Goal: Task Accomplishment & Management: Use online tool/utility

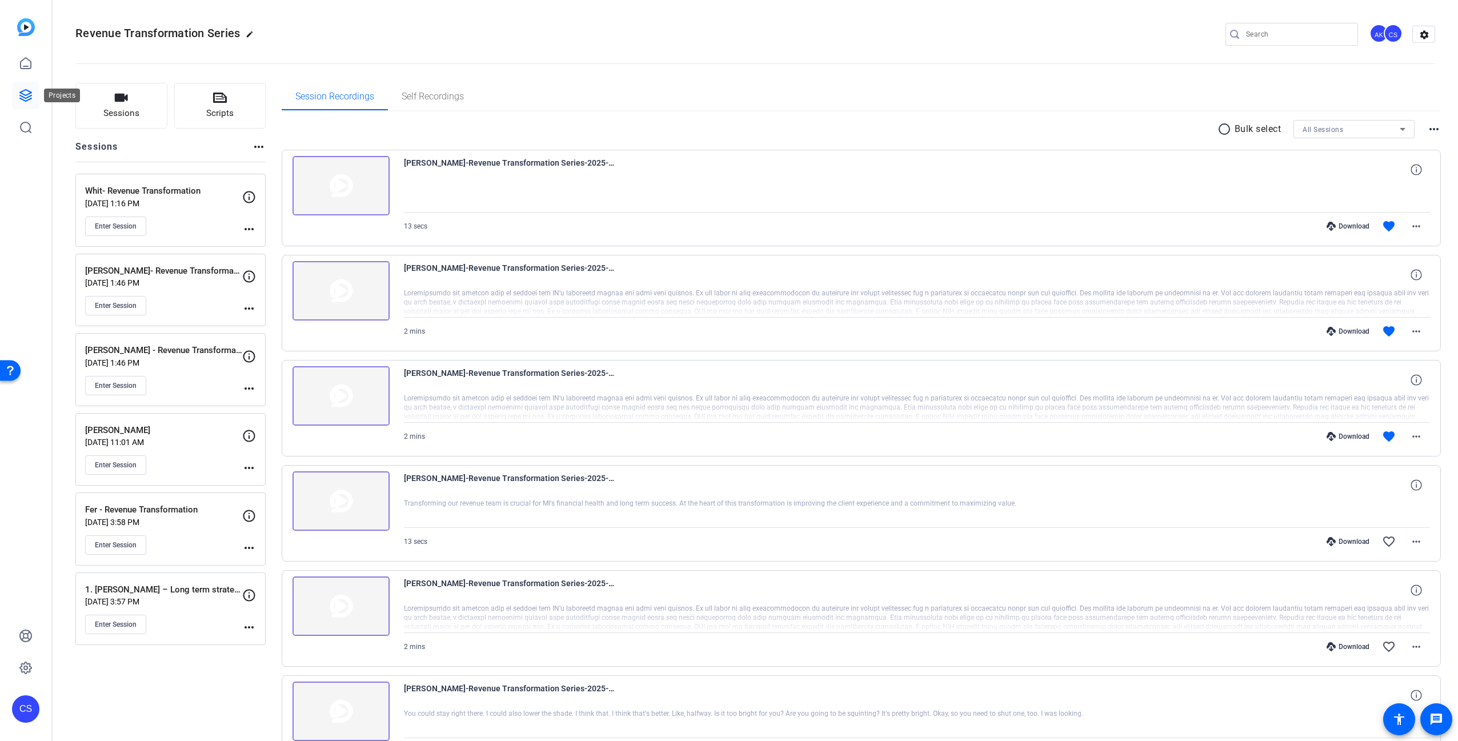
click at [30, 93] on icon at bounding box center [25, 95] width 11 height 11
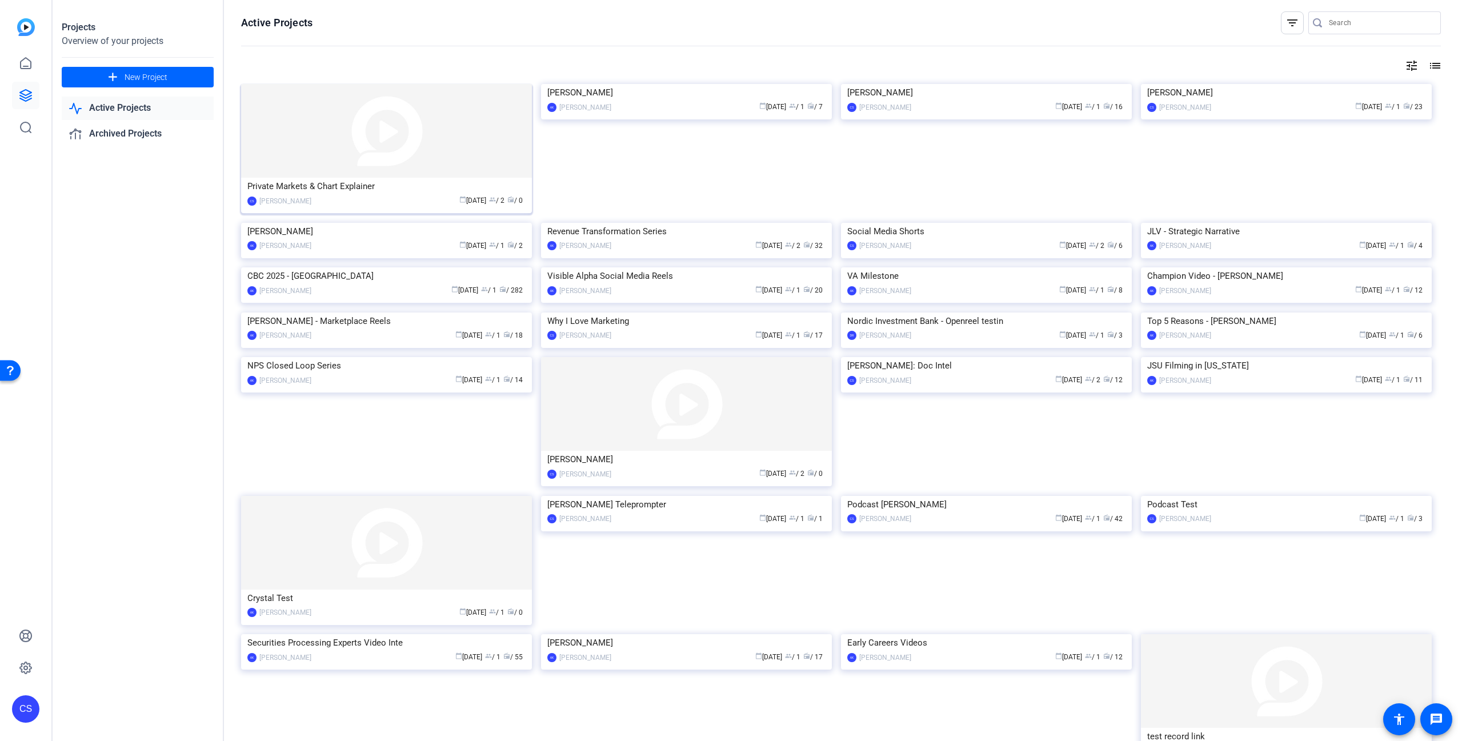
click at [347, 144] on img at bounding box center [386, 131] width 291 height 94
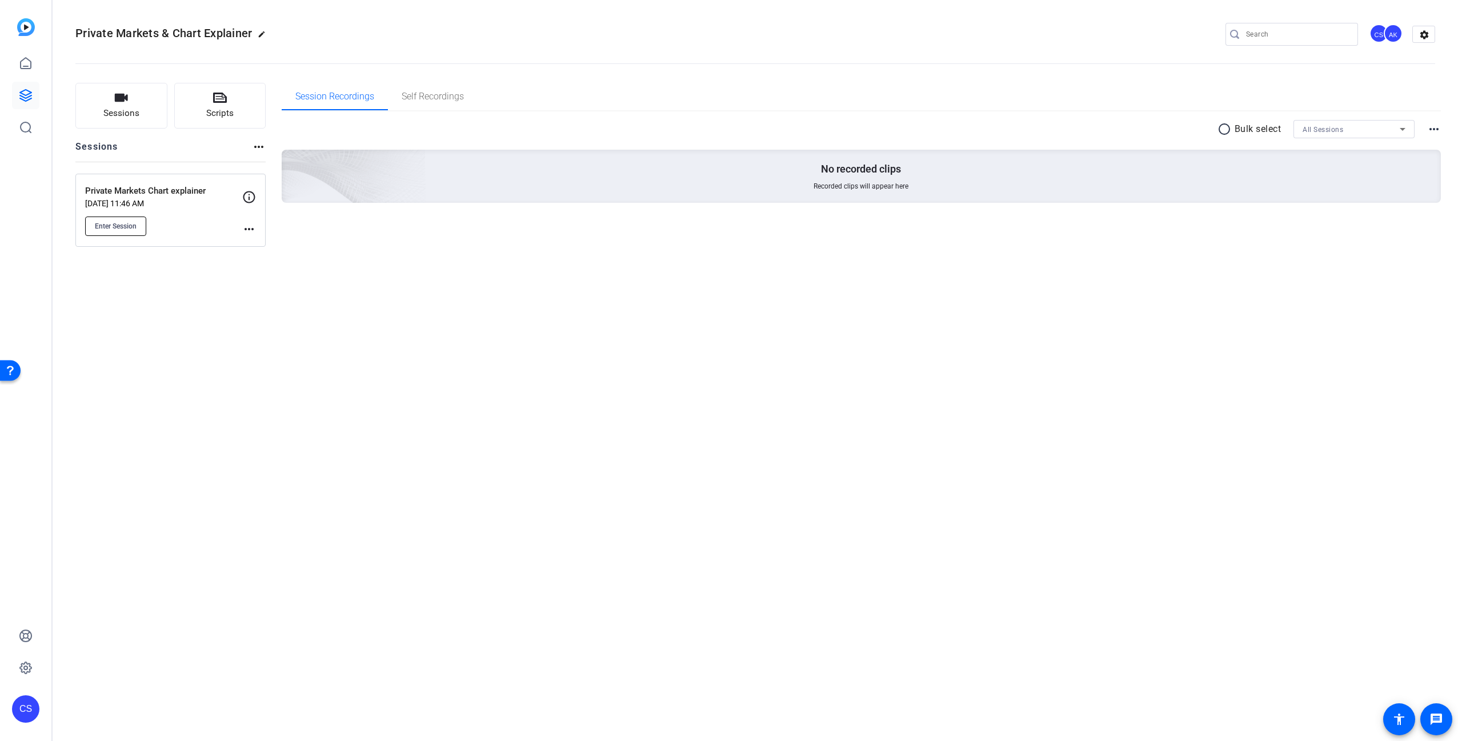
click at [119, 226] on span "Enter Session" at bounding box center [116, 226] width 42 height 9
click at [682, 391] on div "Private Markets & Chart Explainer edit CS AK settings Sessions Scripts Sessions…" at bounding box center [755, 370] width 1405 height 741
drag, startPoint x: 618, startPoint y: 351, endPoint x: 259, endPoint y: 252, distance: 372.8
click at [616, 351] on div "Private Markets & Chart Explainer edit CS AK settings Sessions Scripts Sessions…" at bounding box center [755, 370] width 1405 height 741
click at [128, 229] on span "Enter Session" at bounding box center [116, 226] width 42 height 9
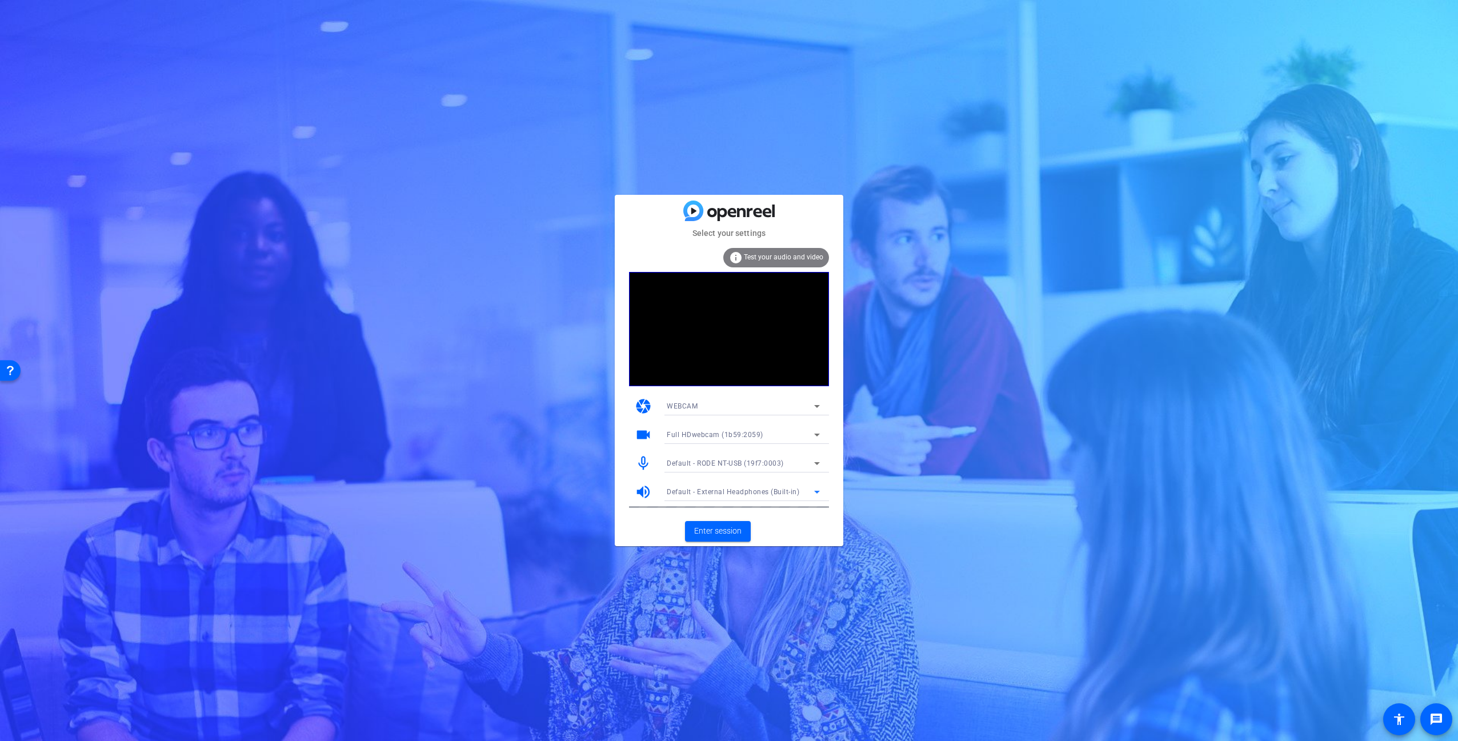
click at [792, 490] on span "Default - External Headphones (Built-in)" at bounding box center [733, 492] width 133 height 8
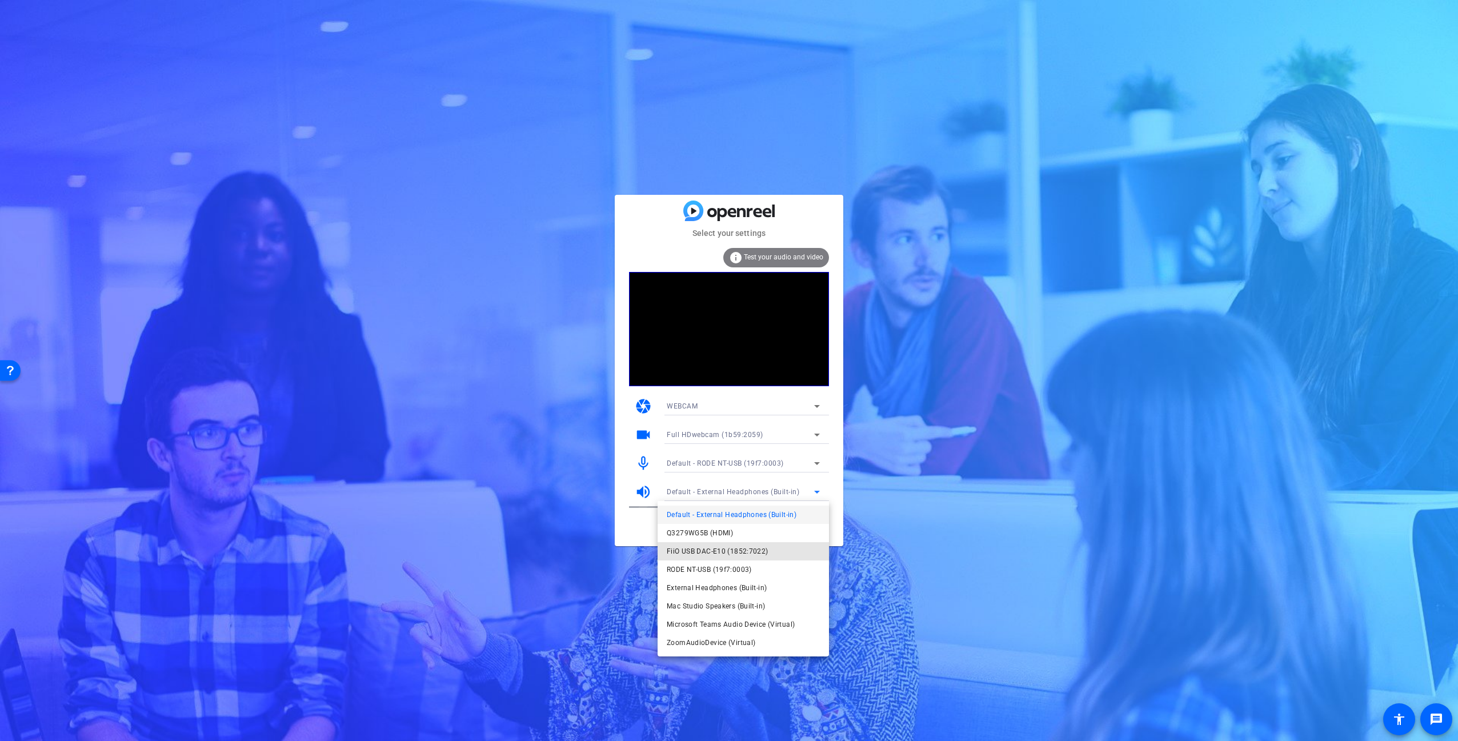
click at [736, 551] on span "FiiO USB DAC-E10 (1852:7022)" at bounding box center [718, 551] width 102 height 14
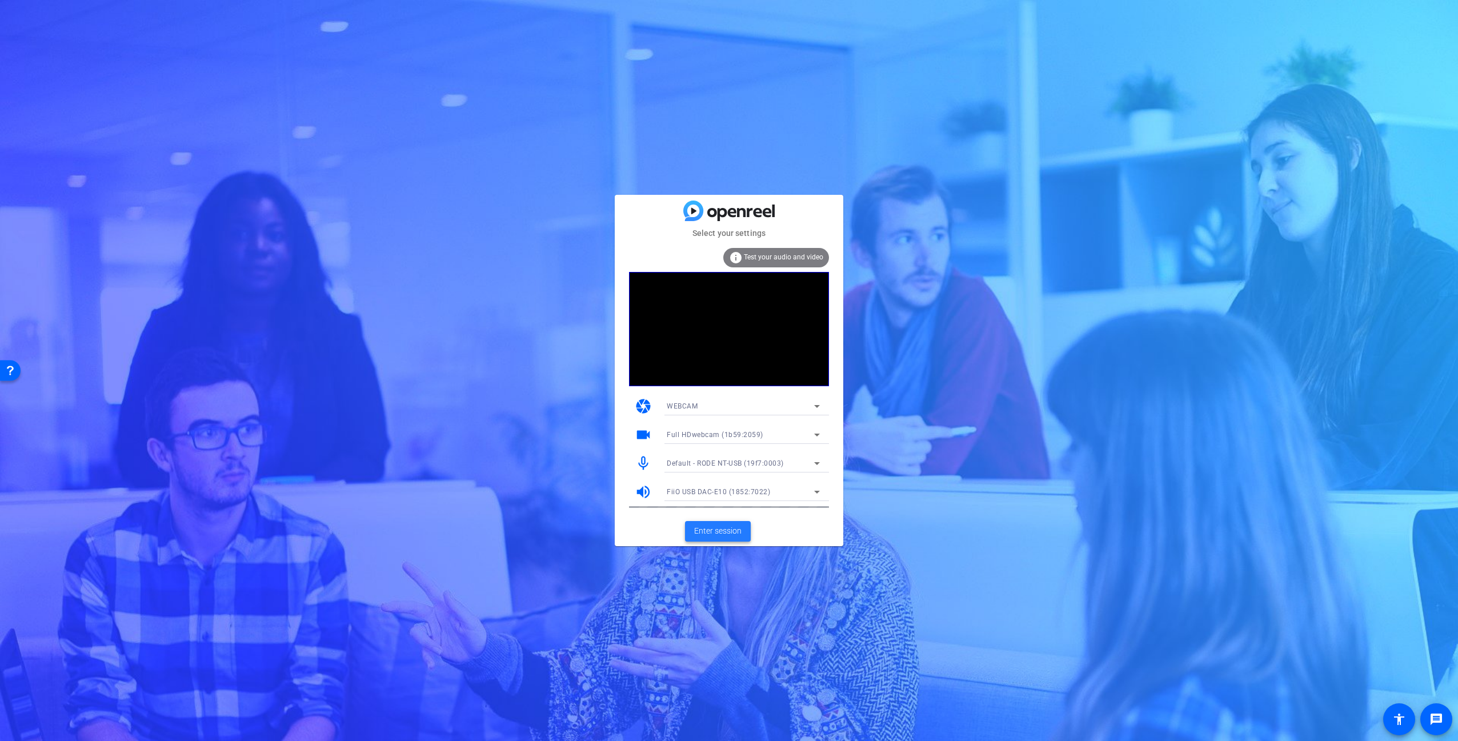
click at [723, 530] on span "Enter session" at bounding box center [717, 531] width 47 height 12
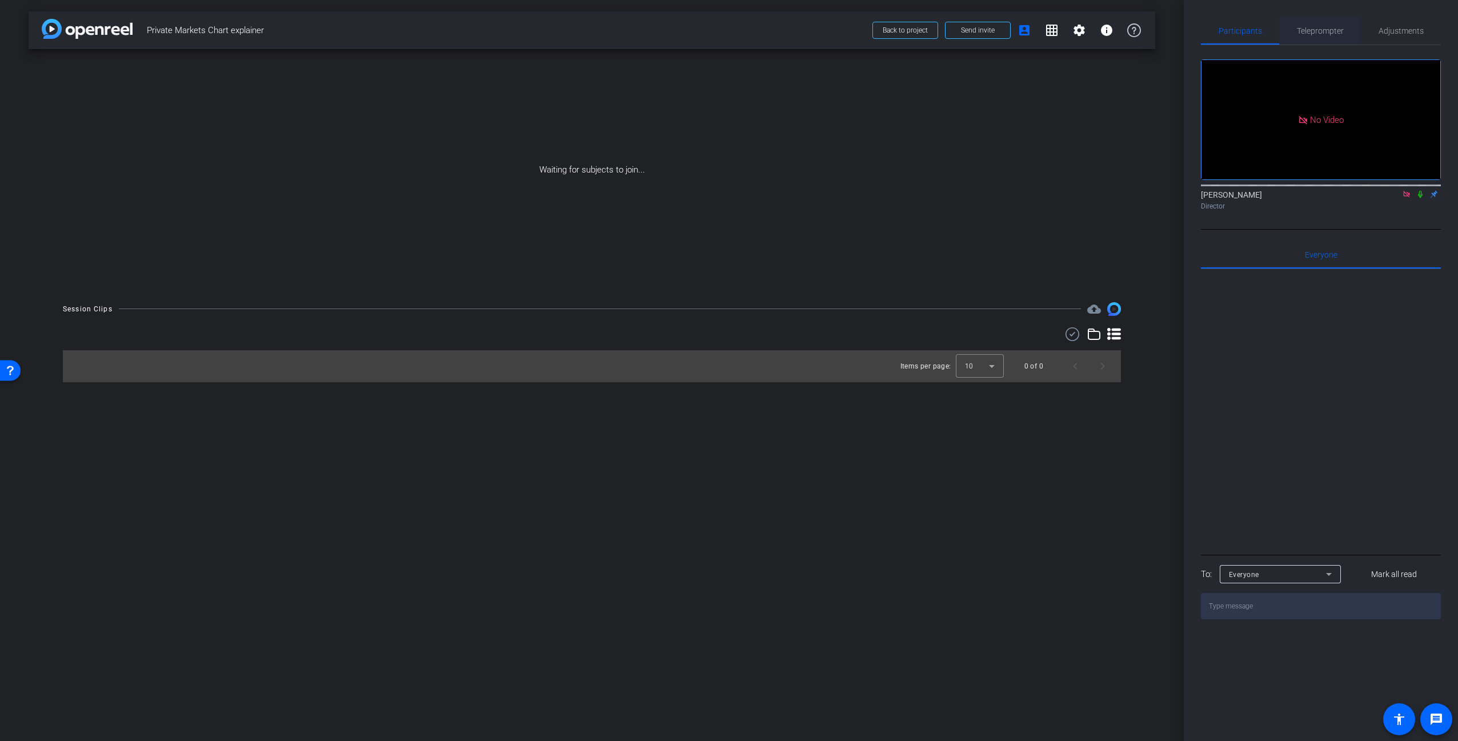
click at [1325, 32] on span "Teleprompter" at bounding box center [1320, 31] width 47 height 8
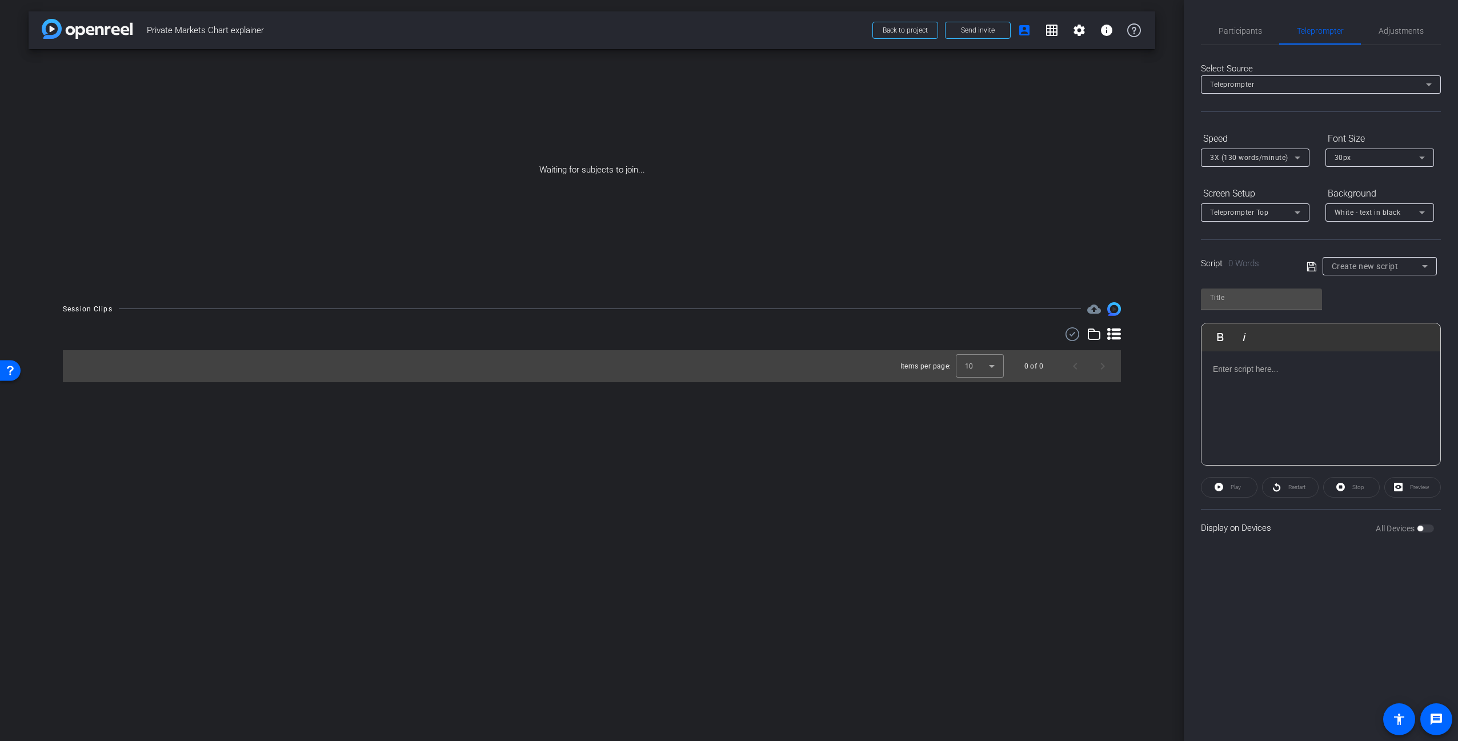
click at [1295, 376] on div at bounding box center [1320, 408] width 239 height 114
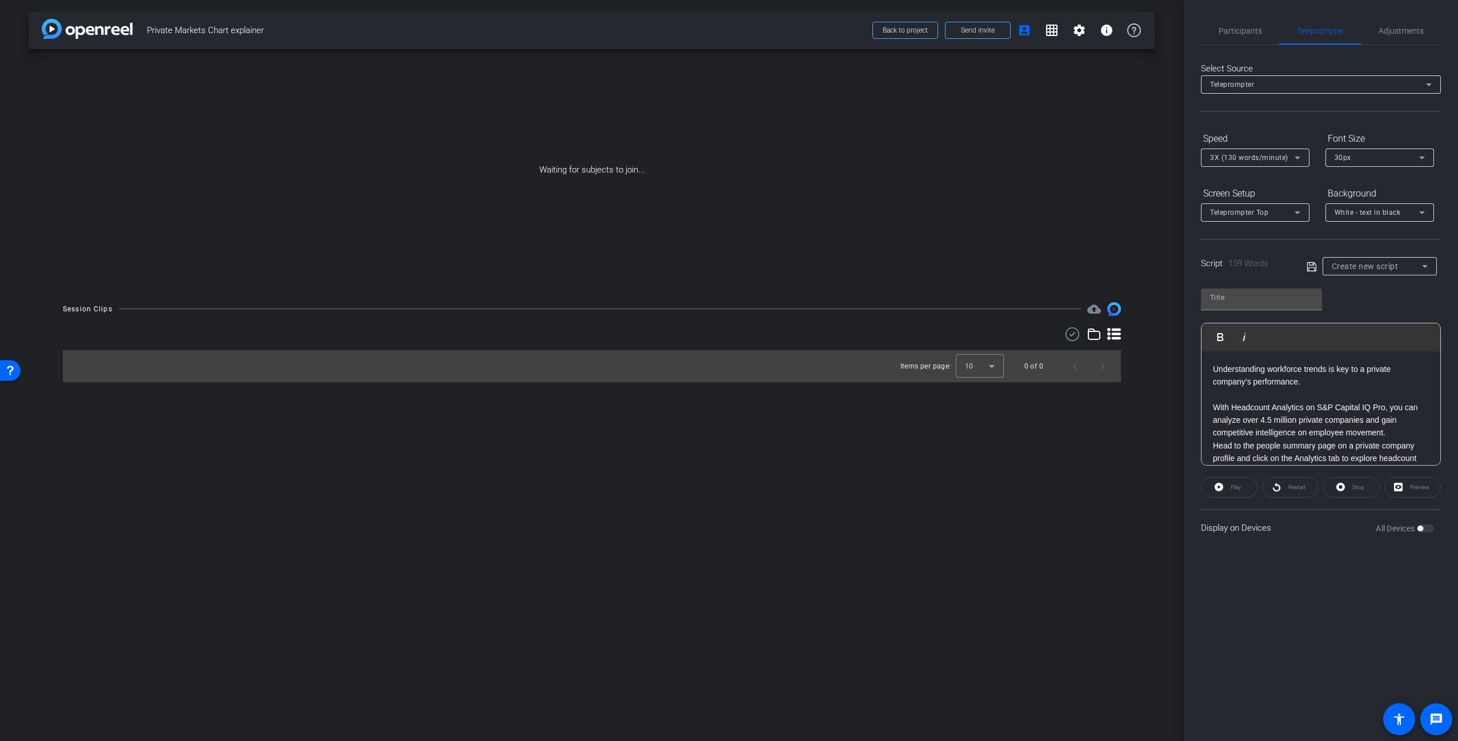
scroll to position [266, 0]
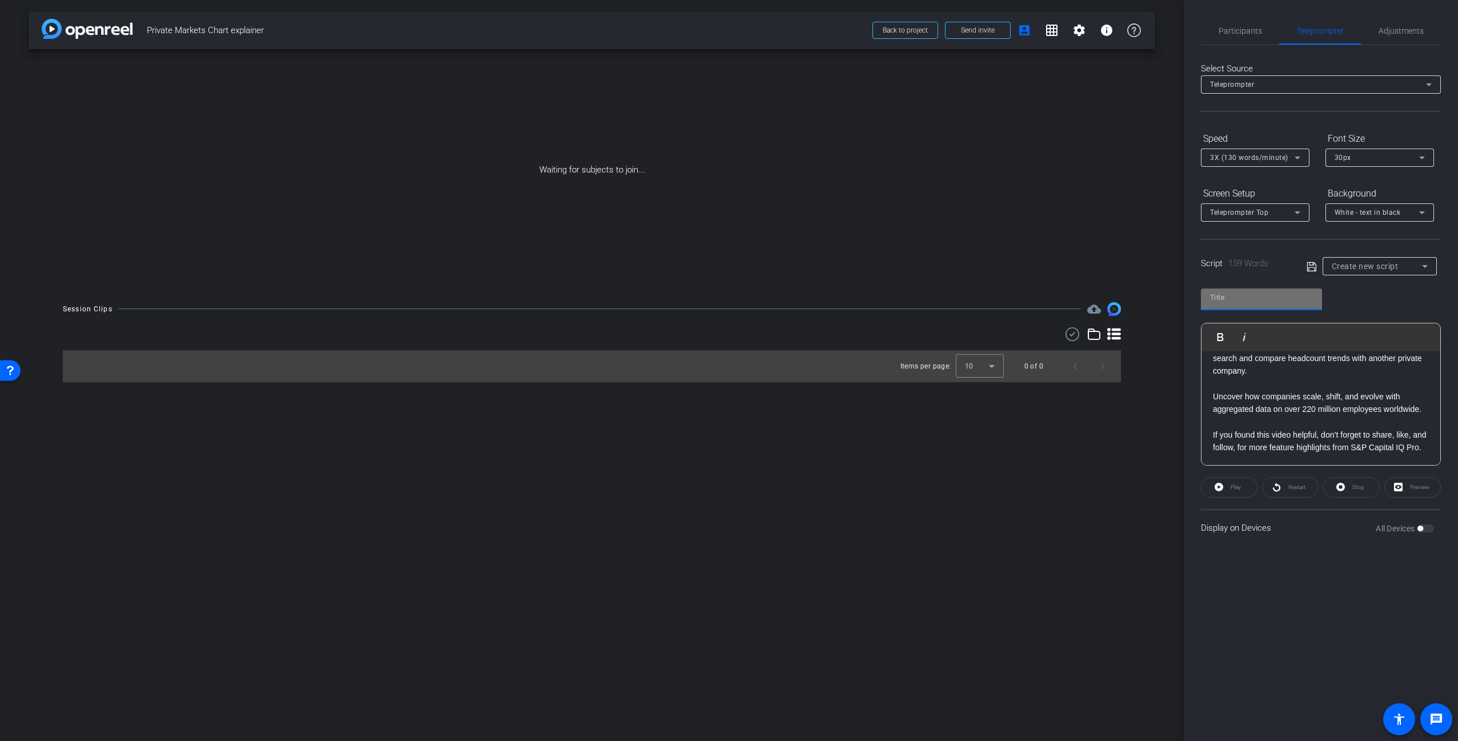
click at [1250, 297] on input "text" at bounding box center [1261, 298] width 103 height 14
click at [1312, 266] on icon at bounding box center [1312, 267] width 10 height 14
drag, startPoint x: 1300, startPoint y: 426, endPoint x: 1304, endPoint y: 394, distance: 31.7
click at [1301, 428] on p "If you found this video helpful, don’t forget to share, like, and follow, for m…" at bounding box center [1321, 441] width 216 height 26
drag, startPoint x: 1248, startPoint y: 297, endPoint x: 1157, endPoint y: 292, distance: 90.4
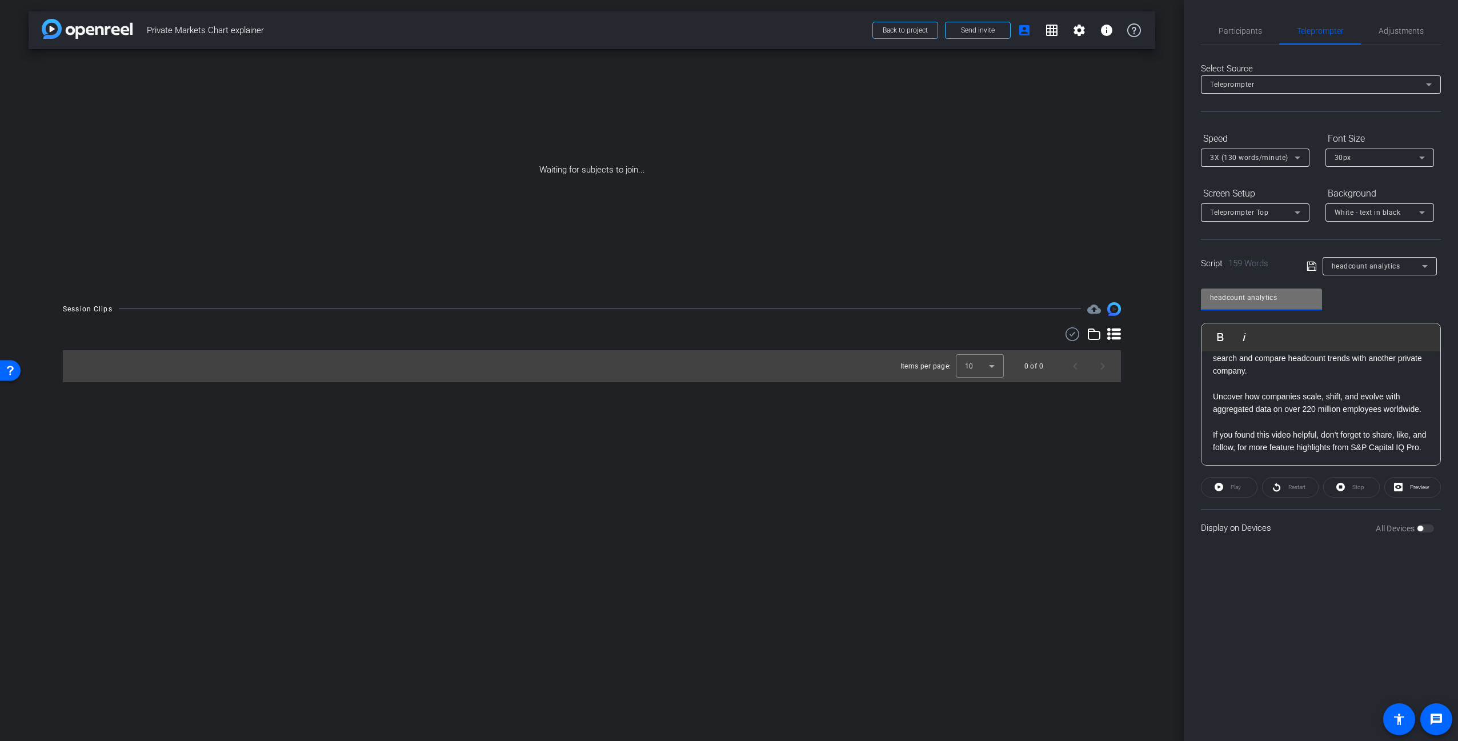
click at [1157, 292] on div "arrow_back Private Markets Chart explainer Back to project Send invite account_…" at bounding box center [729, 370] width 1458 height 741
click at [1291, 297] on input "headcount analytics" at bounding box center [1261, 298] width 103 height 14
drag, startPoint x: 1264, startPoint y: 299, endPoint x: 1187, endPoint y: 297, distance: 77.7
click at [1187, 297] on div "Participants Teleprompter Adjustments Carl Schmidt Director Adam Kovalsky Direc…" at bounding box center [1321, 370] width 274 height 741
type input "Chart explainer"
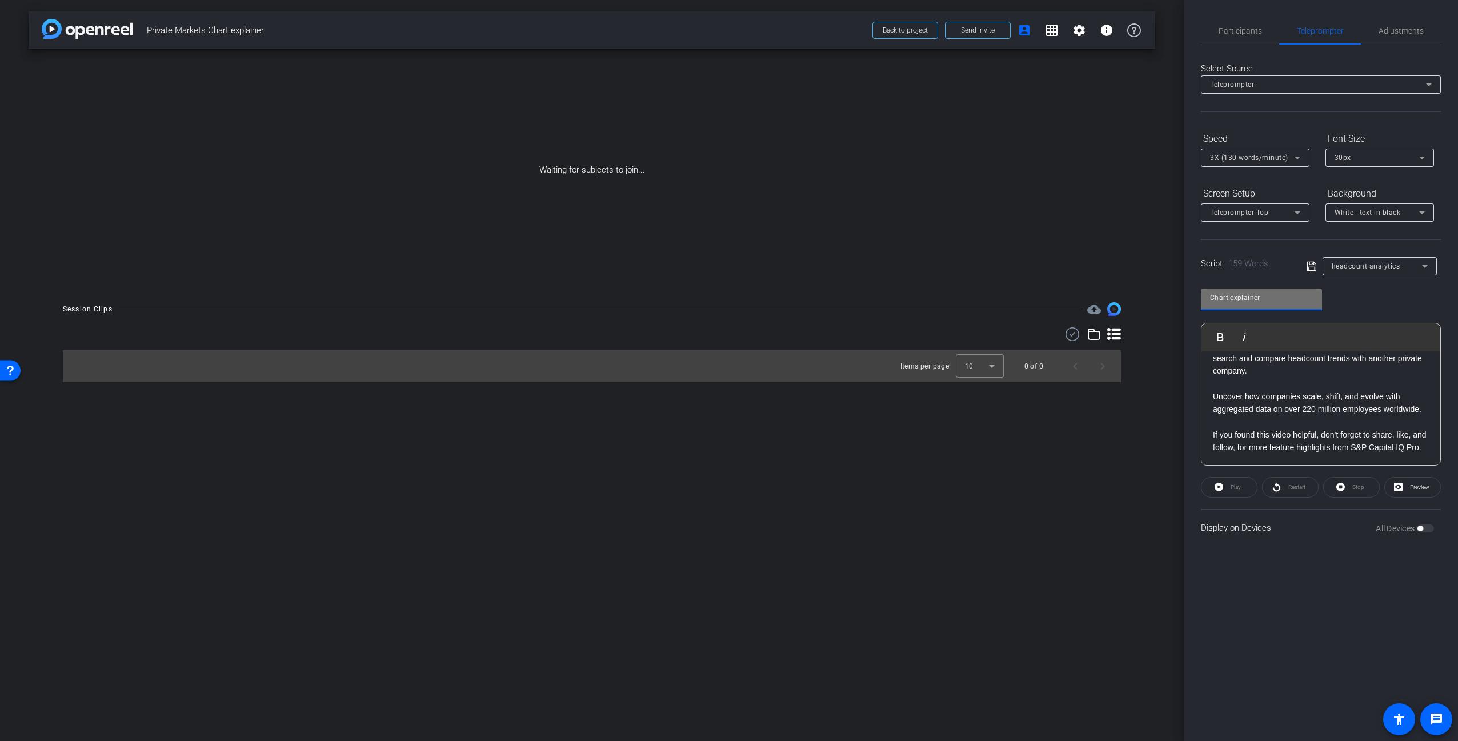
click at [1314, 265] on icon at bounding box center [1312, 266] width 10 height 14
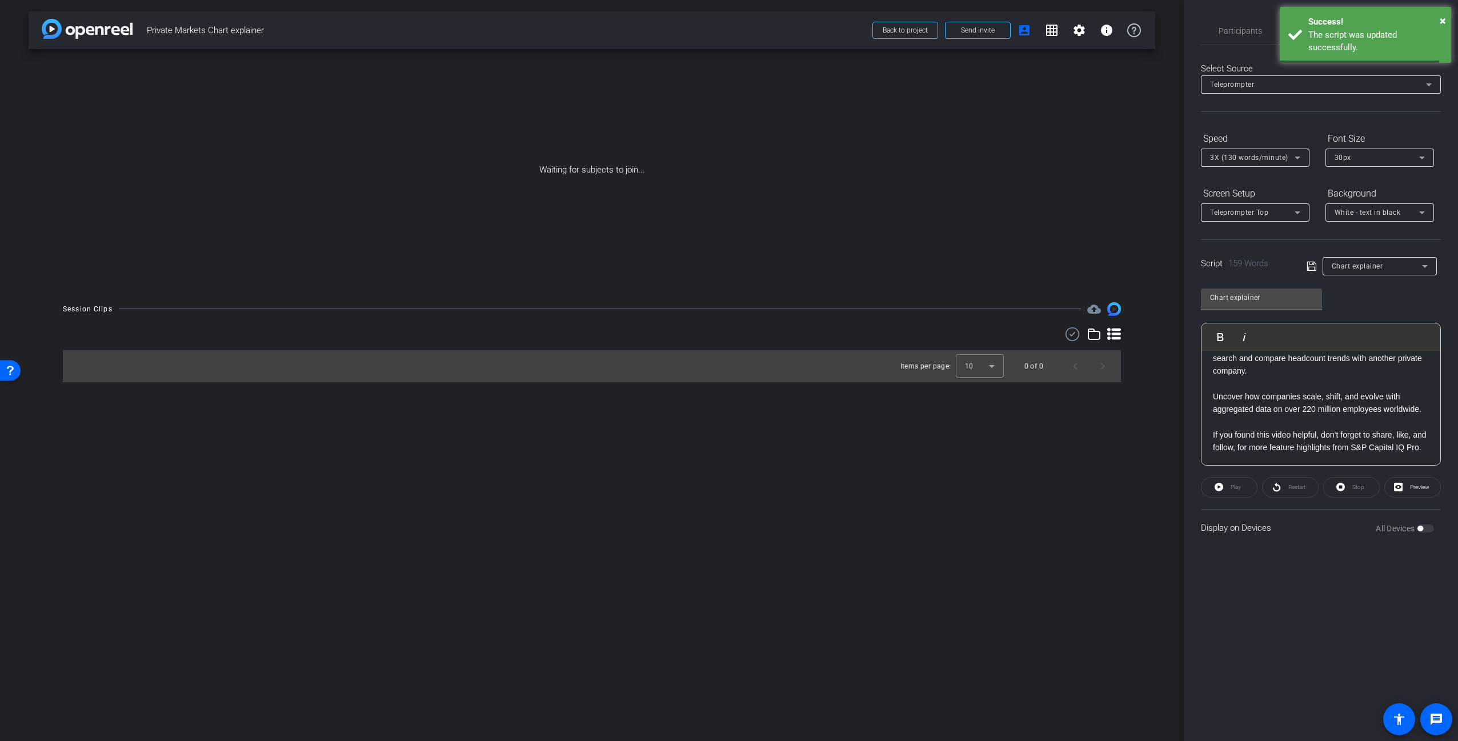
click at [1342, 428] on p "If you found this video helpful, don’t forget to share, like, and follow, for m…" at bounding box center [1321, 441] width 216 height 26
click at [1231, 421] on p at bounding box center [1321, 420] width 216 height 13
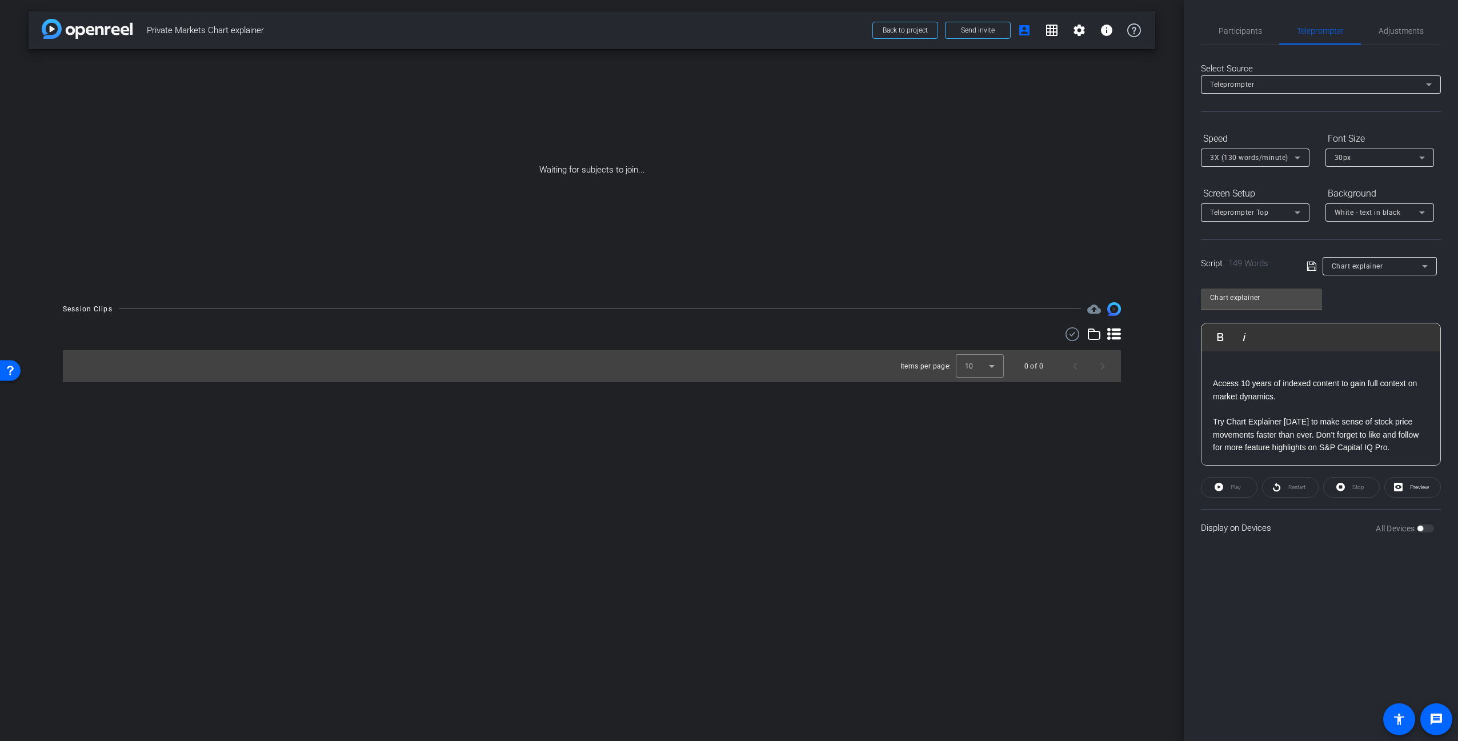
scroll to position [203, 0]
click at [1225, 371] on p at bounding box center [1321, 370] width 216 height 13
click at [1213, 383] on p "Access 10 years of indexed content to gain full context on market dynamics." at bounding box center [1321, 390] width 216 height 26
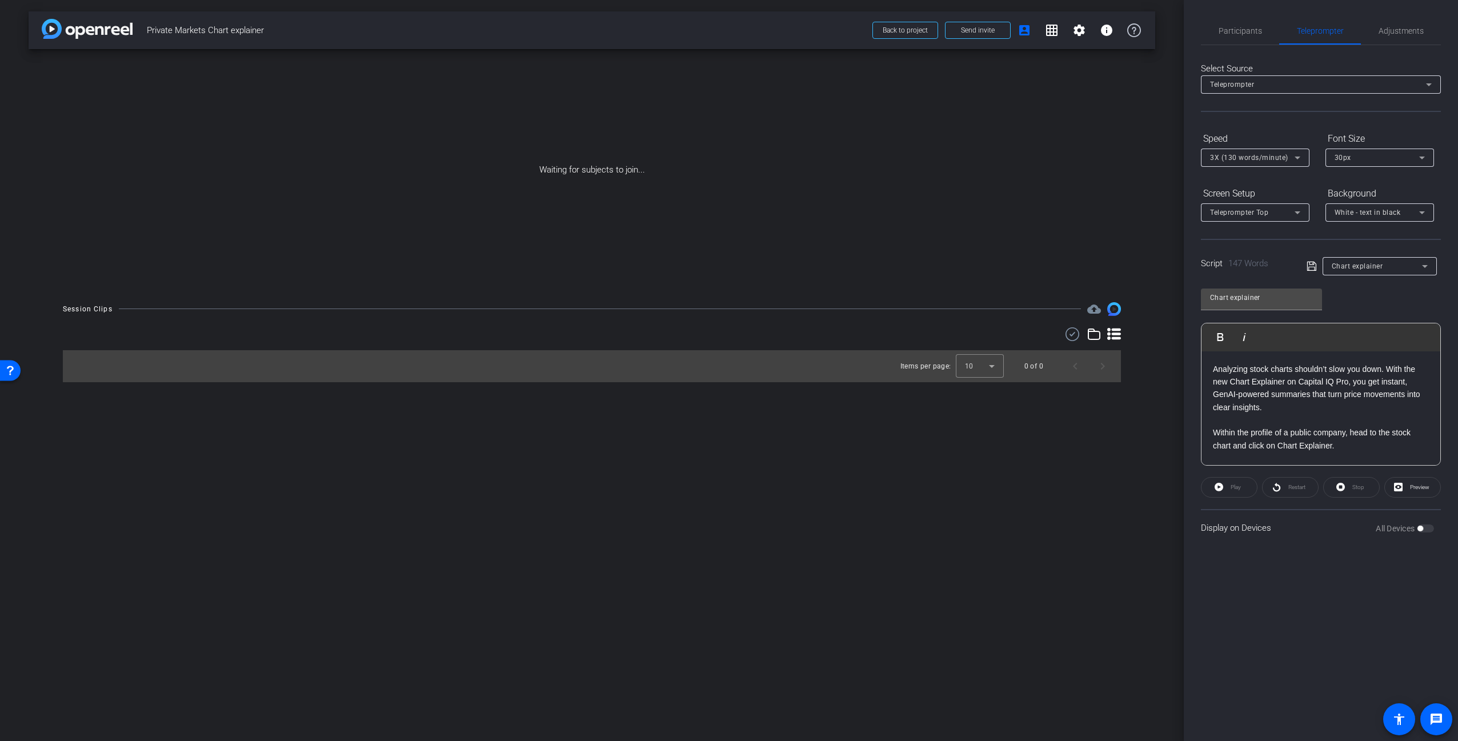
click at [1221, 351] on div "Analyzing stock charts shouldn’t slow you down. With the new Chart Explainer on…" at bounding box center [1320, 503] width 239 height 305
click at [1240, 411] on p at bounding box center [1321, 409] width 216 height 13
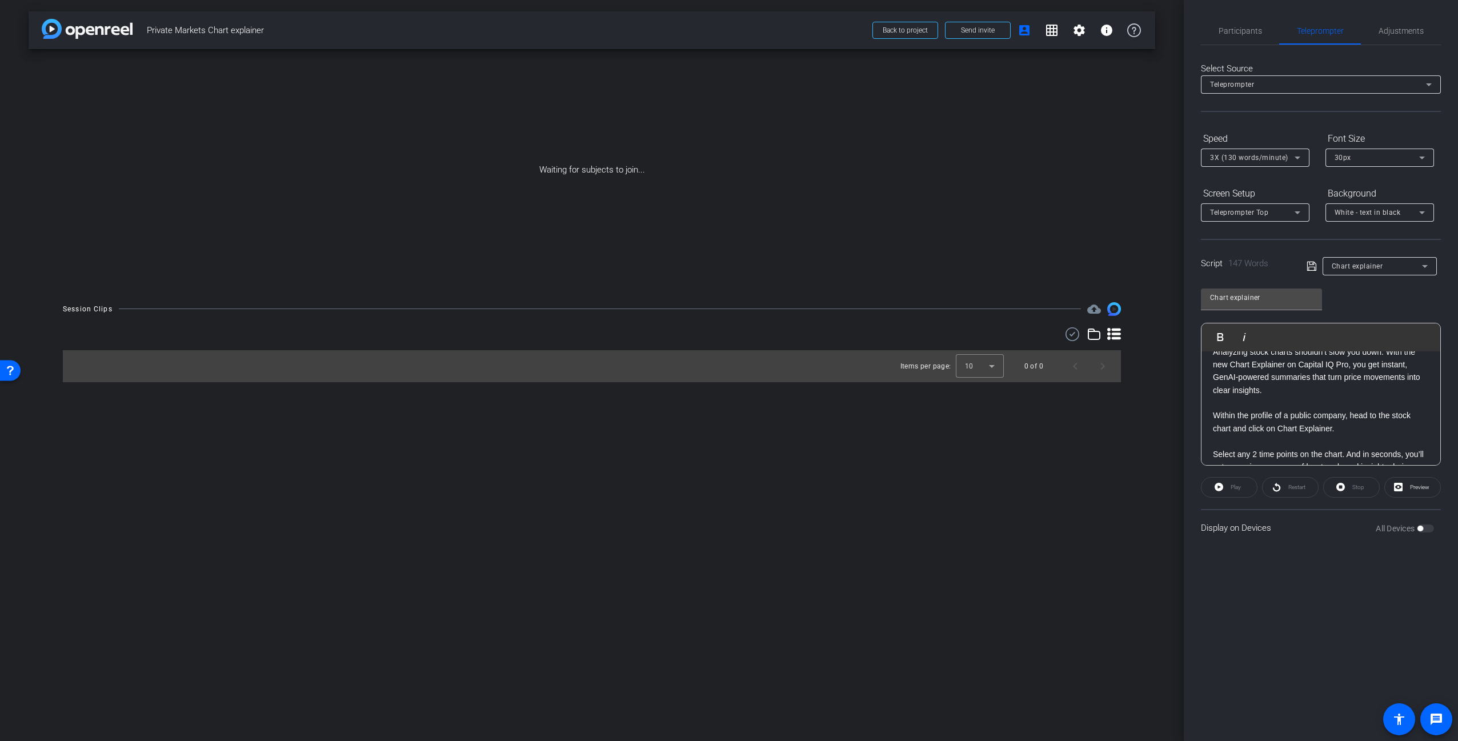
scroll to position [0, 0]
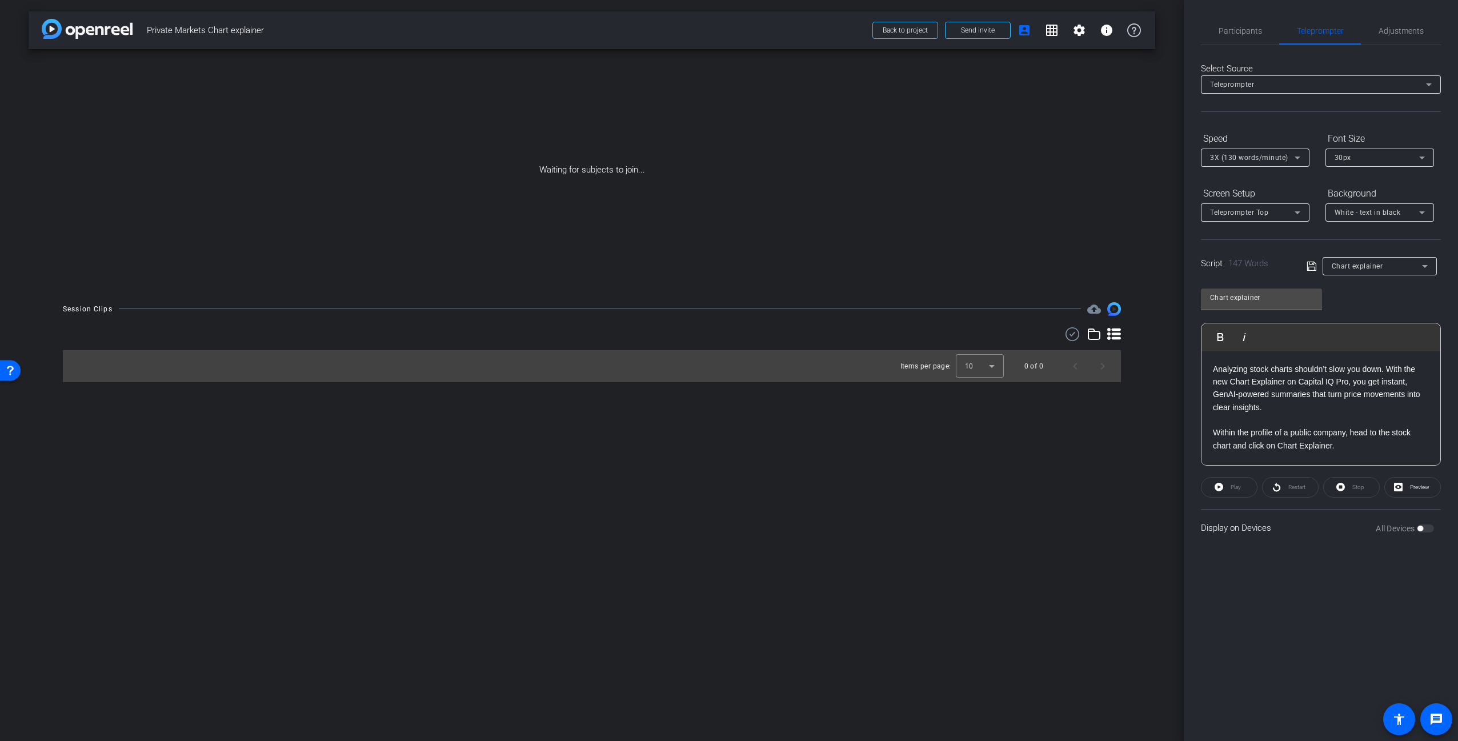
click at [1328, 585] on div "Participants Teleprompter Adjustments Carl Schmidt Director Adam Kovalsky Direc…" at bounding box center [1321, 370] width 274 height 741
click at [1310, 267] on icon at bounding box center [1312, 266] width 10 height 14
click at [1026, 32] on mat-icon "account_box" at bounding box center [1024, 30] width 14 height 14
click at [1238, 30] on span "Participants" at bounding box center [1240, 31] width 43 height 8
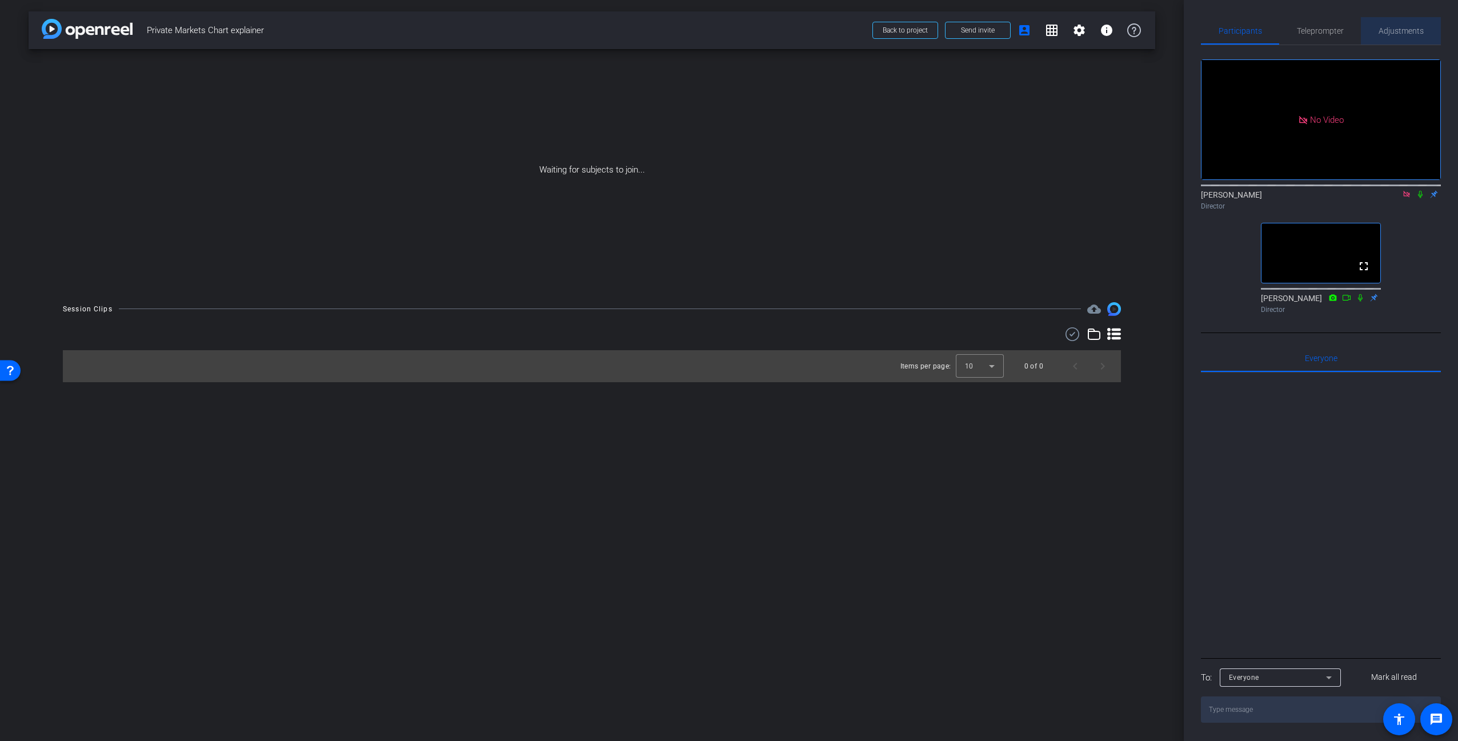
click at [1417, 34] on span "Adjustments" at bounding box center [1401, 31] width 45 height 8
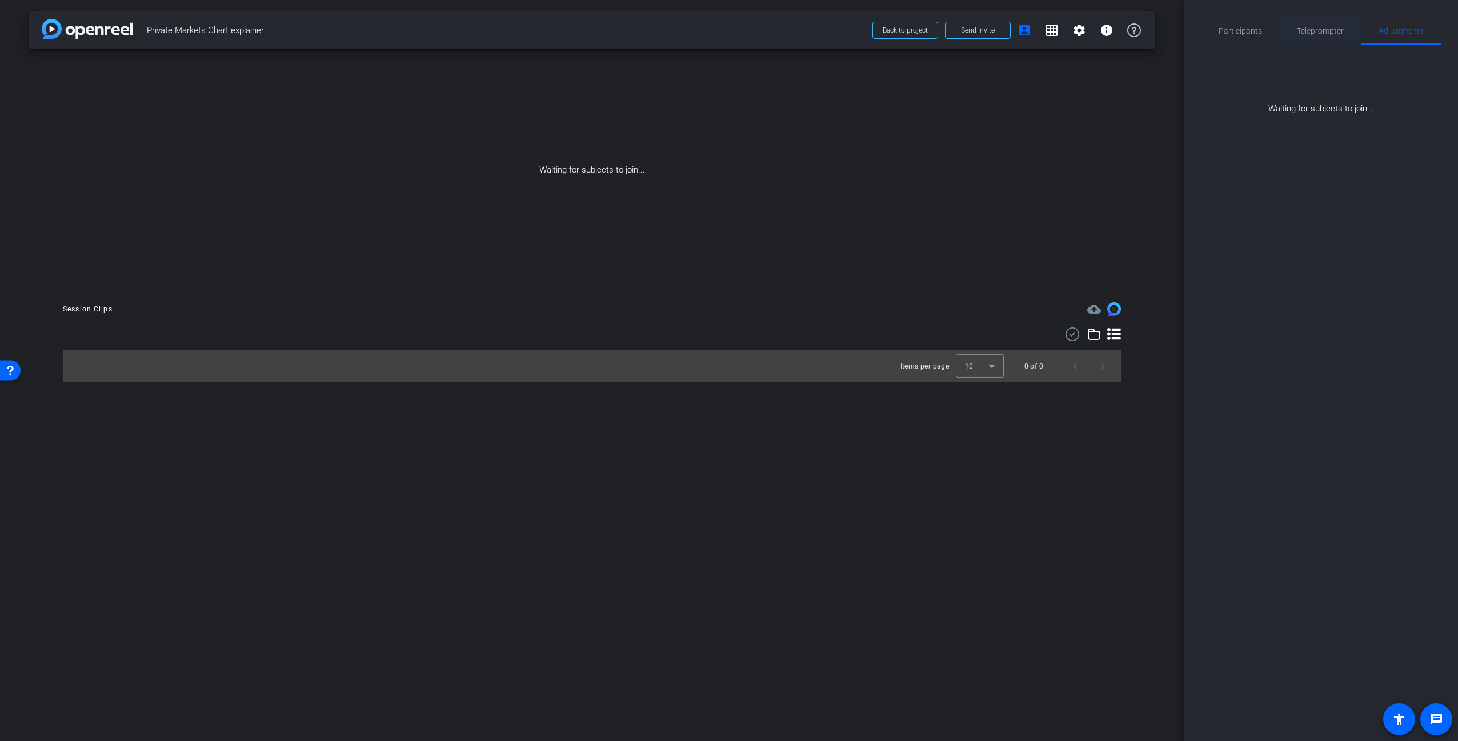
click at [1300, 33] on span "Teleprompter" at bounding box center [1320, 31] width 47 height 8
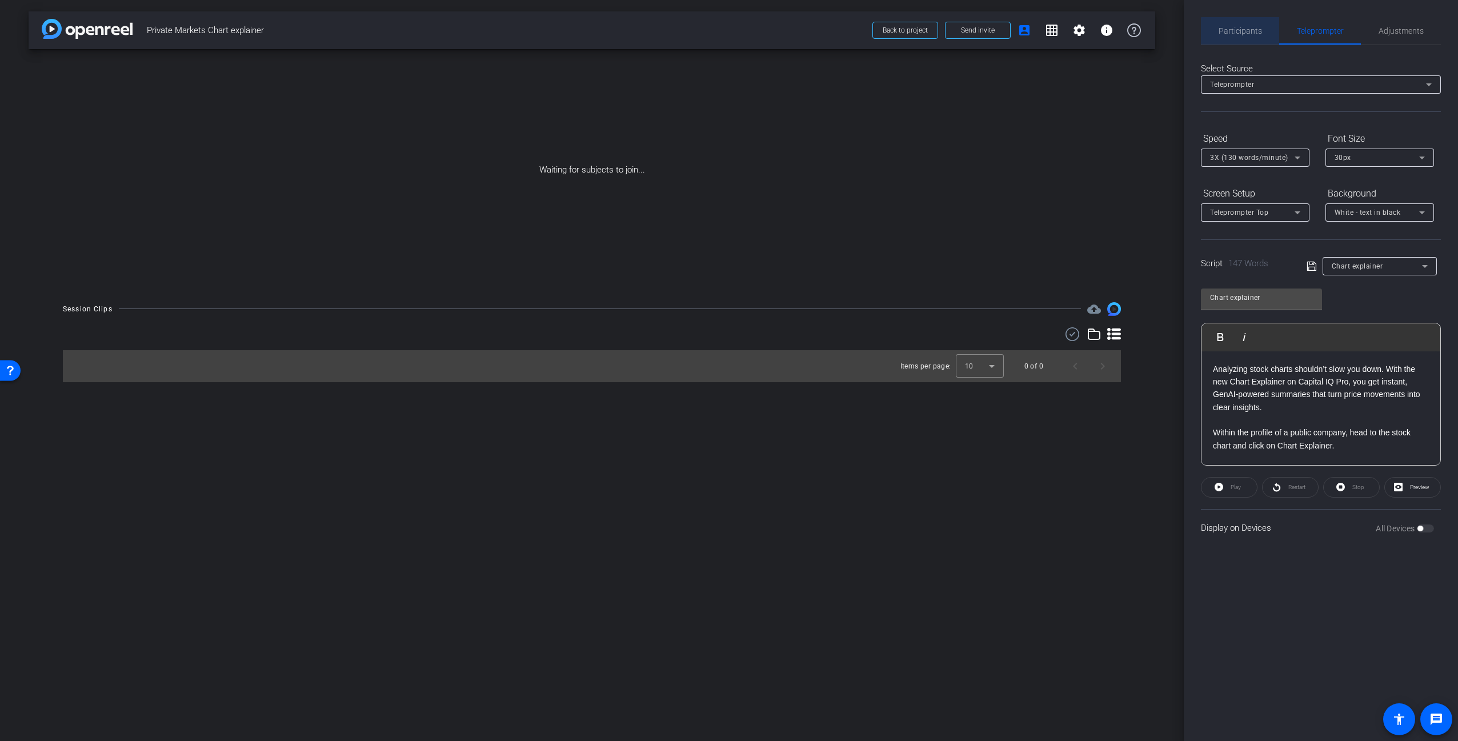
click at [1244, 34] on span "Participants" at bounding box center [1240, 31] width 43 height 8
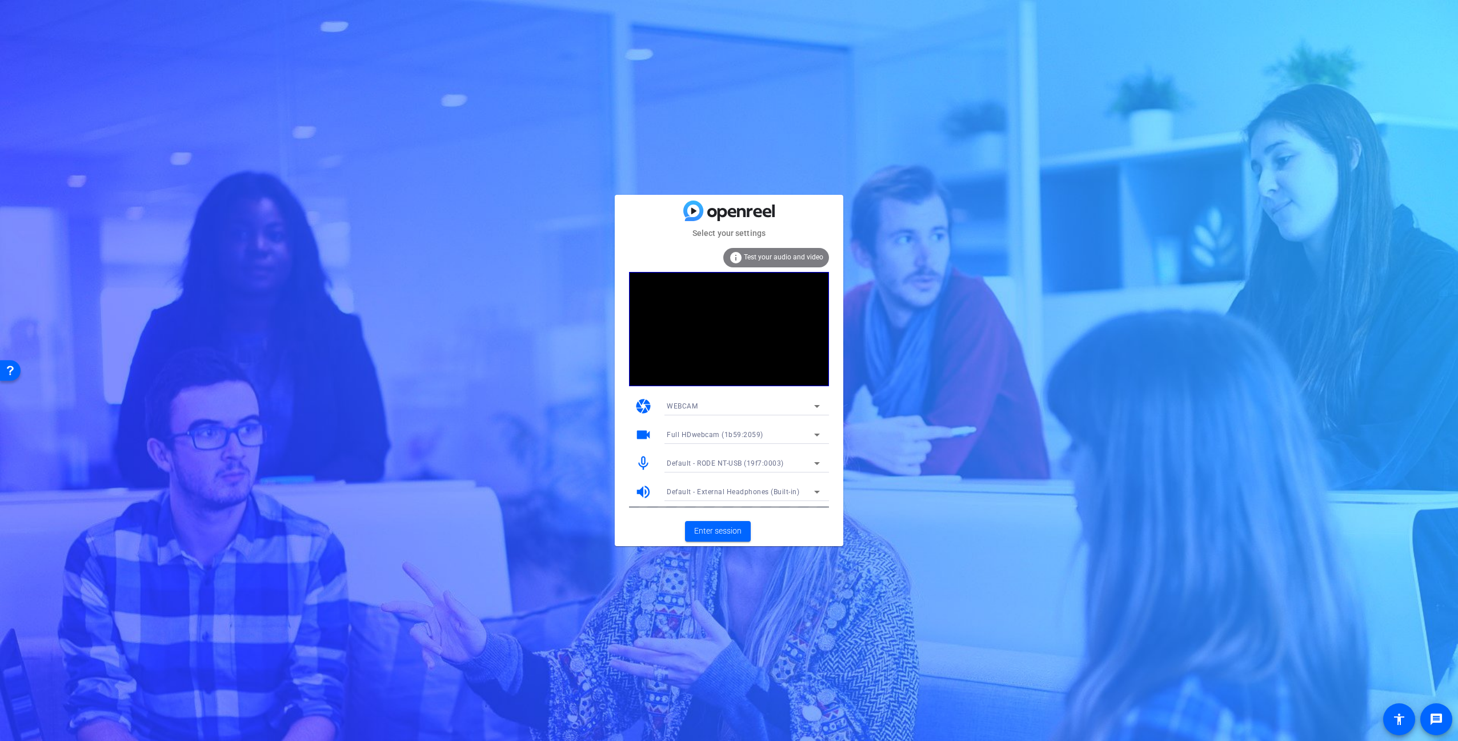
click at [751, 434] on span "Full HDwebcam (1b59:2059)" at bounding box center [715, 435] width 97 height 8
click at [751, 434] on div at bounding box center [729, 370] width 1458 height 741
click at [767, 492] on span "Default - External Headphones (Built-in)" at bounding box center [733, 492] width 133 height 8
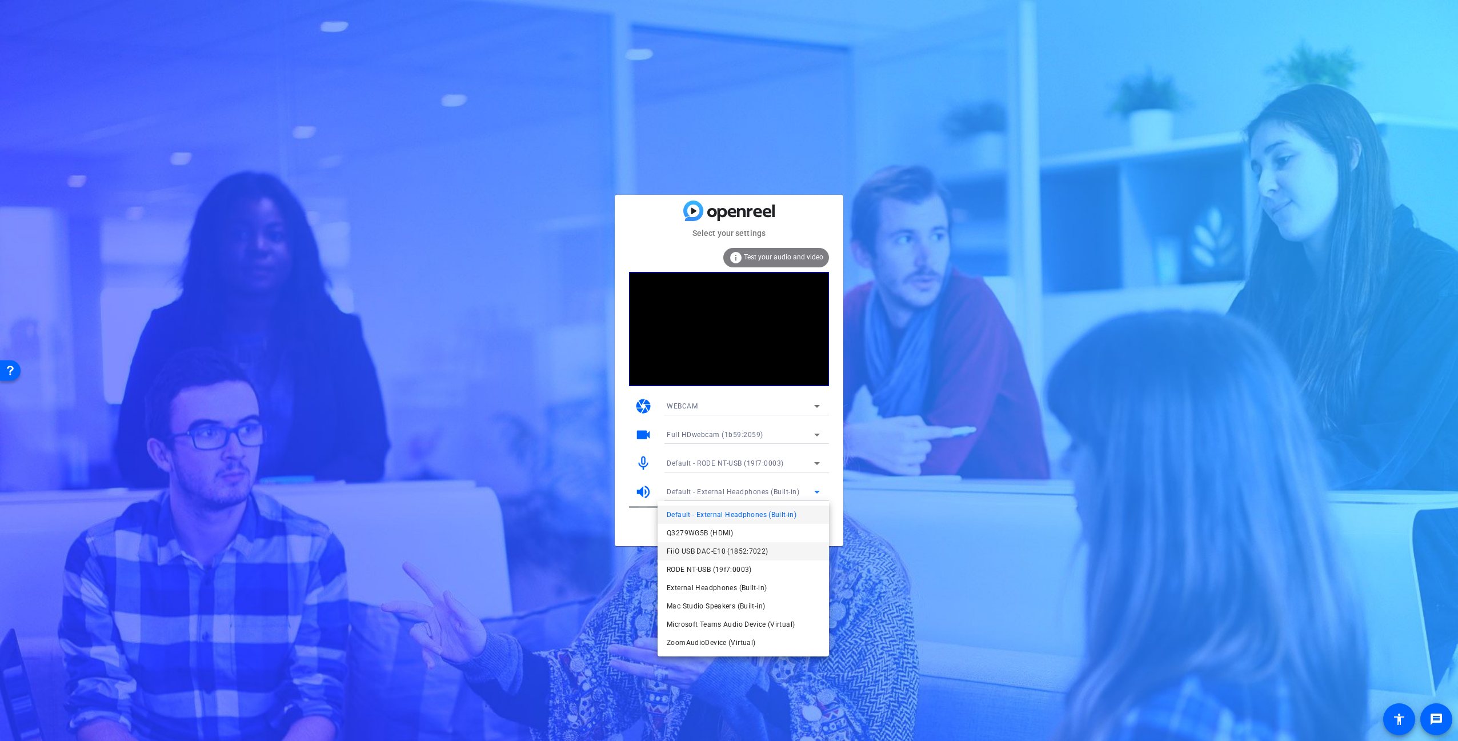
click at [735, 554] on span "FiiO USB DAC-E10 (1852:7022)" at bounding box center [718, 551] width 102 height 14
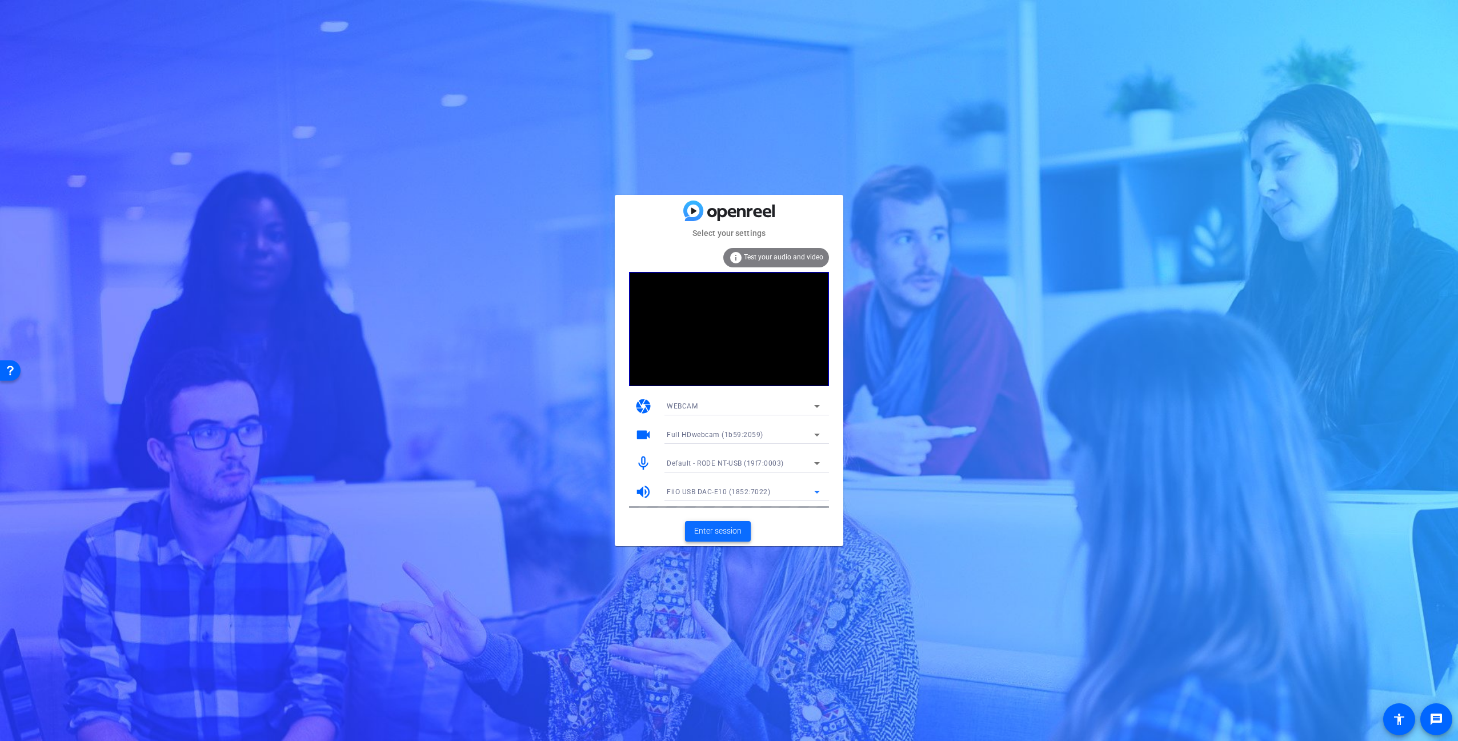
click at [740, 531] on span "Enter session" at bounding box center [717, 531] width 47 height 12
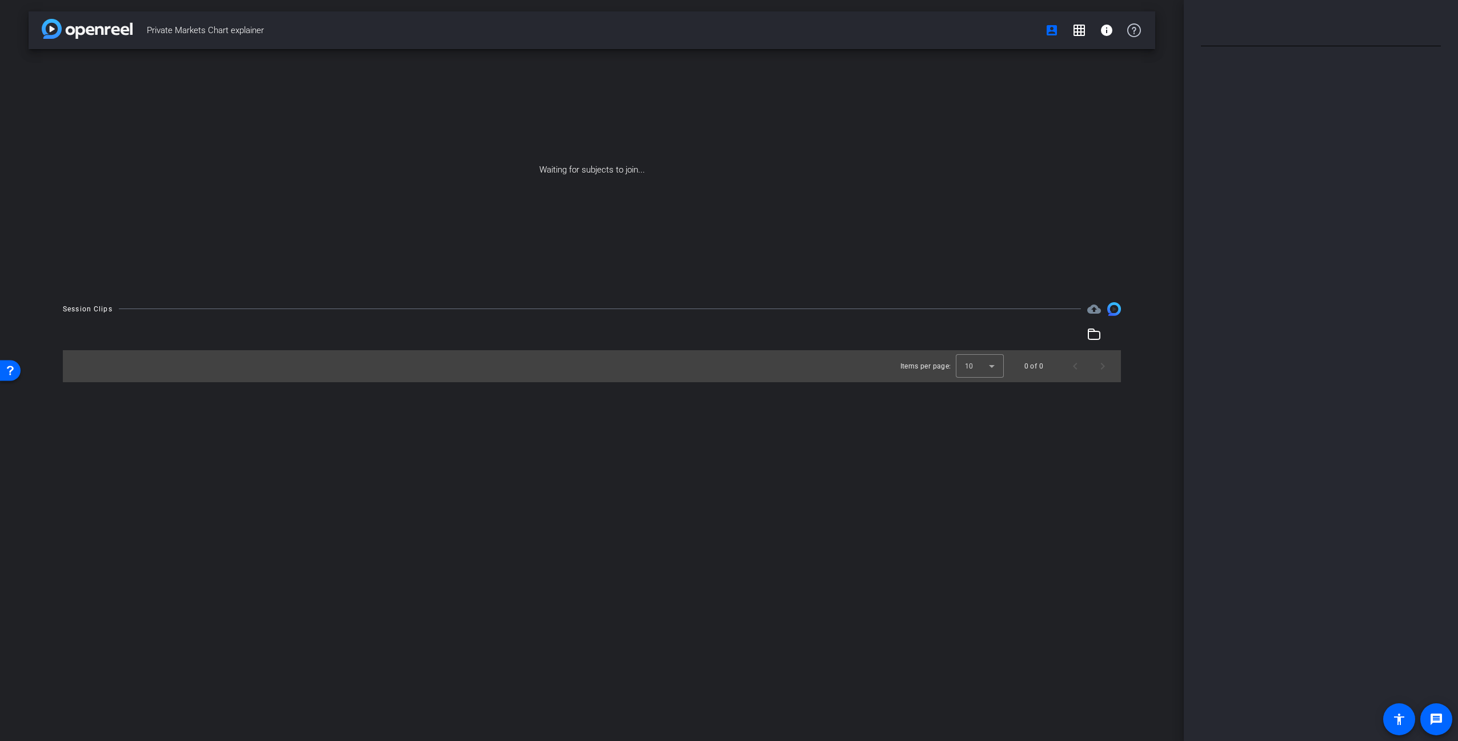
type input "Chart explainer"
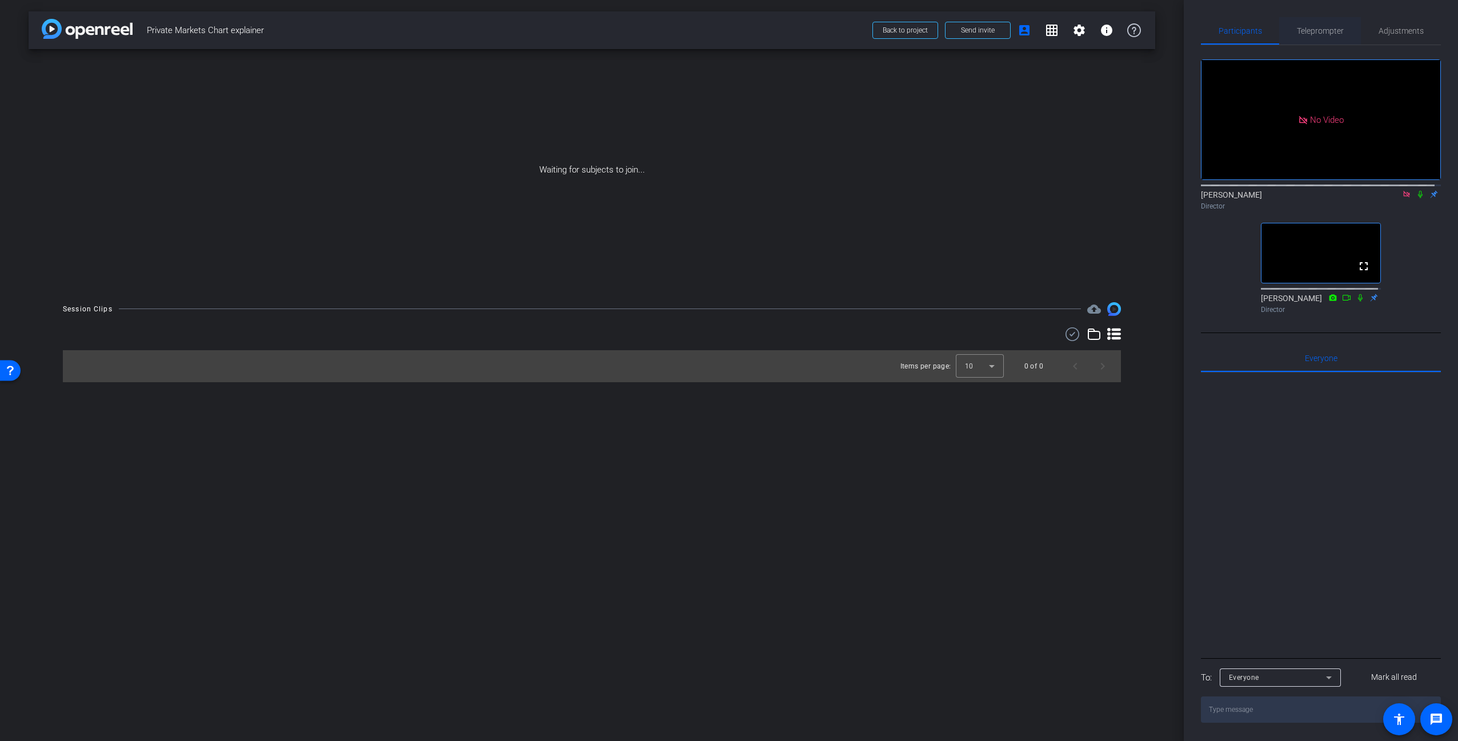
click at [1331, 32] on span "Teleprompter" at bounding box center [1320, 31] width 47 height 8
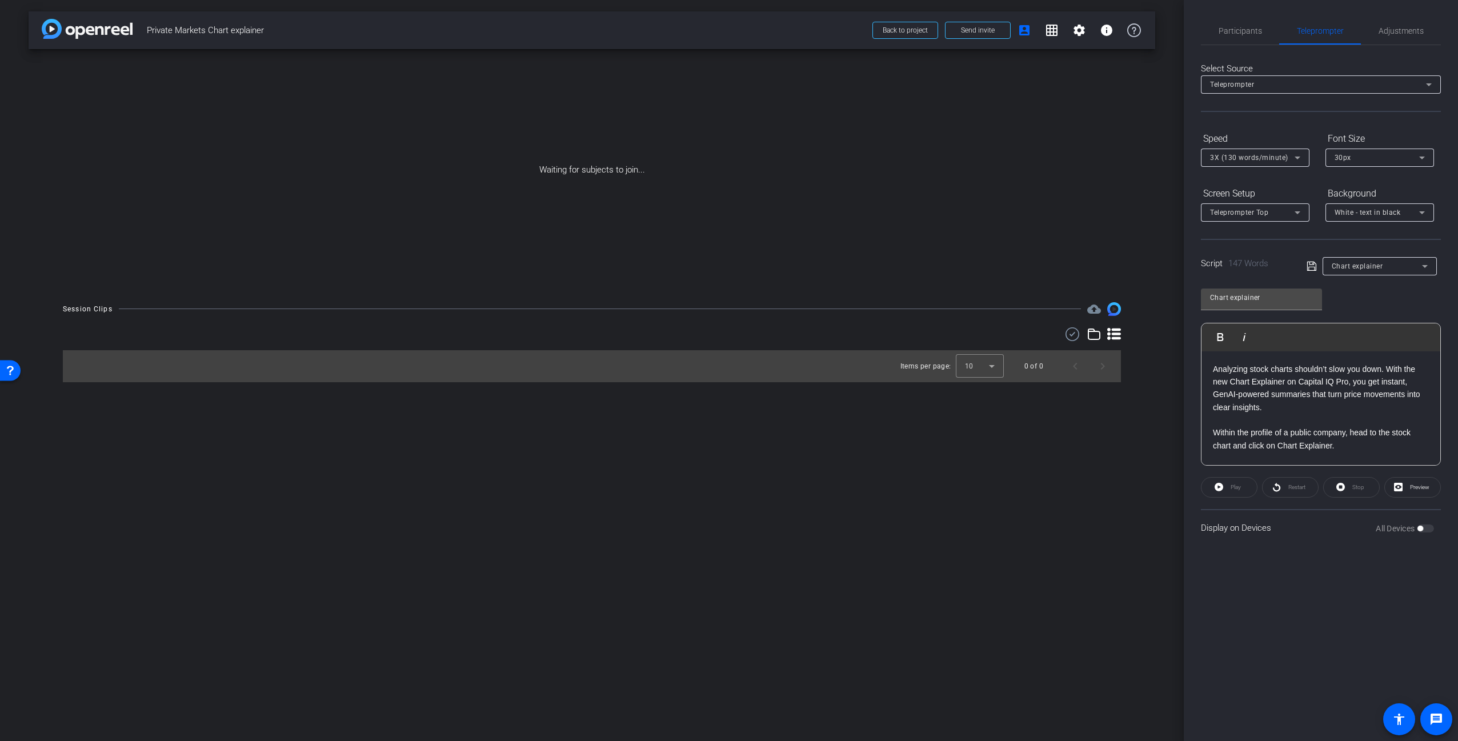
click at [1383, 306] on div "Chart explainer Play Play from this location Play Selected Play and display the…" at bounding box center [1321, 373] width 240 height 186
click at [1411, 263] on div "Chart explainer" at bounding box center [1377, 266] width 90 height 14
click at [1279, 249] on div at bounding box center [729, 370] width 1458 height 741
click at [1381, 305] on div "Chart explainer Play Play from this location Play Selected Play and display the…" at bounding box center [1321, 373] width 240 height 186
click at [1389, 262] on div "Chart explainer" at bounding box center [1377, 266] width 90 height 14
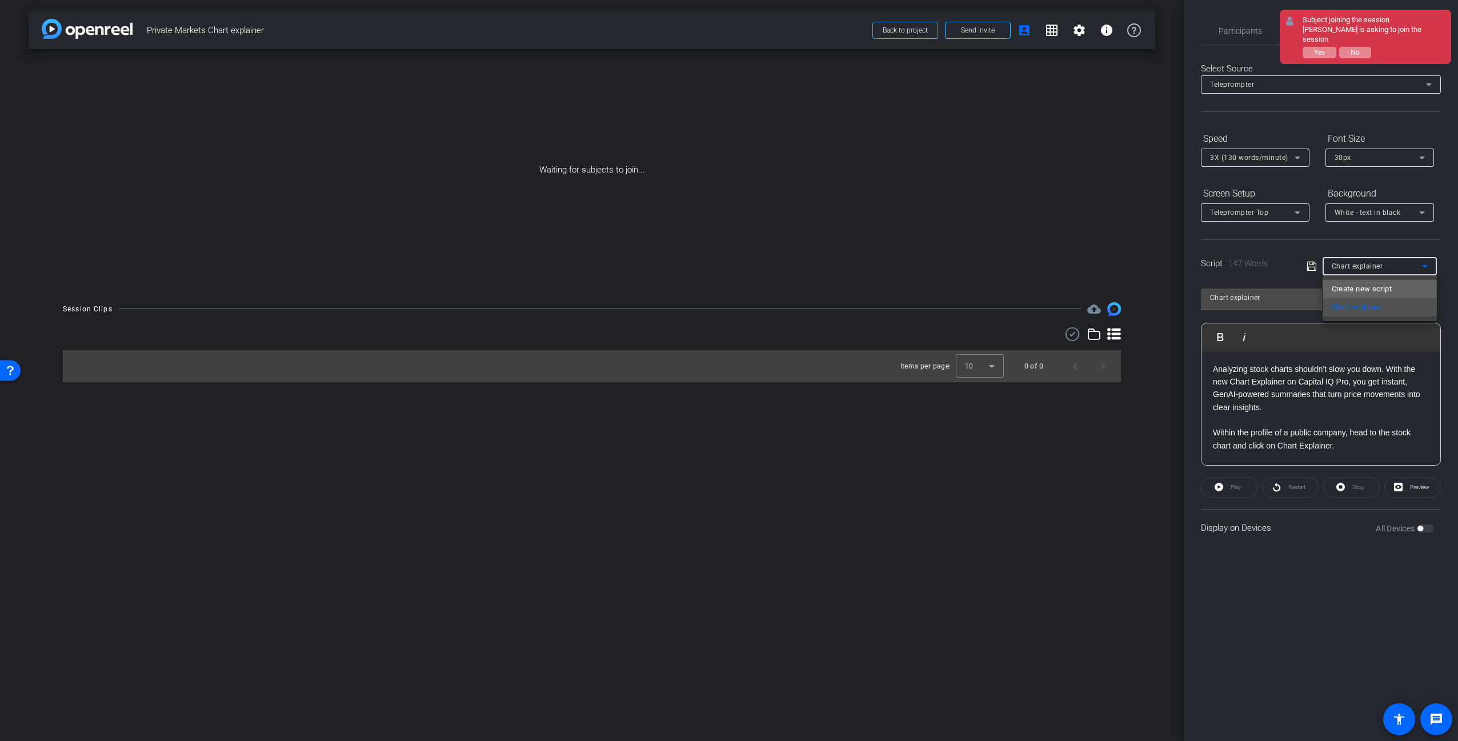
click at [1389, 288] on span "Create new script" at bounding box center [1362, 289] width 60 height 14
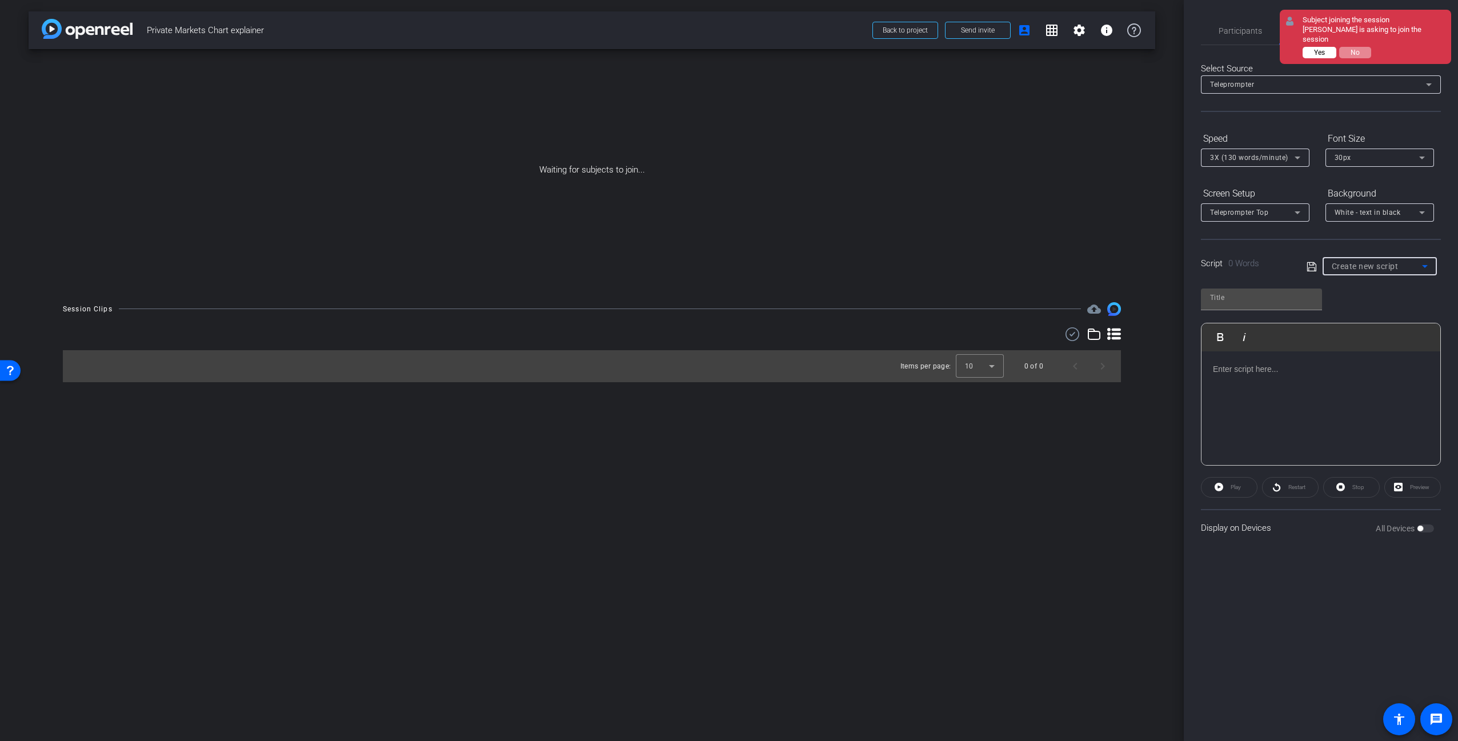
click at [1321, 49] on span "Yes" at bounding box center [1319, 53] width 11 height 8
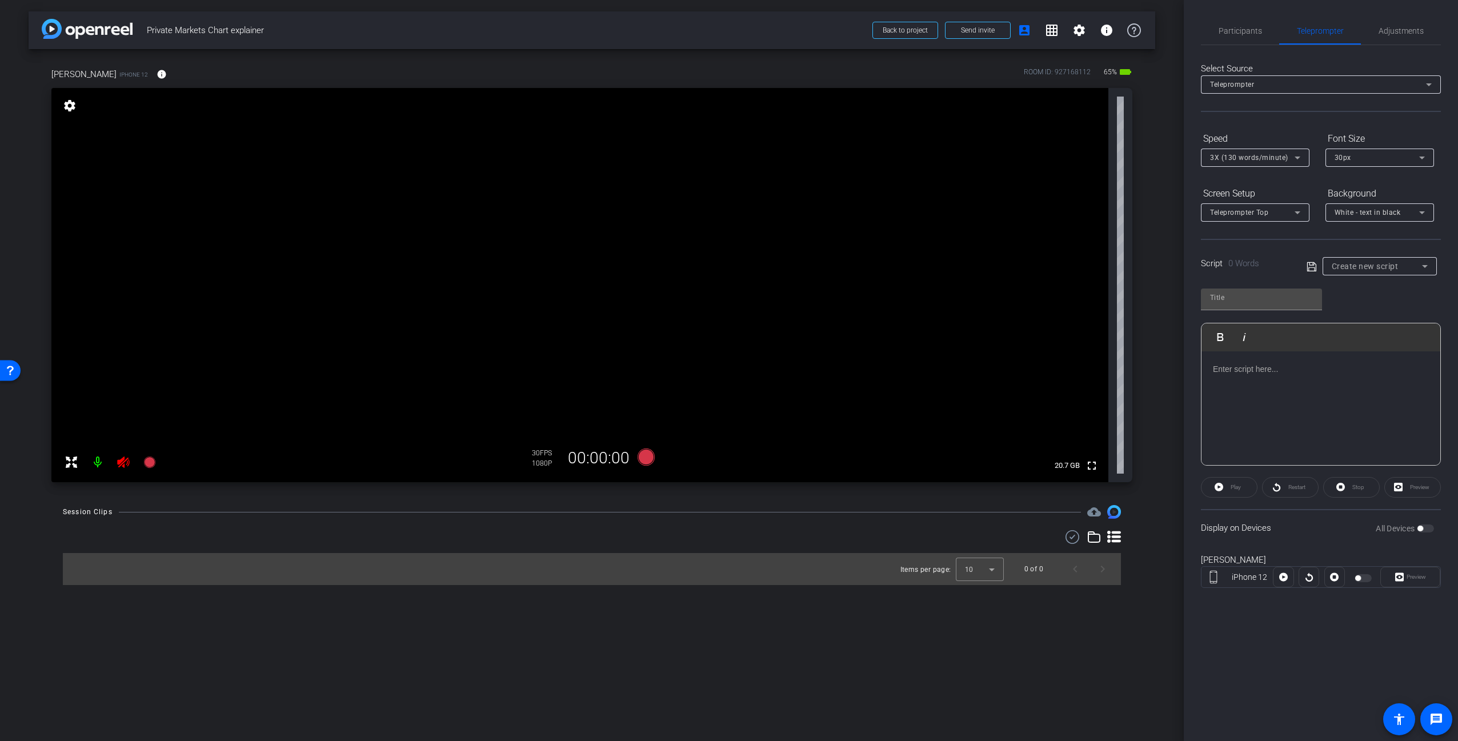
click at [121, 461] on icon at bounding box center [123, 461] width 12 height 11
click at [1260, 370] on p at bounding box center [1321, 369] width 216 height 13
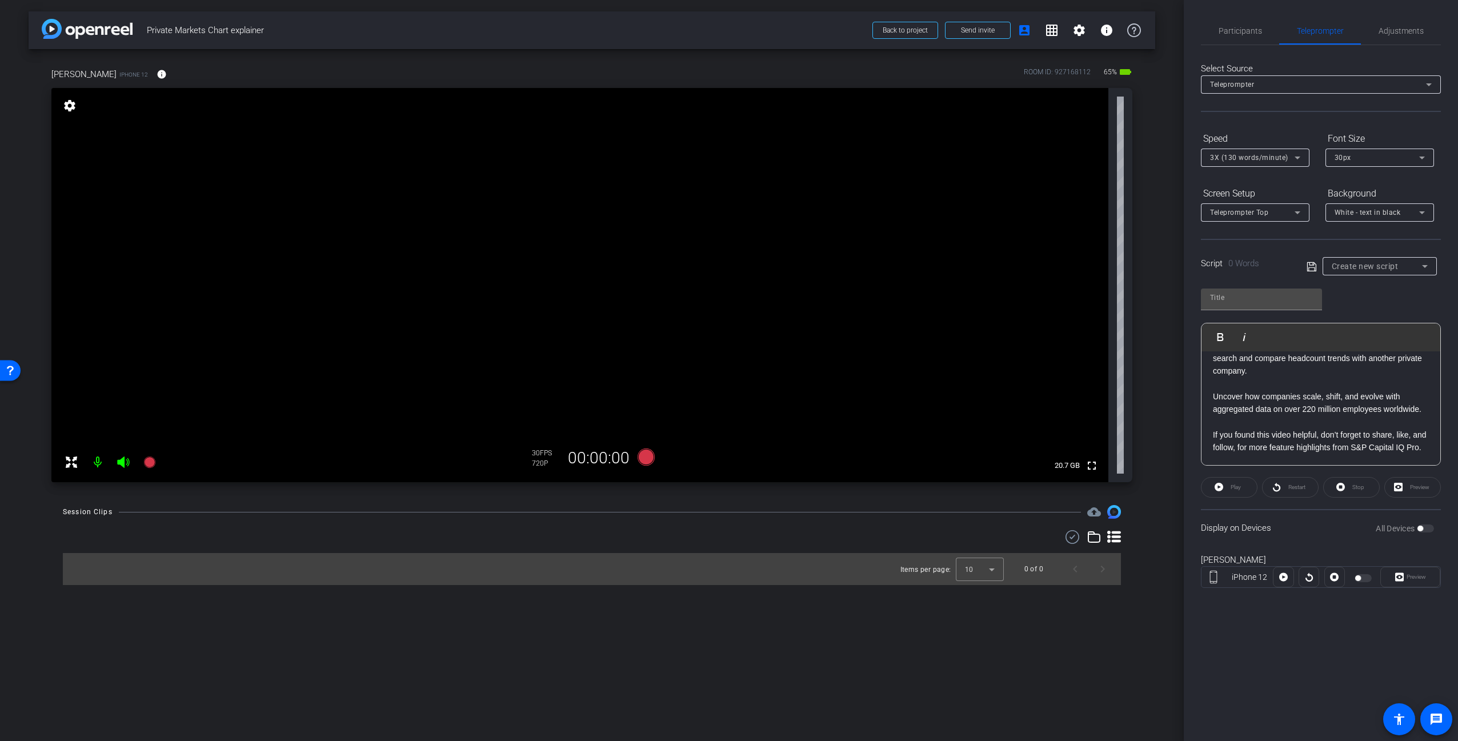
scroll to position [9060, 1]
click at [1234, 298] on input "text" at bounding box center [1261, 298] width 103 height 14
type input "Headcount"
click at [1311, 267] on icon at bounding box center [1311, 266] width 9 height 9
click at [1419, 295] on div "Headcount Play Play from this location Play Selected Play and display the selec…" at bounding box center [1321, 373] width 240 height 186
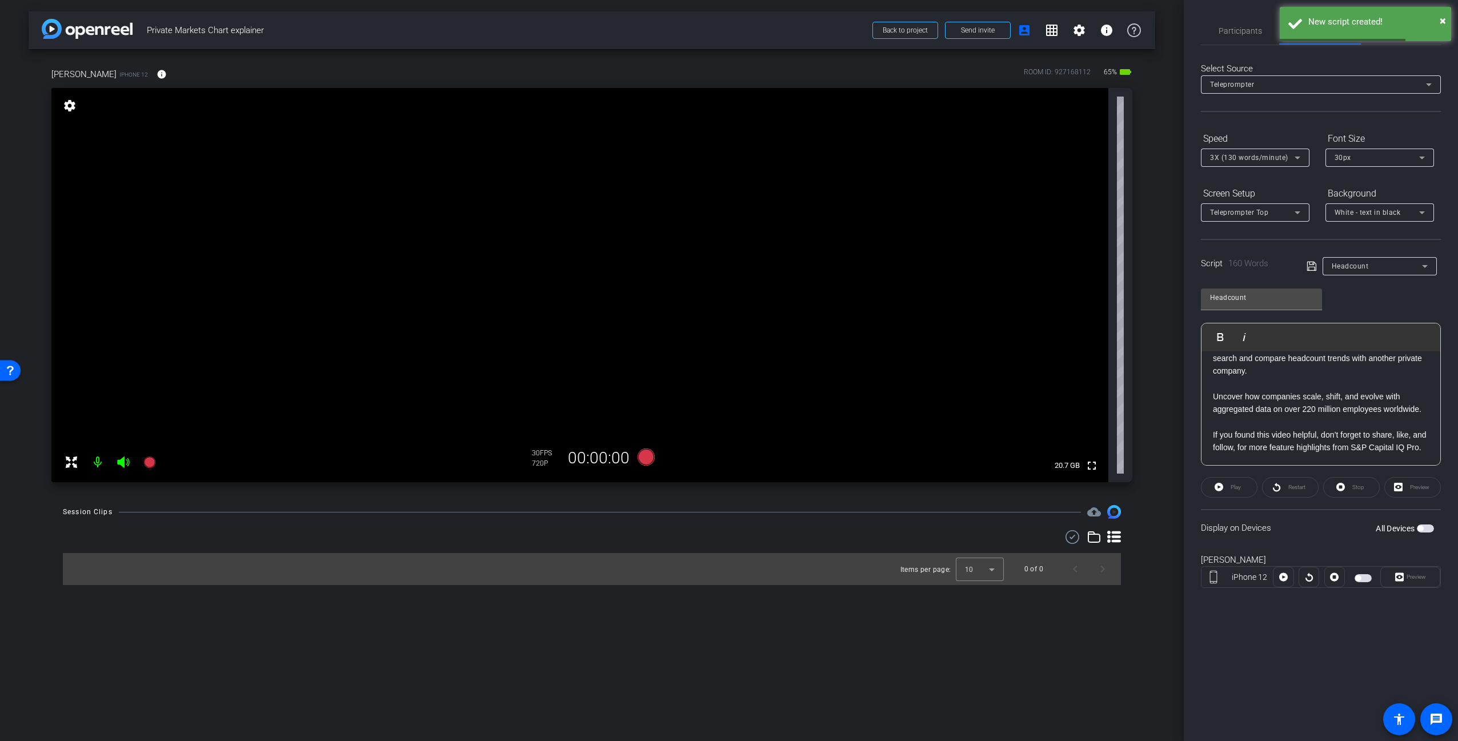
click at [1429, 268] on icon at bounding box center [1425, 266] width 14 height 14
click at [1344, 530] on div at bounding box center [729, 370] width 1458 height 741
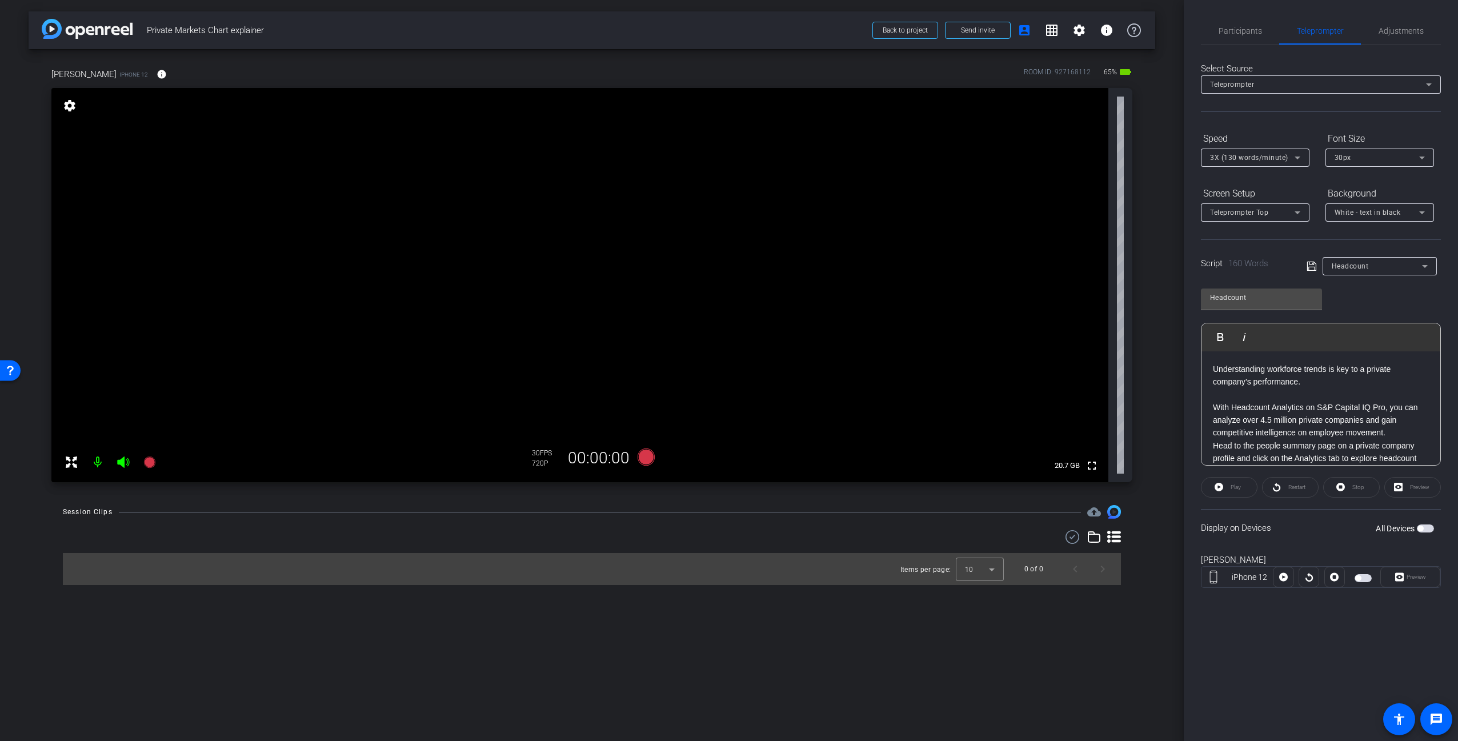
click at [1083, 653] on div "arrow_back Private Markets Chart explainer Back to project Send invite account_…" at bounding box center [592, 370] width 1184 height 741
click at [1155, 480] on div "[PERSON_NAME] iPhone 12 info ROOM ID: 927168112 65% battery_std fullscreen sett…" at bounding box center [592, 271] width 1127 height 444
drag, startPoint x: 1169, startPoint y: 273, endPoint x: 1161, endPoint y: 266, distance: 11.3
click at [1169, 271] on div "arrow_back Private Markets Chart explainer Back to project Send invite account_…" at bounding box center [592, 370] width 1184 height 741
click at [1128, 71] on mat-icon "battery_std" at bounding box center [1126, 72] width 14 height 14
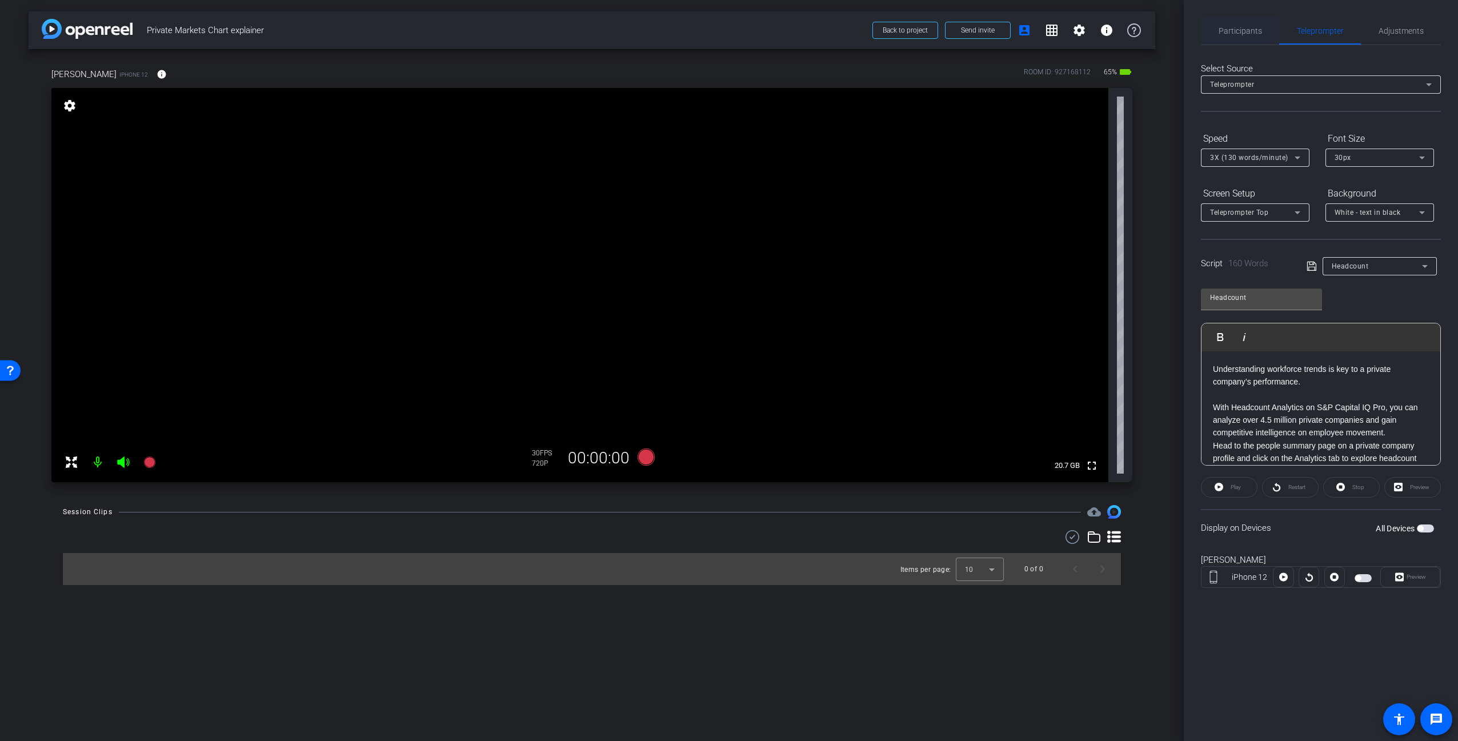
click at [1240, 30] on span "Participants" at bounding box center [1240, 31] width 43 height 8
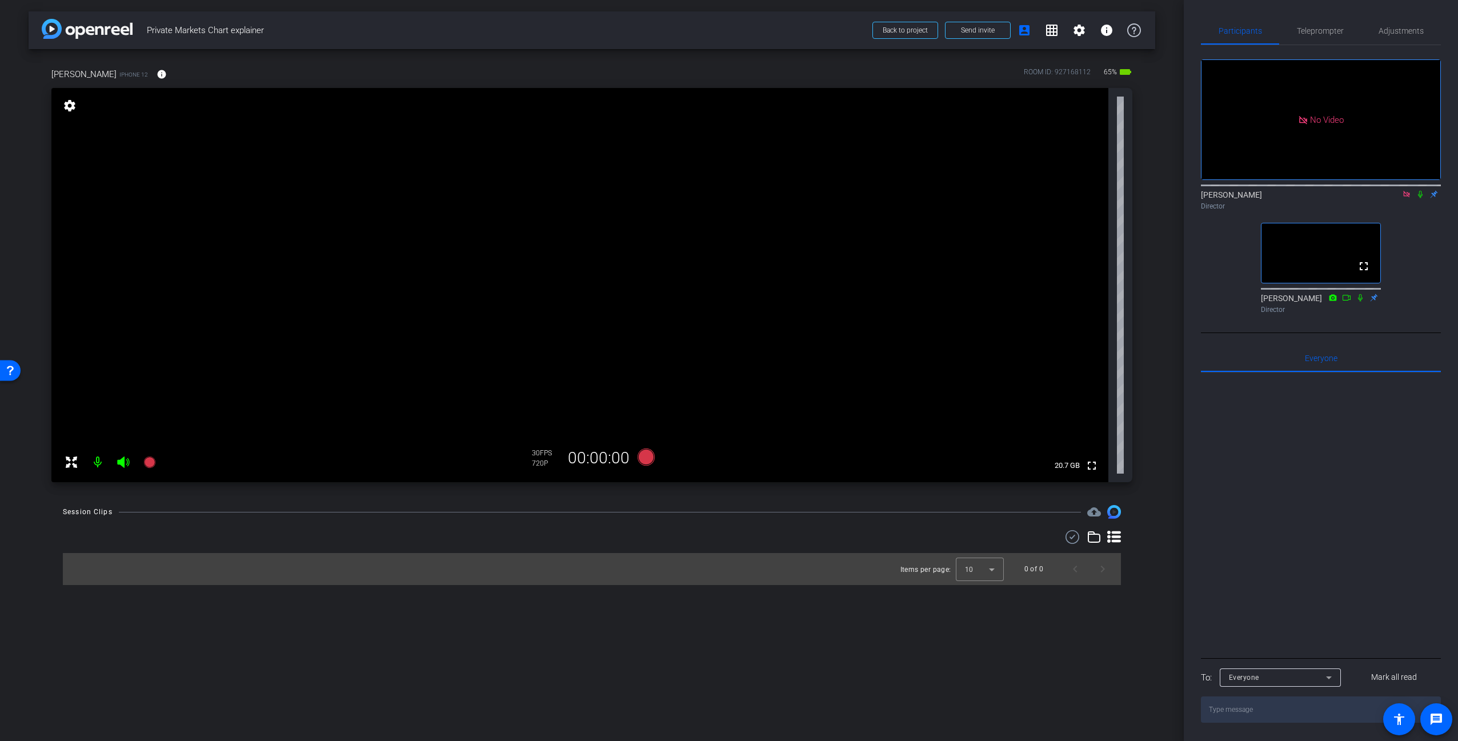
click at [1416, 229] on div "No Video [PERSON_NAME] Director fullscreen [PERSON_NAME] Director" at bounding box center [1321, 181] width 240 height 273
click at [1407, 191] on icon at bounding box center [1406, 194] width 6 height 6
click at [1308, 33] on span "Teleprompter" at bounding box center [1320, 31] width 47 height 8
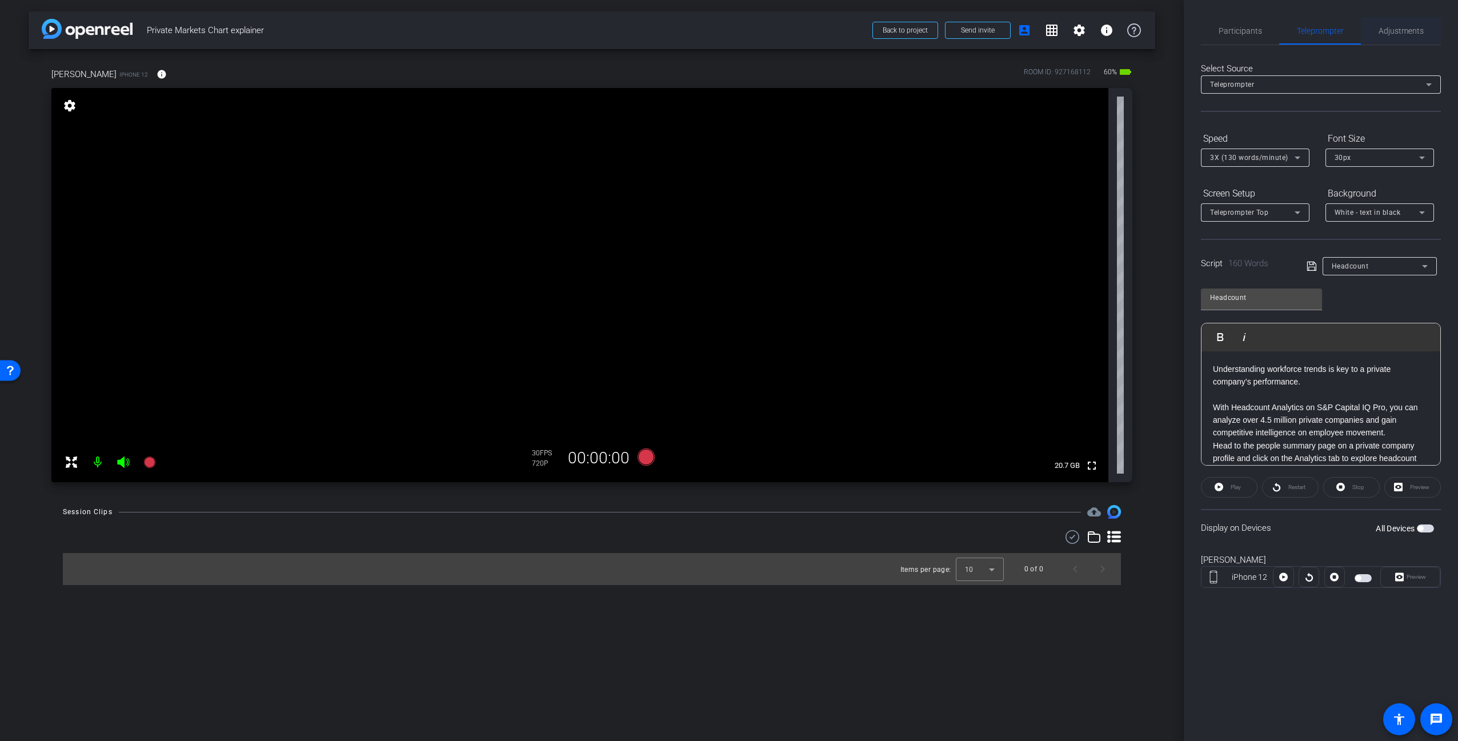
click at [1400, 31] on span "Adjustments" at bounding box center [1401, 31] width 45 height 8
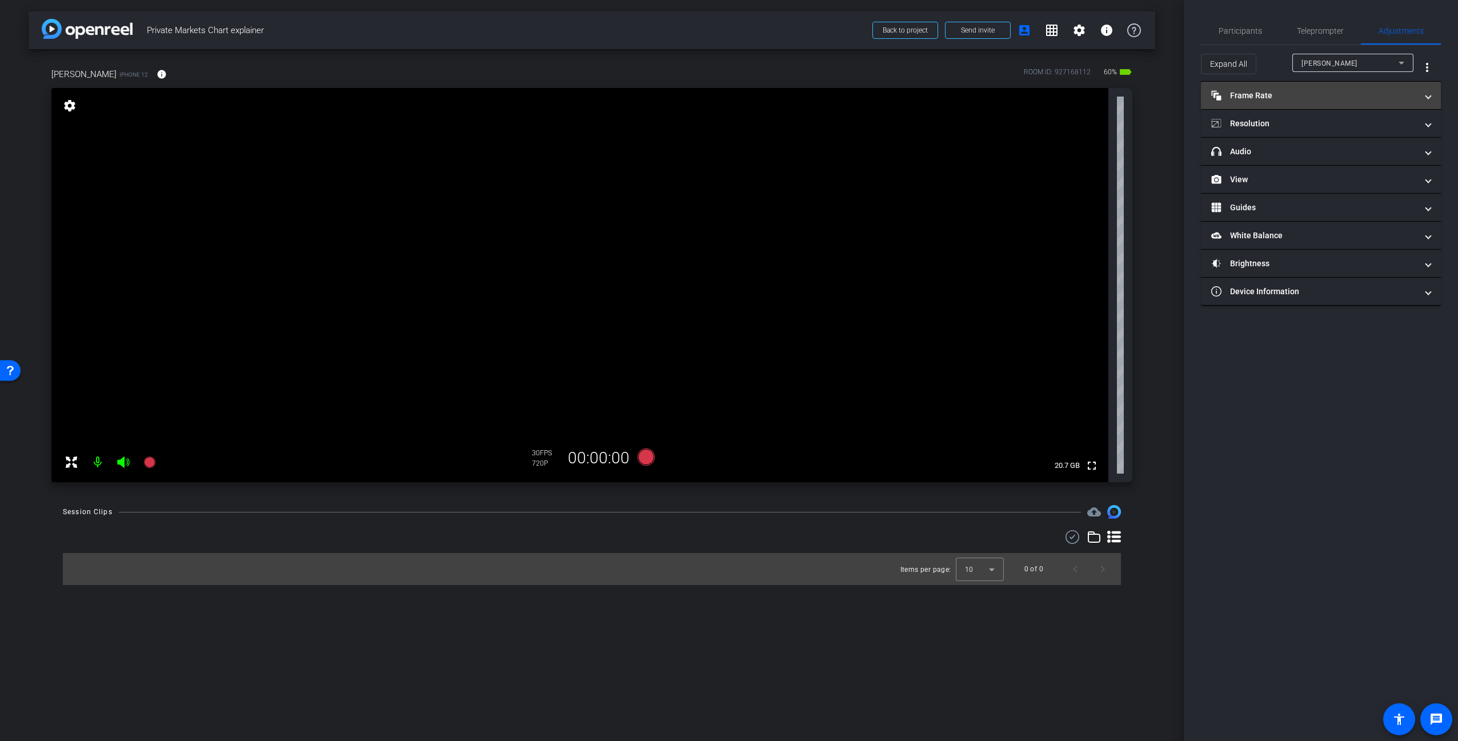
click at [1313, 93] on mat-panel-title "Frame Rate Frame Rate" at bounding box center [1314, 96] width 206 height 12
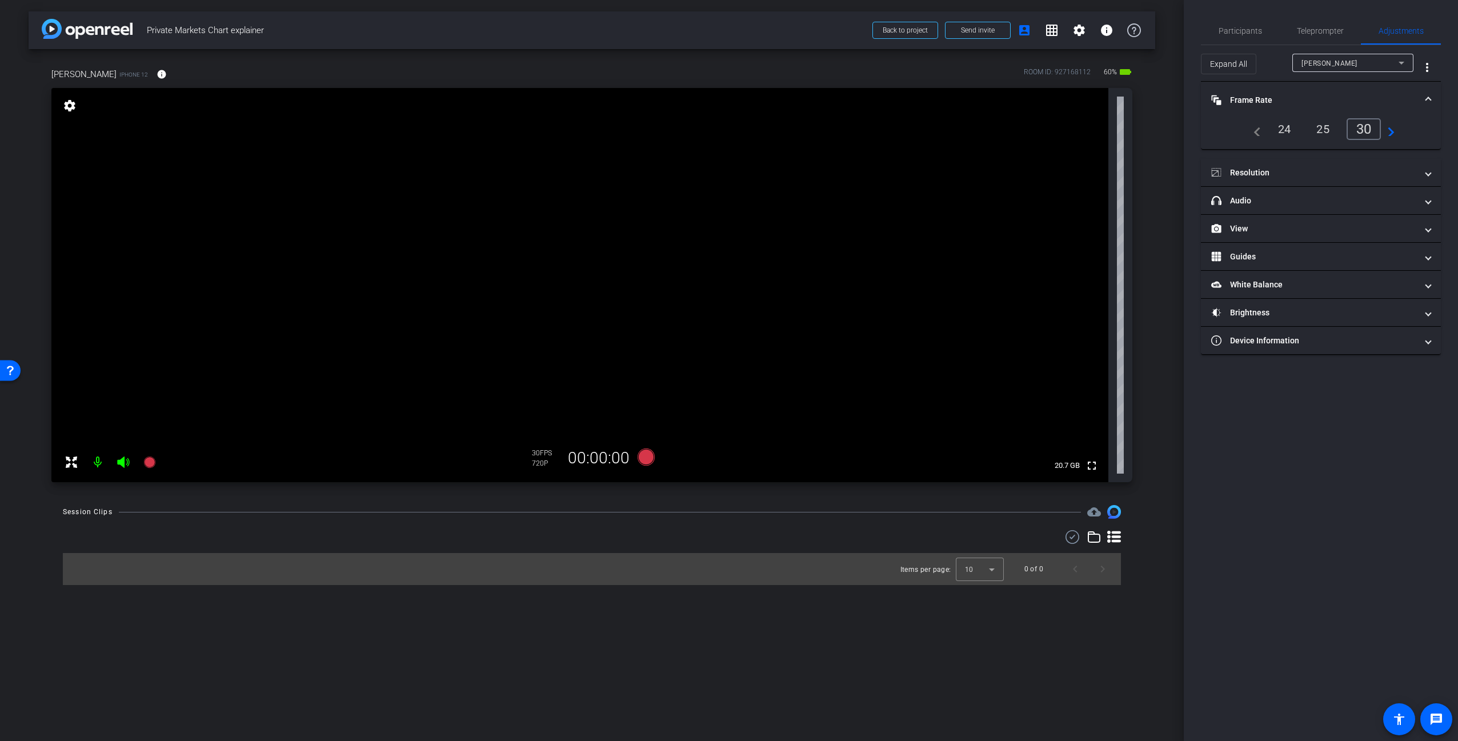
click at [1325, 131] on div "25" at bounding box center [1323, 128] width 30 height 19
click at [1309, 178] on mat-expansion-panel-header "Resolution" at bounding box center [1321, 172] width 240 height 27
click at [1371, 205] on div "4k" at bounding box center [1376, 206] width 30 height 19
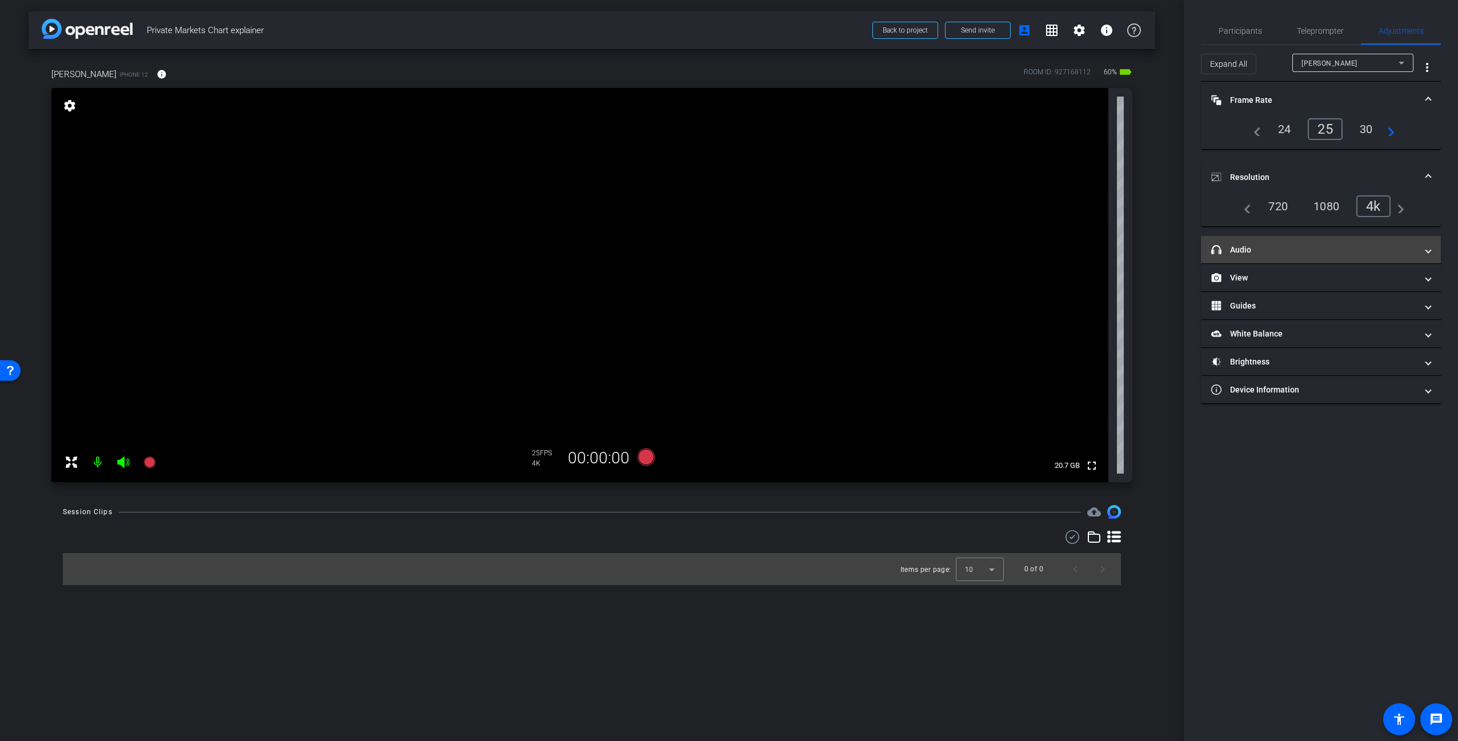
click at [1305, 253] on mat-panel-title "headphone icon Audio" at bounding box center [1314, 250] width 206 height 12
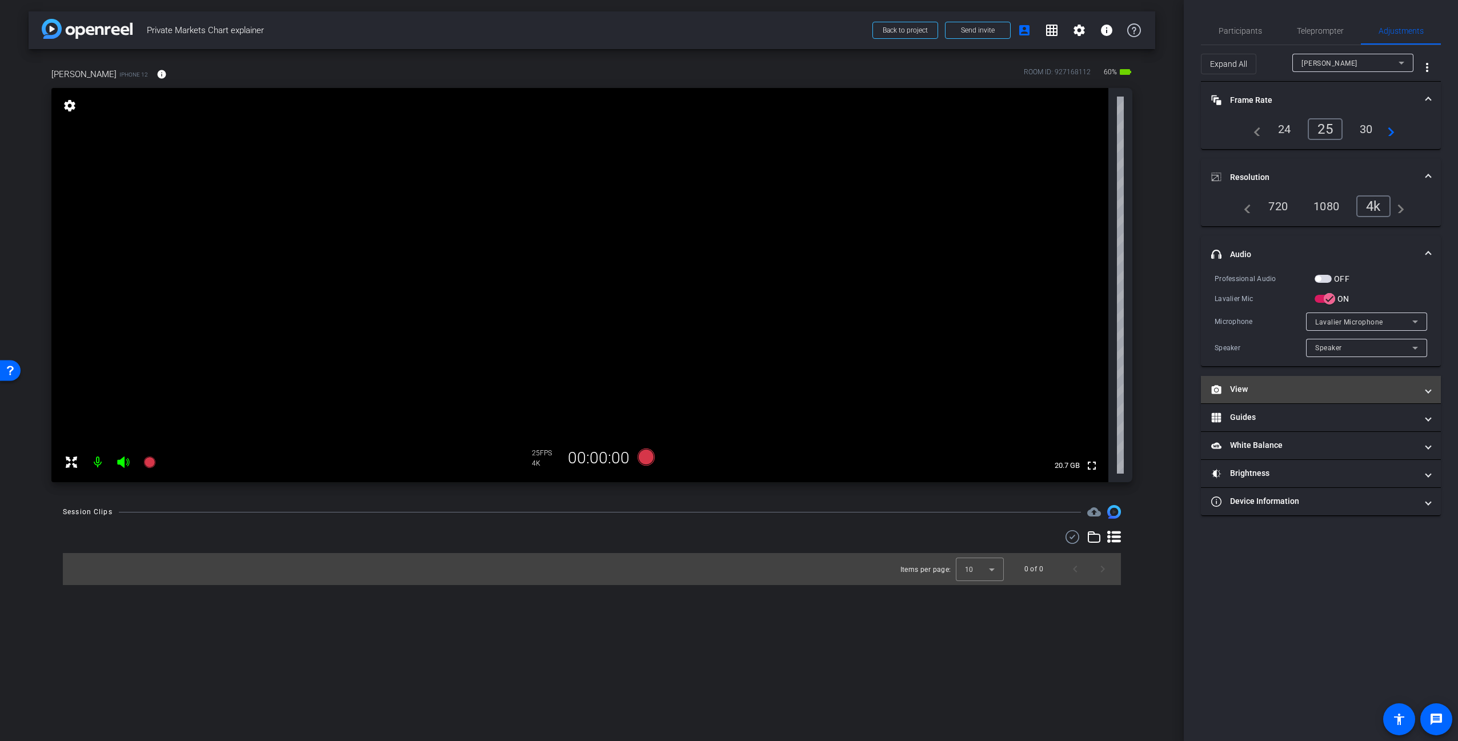
click at [1340, 389] on mat-panel-title "View" at bounding box center [1314, 389] width 206 height 12
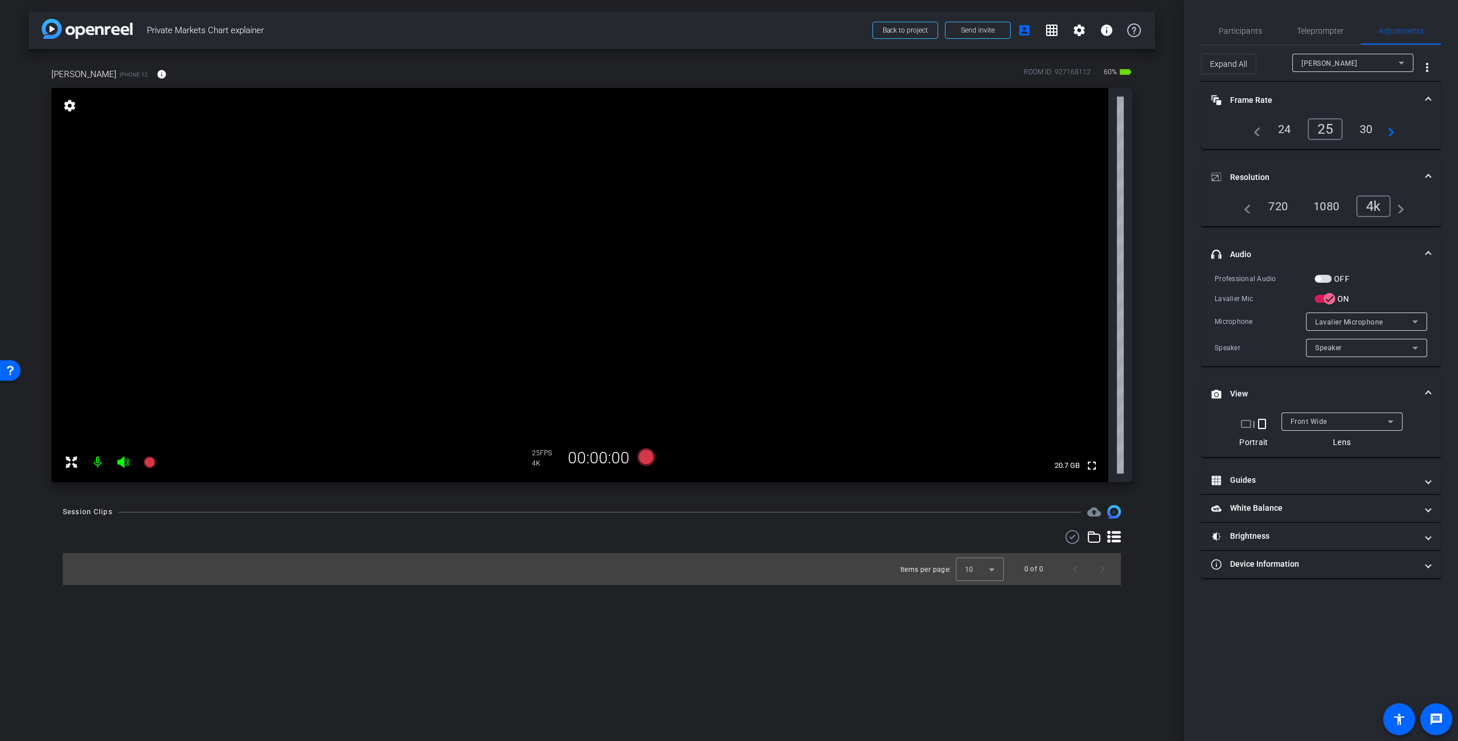
click at [1342, 388] on mat-panel-title "View" at bounding box center [1314, 394] width 206 height 12
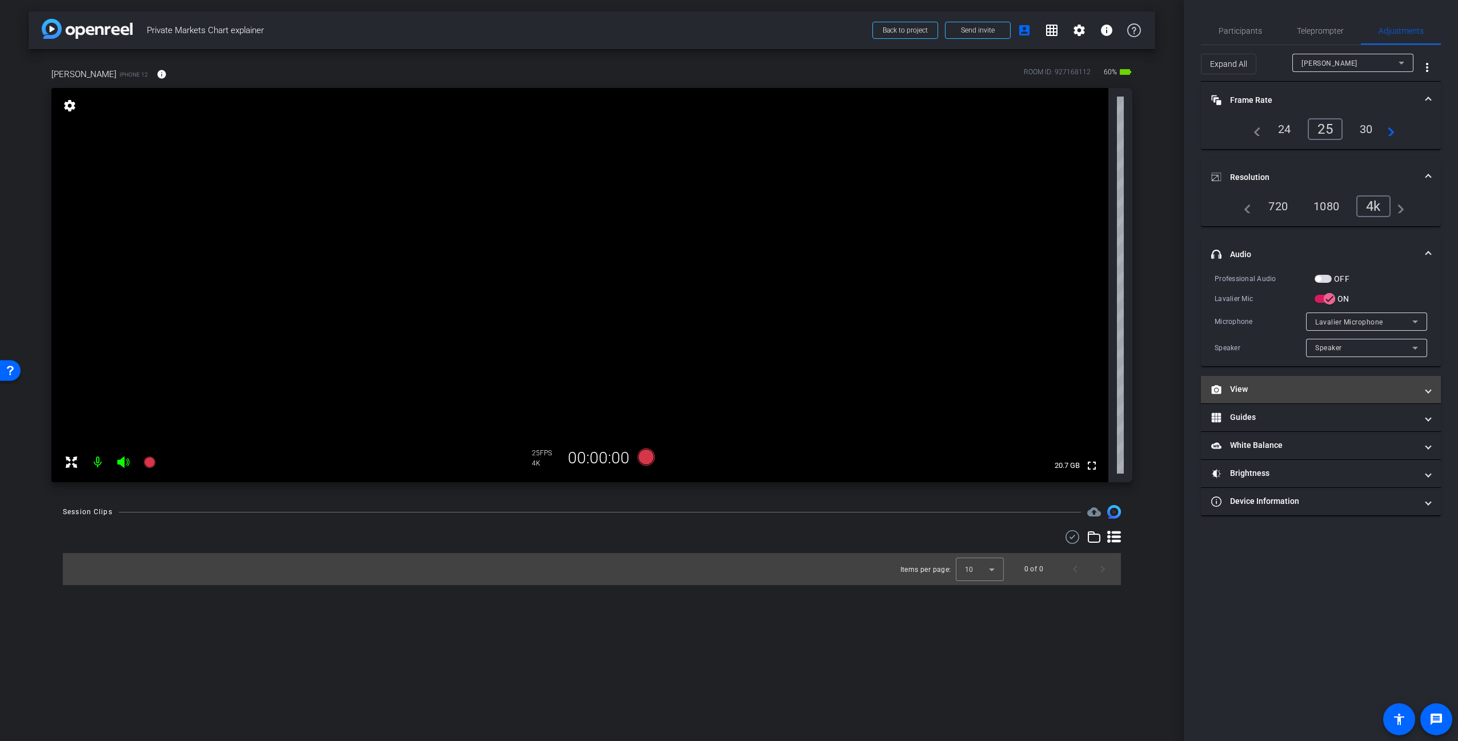
click at [1343, 388] on mat-panel-title "View" at bounding box center [1314, 389] width 206 height 12
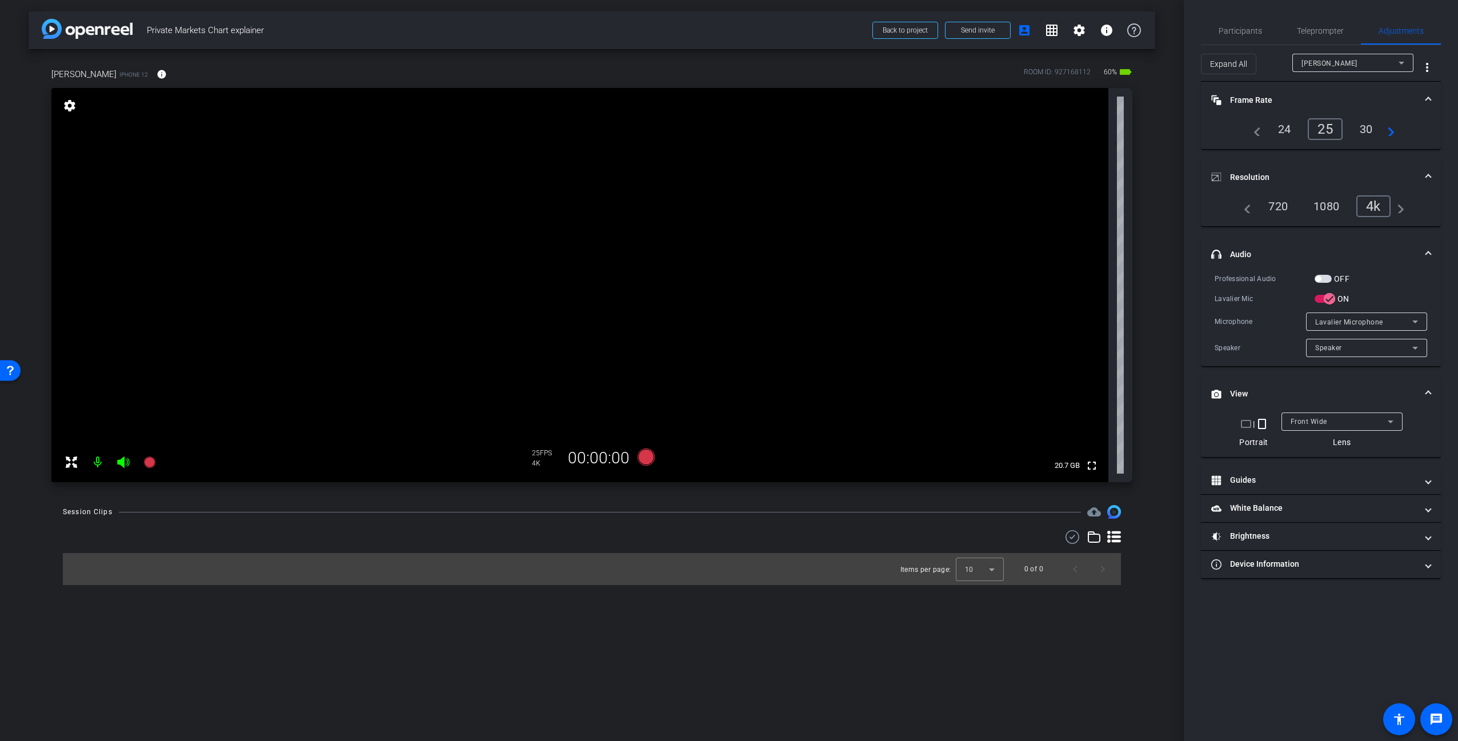
click at [1244, 424] on mat-icon "crop_landscape" at bounding box center [1246, 424] width 14 height 14
click at [1259, 424] on mat-icon "crop_portrait" at bounding box center [1256, 424] width 14 height 14
click at [1237, 373] on mat-accordion "Frame Rate Frame Rate navigate_before 24 25 30 navigate_next Resolution navigat…" at bounding box center [1321, 330] width 240 height 497
click at [1249, 386] on mat-expansion-panel-header "View" at bounding box center [1321, 394] width 240 height 37
click at [1388, 254] on mat-panel-title "headphone icon Audio" at bounding box center [1314, 255] width 206 height 12
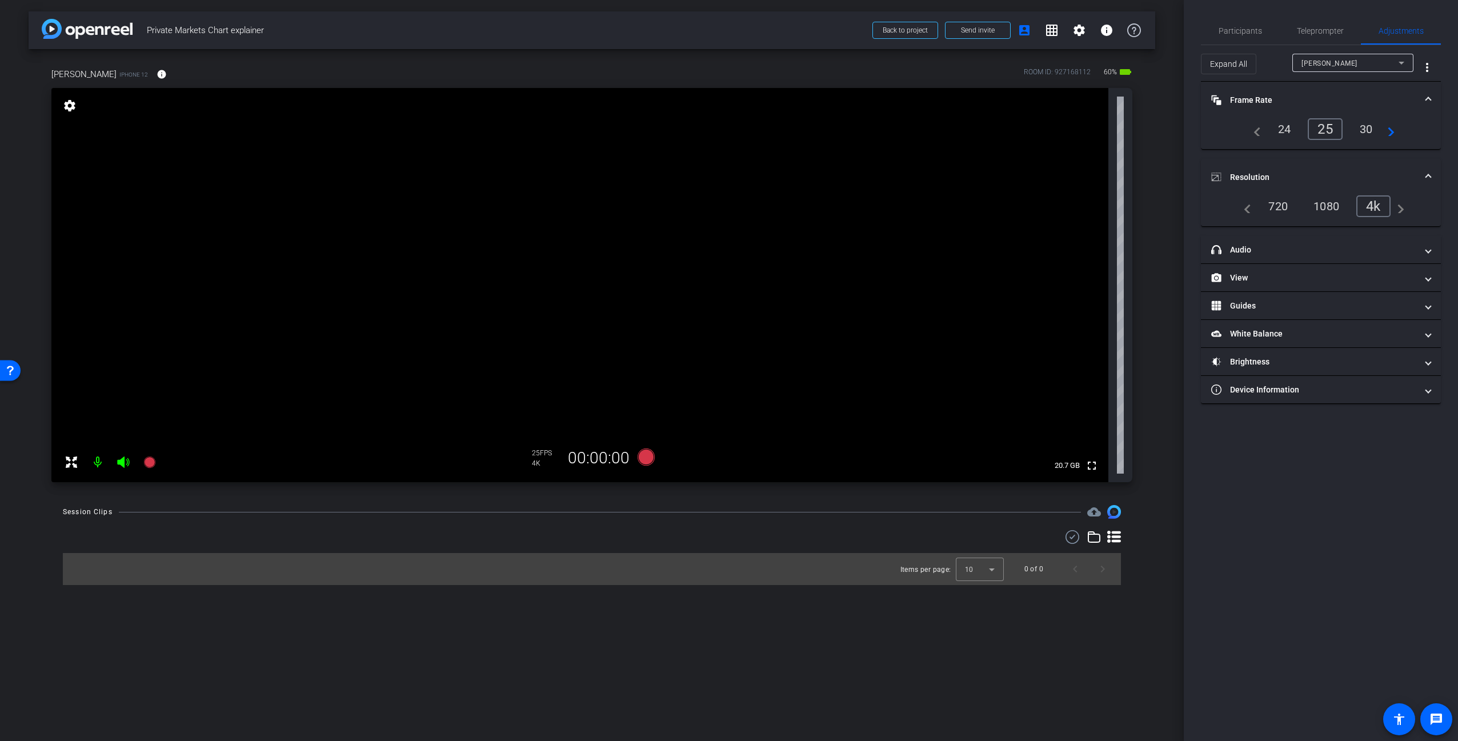
click at [1284, 170] on mat-expansion-panel-header "Resolution" at bounding box center [1321, 177] width 240 height 37
click at [1270, 99] on mat-panel-title "Frame Rate Frame Rate" at bounding box center [1314, 100] width 206 height 12
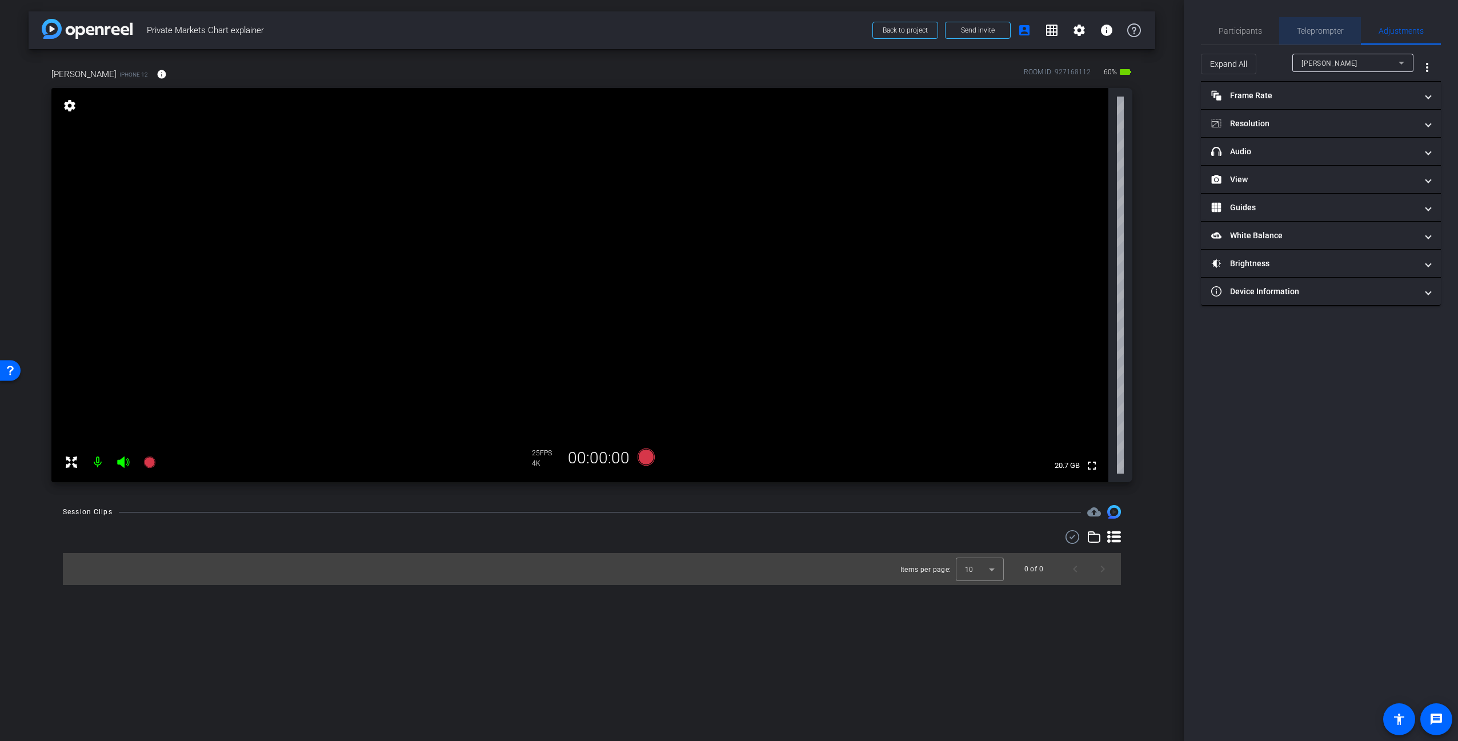
click at [1308, 35] on span "Teleprompter" at bounding box center [1320, 30] width 47 height 27
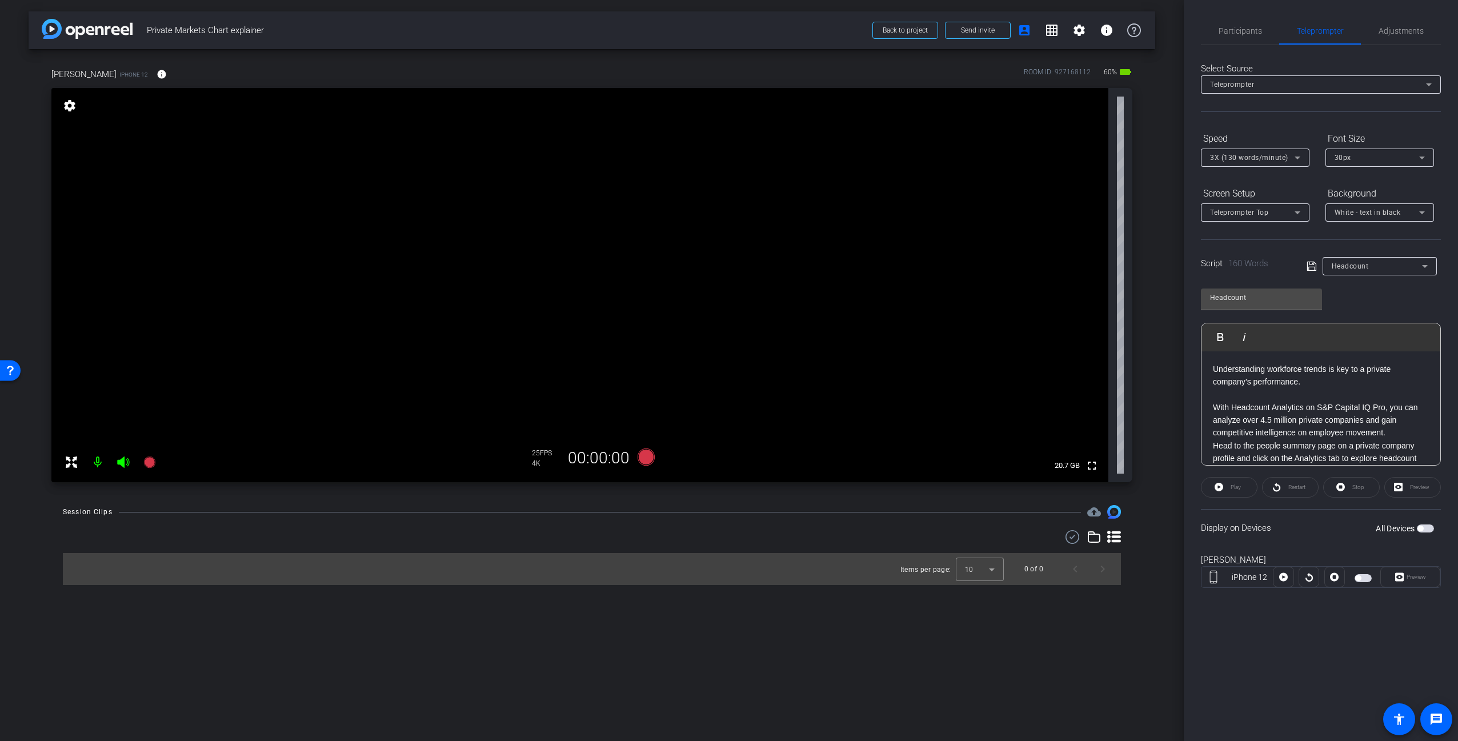
click at [1392, 301] on div "Headcount Play Play from this location Play Selected Play and display the selec…" at bounding box center [1321, 373] width 240 height 186
click at [1247, 30] on span "Participants" at bounding box center [1240, 31] width 43 height 8
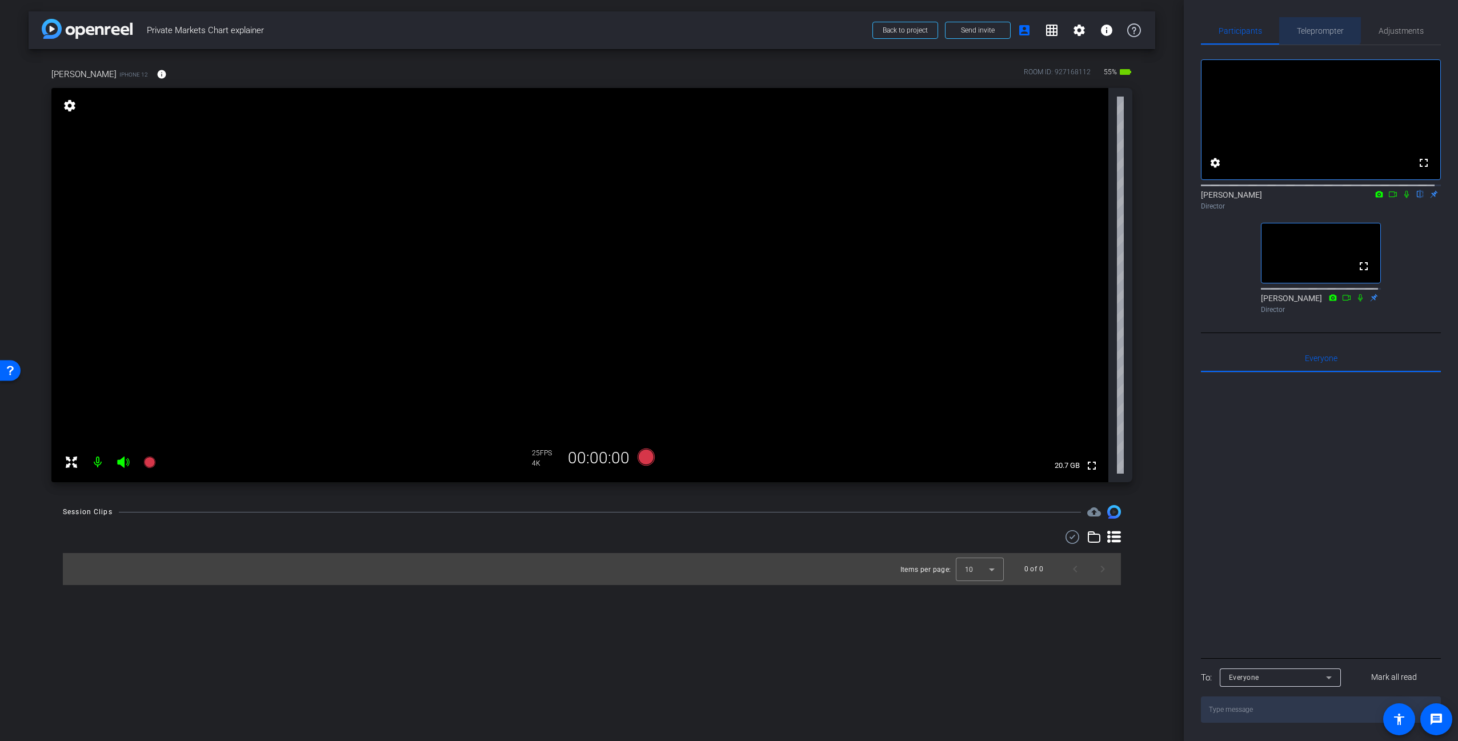
click at [1317, 21] on span "Teleprompter" at bounding box center [1320, 30] width 47 height 27
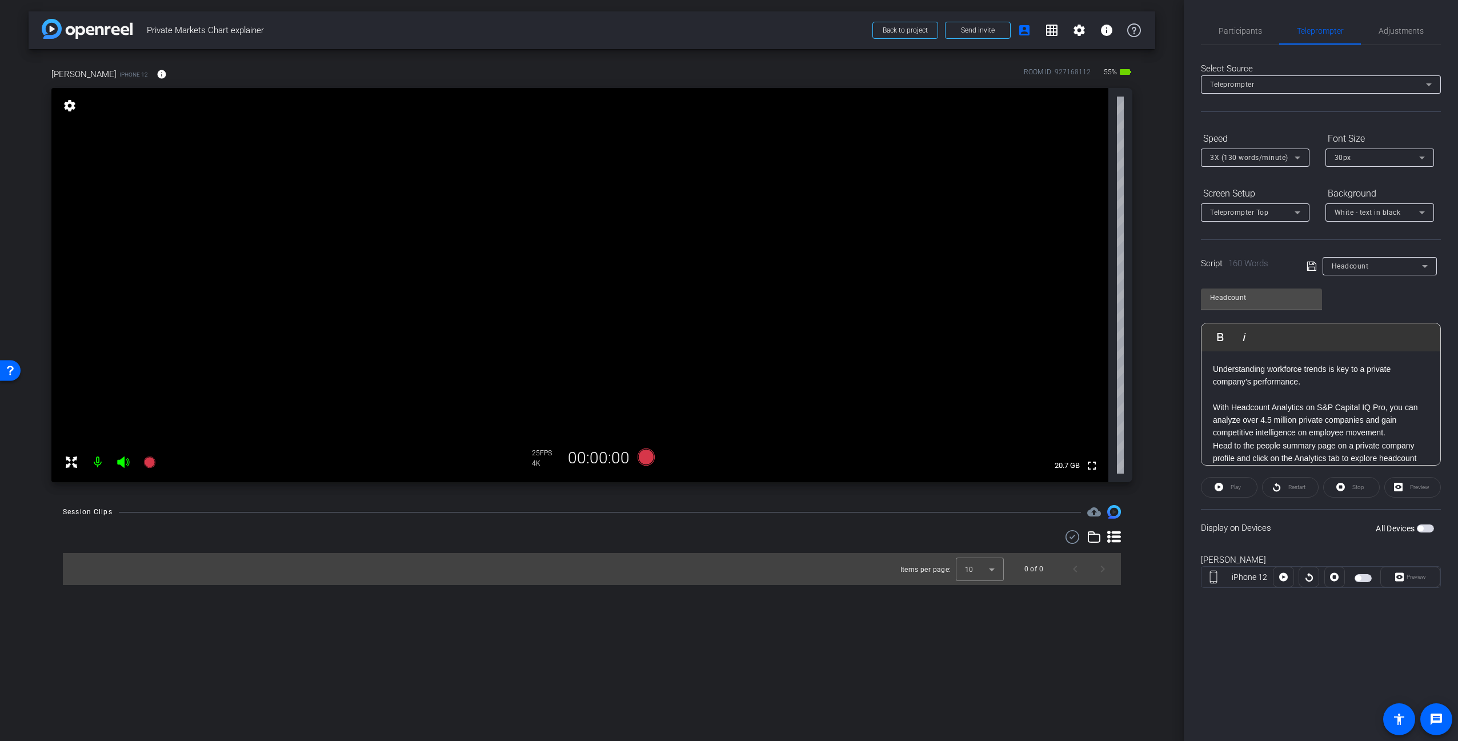
drag, startPoint x: 1412, startPoint y: 302, endPoint x: 1416, endPoint y: 297, distance: 6.2
click at [1417, 300] on div "Headcount Play Play from this location Play Selected Play and display the selec…" at bounding box center [1321, 373] width 240 height 186
click at [1311, 538] on div "Display on Devices All Devices" at bounding box center [1321, 527] width 240 height 37
click at [1423, 528] on button "All Devices" at bounding box center [1425, 528] width 17 height 8
click at [1419, 580] on span "Preview" at bounding box center [1415, 577] width 22 height 16
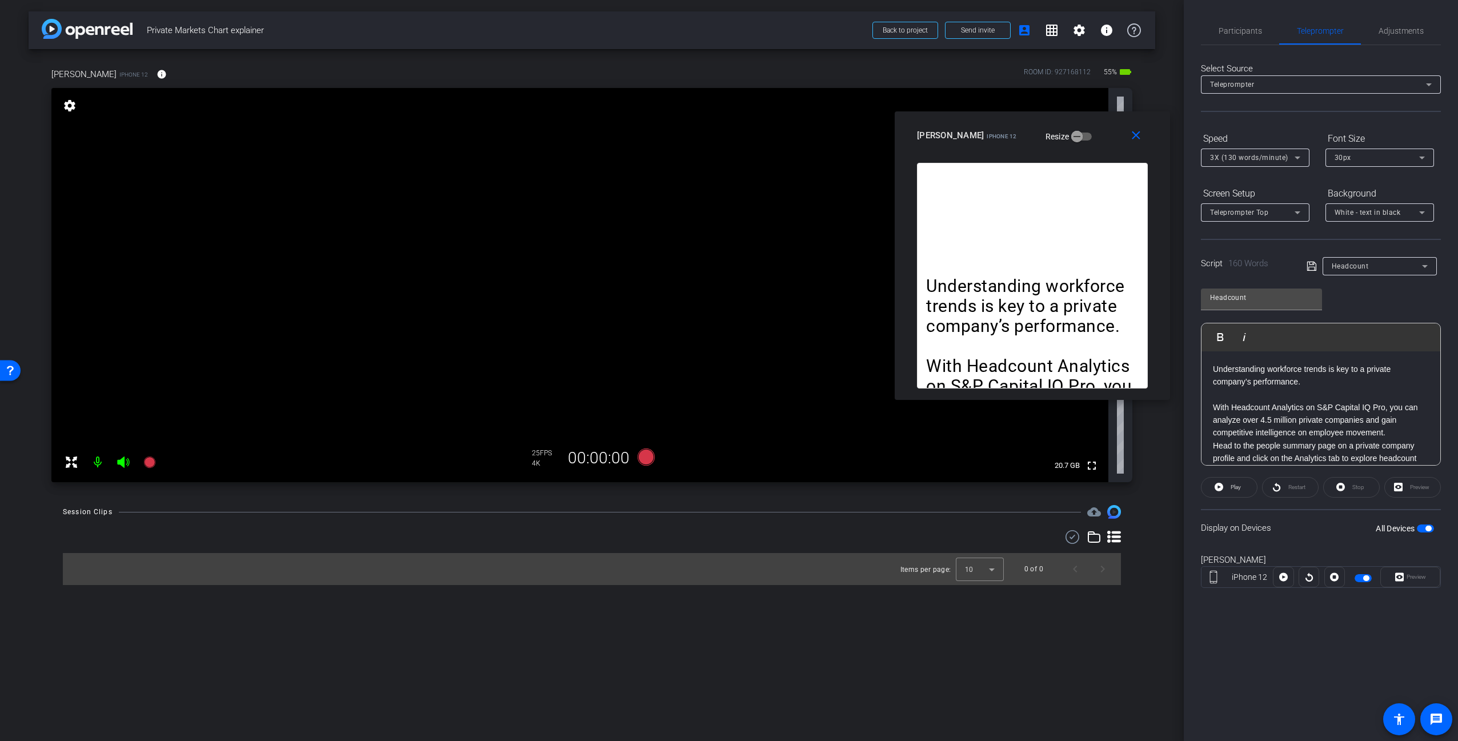
drag, startPoint x: 772, startPoint y: 245, endPoint x: 1075, endPoint y: 130, distance: 324.4
click at [1075, 130] on div "[PERSON_NAME] iPhone 12 Resize" at bounding box center [1036, 135] width 239 height 21
click at [1143, 132] on span at bounding box center [1138, 135] width 37 height 27
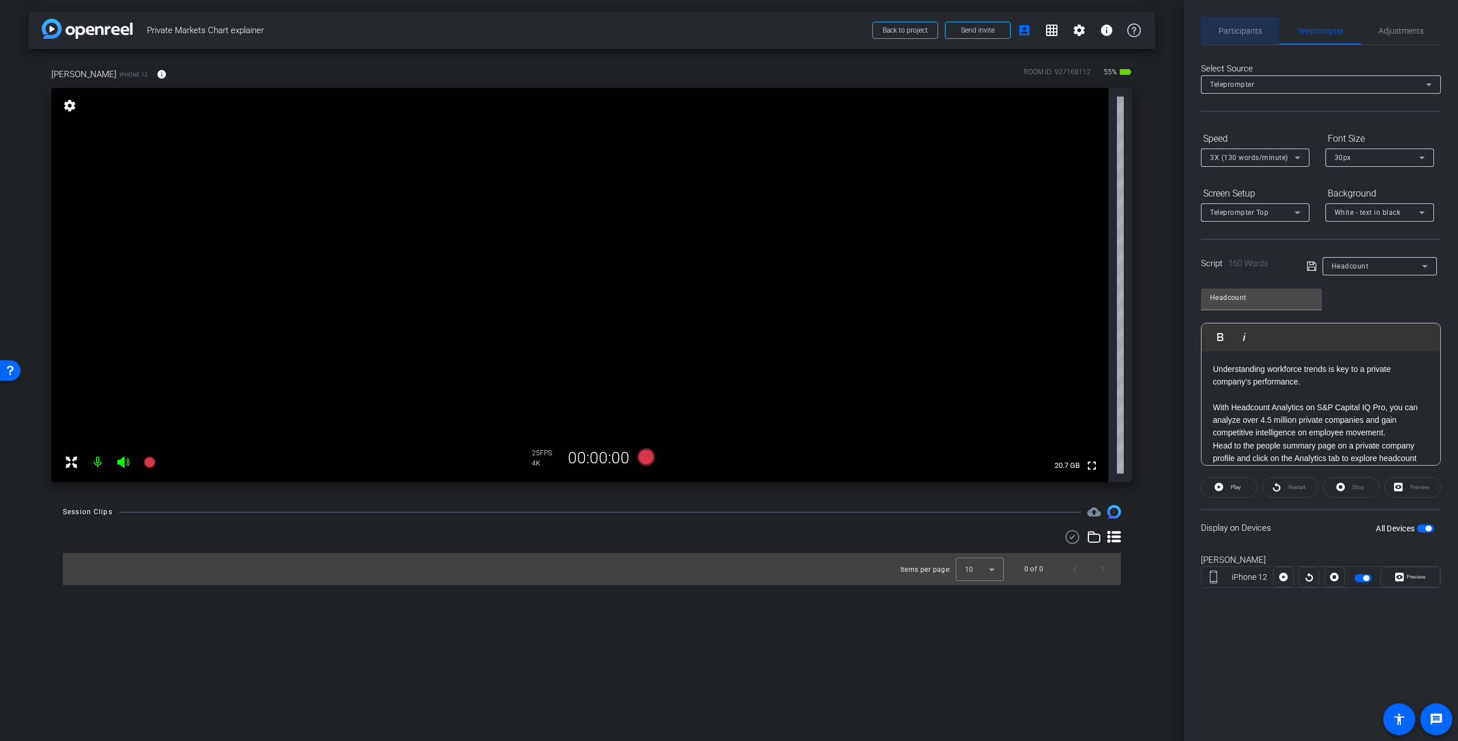
click at [1249, 27] on span "Participants" at bounding box center [1240, 31] width 43 height 8
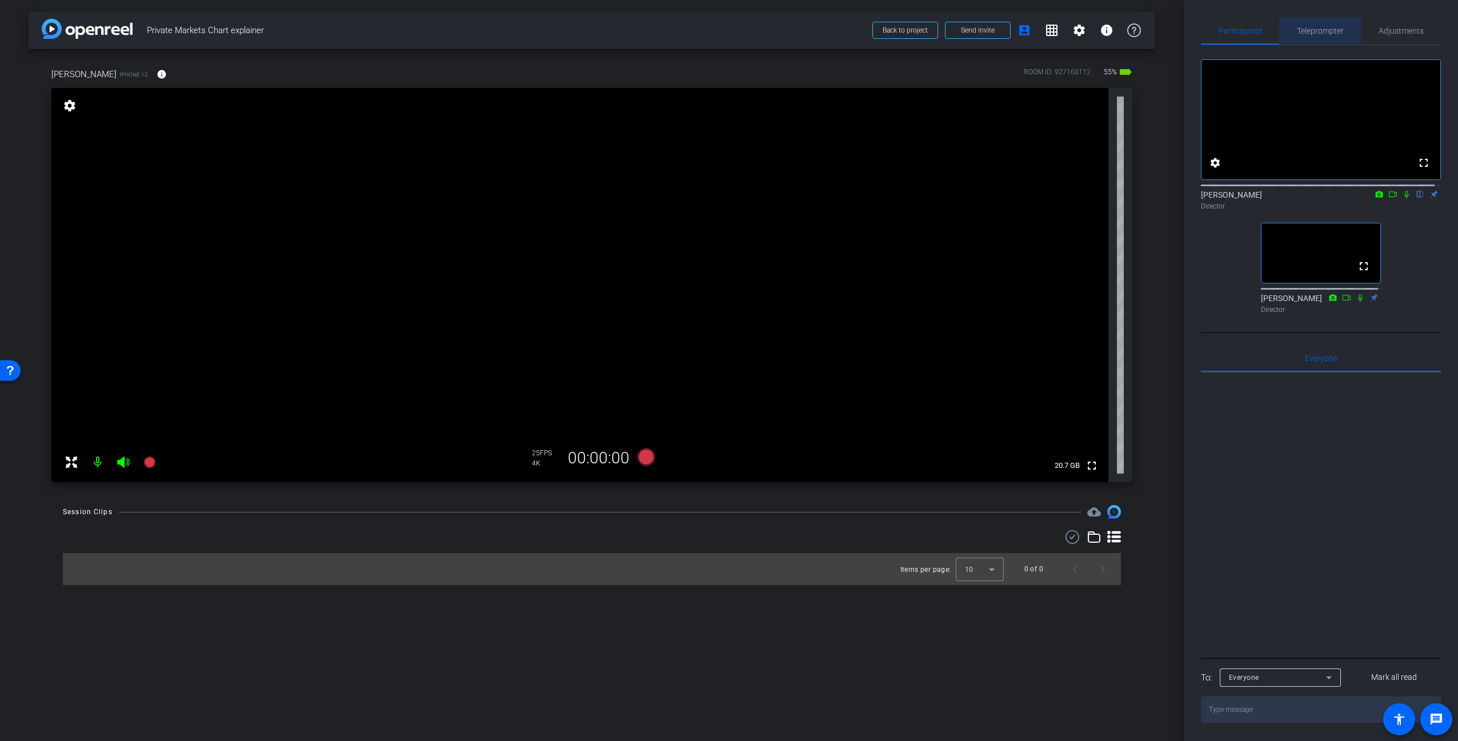
click at [1327, 27] on span "Teleprompter" at bounding box center [1320, 31] width 47 height 8
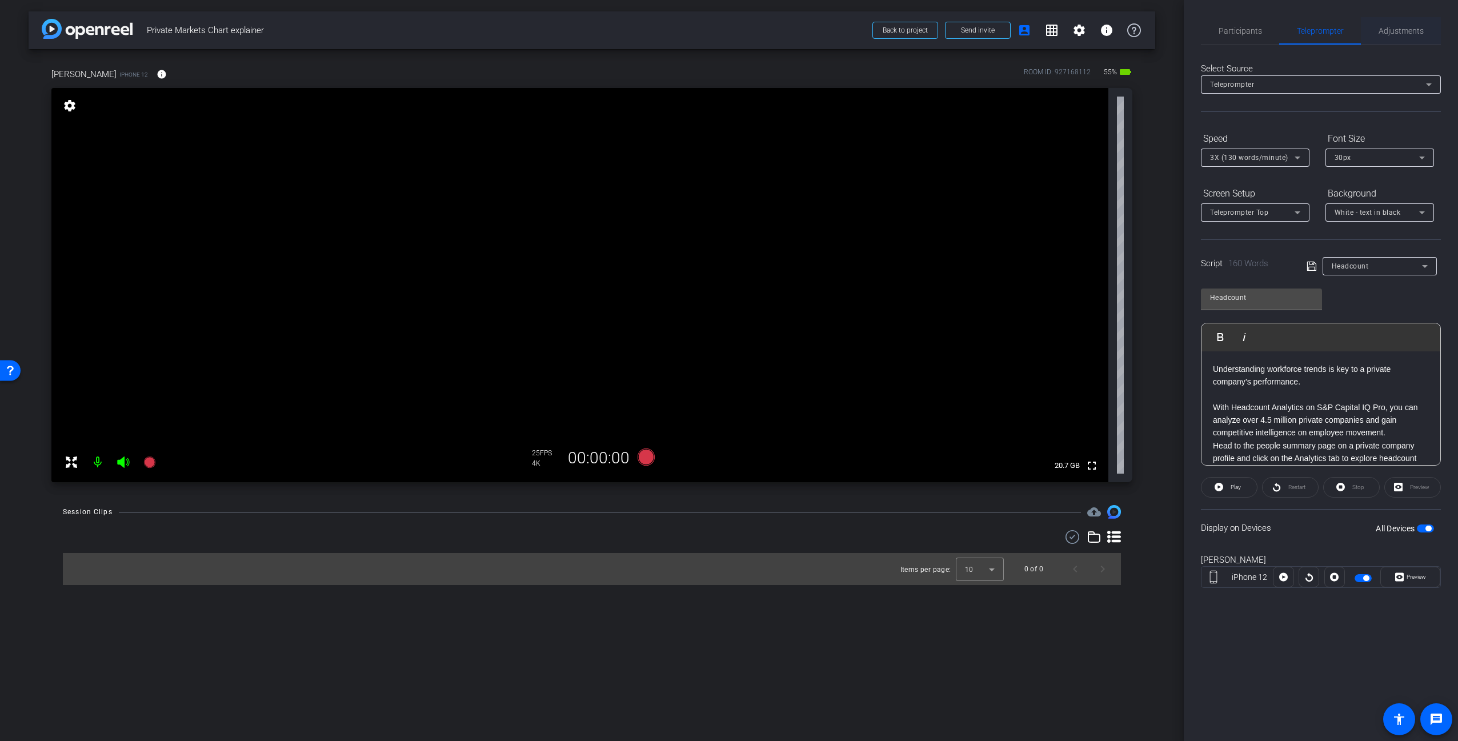
click at [1396, 34] on span "Adjustments" at bounding box center [1401, 31] width 45 height 8
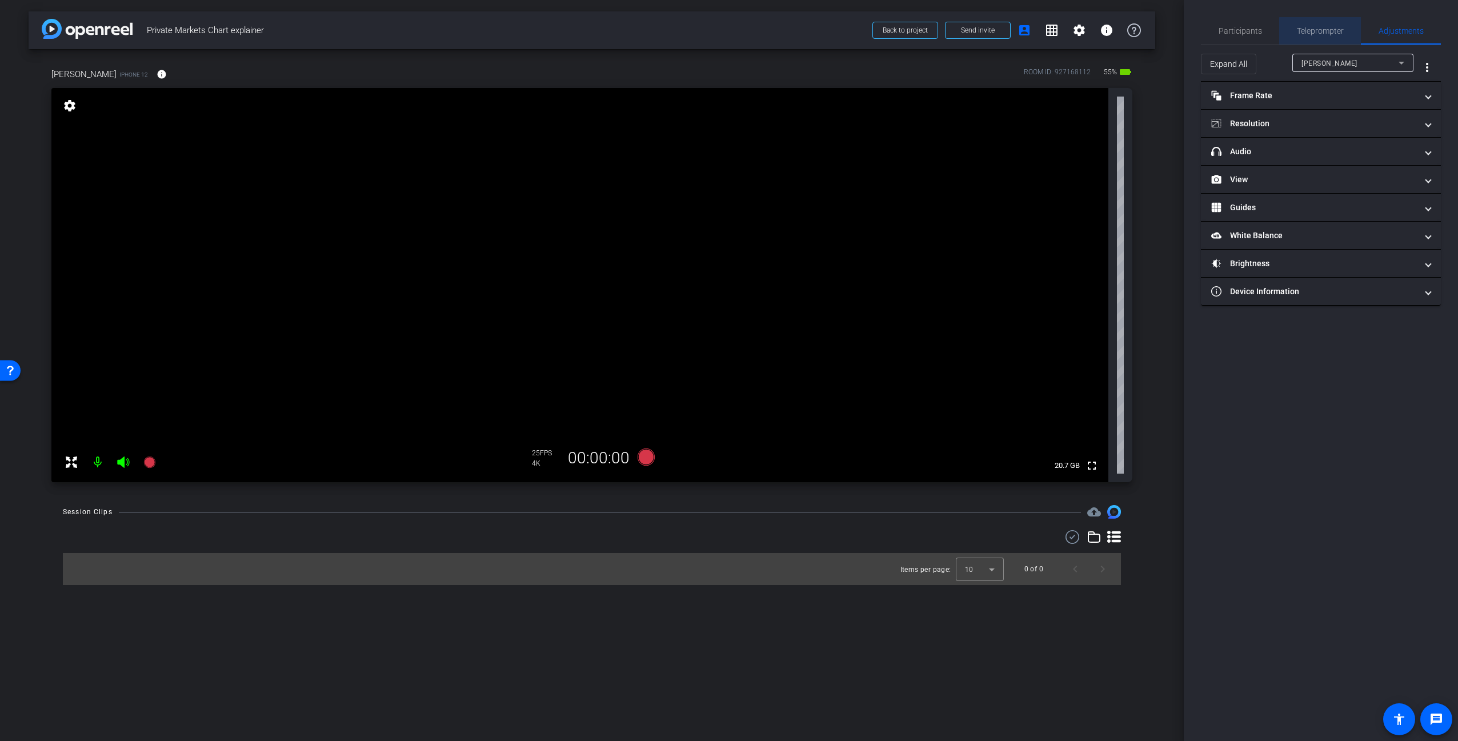
click at [1329, 31] on span "Teleprompter" at bounding box center [1320, 31] width 47 height 8
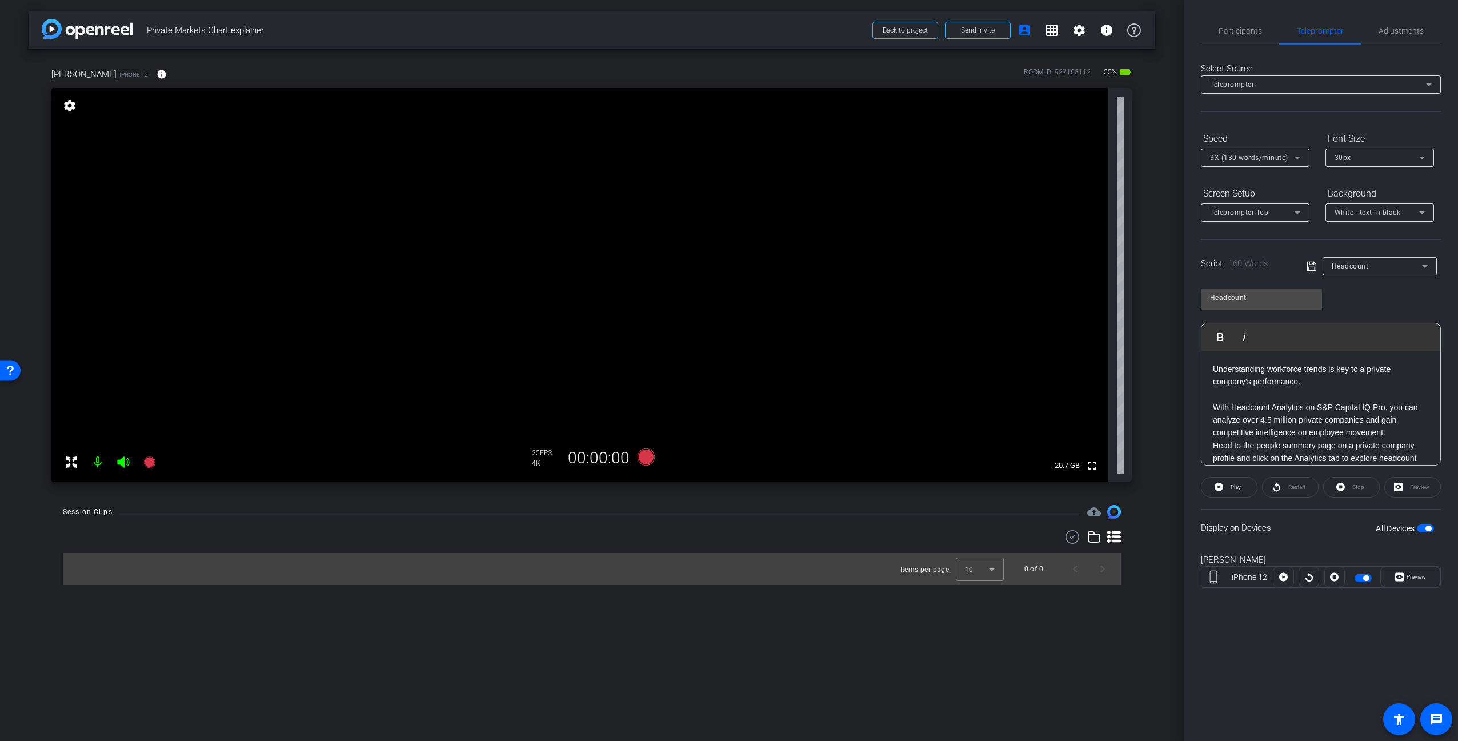
click at [1417, 580] on span "Preview" at bounding box center [1415, 577] width 22 height 16
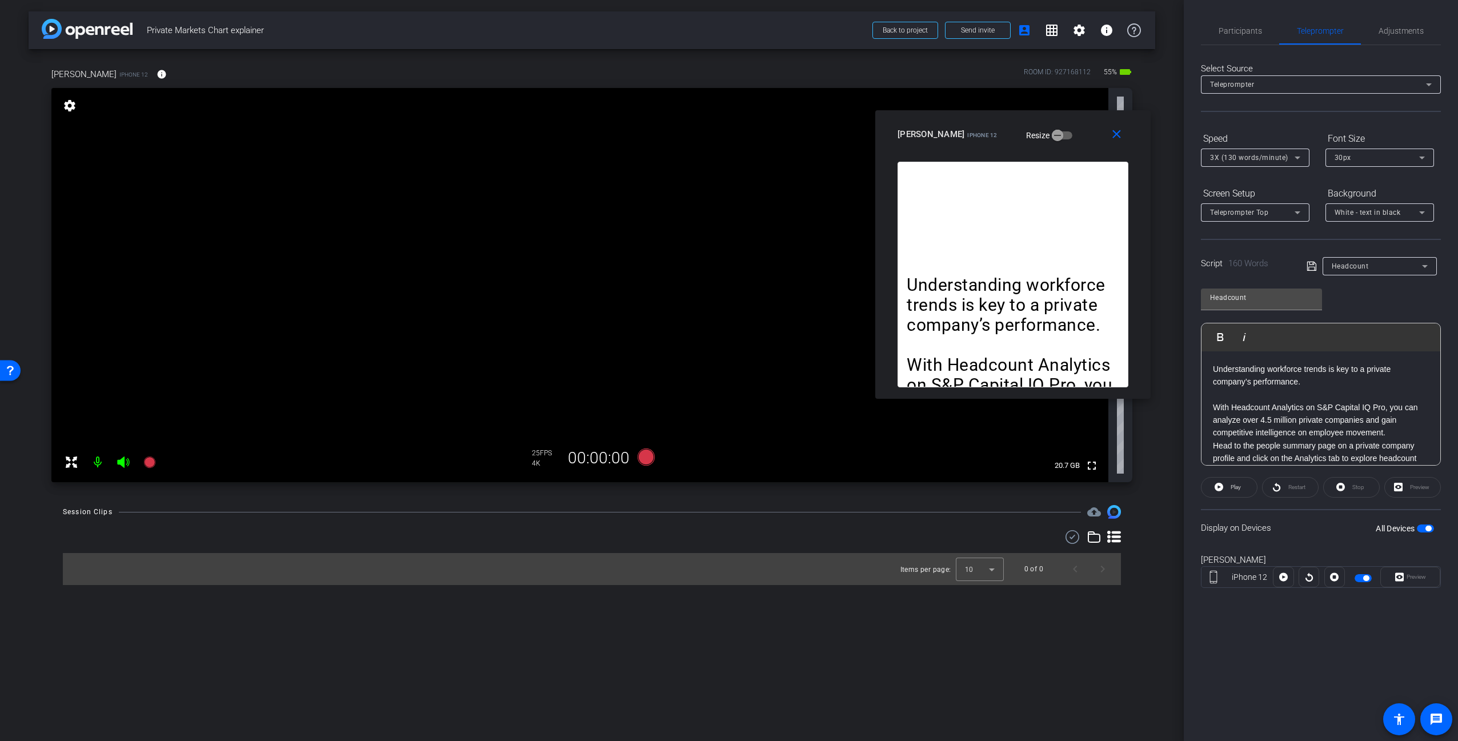
drag, startPoint x: 828, startPoint y: 255, endPoint x: 1047, endPoint y: 125, distance: 254.4
click at [1047, 125] on div "[PERSON_NAME] iPhone 12 Resize" at bounding box center [1017, 134] width 239 height 21
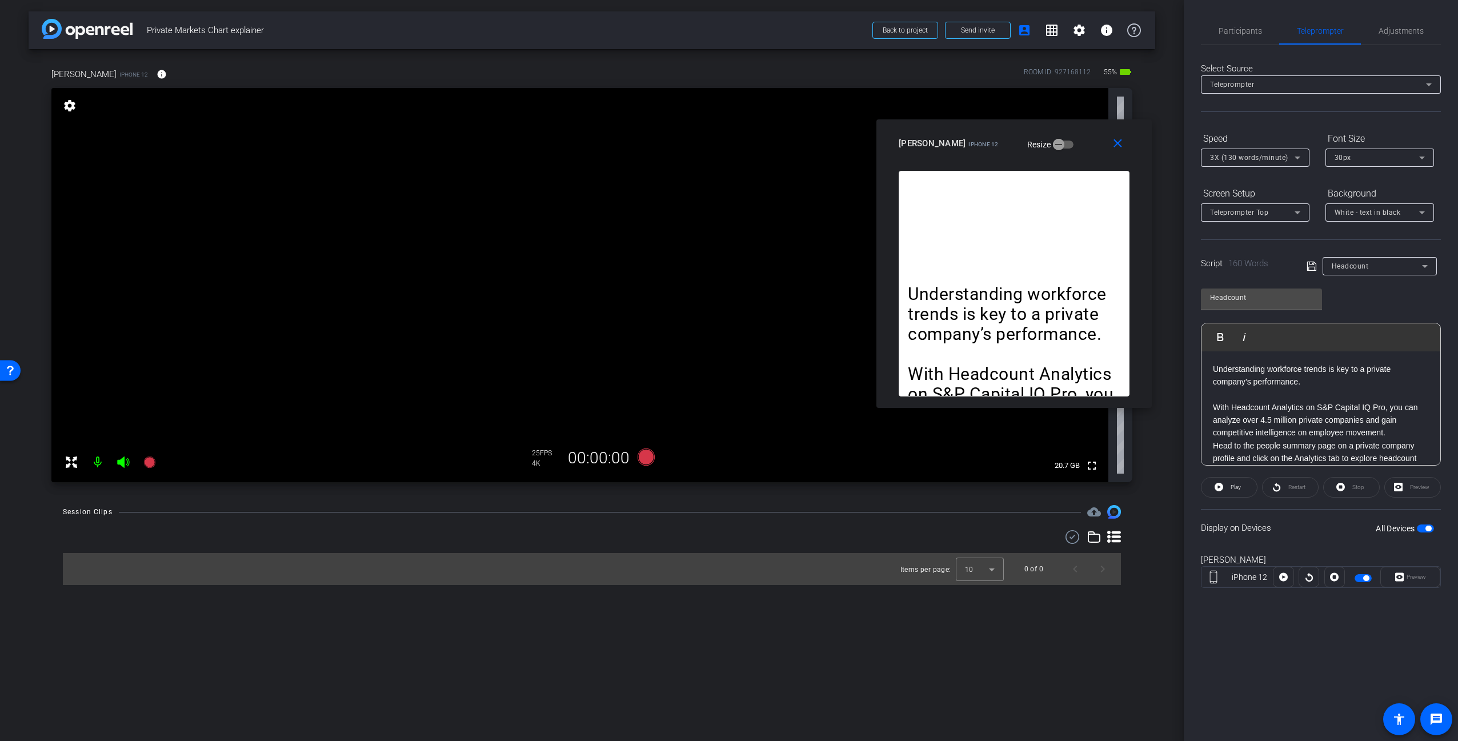
click at [1059, 134] on div "[PERSON_NAME] iPhone 12 Resize" at bounding box center [1018, 143] width 239 height 21
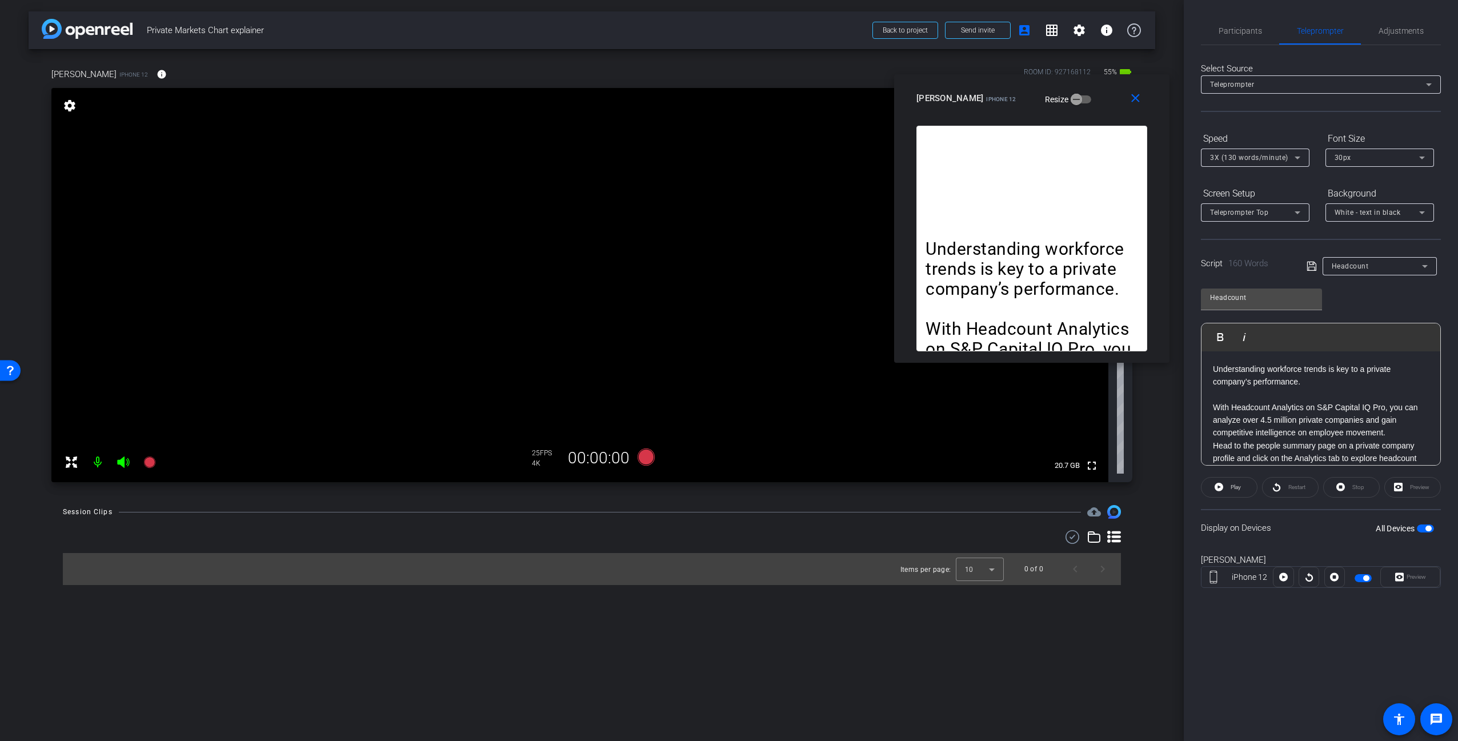
drag, startPoint x: 934, startPoint y: 142, endPoint x: 952, endPoint y: 98, distance: 47.6
click at [986, 98] on span "iPhone 12" at bounding box center [1001, 99] width 30 height 6
click at [1242, 29] on span "Participants" at bounding box center [1240, 31] width 43 height 8
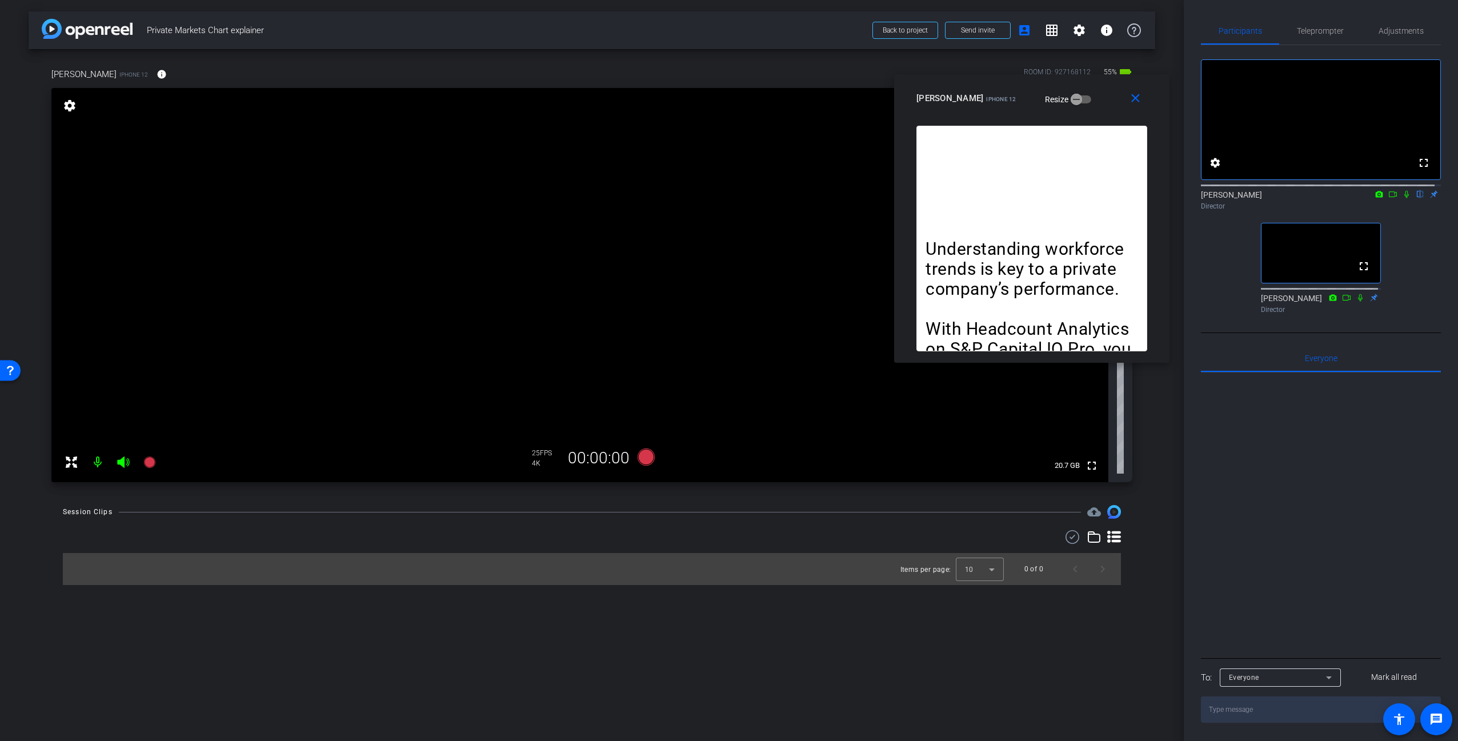
click at [1389, 197] on icon at bounding box center [1393, 194] width 8 height 6
click at [1404, 30] on span "Adjustments" at bounding box center [1401, 31] width 45 height 8
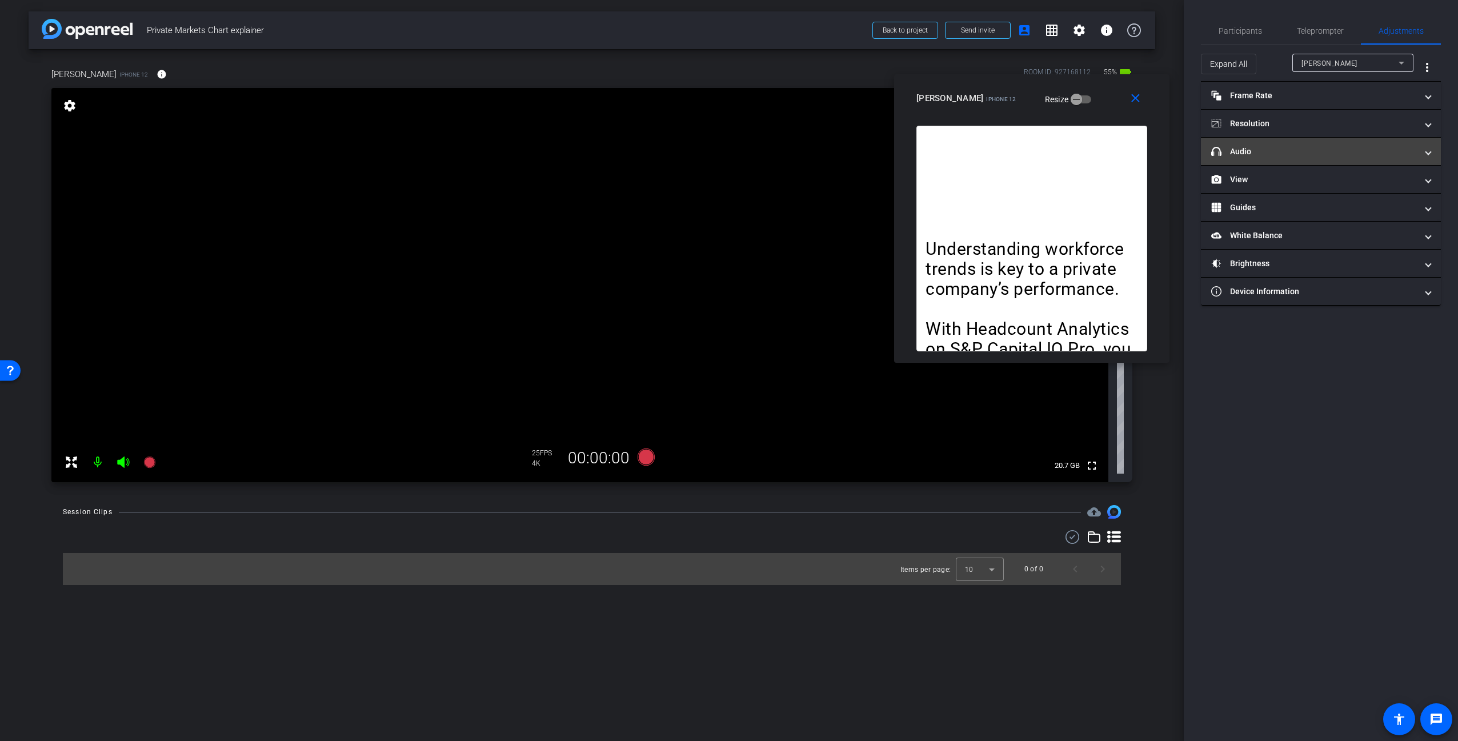
click at [1268, 154] on mat-panel-title "headphone icon Audio" at bounding box center [1314, 152] width 206 height 12
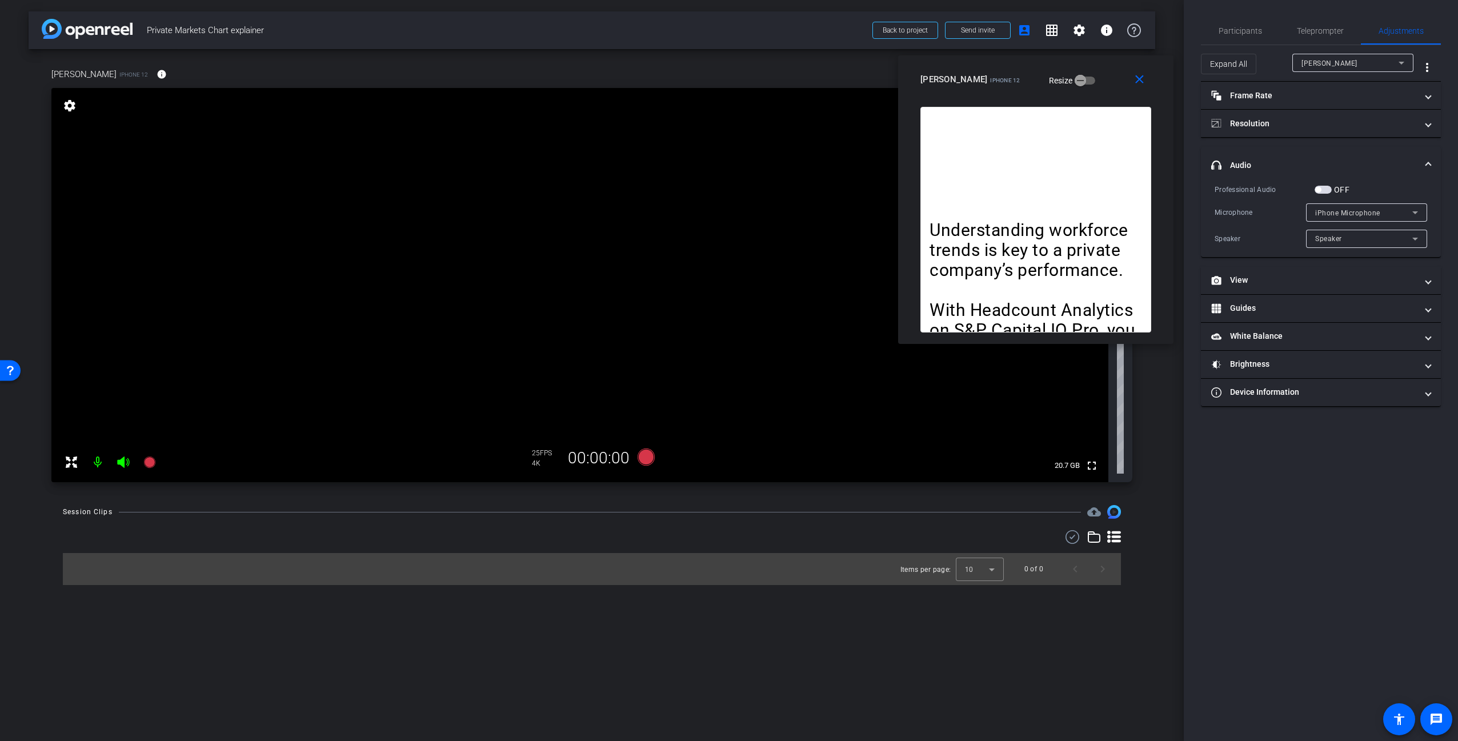
drag, startPoint x: 952, startPoint y: 97, endPoint x: 956, endPoint y: 78, distance: 19.3
click at [990, 78] on span "iPhone 12" at bounding box center [1005, 80] width 30 height 6
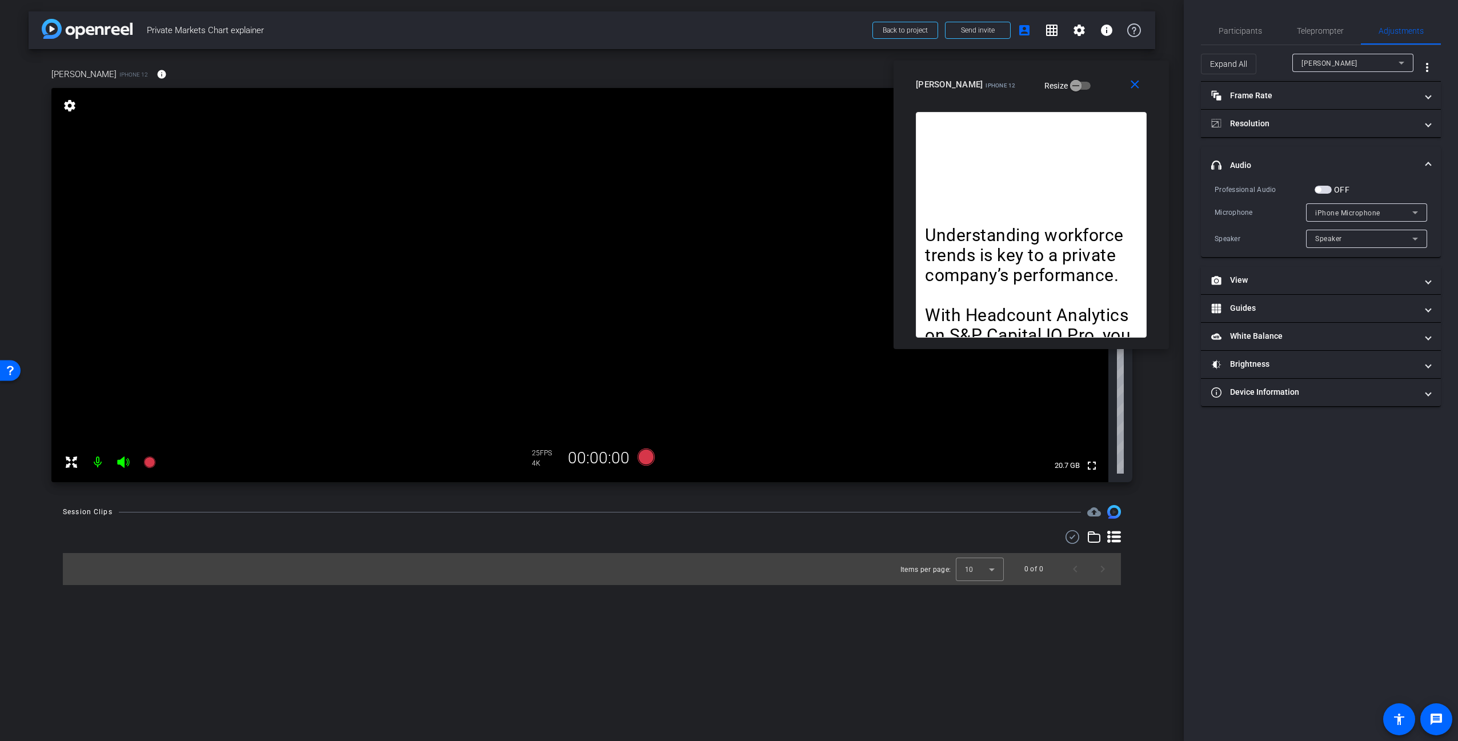
drag, startPoint x: 1041, startPoint y: 274, endPoint x: 1036, endPoint y: 293, distance: 18.8
click at [1036, 293] on p at bounding box center [1031, 295] width 213 height 20
click at [1045, 203] on div "Understanding workforce trends is key to a private company’s performance. With …" at bounding box center [1031, 225] width 231 height 226
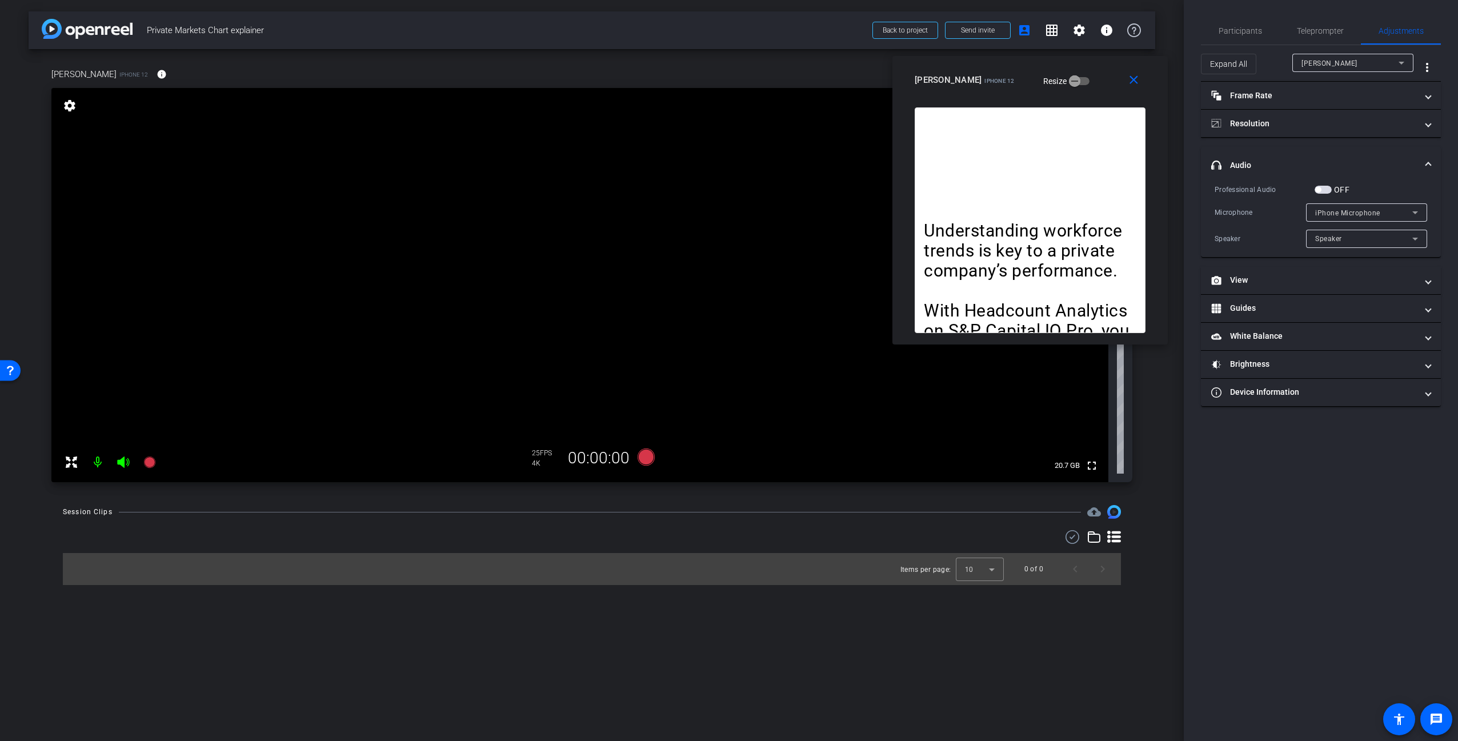
click at [1077, 74] on div "[PERSON_NAME] iPhone 12 Resize" at bounding box center [1034, 80] width 239 height 21
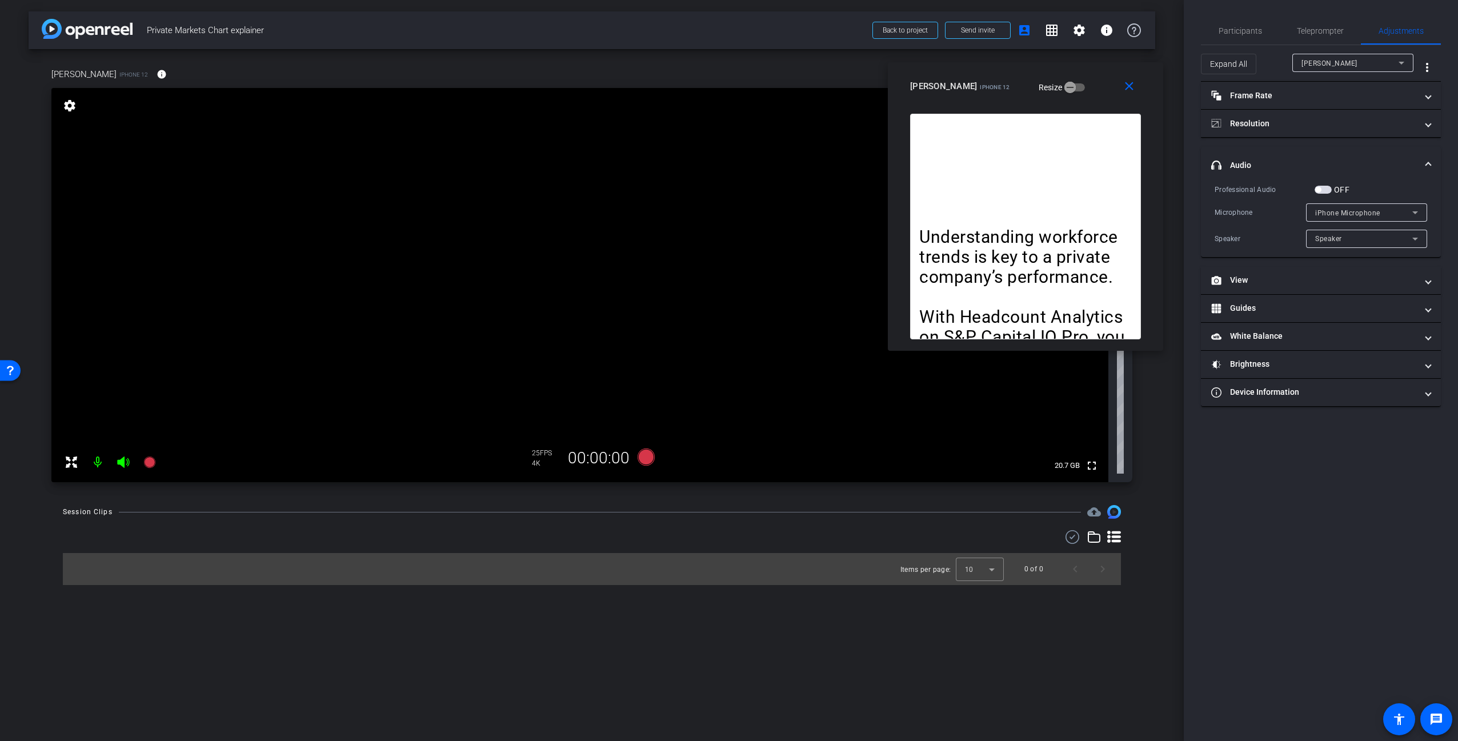
drag, startPoint x: 1082, startPoint y: 83, endPoint x: 1077, endPoint y: 88, distance: 6.9
click at [1077, 88] on div "[PERSON_NAME] iPhone 12 Resize" at bounding box center [1029, 86] width 239 height 21
click at [1327, 30] on span "Teleprompter" at bounding box center [1320, 31] width 47 height 8
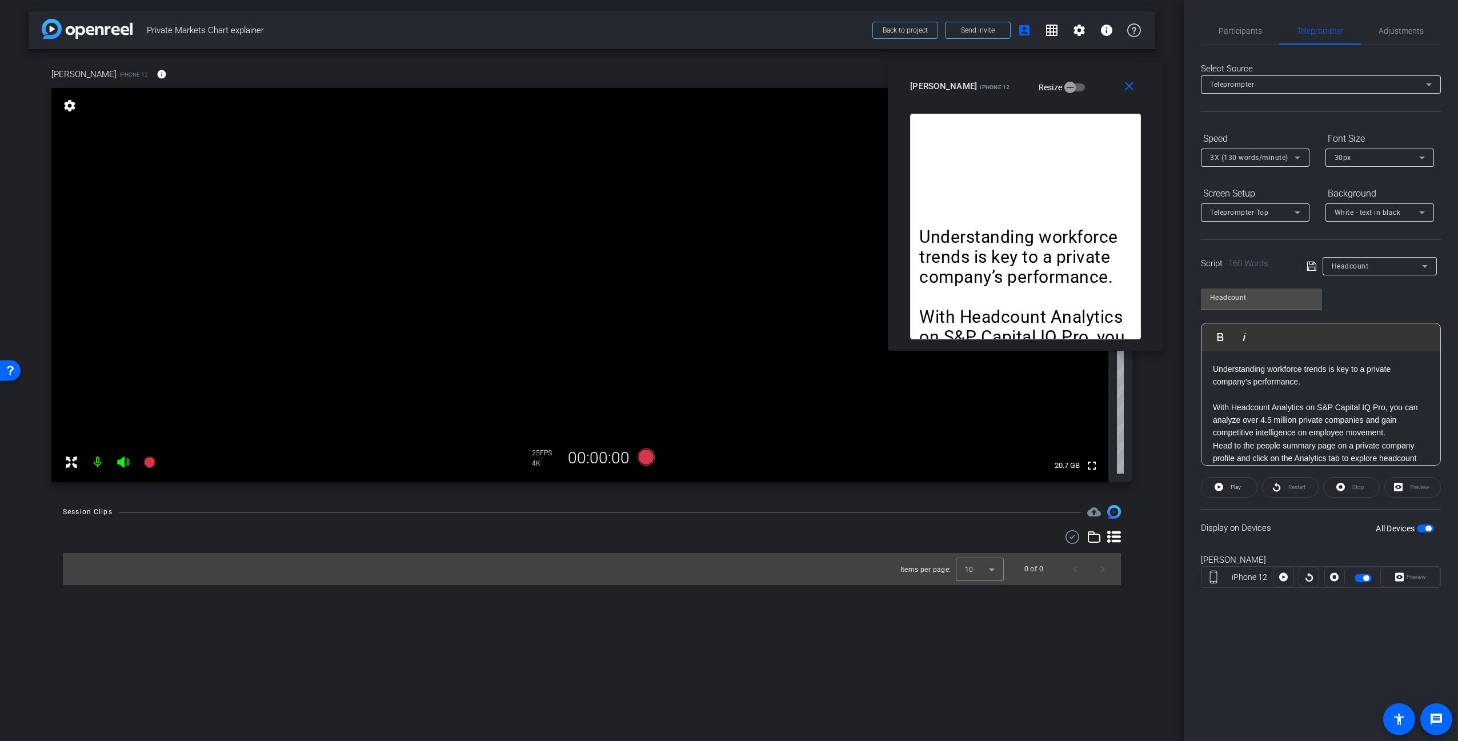
click at [1389, 302] on div "Headcount Play Play from this location Play Selected Play and display the selec…" at bounding box center [1321, 373] width 240 height 186
click at [1011, 219] on div "Understanding workforce trends is key to a private company’s performance. With …" at bounding box center [1025, 227] width 231 height 226
click at [724, 544] on div "Items per page: 10 0 of 0" at bounding box center [592, 557] width 1058 height 55
click at [640, 510] on div "Session Clips cloud_upload" at bounding box center [592, 512] width 1058 height 14
click at [1080, 32] on mat-icon "settings" at bounding box center [1079, 30] width 14 height 14
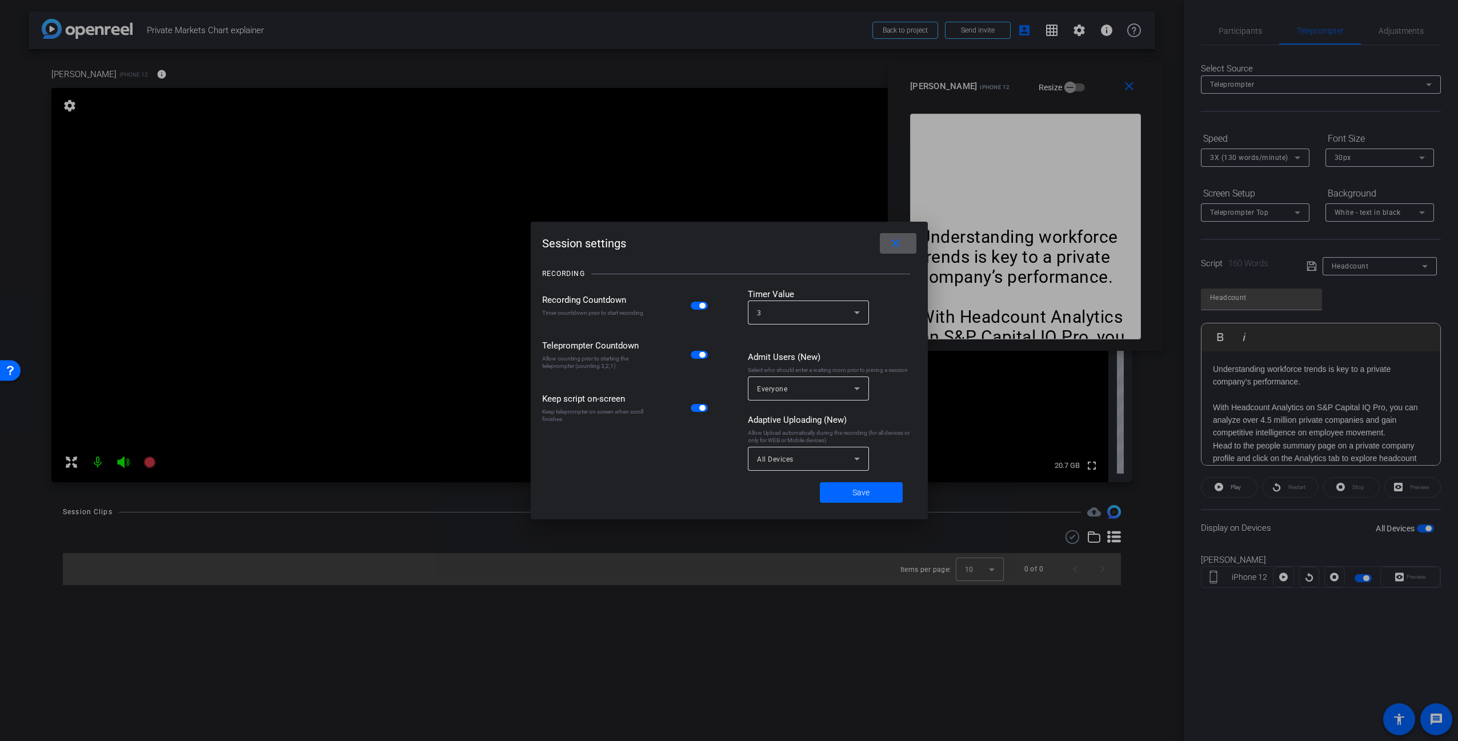
click at [700, 355] on span "button" at bounding box center [702, 355] width 6 height 6
click at [862, 490] on span "Save" at bounding box center [860, 493] width 17 height 12
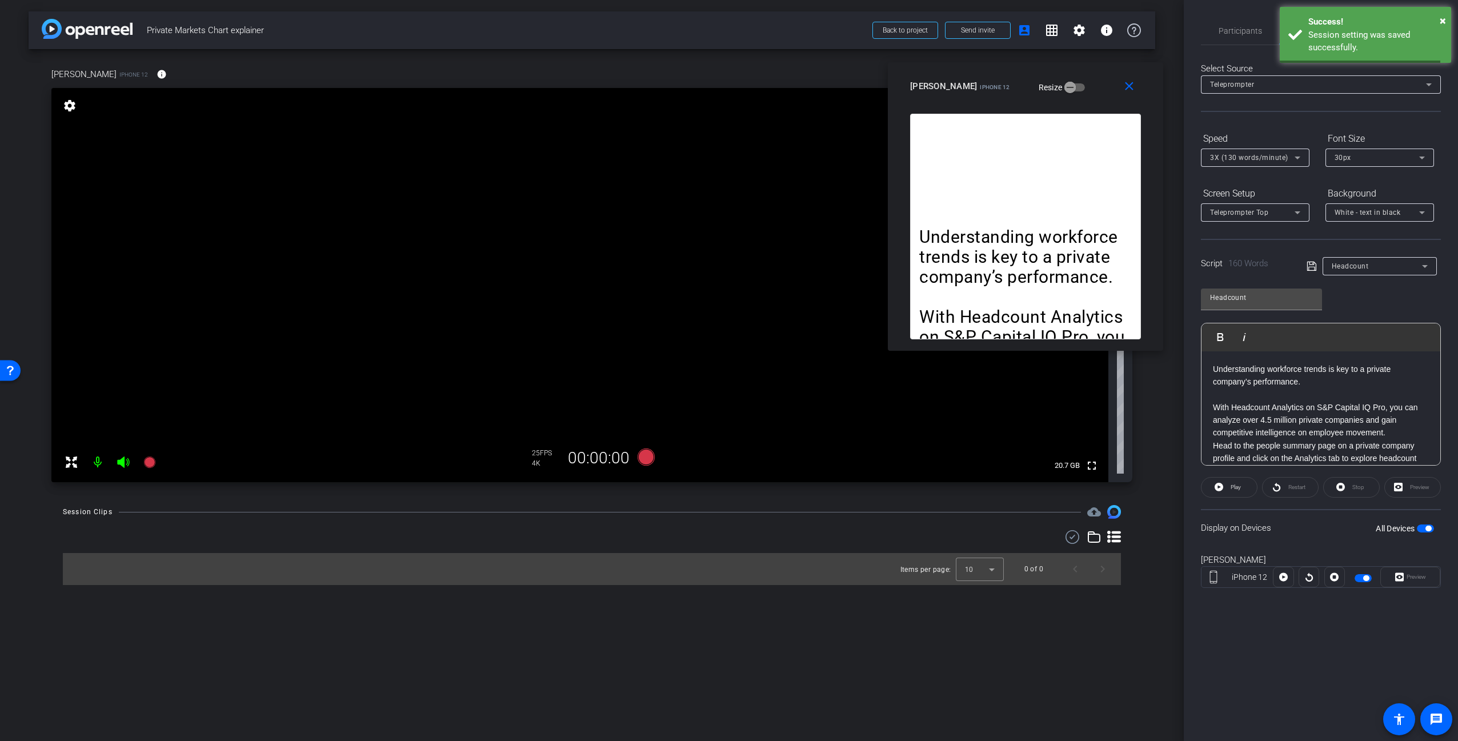
click at [878, 513] on div "Session Clips cloud_upload" at bounding box center [592, 512] width 1058 height 14
click at [760, 541] on div at bounding box center [592, 537] width 1058 height 14
click at [782, 548] on div "Items per page: 10 0 of 0" at bounding box center [592, 557] width 1058 height 55
click at [1164, 526] on div "arrow_back Private Markets Chart explainer Back to project Send invite account_…" at bounding box center [592, 370] width 1184 height 741
click at [1166, 406] on div "arrow_back Private Markets Chart explainer Back to project Send invite account_…" at bounding box center [592, 370] width 1184 height 741
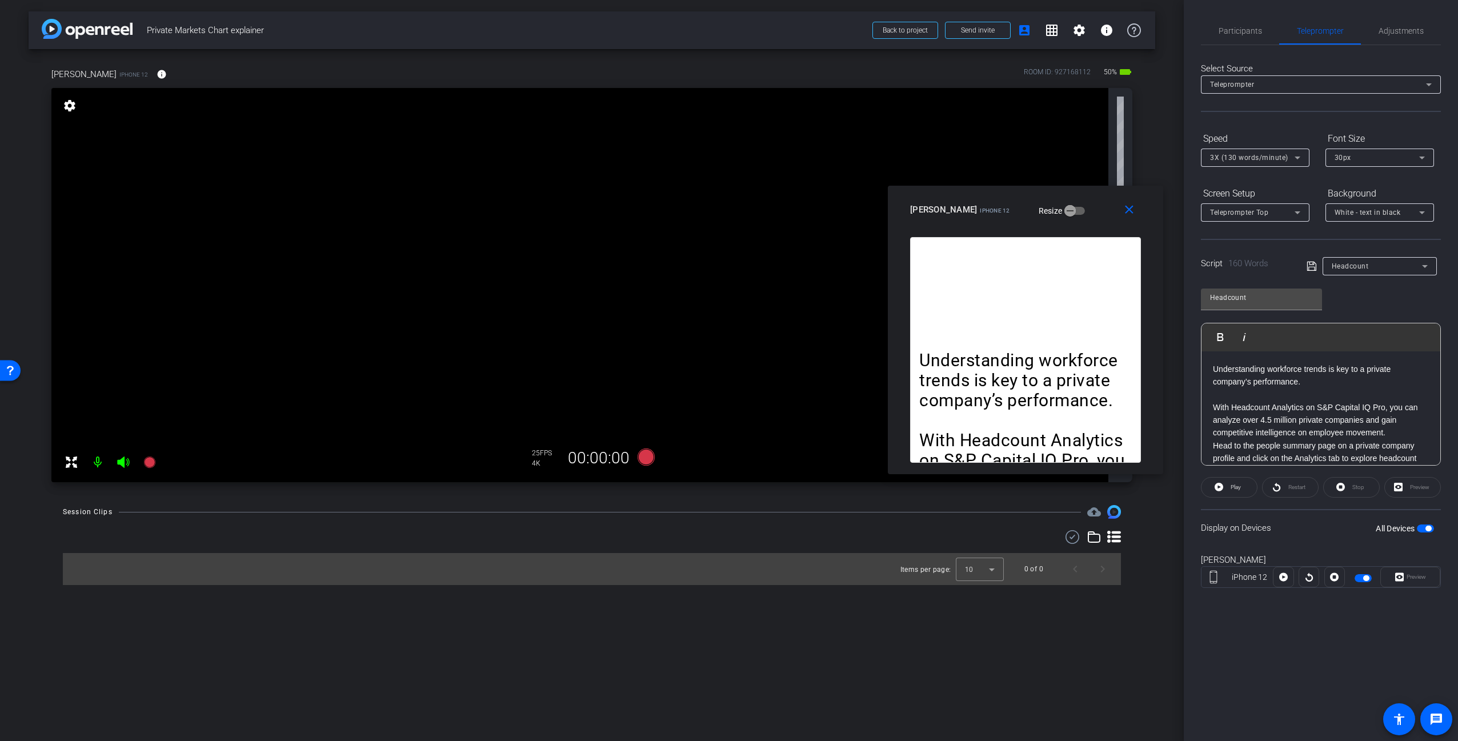
drag, startPoint x: 1071, startPoint y: 88, endPoint x: 1073, endPoint y: 195, distance: 106.9
click at [1073, 199] on div "[PERSON_NAME] iPhone 12 Resize" at bounding box center [1029, 209] width 239 height 21
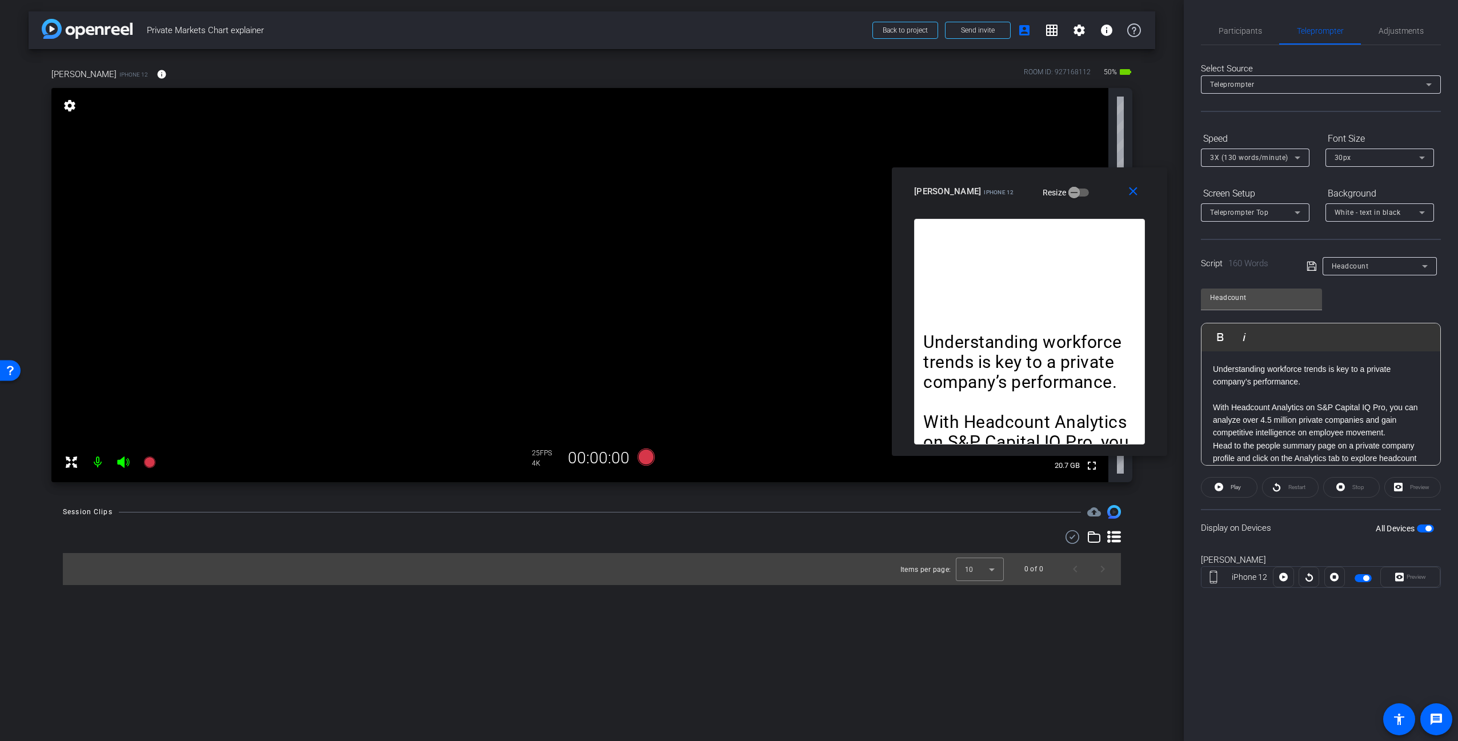
click at [1261, 157] on span "3X (130 words/minute)" at bounding box center [1249, 158] width 78 height 8
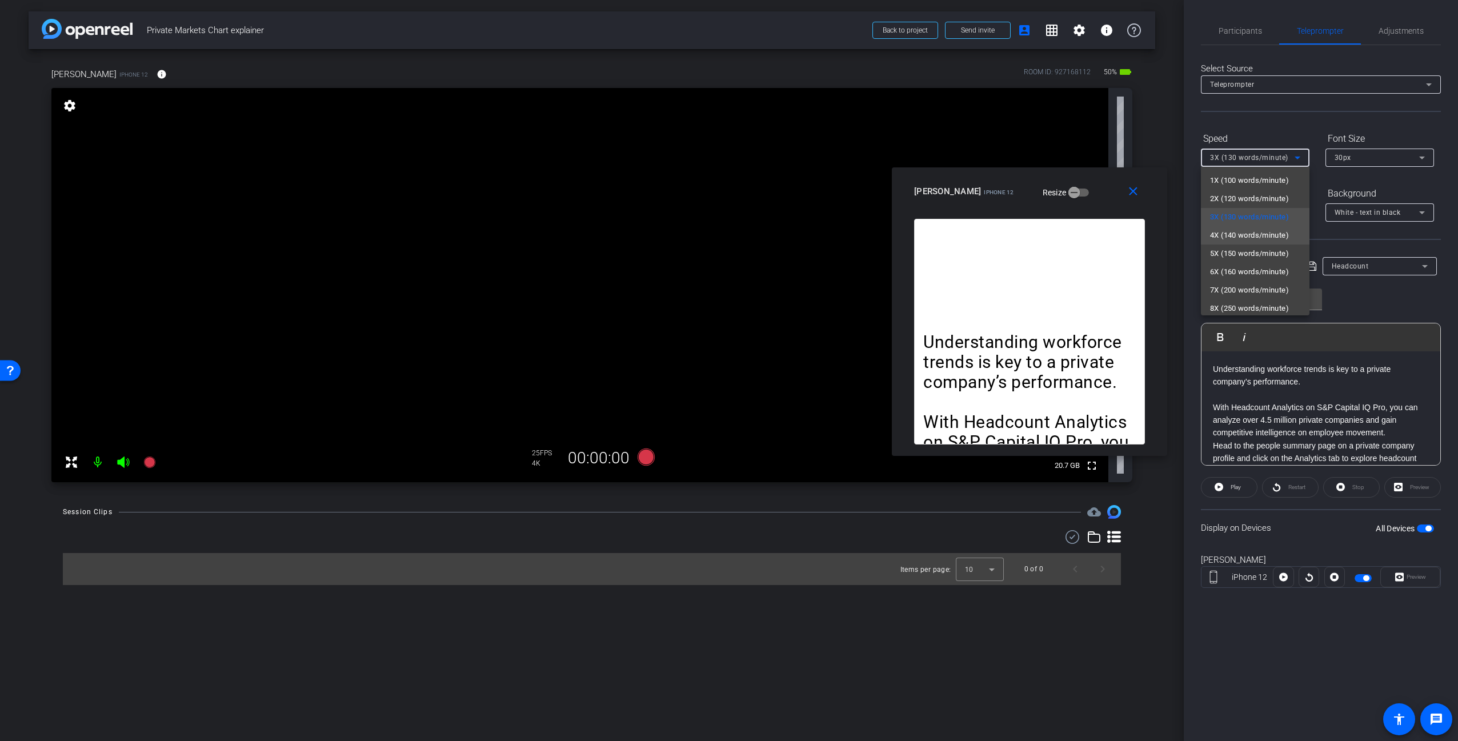
click at [1235, 231] on span "4X (140 words/minute)" at bounding box center [1249, 236] width 79 height 14
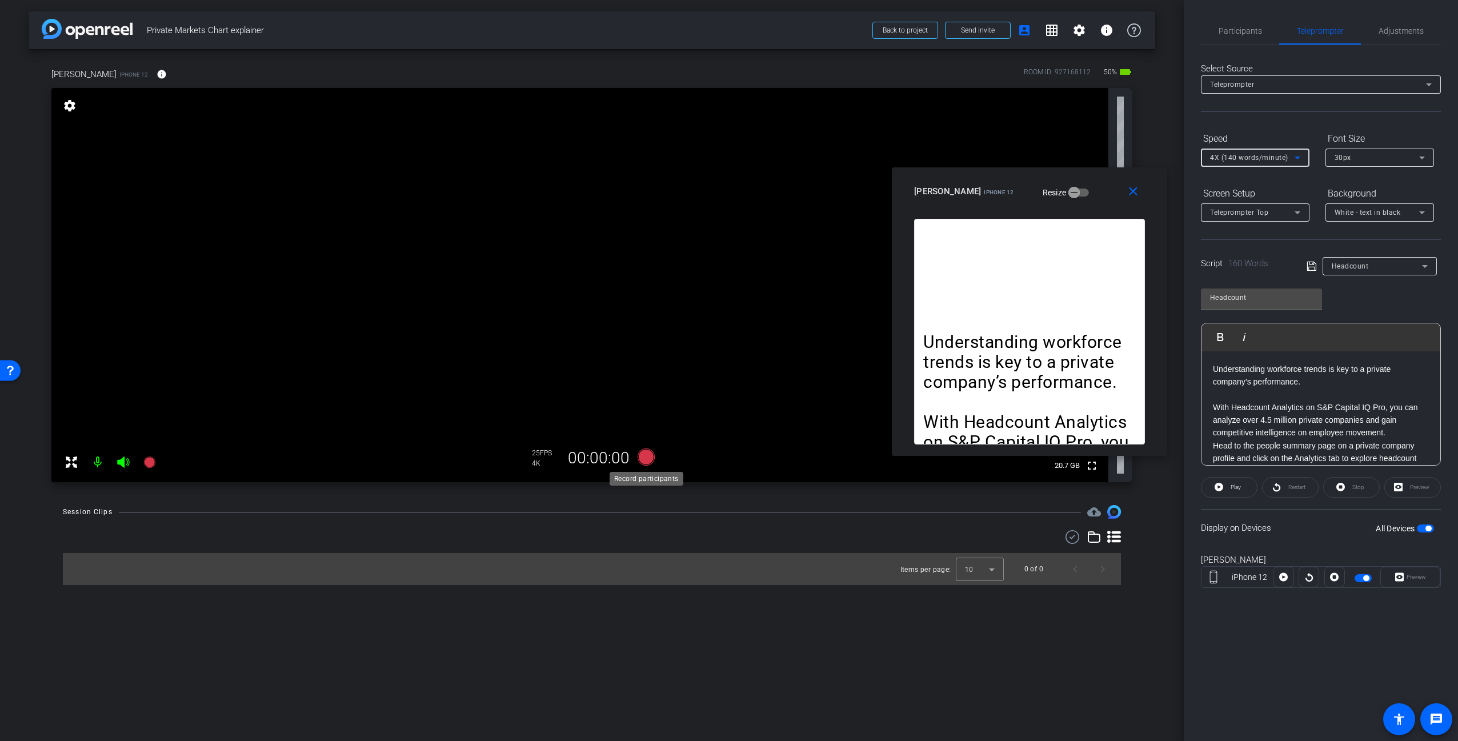
click at [642, 458] on icon at bounding box center [646, 456] width 17 height 17
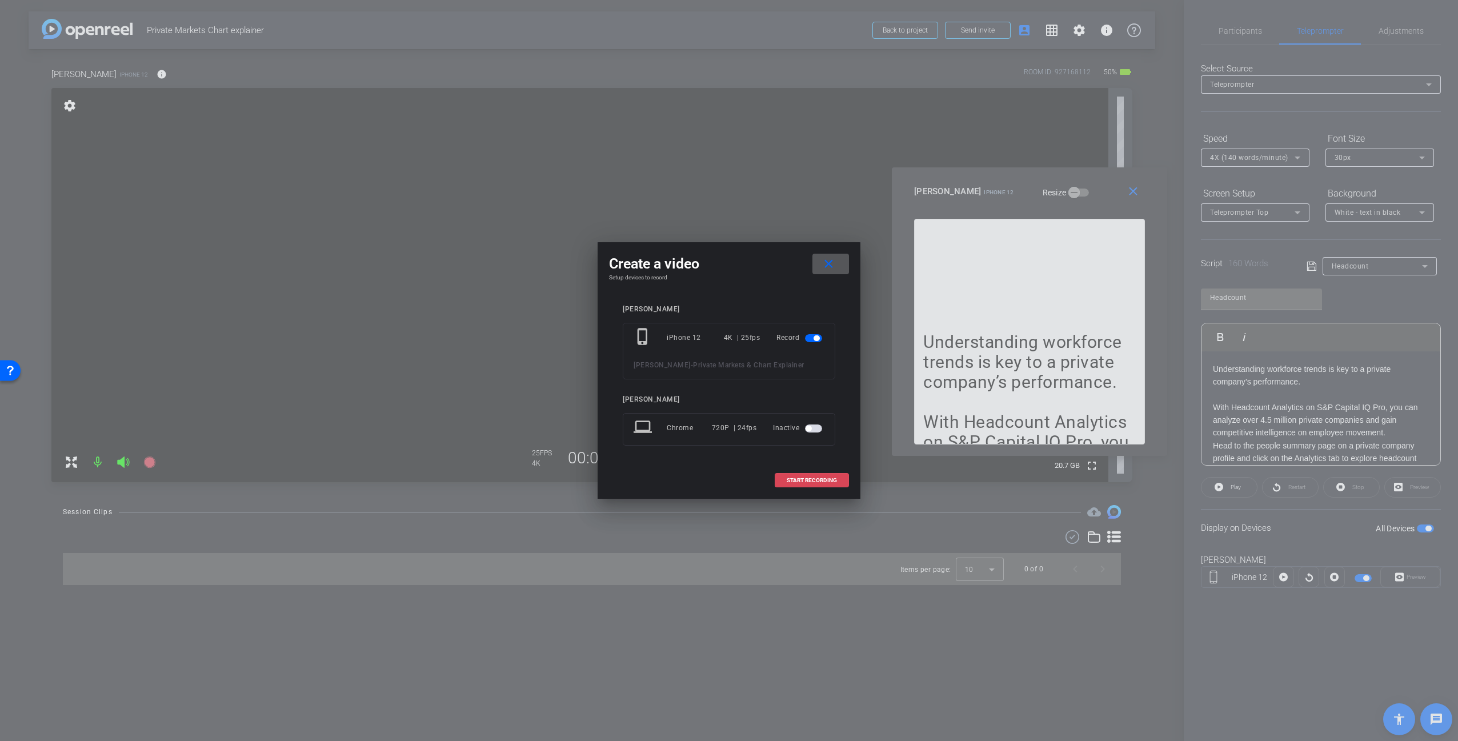
click at [828, 478] on span "START RECORDING" at bounding box center [812, 481] width 50 height 6
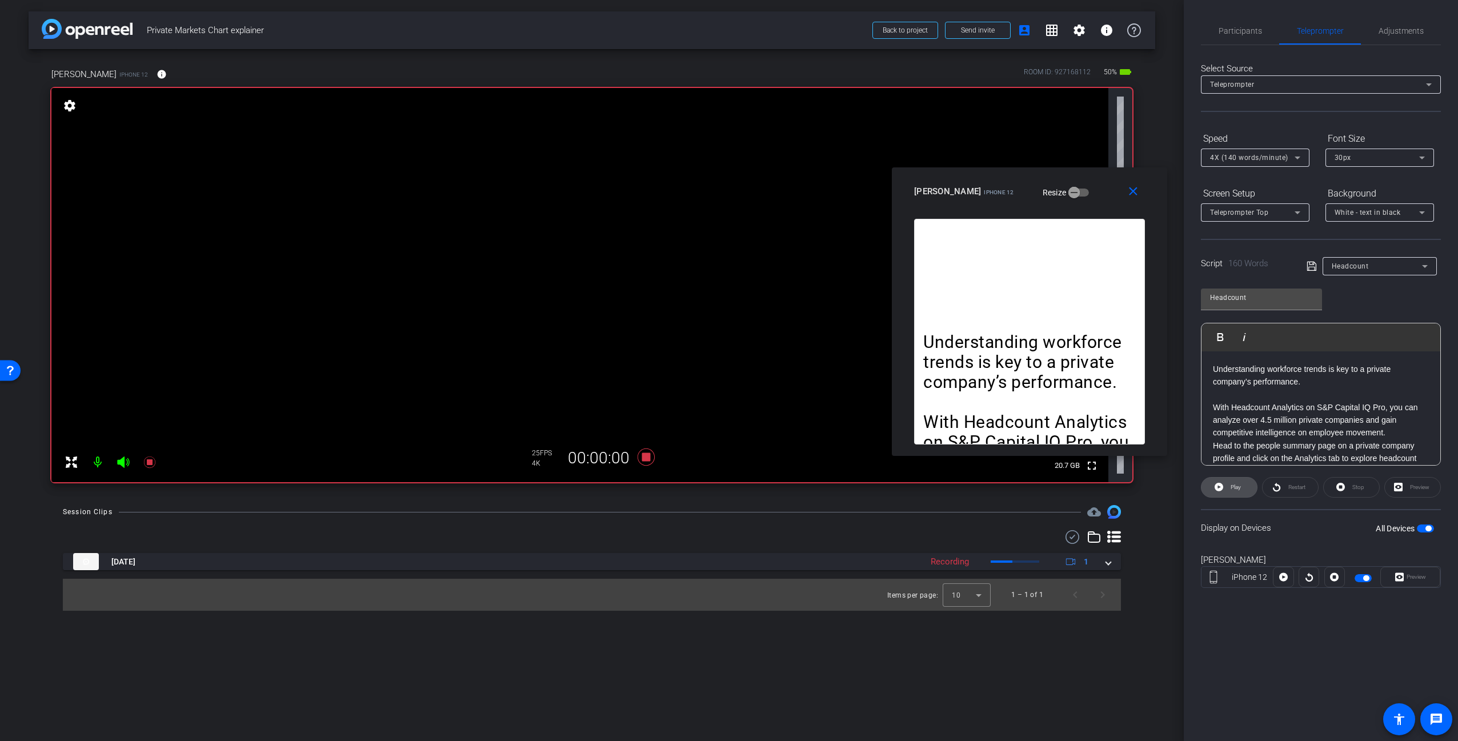
click at [1235, 486] on span "Play" at bounding box center [1236, 487] width 10 height 6
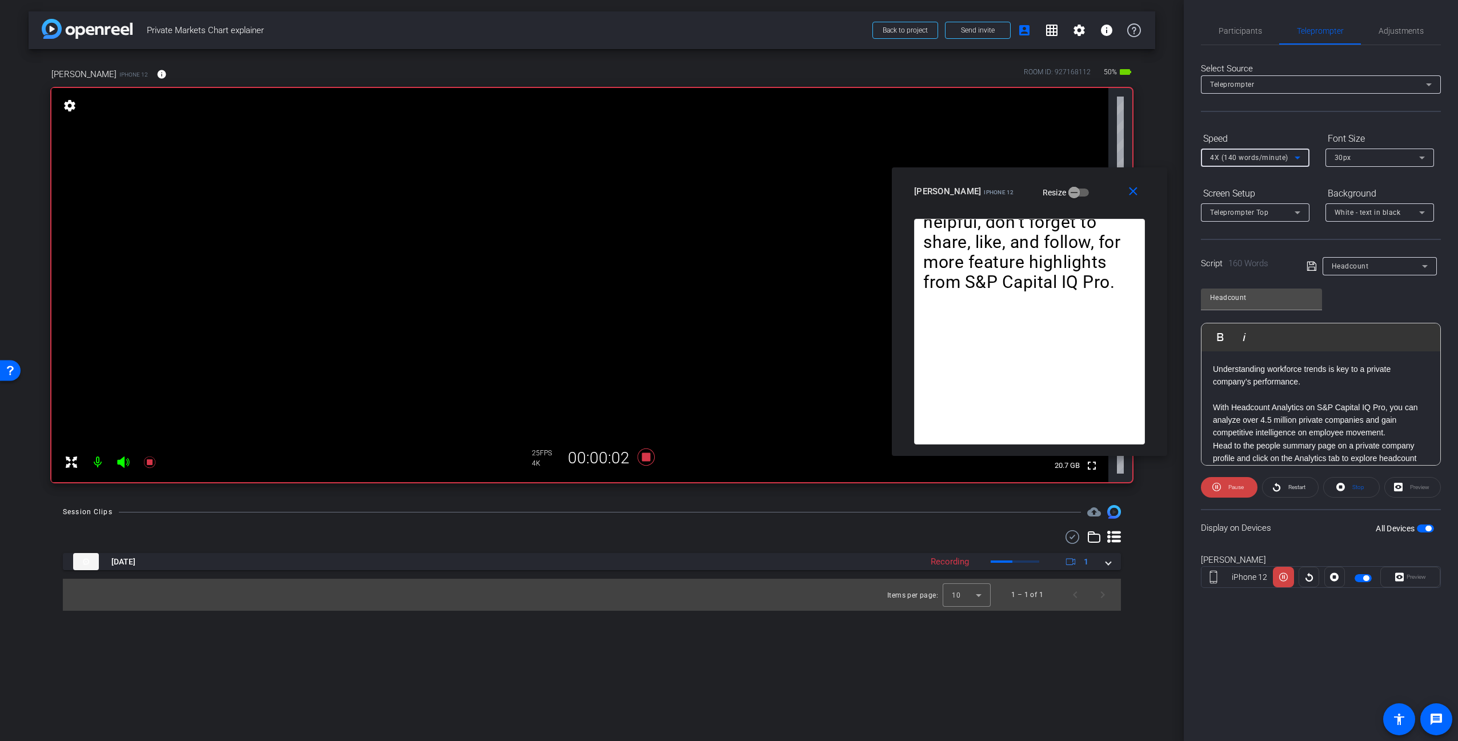
click at [1251, 156] on span "4X (140 words/minute)" at bounding box center [1249, 158] width 78 height 8
click at [1249, 257] on span "5X (150 words/minute)" at bounding box center [1249, 254] width 79 height 14
click at [648, 458] on icon at bounding box center [646, 456] width 17 height 17
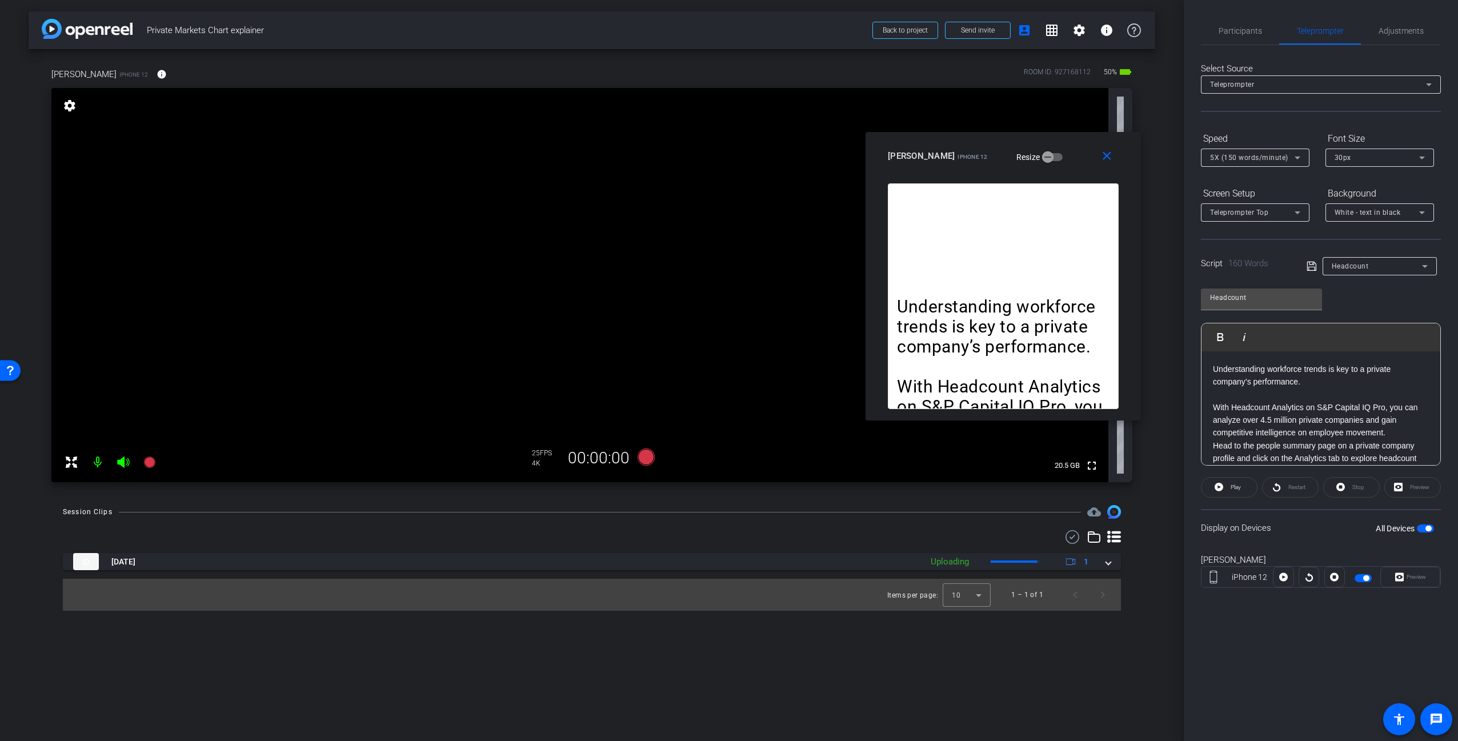
drag, startPoint x: 1073, startPoint y: 198, endPoint x: 1047, endPoint y: 163, distance: 44.1
click at [1047, 163] on div "[PERSON_NAME] iPhone 12 Resize" at bounding box center [1007, 156] width 239 height 21
click at [1361, 157] on div "30px" at bounding box center [1377, 157] width 85 height 14
click at [1347, 221] on span "40px" at bounding box center [1343, 217] width 17 height 14
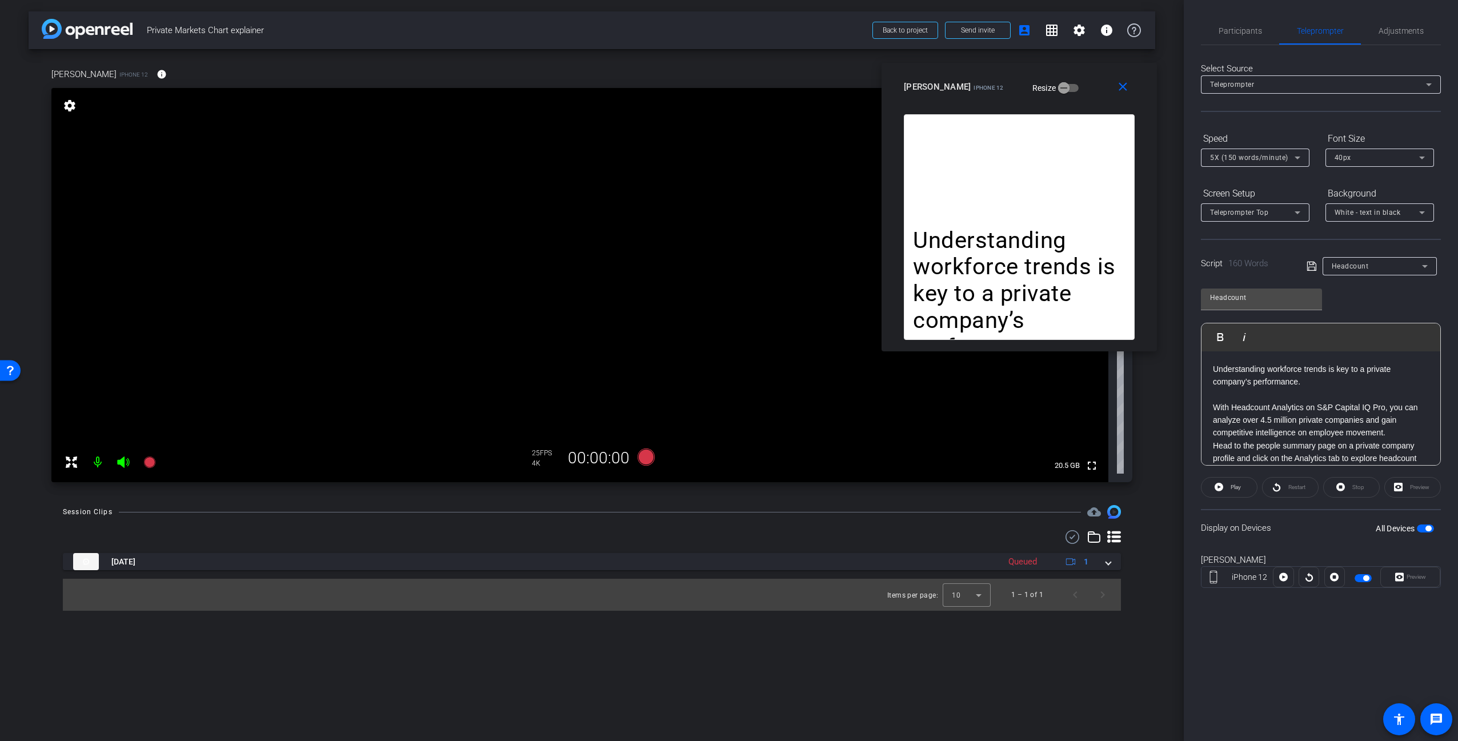
drag, startPoint x: 1049, startPoint y: 158, endPoint x: 1065, endPoint y: 89, distance: 71.0
click at [1065, 89] on div "[PERSON_NAME] iPhone 12 Resize" at bounding box center [1023, 87] width 239 height 21
click at [1368, 579] on span "button" at bounding box center [1366, 578] width 6 height 6
click at [1363, 578] on span "button" at bounding box center [1363, 578] width 17 height 8
click at [1324, 523] on div "Display on Devices All Devices" at bounding box center [1321, 527] width 240 height 37
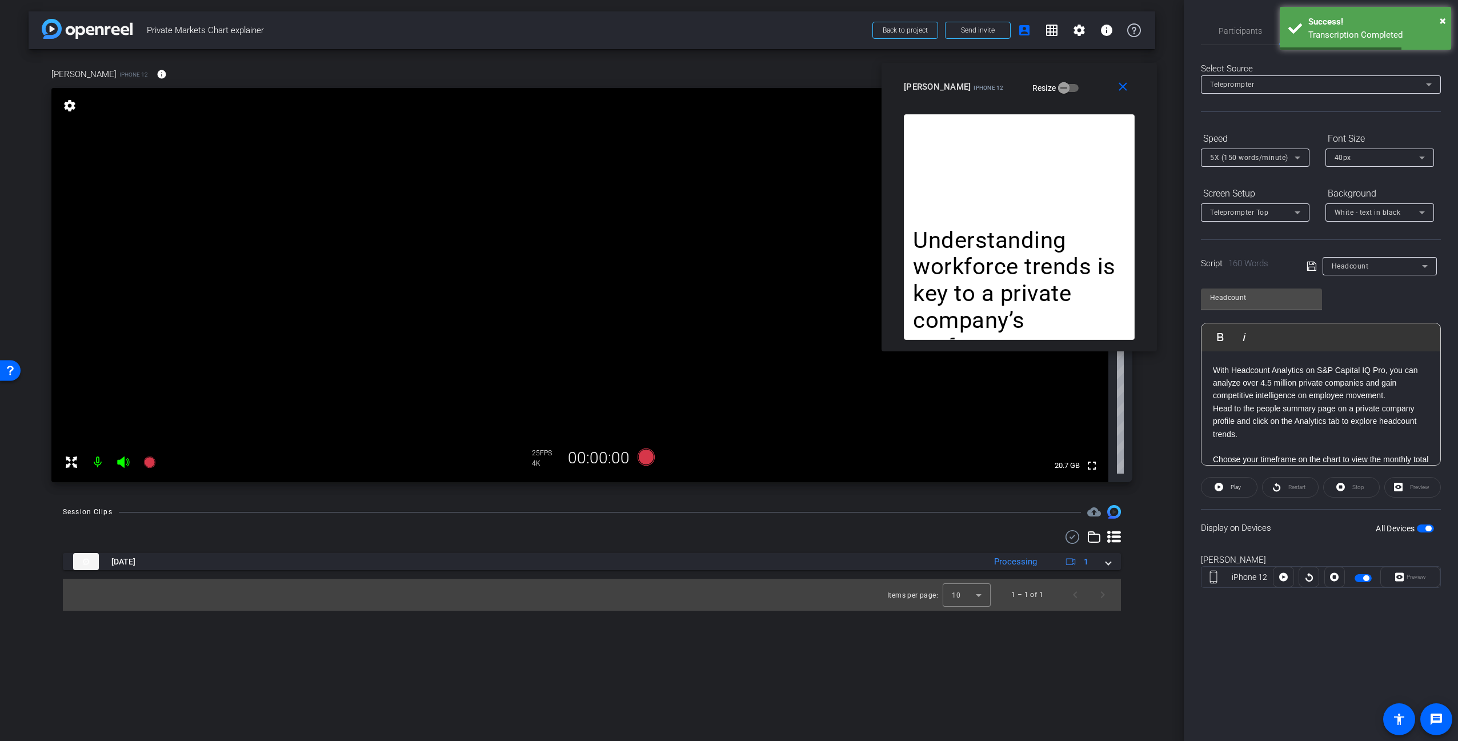
scroll to position [45, 0]
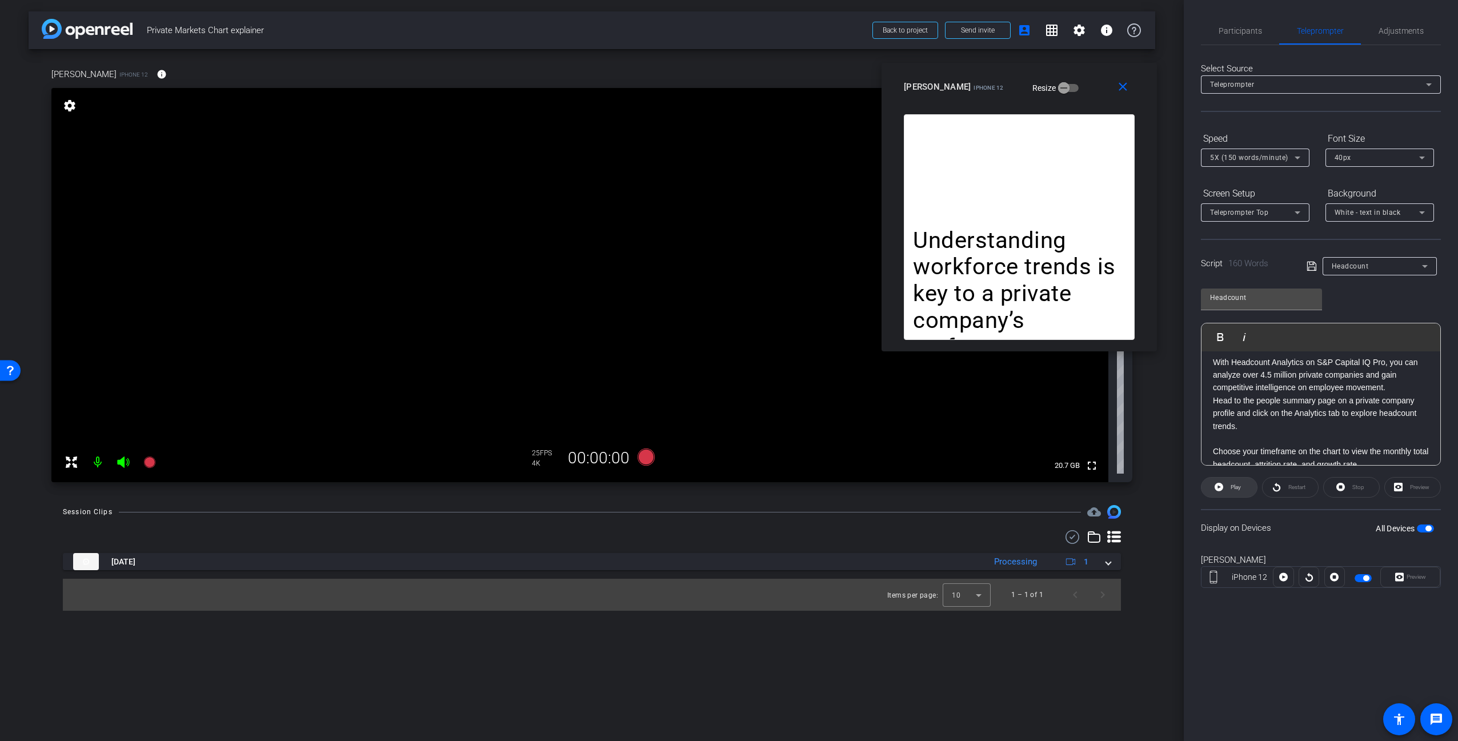
click at [1232, 484] on span "Play" at bounding box center [1236, 487] width 10 height 6
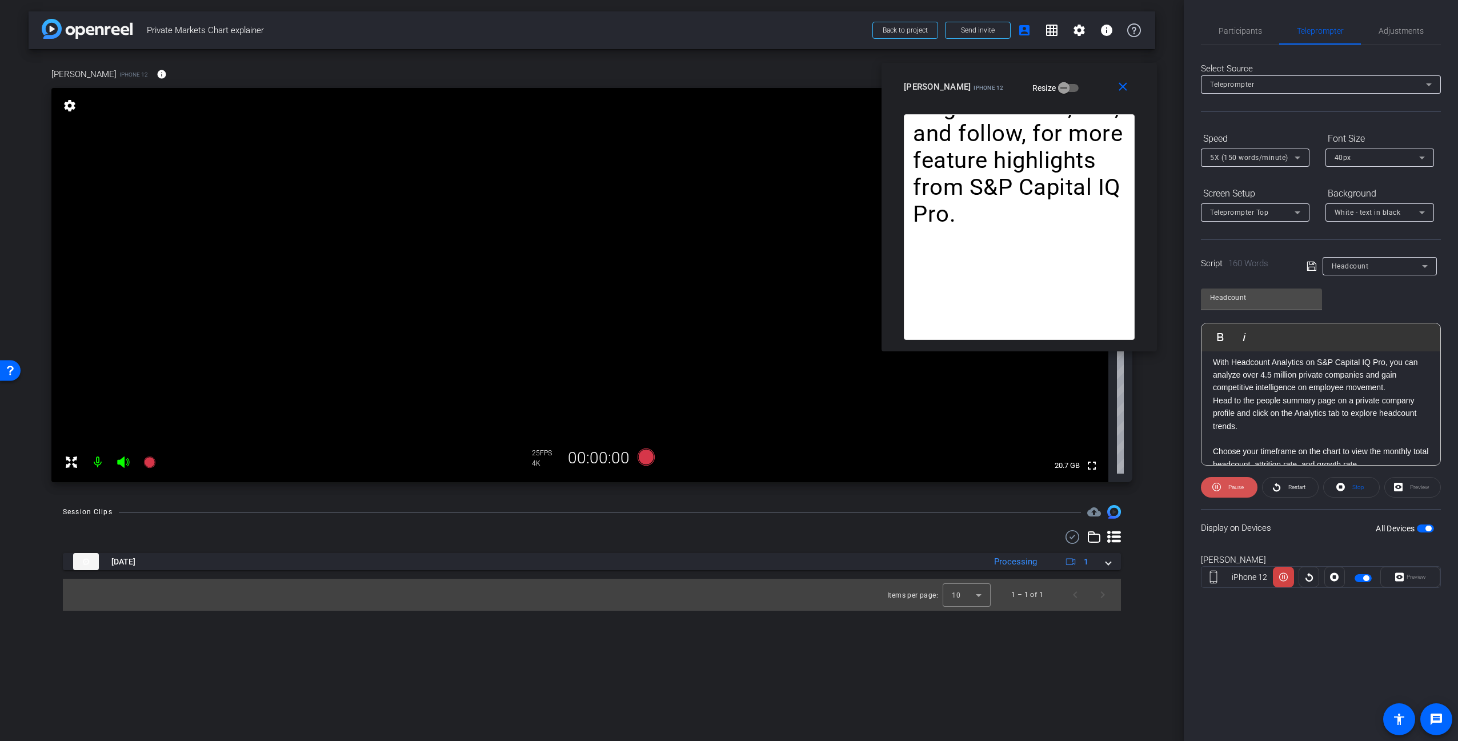
click at [1228, 488] on span "Pause" at bounding box center [1235, 487] width 15 height 6
click at [1228, 486] on span "Play" at bounding box center [1234, 487] width 13 height 16
click at [1227, 486] on span "Pause" at bounding box center [1234, 487] width 18 height 16
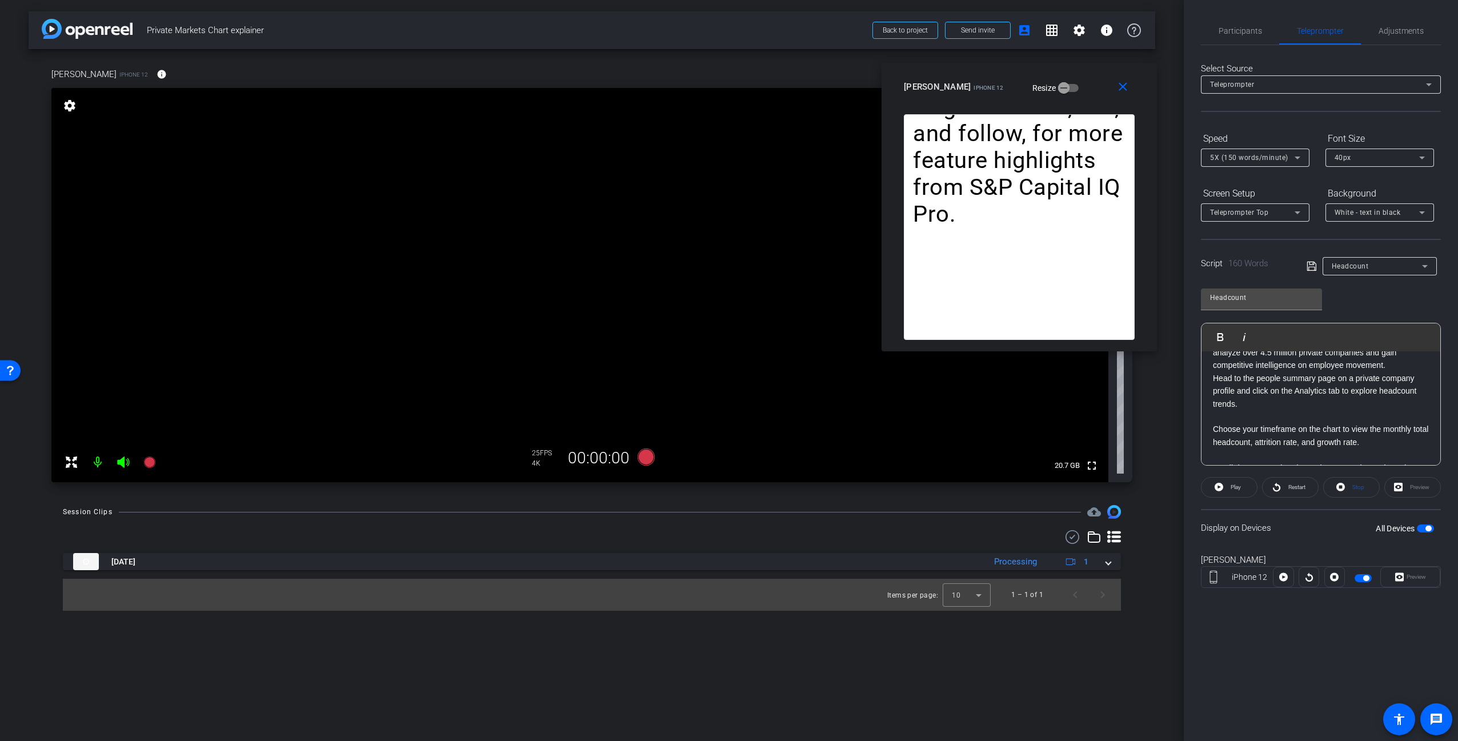
scroll to position [39, 0]
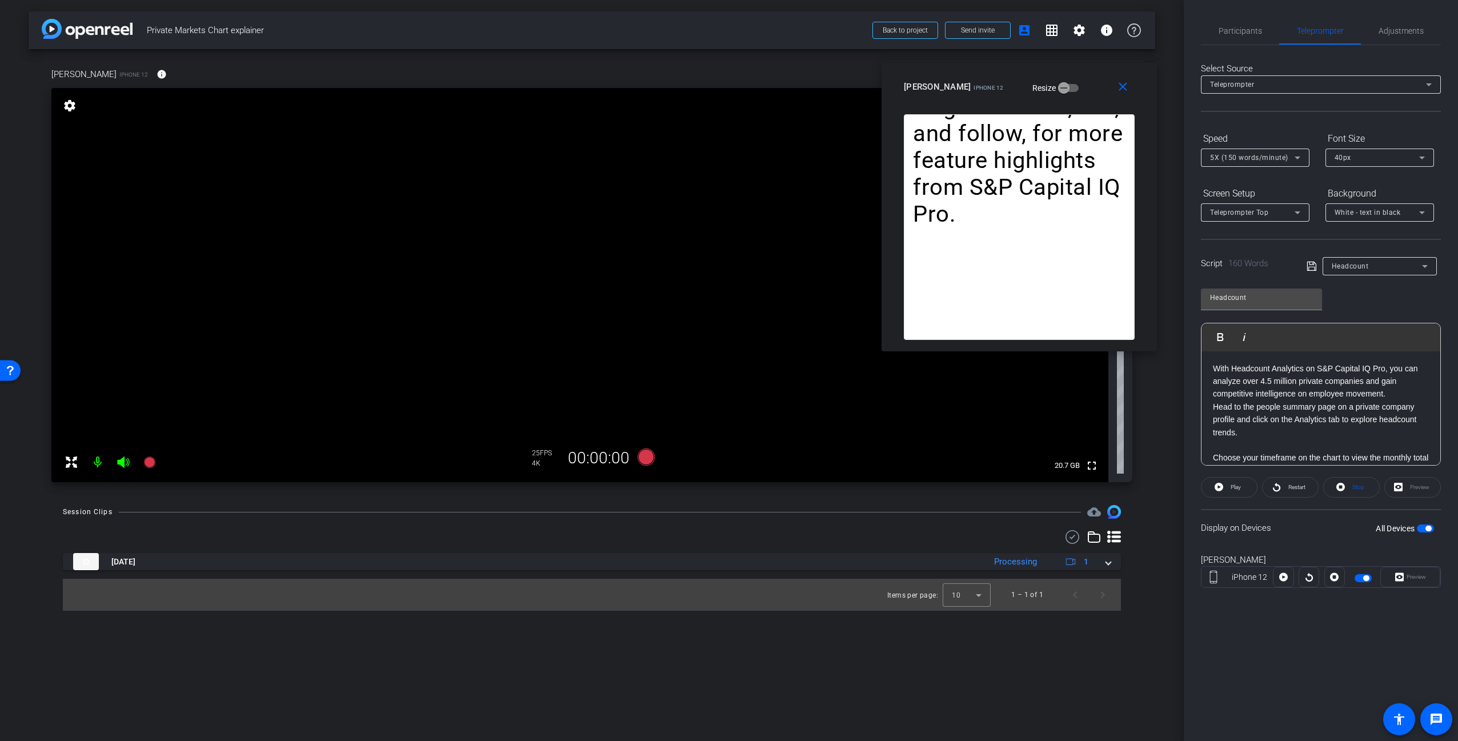
click at [1278, 429] on p "Head to the people summary page on a private company profile and click on the A…" at bounding box center [1321, 419] width 216 height 38
drag, startPoint x: 1256, startPoint y: 409, endPoint x: 1203, endPoint y: 410, distance: 53.7
click at [1204, 410] on div "Understanding workforce trends is key to a private company’s performance. With …" at bounding box center [1320, 490] width 239 height 355
drag, startPoint x: 1332, startPoint y: 409, endPoint x: 1386, endPoint y: 411, distance: 53.8
click at [1386, 411] on p "From the people summary page on a private company profile and click on the Anal…" at bounding box center [1321, 419] width 216 height 38
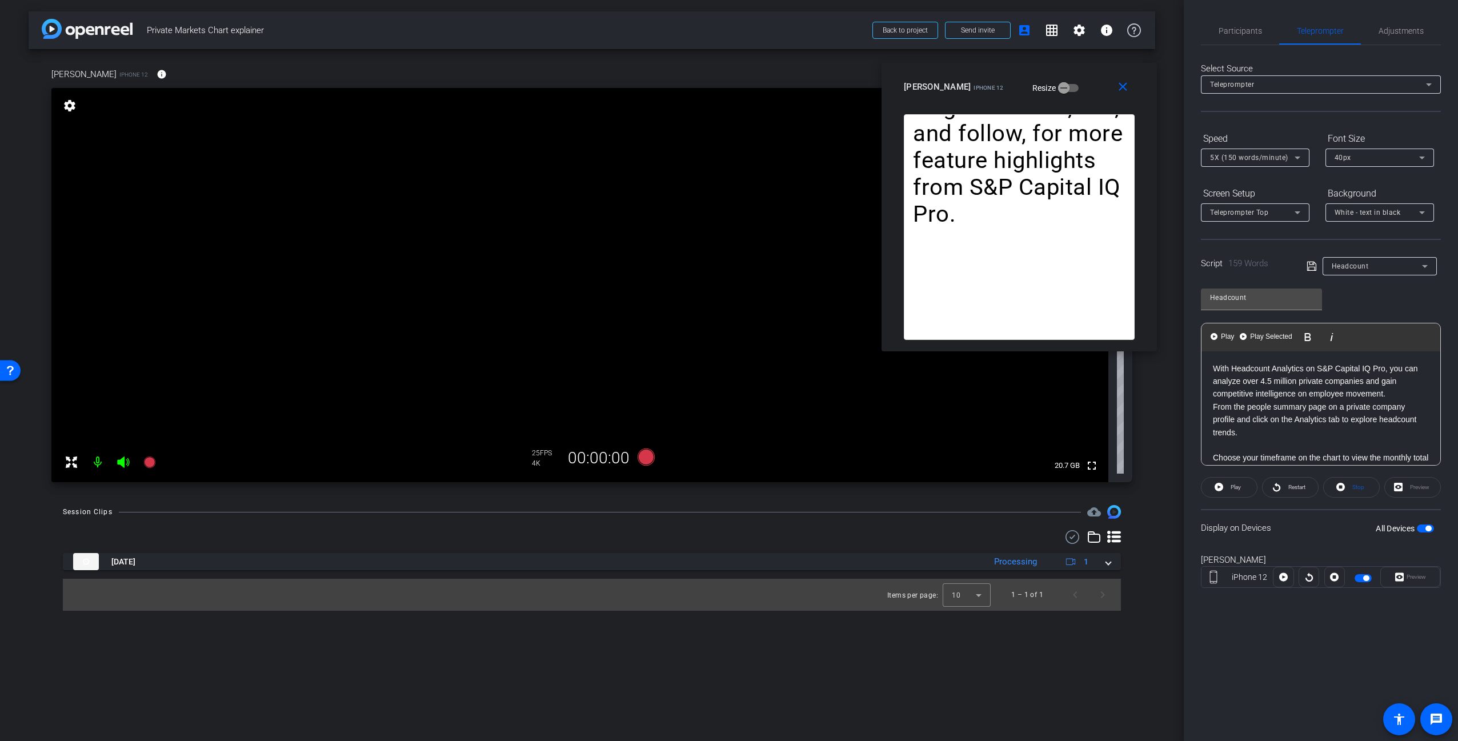
click at [1391, 406] on p "From the people summary page on a private company profile and click on the Anal…" at bounding box center [1321, 419] width 216 height 38
click at [1333, 408] on p "From the people summary page on a private company profile and click on the Anal…" at bounding box center [1321, 419] width 216 height 38
drag, startPoint x: 1330, startPoint y: 408, endPoint x: 1255, endPoint y: 423, distance: 76.9
click at [1255, 423] on p "From the people summary page on a private company profile and click on the Anal…" at bounding box center [1321, 419] width 216 height 38
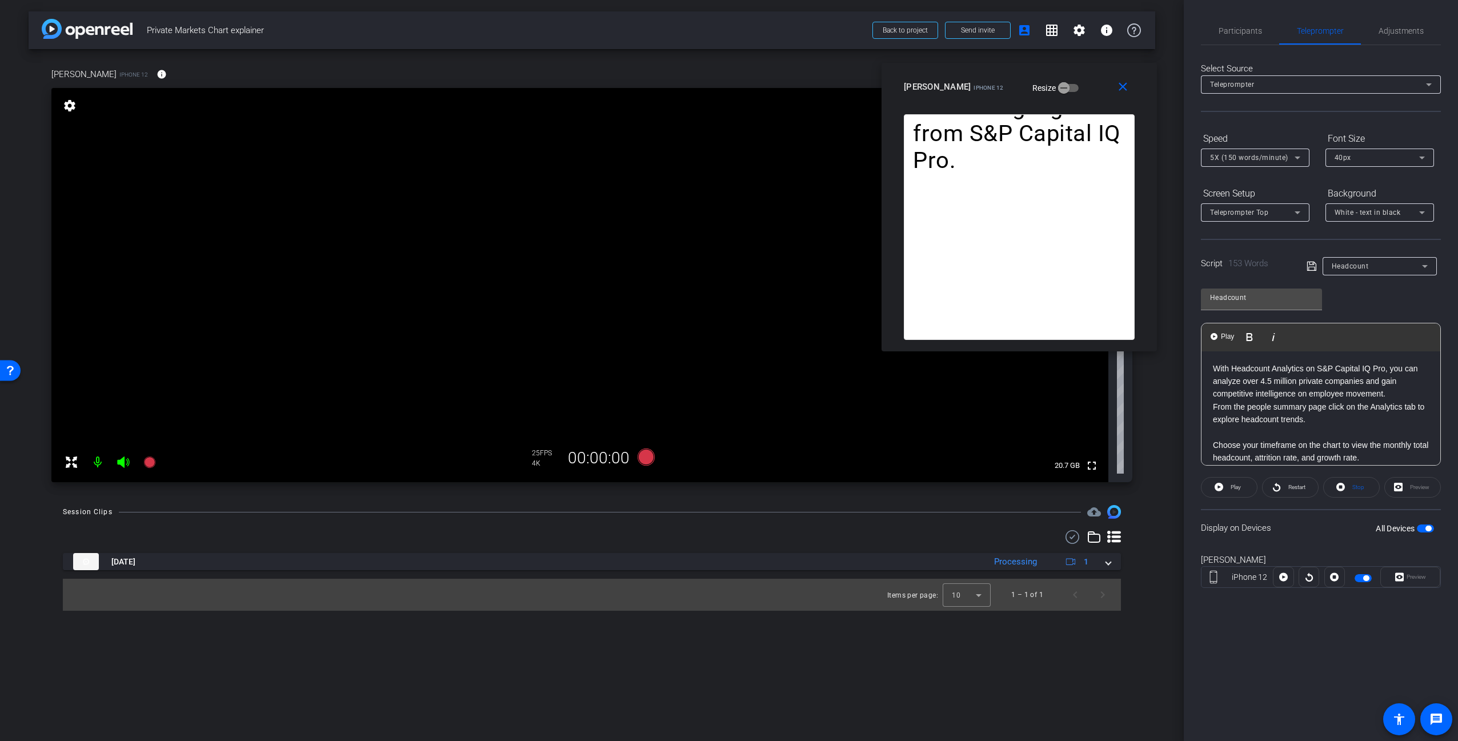
click at [1328, 409] on p "From the people summary page click on the Analytics tab to explore headcount tr…" at bounding box center [1321, 413] width 216 height 26
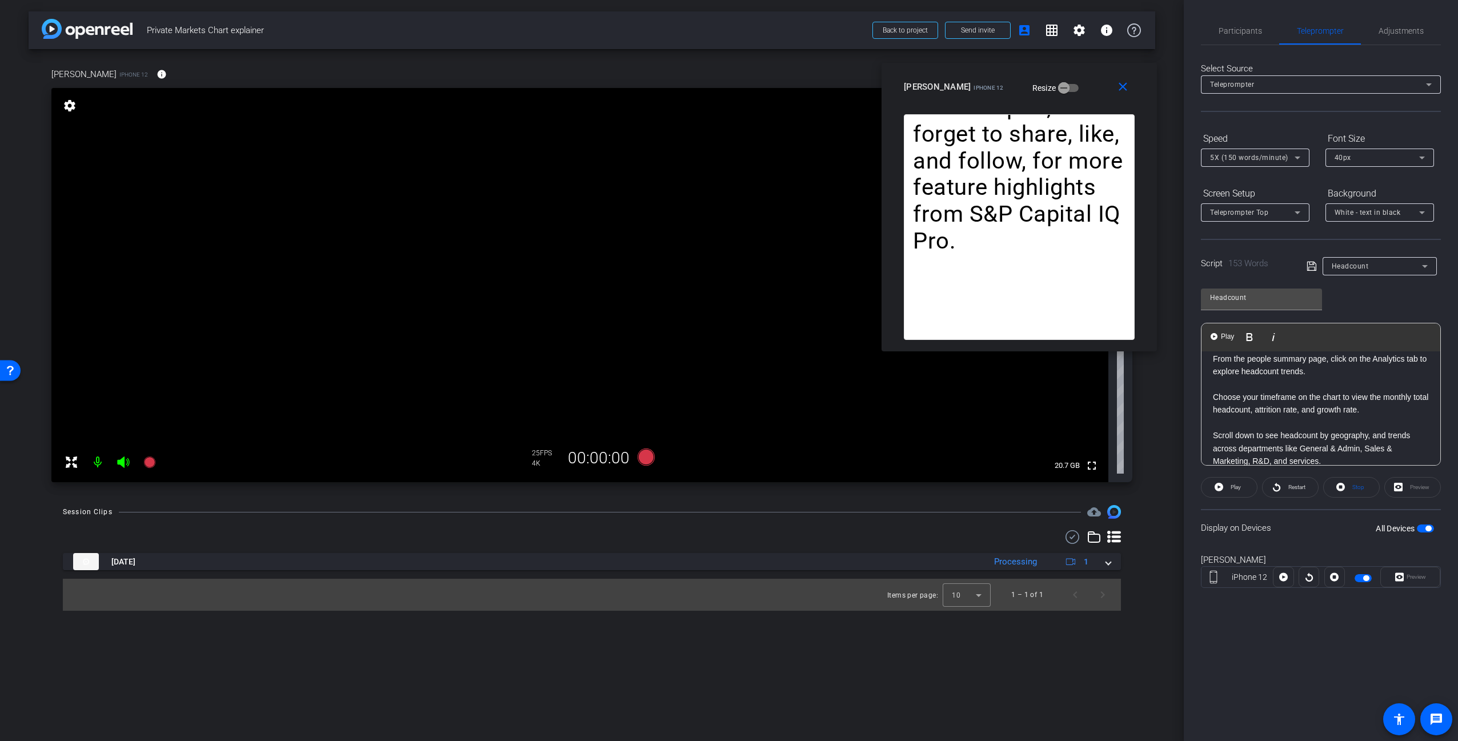
scroll to position [88, 0]
click at [1343, 396] on p "Choose your timeframe on the chart to view the monthly total headcount, attriti…" at bounding box center [1321, 403] width 216 height 26
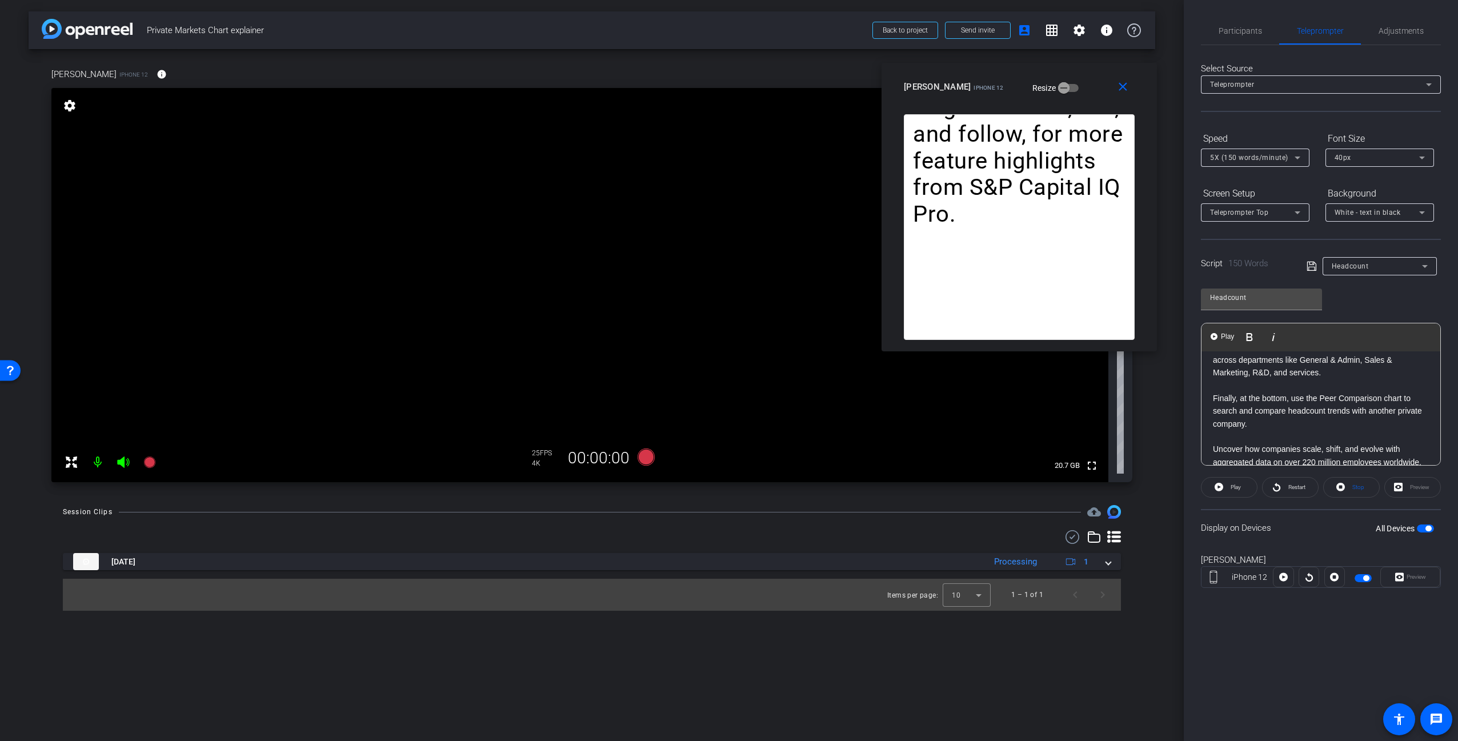
scroll to position [176, 0]
click at [1287, 399] on p "Finally, at the bottom, use the Peer Comparison chart to search and compare hea…" at bounding box center [1321, 410] width 216 height 38
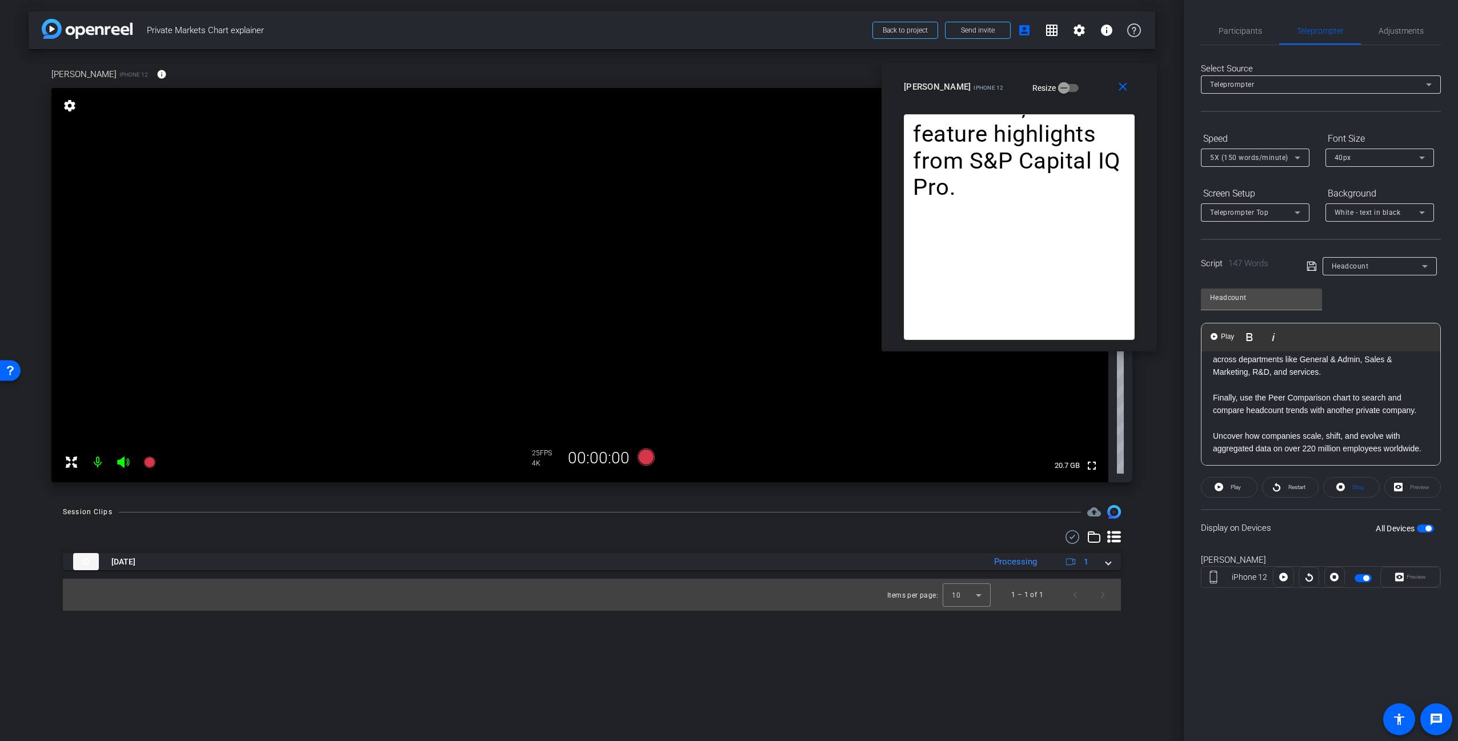
click at [1360, 430] on p at bounding box center [1321, 423] width 216 height 13
click at [1255, 457] on div "Understanding workforce trends is key to a private company’s performance. With …" at bounding box center [1320, 307] width 239 height 317
click at [1363, 388] on p at bounding box center [1321, 394] width 216 height 13
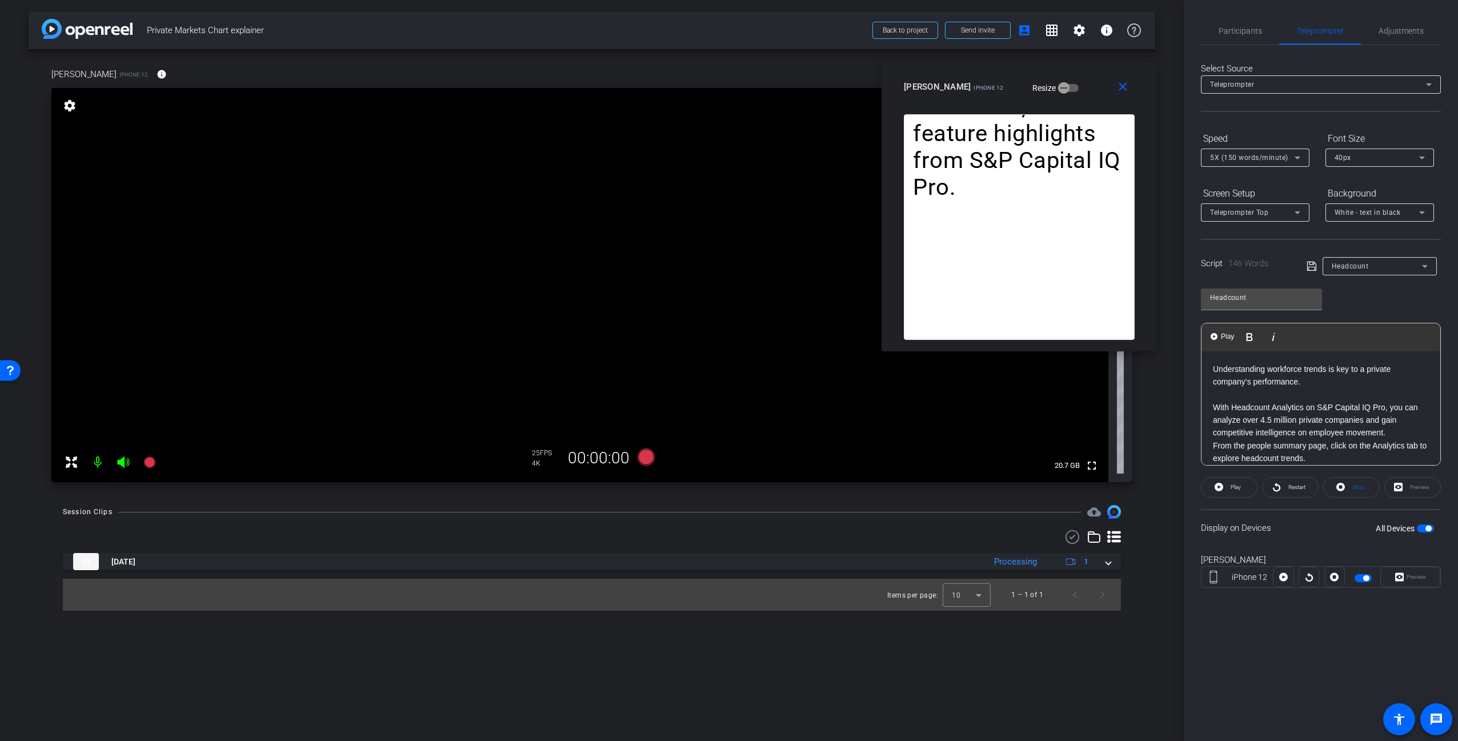
click at [1129, 89] on mat-icon "close" at bounding box center [1123, 87] width 14 height 14
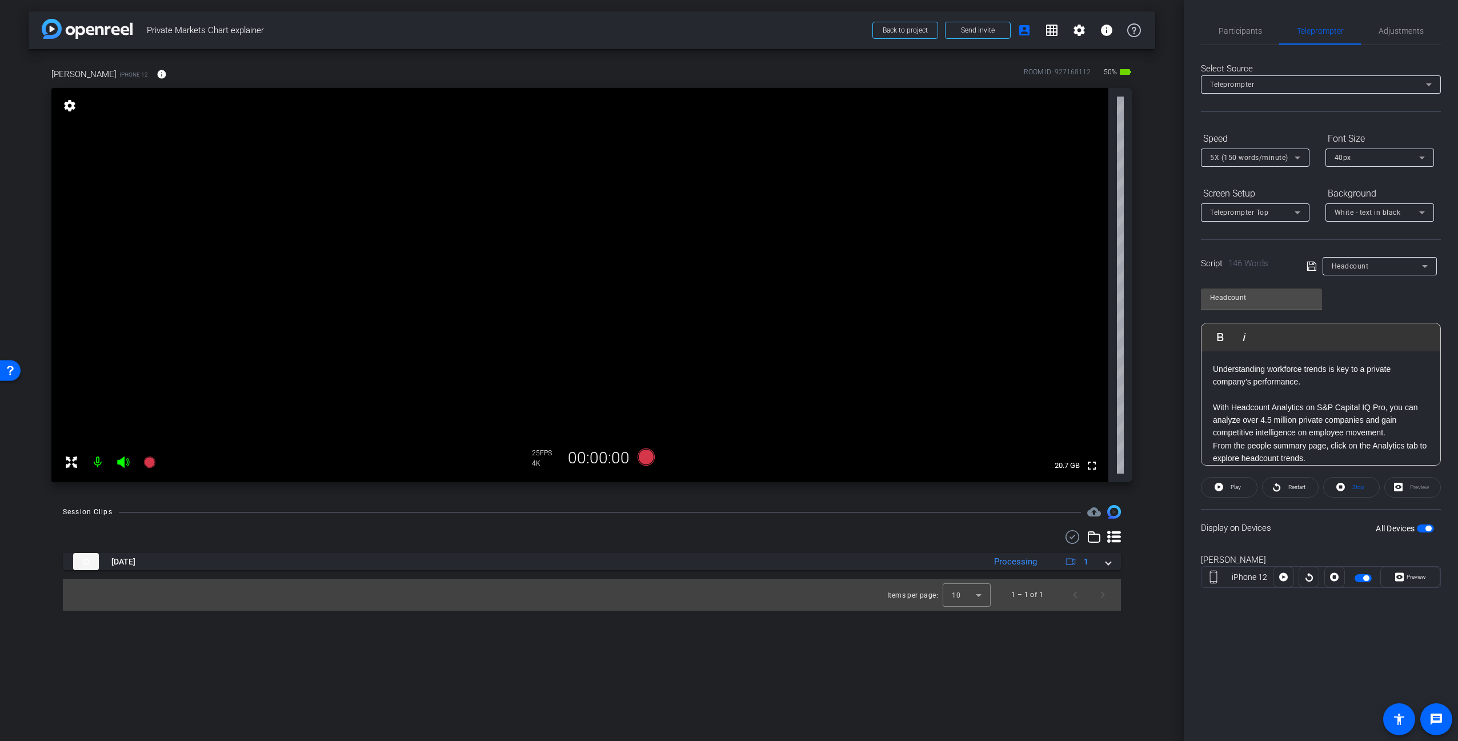
click at [1168, 625] on div "arrow_back Private Markets Chart explainer Back to project Send invite account_…" at bounding box center [592, 370] width 1184 height 741
click at [1341, 663] on div "Participants Teleprompter Adjustments [PERSON_NAME] Director [PERSON_NAME] Dire…" at bounding box center [1321, 370] width 274 height 741
click at [1420, 575] on span "Preview" at bounding box center [1416, 577] width 19 height 6
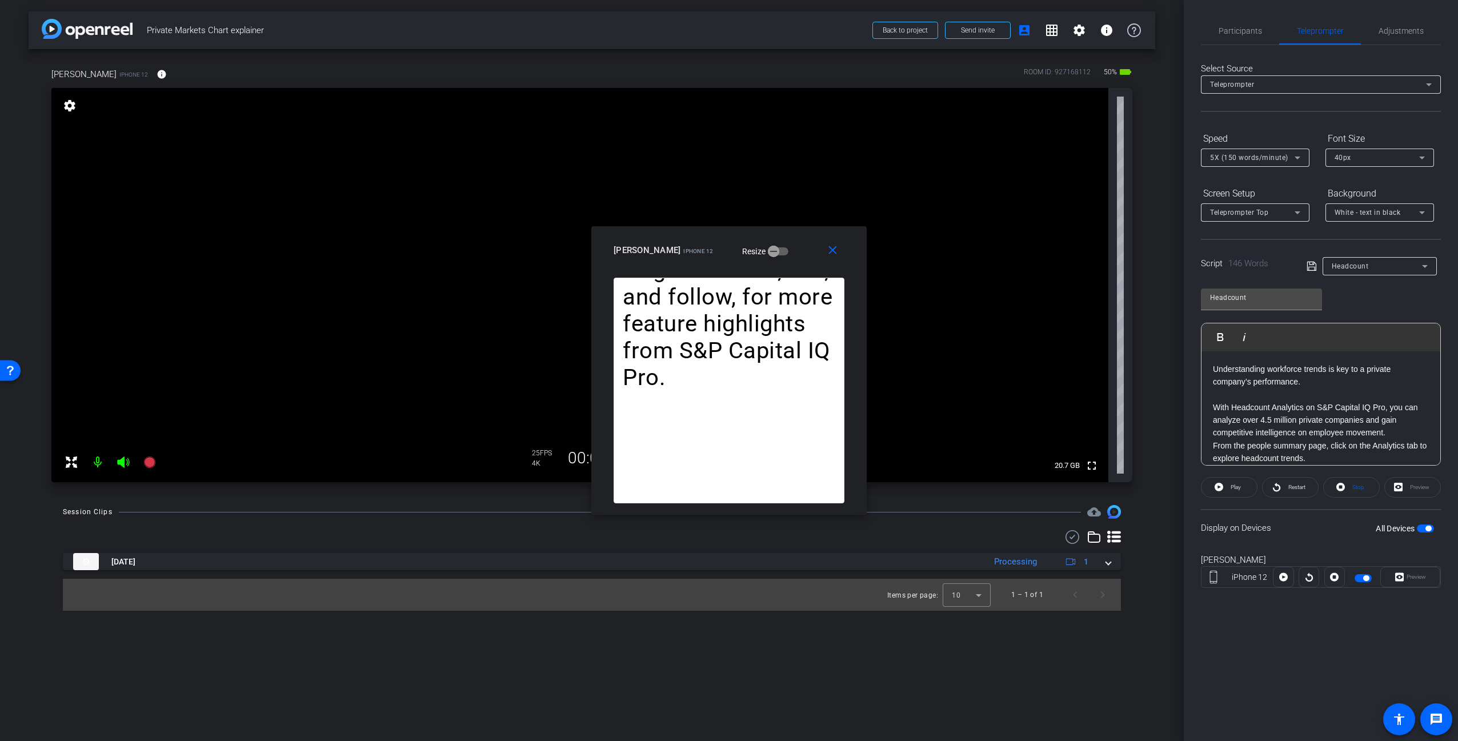
click at [1368, 580] on span "button" at bounding box center [1363, 578] width 17 height 8
click at [1409, 578] on div "Preview" at bounding box center [1410, 577] width 60 height 21
click at [835, 251] on mat-icon "close" at bounding box center [833, 250] width 14 height 14
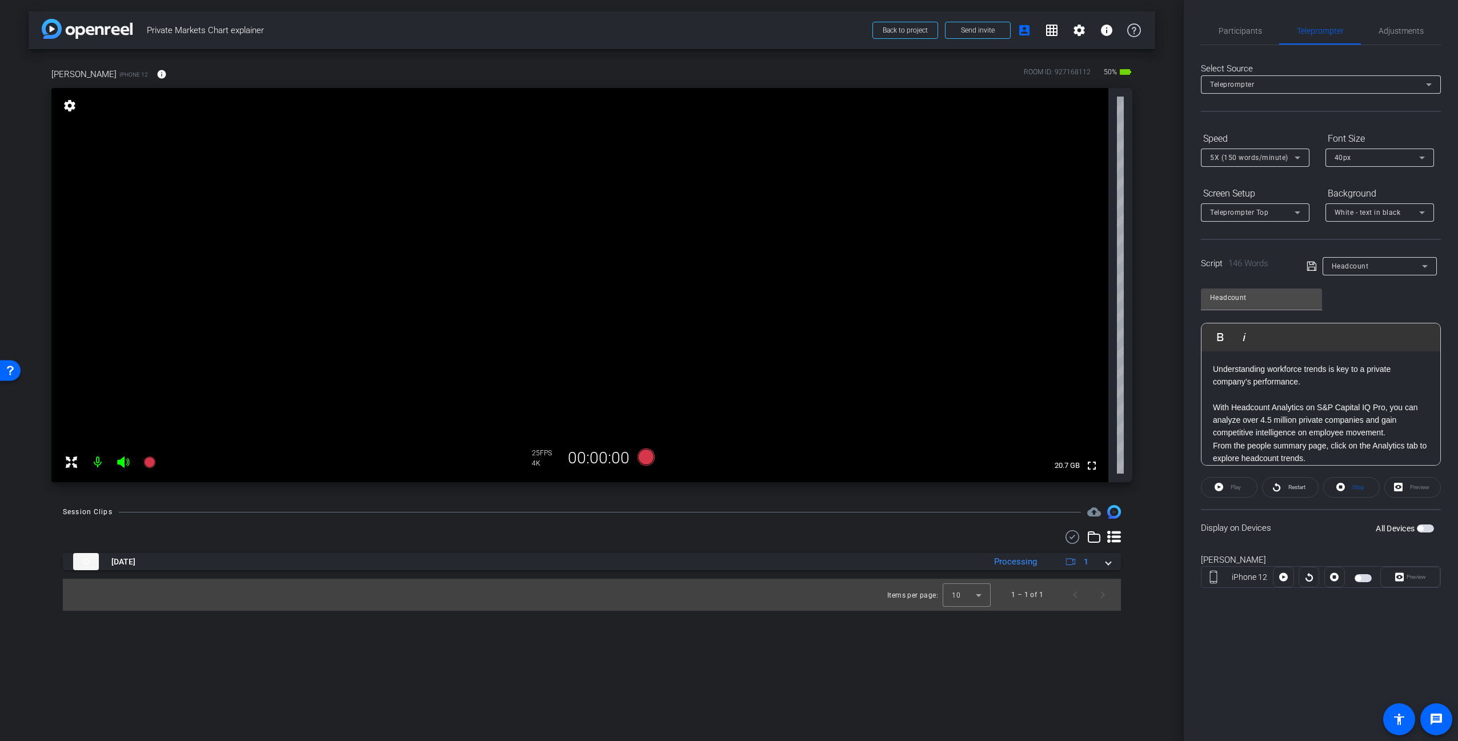
drag, startPoint x: 1340, startPoint y: 654, endPoint x: 1359, endPoint y: 622, distance: 37.6
click at [1340, 653] on div "Participants Teleprompter Adjustments [PERSON_NAME] Director [PERSON_NAME] Dire…" at bounding box center [1321, 370] width 274 height 741
drag, startPoint x: 1372, startPoint y: 653, endPoint x: 1365, endPoint y: 625, distance: 28.8
click at [1372, 652] on div "Participants Teleprompter Adjustments [PERSON_NAME] Director [PERSON_NAME] Dire…" at bounding box center [1321, 370] width 274 height 741
drag, startPoint x: 1360, startPoint y: 587, endPoint x: 1367, endPoint y: 590, distance: 6.7
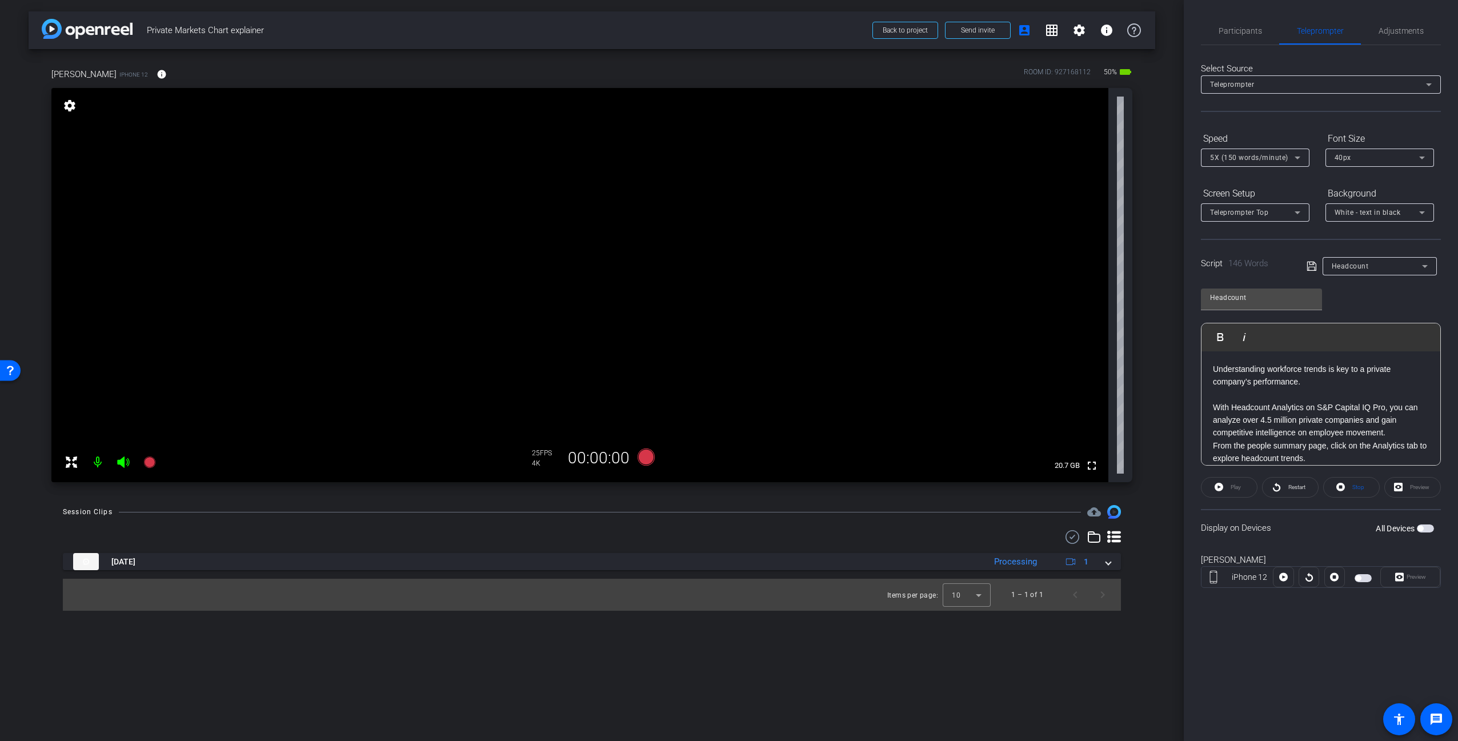
click at [1361, 588] on div "[PERSON_NAME] iPhone 12 [GEOGRAPHIC_DATA]" at bounding box center [1321, 577] width 240 height 62
click at [1421, 528] on span "button" at bounding box center [1420, 529] width 6 height 6
click at [1412, 580] on span "Preview" at bounding box center [1415, 577] width 22 height 16
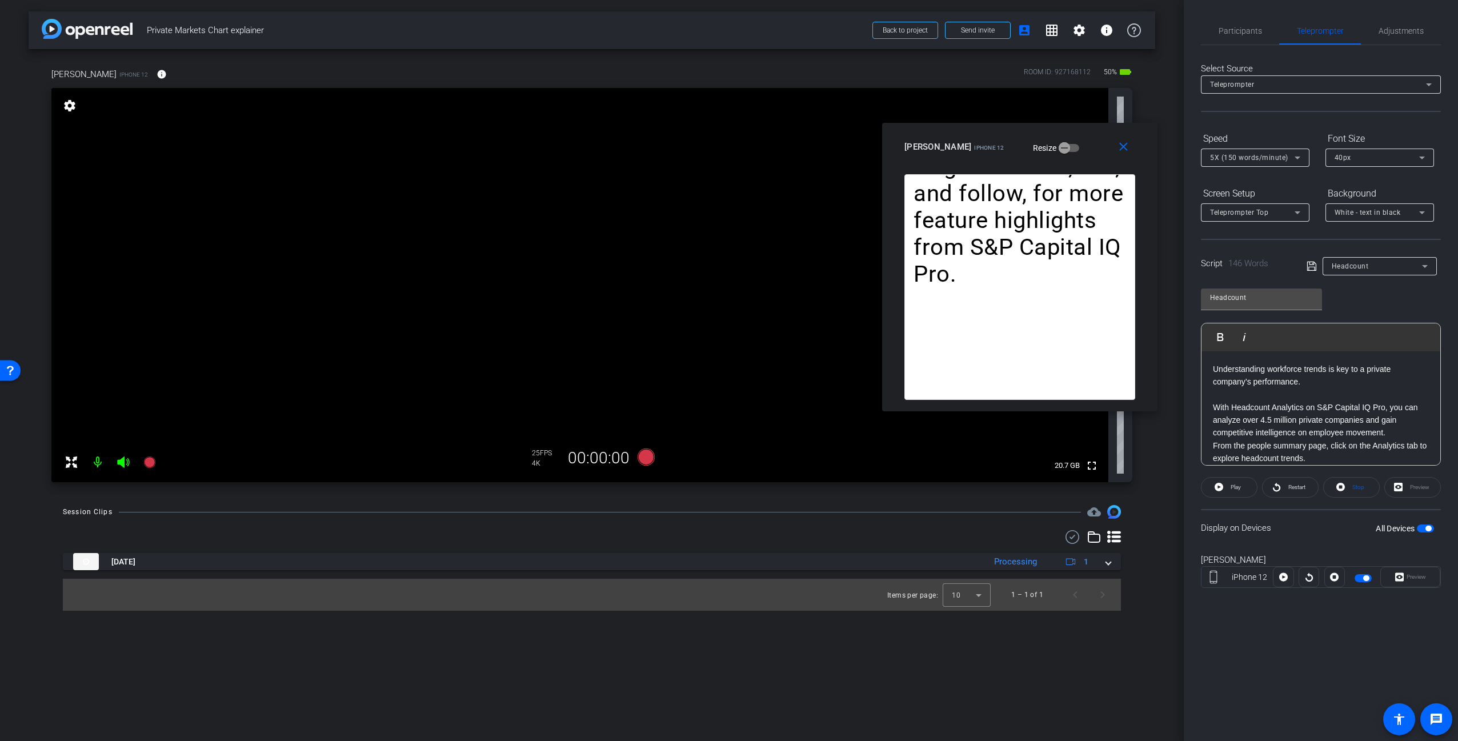
drag, startPoint x: 764, startPoint y: 250, endPoint x: 1062, endPoint y: 153, distance: 313.8
click at [1059, 147] on div "[PERSON_NAME] iPhone 12 Resize" at bounding box center [1023, 147] width 239 height 21
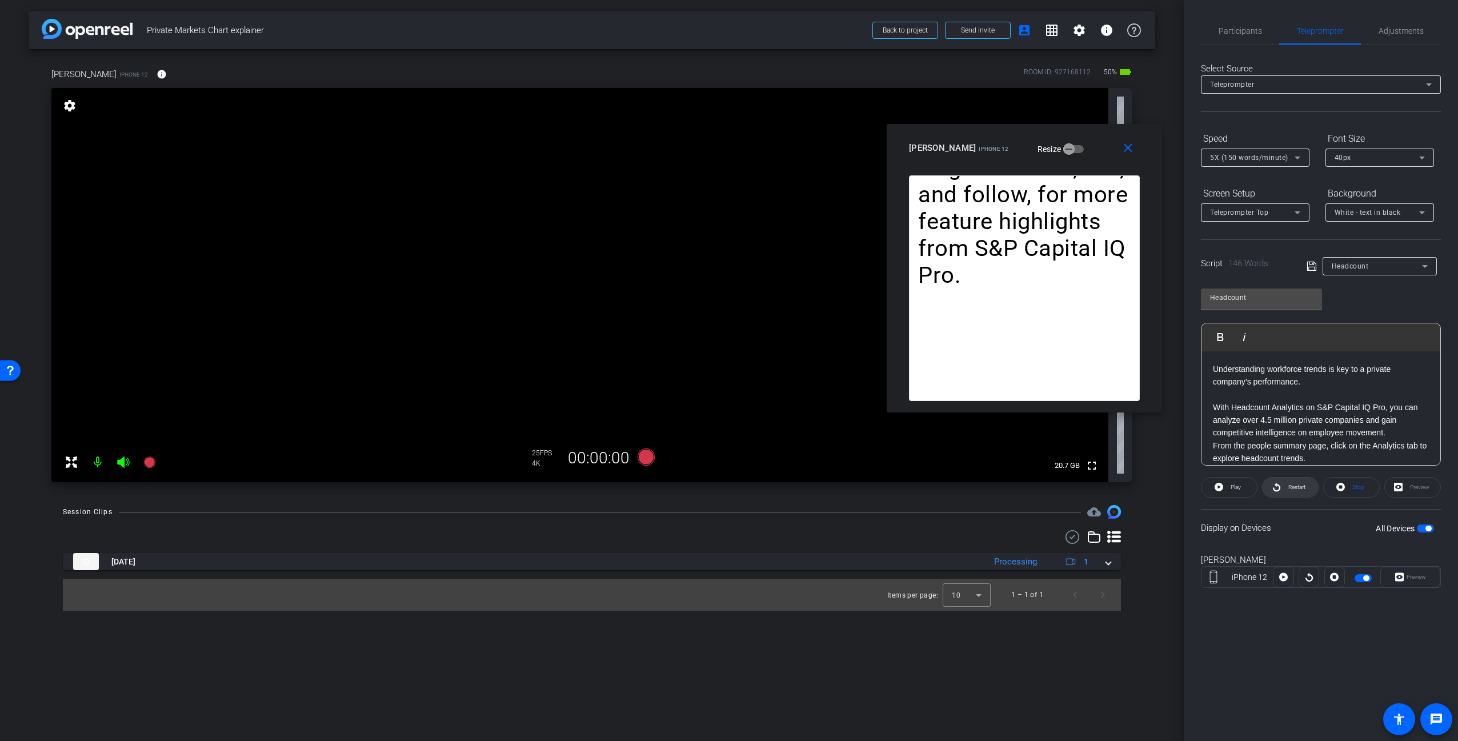
click at [1290, 489] on span "Restart" at bounding box center [1296, 487] width 17 height 6
click at [1237, 489] on span "Pause" at bounding box center [1235, 487] width 15 height 6
click at [1238, 486] on span "Play" at bounding box center [1236, 487] width 10 height 6
click at [1243, 485] on span "Pause" at bounding box center [1235, 487] width 15 height 6
click at [1124, 151] on mat-icon "close" at bounding box center [1128, 148] width 14 height 14
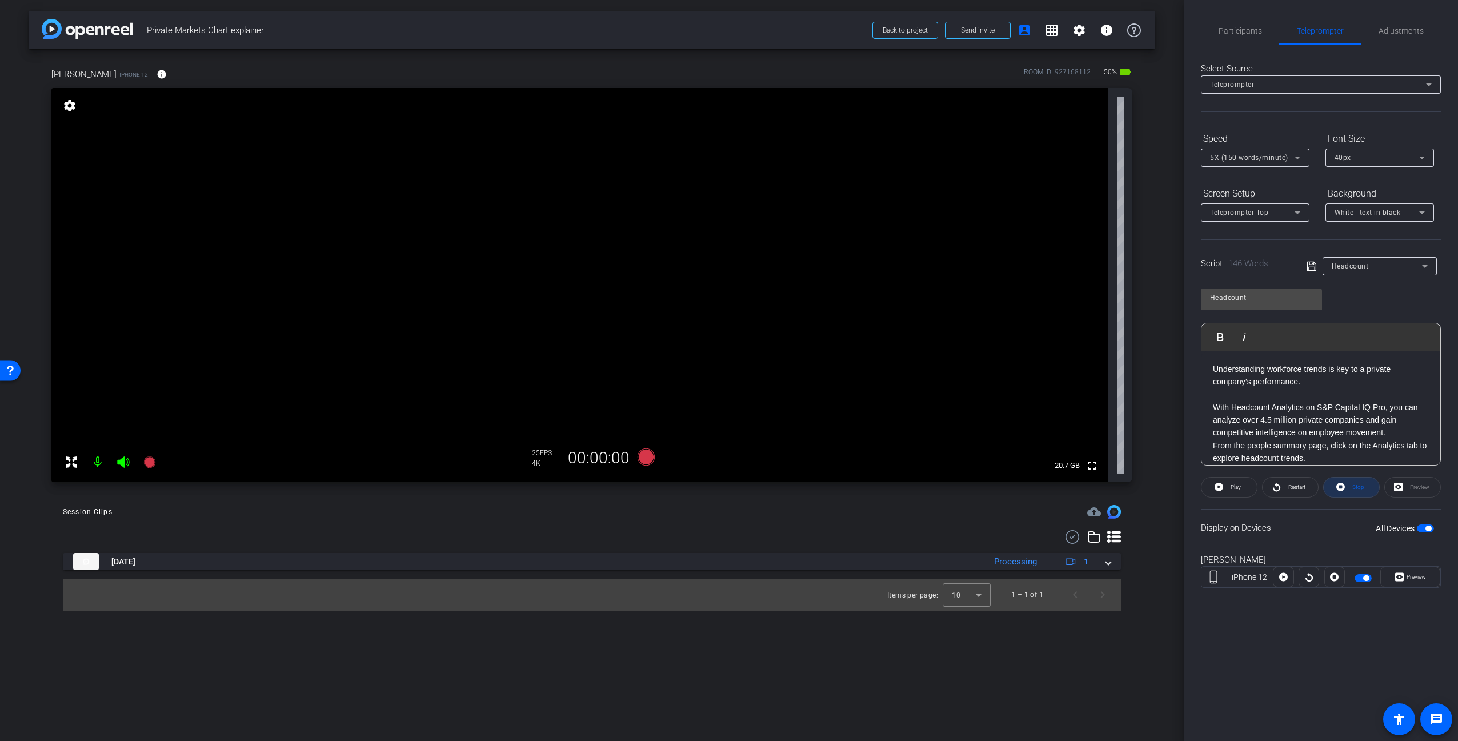
click at [1372, 490] on span at bounding box center [1351, 487] width 55 height 27
click at [1352, 487] on div "Stop" at bounding box center [1351, 487] width 57 height 21
click at [1353, 487] on div "Stop" at bounding box center [1351, 487] width 57 height 21
click at [1430, 528] on span "button" at bounding box center [1428, 529] width 6 height 6
click at [1424, 527] on span "button" at bounding box center [1425, 528] width 17 height 8
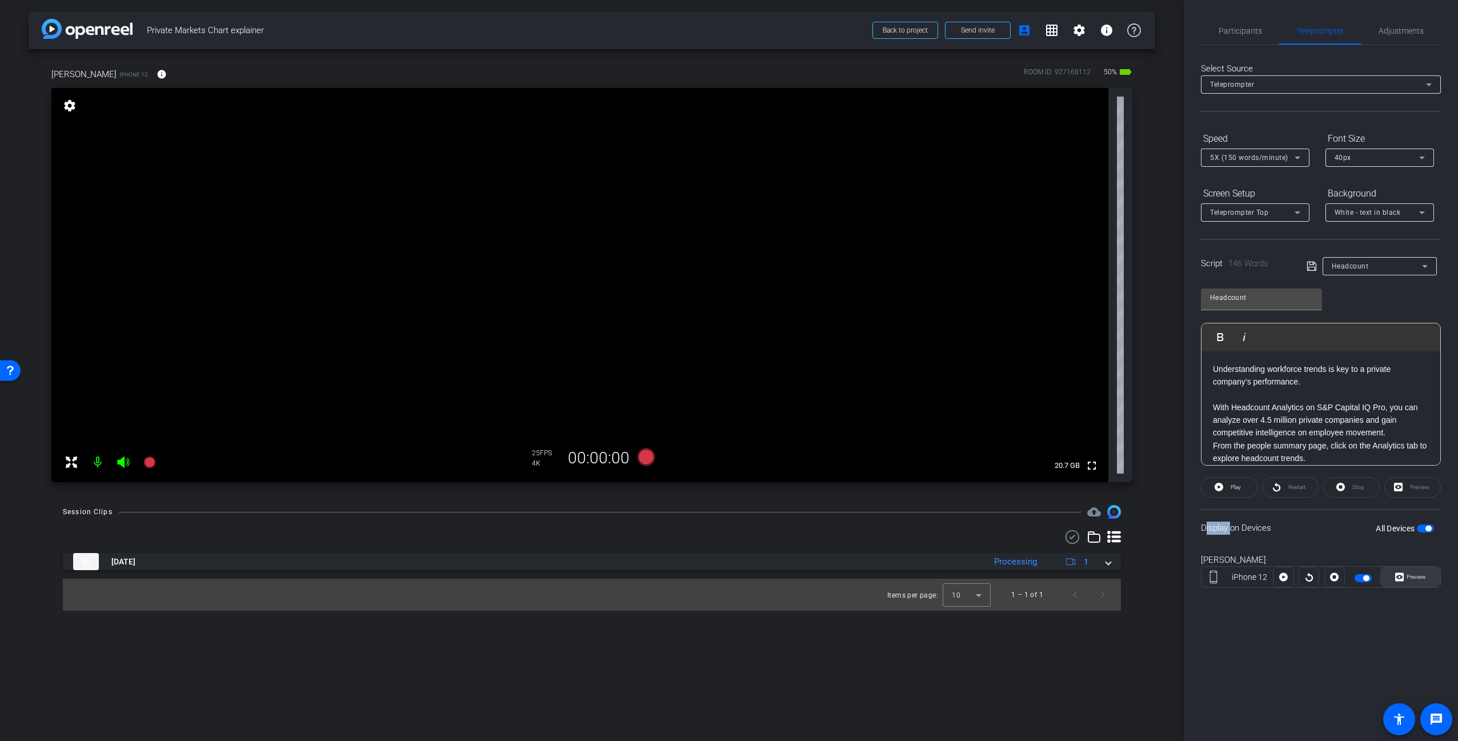
click at [1411, 572] on span "Preview" at bounding box center [1415, 577] width 22 height 16
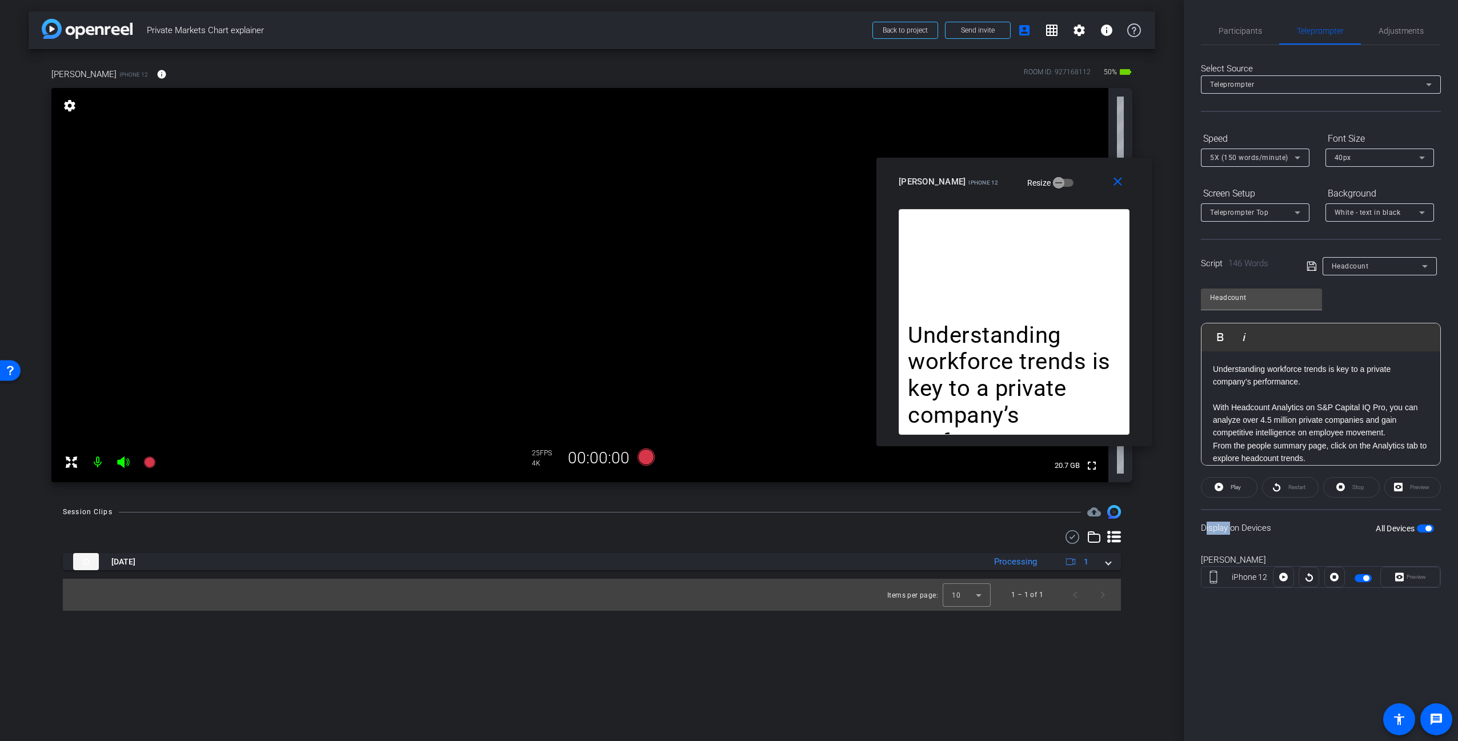
drag, startPoint x: 775, startPoint y: 250, endPoint x: 1060, endPoint y: 181, distance: 293.2
click at [1060, 181] on div "[PERSON_NAME] iPhone 12 Resize" at bounding box center [1018, 181] width 239 height 21
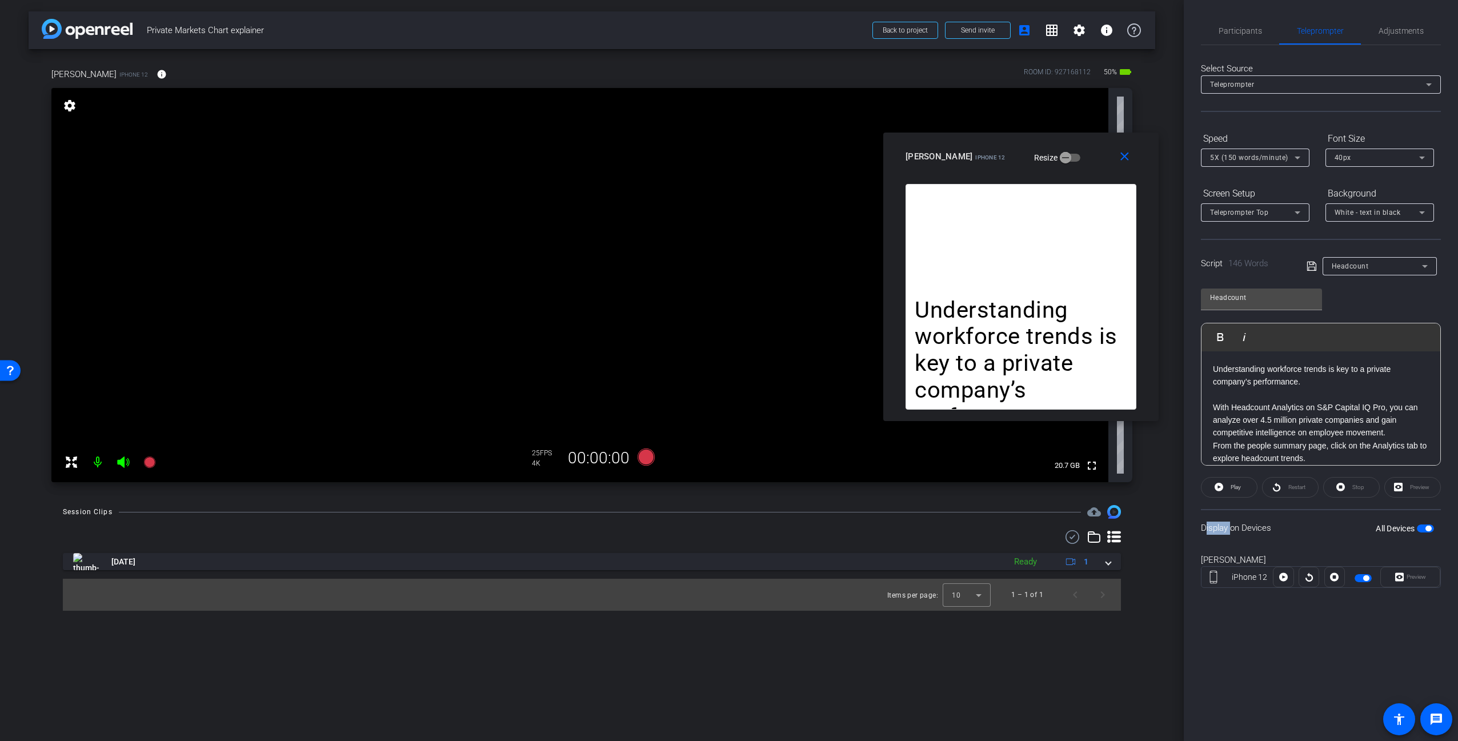
drag, startPoint x: 1052, startPoint y: 179, endPoint x: 1060, endPoint y: 155, distance: 25.1
click at [1060, 155] on div "[PERSON_NAME] iPhone 12 Resize" at bounding box center [1025, 156] width 239 height 21
click at [1062, 173] on div "close [PERSON_NAME] iPhone 12 Resize" at bounding box center [1021, 159] width 275 height 51
click at [1046, 329] on p "Understanding workforce trends is key to a private company’s performance." at bounding box center [1021, 365] width 213 height 134
click at [1093, 356] on p "Understanding workforce trends is key to a private company’s performance." at bounding box center [1021, 365] width 213 height 134
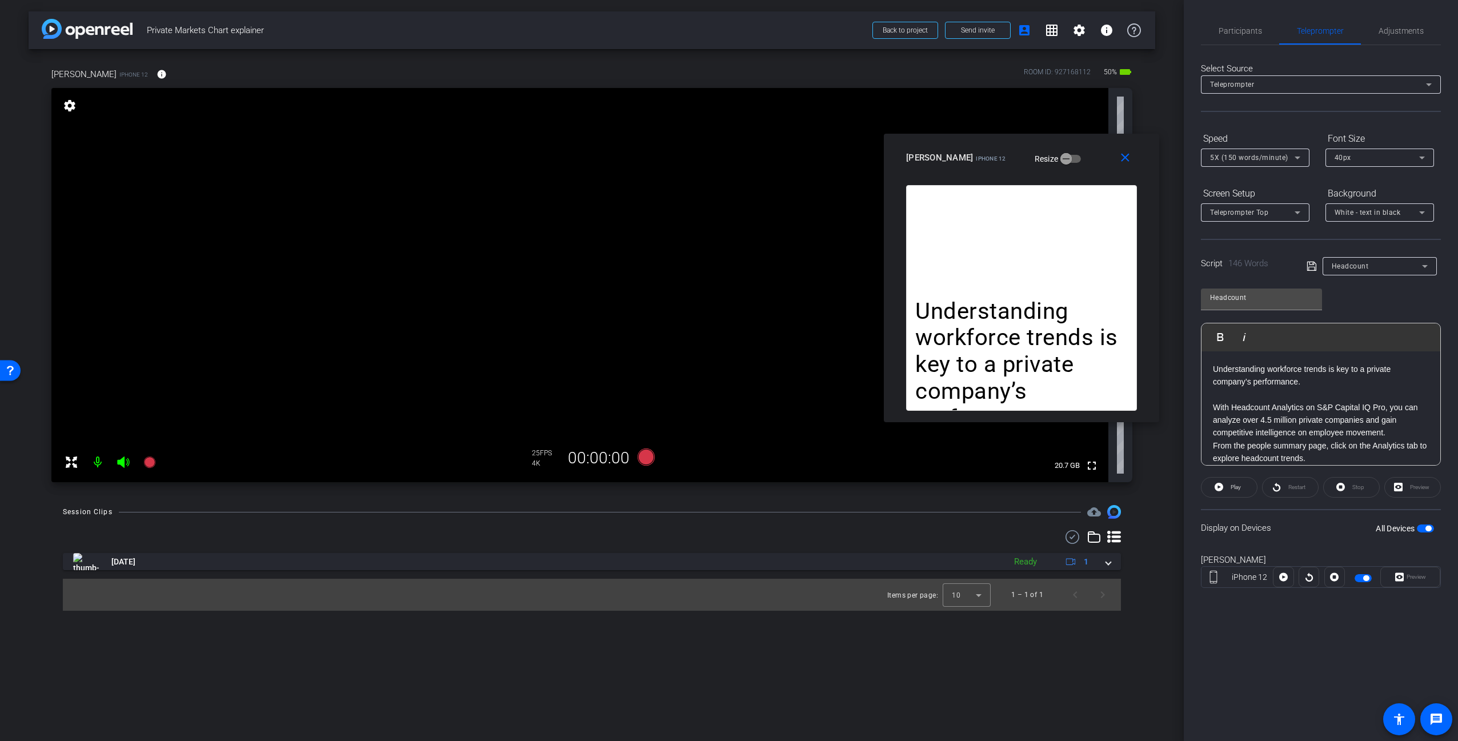
click at [669, 523] on div "Session Clips cloud_upload [DATE] Ready 1 Items per page: 10 1 – 1 of 1" at bounding box center [592, 558] width 1127 height 106
click at [722, 538] on div at bounding box center [592, 537] width 1058 height 14
click at [650, 458] on icon at bounding box center [646, 456] width 17 height 17
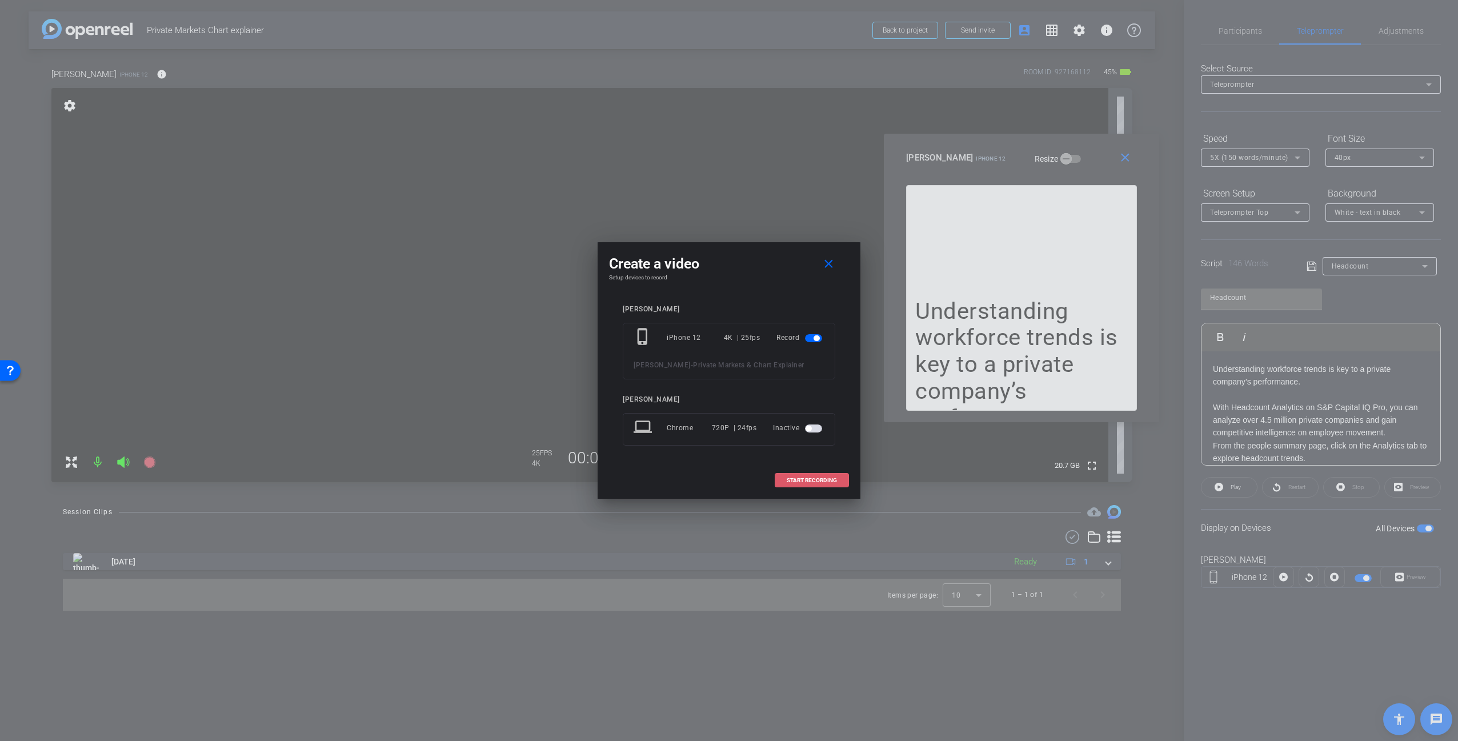
click at [800, 480] on span "START RECORDING" at bounding box center [812, 481] width 50 height 6
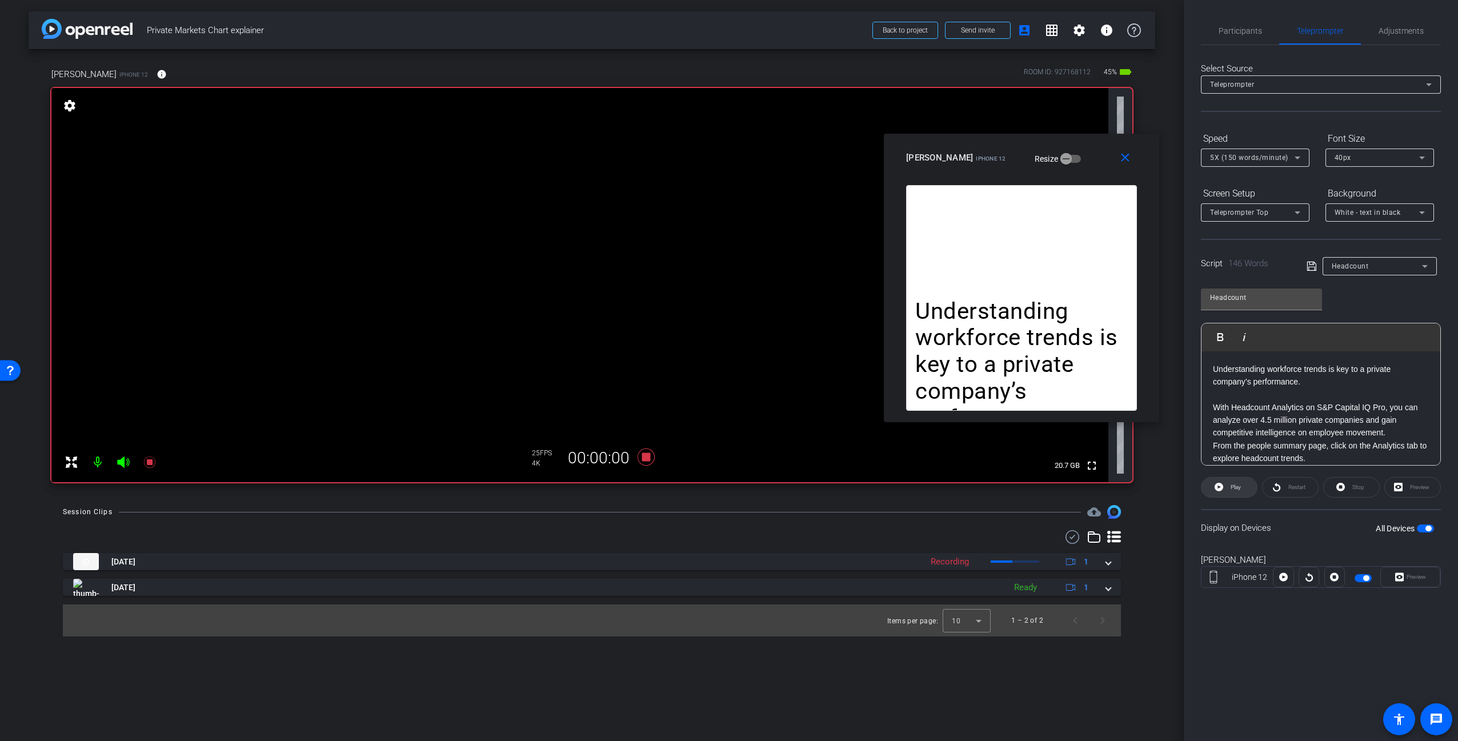
click at [1237, 488] on span "Play" at bounding box center [1236, 487] width 10 height 6
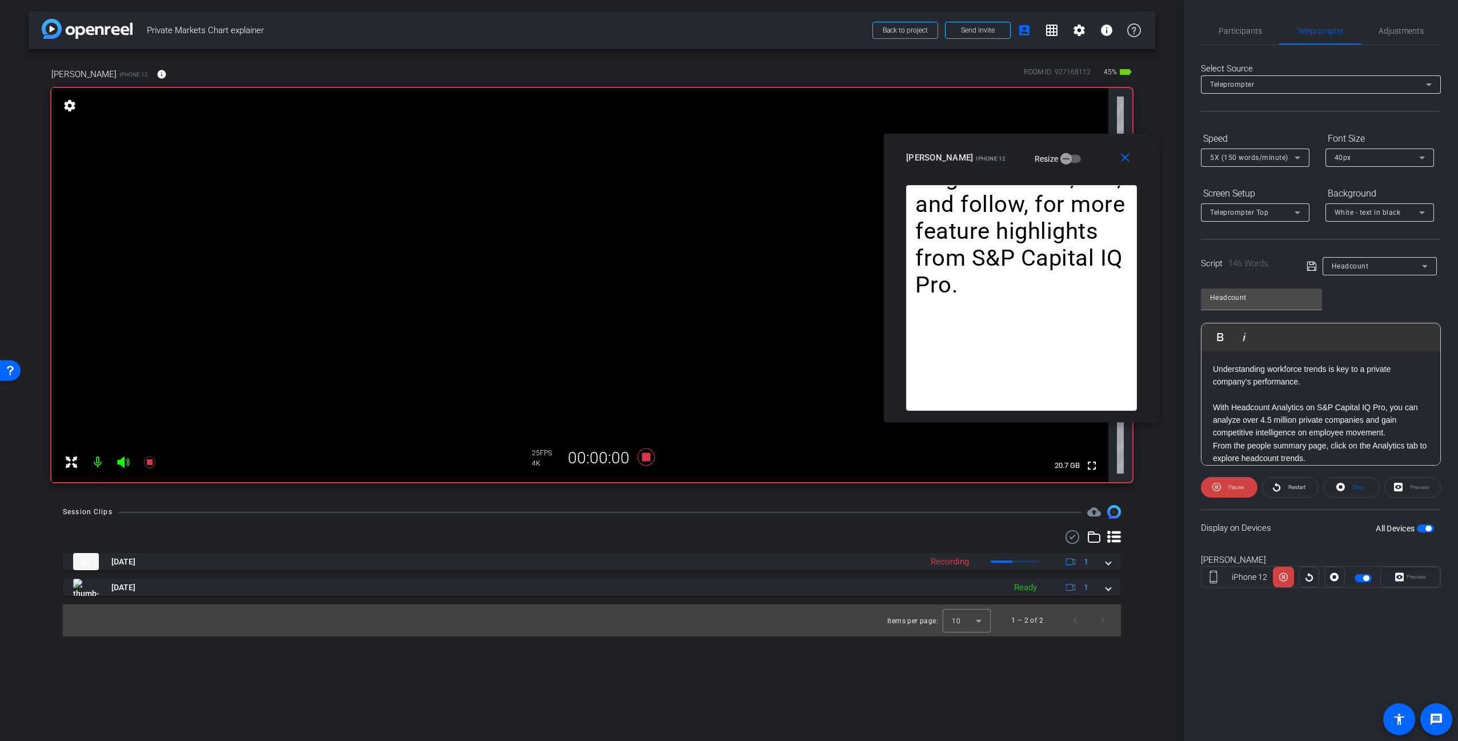
click at [1334, 531] on div "Display on Devices All Devices" at bounding box center [1321, 527] width 240 height 37
click at [650, 460] on icon at bounding box center [645, 457] width 27 height 21
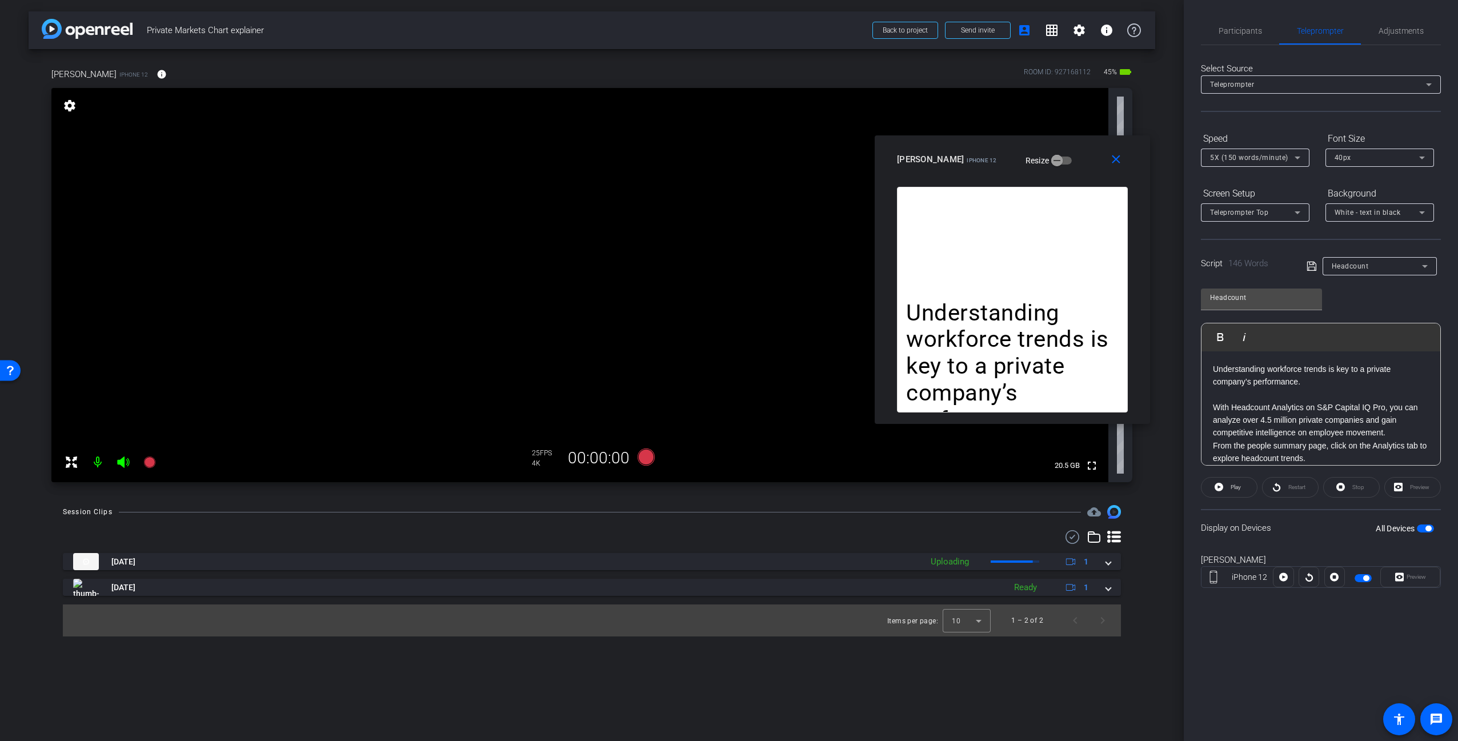
drag, startPoint x: 1006, startPoint y: 277, endPoint x: 1059, endPoint y: 303, distance: 59.3
click at [1006, 277] on div "Understanding workforce trends is key to a private company’s performance. With …" at bounding box center [1012, 300] width 231 height 226
click at [1273, 419] on p "With Headcount Analytics on S&P Capital IQ Pro, you can analyze over 4.5 millio…" at bounding box center [1321, 420] width 216 height 38
click at [1334, 452] on p "From the people summary page, click on the Analytics tab to explore headcount t…" at bounding box center [1321, 452] width 216 height 26
click at [1342, 456] on p "From the people summary page, click on the Analytics tab to explore headcount t…" at bounding box center [1321, 452] width 216 height 26
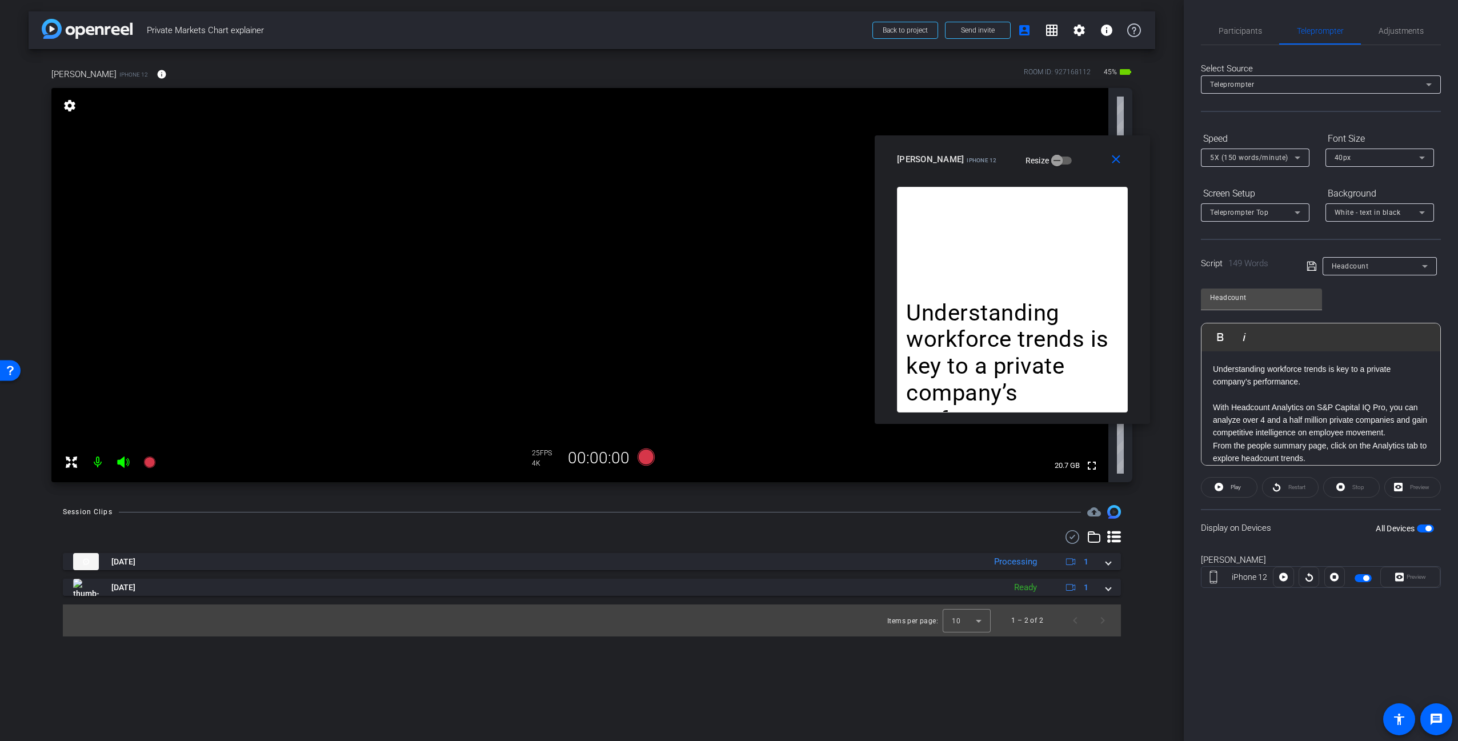
click at [1340, 458] on p "From the people summary page, click on the Analytics tab to explore headcount t…" at bounding box center [1321, 452] width 216 height 26
click at [1364, 485] on div "Stop" at bounding box center [1351, 487] width 57 height 21
click at [1299, 522] on div "Display on Devices All Devices" at bounding box center [1321, 527] width 240 height 37
click at [1144, 422] on div "Understanding workforce trends is key to a private company’s performance. With …" at bounding box center [1012, 305] width 275 height 237
click at [1033, 283] on div "Understanding workforce trends is key to a private company’s performance. With …" at bounding box center [1012, 300] width 231 height 226
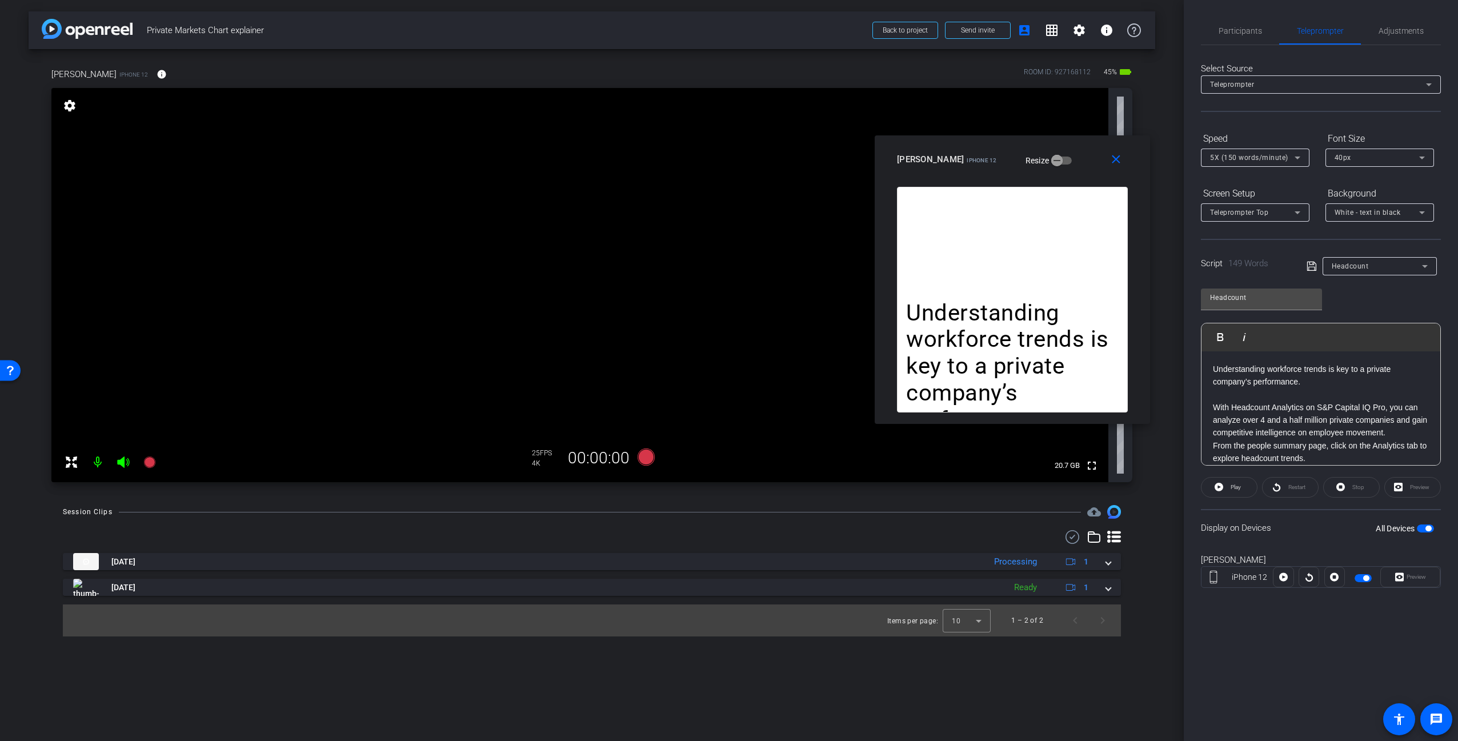
click at [726, 528] on div "Session Clips cloud_upload [DATE] Processing 1 [DATE] Ready 1 Items per page: 1…" at bounding box center [592, 570] width 1127 height 131
click at [647, 460] on icon at bounding box center [646, 456] width 17 height 17
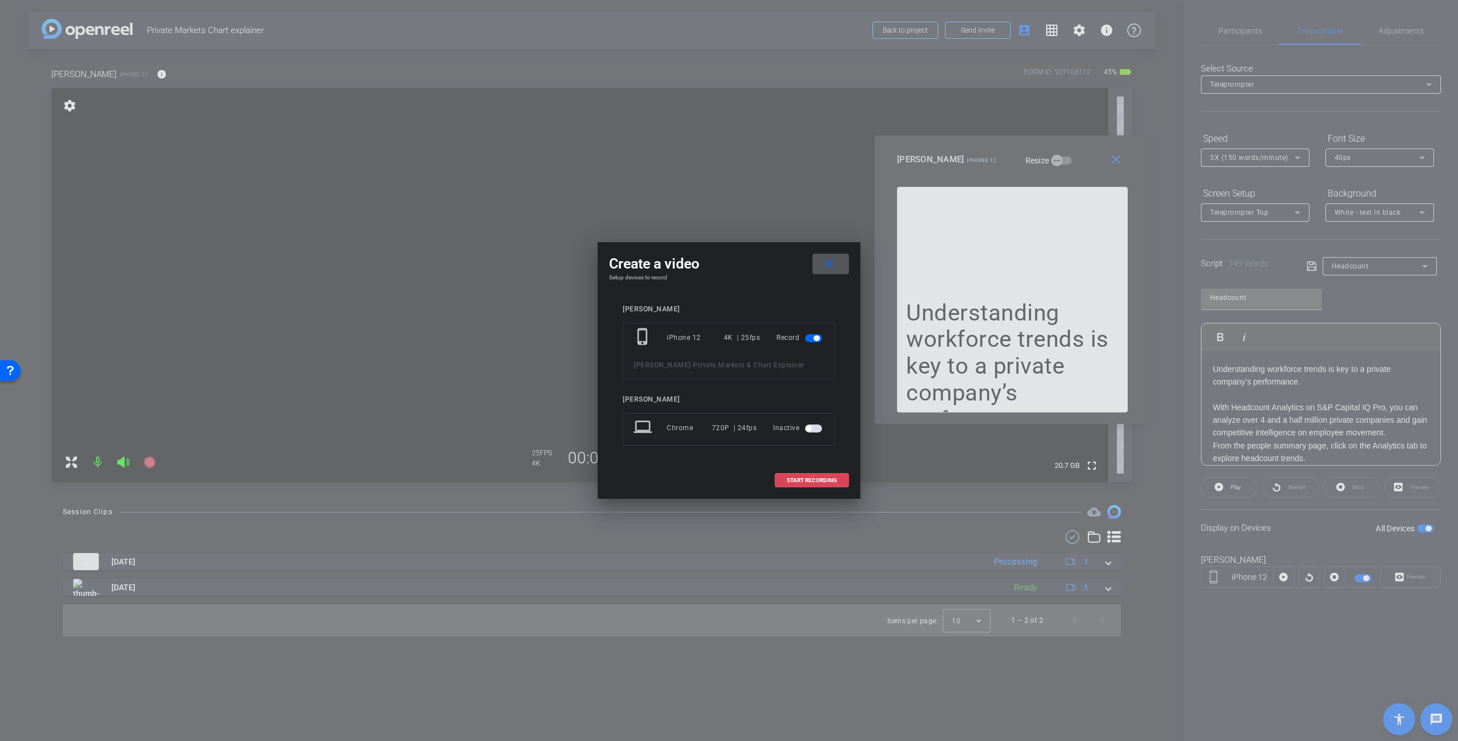
click at [807, 475] on button "START RECORDING" at bounding box center [812, 480] width 74 height 14
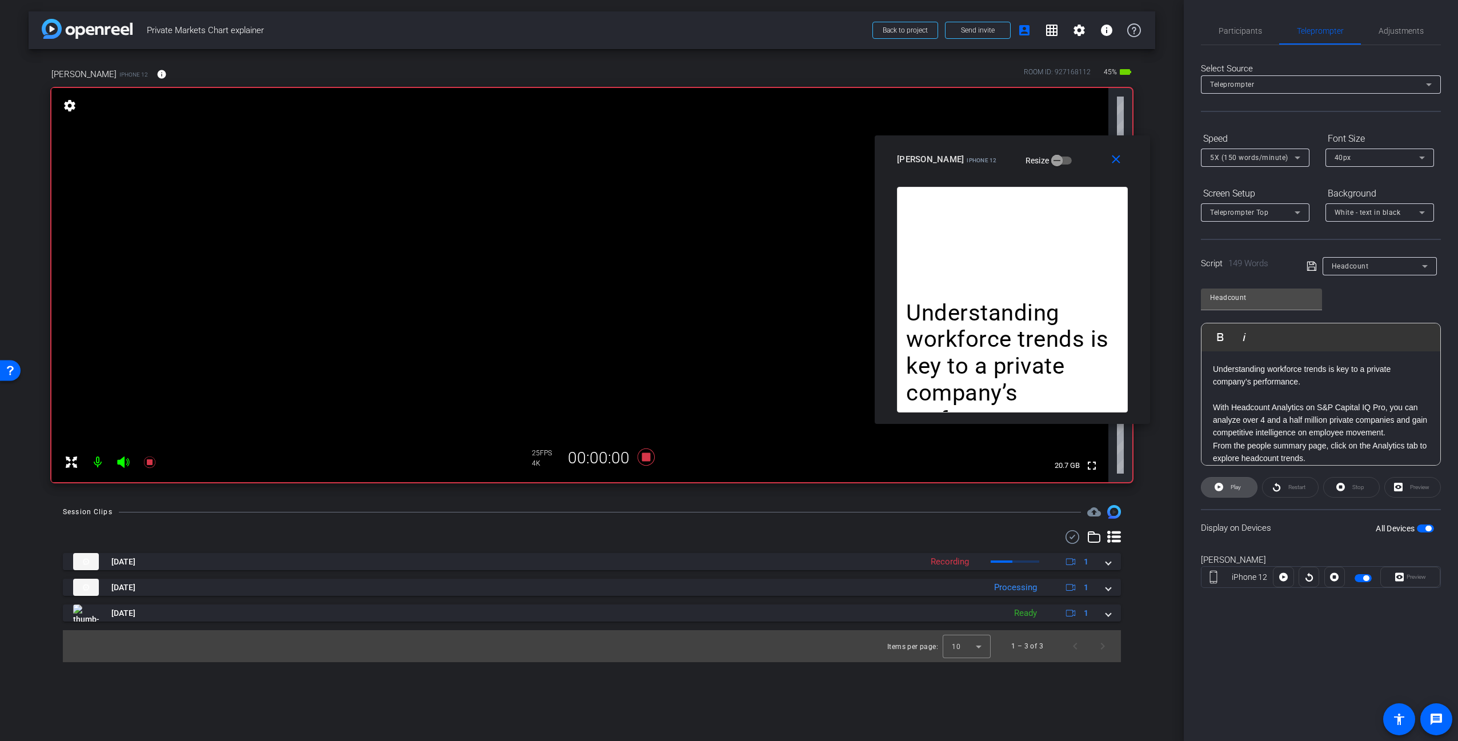
click at [1239, 488] on span "Play" at bounding box center [1236, 487] width 10 height 6
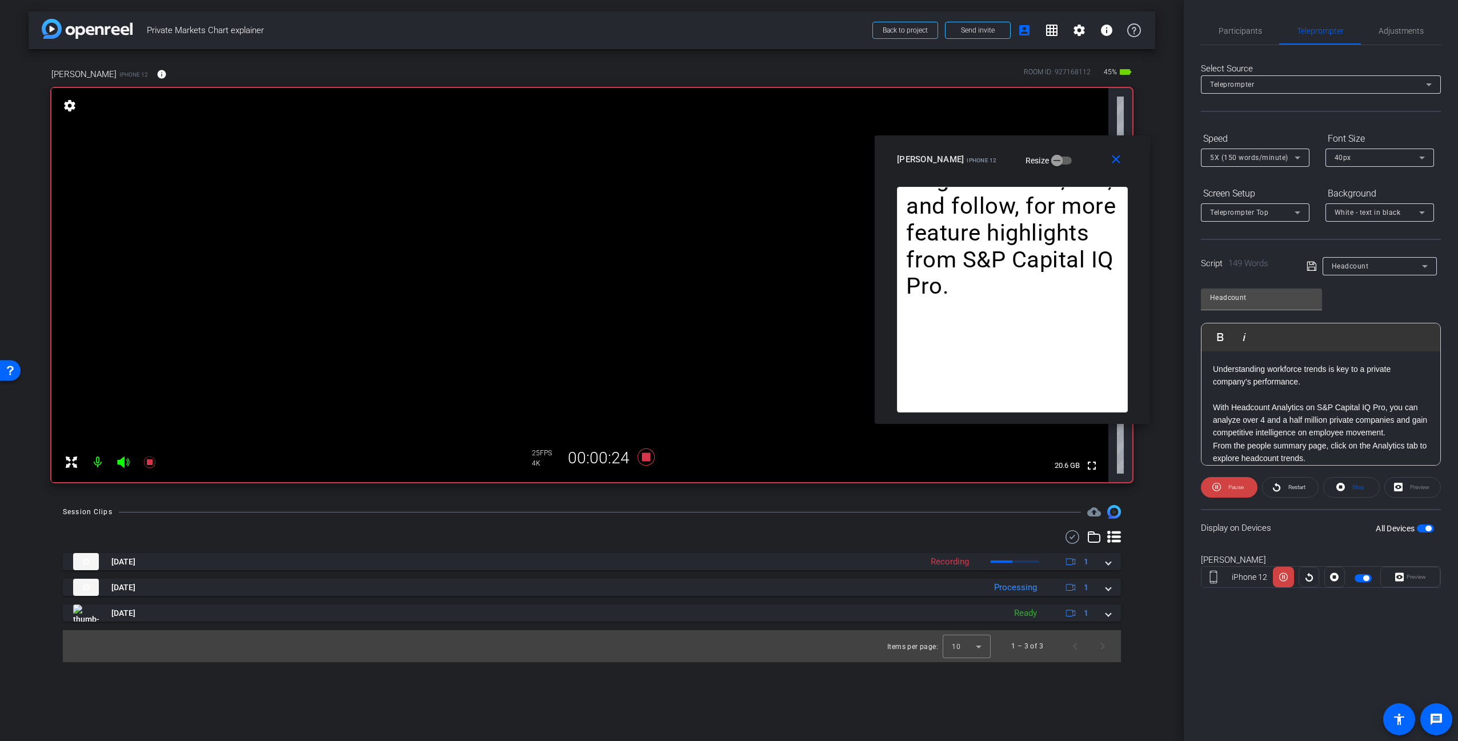
click at [1276, 158] on span "5X (150 words/minute)" at bounding box center [1249, 158] width 78 height 8
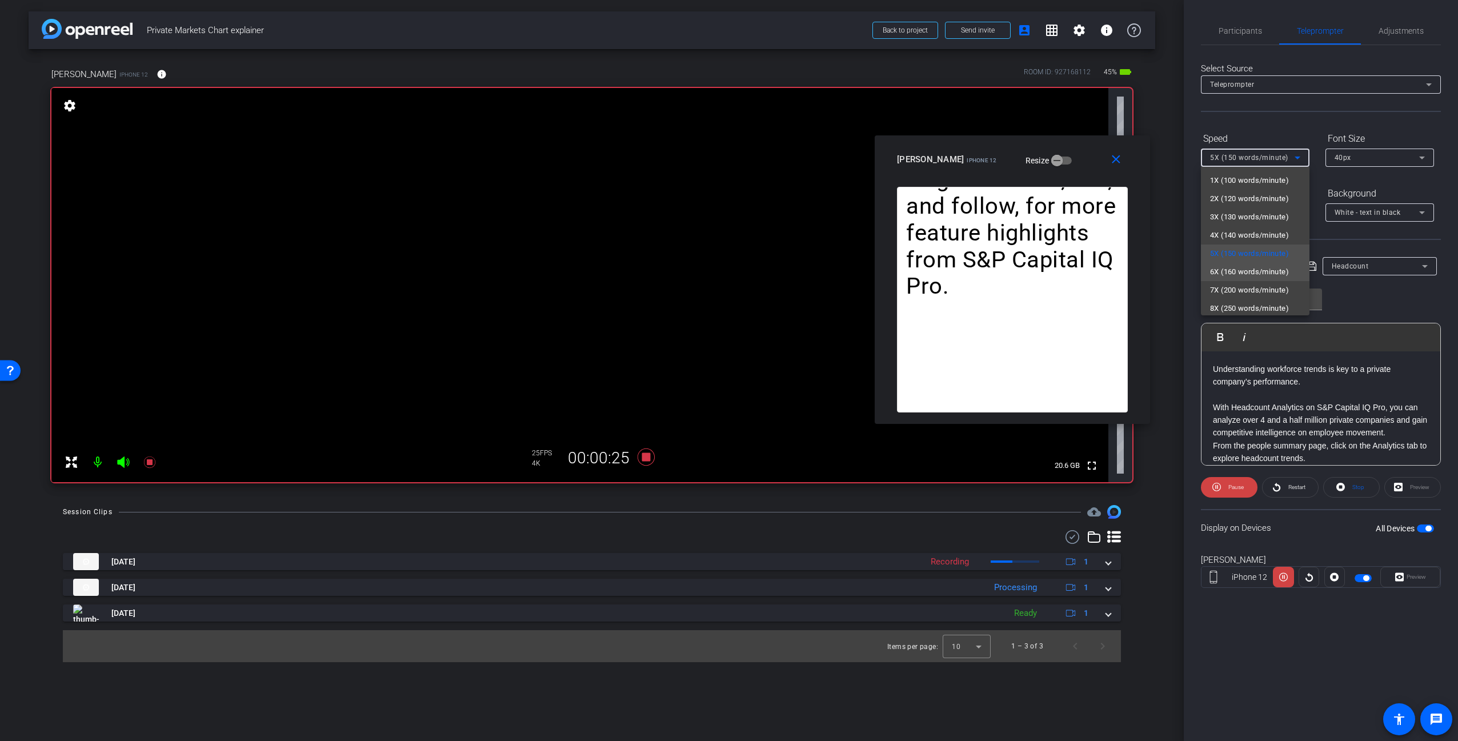
click at [1251, 275] on span "6X (160 words/minute)" at bounding box center [1249, 272] width 79 height 14
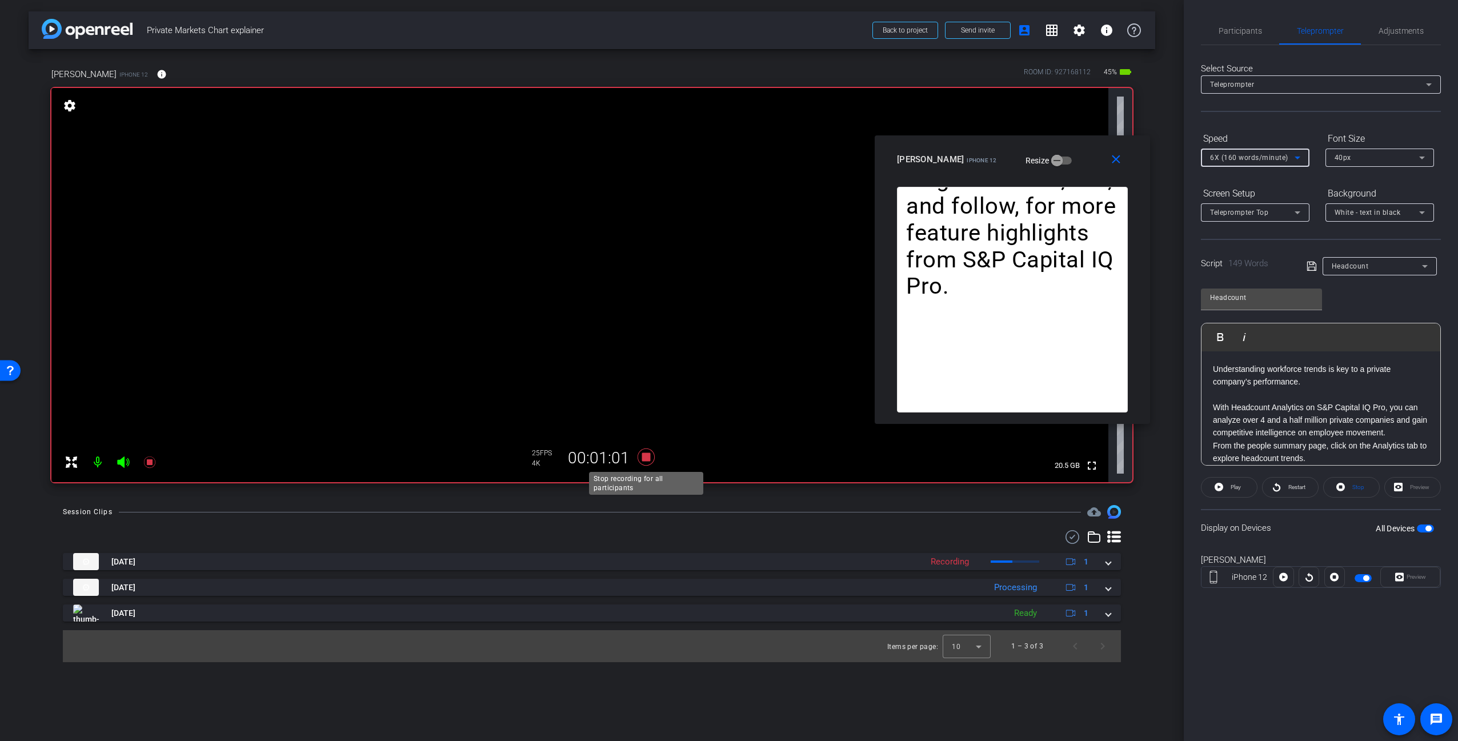
click at [648, 455] on icon at bounding box center [646, 456] width 17 height 17
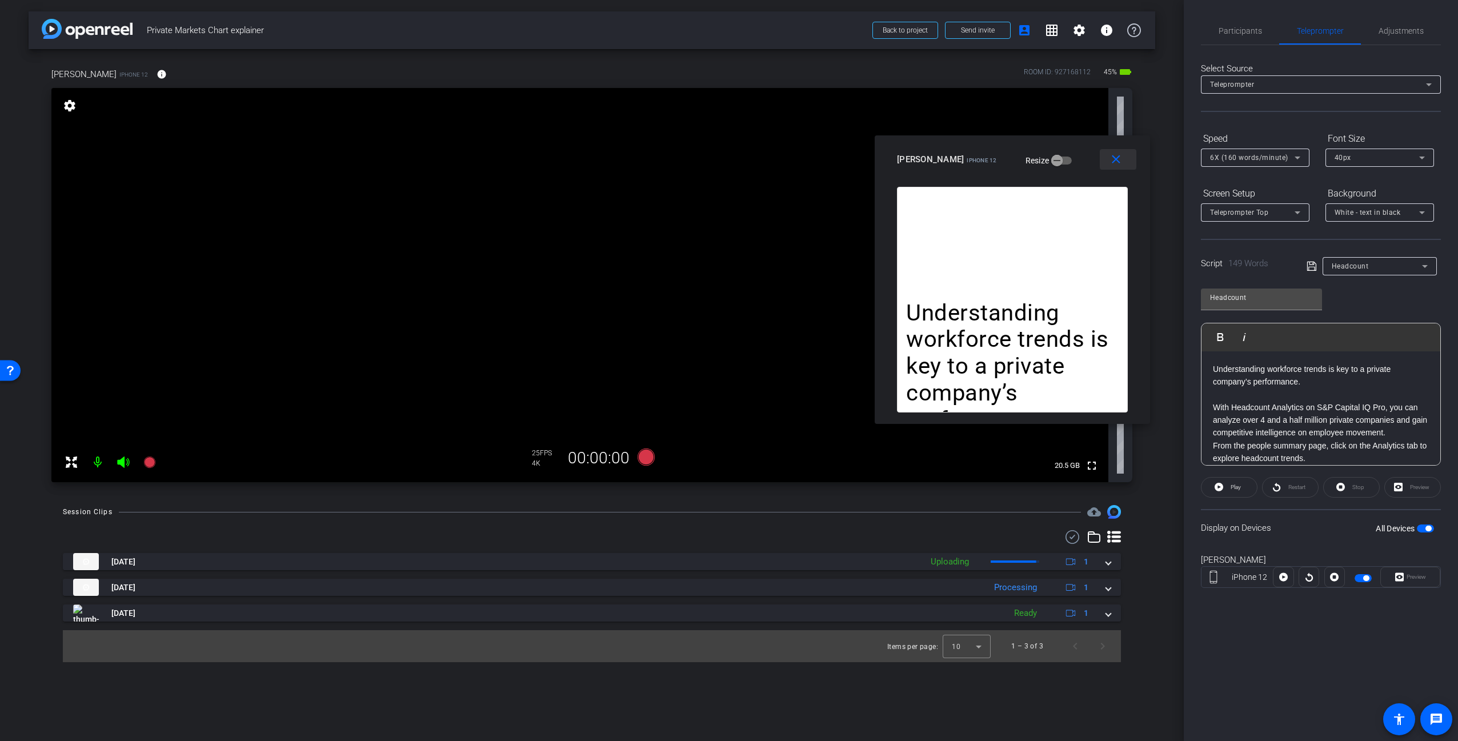
click at [1120, 161] on mat-icon "close" at bounding box center [1116, 160] width 14 height 14
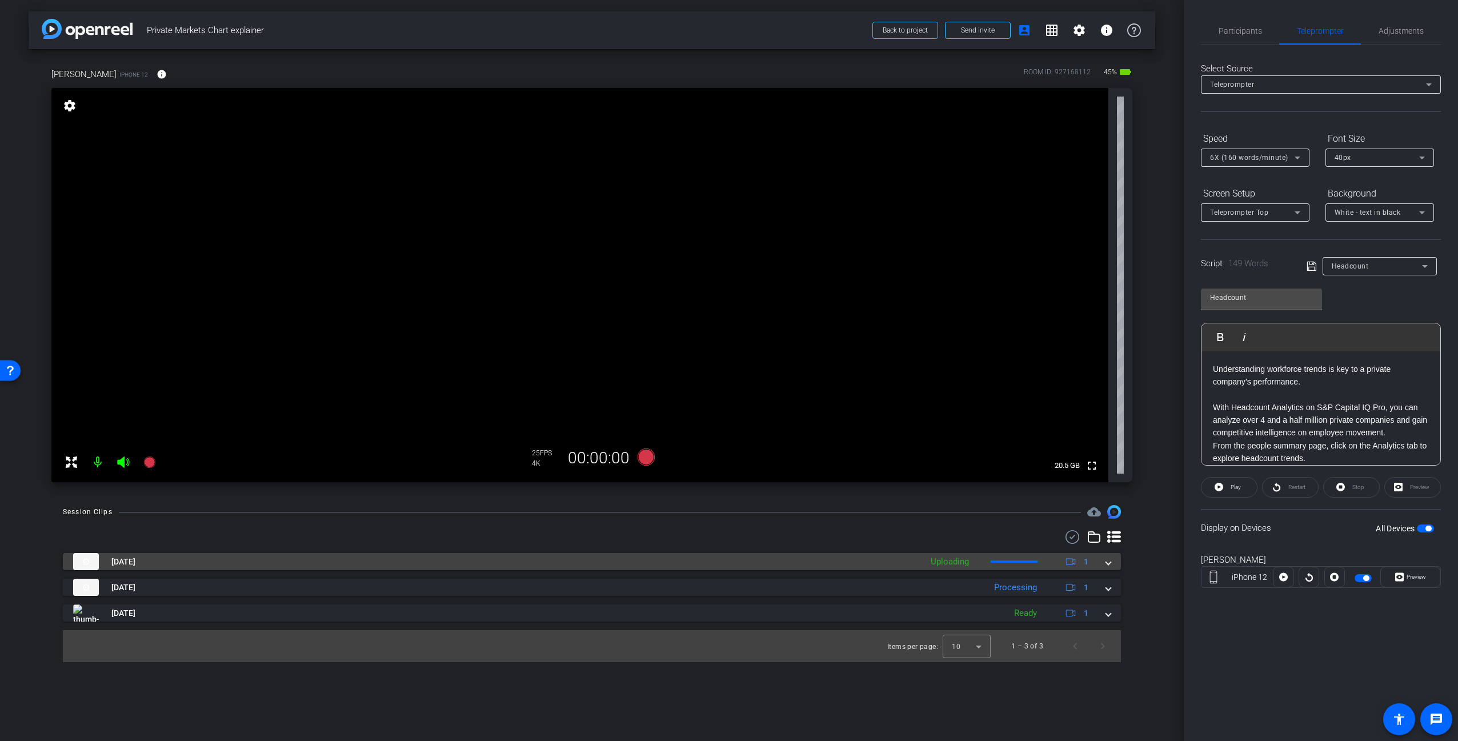
click at [1111, 562] on span at bounding box center [1108, 562] width 5 height 12
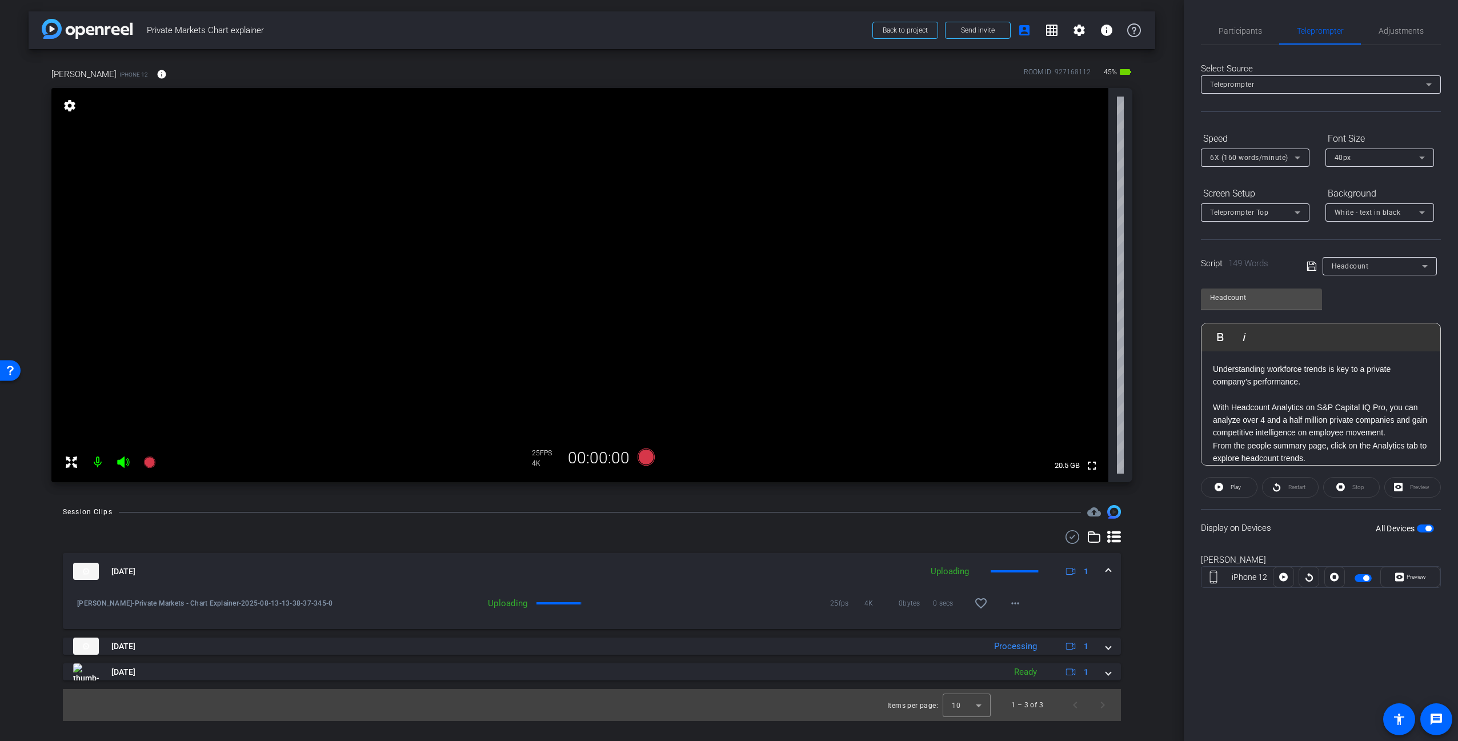
click at [1108, 568] on span at bounding box center [1108, 572] width 5 height 12
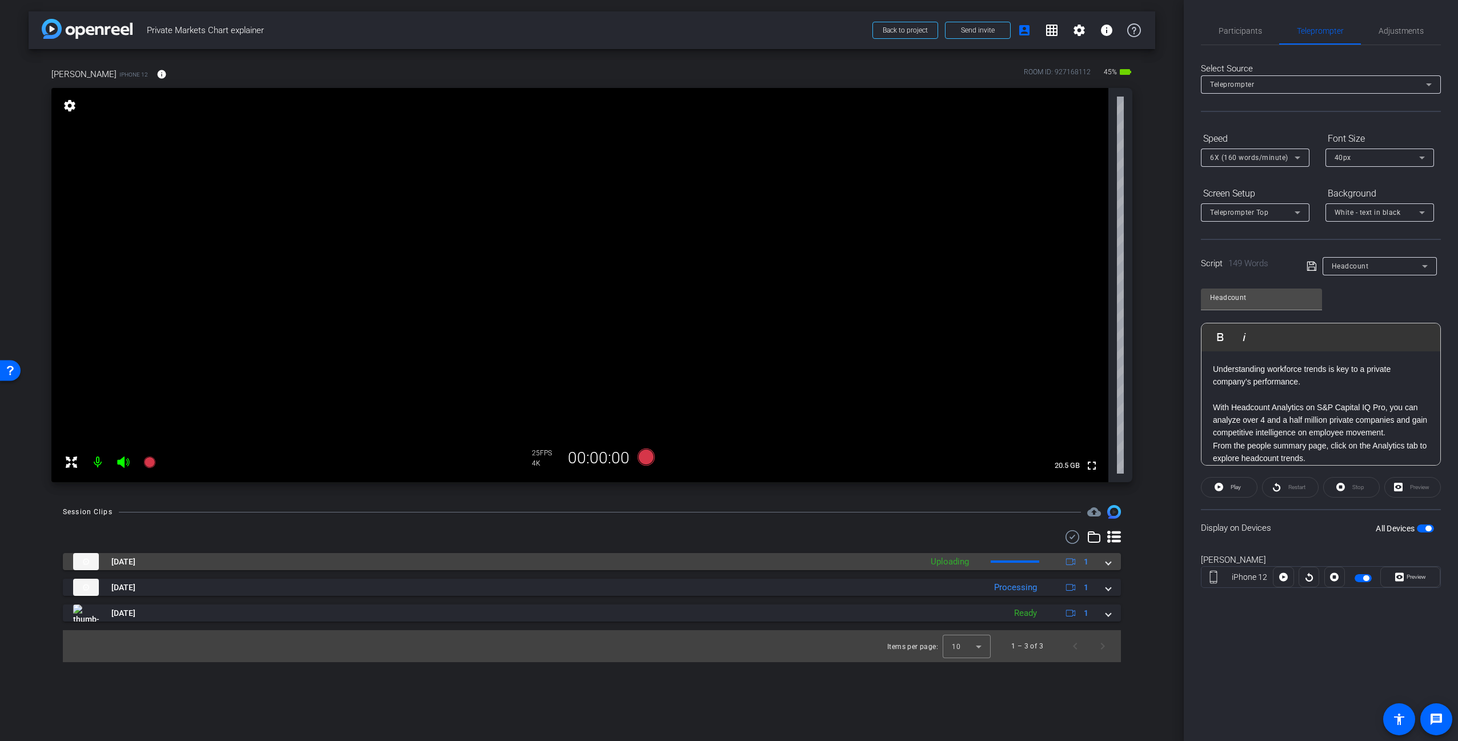
click at [1108, 563] on span at bounding box center [1108, 562] width 5 height 12
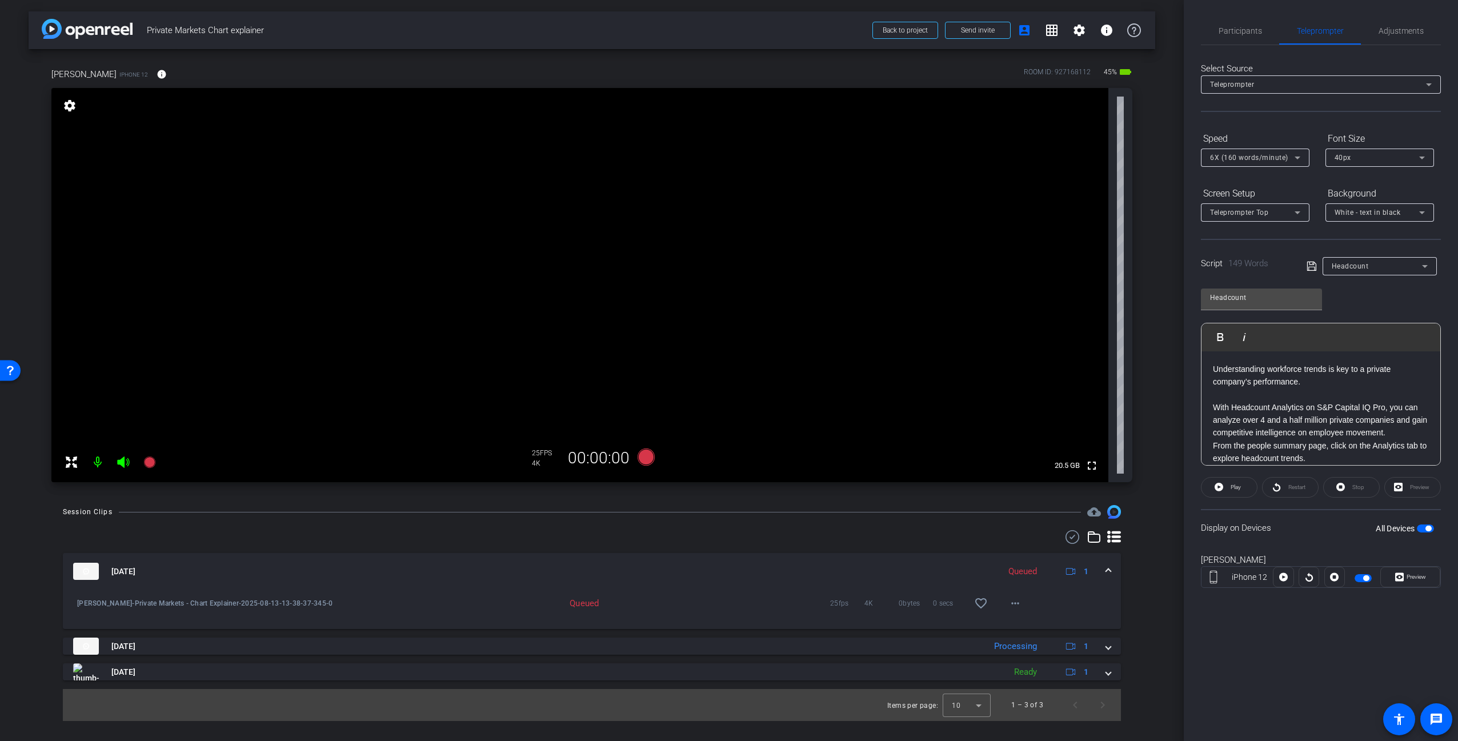
click at [1107, 566] on span at bounding box center [1108, 572] width 5 height 12
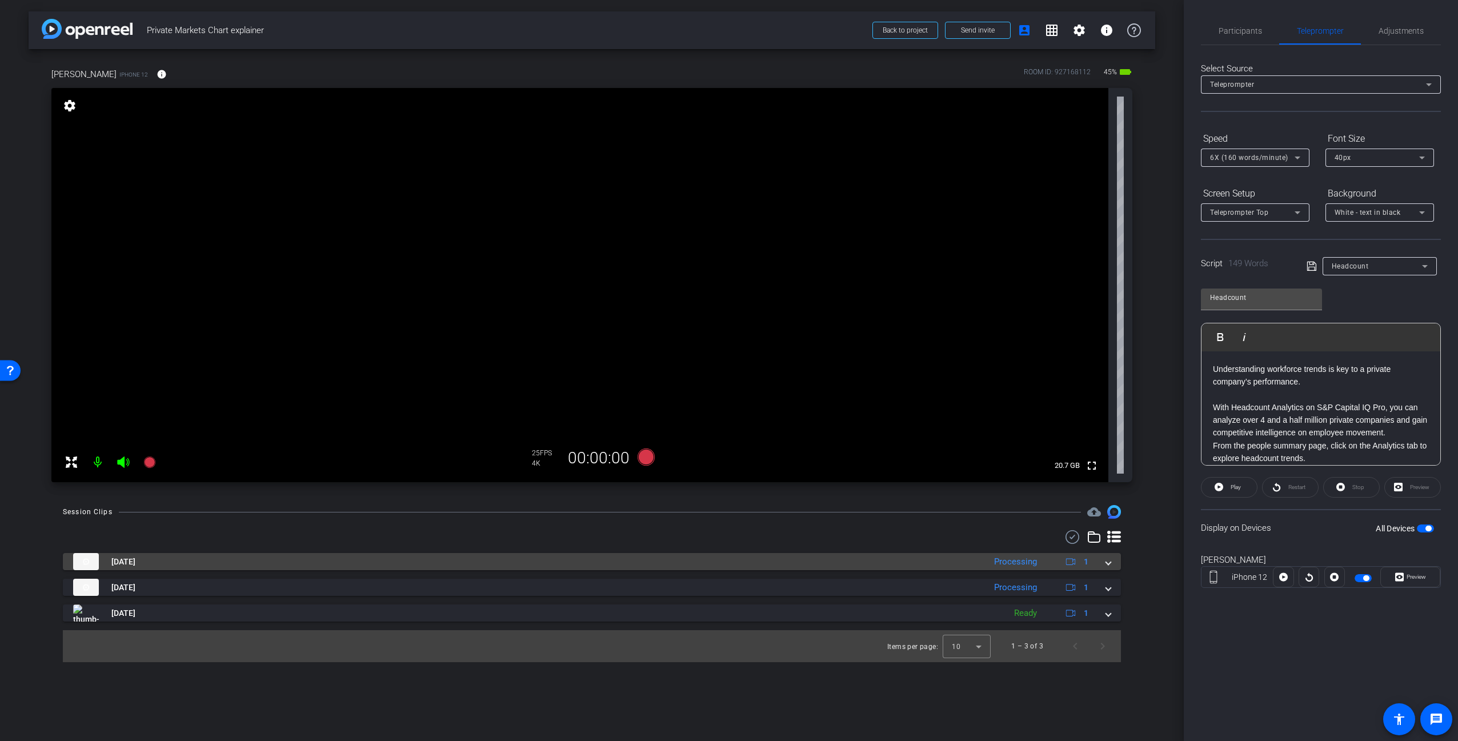
click at [958, 560] on mat-panel-title "[DATE]" at bounding box center [526, 561] width 906 height 17
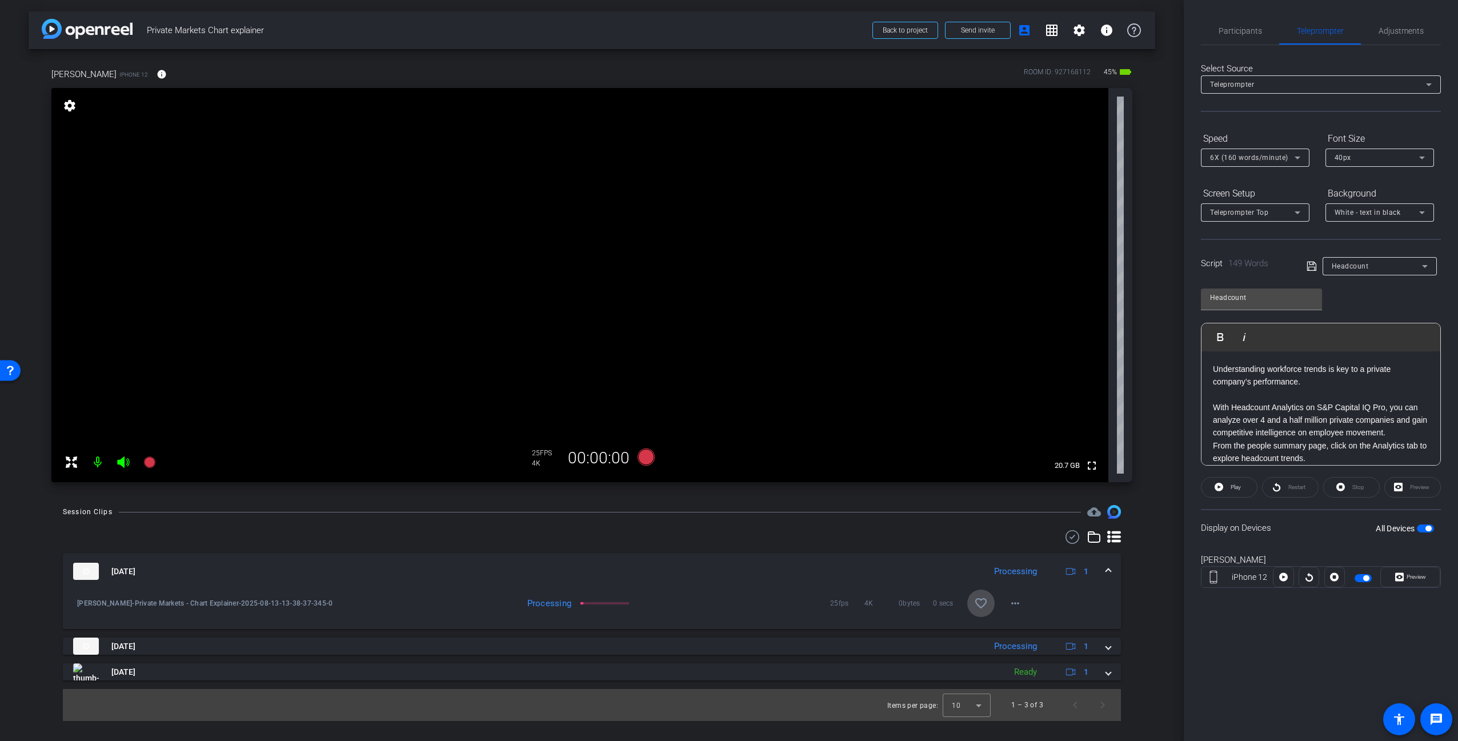
click at [986, 605] on mat-icon "favorite_border" at bounding box center [981, 603] width 14 height 14
click at [971, 564] on mat-panel-title "[DATE]" at bounding box center [526, 571] width 906 height 17
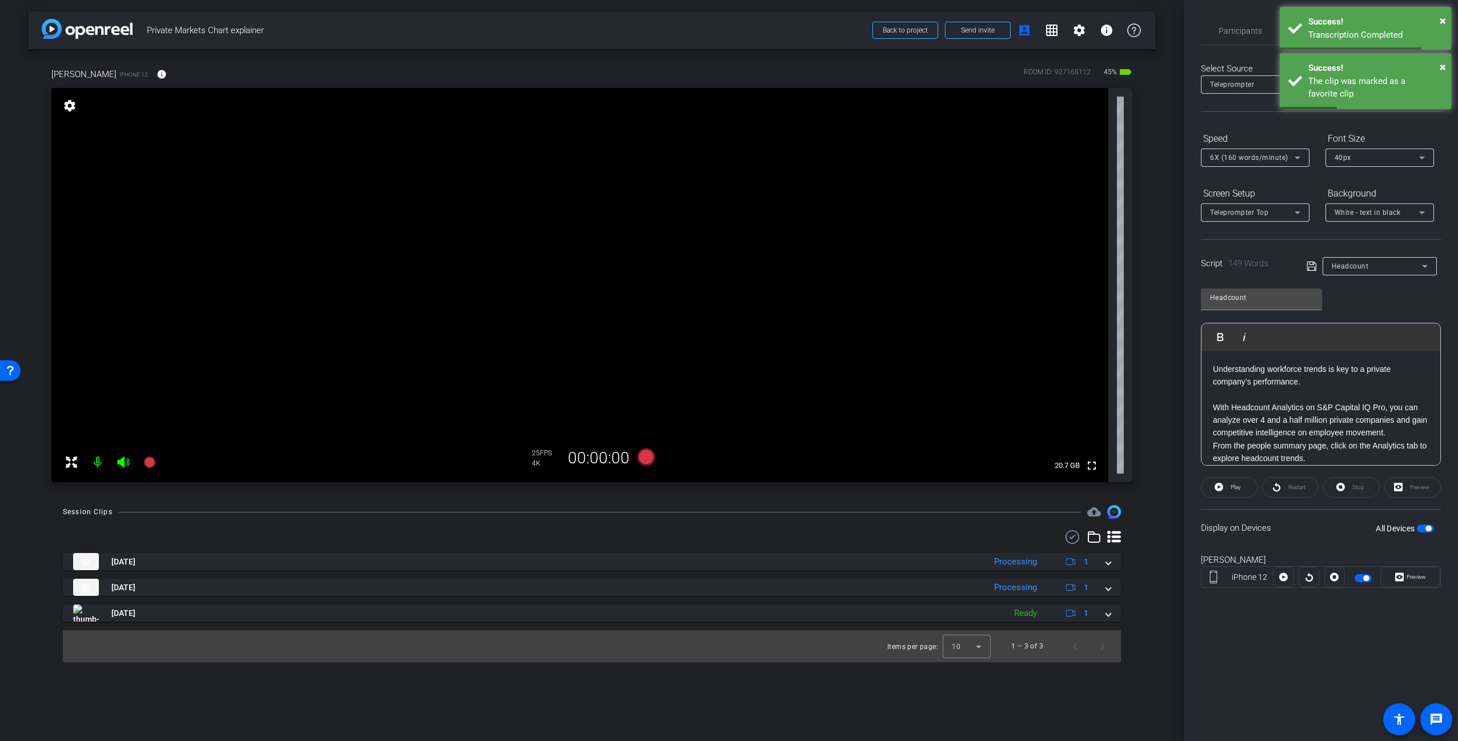
drag, startPoint x: 1158, startPoint y: 549, endPoint x: 1164, endPoint y: 544, distance: 7.7
click at [1163, 544] on div "arrow_back Private Markets Chart explainer Back to project Send invite account_…" at bounding box center [592, 370] width 1184 height 741
click at [1168, 524] on div "arrow_back Private Markets Chart explainer Back to project Send invite account_…" at bounding box center [592, 370] width 1184 height 741
click at [1383, 300] on div "Headcount Play Play from this location Play Selected Play and display the selec…" at bounding box center [1321, 373] width 240 height 186
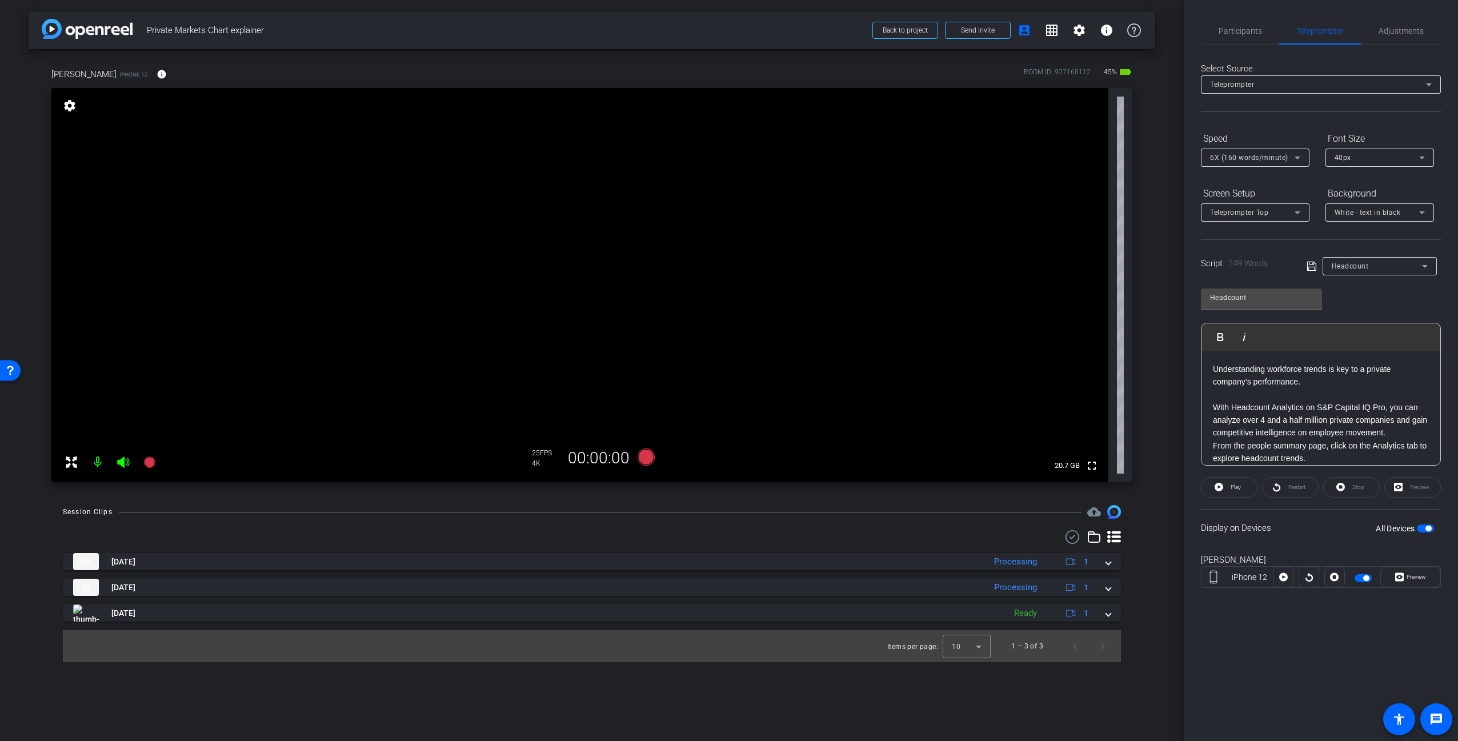
click at [1403, 307] on div "Headcount Play Play from this location Play Selected Play and display the selec…" at bounding box center [1321, 373] width 240 height 186
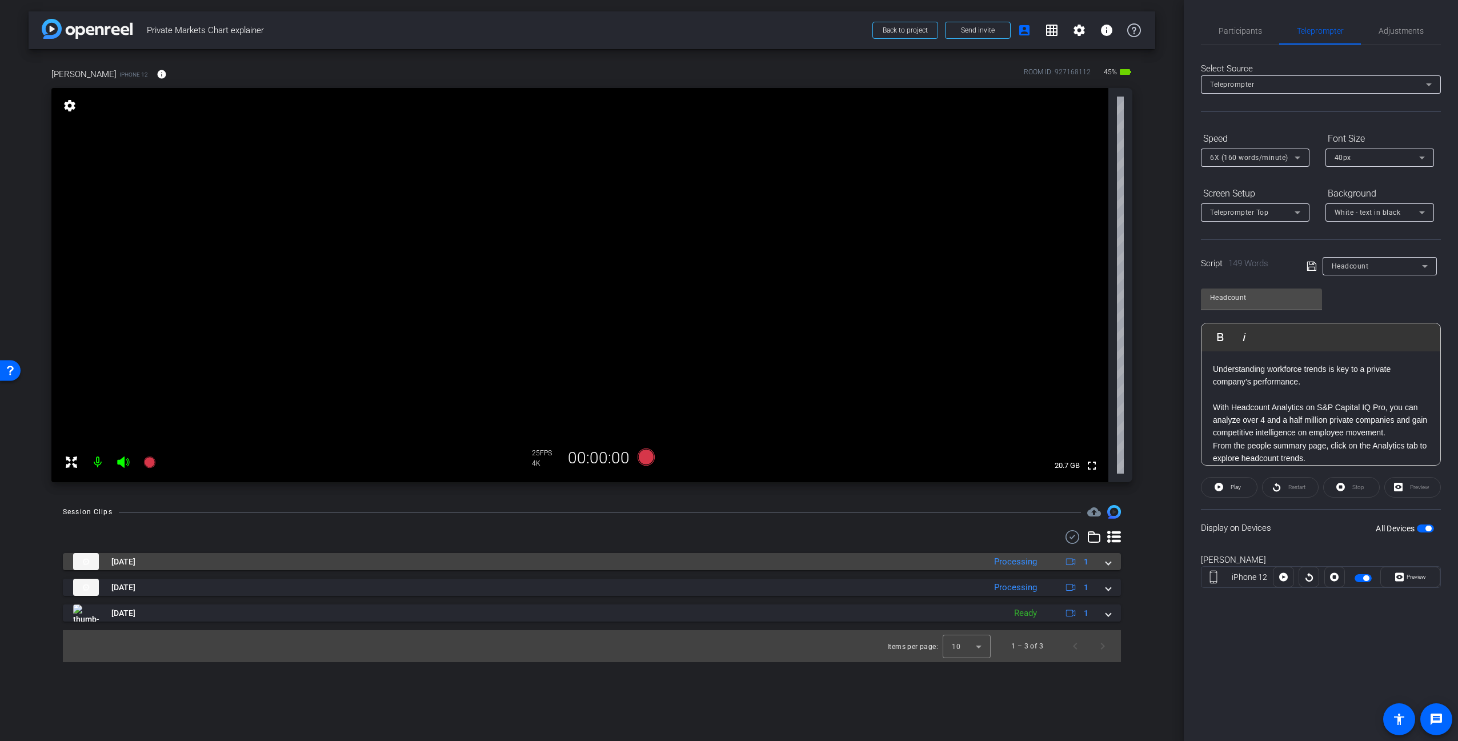
click at [1039, 561] on div "Processing" at bounding box center [1015, 561] width 54 height 13
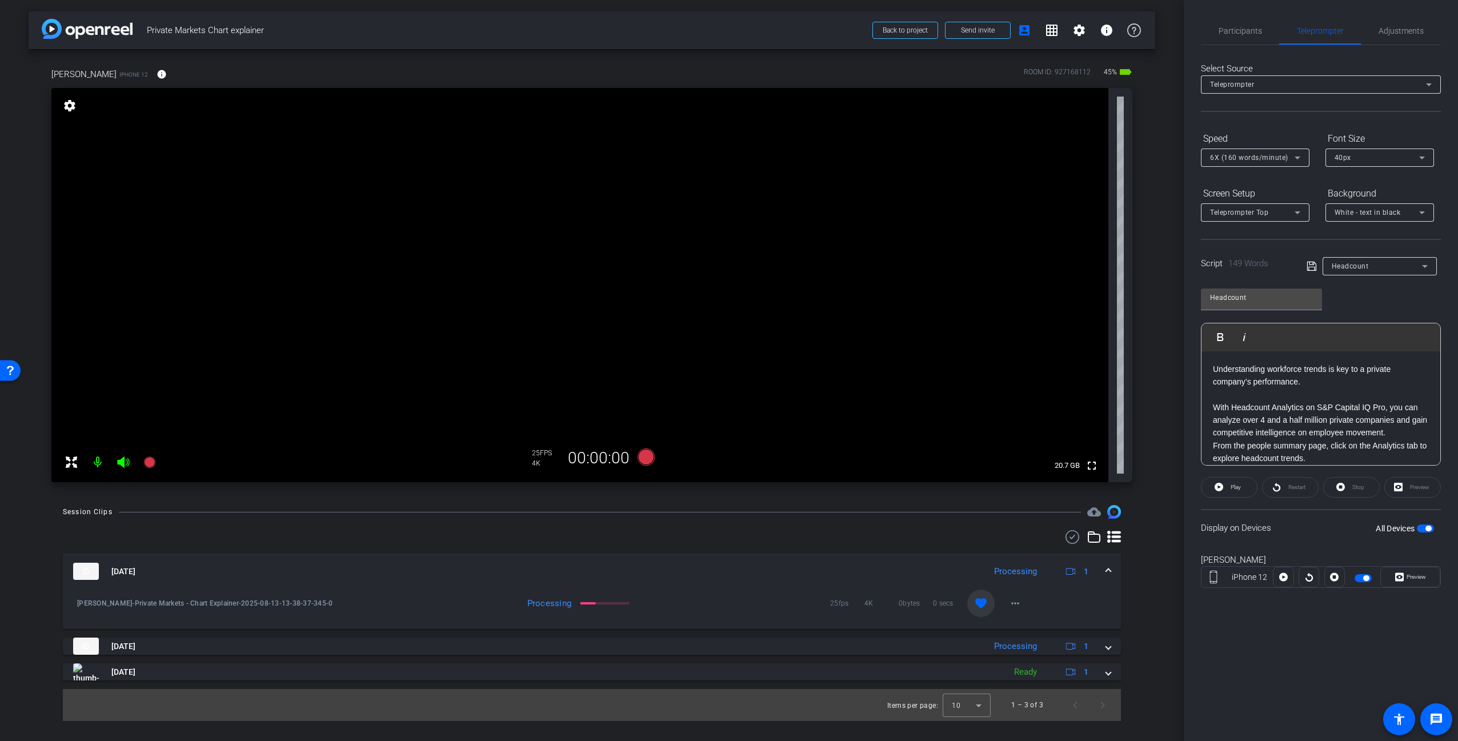
click at [980, 606] on mat-icon "favorite" at bounding box center [981, 603] width 14 height 14
click at [1139, 590] on div "Session Clips cloud_upload [DATE] Processing 1 [PERSON_NAME]-Private Markets - …" at bounding box center [592, 613] width 1127 height 216
click at [1277, 642] on div "Participants Teleprompter Adjustments [PERSON_NAME] Director [PERSON_NAME] Dire…" at bounding box center [1321, 370] width 274 height 741
click at [649, 456] on icon at bounding box center [646, 456] width 17 height 17
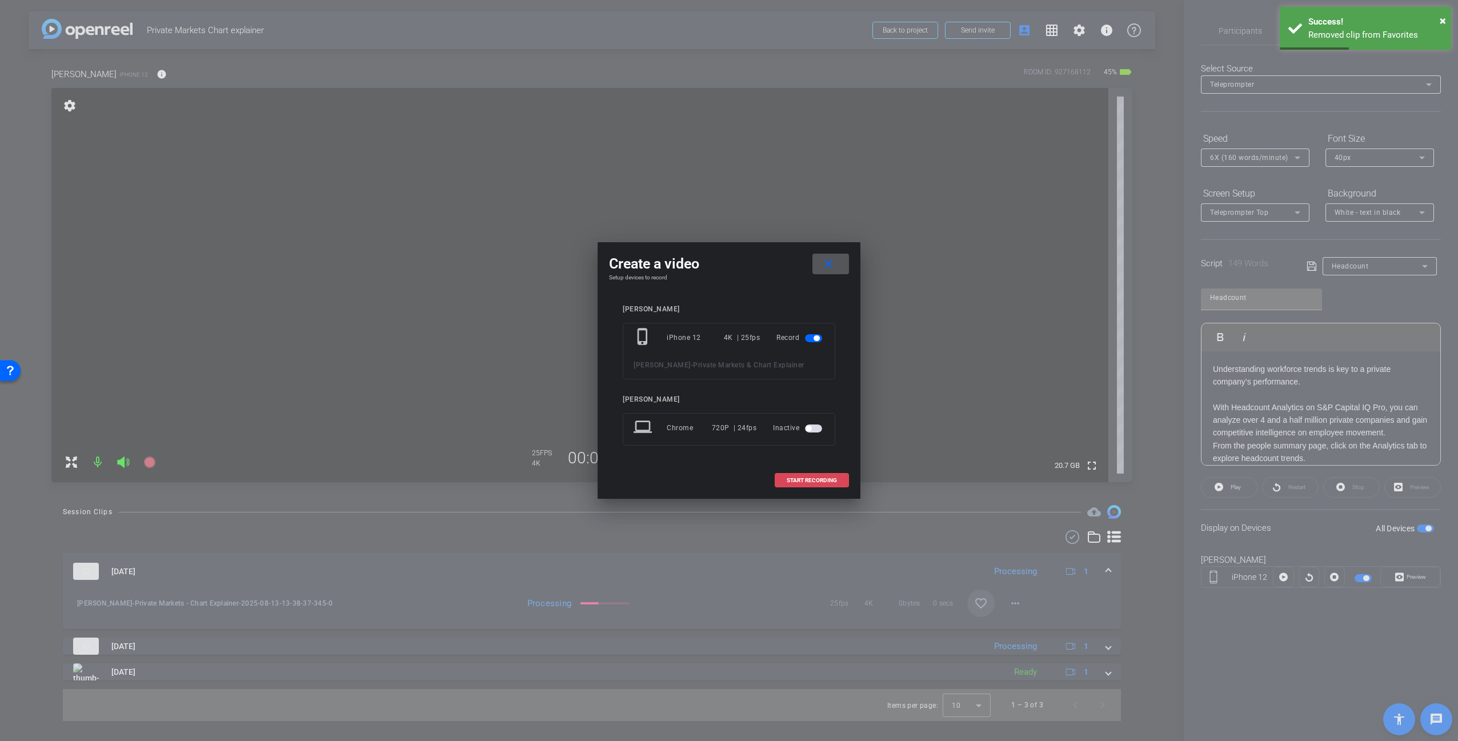
click at [814, 483] on span "START RECORDING" at bounding box center [812, 481] width 50 height 6
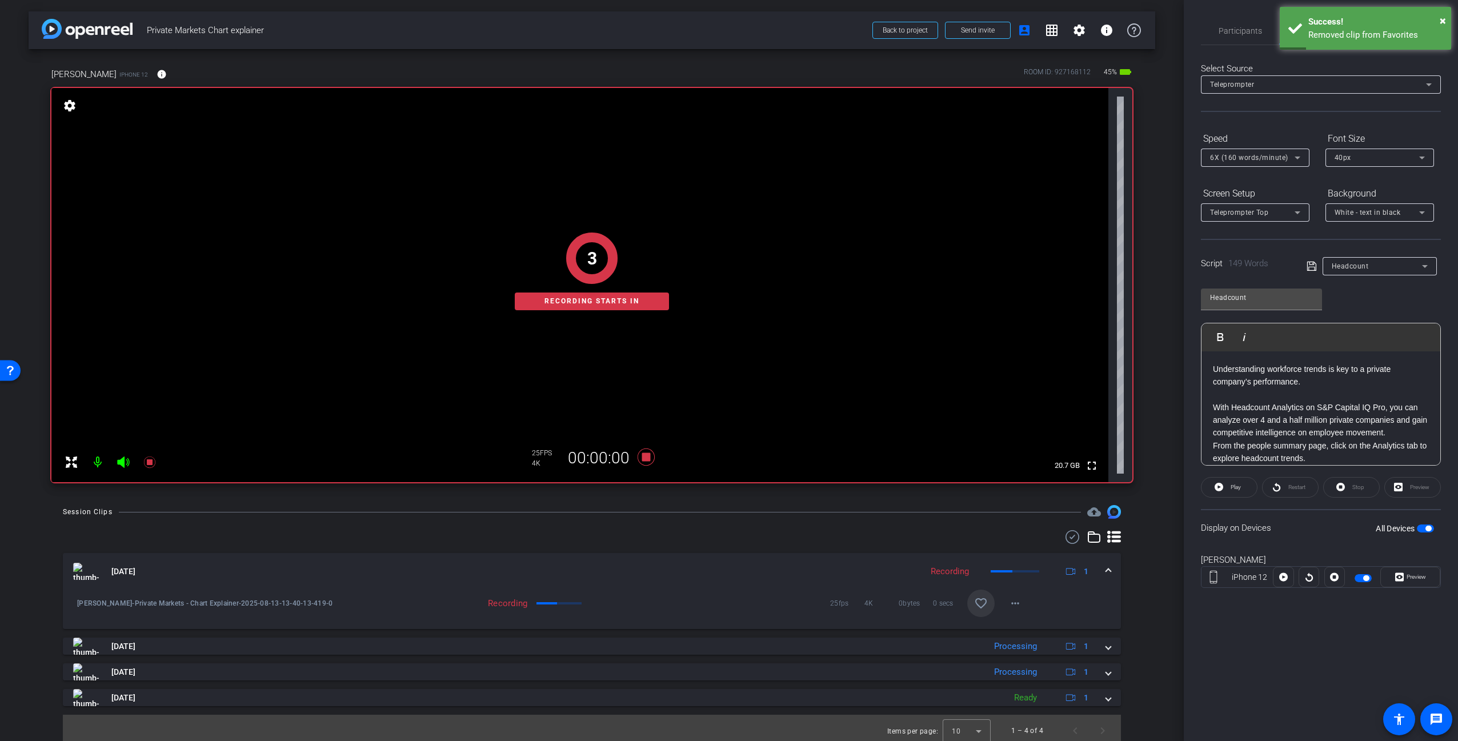
drag, startPoint x: 1299, startPoint y: 657, endPoint x: 1304, endPoint y: 619, distance: 38.6
click at [1299, 656] on div "Participants Teleprompter Adjustments [PERSON_NAME] Director [PERSON_NAME] Dire…" at bounding box center [1321, 370] width 274 height 741
click at [1425, 572] on span "Preview" at bounding box center [1415, 577] width 22 height 16
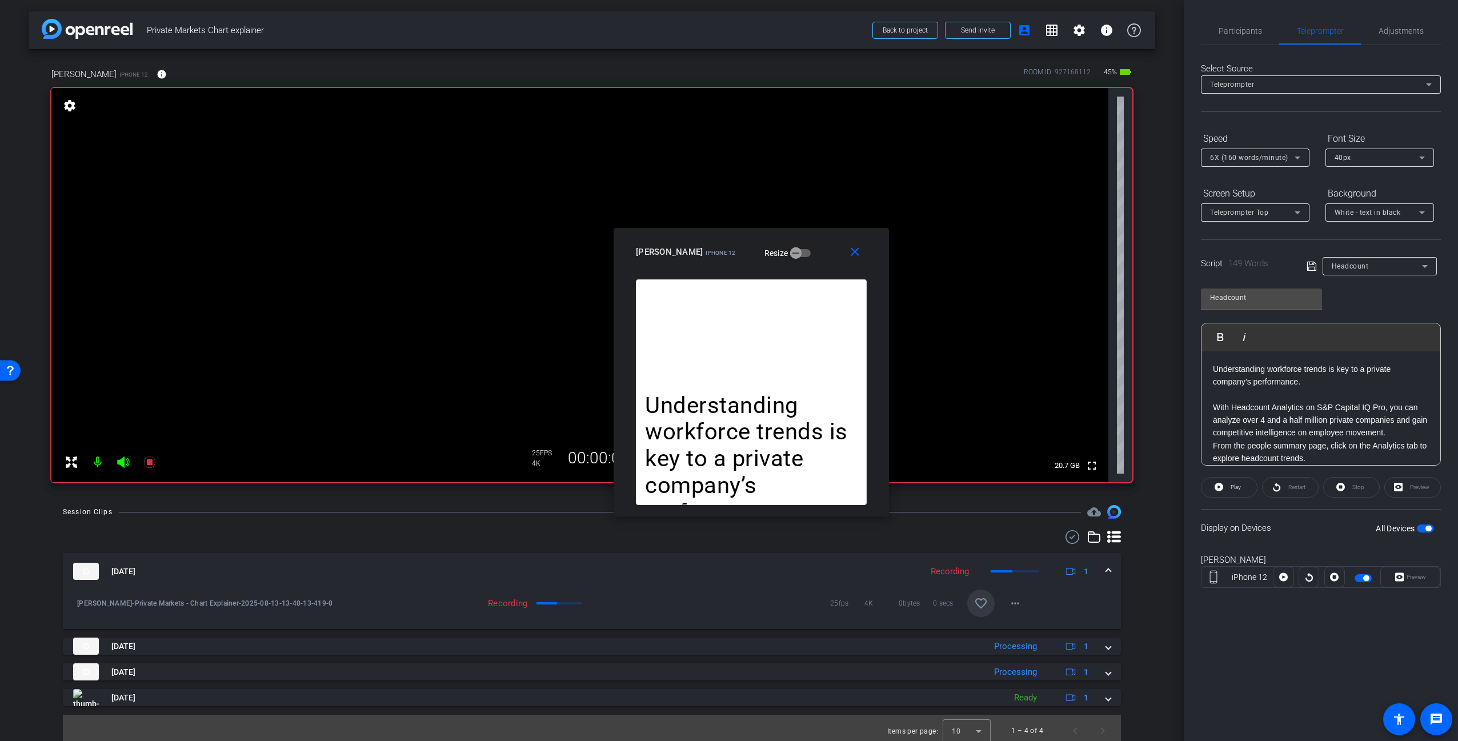
drag, startPoint x: 792, startPoint y: 261, endPoint x: 877, endPoint y: 251, distance: 85.1
click at [874, 254] on div "[PERSON_NAME] iPhone 12 Resize" at bounding box center [755, 252] width 239 height 21
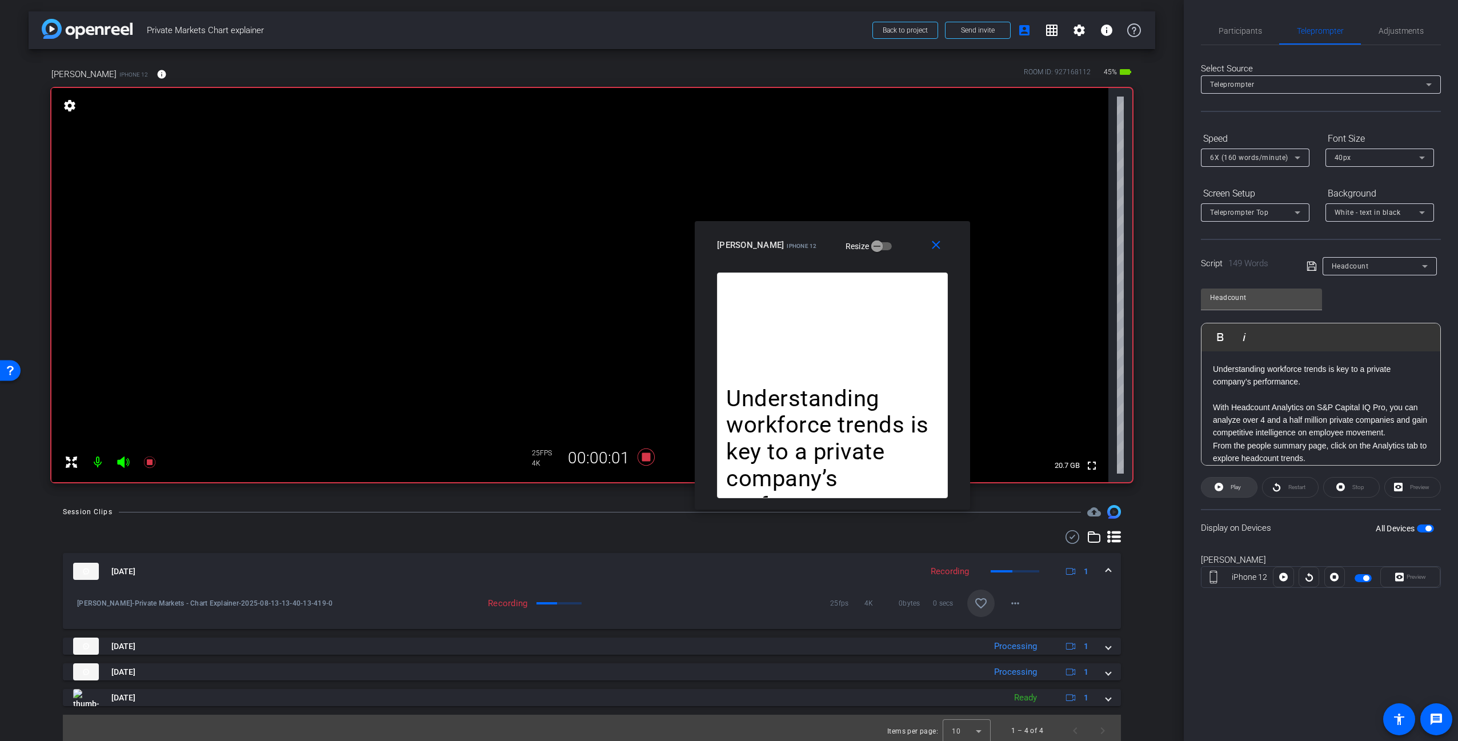
click at [1253, 479] on span at bounding box center [1228, 487] width 55 height 27
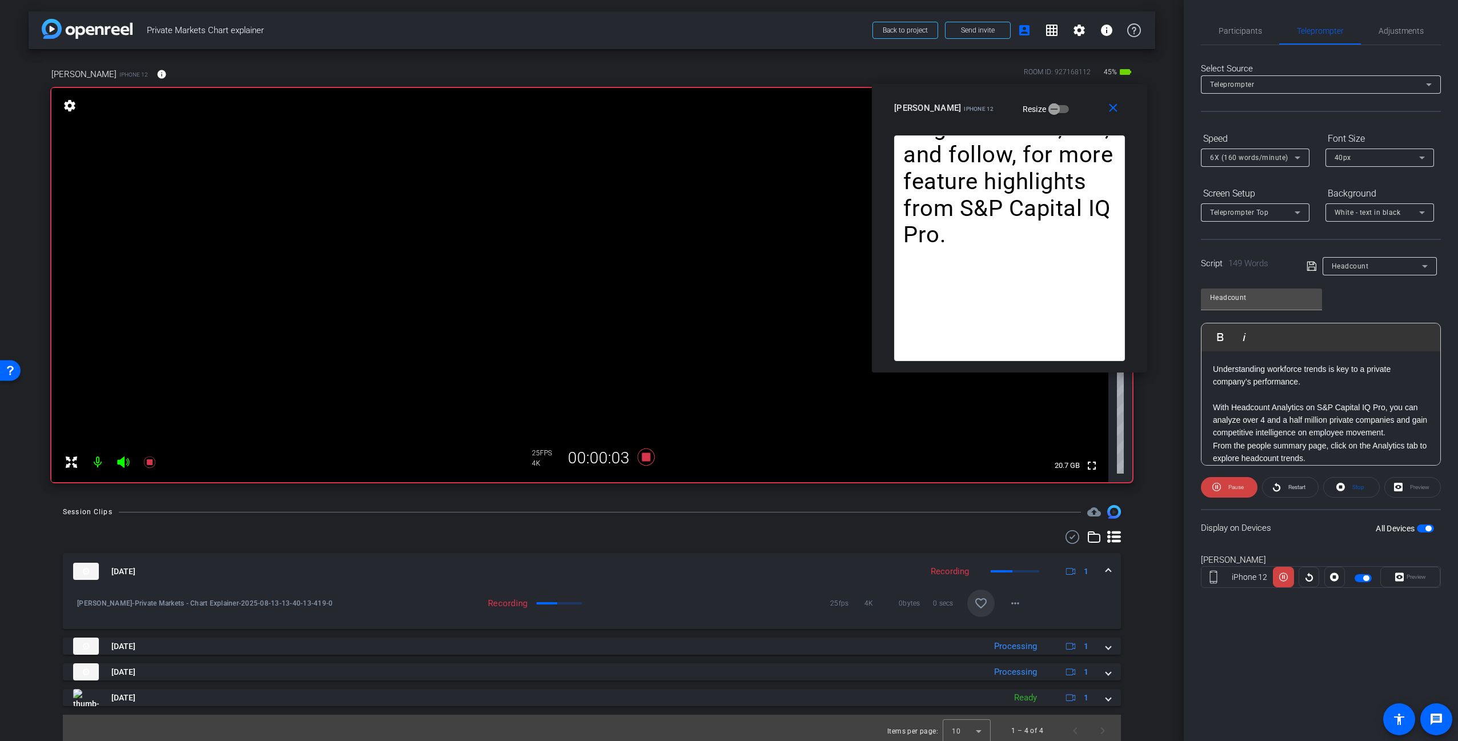
drag, startPoint x: 882, startPoint y: 246, endPoint x: 1055, endPoint y: 106, distance: 223.1
click at [1055, 106] on div "[PERSON_NAME] iPhone 12 Resize" at bounding box center [1013, 108] width 239 height 21
click at [1404, 29] on span "Adjustments" at bounding box center [1401, 31] width 45 height 8
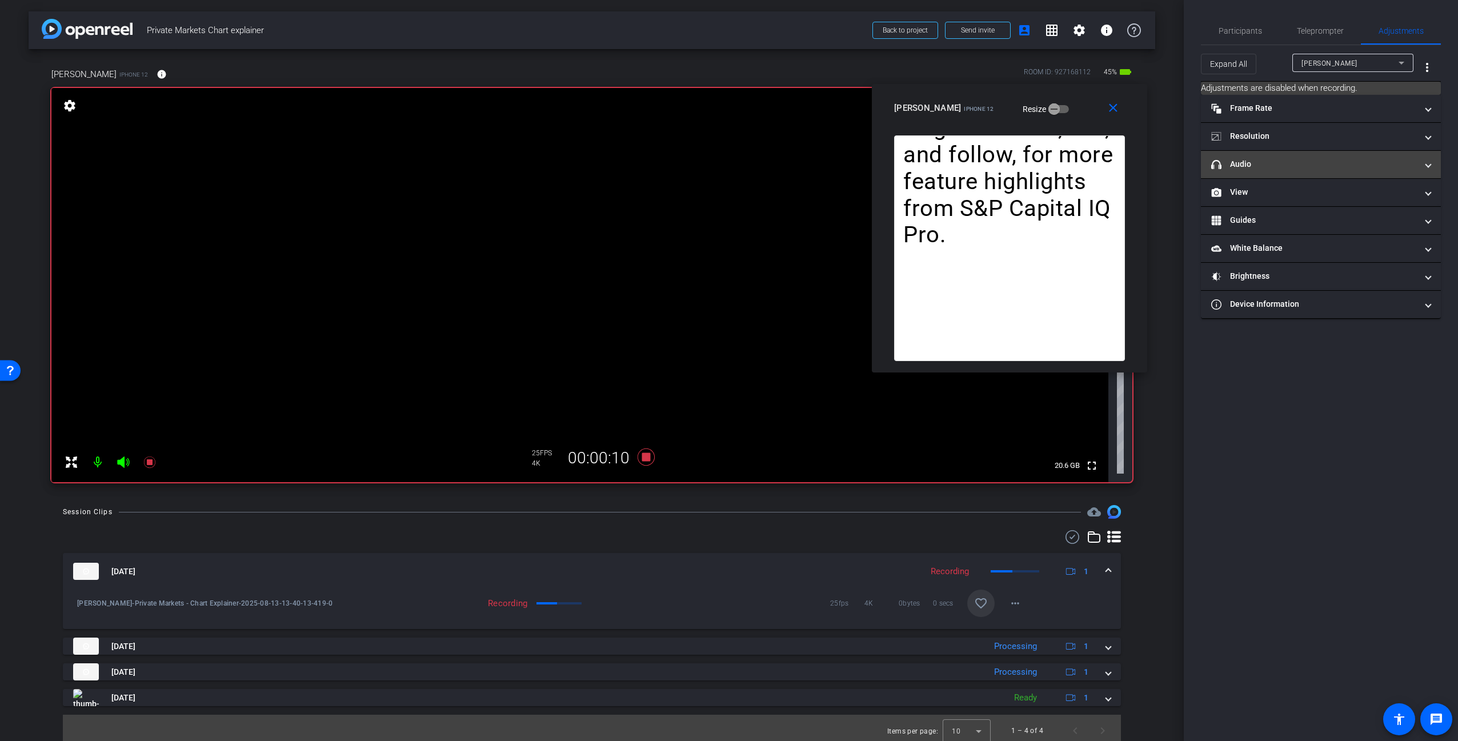
click at [1321, 158] on mat-panel-title "headphone icon Audio" at bounding box center [1314, 164] width 206 height 12
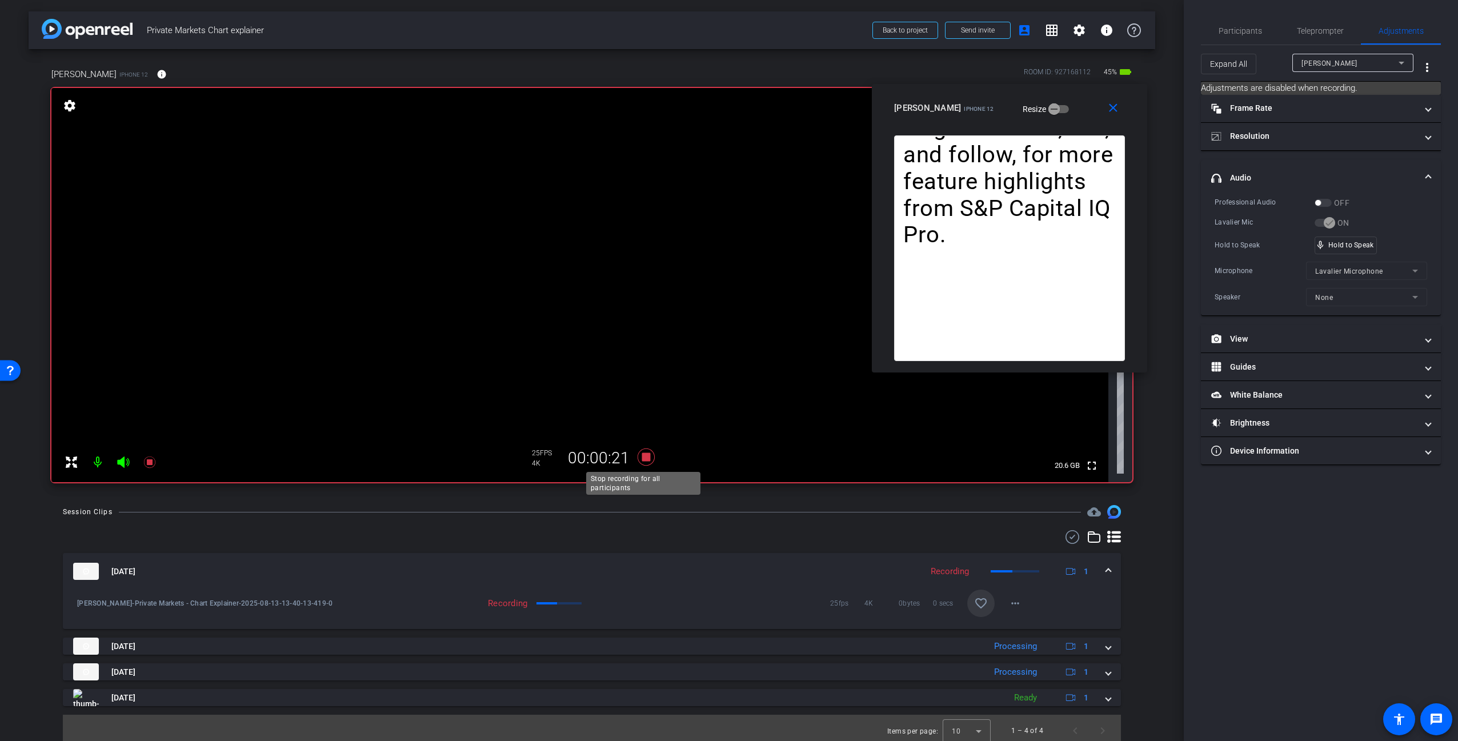
click at [639, 455] on icon at bounding box center [645, 457] width 27 height 21
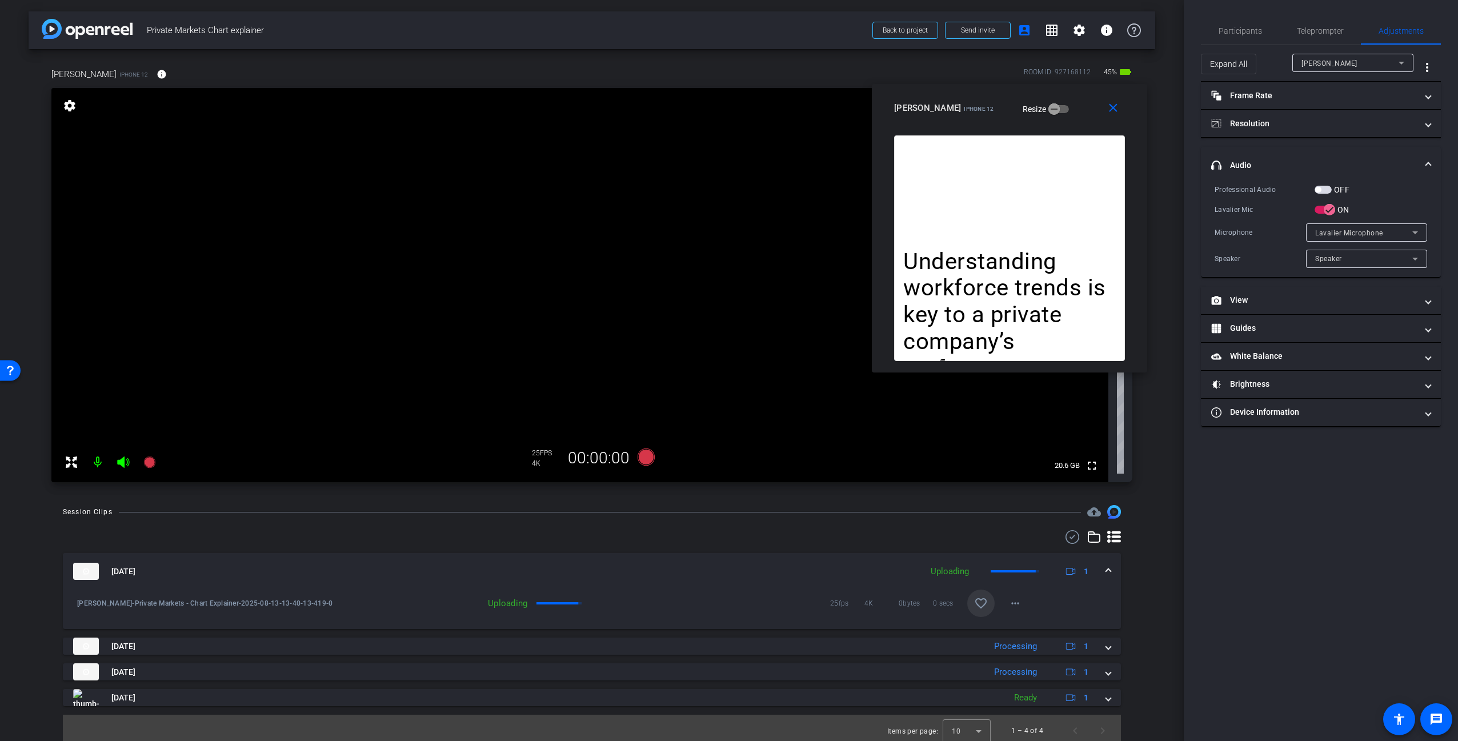
click at [1047, 205] on div "Understanding workforce trends is key to a private company’s performance. With …" at bounding box center [1009, 248] width 231 height 226
click at [1361, 577] on div "Participants Teleprompter Adjustments [PERSON_NAME] Director [PERSON_NAME] Dire…" at bounding box center [1321, 370] width 274 height 741
drag, startPoint x: 1145, startPoint y: 490, endPoint x: 1129, endPoint y: 494, distance: 16.1
click at [1145, 489] on div "[PERSON_NAME] iPhone 12 info ROOM ID: 927168112 45% battery_std fullscreen sett…" at bounding box center [592, 271] width 1127 height 444
click at [639, 458] on icon at bounding box center [646, 456] width 17 height 17
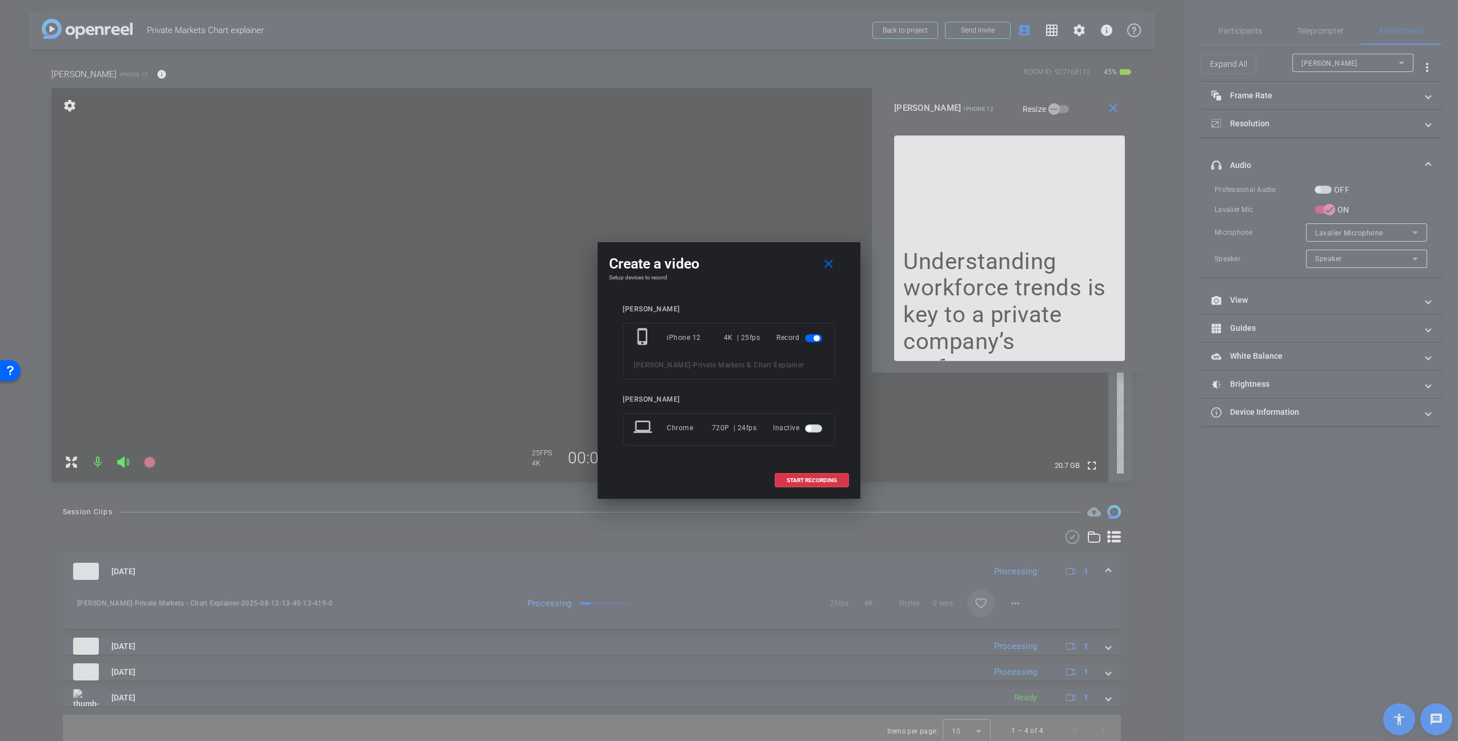
click at [780, 451] on div "[PERSON_NAME] phone_iphone iPhone 12 4K | 25fps Record [PERSON_NAME] - Private …" at bounding box center [729, 383] width 213 height 157
drag, startPoint x: 831, startPoint y: 265, endPoint x: 838, endPoint y: 265, distance: 6.3
click at [832, 265] on mat-icon "close" at bounding box center [829, 264] width 14 height 14
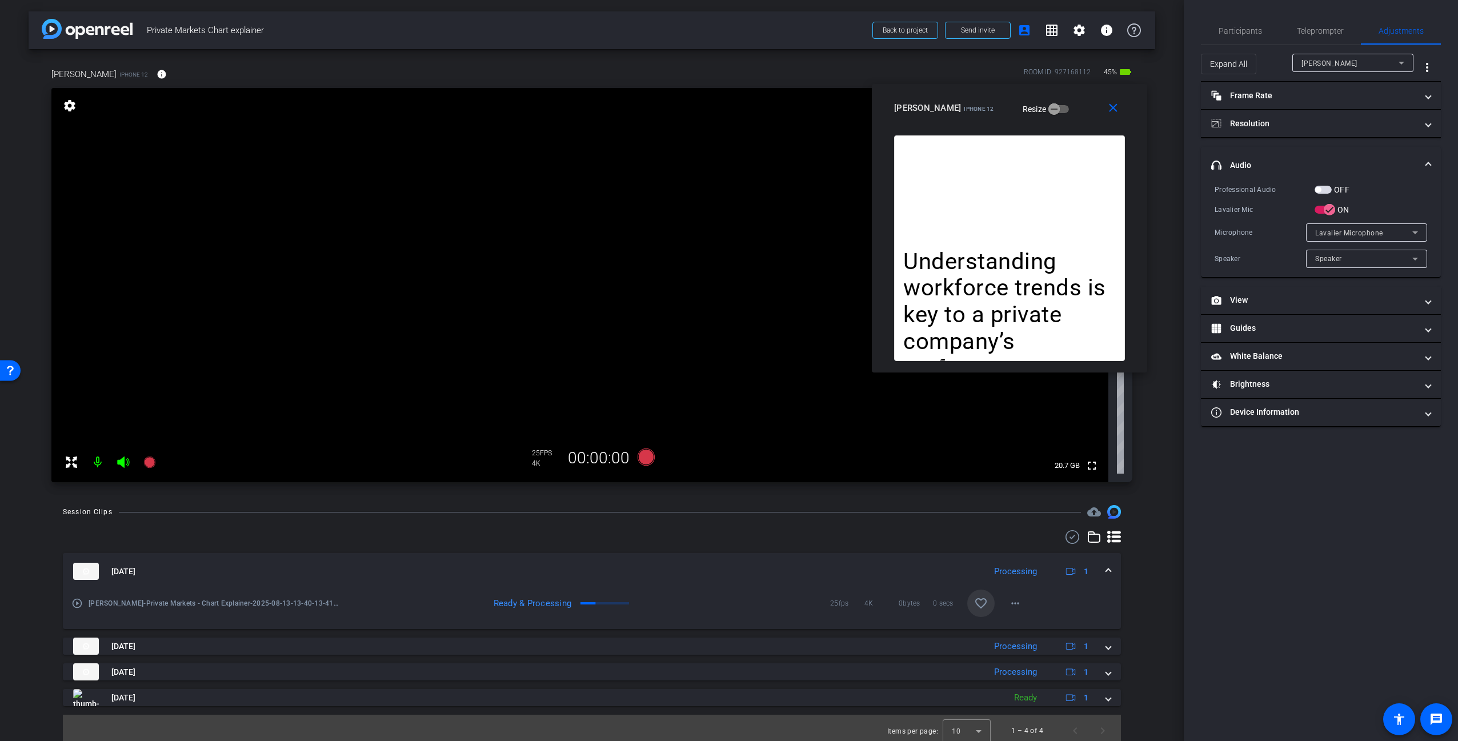
click at [1319, 191] on span "button" at bounding box center [1318, 190] width 6 height 6
click at [1326, 190] on span "button" at bounding box center [1326, 190] width 6 height 6
click at [644, 456] on icon at bounding box center [646, 456] width 17 height 17
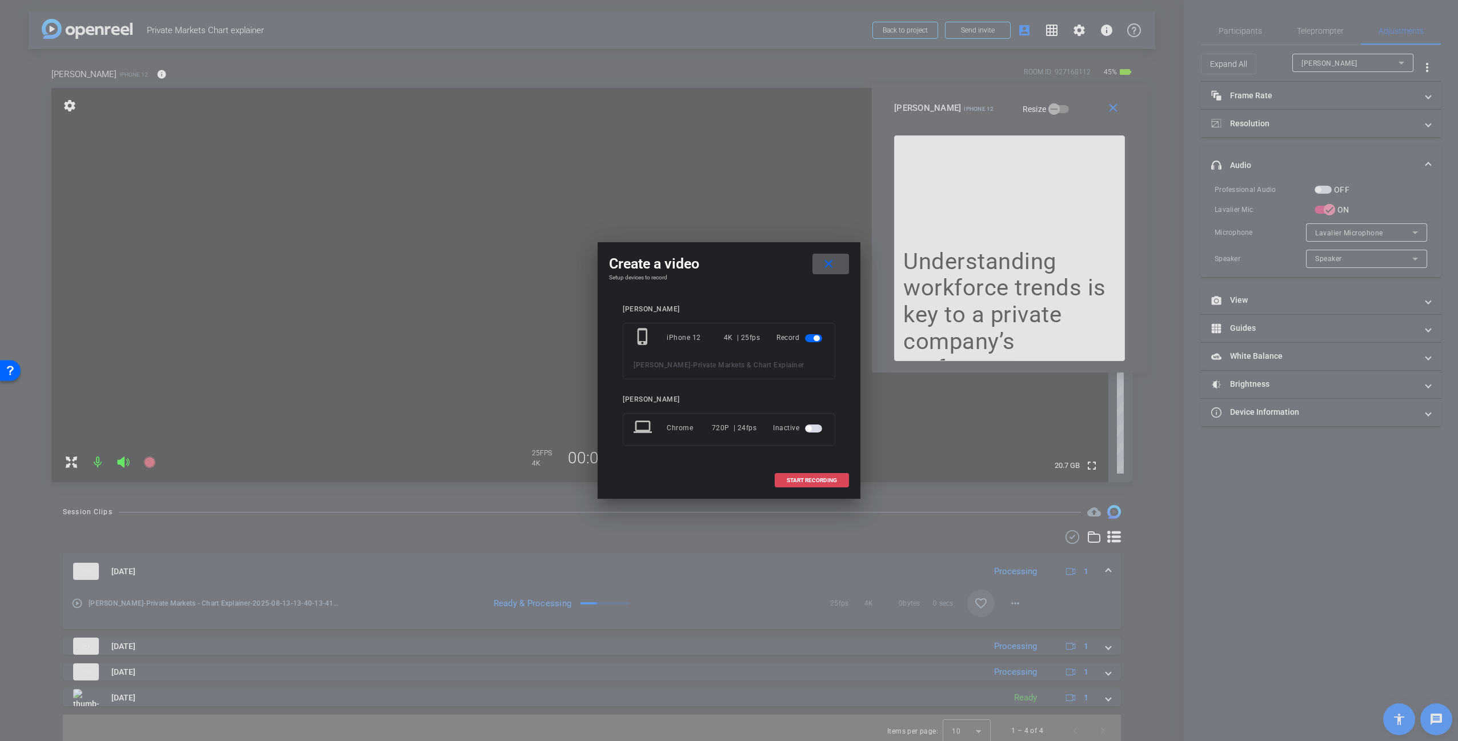
click at [828, 478] on span "START RECORDING" at bounding box center [812, 481] width 50 height 6
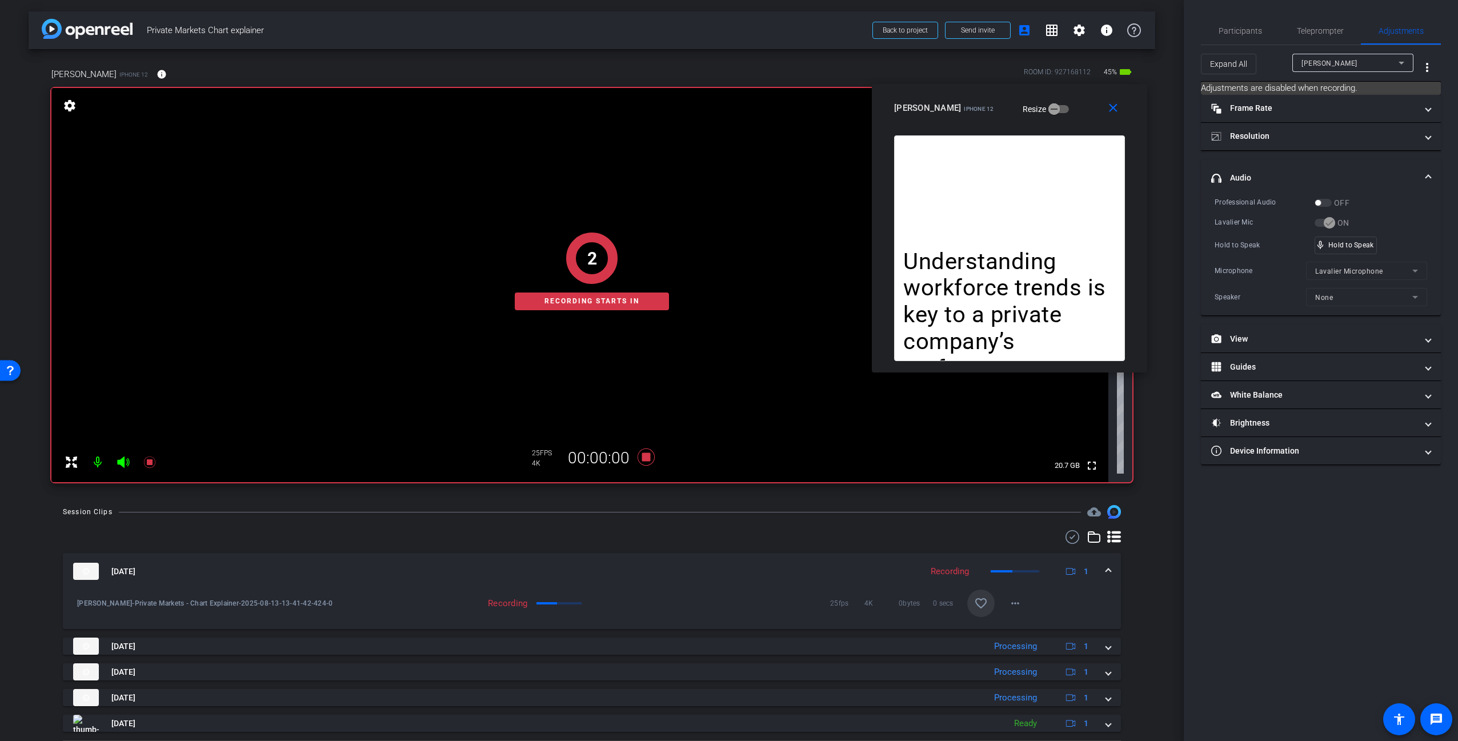
click at [1031, 177] on div "Understanding workforce trends is key to a private company’s performance. With …" at bounding box center [1009, 248] width 231 height 226
click at [1303, 30] on span "Teleprompter" at bounding box center [1320, 31] width 47 height 8
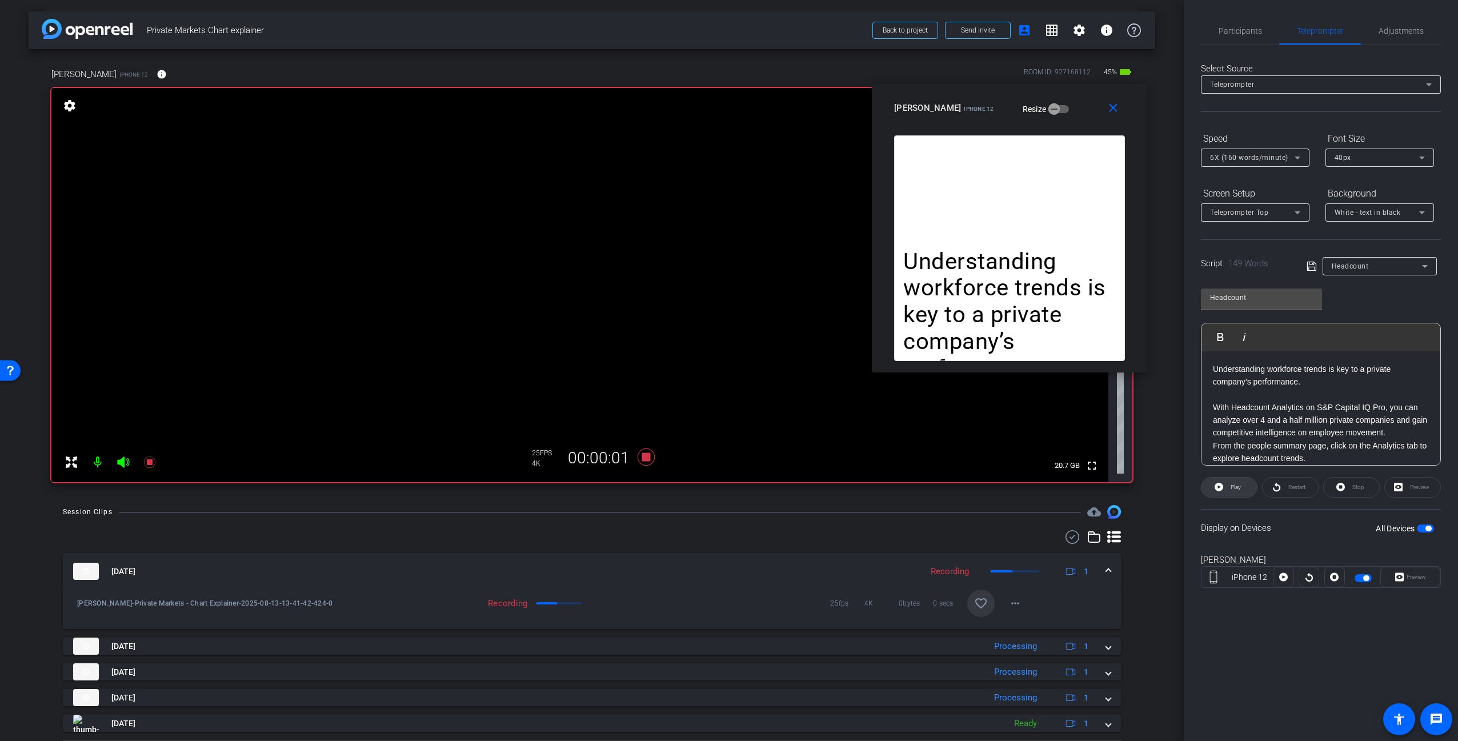
click at [1240, 487] on span "Play" at bounding box center [1234, 487] width 13 height 16
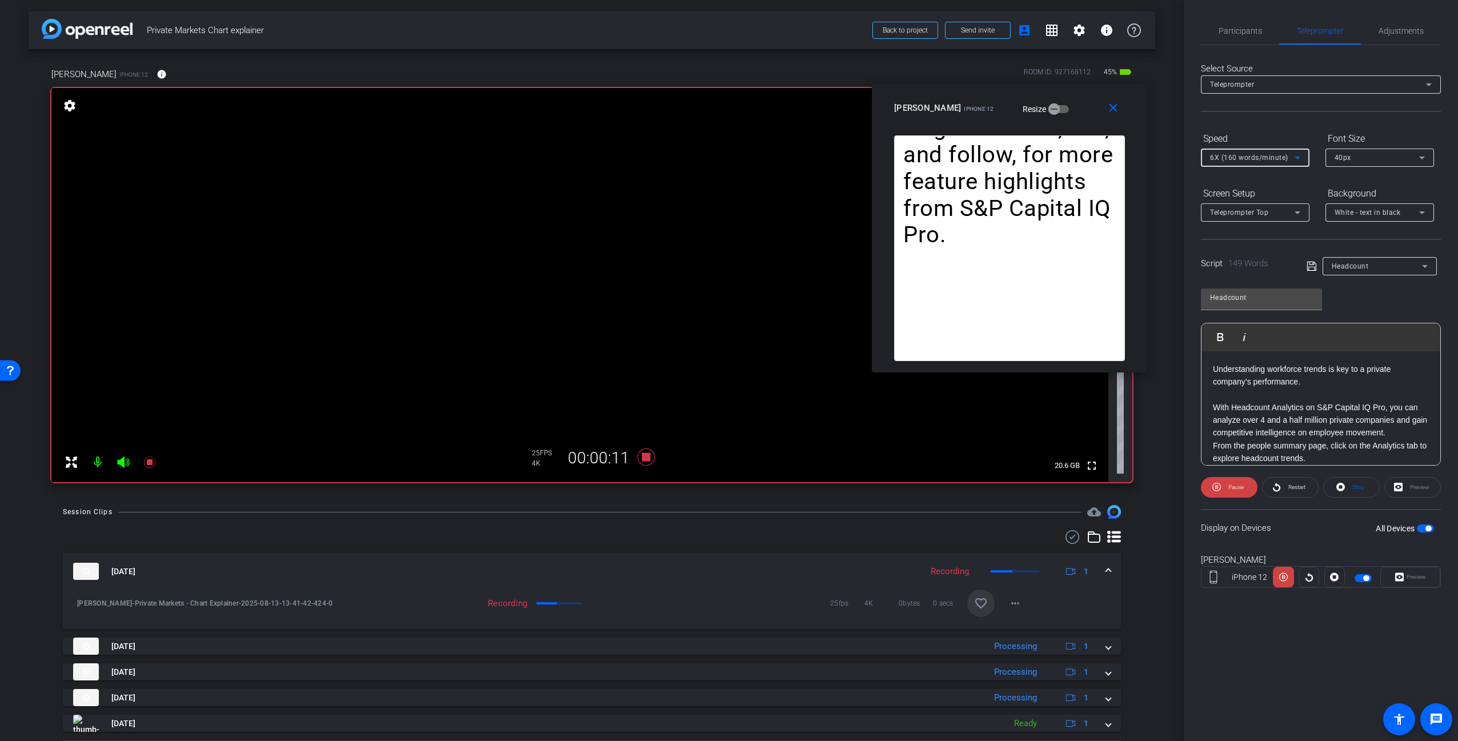
click at [1280, 160] on span "6X (160 words/minute)" at bounding box center [1249, 158] width 78 height 8
click at [1251, 250] on span "5X (150 words/minute)" at bounding box center [1249, 254] width 79 height 14
click at [1253, 161] on span "5X (150 words/minute)" at bounding box center [1249, 158] width 78 height 8
click at [1255, 259] on span "5X (150 words/minute)" at bounding box center [1249, 254] width 79 height 14
click at [1245, 161] on span "5X (150 words/minute)" at bounding box center [1249, 158] width 78 height 8
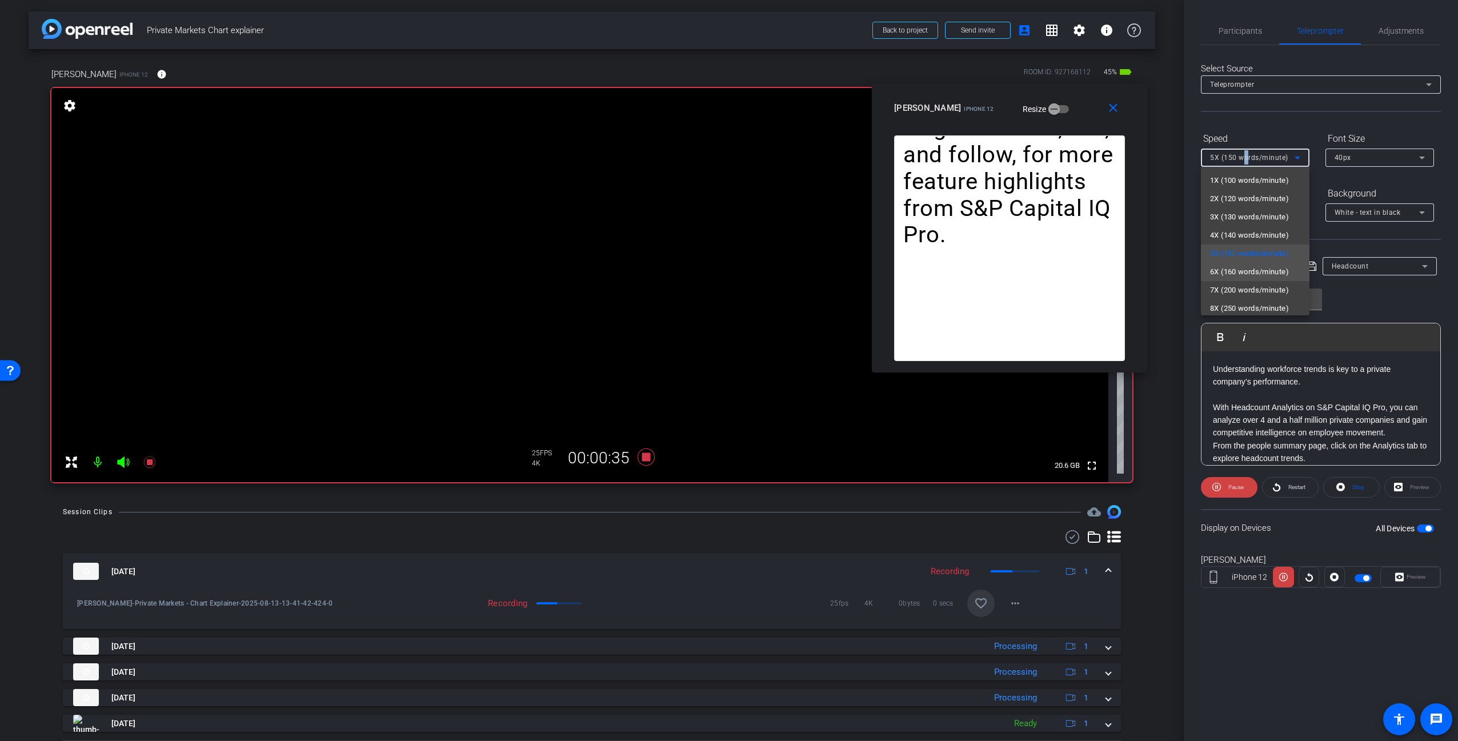
click at [1244, 270] on span "6X (160 words/minute)" at bounding box center [1249, 272] width 79 height 14
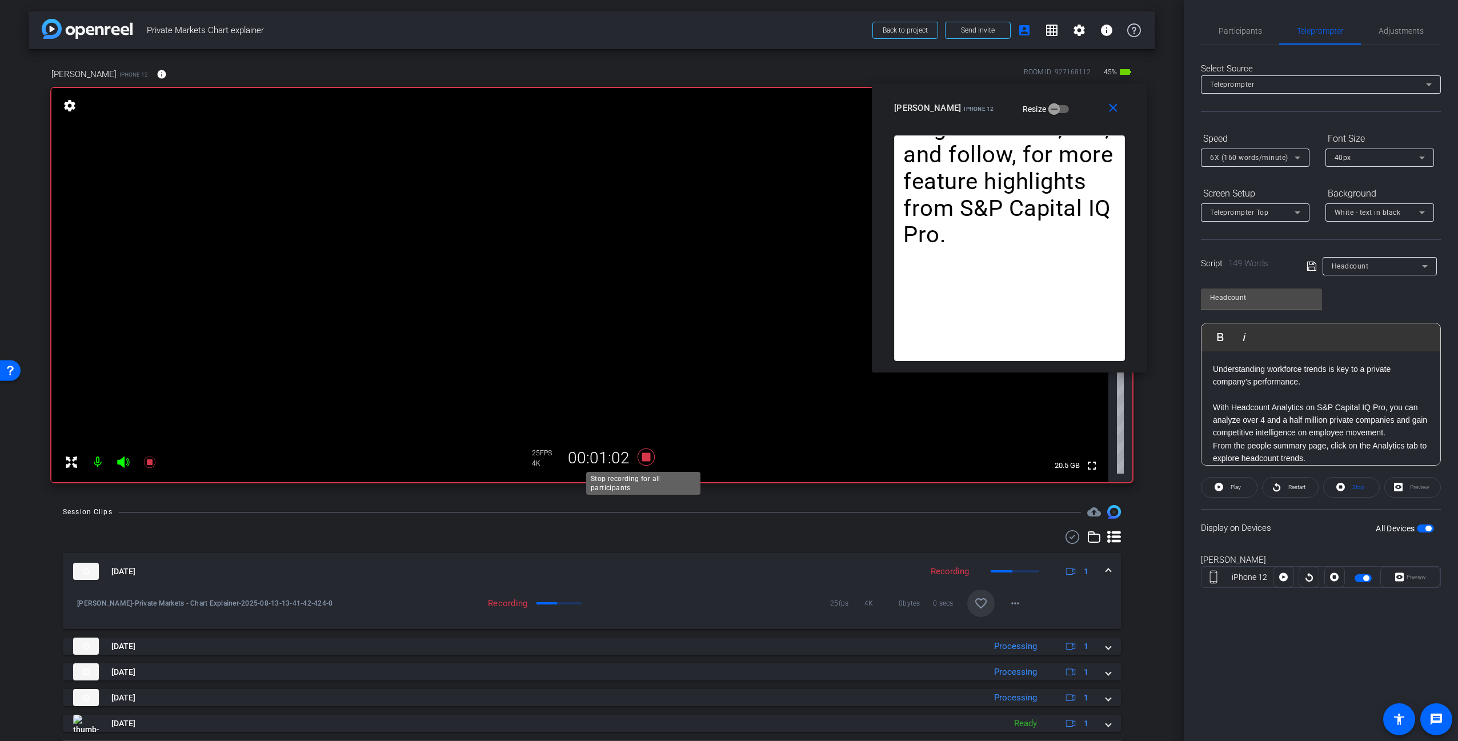
click at [646, 456] on icon at bounding box center [646, 456] width 17 height 17
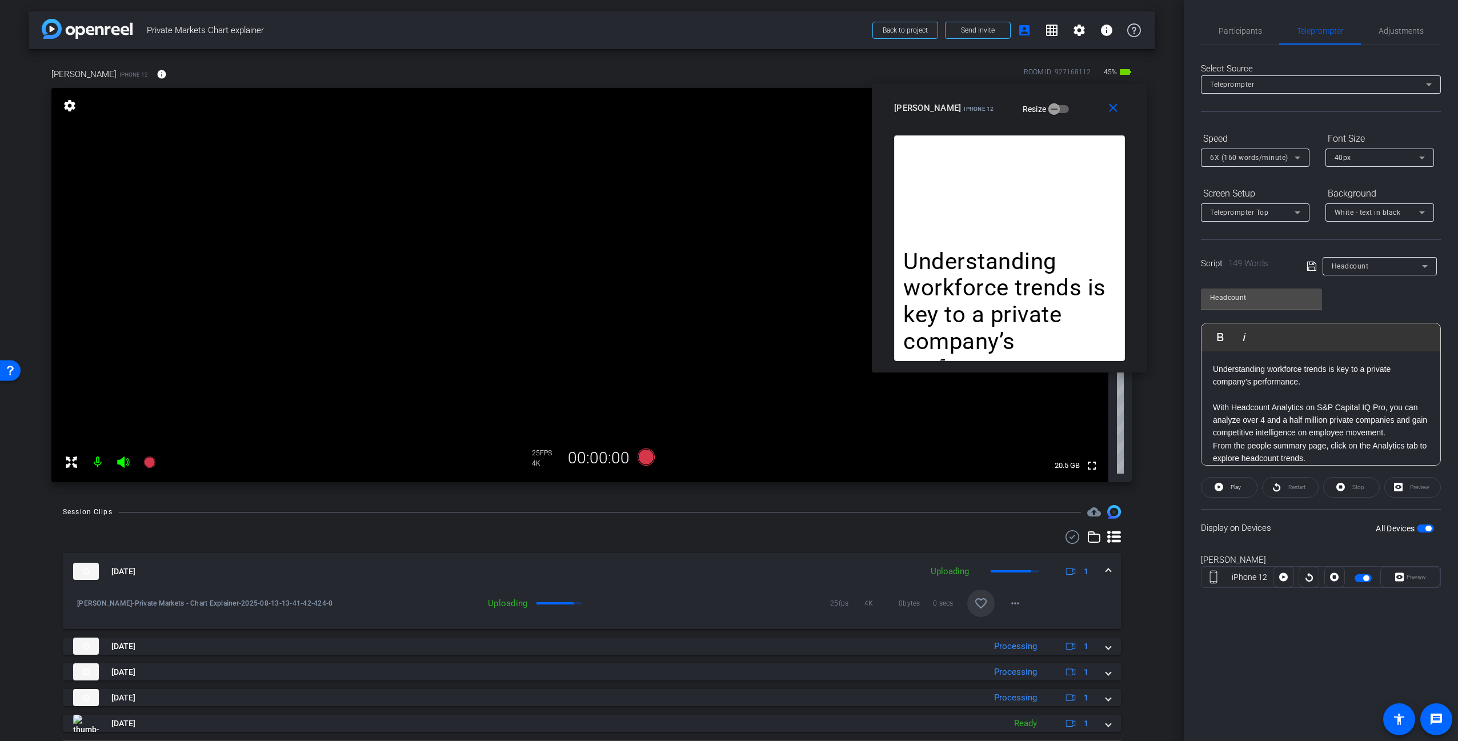
click at [974, 599] on mat-icon "favorite_border" at bounding box center [981, 603] width 14 height 14
click at [1153, 520] on div "arrow_back Private Markets Chart explainer Back to project Send invite account_…" at bounding box center [592, 370] width 1184 height 741
click at [1118, 112] on mat-icon "close" at bounding box center [1113, 108] width 14 height 14
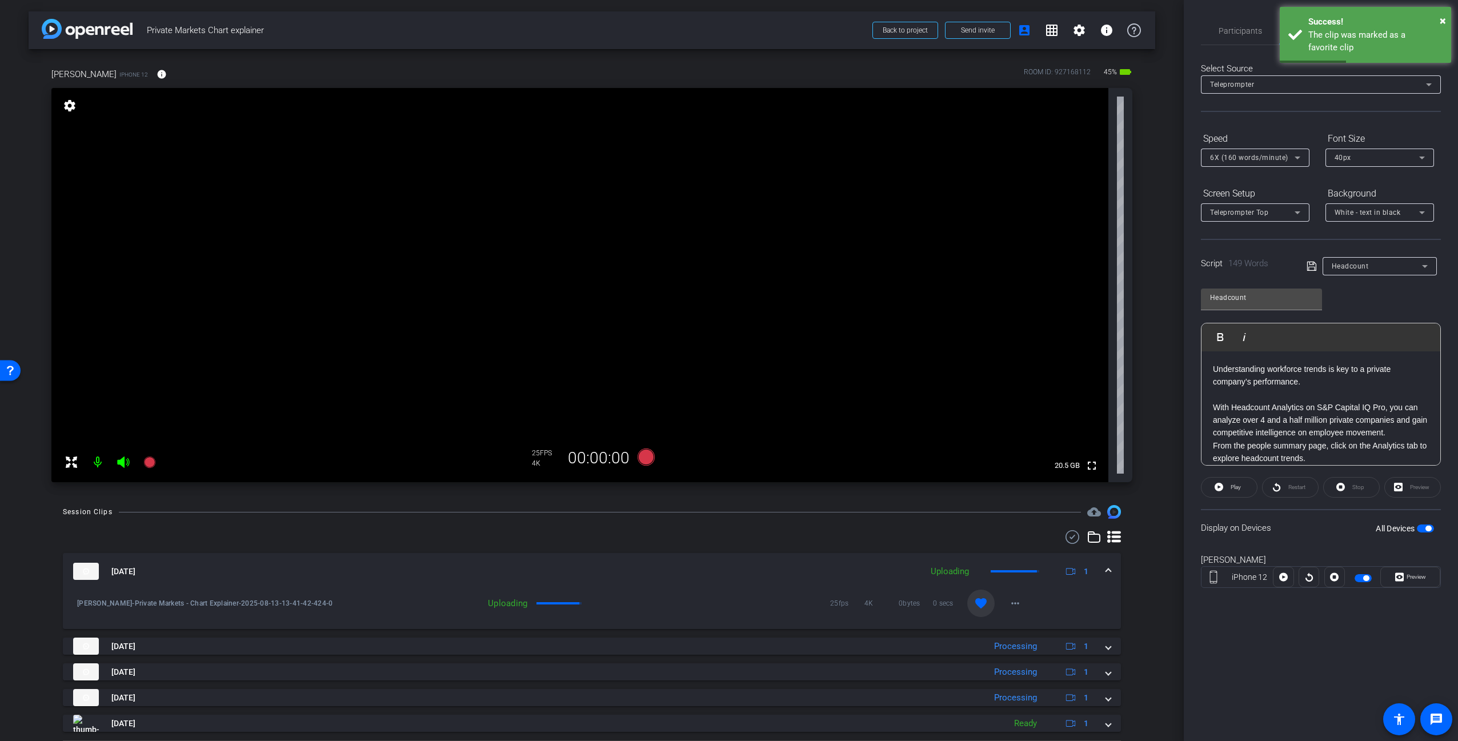
click at [1430, 531] on span "button" at bounding box center [1425, 528] width 17 height 8
drag, startPoint x: 1393, startPoint y: 632, endPoint x: 1404, endPoint y: 619, distance: 17.1
click at [1395, 632] on div "Participants Teleprompter Adjustments [PERSON_NAME] Director [PERSON_NAME] Dire…" at bounding box center [1321, 370] width 274 height 741
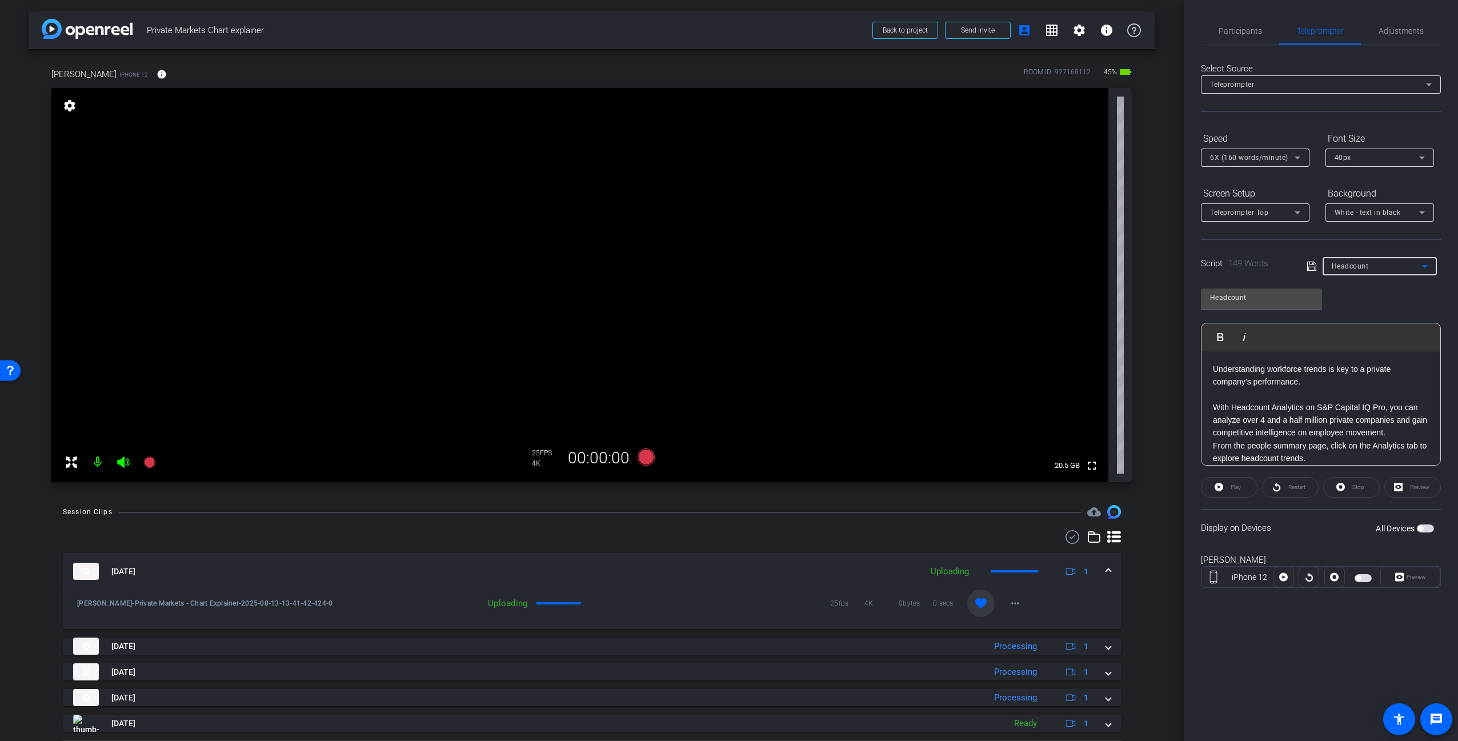
click at [1412, 265] on div "Headcount" at bounding box center [1377, 266] width 90 height 14
click at [1392, 302] on mat-option "Chart explainer" at bounding box center [1380, 307] width 114 height 18
type input "Chart explainer"
drag, startPoint x: 1348, startPoint y: 636, endPoint x: 1333, endPoint y: 640, distance: 15.8
click at [1348, 636] on div "Participants Teleprompter Adjustments [PERSON_NAME] Director [PERSON_NAME] Dire…" at bounding box center [1321, 370] width 274 height 741
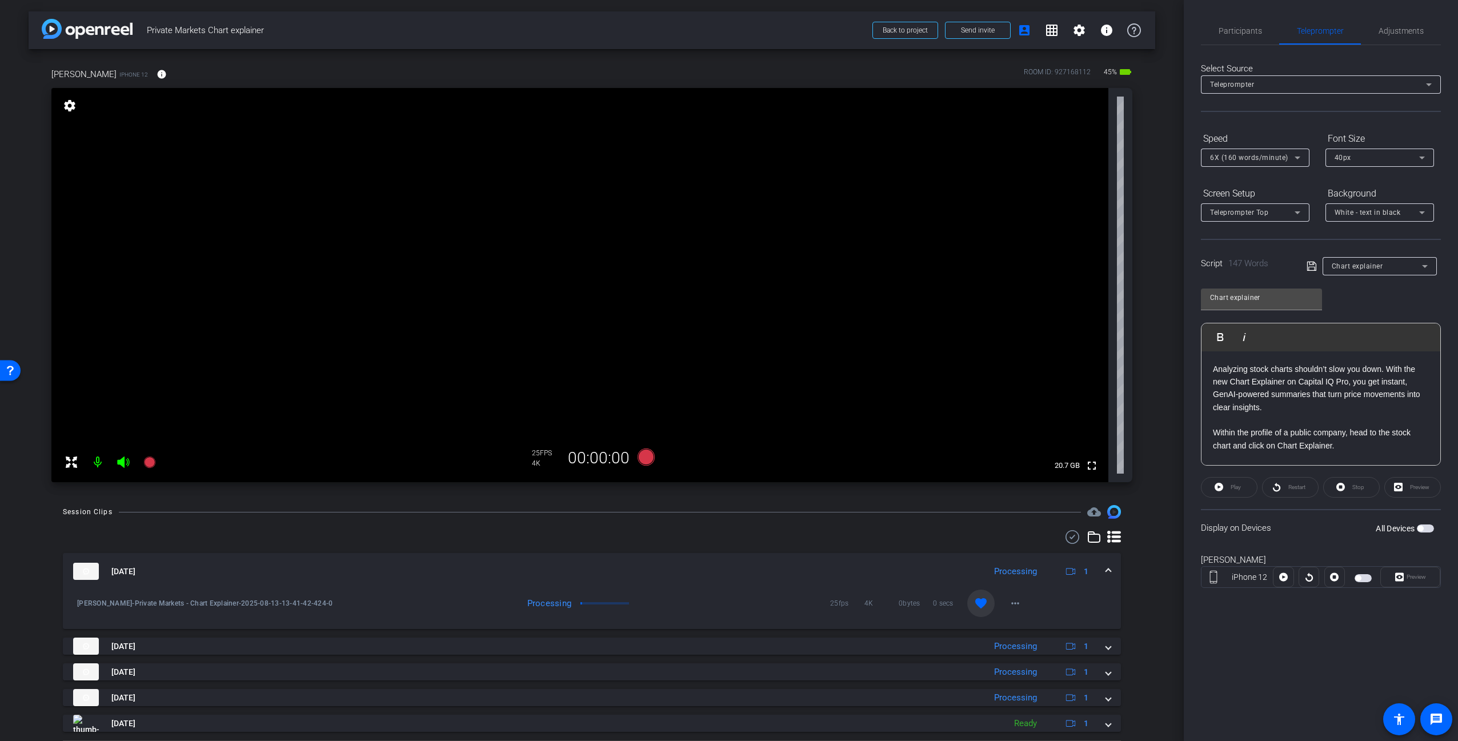
click at [1153, 481] on div "arrow_back Private Markets Chart explainer Back to project Send invite account_…" at bounding box center [592, 370] width 1184 height 741
click at [1425, 527] on span "button" at bounding box center [1425, 528] width 17 height 8
drag, startPoint x: 1415, startPoint y: 575, endPoint x: 1420, endPoint y: 579, distance: 6.2
click at [1415, 575] on span "Preview" at bounding box center [1416, 577] width 19 height 6
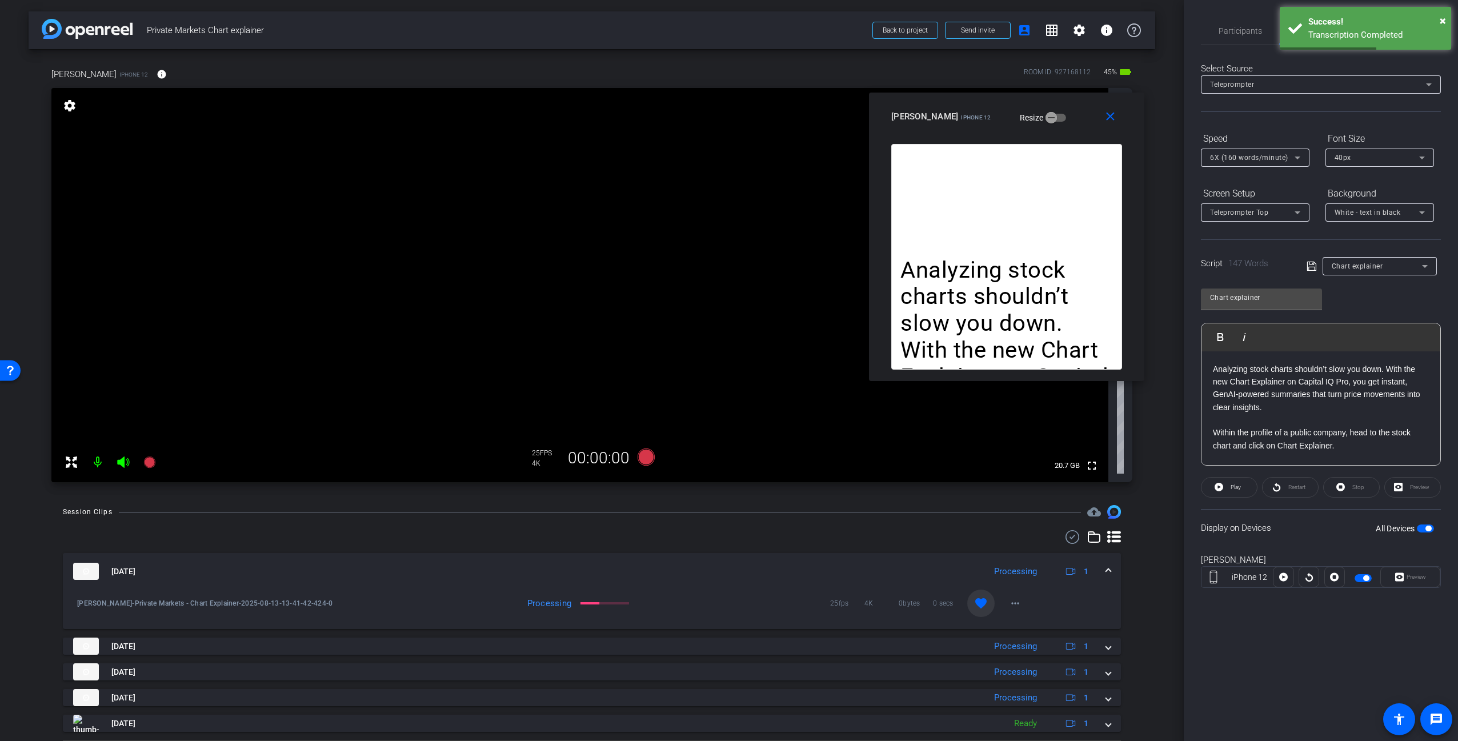
drag, startPoint x: 780, startPoint y: 261, endPoint x: 1046, endPoint y: 125, distance: 298.4
click at [1046, 125] on div "[PERSON_NAME] iPhone 12 Resize" at bounding box center [1010, 116] width 239 height 21
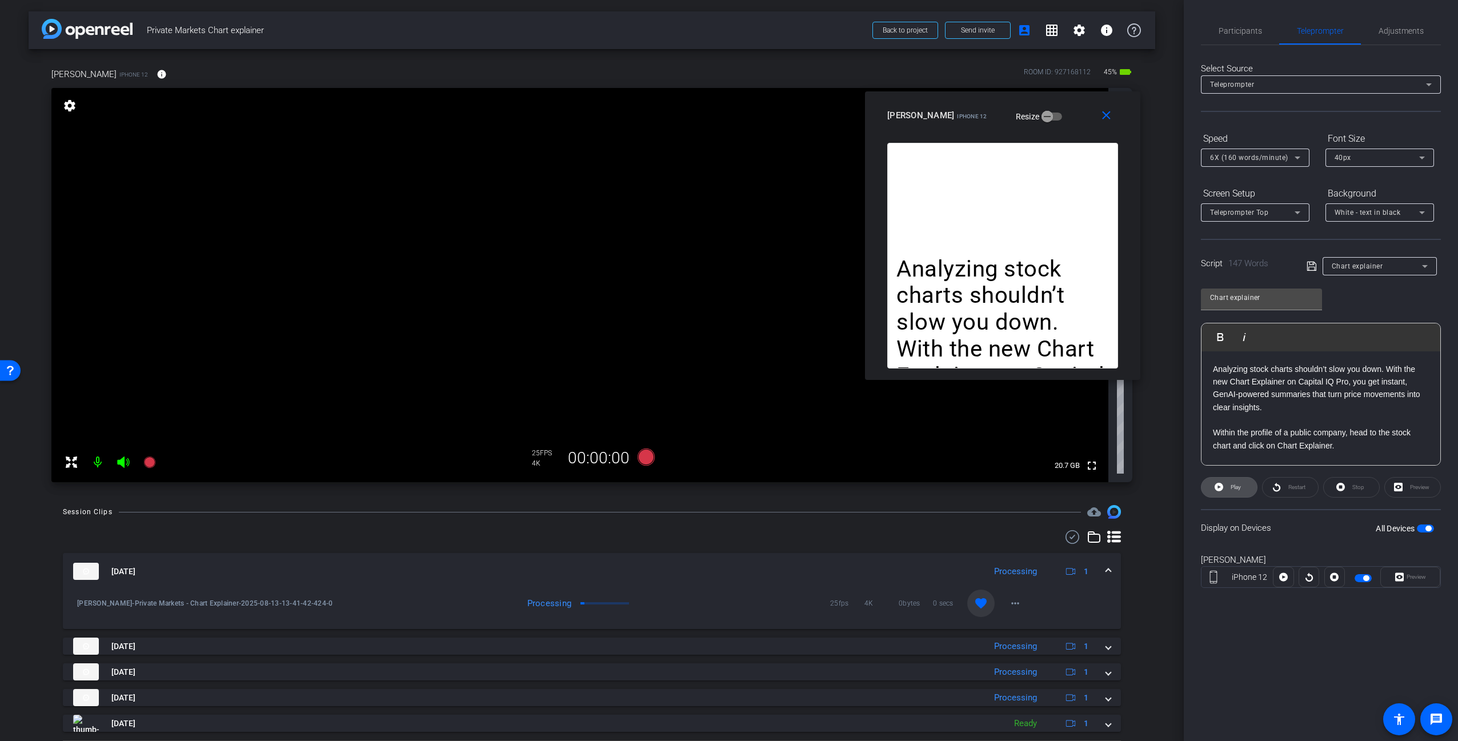
click at [1245, 487] on span at bounding box center [1228, 487] width 55 height 27
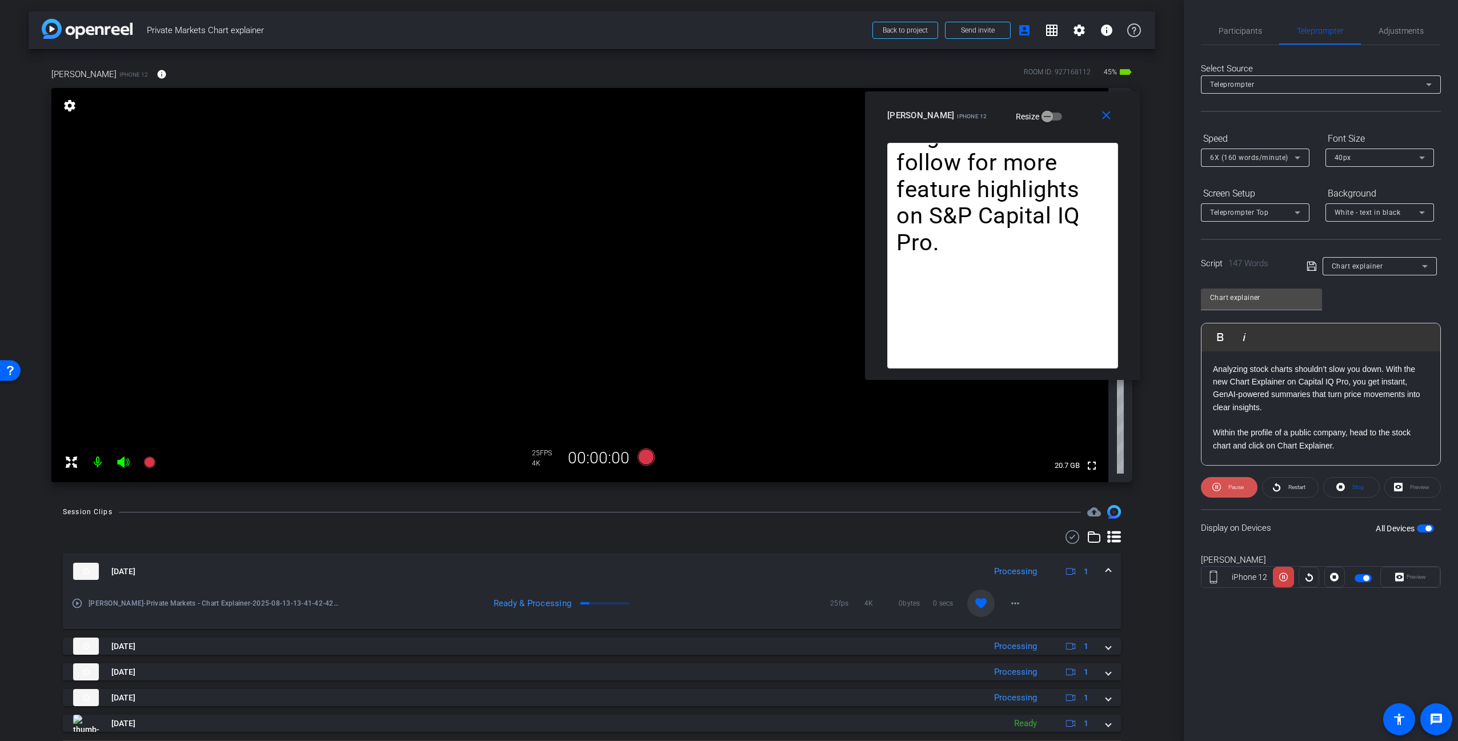
click at [1235, 484] on span "Pause" at bounding box center [1235, 487] width 15 height 6
click at [1345, 371] on p "Select any 2 time points on the chart. And in seconds, you’ll get a concise sum…" at bounding box center [1321, 382] width 216 height 38
click at [1415, 383] on p "Select any 2 time points on the chart And in seconds, you’ll get a concise summ…" at bounding box center [1321, 382] width 216 height 38
drag, startPoint x: 1377, startPoint y: 395, endPoint x: 1199, endPoint y: 396, distance: 178.3
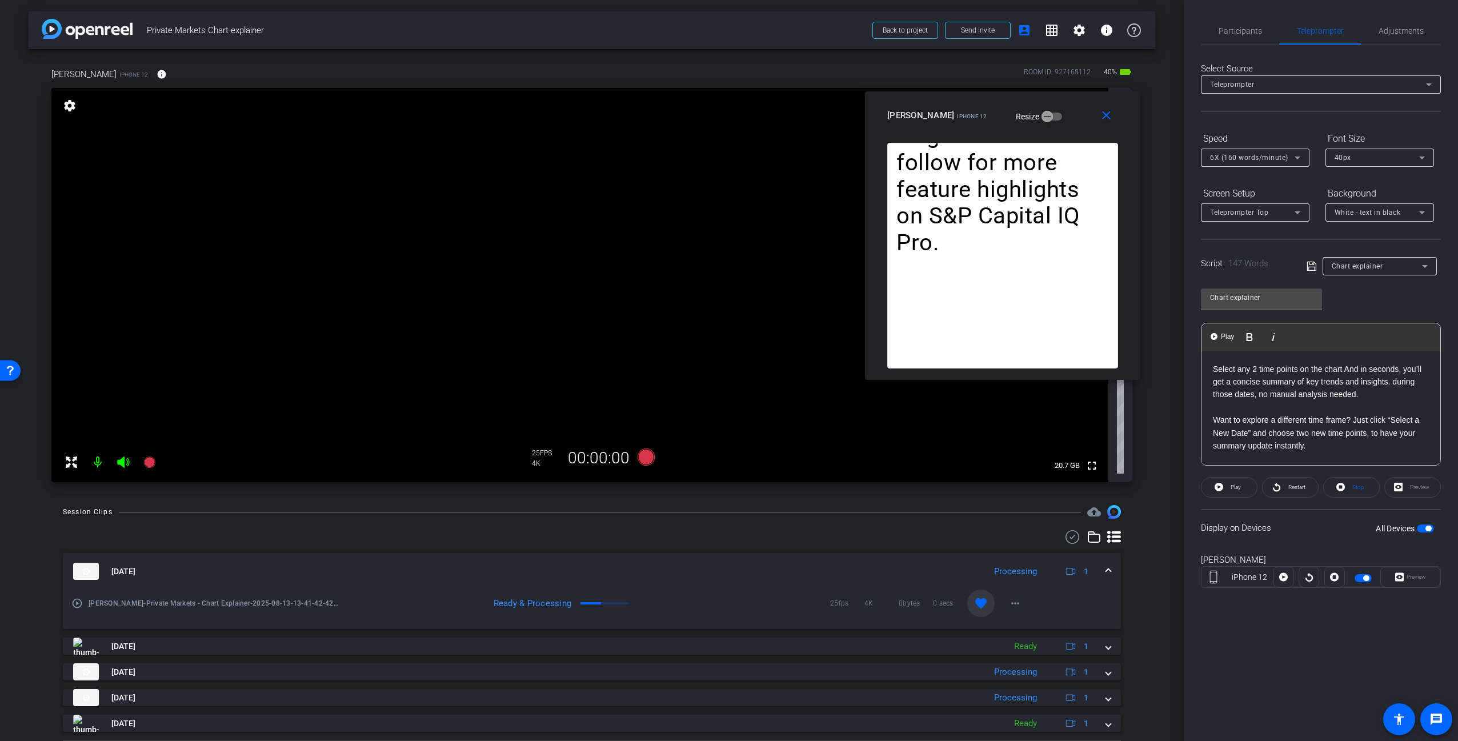
click at [1199, 396] on div "Participants Teleprompter Adjustments [PERSON_NAME] Director [PERSON_NAME] Dire…" at bounding box center [1321, 370] width 274 height 741
drag, startPoint x: 1389, startPoint y: 420, endPoint x: 1352, endPoint y: 419, distance: 36.6
click at [1352, 420] on p "Want to explore a different time frame? Just click “Select a New Date” and choo…" at bounding box center [1321, 433] width 216 height 38
drag, startPoint x: 1275, startPoint y: 421, endPoint x: 1206, endPoint y: 418, distance: 68.6
click at [1206, 418] on div "Analyzing stock charts shouldn’t slow you down. With the new Chart Explainer on…" at bounding box center [1320, 401] width 239 height 305
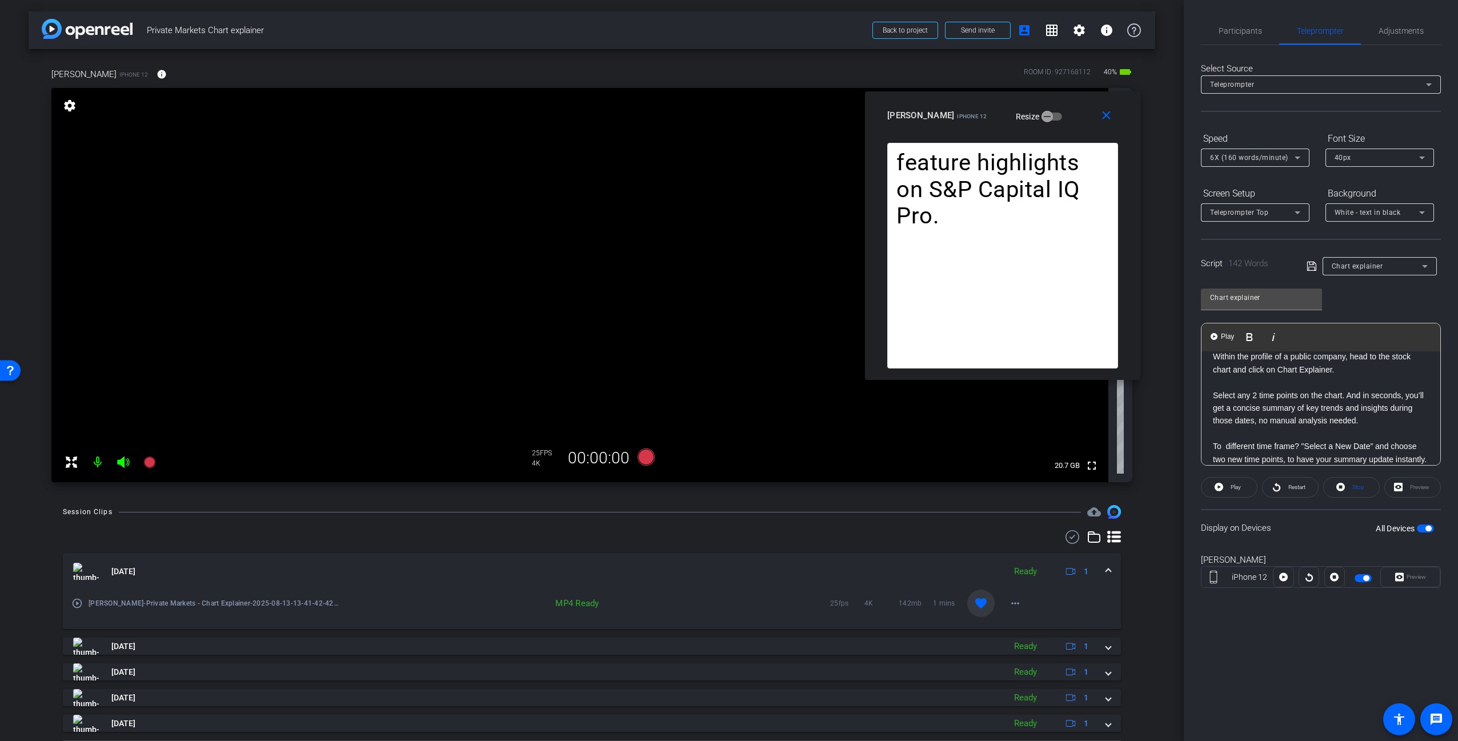
scroll to position [110, 0]
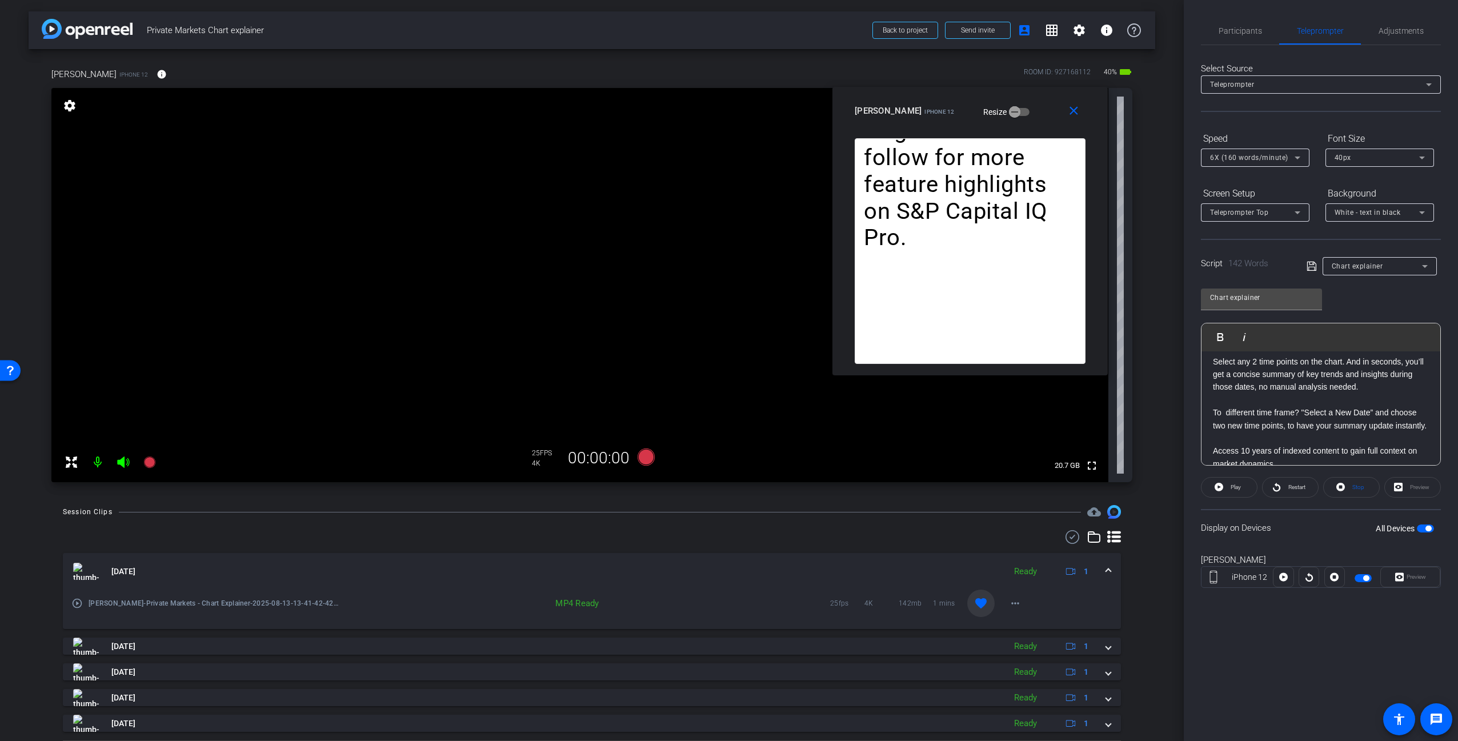
drag, startPoint x: 1064, startPoint y: 111, endPoint x: 1038, endPoint y: 115, distance: 25.9
click at [1032, 105] on div "[PERSON_NAME] iPhone 12 Resize" at bounding box center [974, 111] width 239 height 21
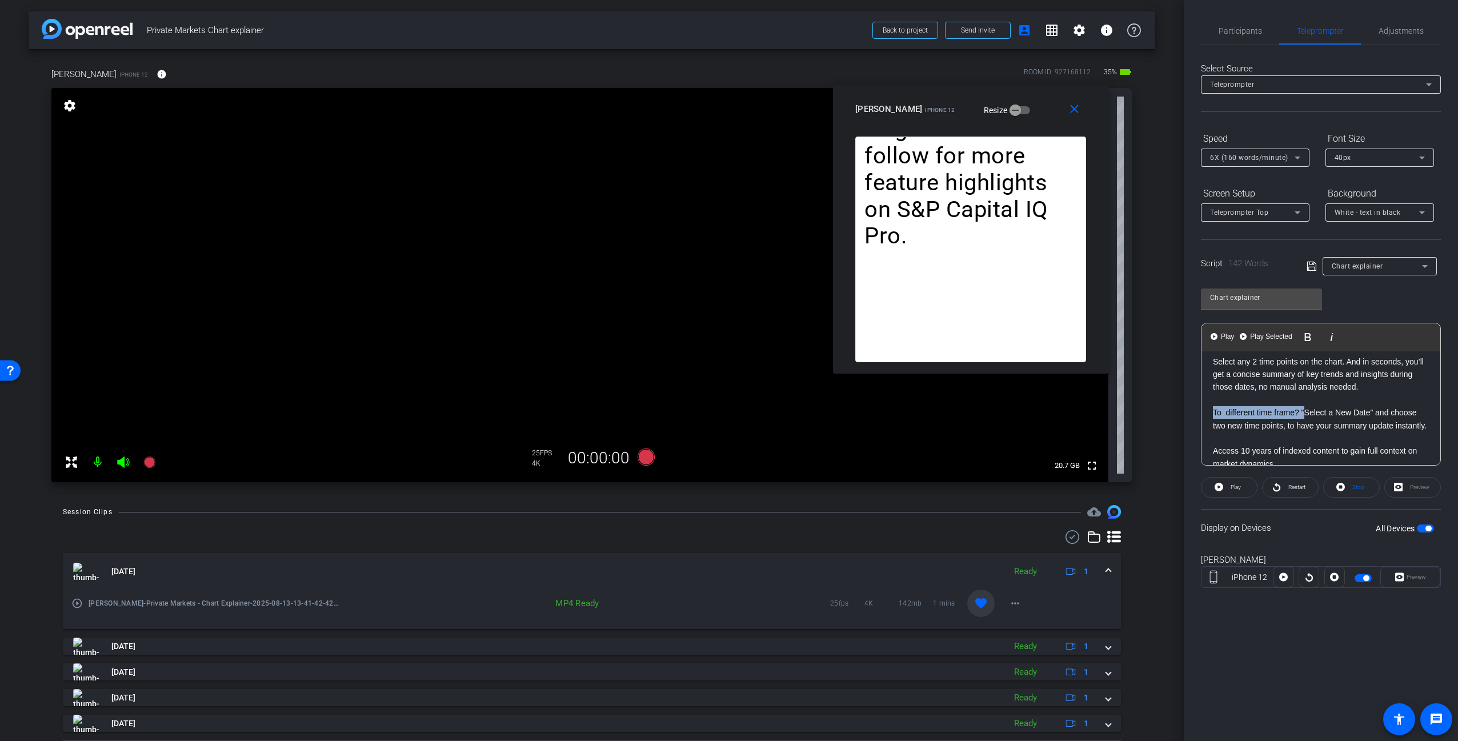
drag, startPoint x: 1303, startPoint y: 411, endPoint x: 1199, endPoint y: 418, distance: 103.7
click at [1199, 418] on div "Participants Teleprompter Adjustments [PERSON_NAME] Director [PERSON_NAME] Dire…" at bounding box center [1321, 370] width 274 height 741
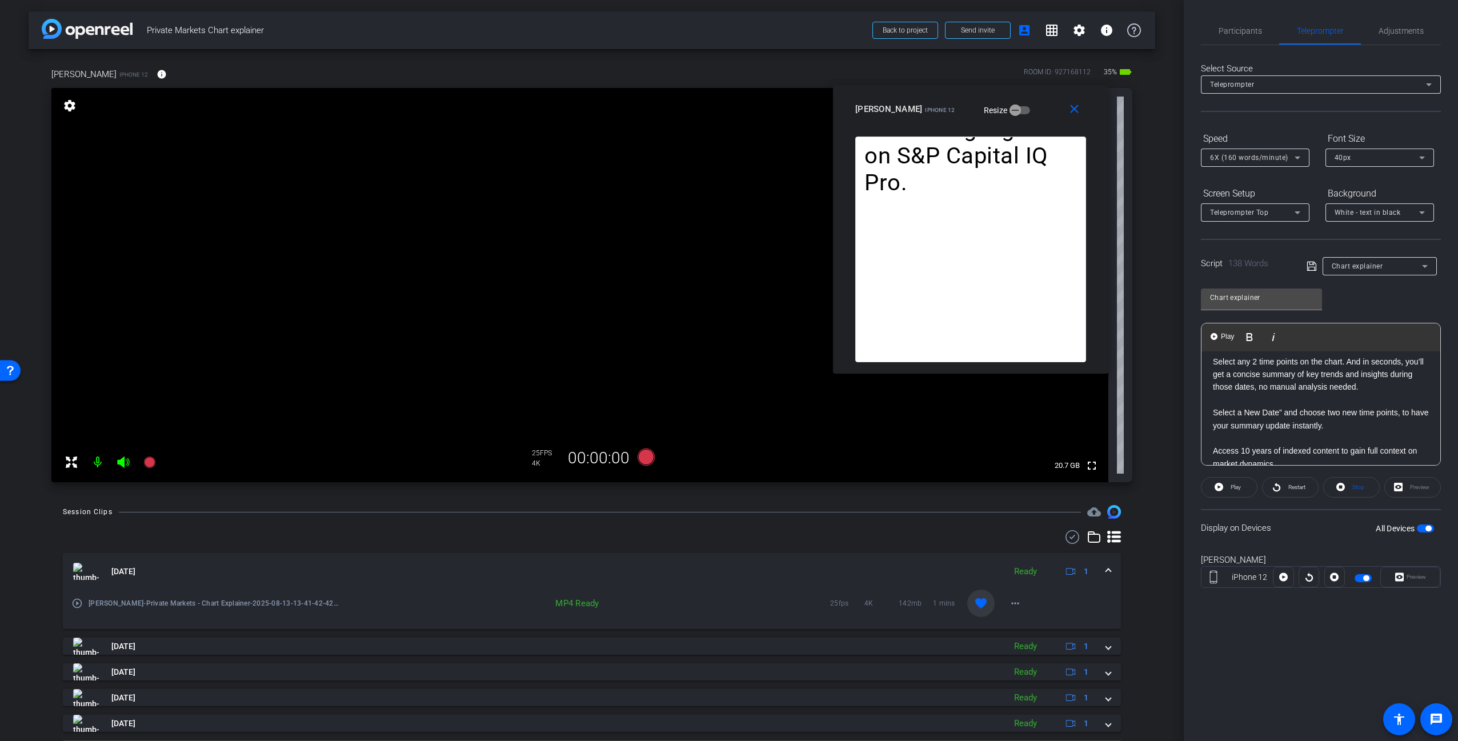
click at [1280, 412] on p "Select a New Date” and choose two new time points, to have your summary update …" at bounding box center [1321, 419] width 216 height 26
click at [1327, 411] on p "Select a New Date and choose two new time points, to have your summary update i…" at bounding box center [1321, 419] width 216 height 26
click at [1306, 429] on p "Select a New Date and choose your new time frame to have your summary update in…" at bounding box center [1321, 419] width 216 height 26
click at [1320, 446] on p "Access 10 years of indexed content to gain full context on market dynamics." at bounding box center [1321, 457] width 216 height 26
drag, startPoint x: 1391, startPoint y: 387, endPoint x: 1211, endPoint y: 392, distance: 180.0
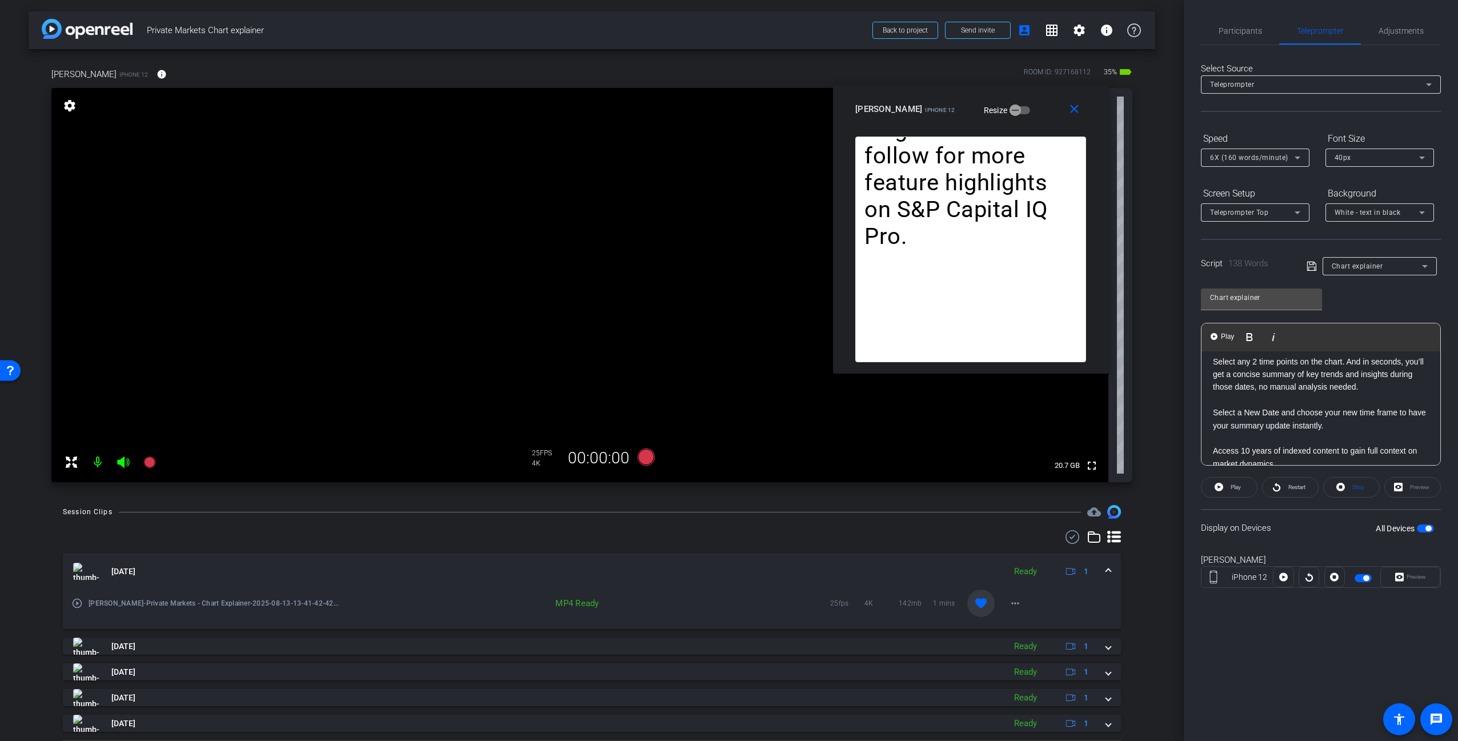
click at [1211, 392] on div "Analyzing stock charts shouldn’t slow you down. With the new Chart Explainer on…" at bounding box center [1320, 387] width 239 height 291
click at [1337, 399] on p at bounding box center [1321, 400] width 216 height 13
drag, startPoint x: 1324, startPoint y: 390, endPoint x: 1205, endPoint y: 392, distance: 118.9
click at [1205, 392] on div "Analyzing stock charts shouldn’t slow you down. With the new Chart Explainer on…" at bounding box center [1320, 387] width 239 height 291
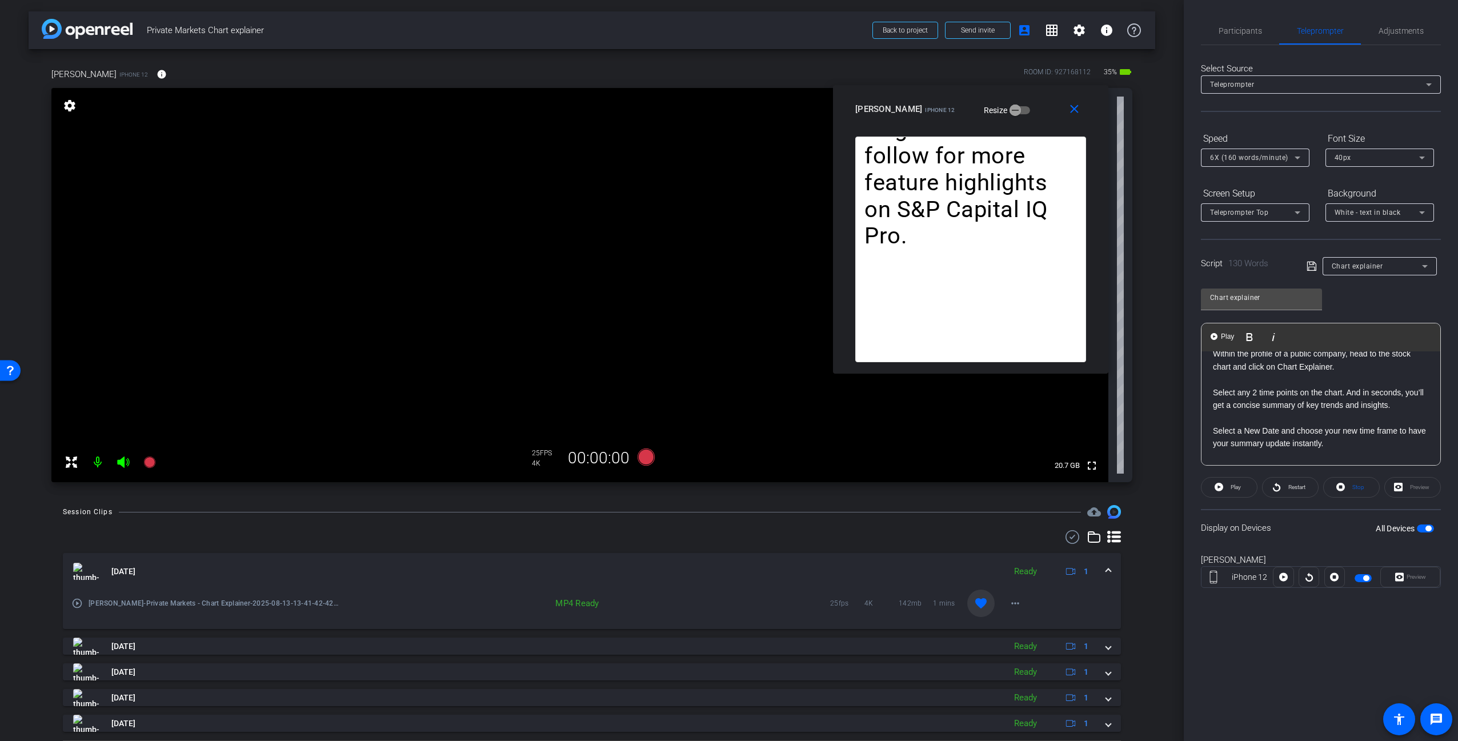
click at [1215, 432] on p "Select a New Date and choose your new time frame to have your summary update in…" at bounding box center [1321, 437] width 216 height 26
drag, startPoint x: 1332, startPoint y: 432, endPoint x: 1309, endPoint y: 431, distance: 22.3
click at [1309, 432] on p "To view a new date range. Select a New Date and choose your new time frame to h…" at bounding box center [1321, 437] width 216 height 26
drag, startPoint x: 1269, startPoint y: 444, endPoint x: 1207, endPoint y: 445, distance: 62.3
click at [1209, 445] on div "Analyzing stock charts shouldn’t slow you down. With the new Chart Explainer on…" at bounding box center [1320, 418] width 239 height 291
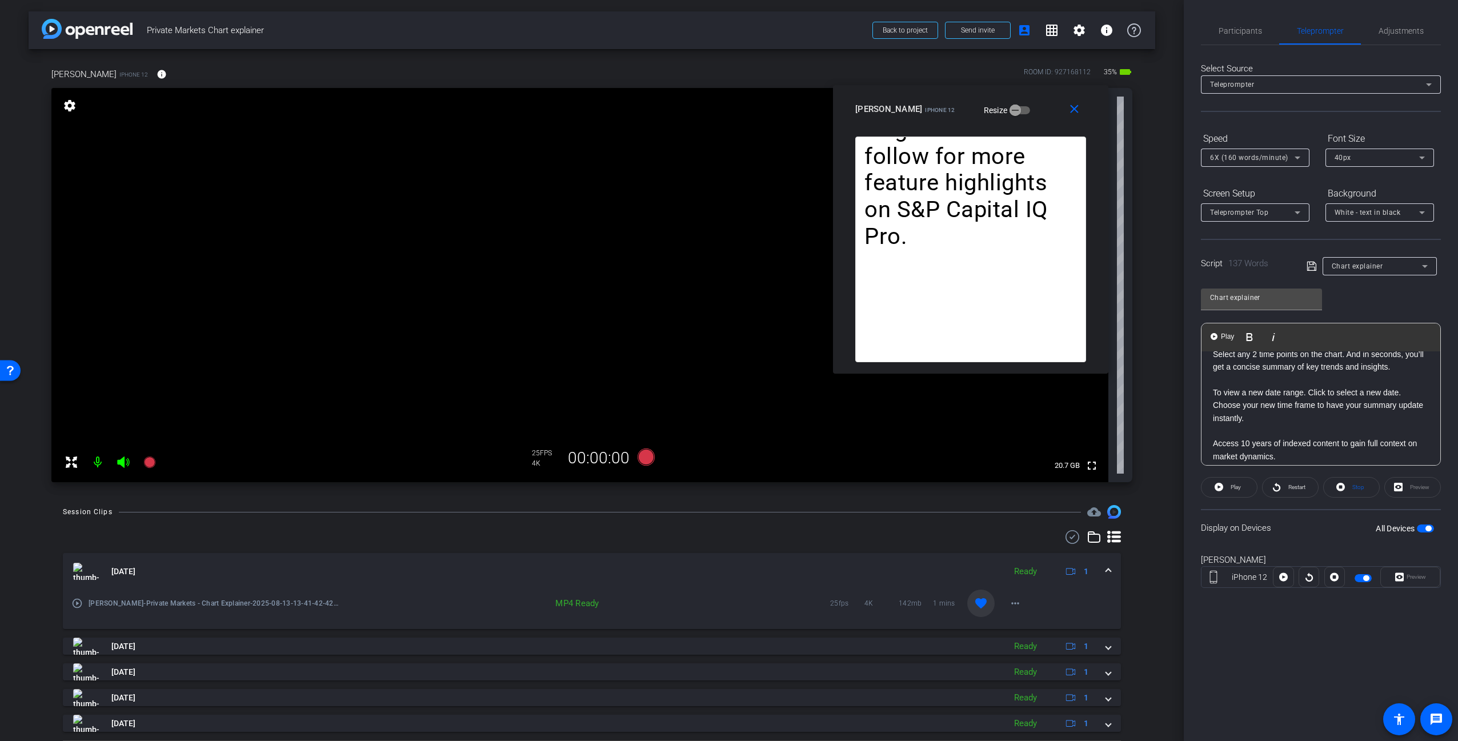
scroll to position [123, 0]
drag, startPoint x: 1285, startPoint y: 460, endPoint x: 1312, endPoint y: 415, distance: 52.2
click at [1312, 415] on p "To view a new date range. Click to select a new date. Choose your new time fram…" at bounding box center [1321, 399] width 216 height 38
click at [1318, 414] on p "To view a new date range. Click to select a new date. Choose your new time fram…" at bounding box center [1321, 399] width 216 height 38
drag, startPoint x: 1272, startPoint y: 414, endPoint x: 1323, endPoint y: 400, distance: 53.2
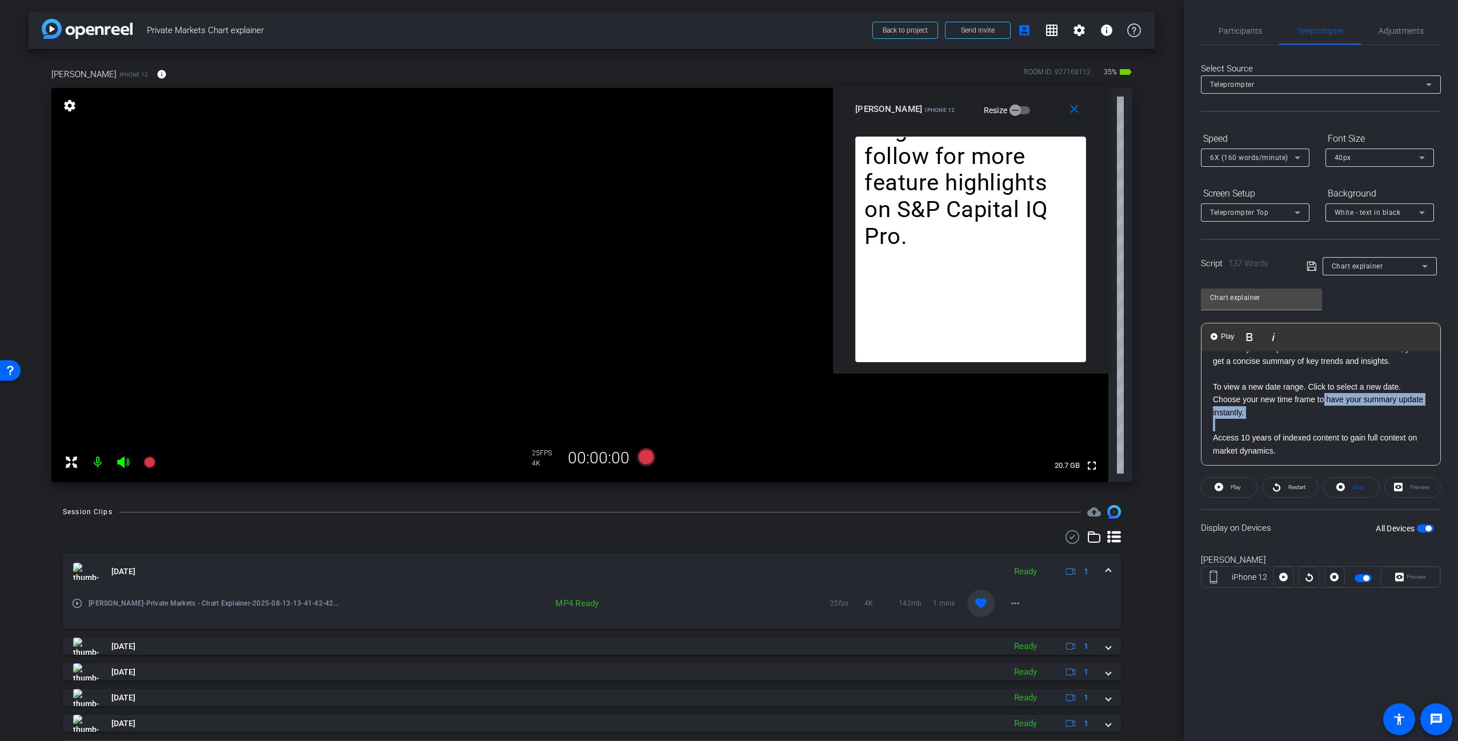
click at [1323, 400] on div "Analyzing stock charts shouldn’t slow you down. With the new Chart Explainer on…" at bounding box center [1320, 374] width 239 height 291
click at [1327, 424] on p at bounding box center [1321, 425] width 216 height 13
click at [1315, 401] on p "To view a new date range. Click to select a new date. Choose your new time fram…" at bounding box center [1321, 399] width 216 height 38
click at [1353, 419] on p at bounding box center [1321, 425] width 216 height 13
drag, startPoint x: 1351, startPoint y: 399, endPoint x: 1356, endPoint y: 411, distance: 12.5
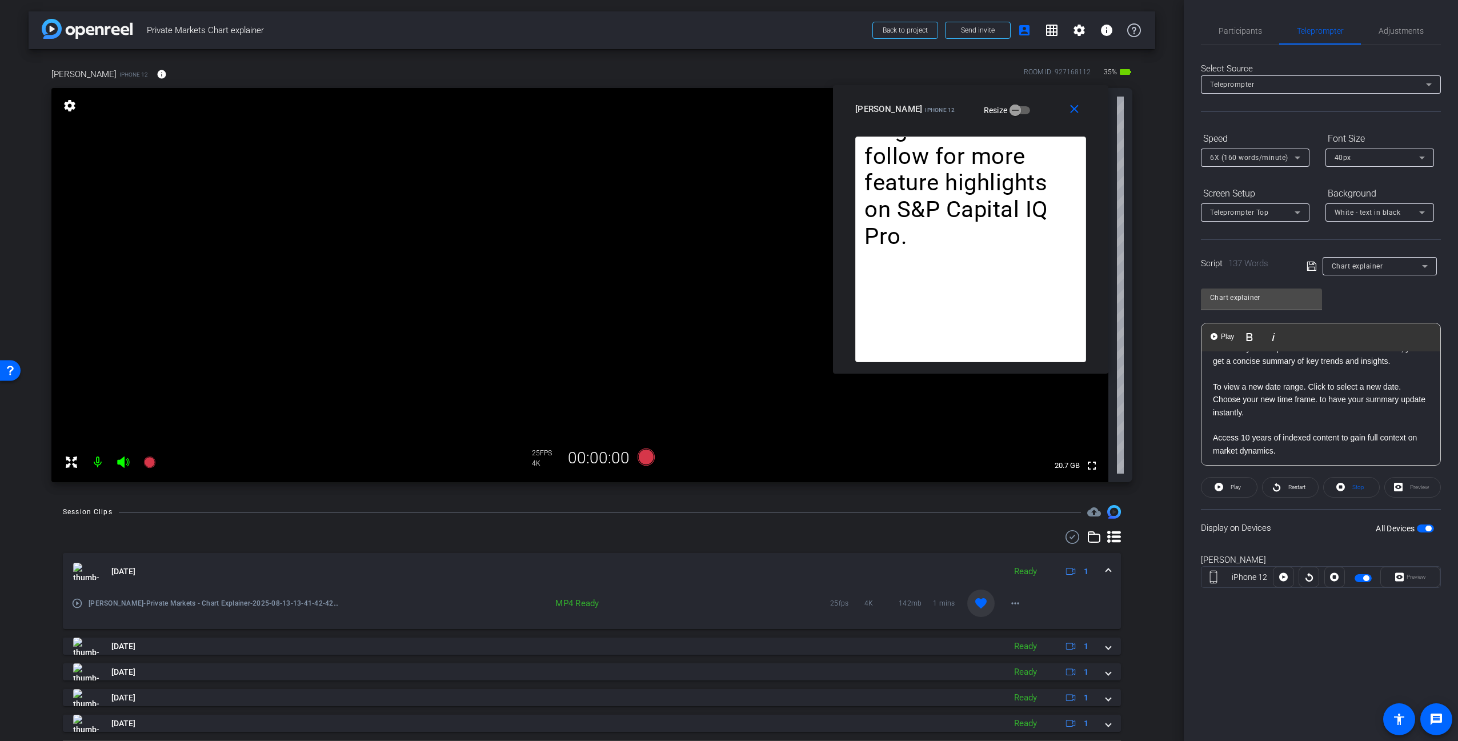
click at [1351, 399] on p "To view a new date range. Click to select a new date. Choose your new time fram…" at bounding box center [1321, 399] width 216 height 38
drag, startPoint x: 1372, startPoint y: 399, endPoint x: 1378, endPoint y: 404, distance: 7.7
click at [1373, 400] on p "To view a new date range. Click to select a new date. Choose your new time fram…" at bounding box center [1321, 399] width 216 height 38
click at [1361, 417] on div "Analyzing stock charts shouldn’t slow you down. With the new Chart Explainer on…" at bounding box center [1320, 374] width 239 height 291
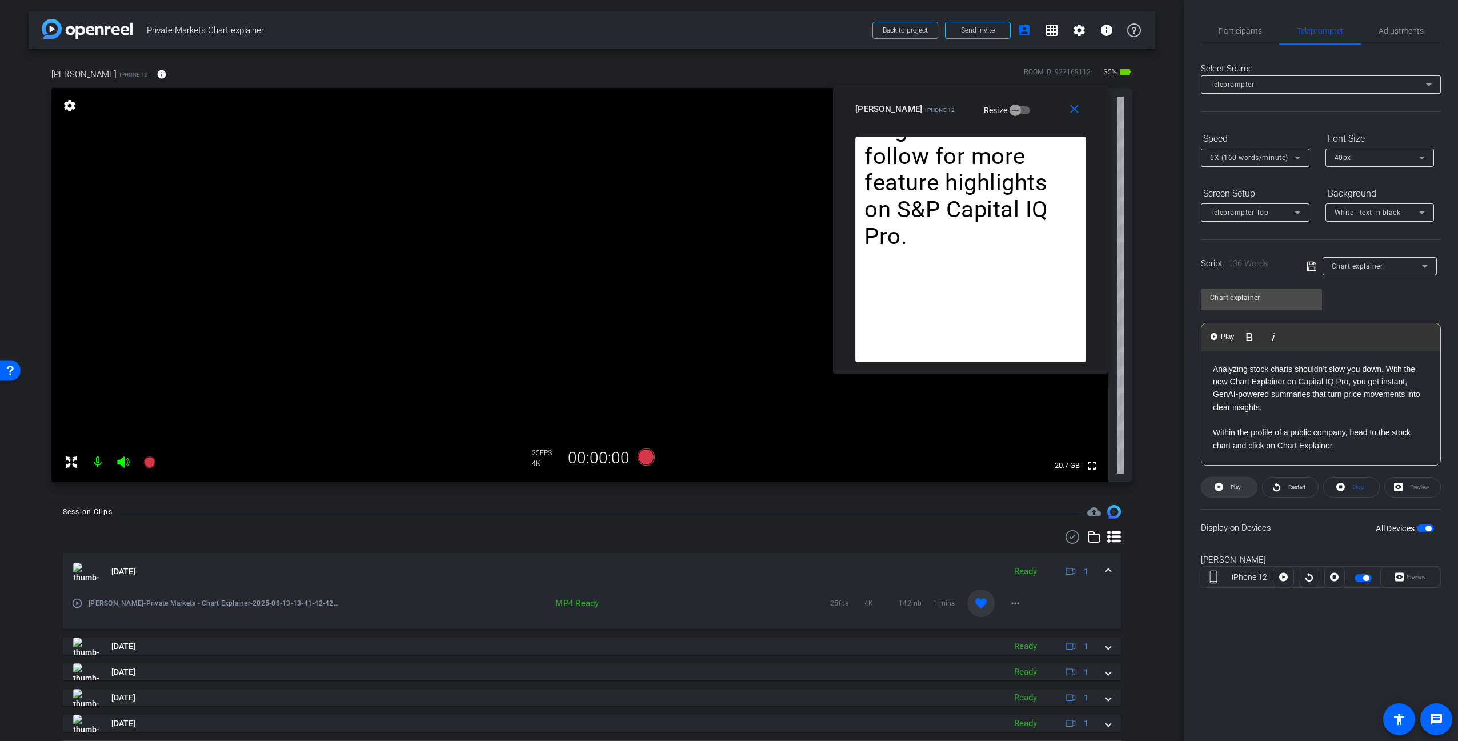
click at [1240, 485] on span "Play" at bounding box center [1236, 487] width 10 height 6
click at [1294, 486] on span "Restart" at bounding box center [1296, 487] width 17 height 6
click at [1239, 490] on span "Pause" at bounding box center [1234, 487] width 18 height 16
click at [1358, 487] on span "Stop" at bounding box center [1358, 487] width 12 height 6
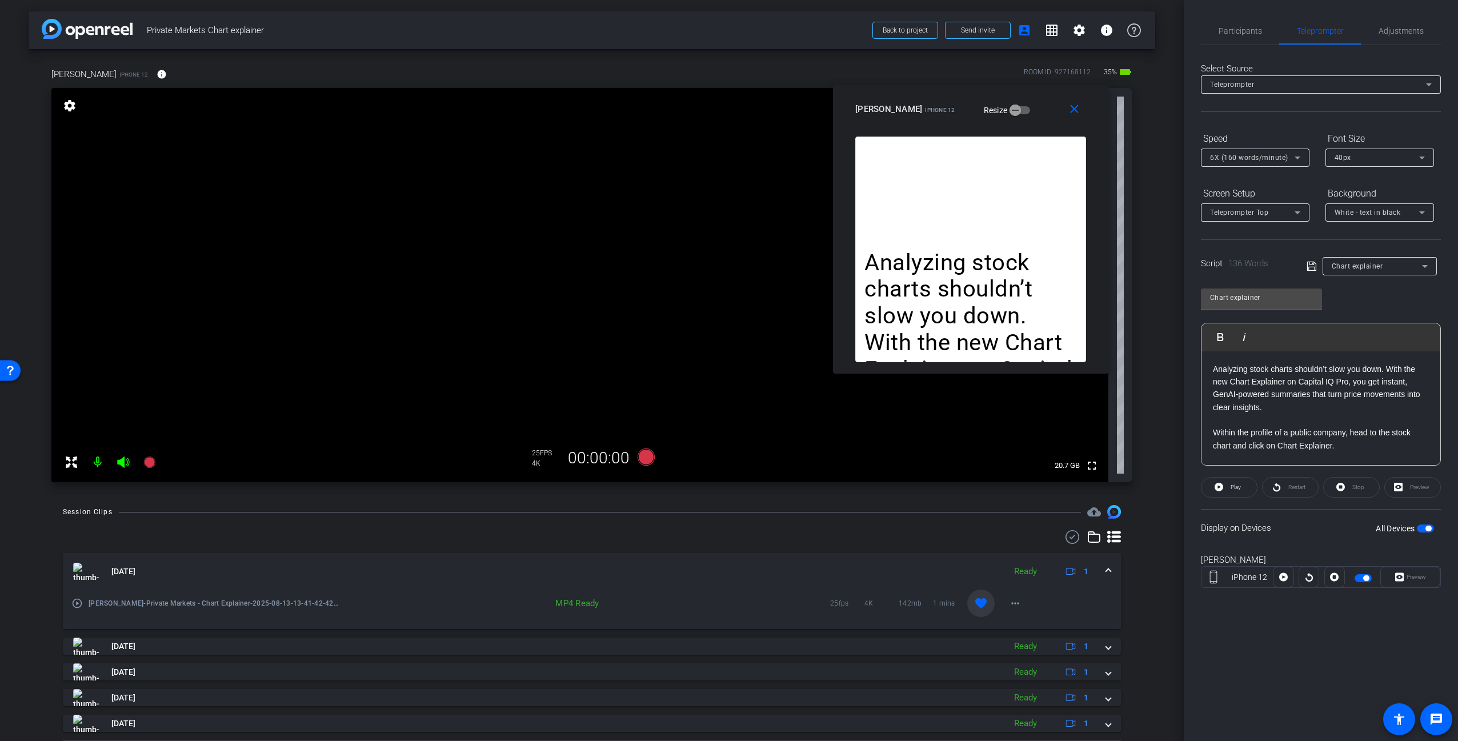
click at [1408, 636] on div "Participants Teleprompter Adjustments [PERSON_NAME] Director [PERSON_NAME] Dire…" at bounding box center [1321, 370] width 274 height 741
click at [1015, 191] on div "Analyzing stock charts shouldn’t slow you down. With the new Chart Explainer on…" at bounding box center [970, 250] width 231 height 226
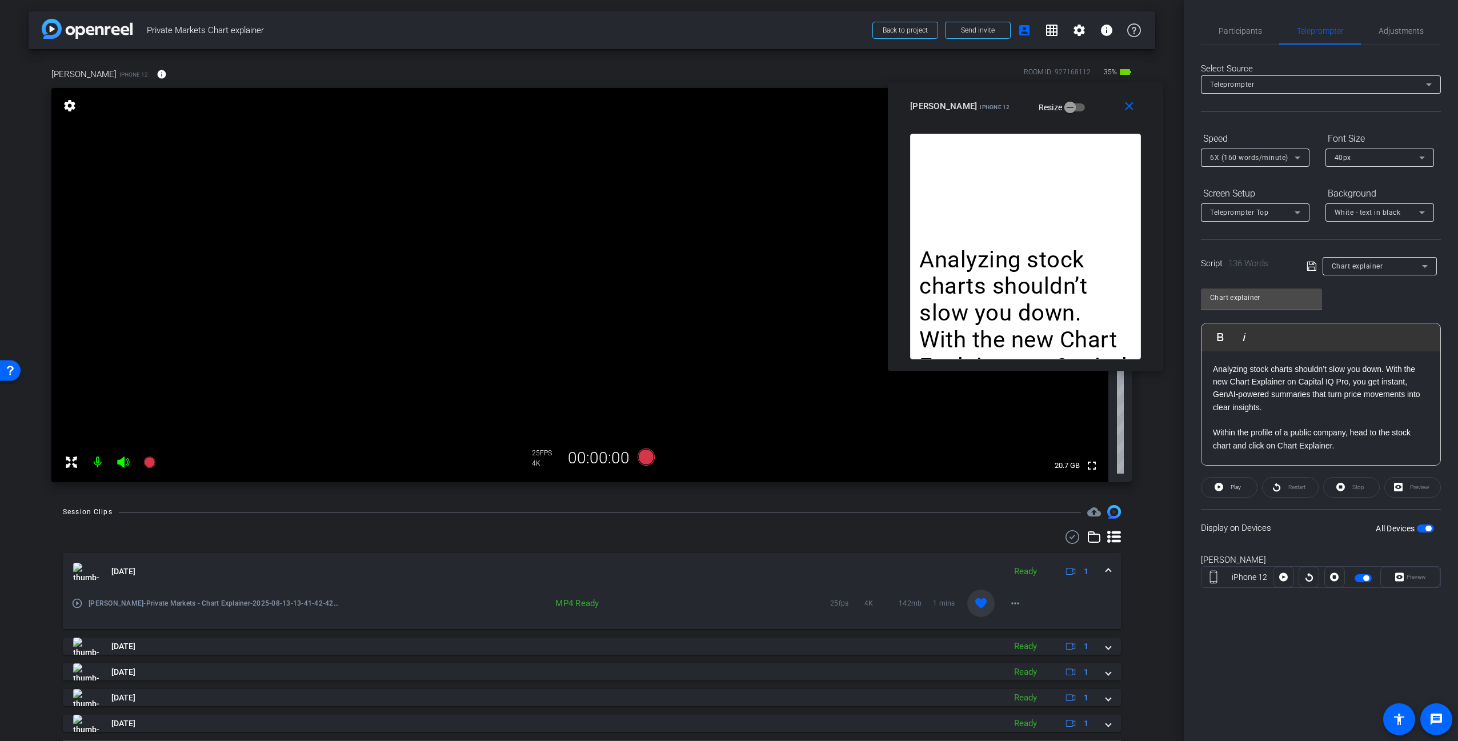
drag, startPoint x: 830, startPoint y: 248, endPoint x: 1069, endPoint y: 105, distance: 279.5
click at [1069, 105] on div "[PERSON_NAME] iPhone 12 Resize" at bounding box center [1029, 106] width 239 height 21
click at [638, 454] on icon at bounding box center [646, 456] width 17 height 17
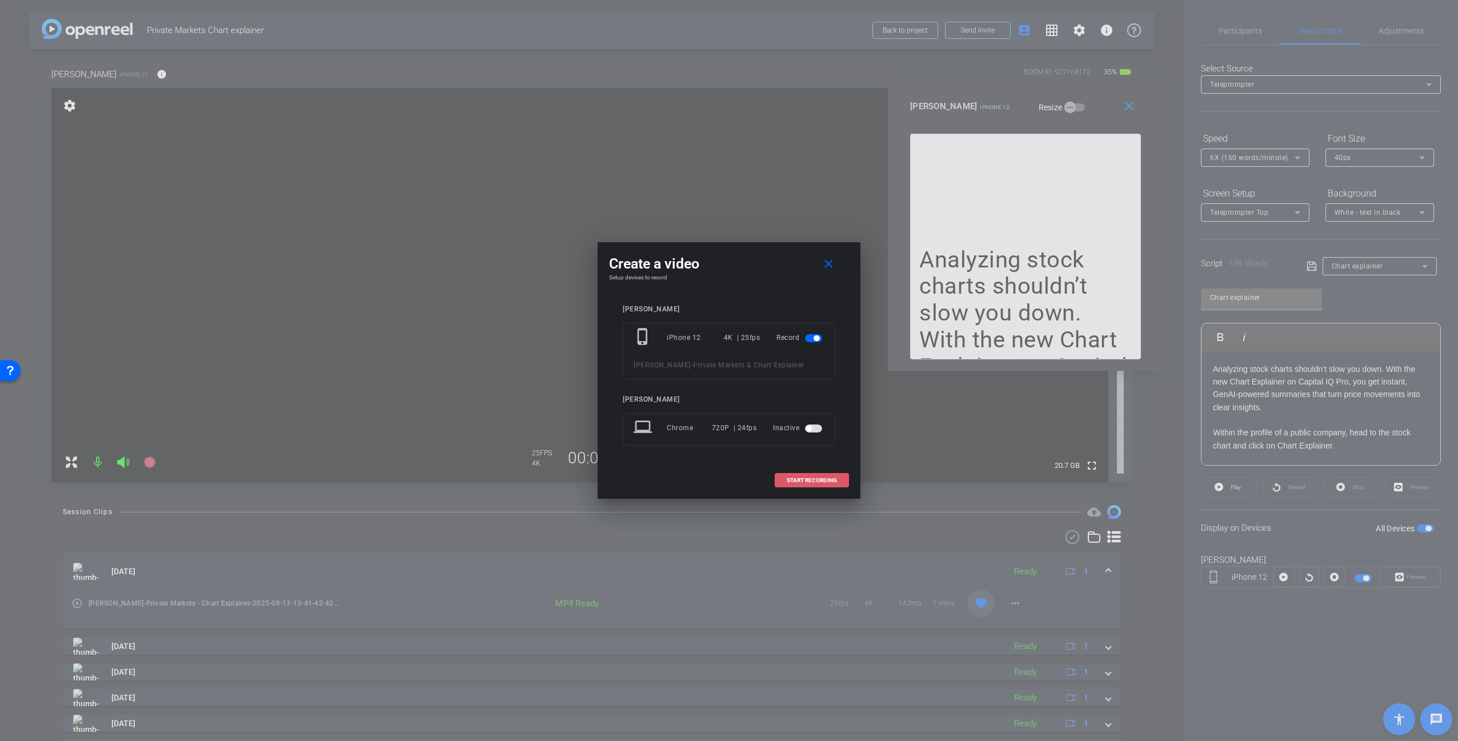
click at [836, 482] on span "START RECORDING" at bounding box center [812, 481] width 50 height 6
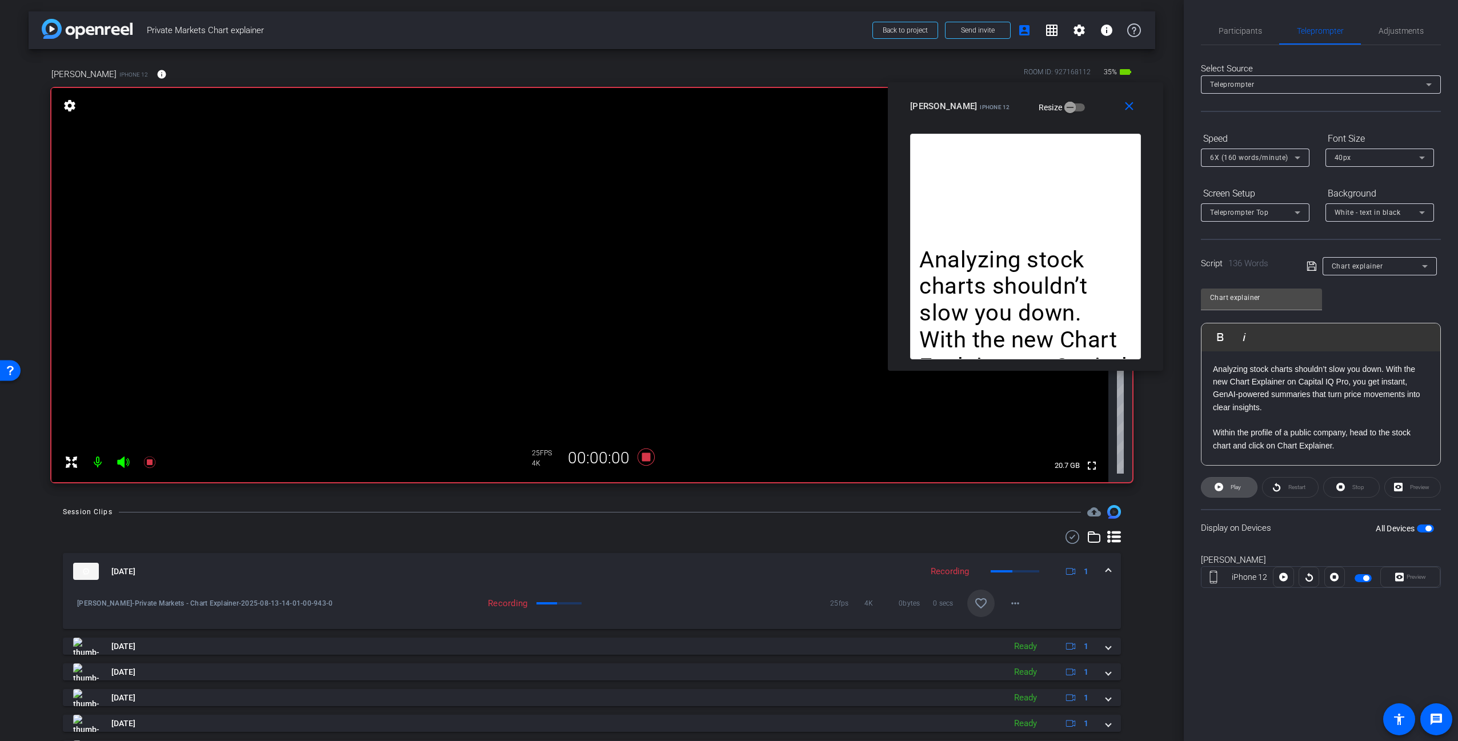
click at [1230, 482] on span "Play" at bounding box center [1234, 487] width 13 height 16
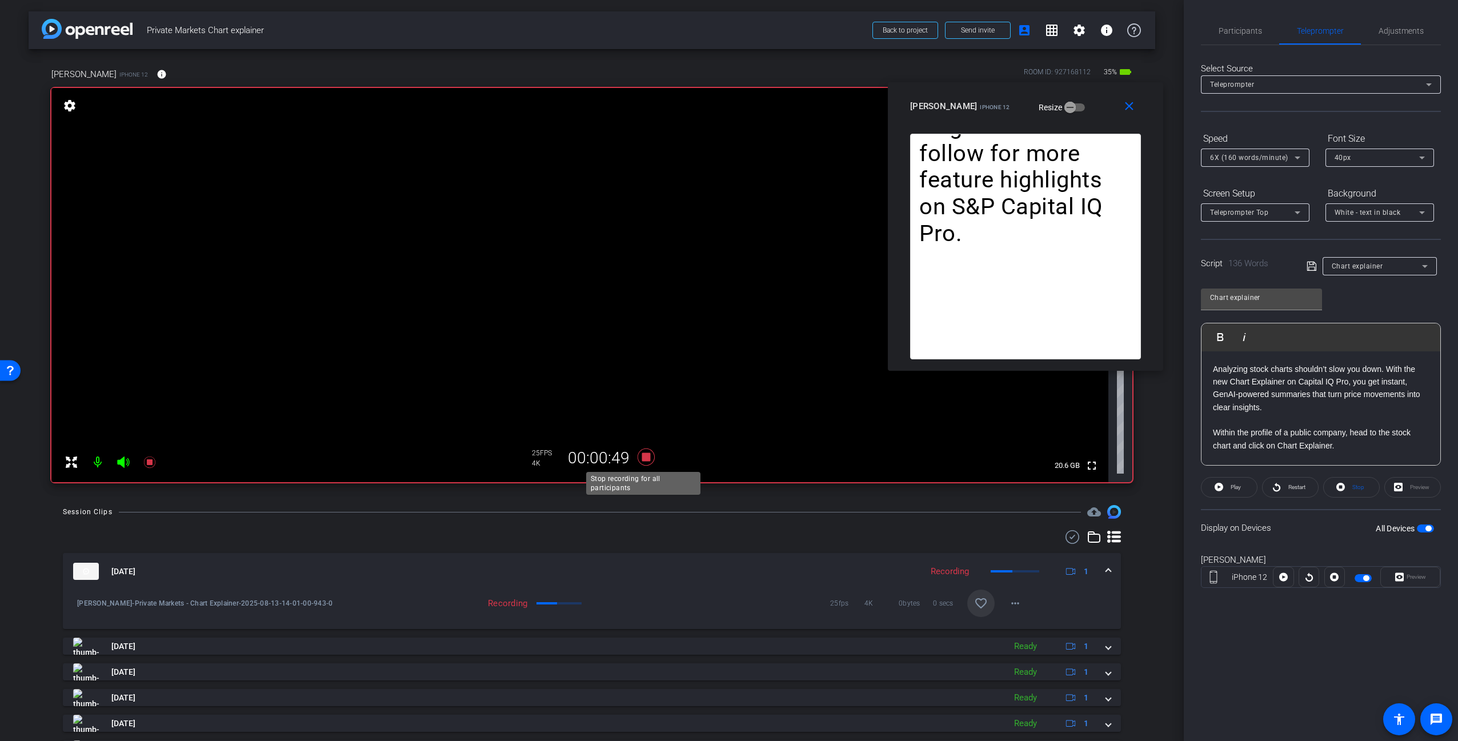
click at [642, 456] on icon at bounding box center [646, 456] width 17 height 17
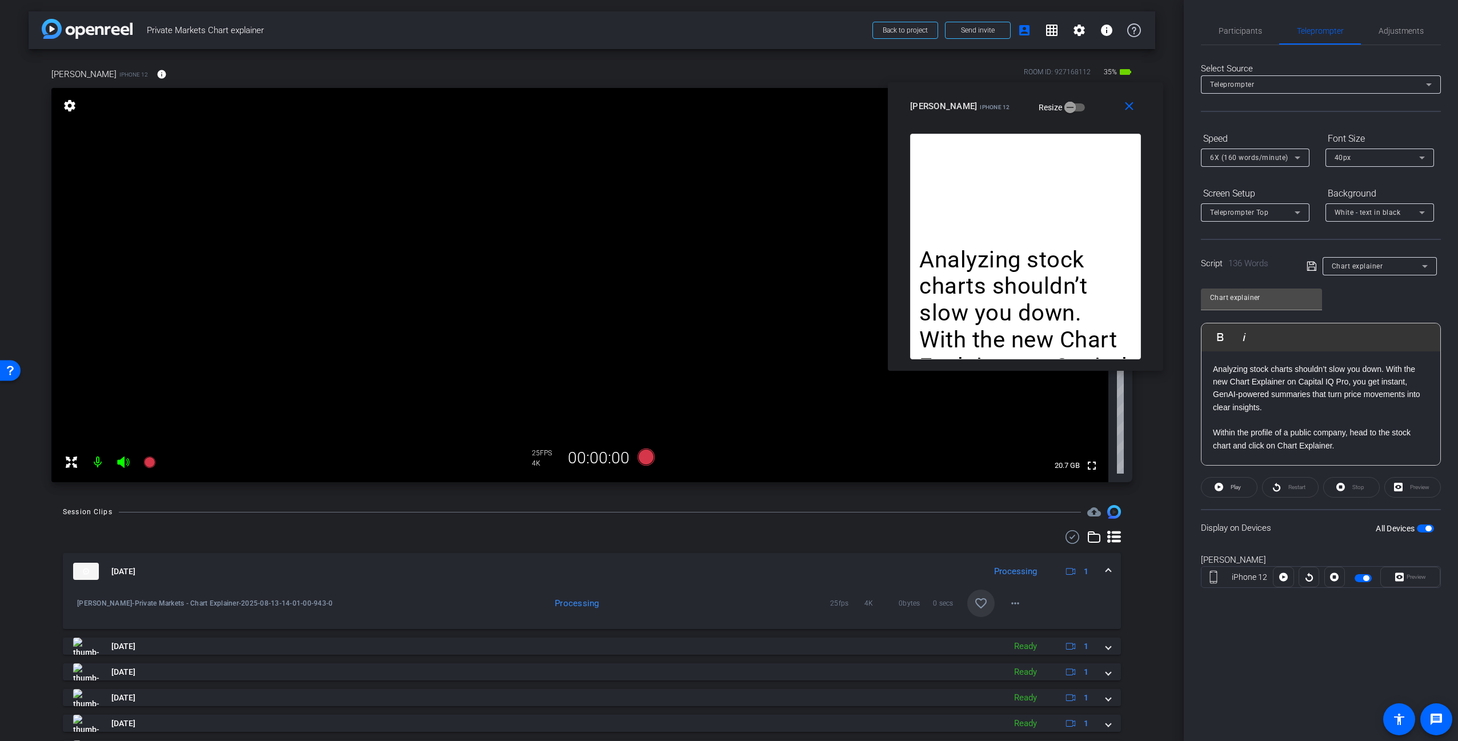
click at [1046, 196] on div "Analyzing stock charts shouldn’t slow you down. With the new Chart Explainer on…" at bounding box center [1025, 247] width 231 height 226
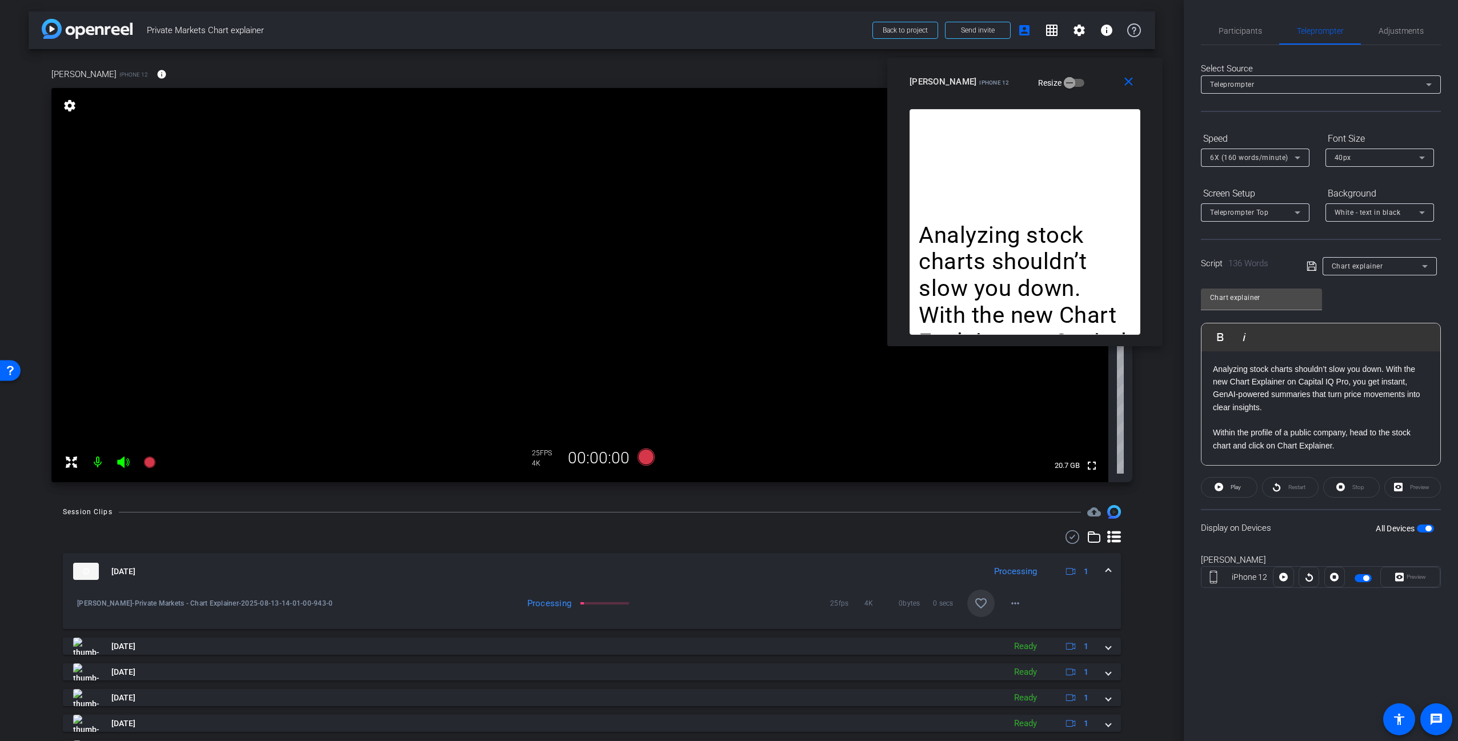
drag, startPoint x: 944, startPoint y: 106, endPoint x: 944, endPoint y: 82, distance: 24.6
click at [979, 82] on span "iPhone 12" at bounding box center [994, 82] width 30 height 6
click at [1057, 205] on div "Analyzing stock charts shouldn’t slow you down. With the new Chart Explainer on…" at bounding box center [1025, 222] width 231 height 226
click at [762, 535] on div at bounding box center [592, 537] width 1058 height 14
click at [577, 540] on div at bounding box center [592, 537] width 1058 height 14
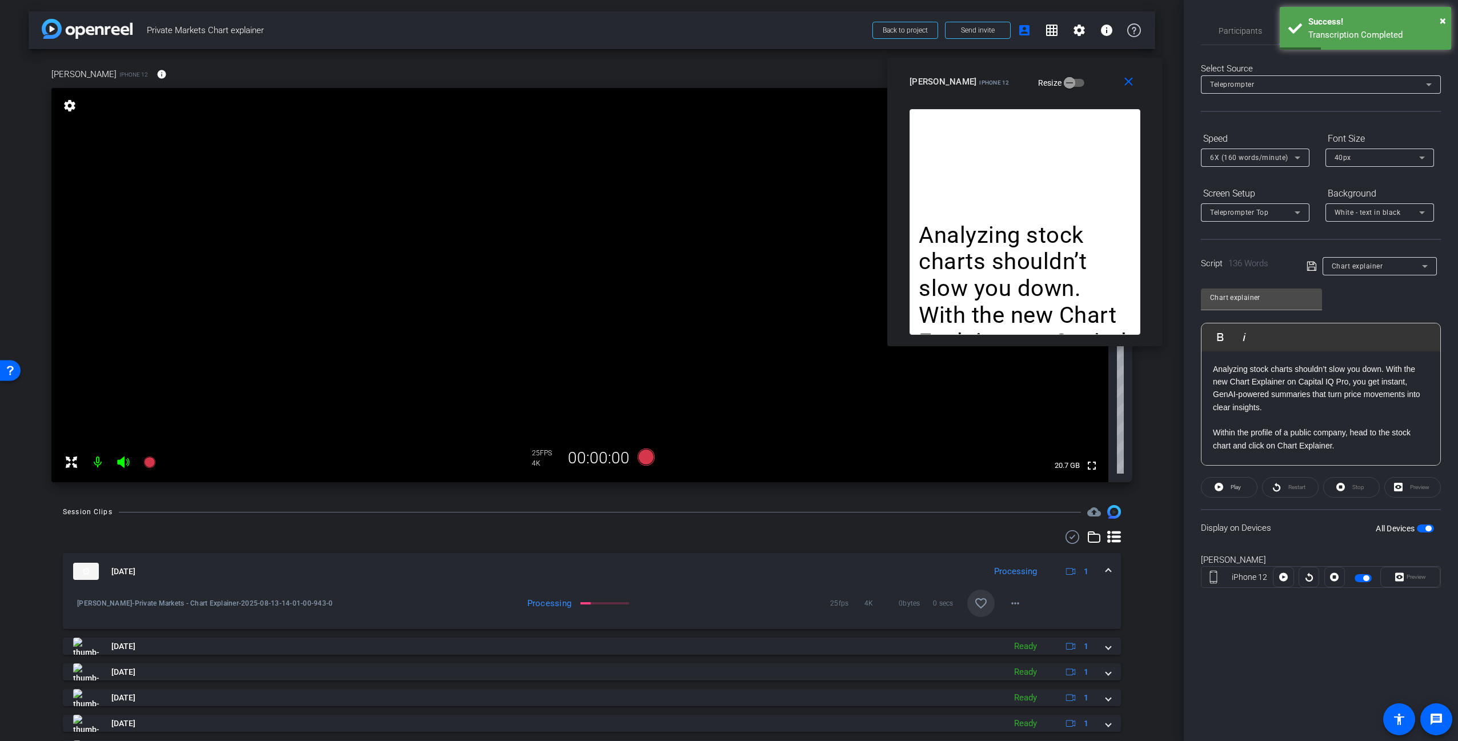
click at [672, 538] on div at bounding box center [592, 537] width 1058 height 14
click at [647, 519] on div "Session Clips cloud_upload [DATE] Processing 1 [PERSON_NAME]-Private Markets - …" at bounding box center [592, 651] width 1127 height 293
click at [639, 458] on icon at bounding box center [646, 456] width 17 height 17
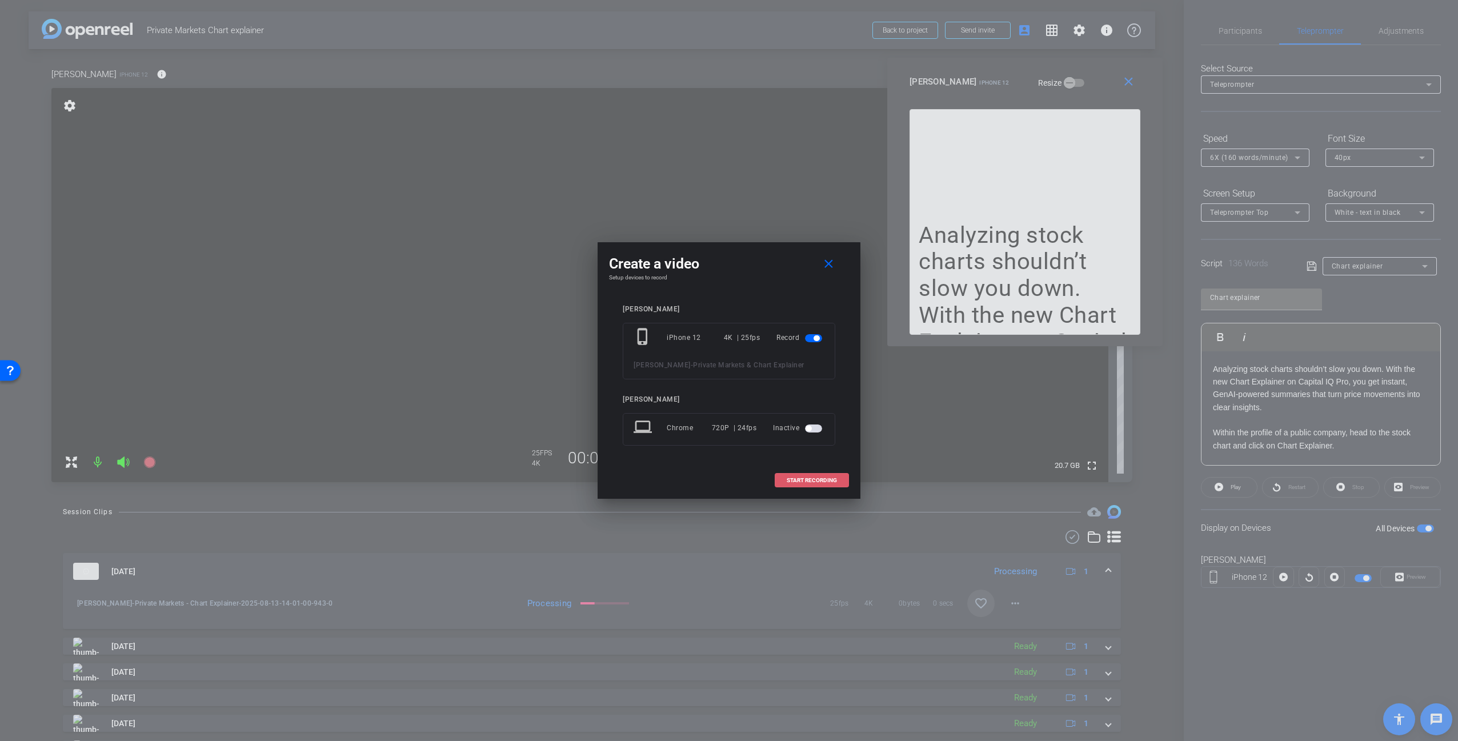
click at [825, 480] on span "START RECORDING" at bounding box center [812, 481] width 50 height 6
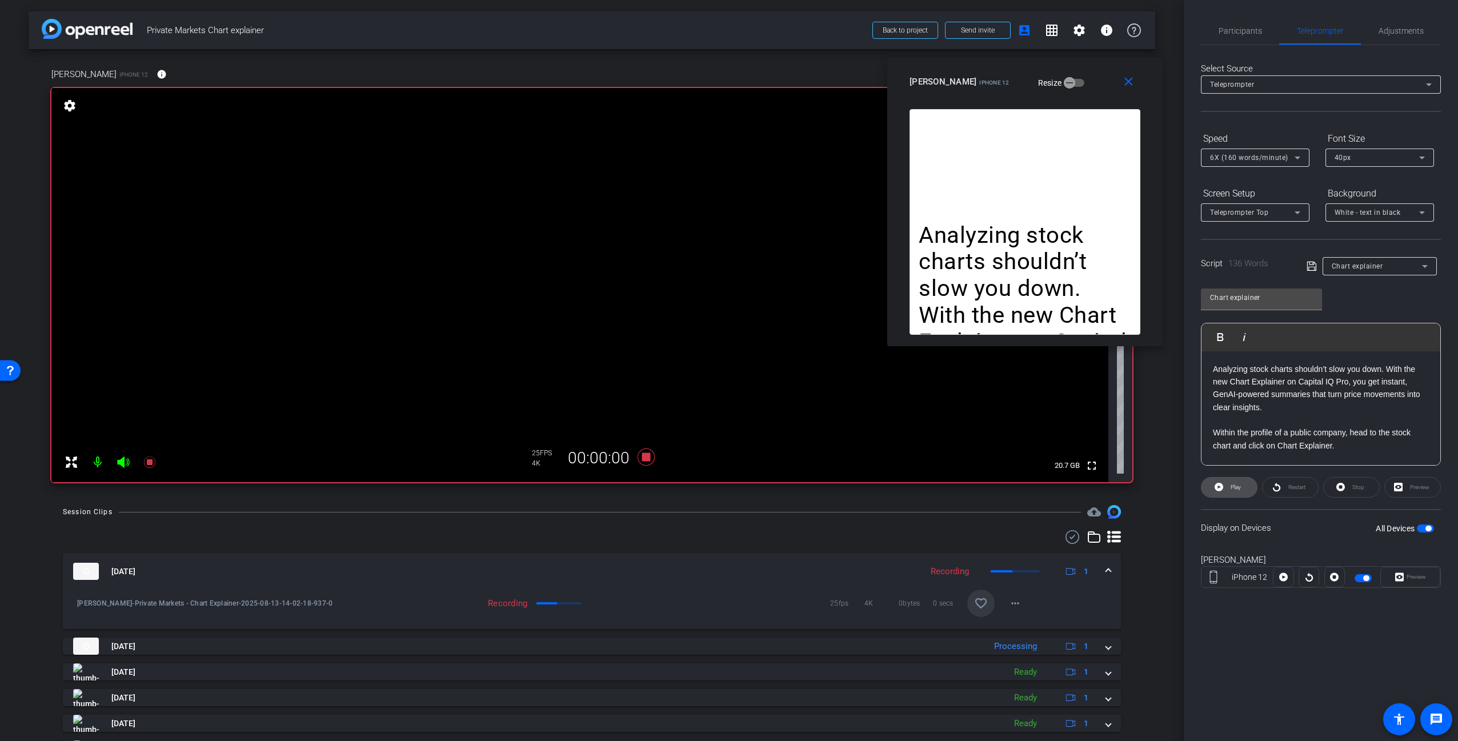
click at [1238, 488] on span "Play" at bounding box center [1236, 487] width 10 height 6
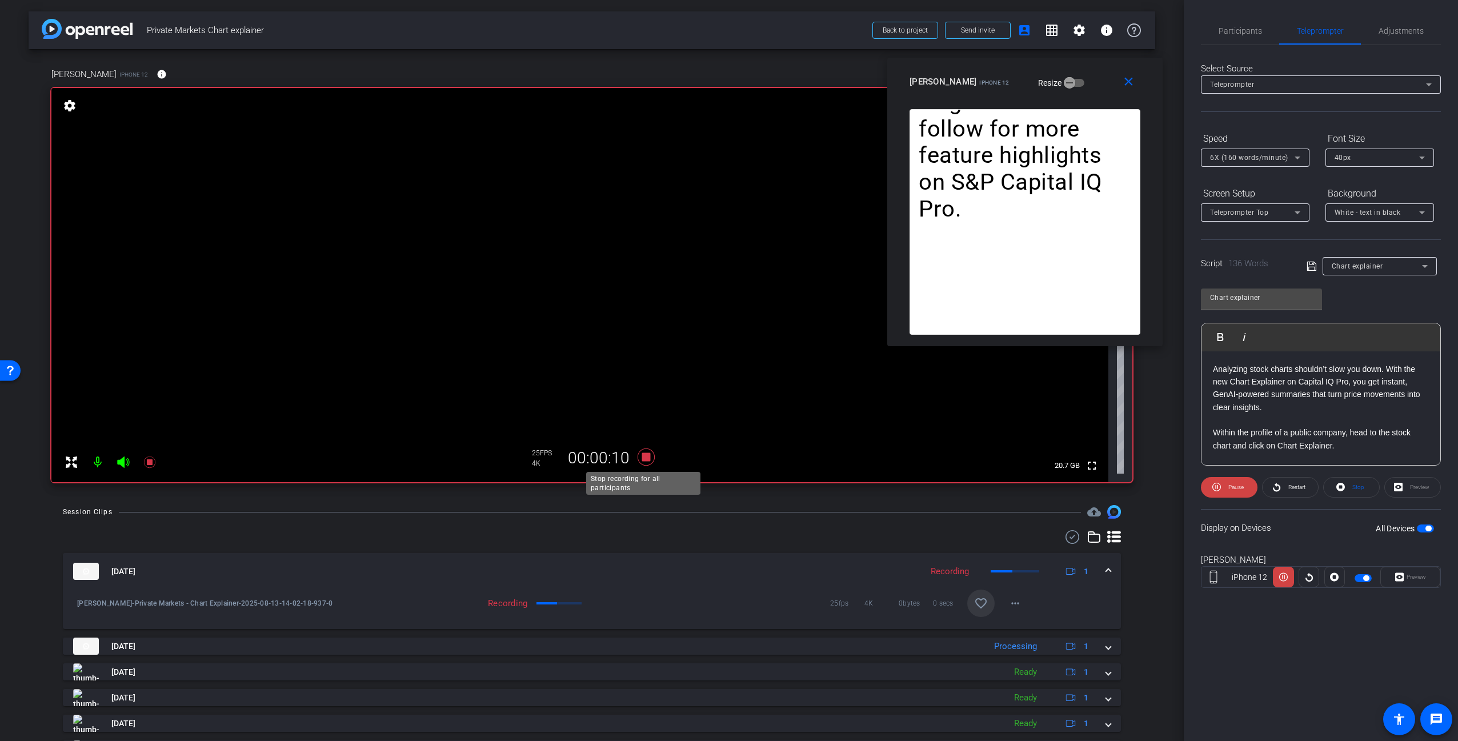
click at [648, 454] on icon at bounding box center [645, 457] width 27 height 21
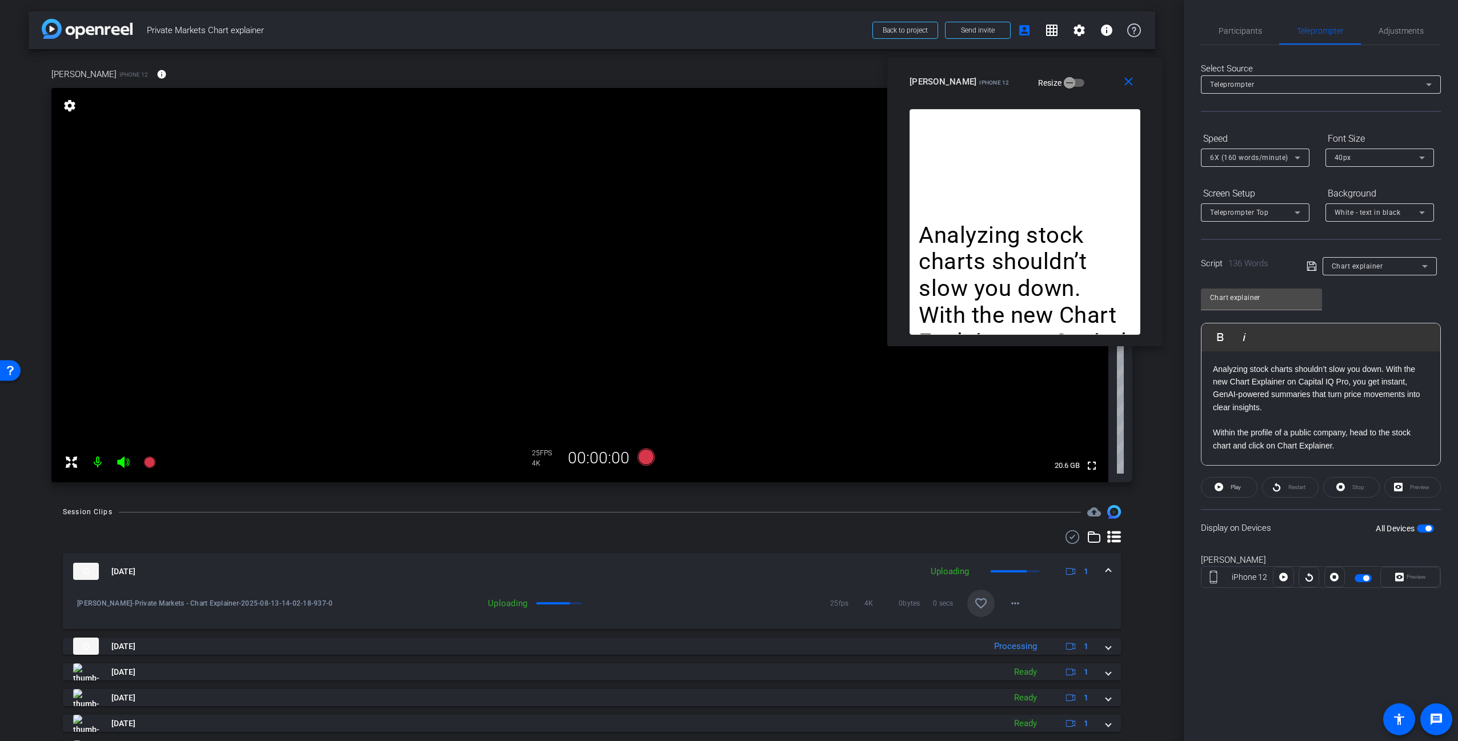
click at [818, 550] on div "[DATE] Uploading 1 [PERSON_NAME]-Private Markets - Chart Explainer-2025-08-13-1…" at bounding box center [592, 677] width 1058 height 294
click at [819, 540] on div at bounding box center [592, 537] width 1058 height 14
click at [623, 508] on div "Session Clips cloud_upload" at bounding box center [592, 512] width 1058 height 14
click at [1001, 174] on div "Analyzing stock charts shouldn’t slow you down. With the new Chart Explainer on…" at bounding box center [1025, 222] width 231 height 226
click at [1051, 83] on div "[PERSON_NAME] iPhone 12 Resize" at bounding box center [1029, 81] width 239 height 21
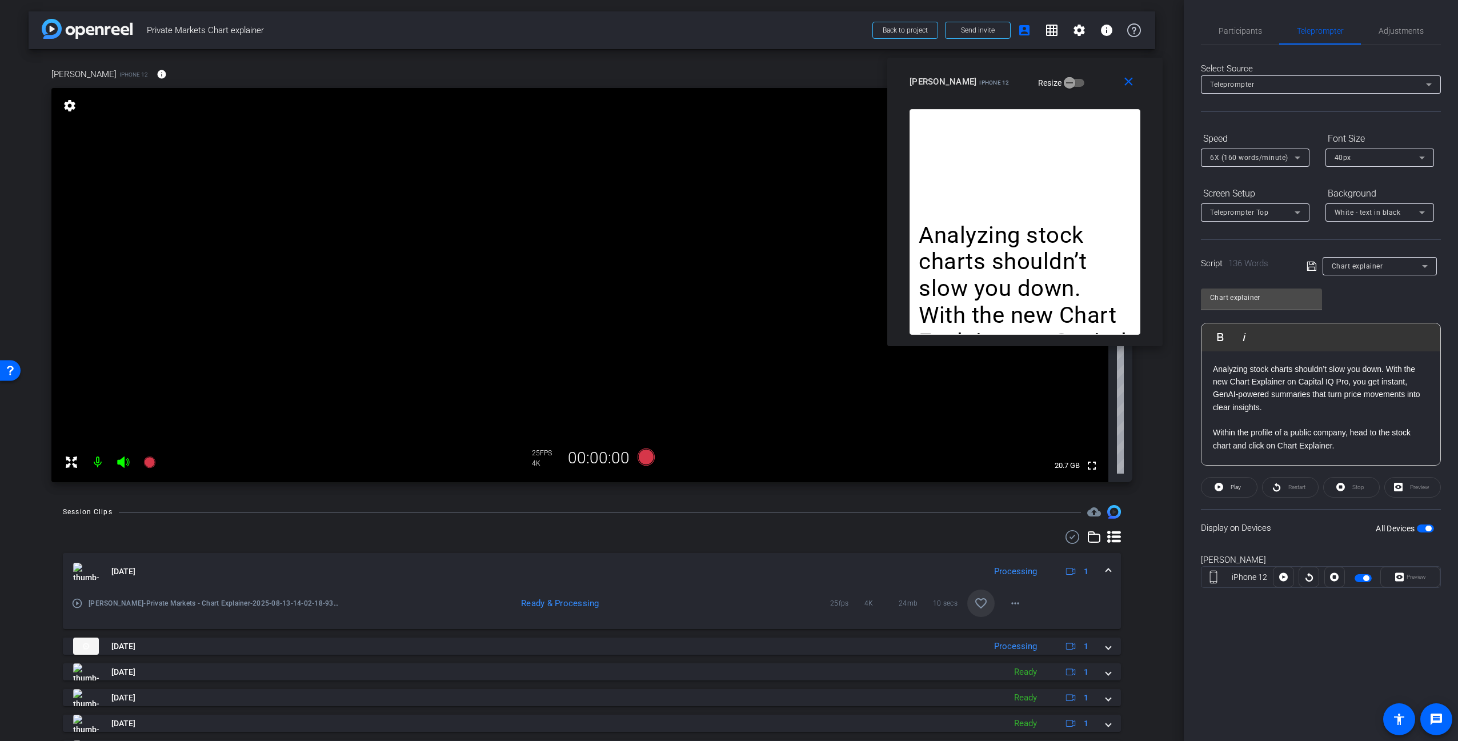
click at [720, 527] on div "Session Clips cloud_upload [DATE] Processing 1 play_circle_outline [PERSON_NAME…" at bounding box center [592, 664] width 1127 height 319
click at [647, 450] on icon at bounding box center [645, 457] width 27 height 21
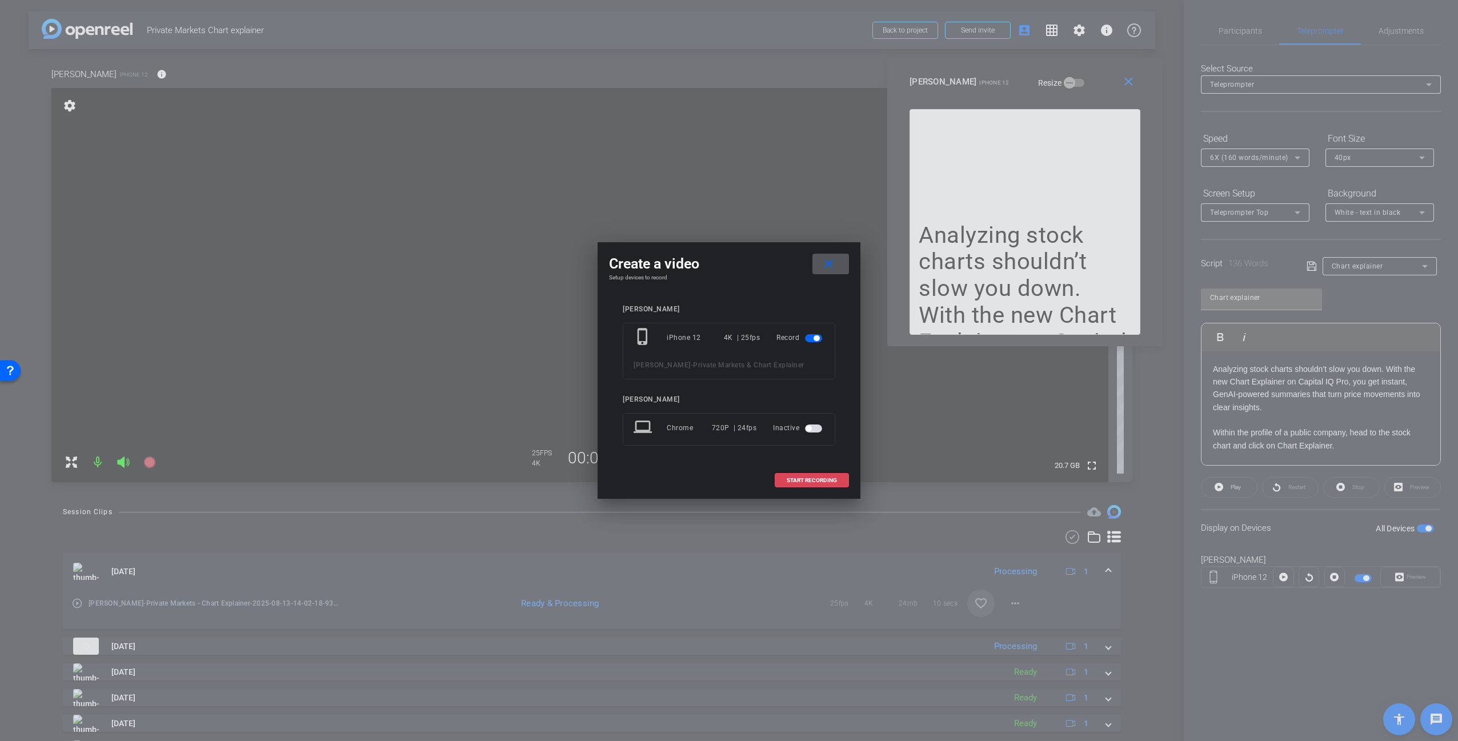
click at [791, 480] on span "START RECORDING" at bounding box center [812, 481] width 50 height 6
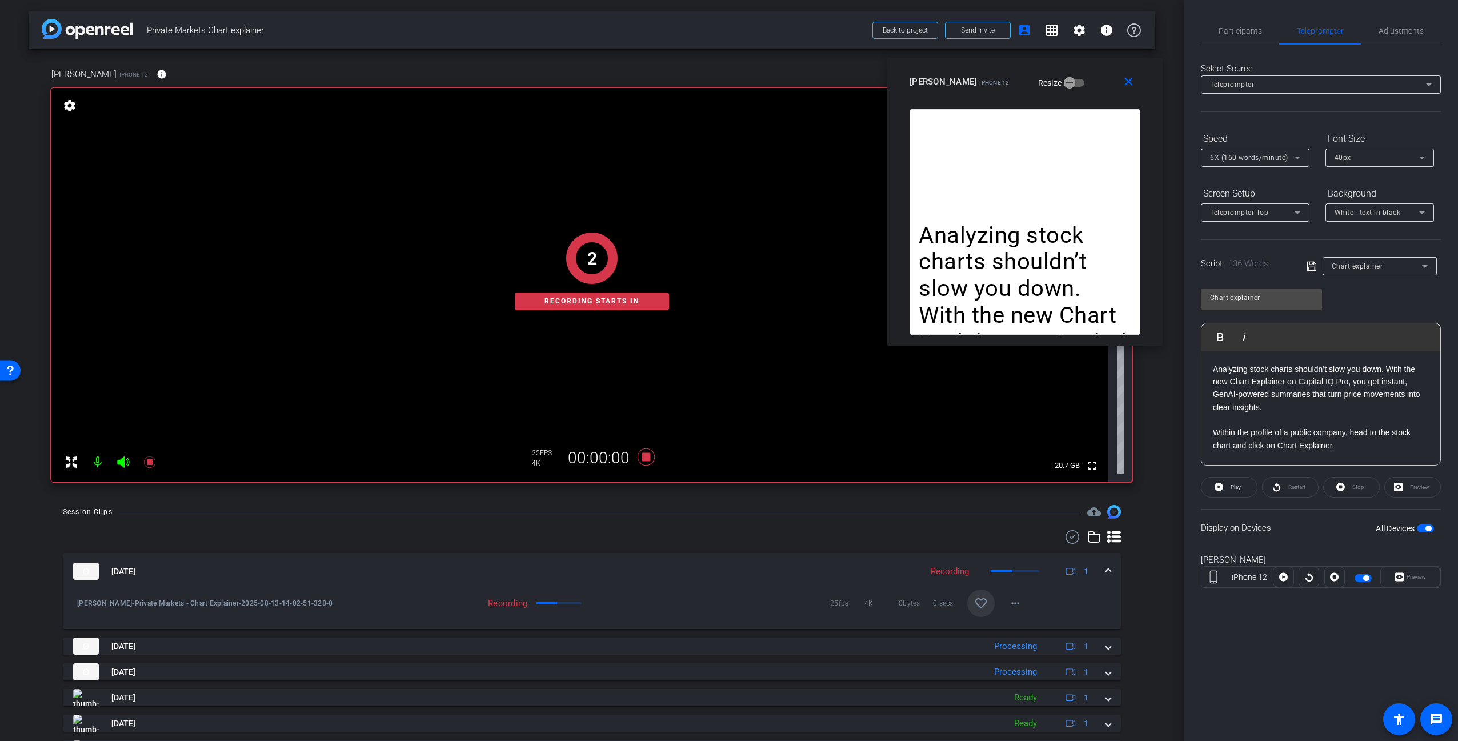
click at [1027, 185] on div "Analyzing stock charts shouldn’t slow you down. With the new Chart Explainer on…" at bounding box center [1025, 222] width 231 height 226
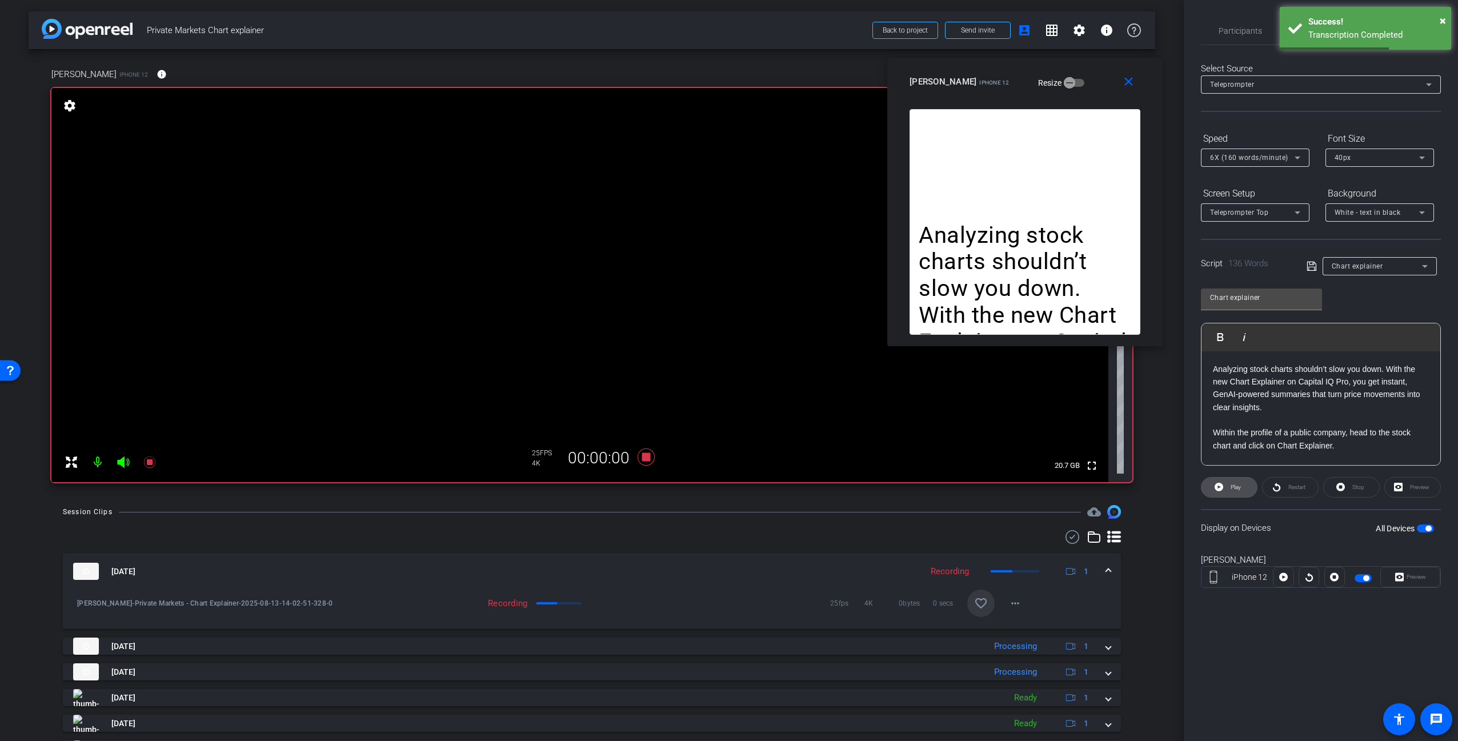
click at [1236, 489] on span "Play" at bounding box center [1236, 487] width 10 height 6
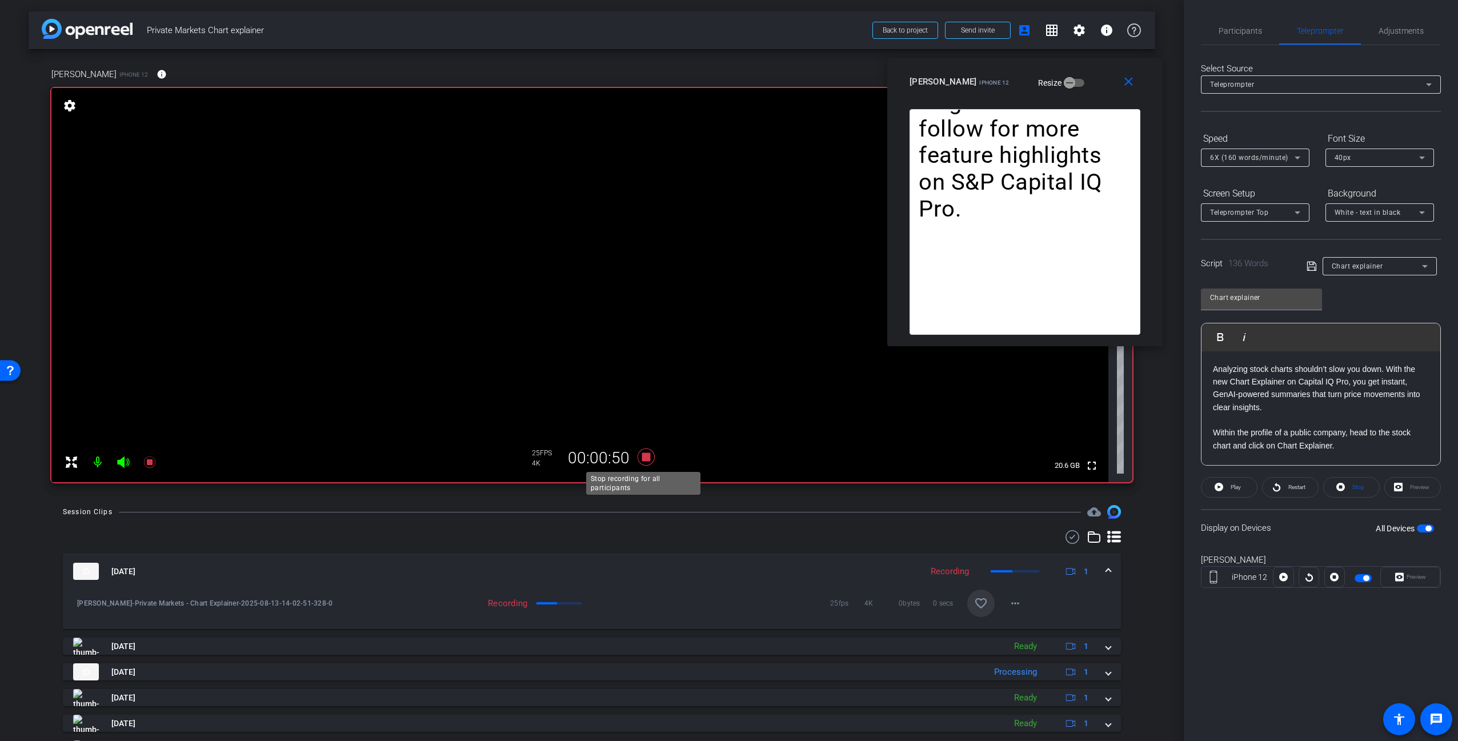
click at [648, 456] on icon at bounding box center [645, 457] width 27 height 21
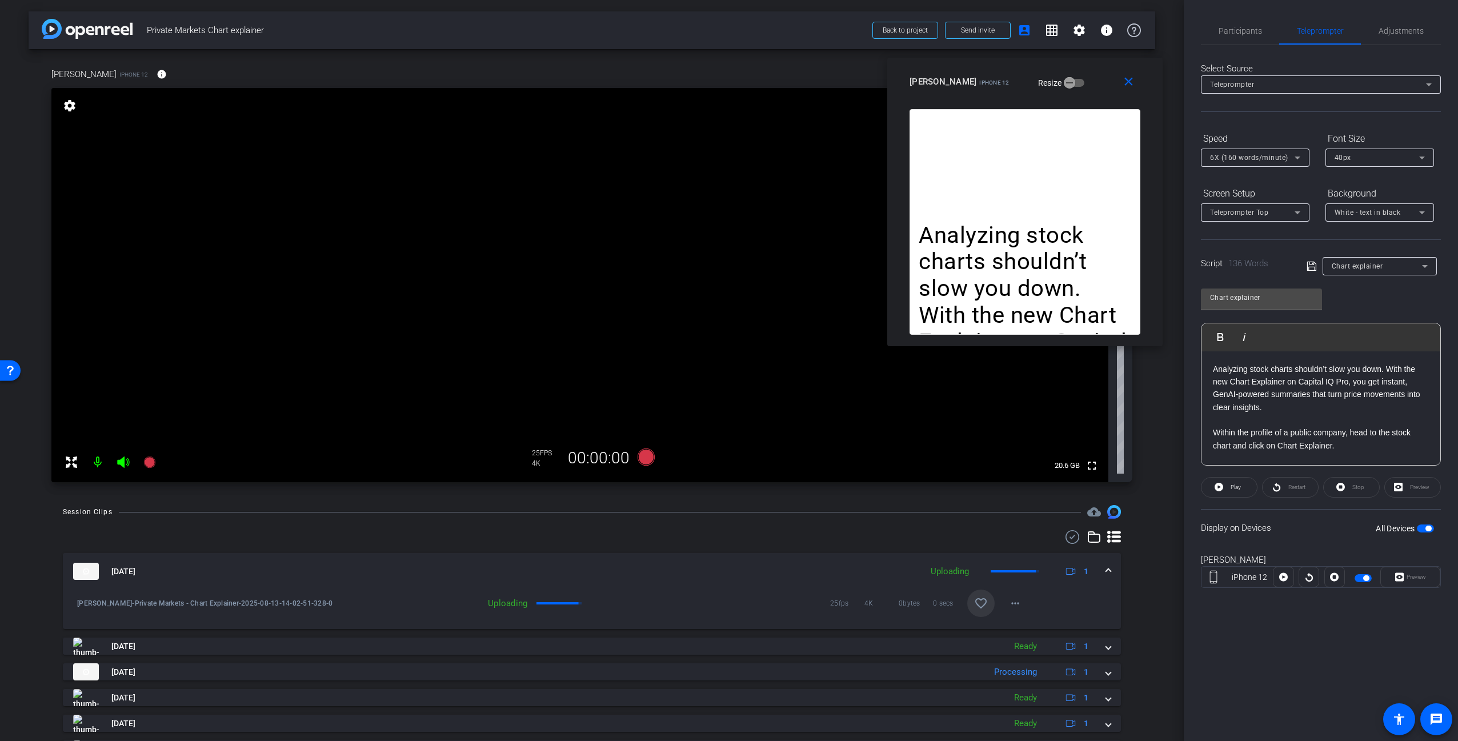
click at [1028, 539] on div at bounding box center [592, 537] width 1058 height 14
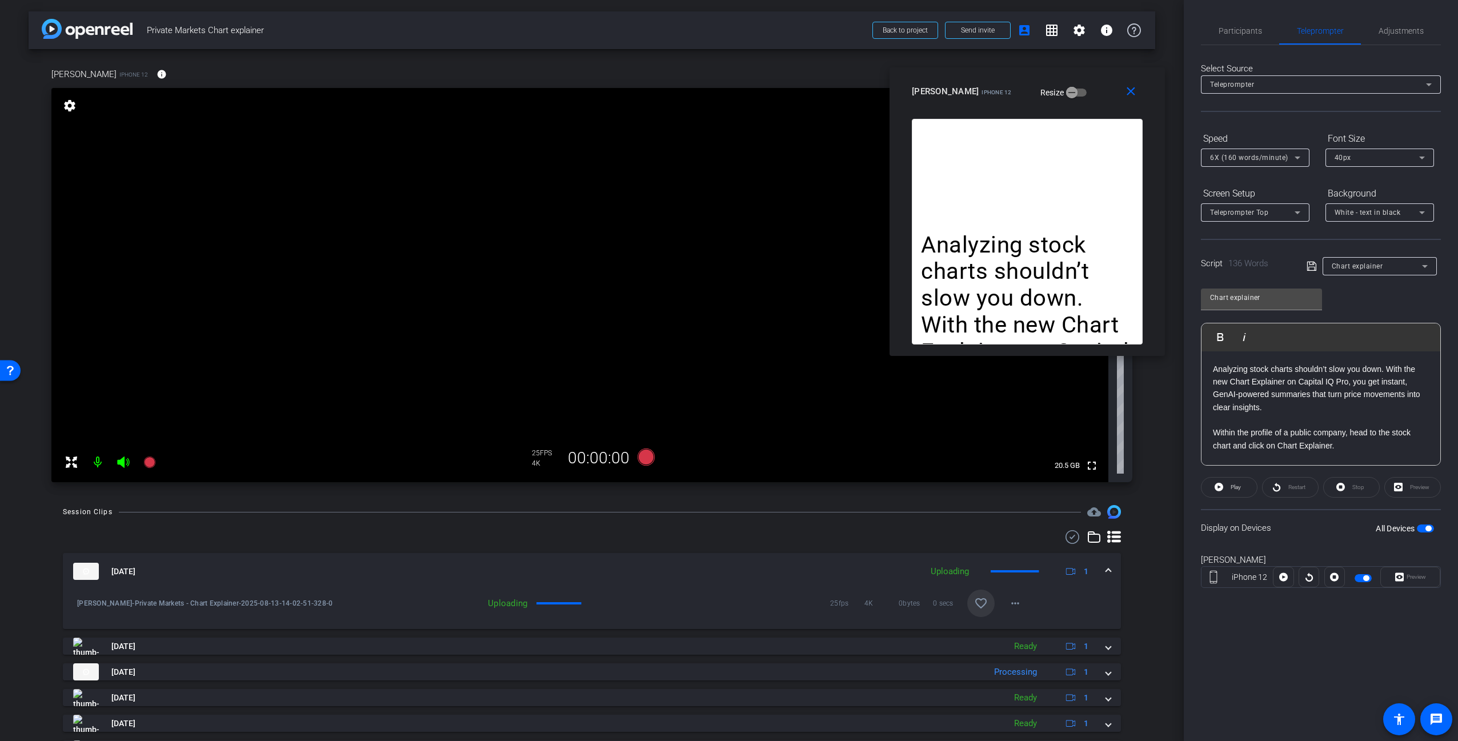
drag, startPoint x: 1075, startPoint y: 79, endPoint x: 1080, endPoint y: 93, distance: 14.1
click at [1077, 89] on div "[PERSON_NAME] iPhone 12 Resize" at bounding box center [1031, 91] width 239 height 21
click at [1272, 151] on div "6X (160 words/minute)" at bounding box center [1252, 157] width 85 height 14
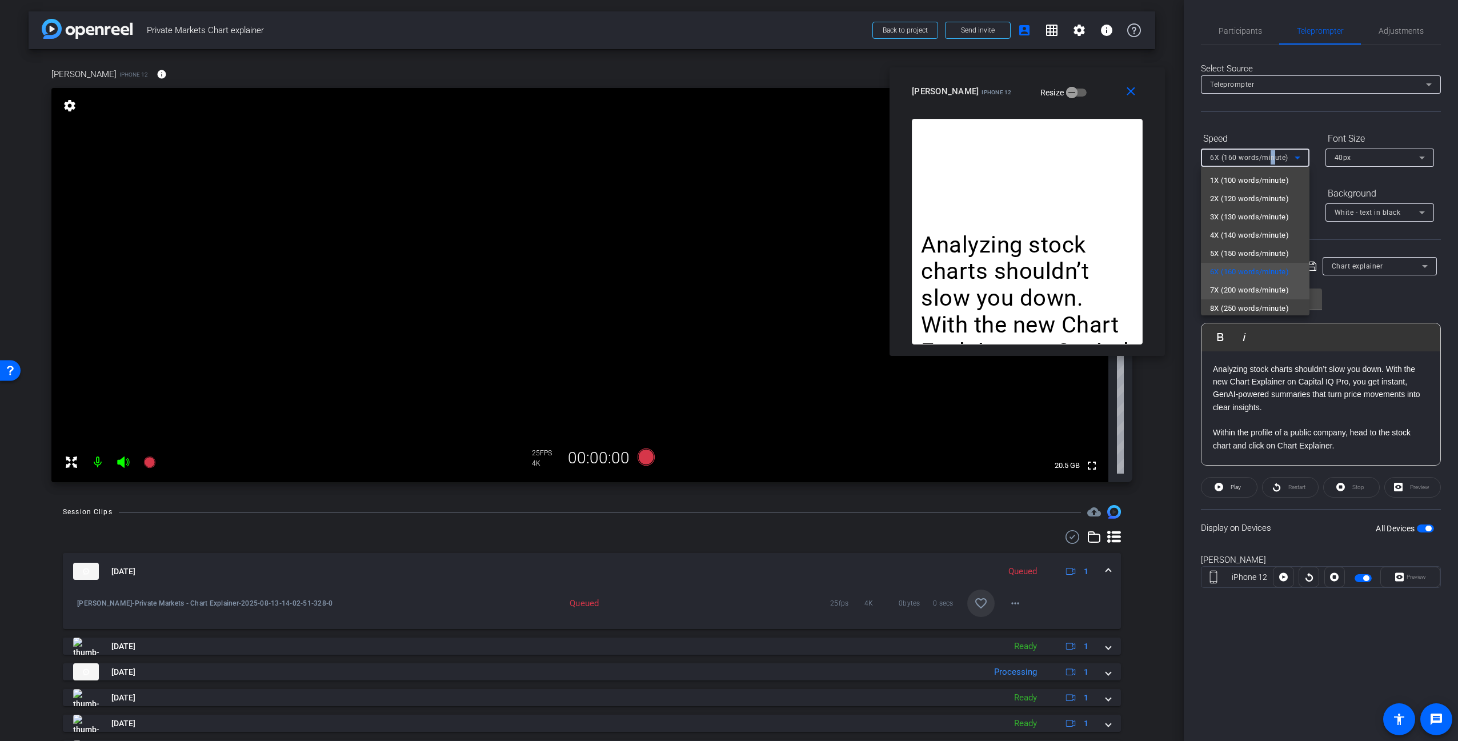
click at [1246, 283] on span "7X (200 words/minute)" at bounding box center [1249, 290] width 79 height 14
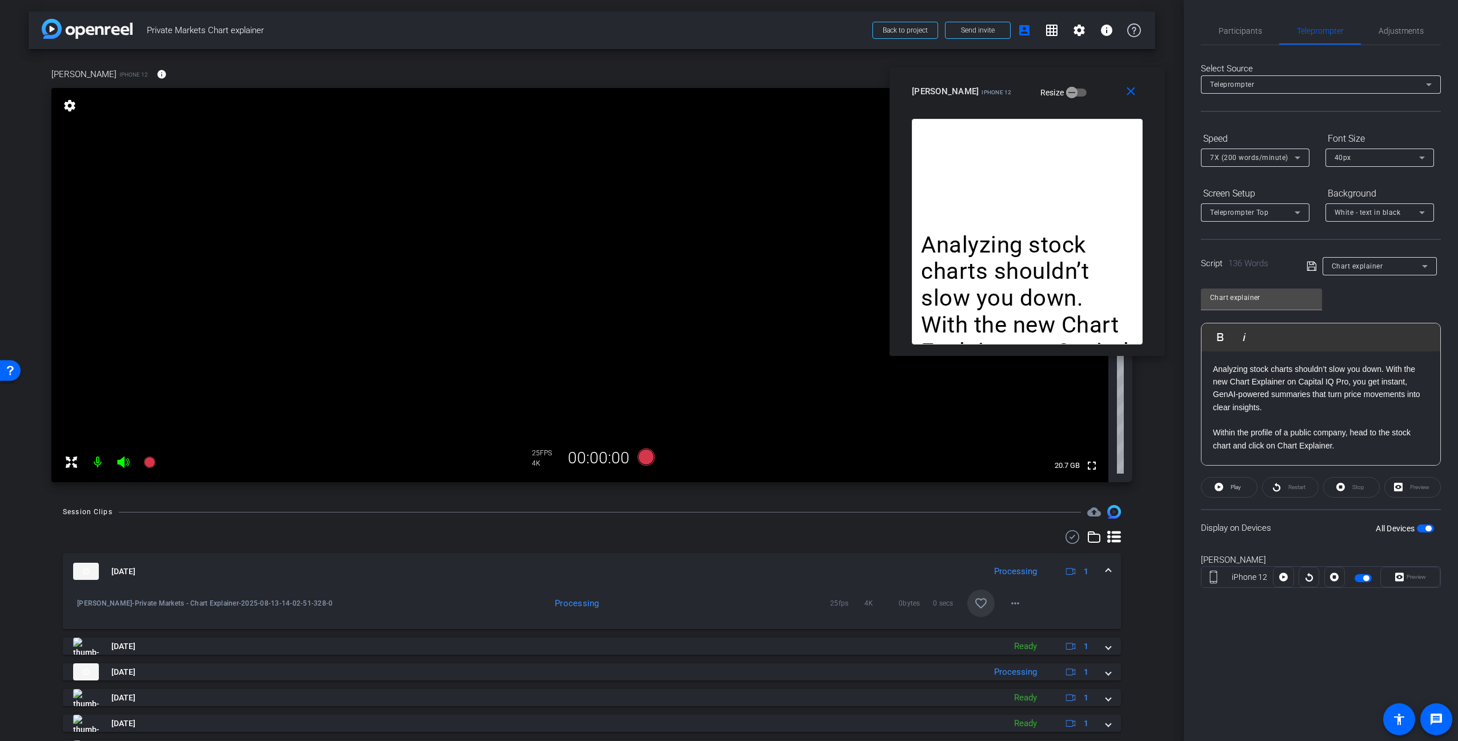
click at [1261, 236] on div "Select Source Teleprompter Speed 7X (200 words/minute) Font Size 40px Screen Se…" at bounding box center [1321, 326] width 240 height 562
click at [1354, 242] on div "Script 136 Words Chart explainer" at bounding box center [1321, 257] width 240 height 37
click at [1347, 235] on div "Select Source Teleprompter Speed 7X (200 words/minute) Font Size 40px Screen Se…" at bounding box center [1321, 326] width 240 height 562
click at [1400, 302] on div "Chart explainer Play Play from this location Play Selected Play and display the…" at bounding box center [1321, 373] width 240 height 186
click at [642, 459] on icon at bounding box center [646, 456] width 17 height 17
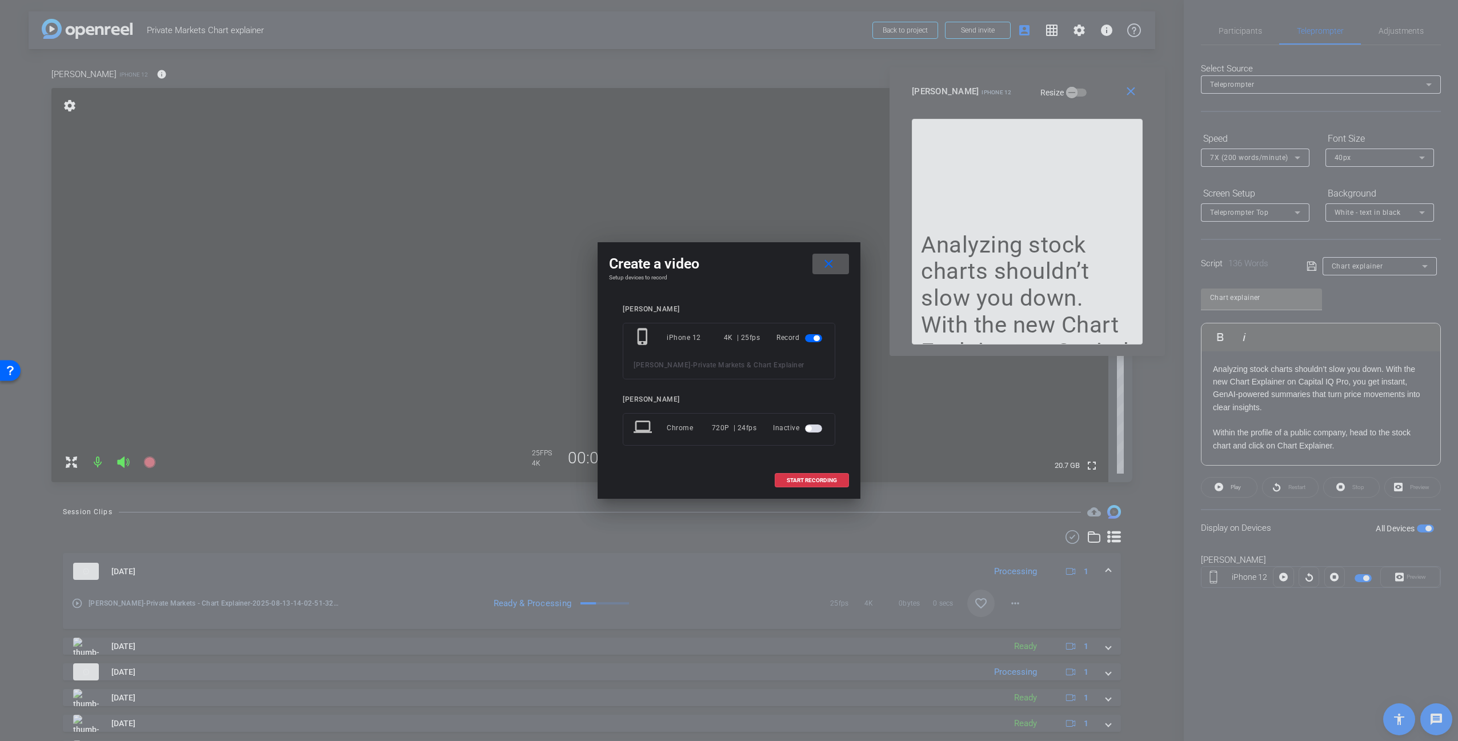
click at [752, 280] on h4 "Setup devices to record" at bounding box center [729, 277] width 240 height 7
click at [832, 479] on span "START RECORDING" at bounding box center [812, 481] width 50 height 6
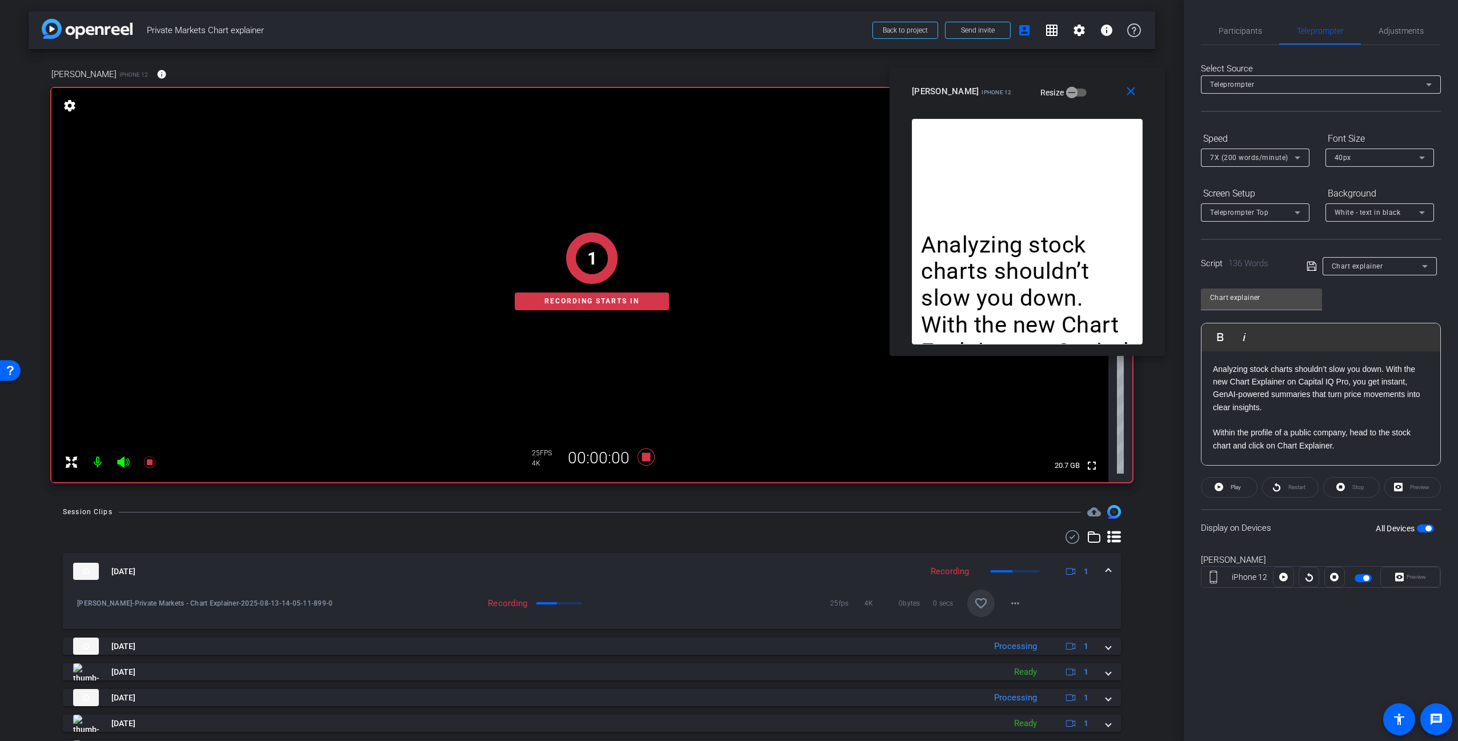
click at [1263, 536] on div "Display on Devices All Devices" at bounding box center [1321, 527] width 240 height 37
click at [1240, 486] on span "Play" at bounding box center [1236, 487] width 10 height 6
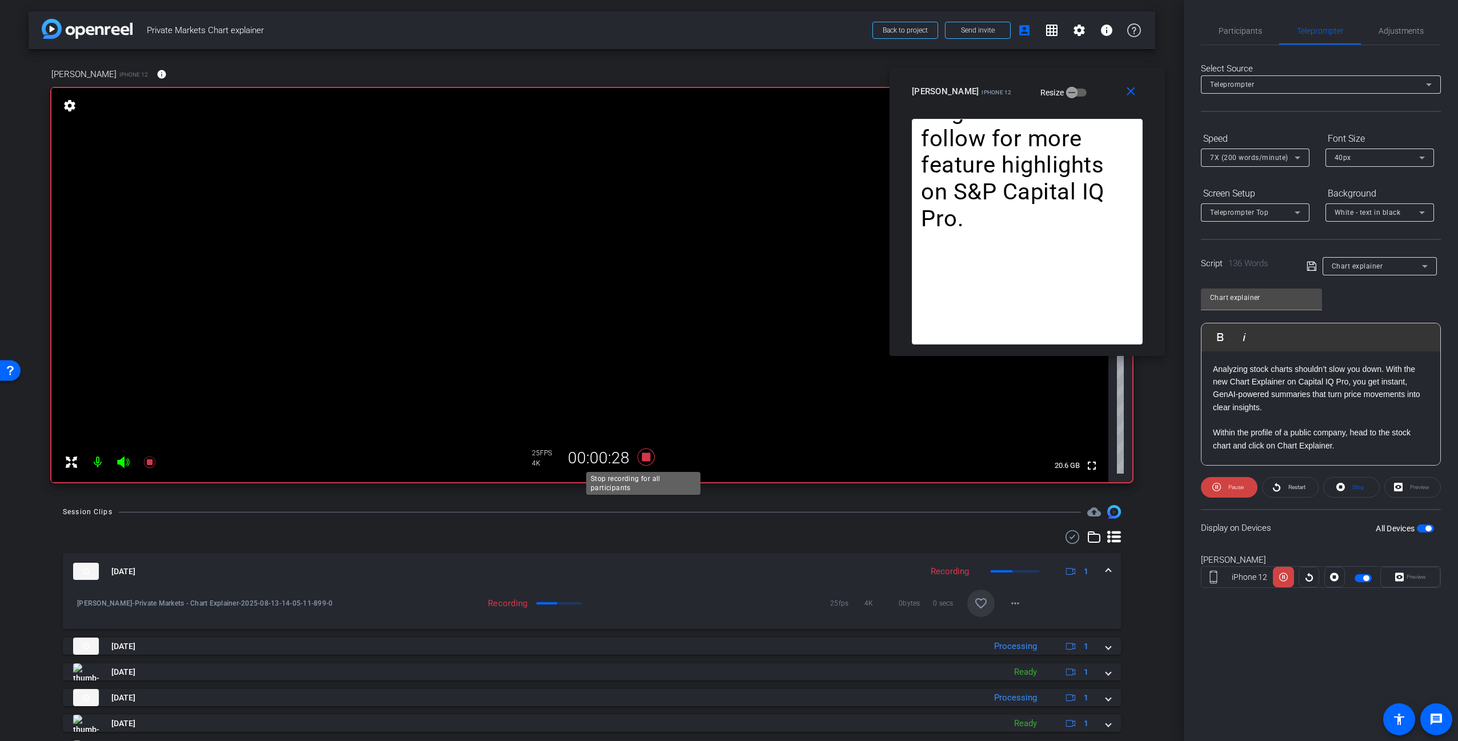
click at [651, 453] on icon at bounding box center [645, 457] width 27 height 21
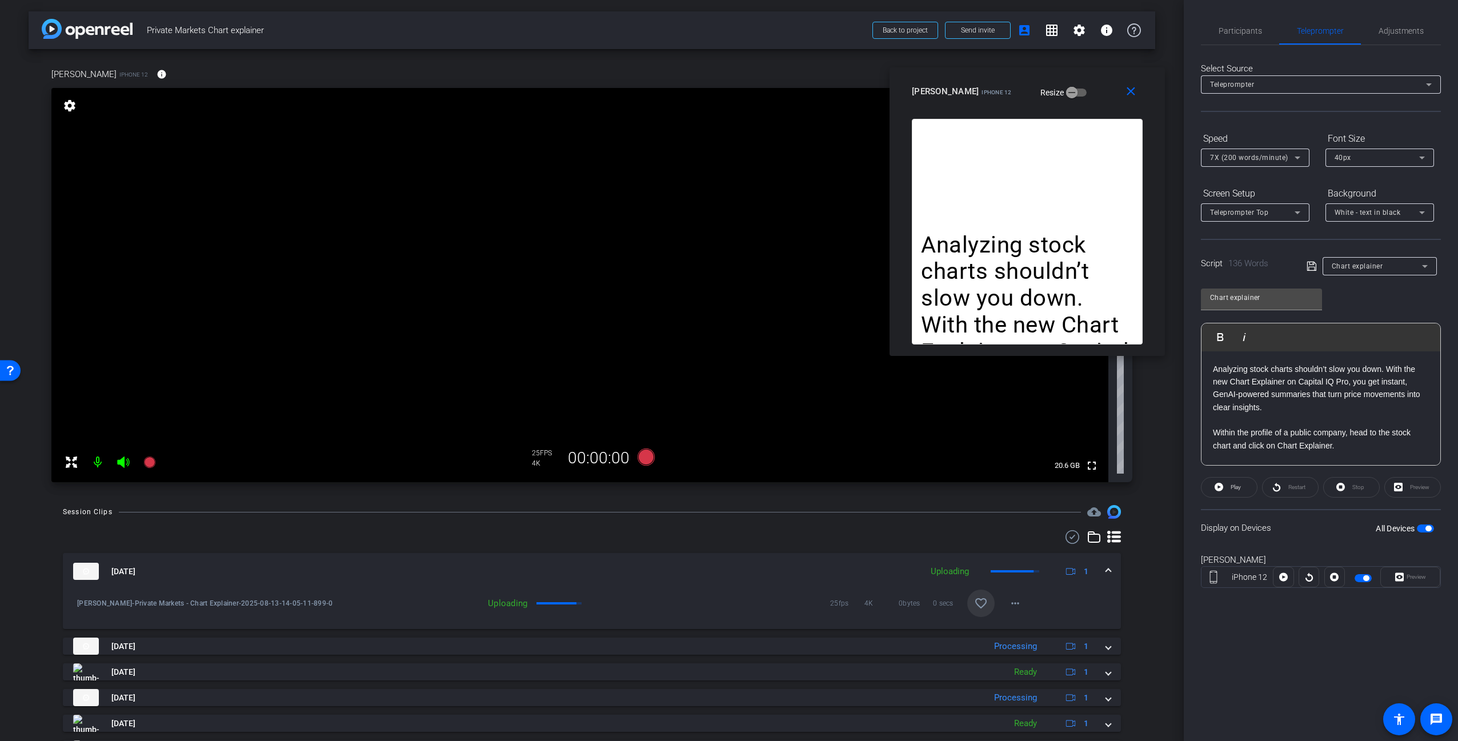
click at [1254, 163] on div "7X (200 words/minute)" at bounding box center [1252, 157] width 85 height 14
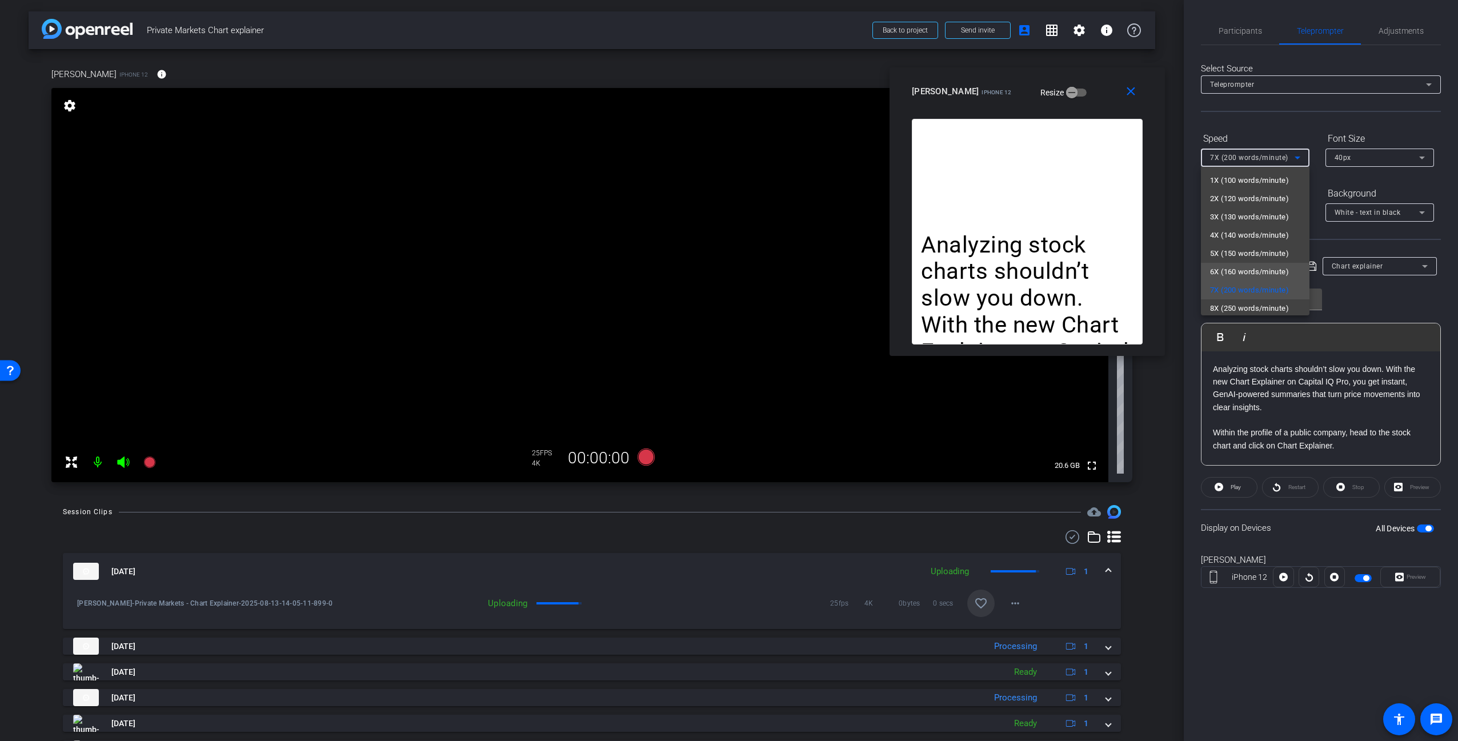
click at [1257, 266] on span "6X (160 words/minute)" at bounding box center [1249, 272] width 79 height 14
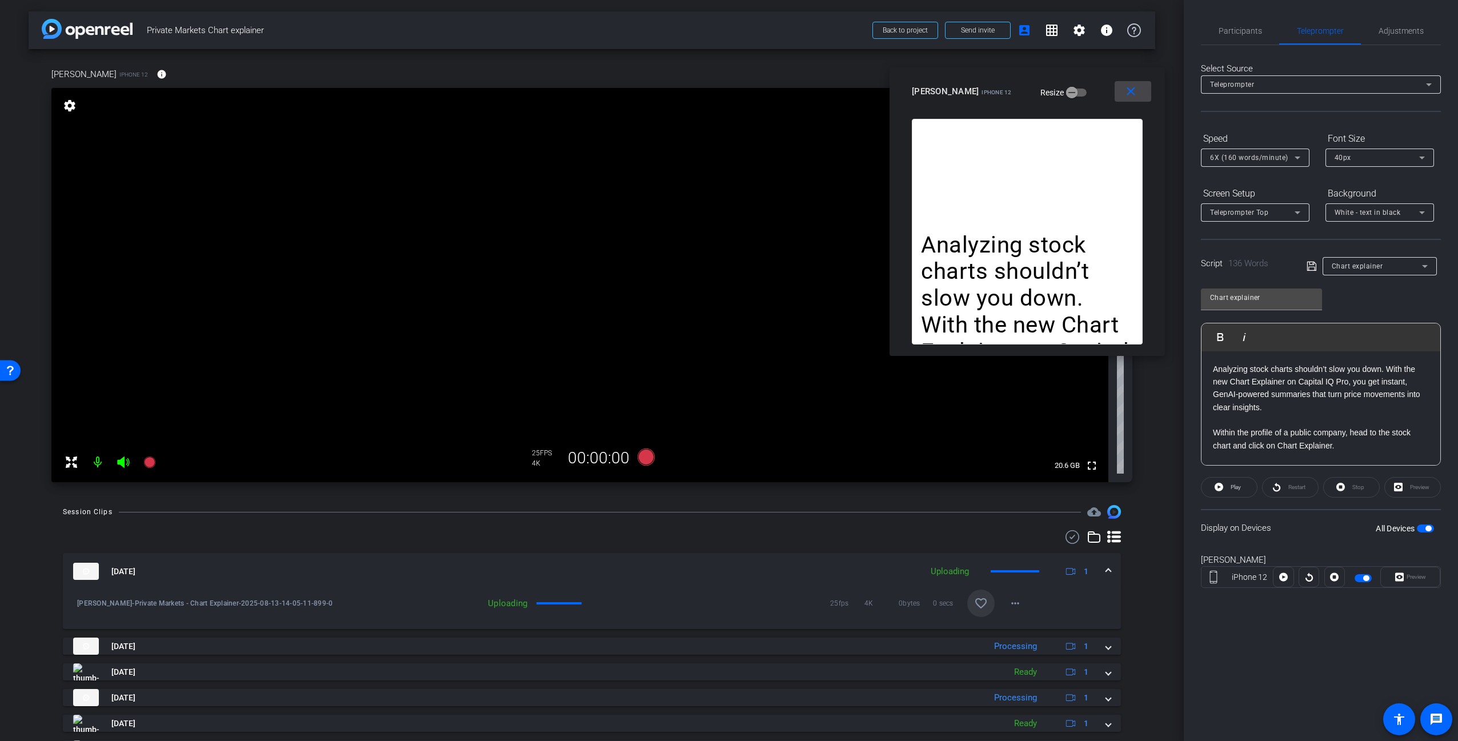
click at [1132, 91] on mat-icon "close" at bounding box center [1131, 92] width 14 height 14
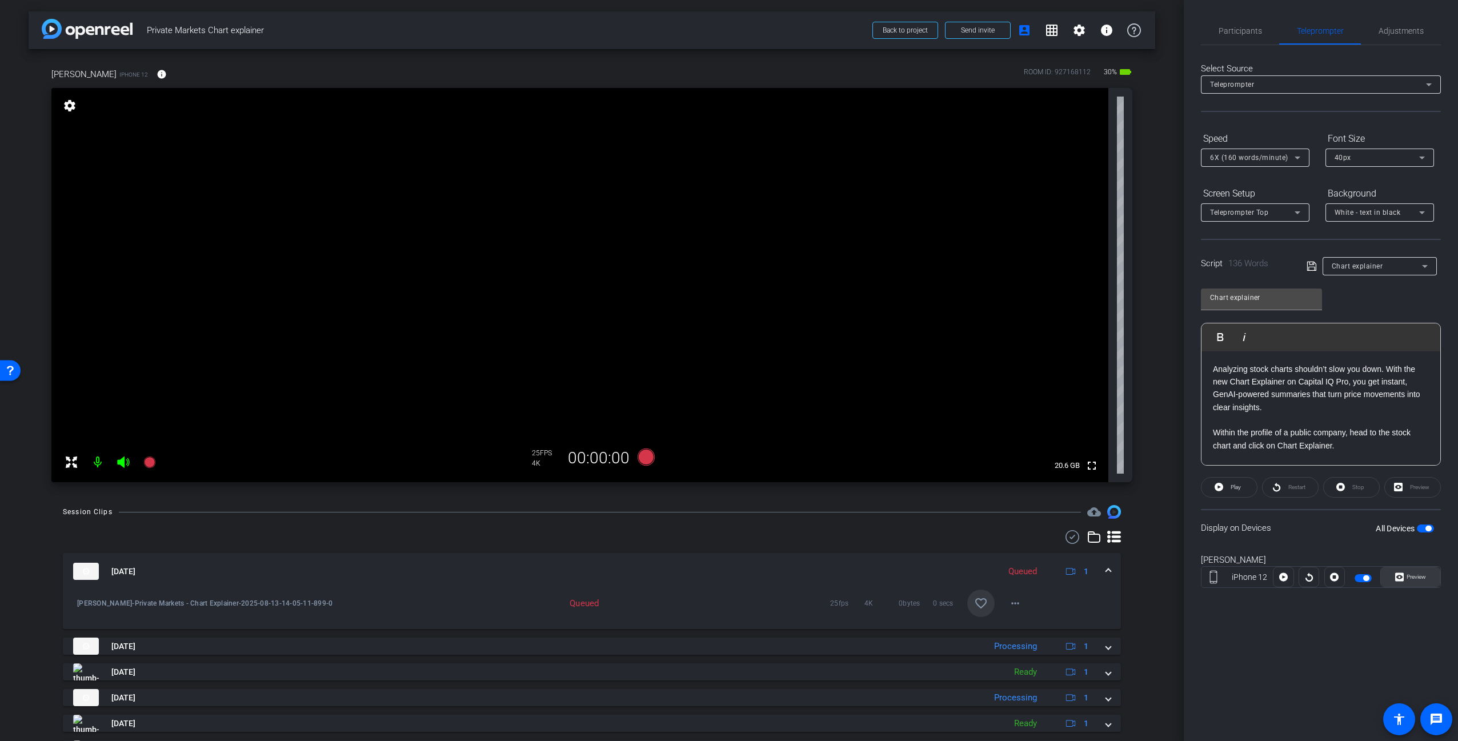
click at [1425, 581] on span "Preview" at bounding box center [1415, 577] width 22 height 16
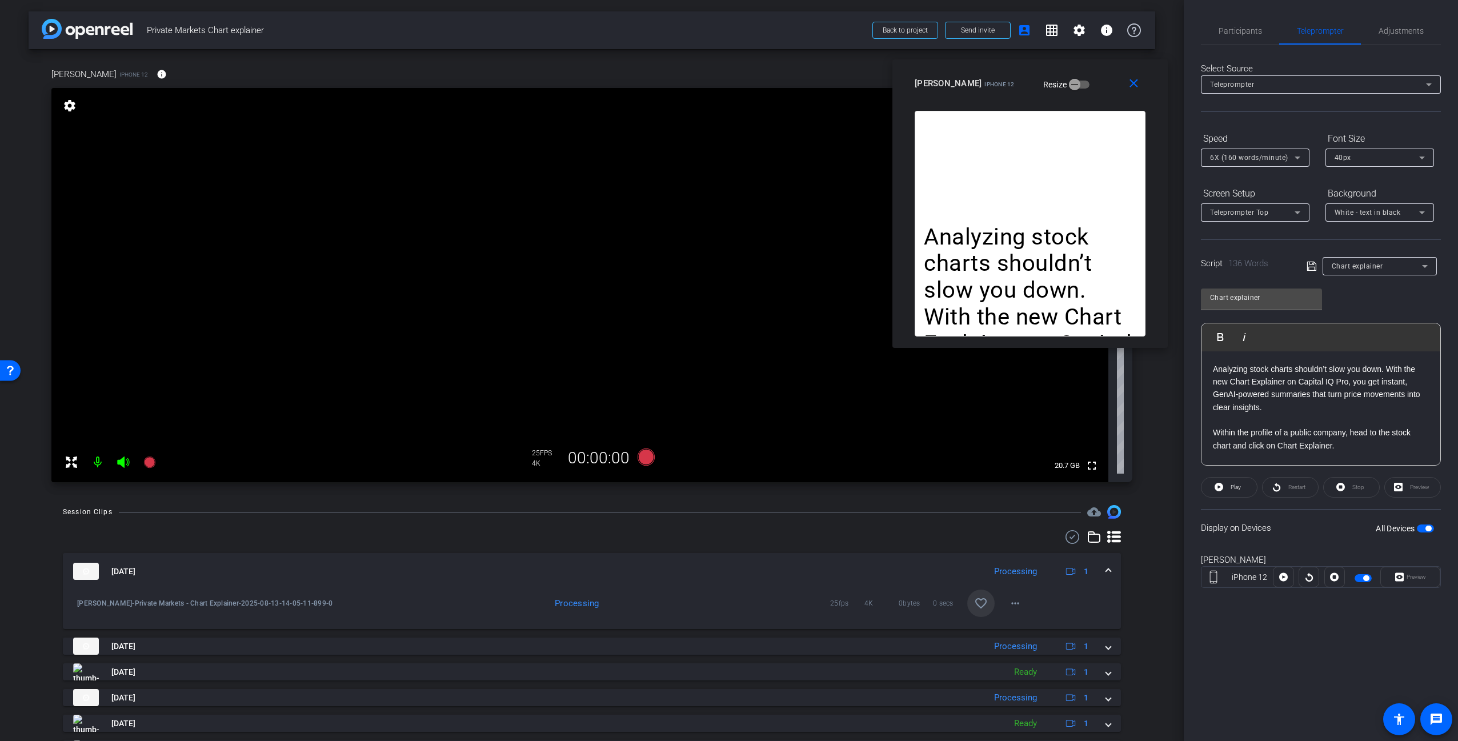
drag, startPoint x: 768, startPoint y: 250, endPoint x: 1069, endPoint y: 83, distance: 344.2
click at [1069, 83] on div "[PERSON_NAME] iPhone 12 Resize" at bounding box center [1034, 83] width 239 height 21
click at [1060, 259] on p "Analyzing stock charts shouldn’t slow you down. With the new Chart Explainer on…" at bounding box center [1030, 371] width 213 height 294
click at [1058, 258] on p "Analyzing stock charts shouldn’t slow you down. With the new Chart Explainer on…" at bounding box center [1030, 371] width 213 height 294
click at [782, 550] on div "[DATE] Processing 1 [PERSON_NAME]-Private Markets - Chart Explainer-2025-08-13-…" at bounding box center [592, 702] width 1058 height 345
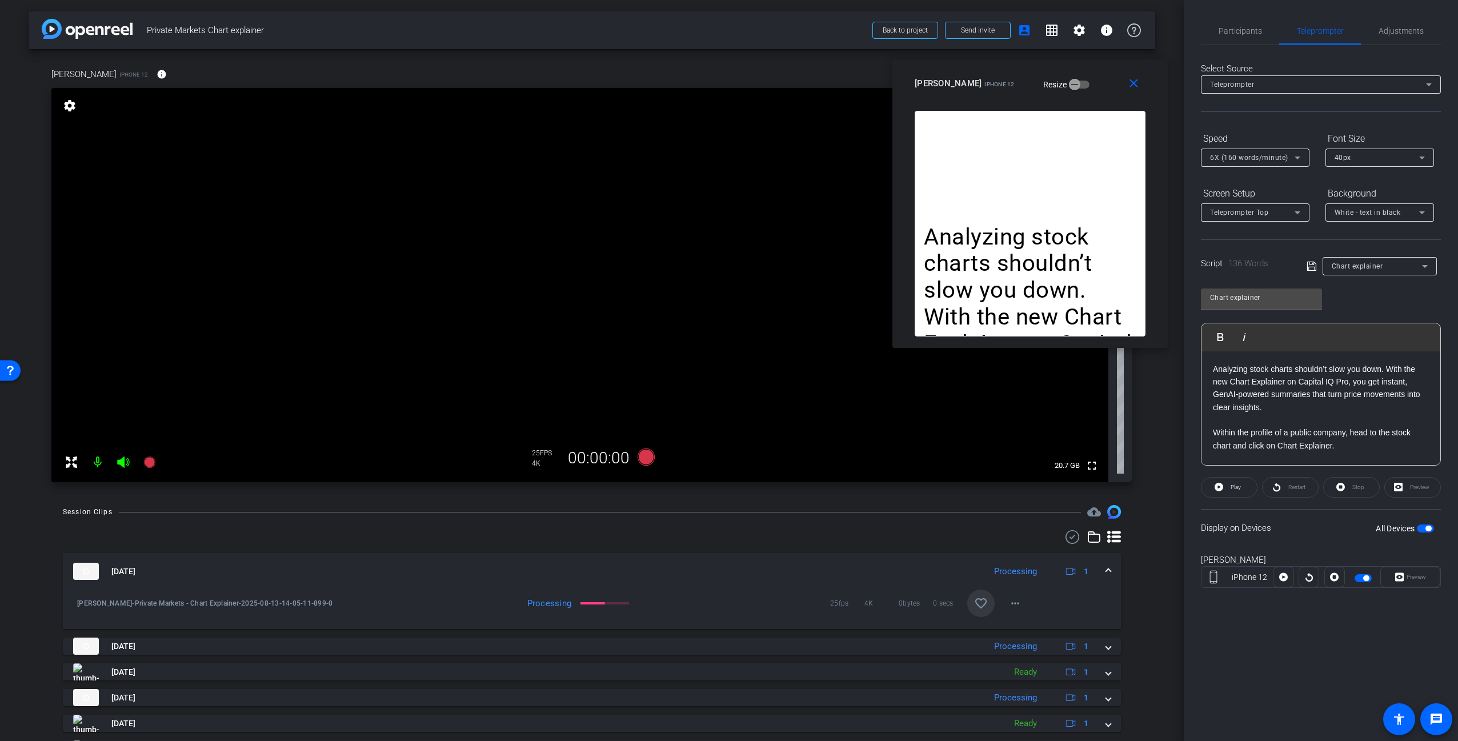
click at [786, 542] on div at bounding box center [592, 537] width 1058 height 14
click at [646, 454] on icon at bounding box center [646, 456] width 17 height 17
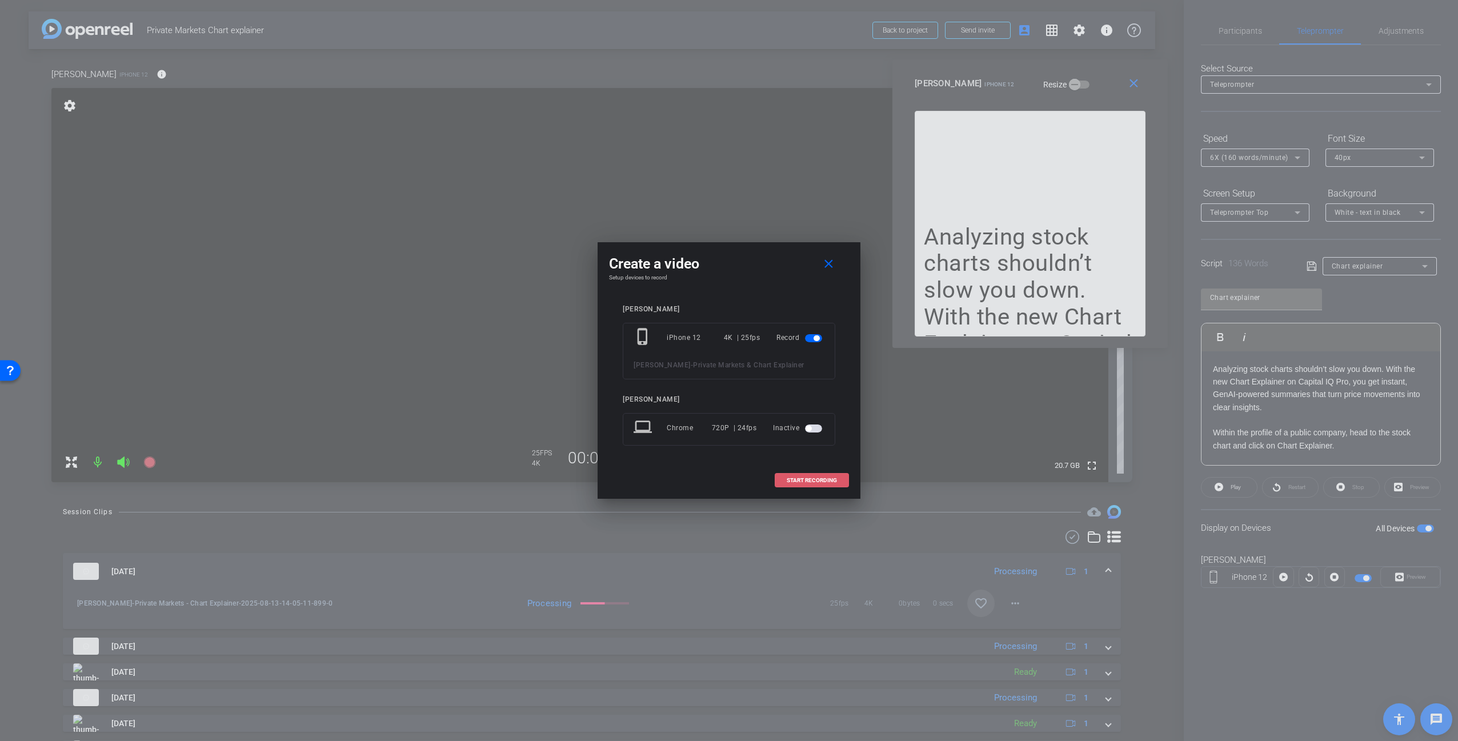
click at [807, 478] on span "START RECORDING" at bounding box center [812, 481] width 50 height 6
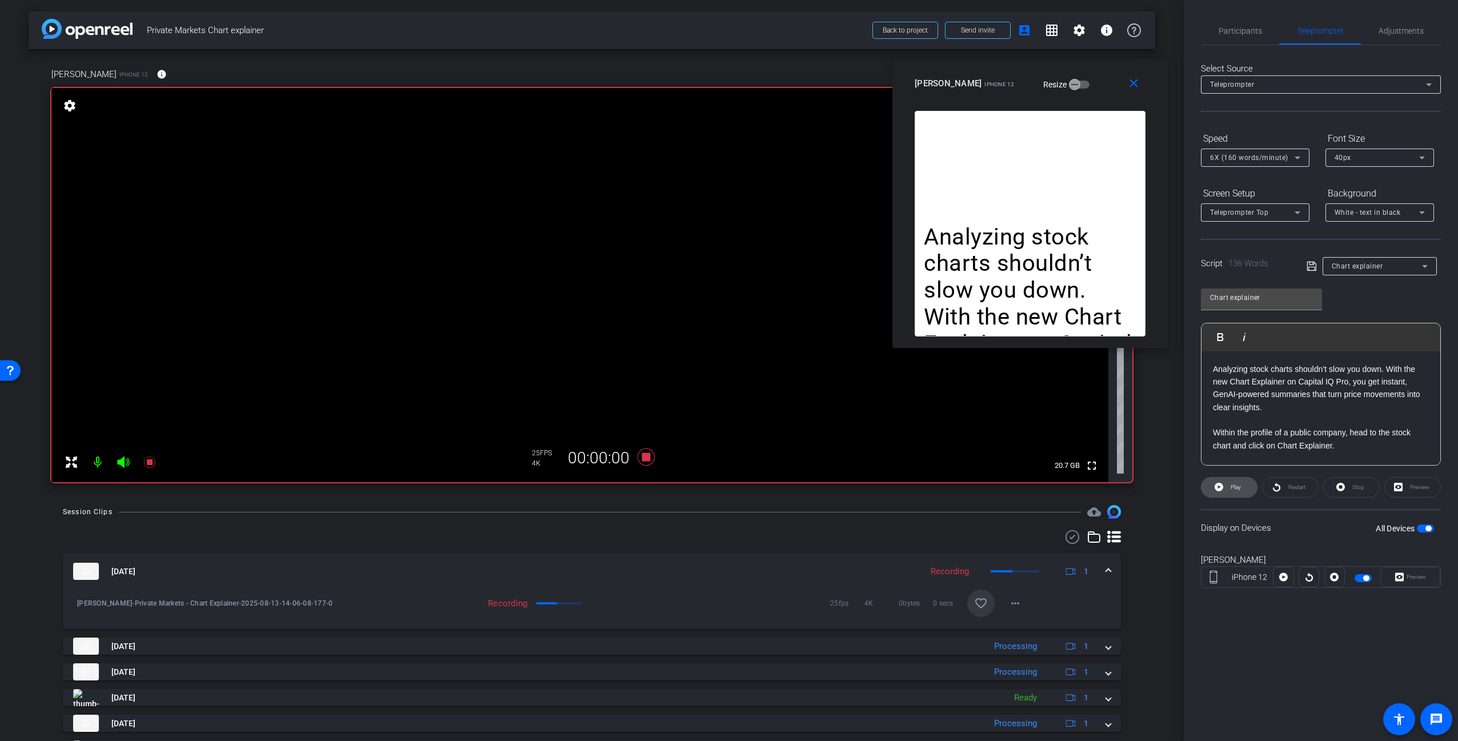
click at [1240, 489] on span "Play" at bounding box center [1236, 487] width 10 height 6
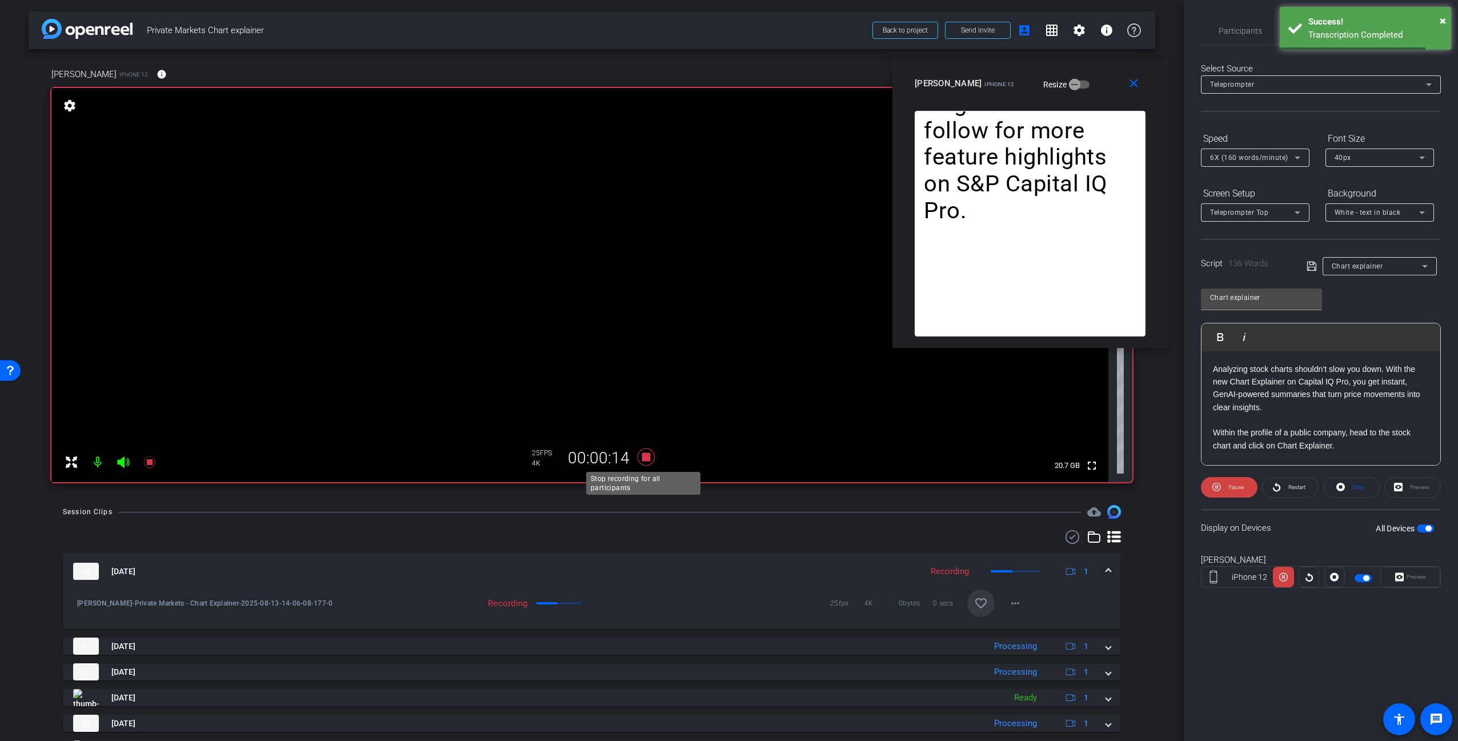
click at [647, 455] on icon at bounding box center [645, 457] width 27 height 21
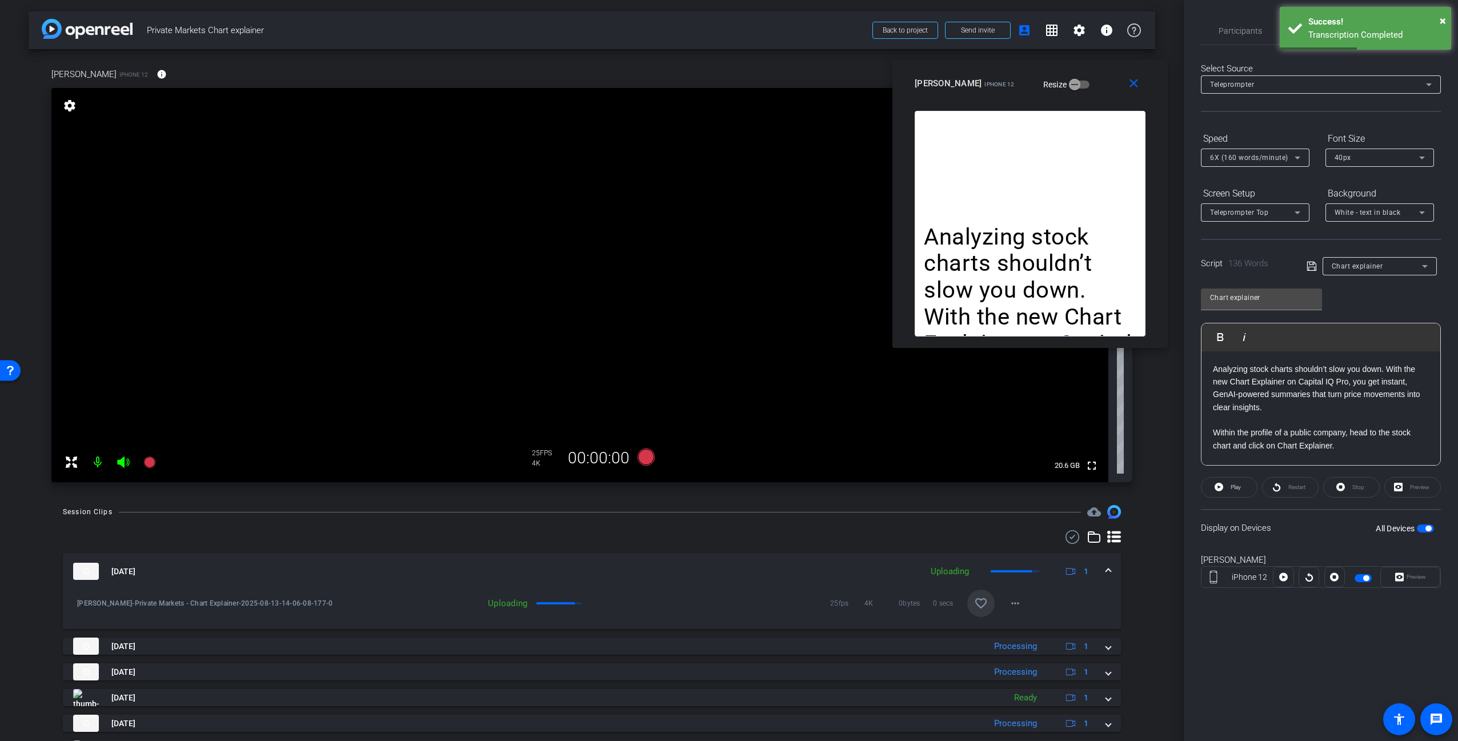
click at [1269, 418] on p at bounding box center [1321, 420] width 216 height 13
drag, startPoint x: 1297, startPoint y: 382, endPoint x: 1318, endPoint y: 424, distance: 47.0
click at [1300, 384] on p "Analyzing stock charts shouldn’t slow you down. With the new Chart Explainer on…" at bounding box center [1321, 388] width 216 height 51
click at [1368, 382] on p "Analyzing stock charts shouldn’t slow you down. With the new Chart Explainer on…" at bounding box center [1321, 388] width 216 height 51
click at [1381, 383] on p "Analyzing stock charts shouldn’t slow you down. With the new Chart Explainer on…" at bounding box center [1321, 388] width 216 height 51
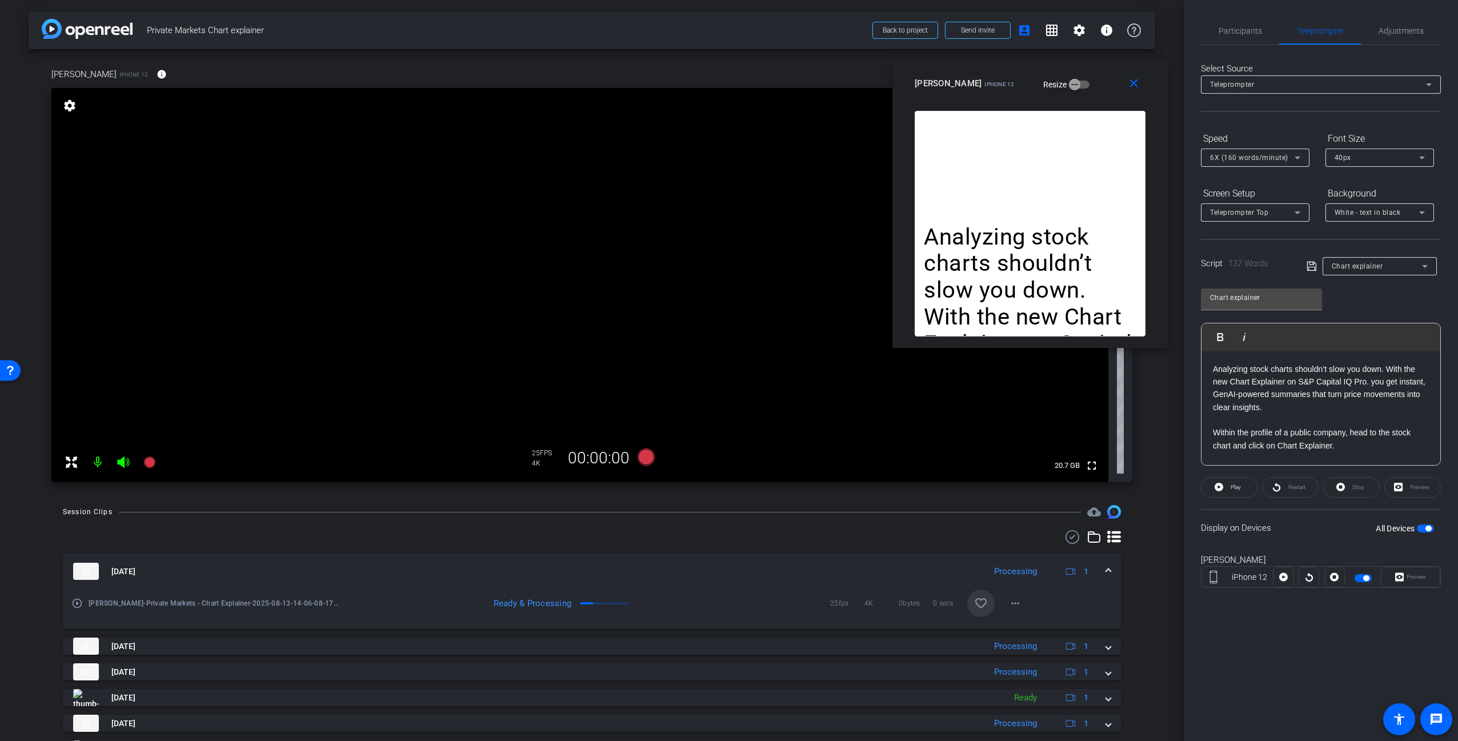
click at [1384, 383] on p "Analyzing stock charts shouldn’t slow you down. With the new Chart Explainer on…" at bounding box center [1321, 388] width 216 height 51
click at [1321, 531] on div "Display on Devices All Devices" at bounding box center [1321, 527] width 240 height 37
click at [1389, 367] on p "Analyzing stock charts shouldn’t slow you down. With the new Chart Explainer on…" at bounding box center [1321, 388] width 216 height 51
drag, startPoint x: 1375, startPoint y: 661, endPoint x: 1369, endPoint y: 655, distance: 8.5
click at [1375, 660] on div "Participants Teleprompter Adjustments [PERSON_NAME] Director [PERSON_NAME] Dire…" at bounding box center [1321, 370] width 274 height 741
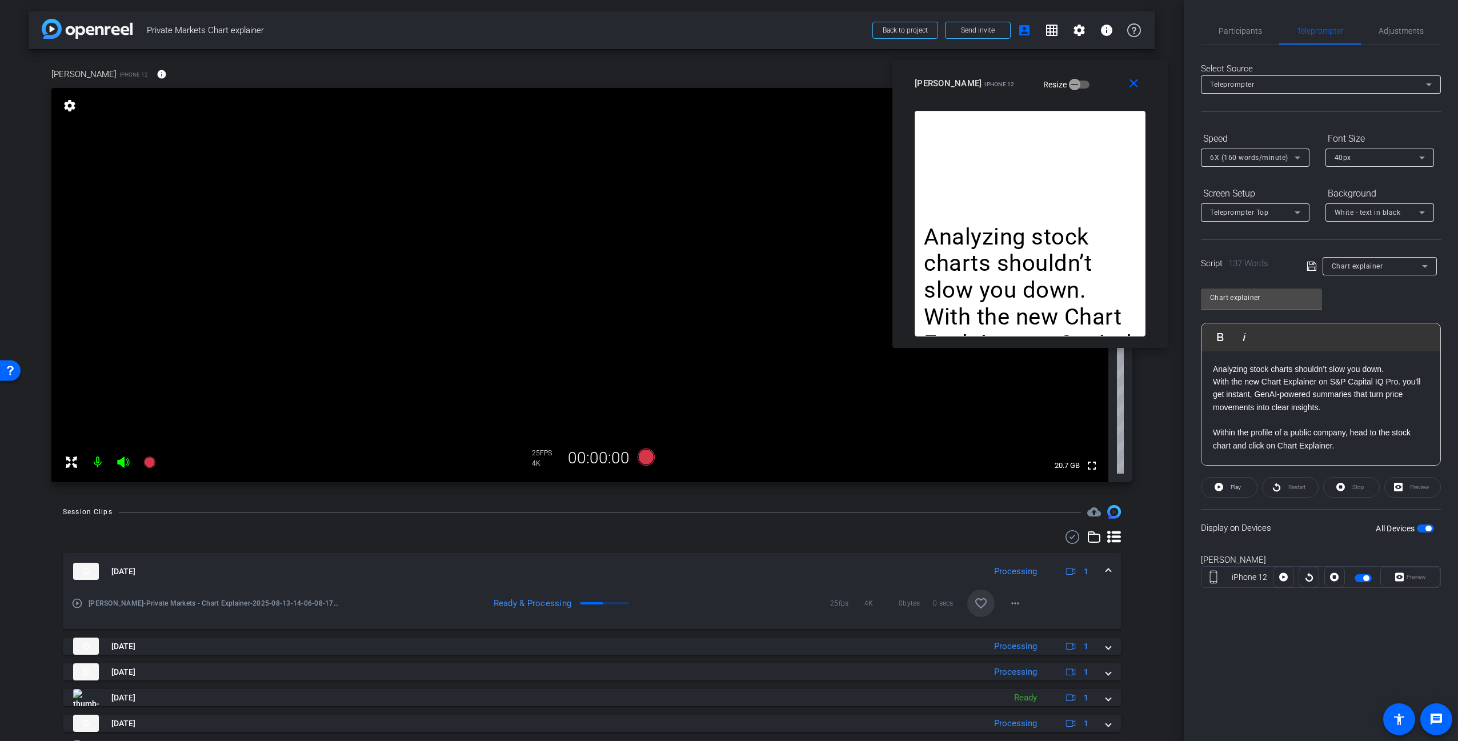
drag, startPoint x: 1023, startPoint y: 173, endPoint x: 1040, endPoint y: 159, distance: 22.8
click at [1024, 172] on div "Analyzing stock charts shouldn’t slow you down. With the new Chart Explainer on…" at bounding box center [1030, 224] width 231 height 226
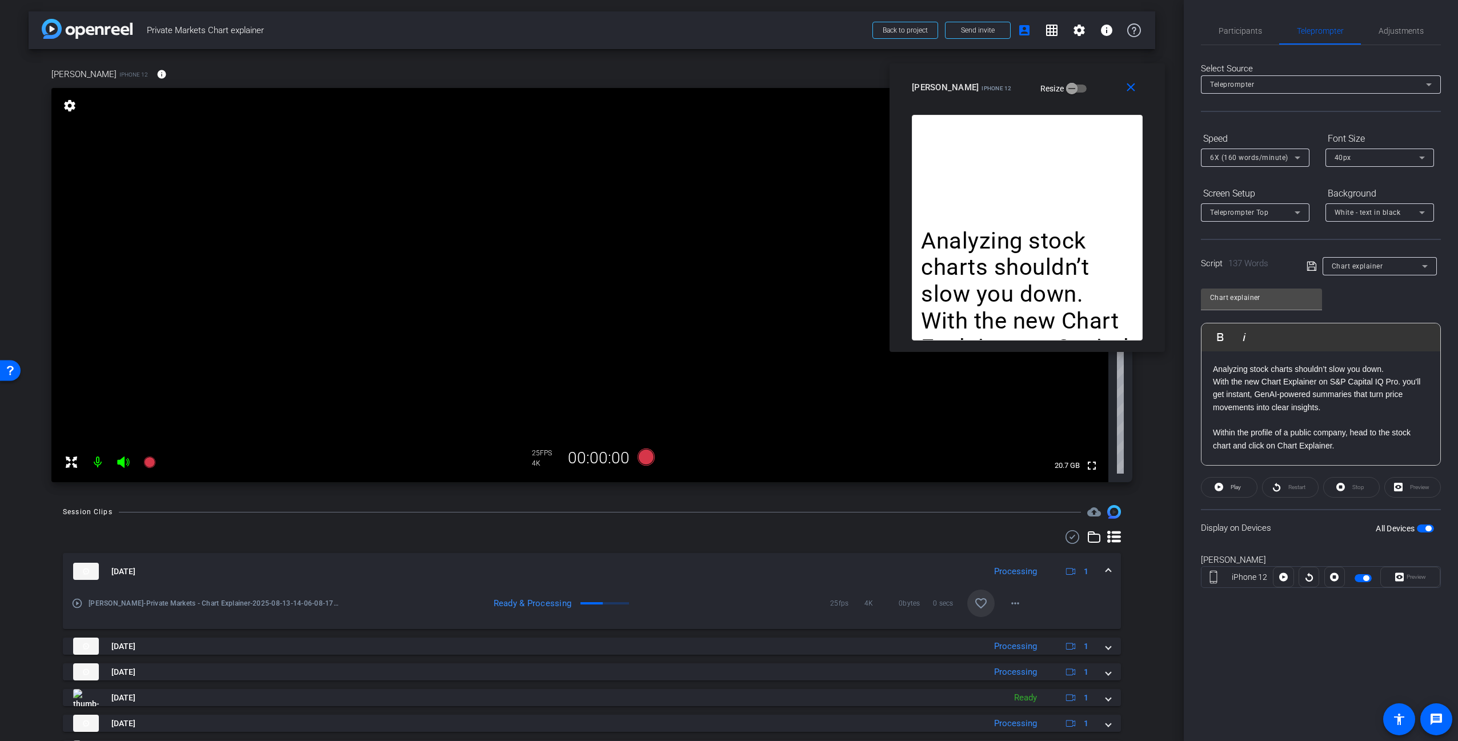
drag, startPoint x: 802, startPoint y: 255, endPoint x: 1072, endPoint y: 91, distance: 316.6
click at [1072, 91] on div "[PERSON_NAME] iPhone 12 Resize" at bounding box center [1031, 87] width 239 height 21
click at [1252, 396] on p "With the new Chart Explainer on S&P Capital IQ Pro. you'll get instant, GenAI-p…" at bounding box center [1321, 394] width 216 height 38
click at [1339, 404] on p "With the new Chart Explainer on S&P Capital IQ Pro. you'll get instant summarie…" at bounding box center [1321, 394] width 216 height 38
drag, startPoint x: 1356, startPoint y: 652, endPoint x: 1333, endPoint y: 621, distance: 38.5
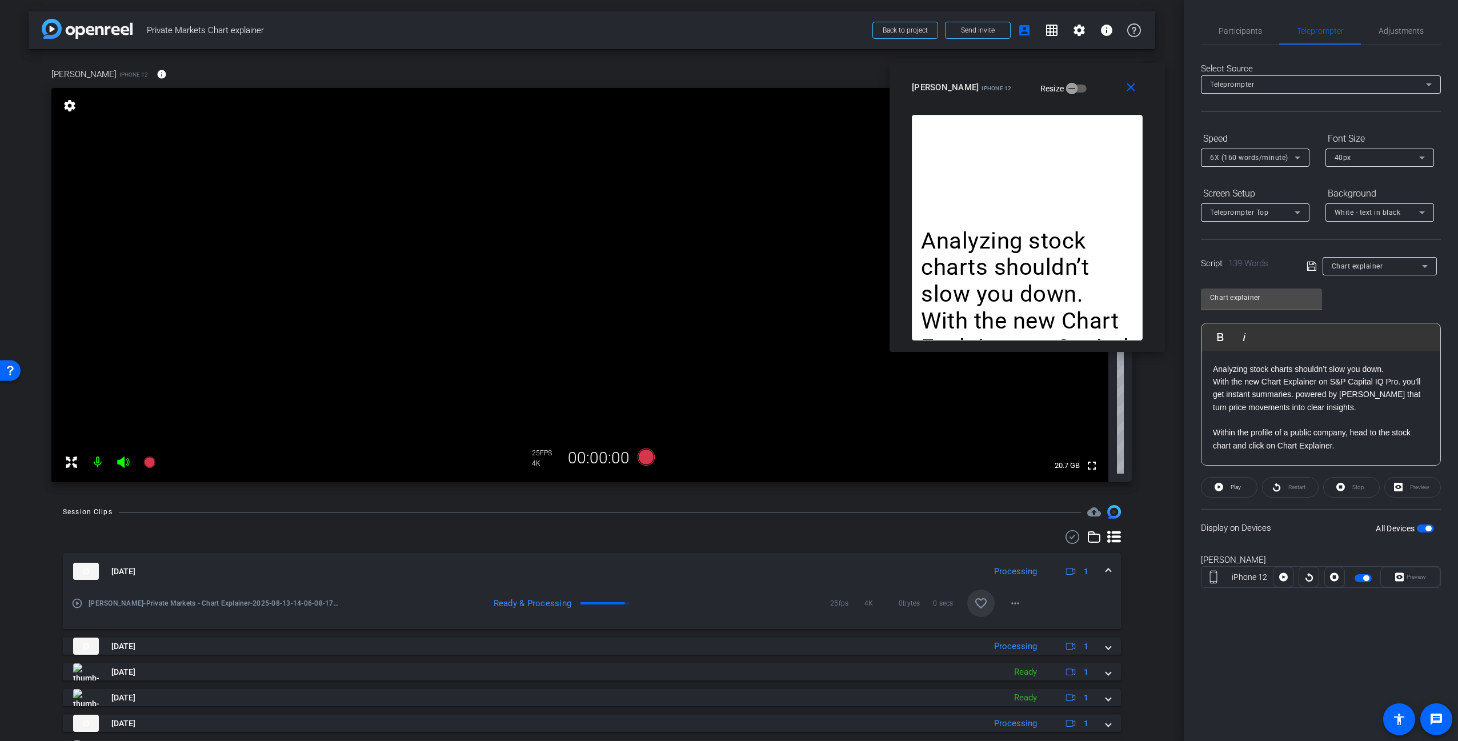
click at [1356, 652] on div "Participants Teleprompter Adjustments [PERSON_NAME] Director [PERSON_NAME] Dire…" at bounding box center [1321, 370] width 274 height 741
click at [1006, 283] on p "Analyzing stock charts shouldn’t slow you down. With the new Chart Explainer on…" at bounding box center [1027, 375] width 213 height 294
click at [711, 548] on div "[DATE] Processing 1 play_circle_outline [PERSON_NAME]-Private Markets - Chart E…" at bounding box center [592, 715] width 1058 height 371
click at [646, 458] on icon at bounding box center [646, 456] width 17 height 17
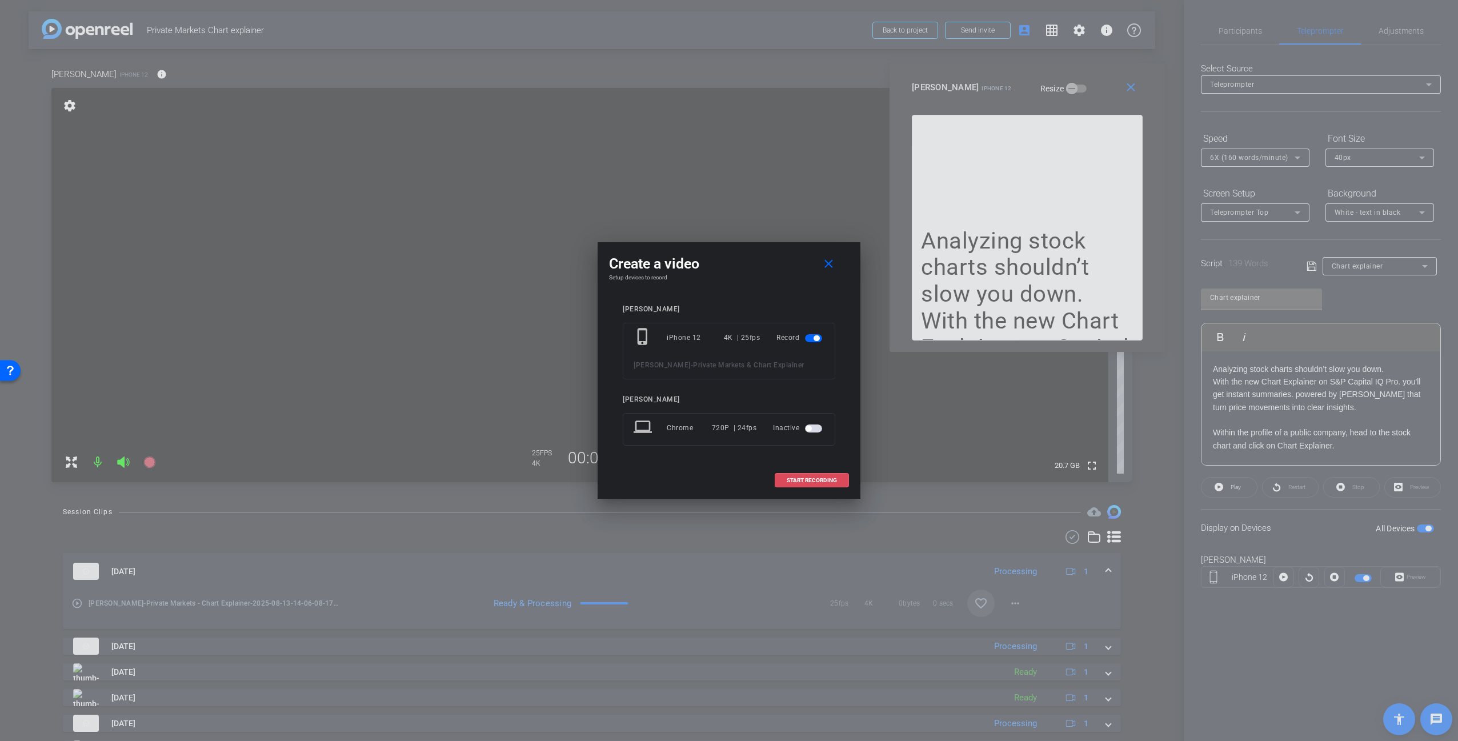
drag, startPoint x: 822, startPoint y: 480, endPoint x: 903, endPoint y: 496, distance: 83.1
click at [822, 480] on span "START RECORDING" at bounding box center [812, 481] width 50 height 6
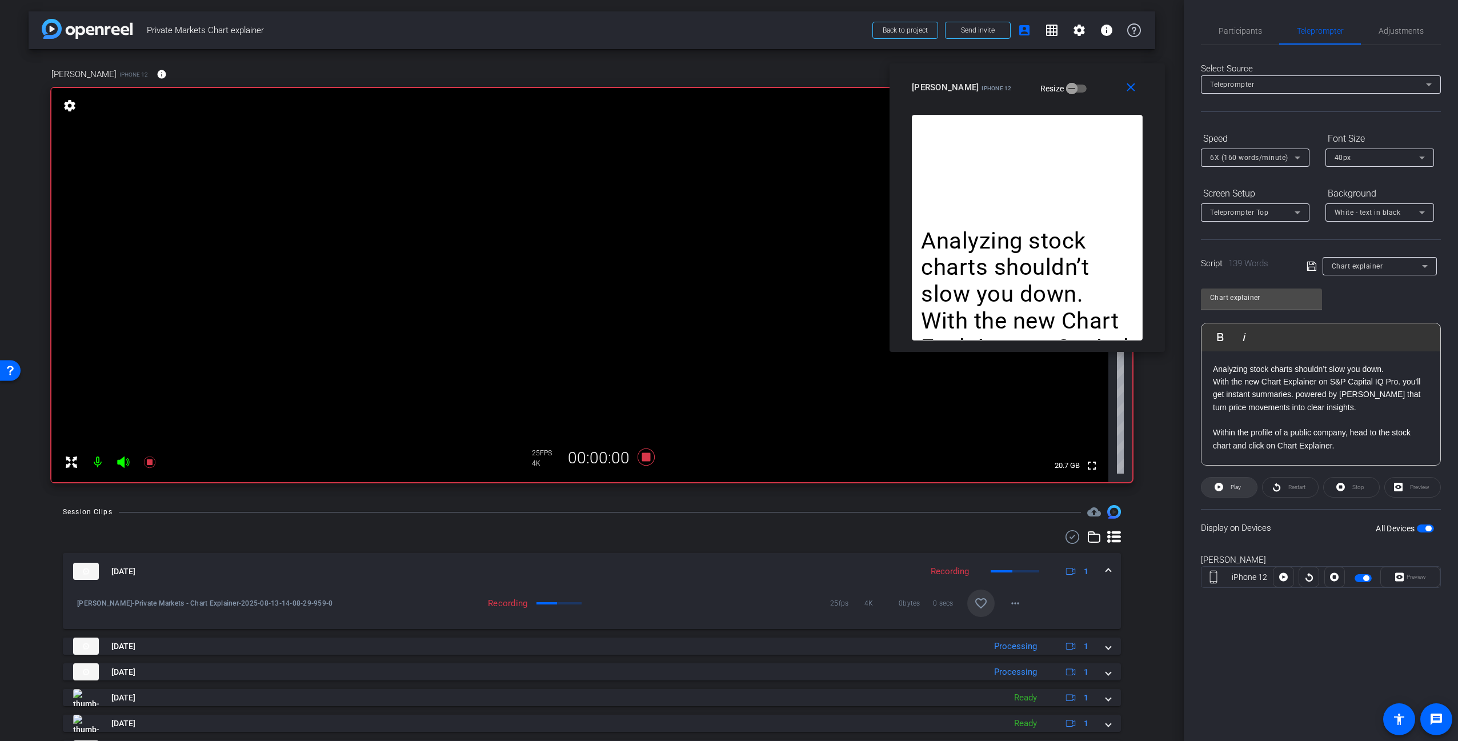
click at [1239, 485] on span "Play" at bounding box center [1236, 487] width 10 height 6
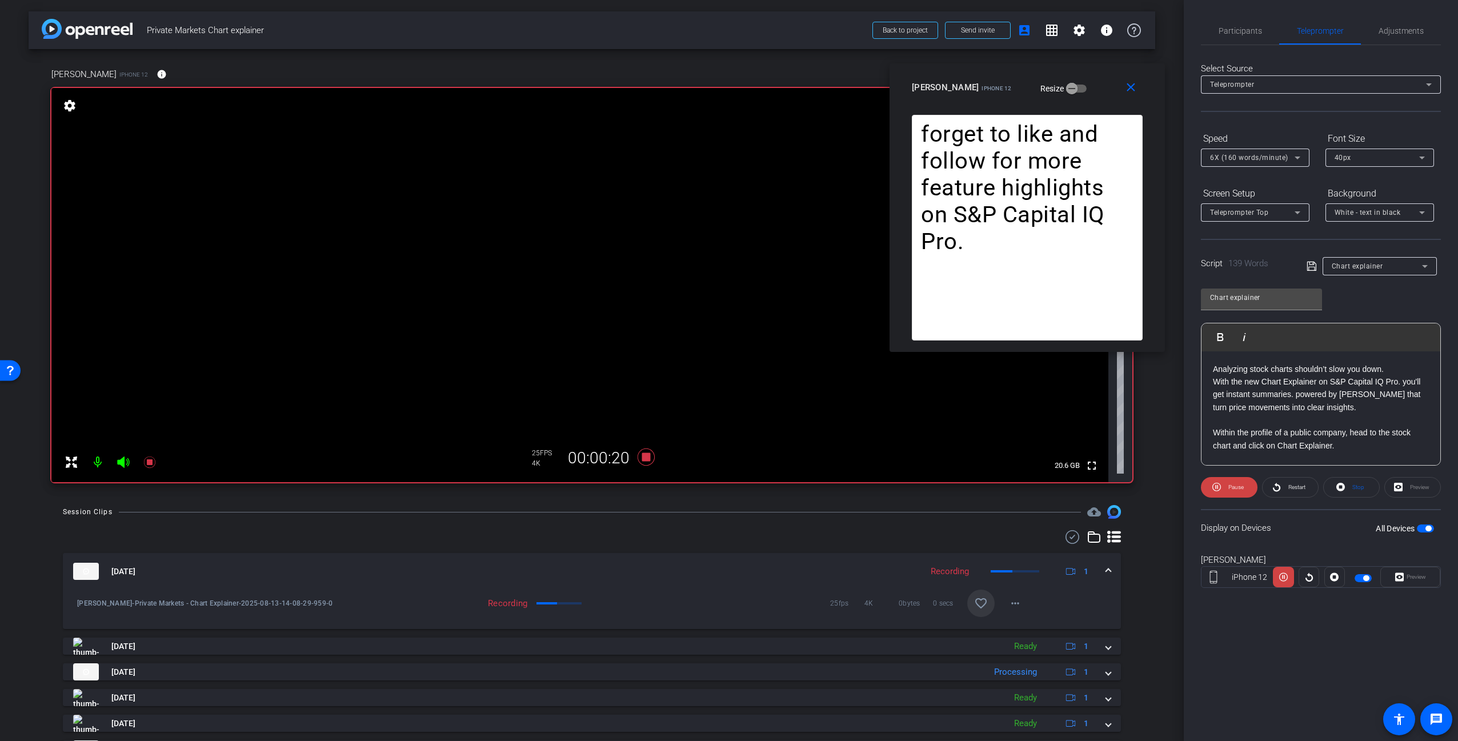
click at [1255, 150] on div "6X (160 words/minute)" at bounding box center [1255, 158] width 90 height 18
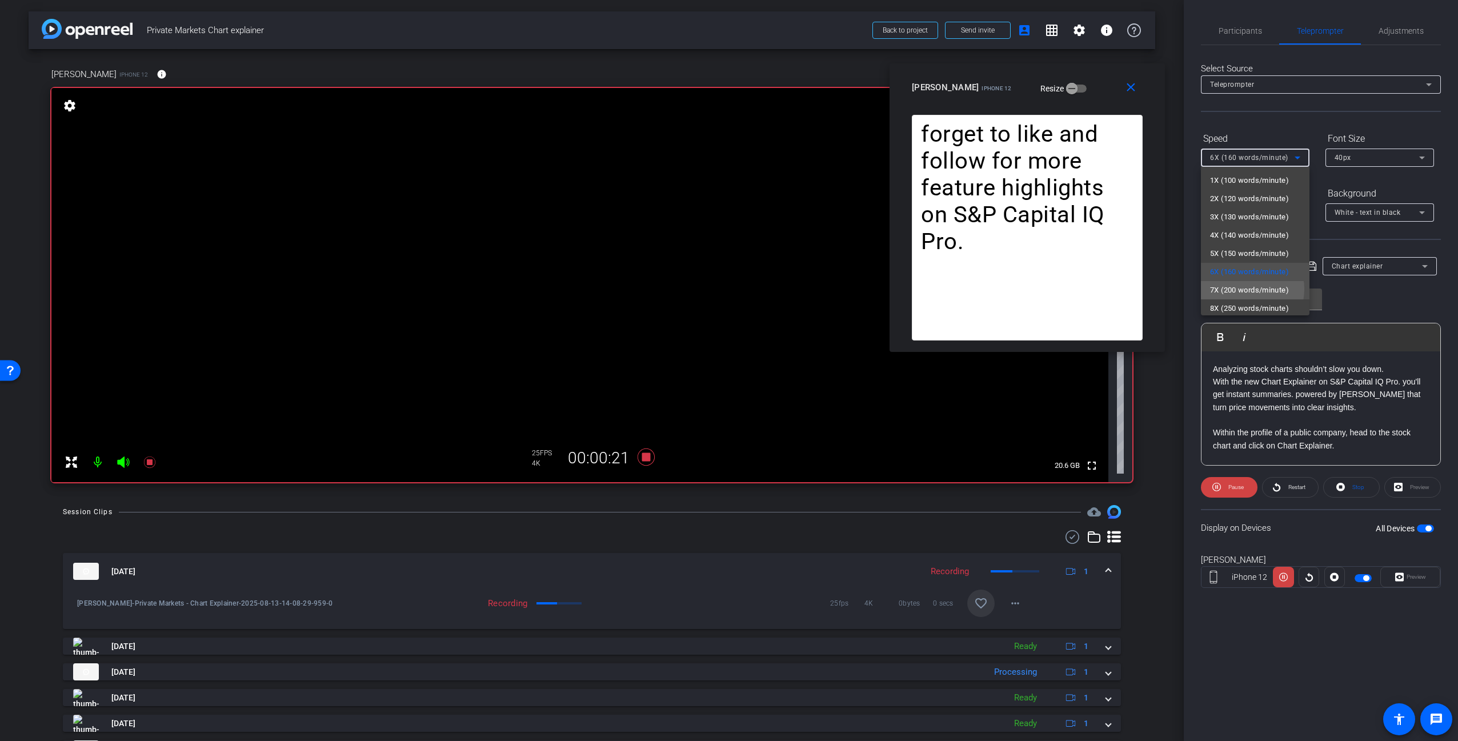
click at [1246, 289] on span "7X (200 words/minute)" at bounding box center [1249, 290] width 79 height 14
click at [1253, 167] on div at bounding box center [1255, 173] width 109 height 13
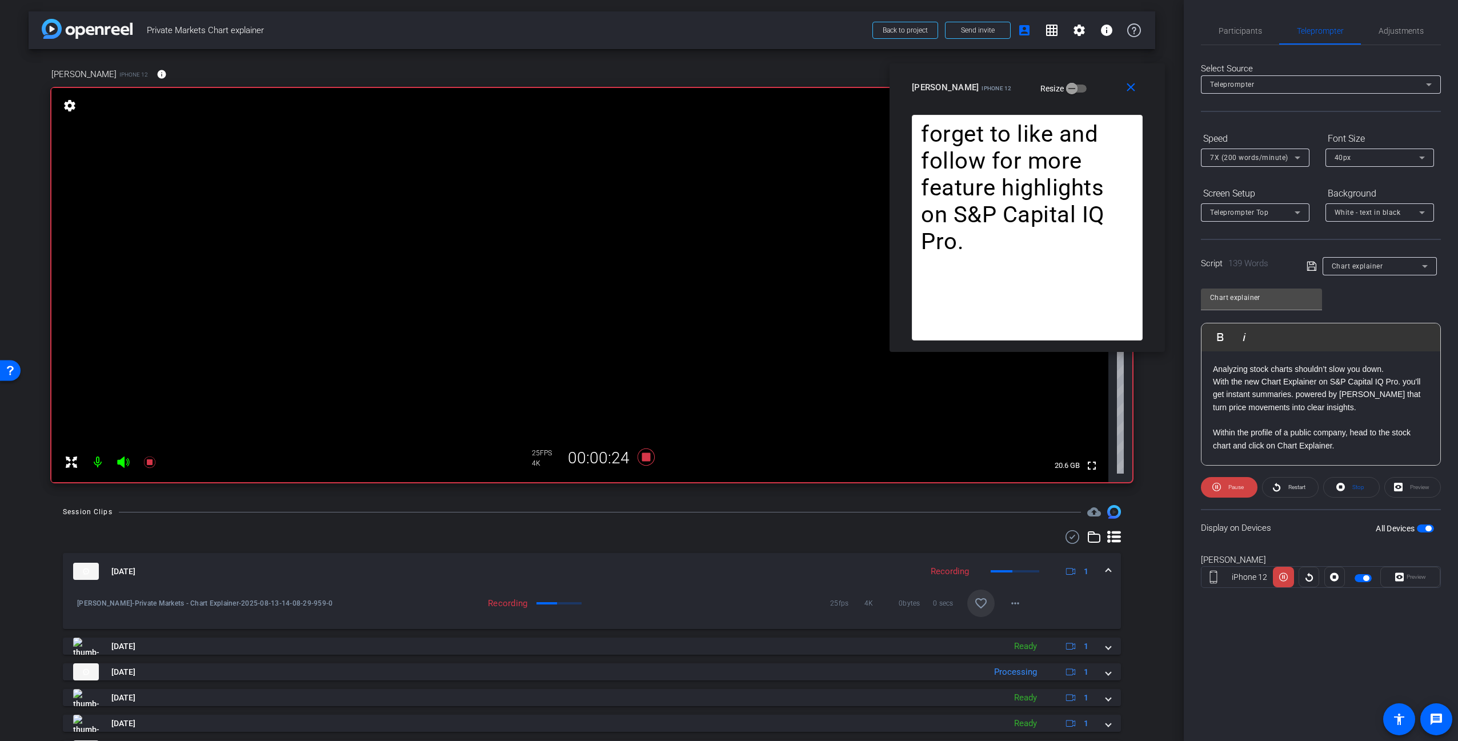
click at [1249, 158] on span "7X (200 words/minute)" at bounding box center [1249, 158] width 78 height 8
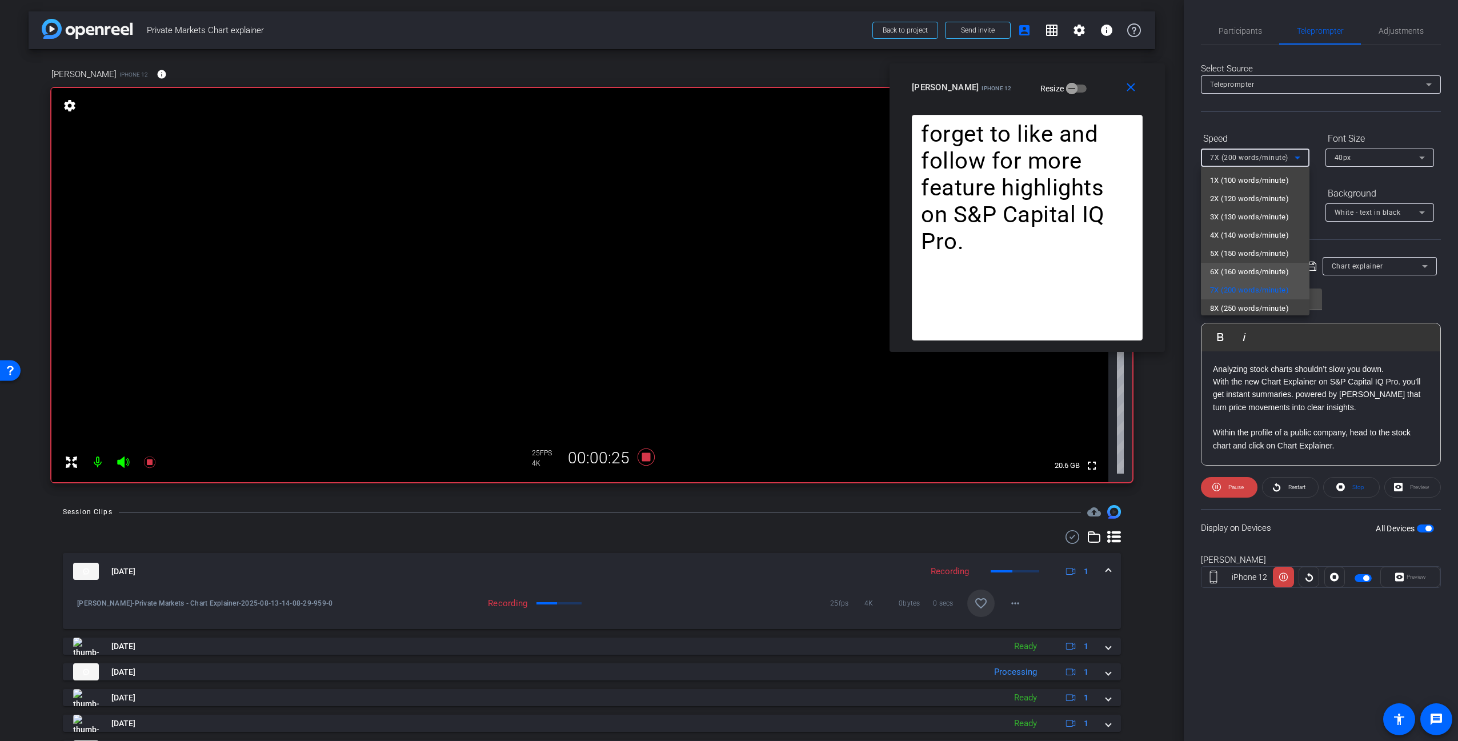
click at [1236, 271] on span "6X (160 words/minute)" at bounding box center [1249, 272] width 79 height 14
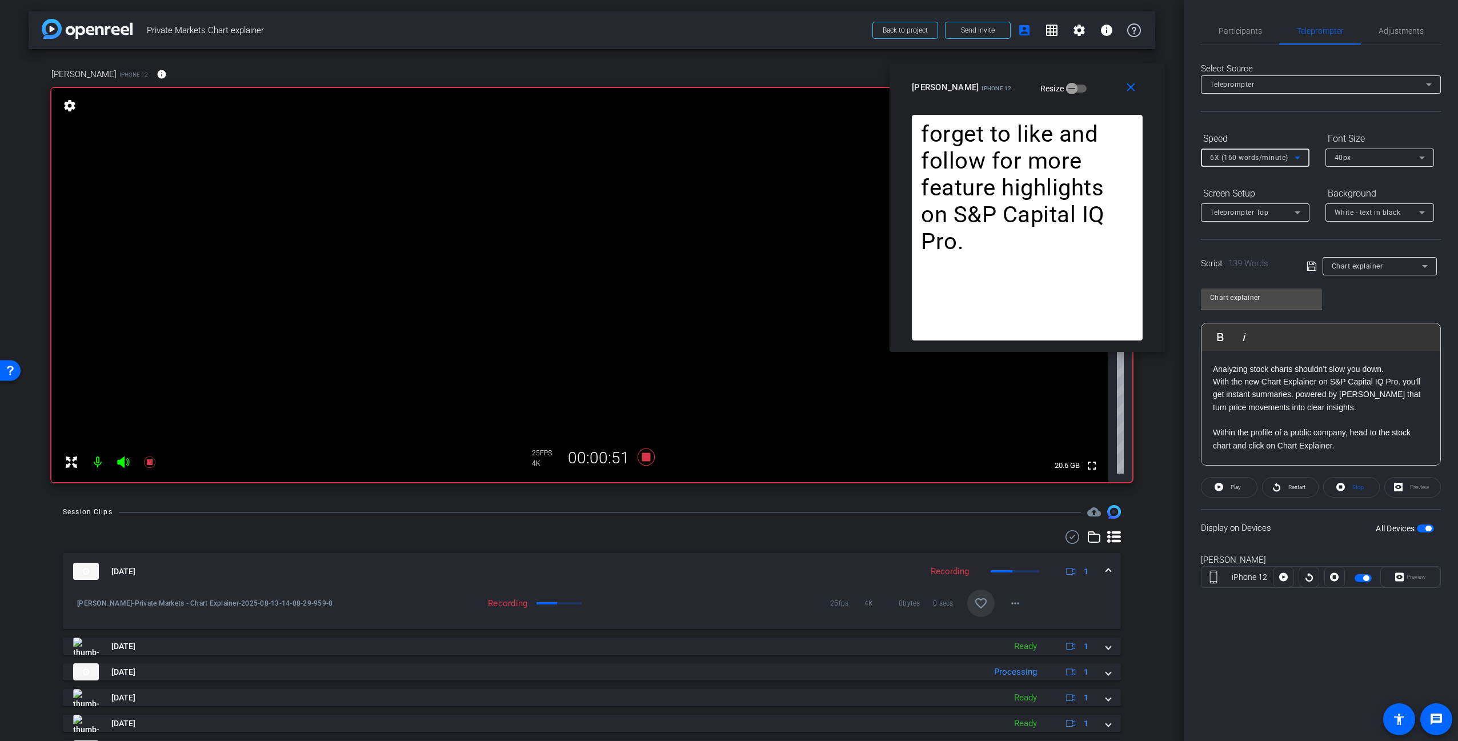
click at [704, 537] on div at bounding box center [592, 537] width 1058 height 14
click at [646, 457] on icon at bounding box center [646, 456] width 17 height 17
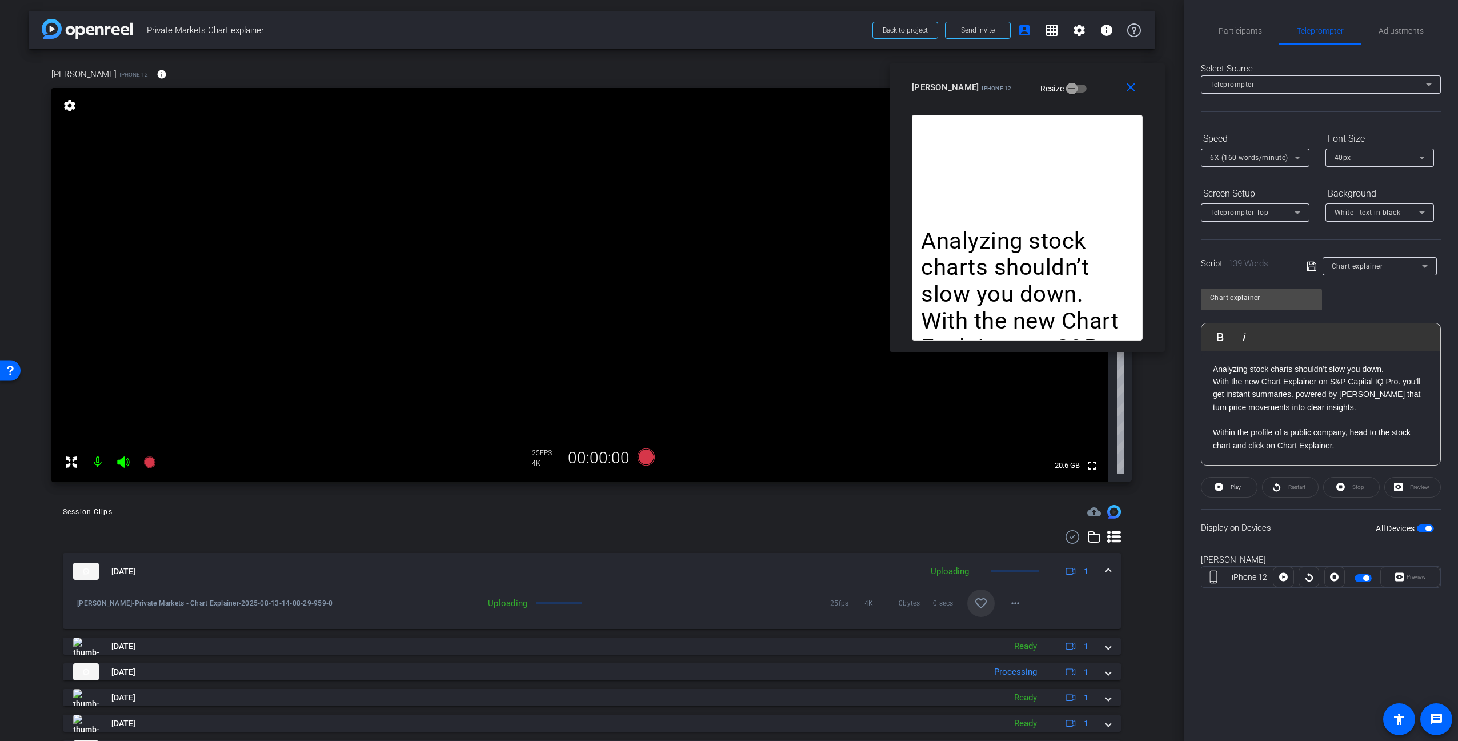
click at [826, 534] on div at bounding box center [592, 537] width 1058 height 14
click at [1389, 369] on p "Analyzing stock charts shouldn’t slow you down." at bounding box center [1321, 369] width 216 height 13
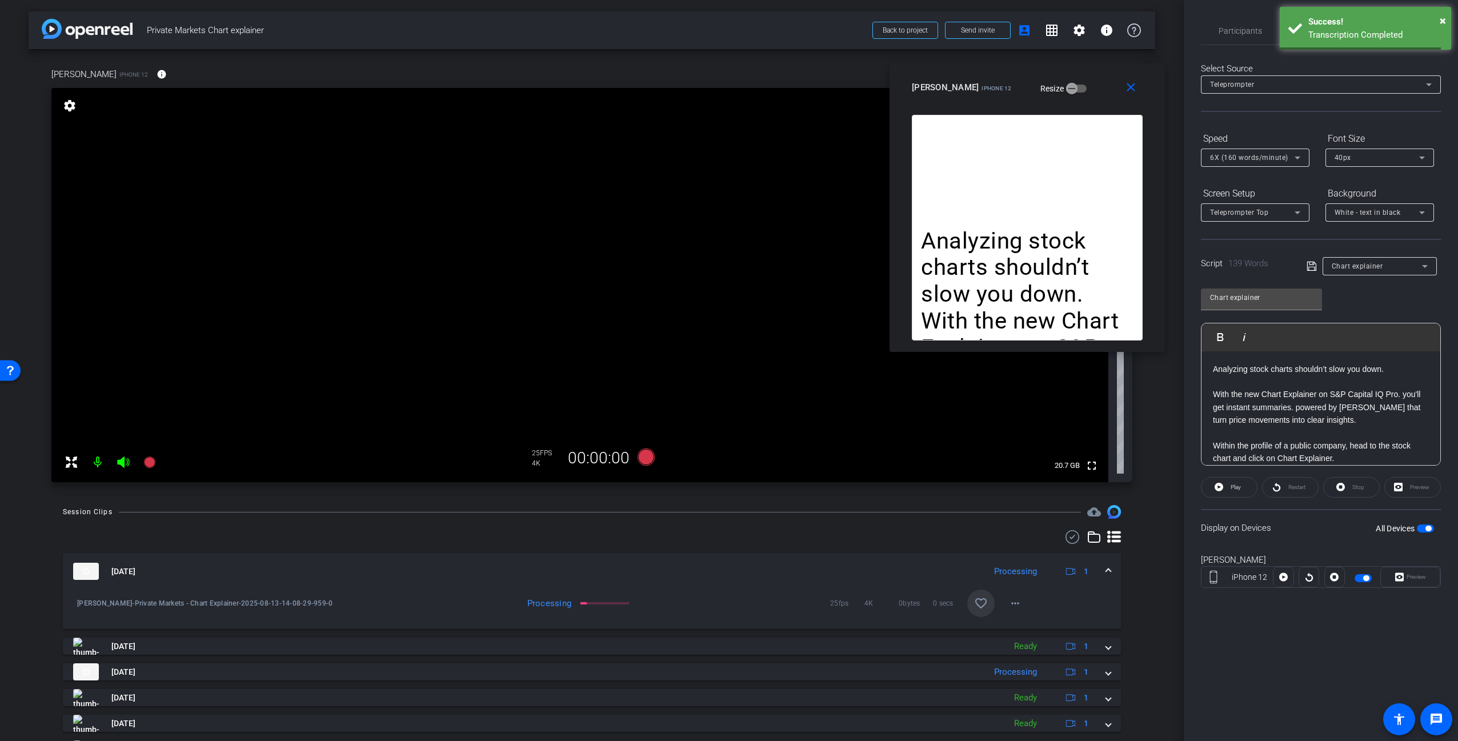
click at [1401, 394] on p "With the new Chart Explainer on S&P Capital IQ Pro. you'll get instant summarie…" at bounding box center [1321, 407] width 216 height 38
click at [1315, 409] on p "You'll get instant summaries. powered by [PERSON_NAME] that turn price movement…" at bounding box center [1321, 414] width 216 height 26
drag, startPoint x: 1379, startPoint y: 409, endPoint x: 1385, endPoint y: 426, distance: 17.5
click at [1380, 410] on p "You'll get instant summaries powered by [PERSON_NAME] that turn price movements…" at bounding box center [1321, 414] width 216 height 26
drag, startPoint x: 1385, startPoint y: 408, endPoint x: 1394, endPoint y: 439, distance: 31.5
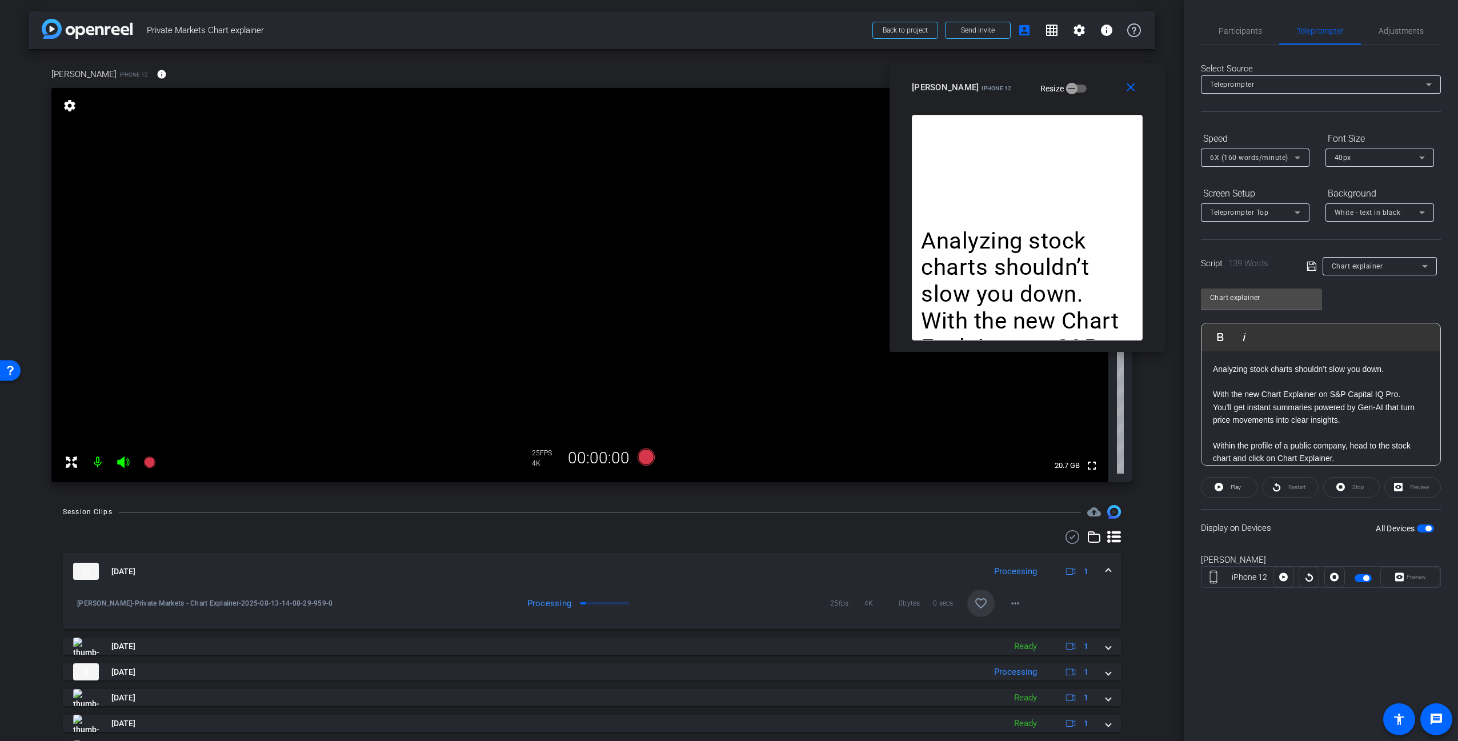
click at [1387, 408] on p "You'll get instant summaries powered by Gen-AI that turn price movements into c…" at bounding box center [1321, 414] width 216 height 26
click at [1390, 408] on p "You'll get instant summaries powered by Gen-AI, that turn price movements into …" at bounding box center [1321, 414] width 216 height 26
click at [1328, 449] on p "Within the profile of a public company, head to the stock chart and click on Ch…" at bounding box center [1321, 452] width 216 height 26
click at [1309, 544] on div "Display on Devices All Devices" at bounding box center [1321, 527] width 240 height 37
click at [643, 458] on icon at bounding box center [646, 456] width 17 height 17
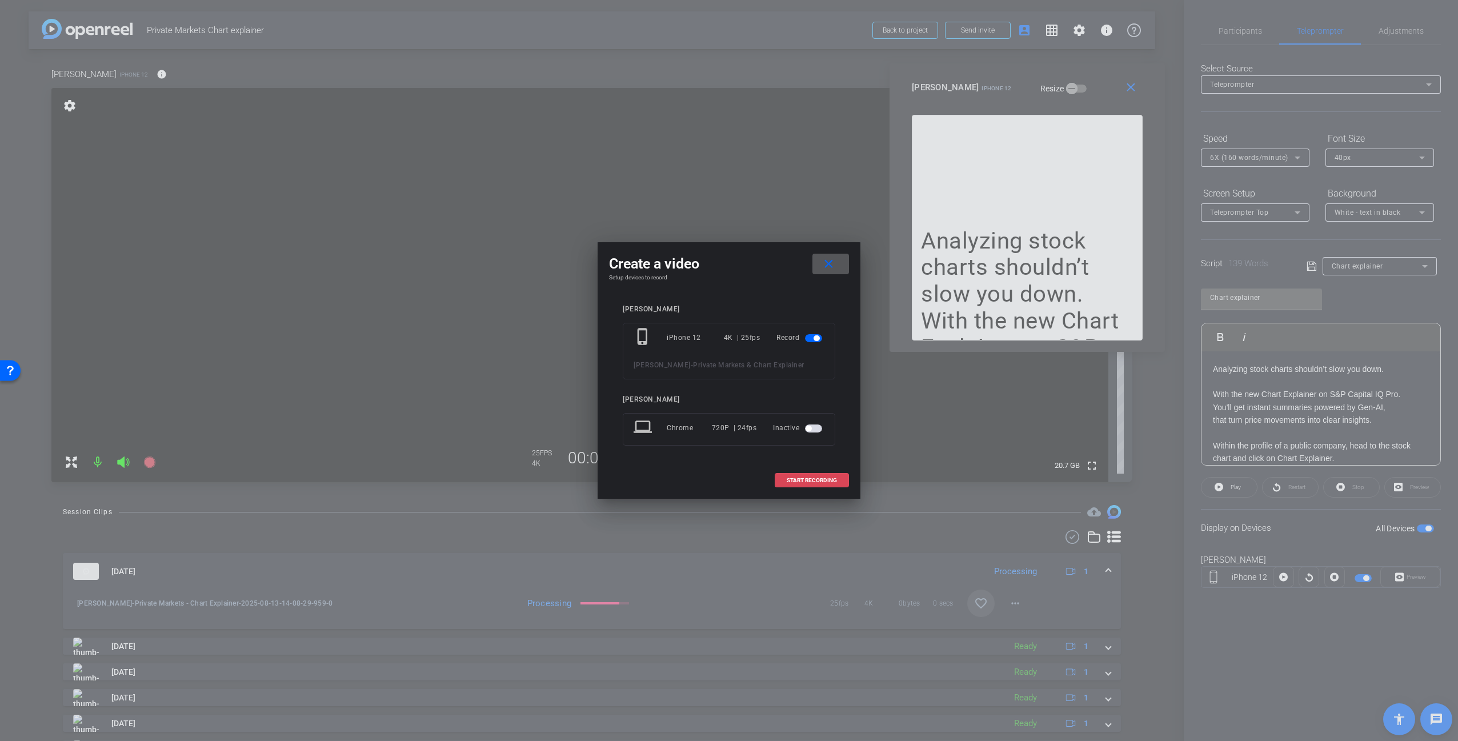
click at [805, 481] on span "START RECORDING" at bounding box center [812, 481] width 50 height 6
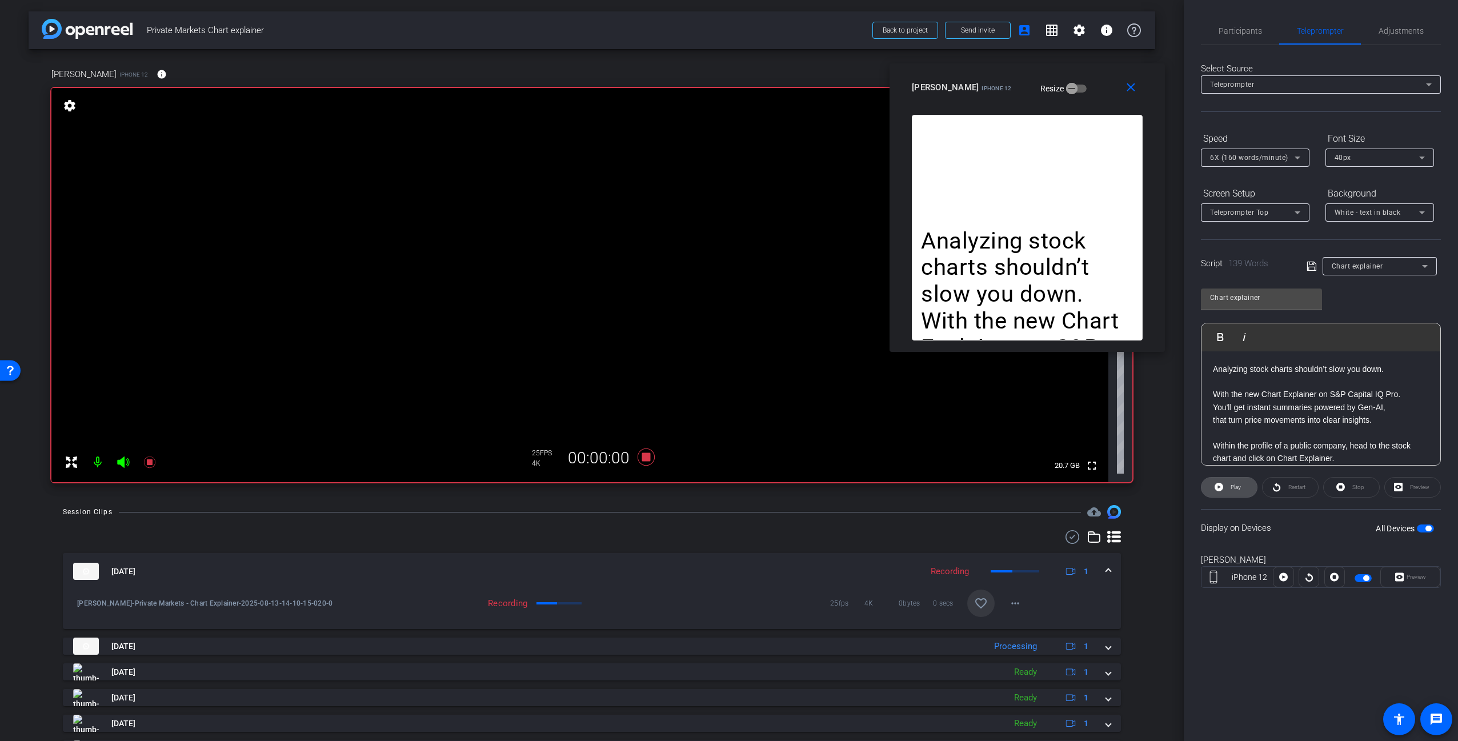
click at [1236, 487] on span "Play" at bounding box center [1236, 487] width 10 height 6
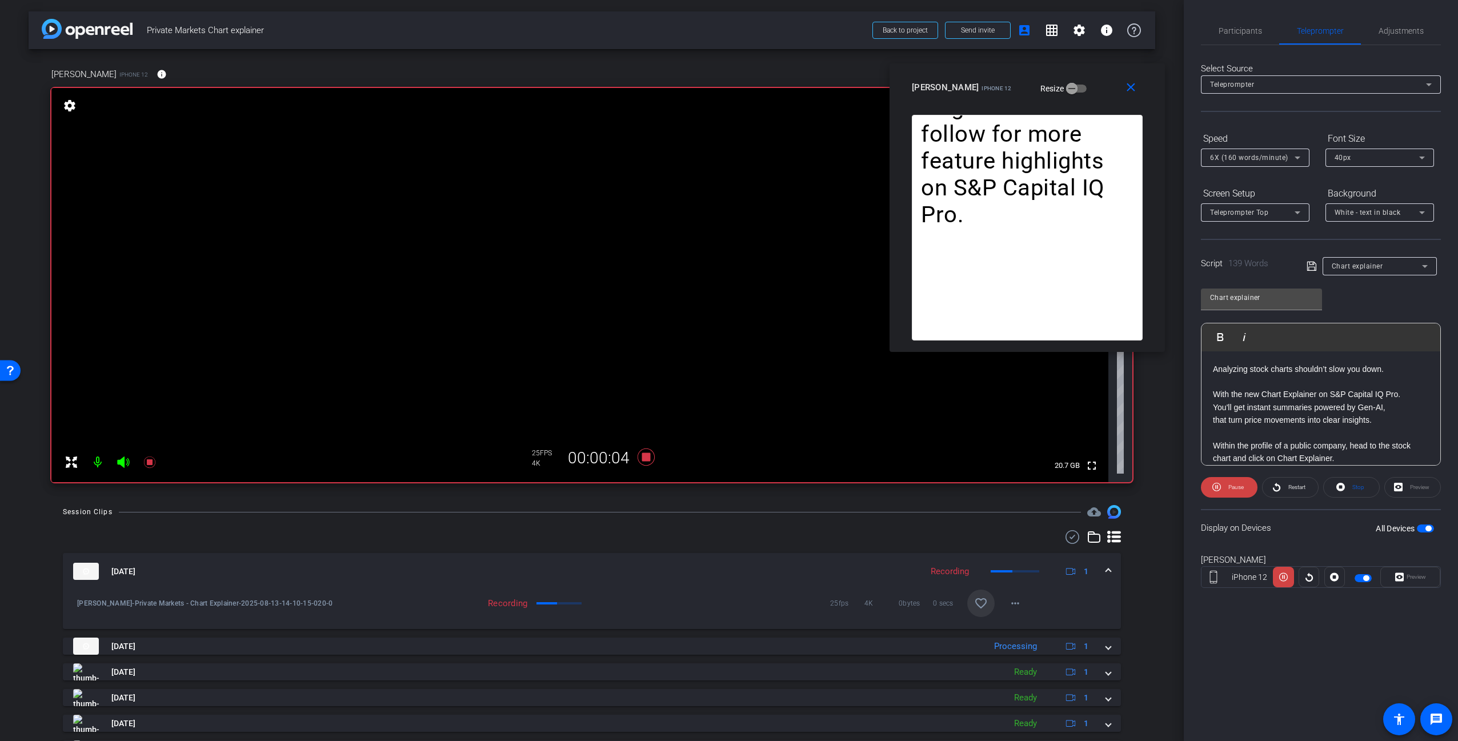
click at [1283, 159] on span "6X (160 words/minute)" at bounding box center [1249, 158] width 78 height 8
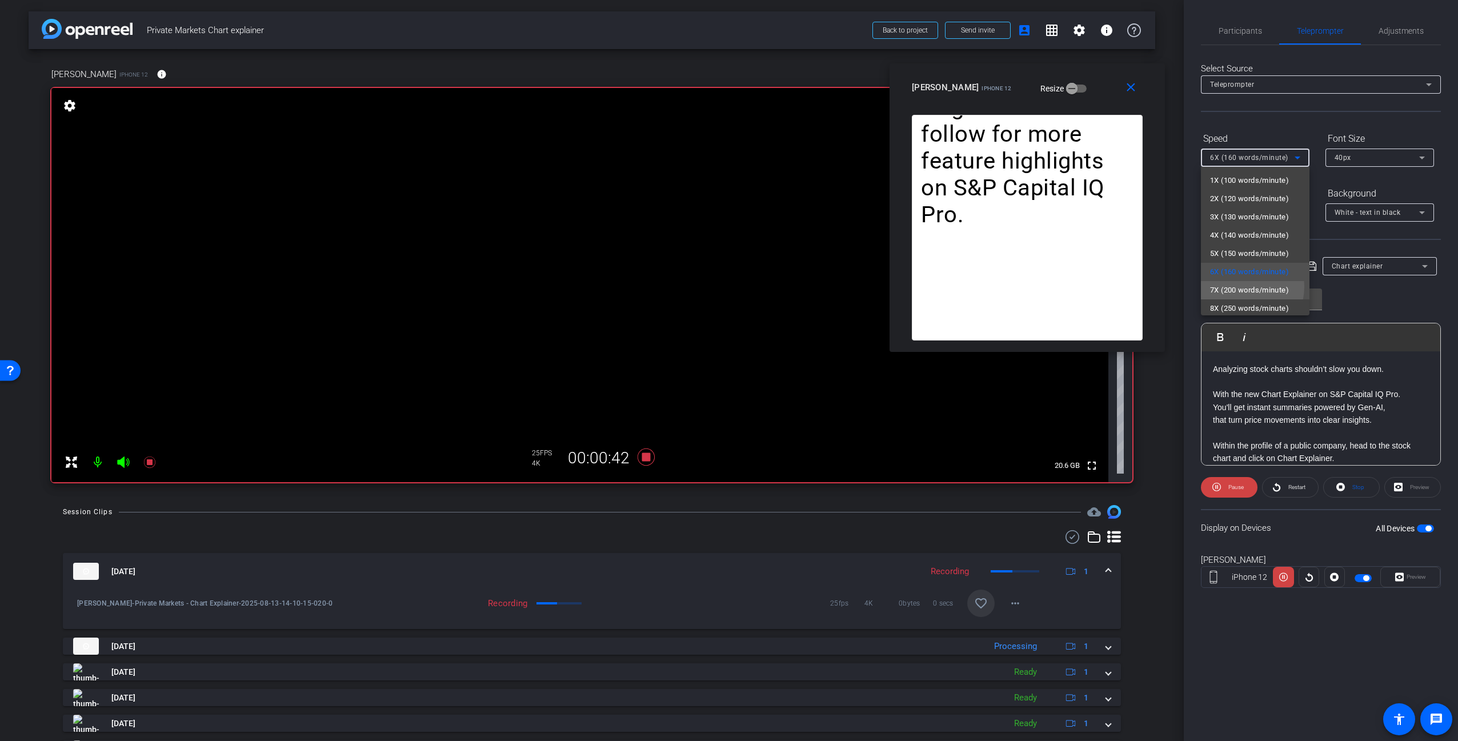
drag, startPoint x: 1236, startPoint y: 286, endPoint x: 1243, endPoint y: 295, distance: 11.1
click at [1236, 286] on span "7X (200 words/minute)" at bounding box center [1249, 290] width 79 height 14
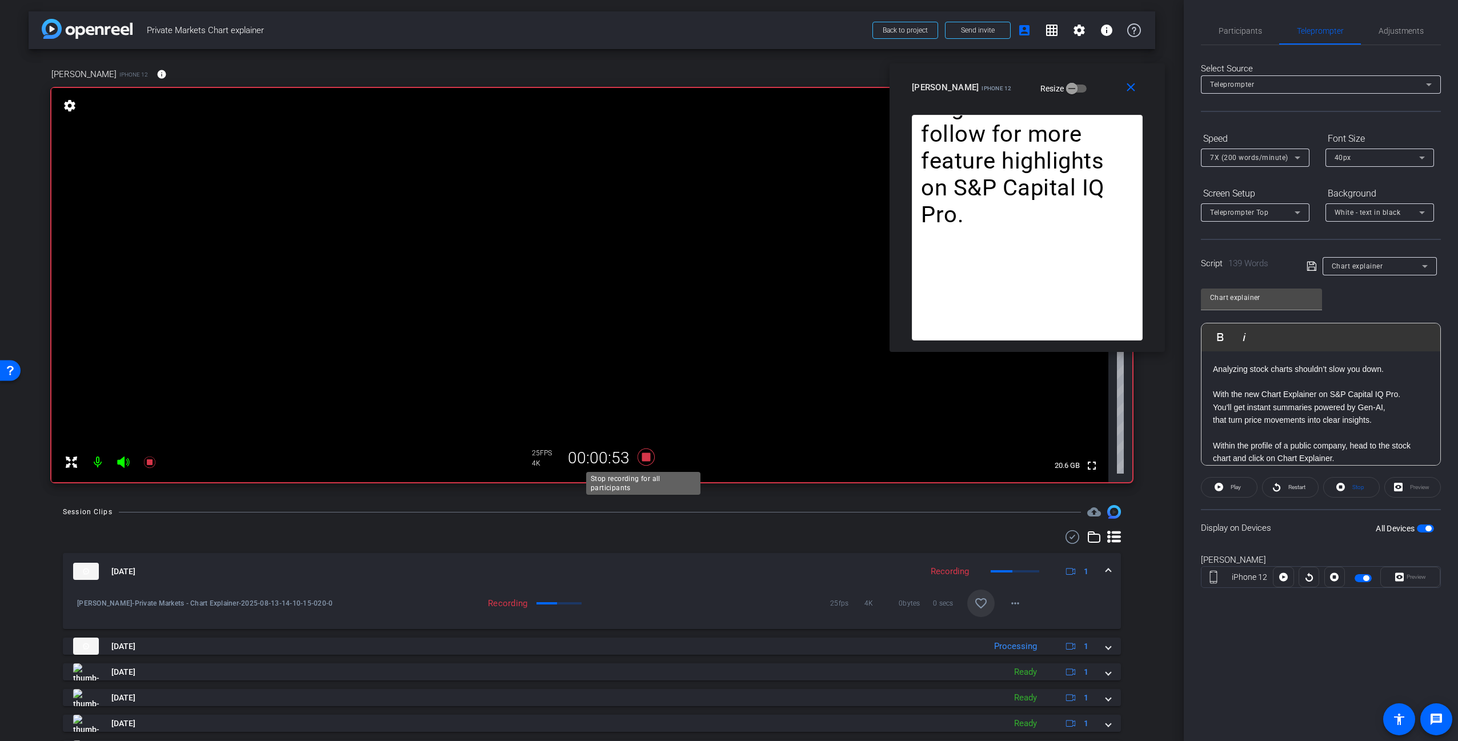
click at [640, 460] on icon at bounding box center [646, 456] width 17 height 17
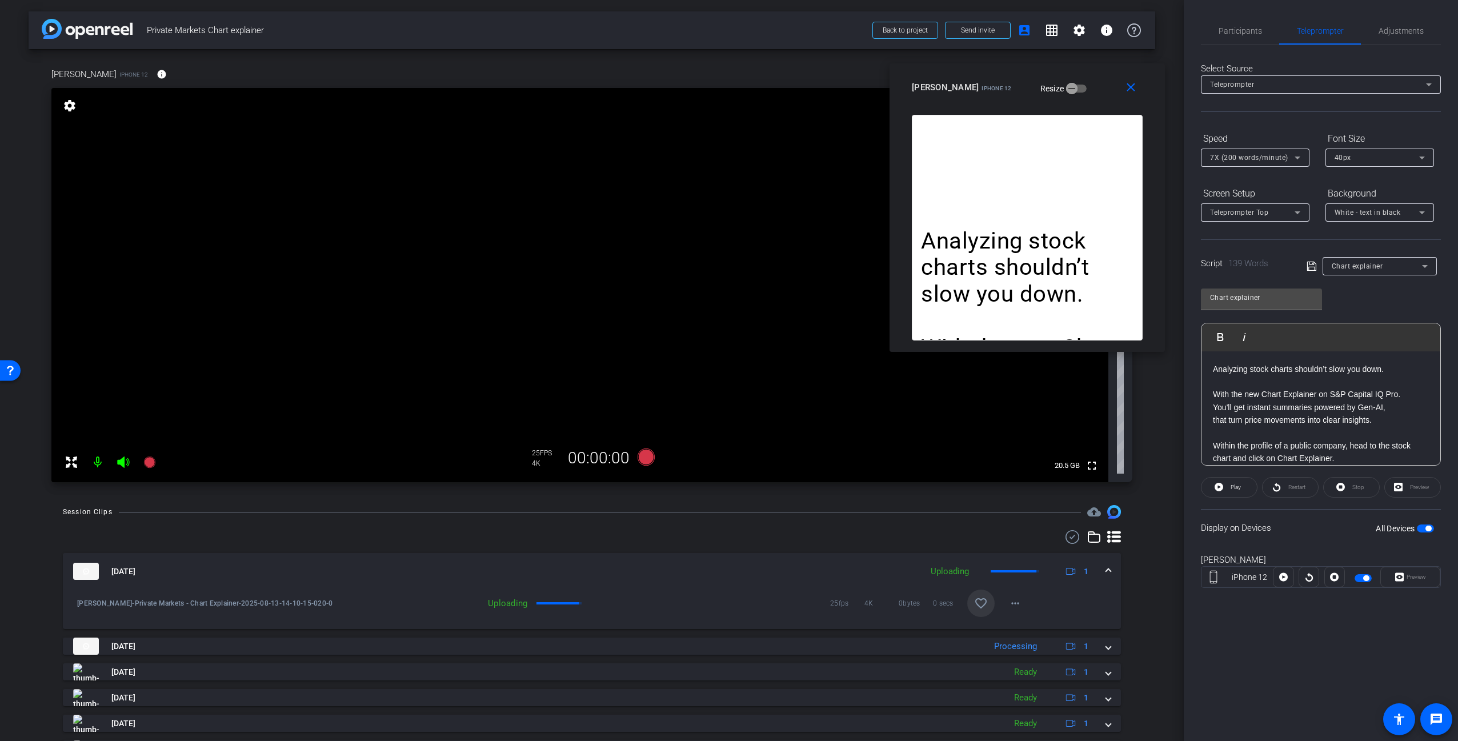
click at [1136, 586] on div "Session Clips cloud_upload [DATE] Uploading 1 [PERSON_NAME]-Private Markets - C…" at bounding box center [592, 703] width 1127 height 396
click at [975, 602] on mat-icon "favorite_border" at bounding box center [981, 603] width 14 height 14
click at [1144, 539] on div "Session Clips cloud_upload [DATE] Uploading 1 [PERSON_NAME]-Private Markets - C…" at bounding box center [592, 703] width 1127 height 396
click at [1106, 567] on span at bounding box center [1108, 572] width 5 height 12
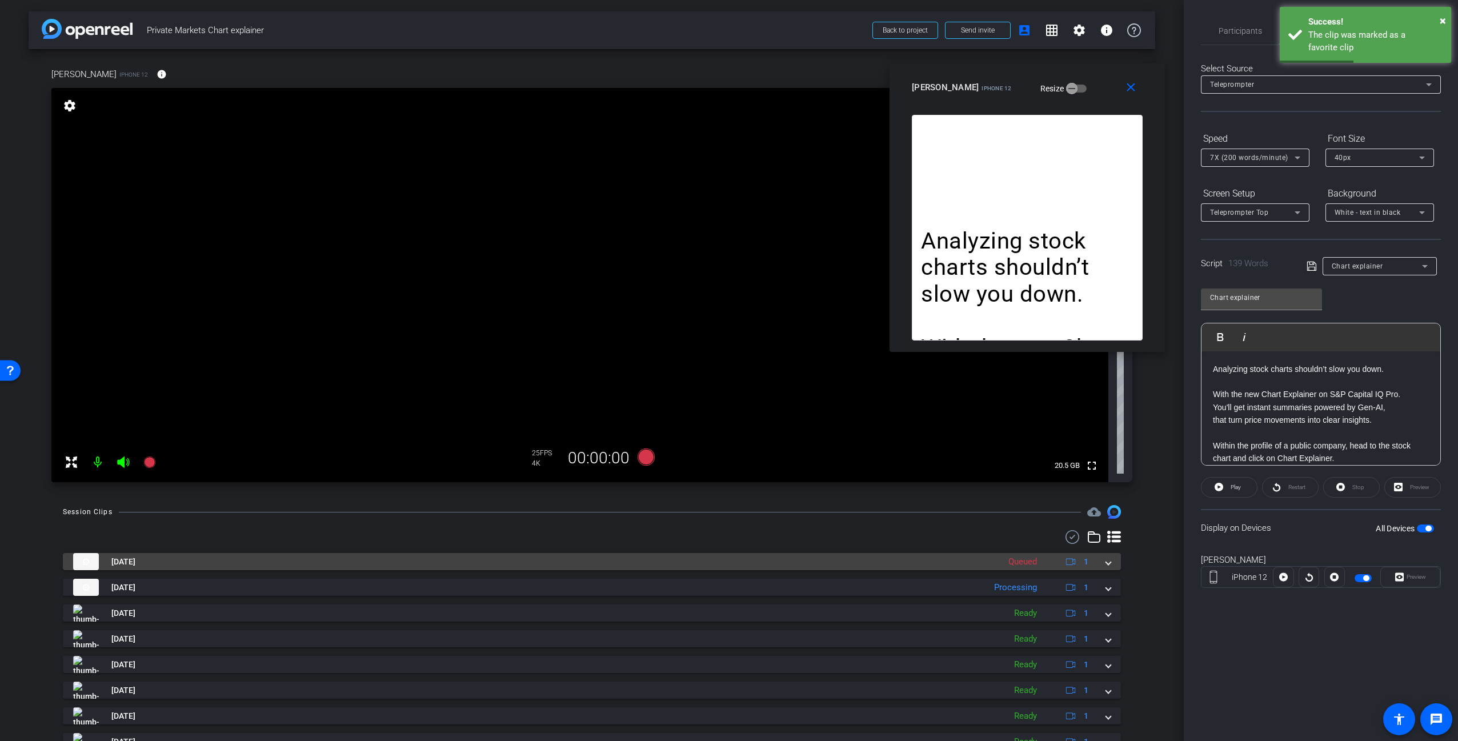
click at [678, 563] on mat-panel-title "[DATE]" at bounding box center [533, 561] width 920 height 17
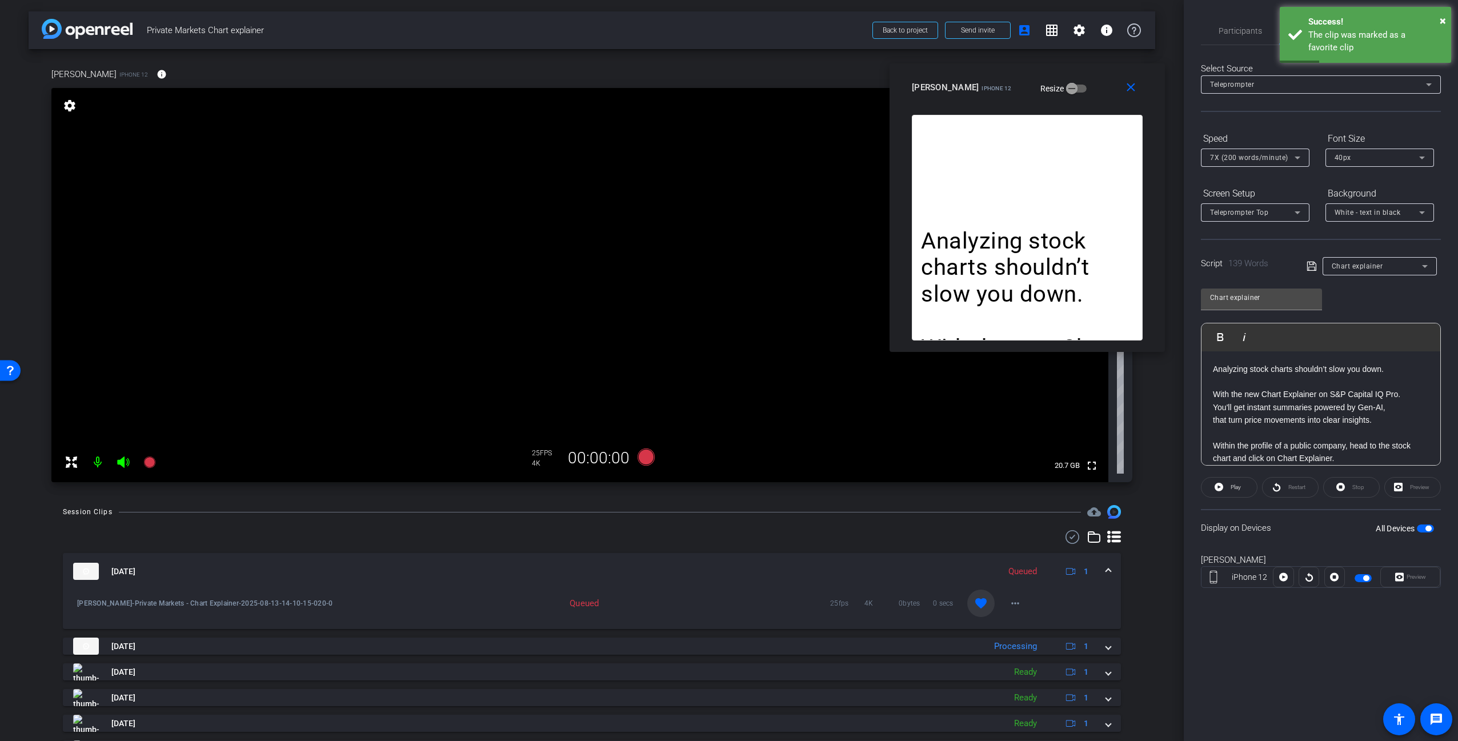
click at [87, 575] on img at bounding box center [86, 571] width 26 height 17
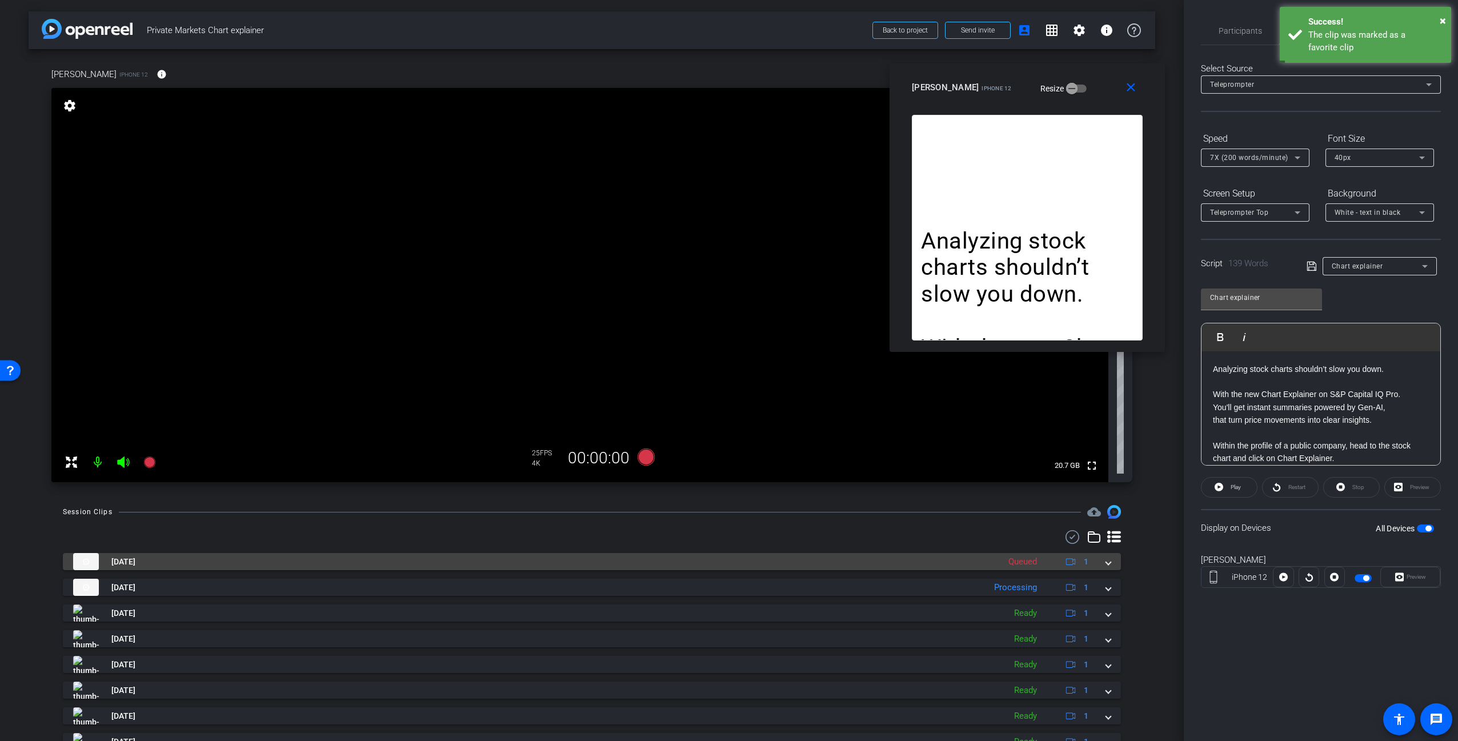
click at [90, 566] on img at bounding box center [86, 561] width 26 height 17
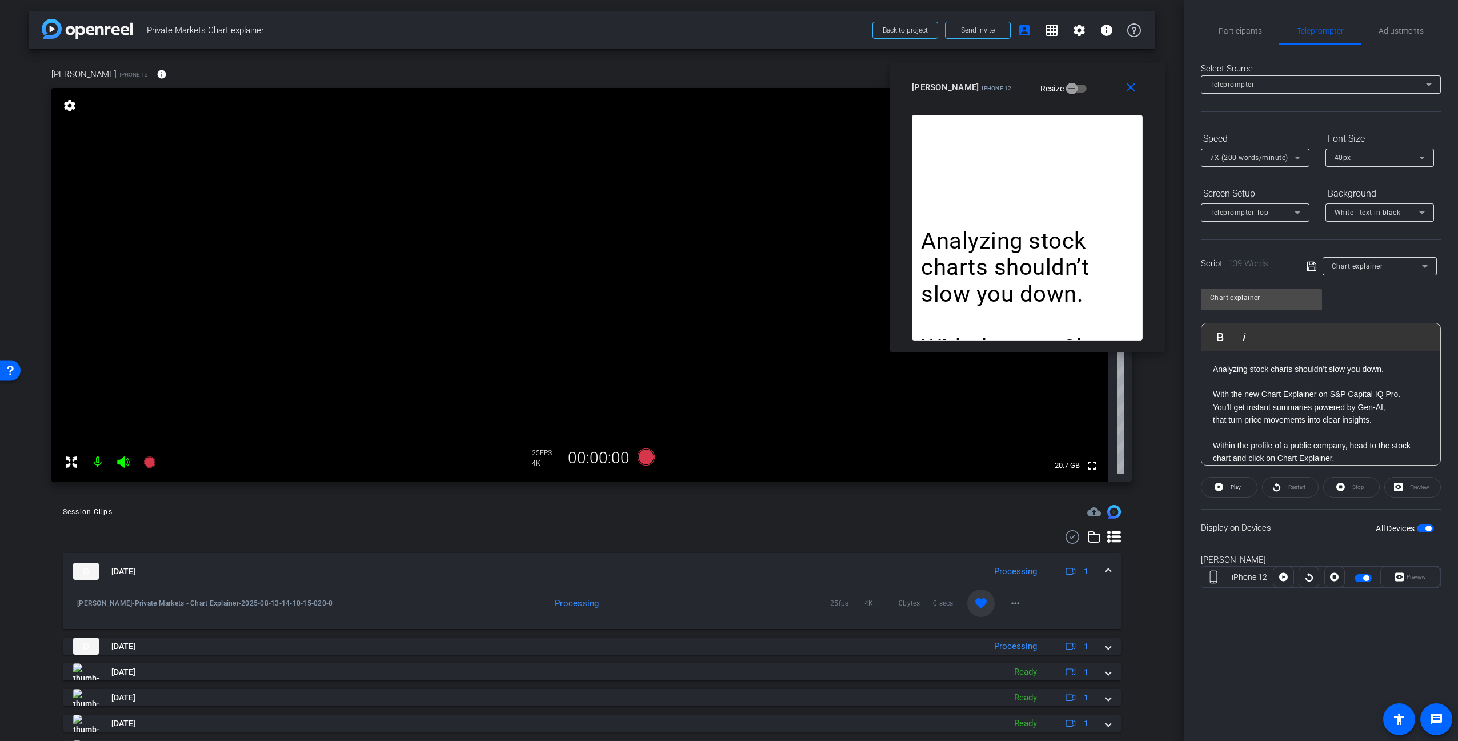
click at [90, 571] on img at bounding box center [86, 571] width 26 height 17
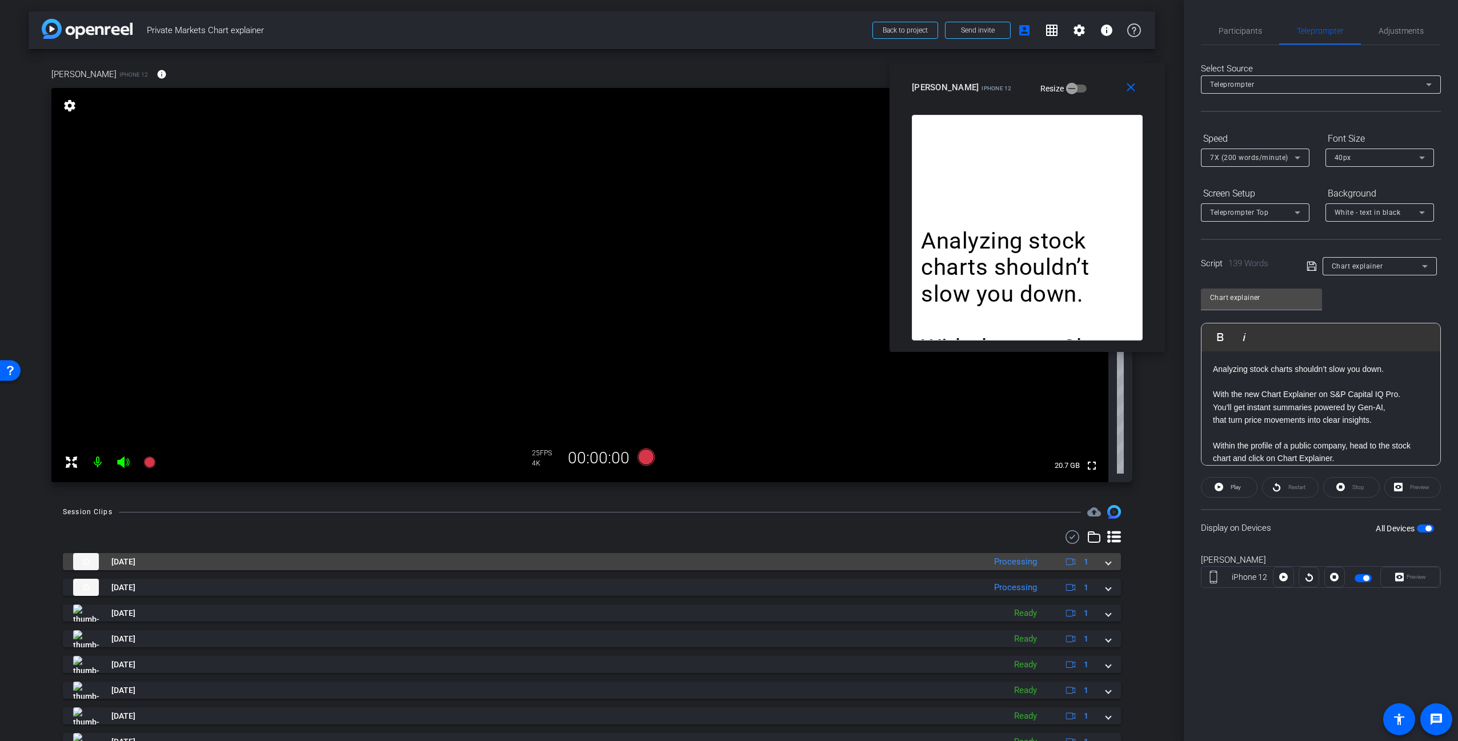
click at [135, 560] on span "[DATE]" at bounding box center [123, 562] width 24 height 12
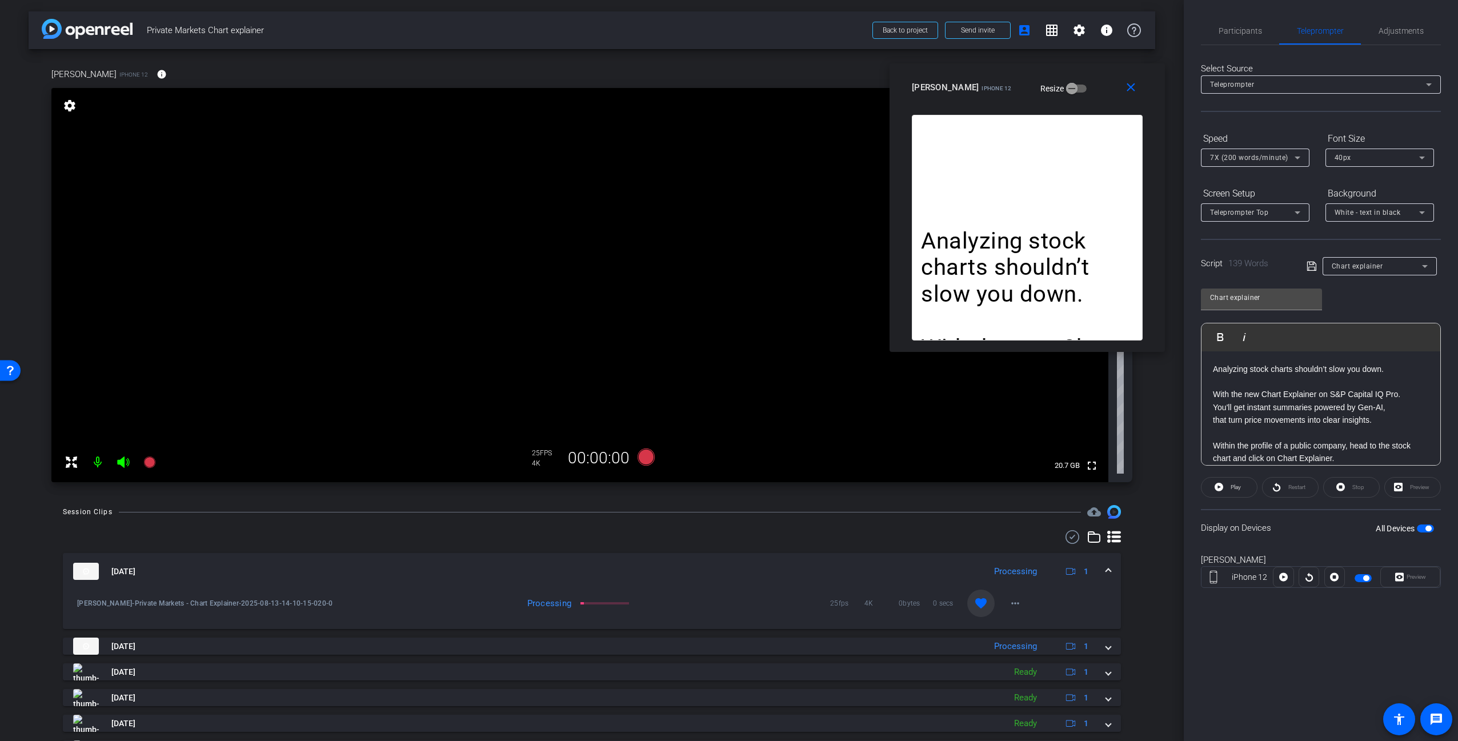
drag, startPoint x: 470, startPoint y: 579, endPoint x: 478, endPoint y: 578, distance: 8.0
click at [470, 579] on mat-panel-title "[DATE]" at bounding box center [526, 571] width 906 height 17
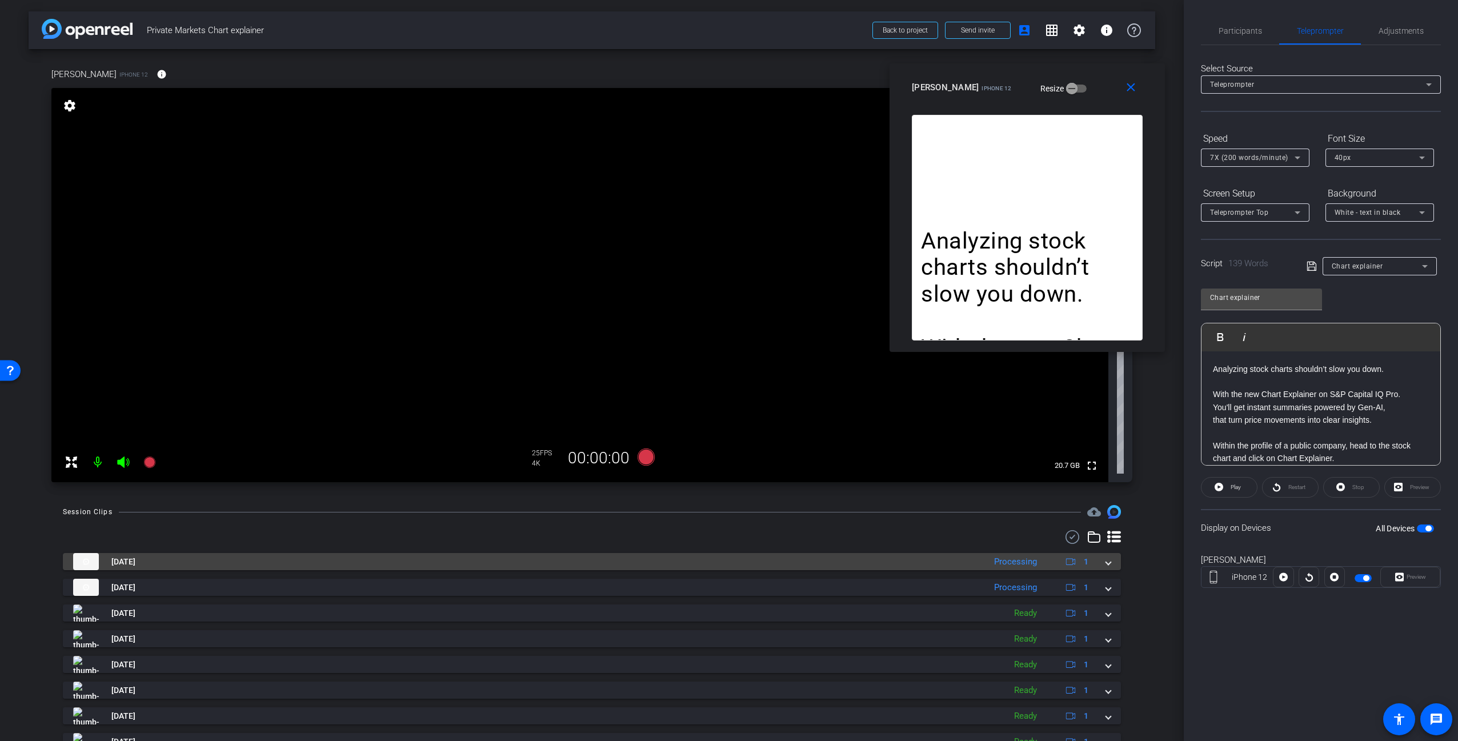
drag, startPoint x: 616, startPoint y: 560, endPoint x: 623, endPoint y: 560, distance: 6.3
click at [617, 560] on mat-panel-title "[DATE]" at bounding box center [526, 561] width 906 height 17
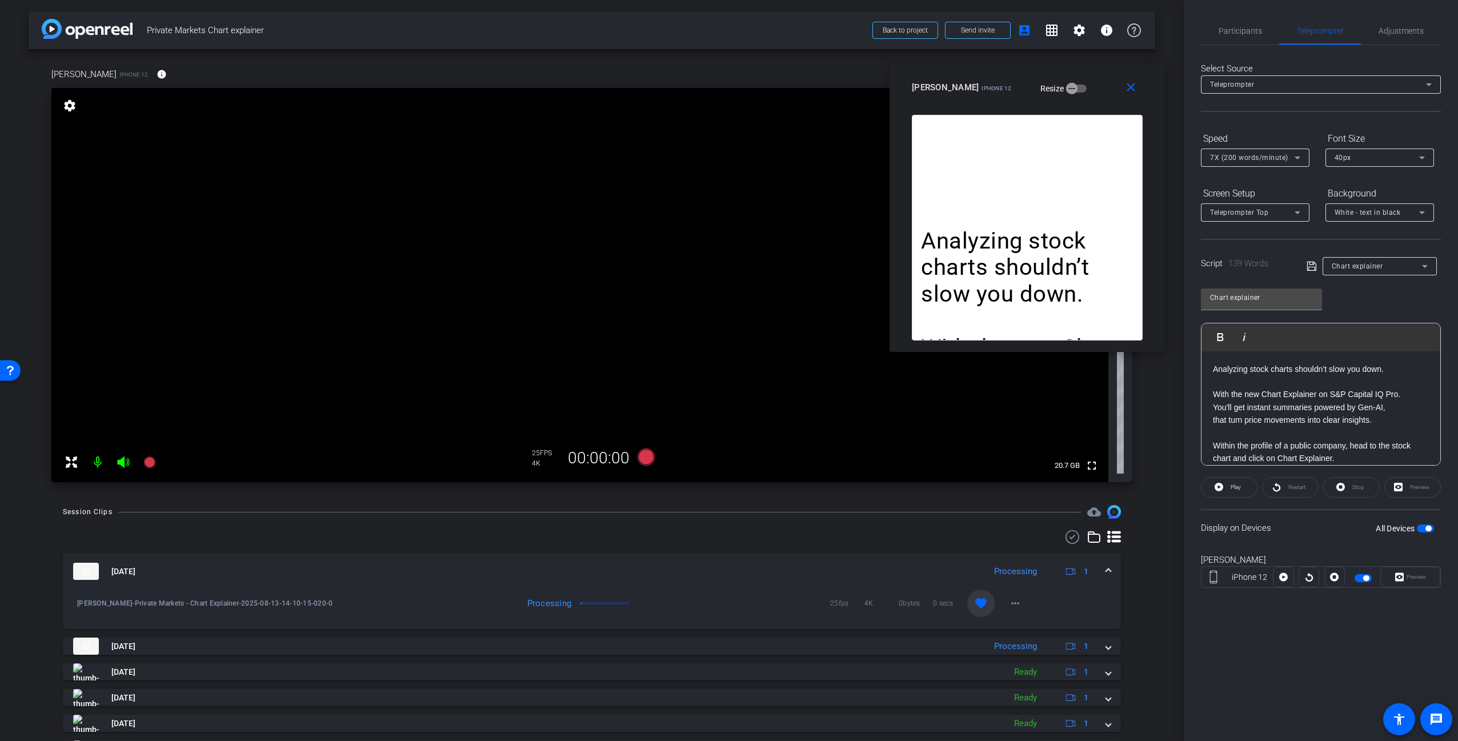
click at [1097, 571] on div "[DATE] Processing 1" at bounding box center [589, 571] width 1033 height 17
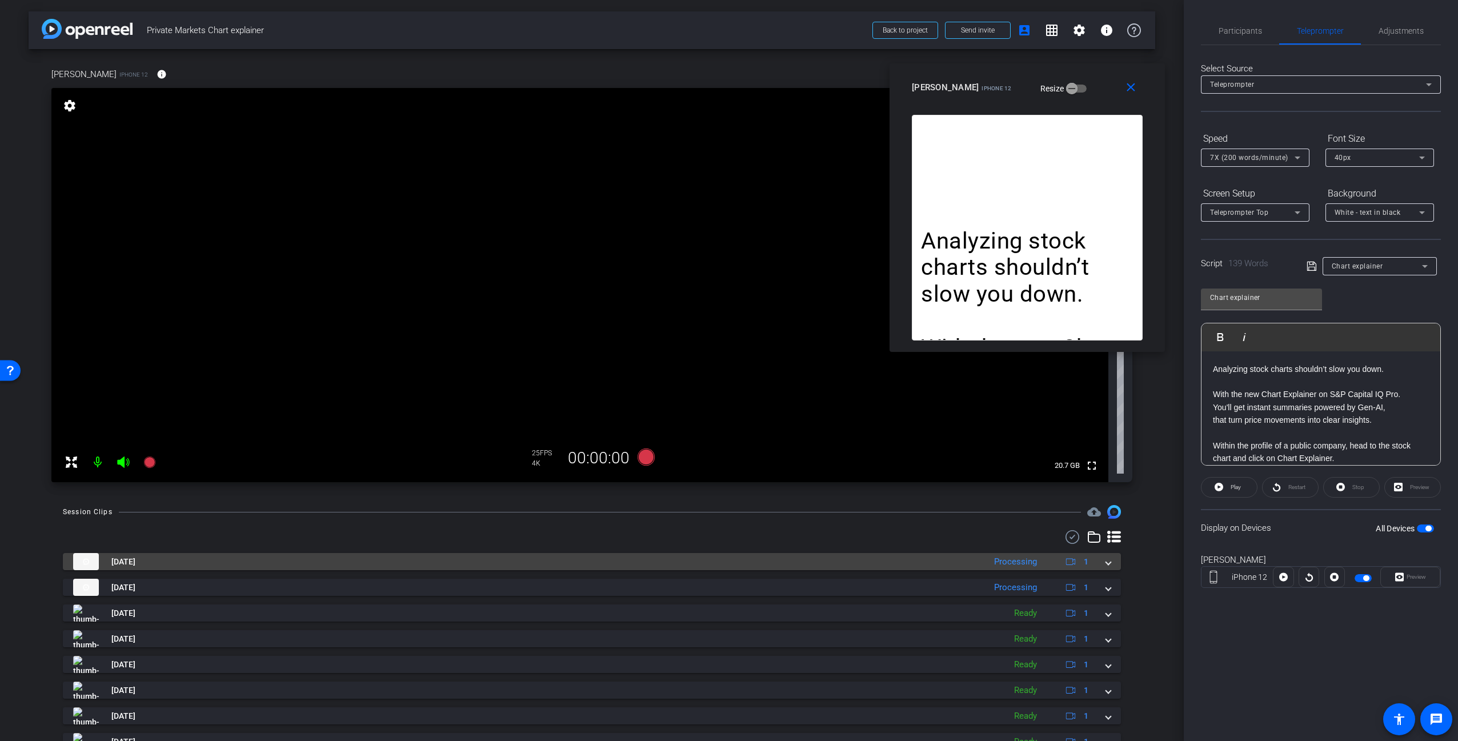
click at [1106, 566] on span at bounding box center [1108, 562] width 5 height 12
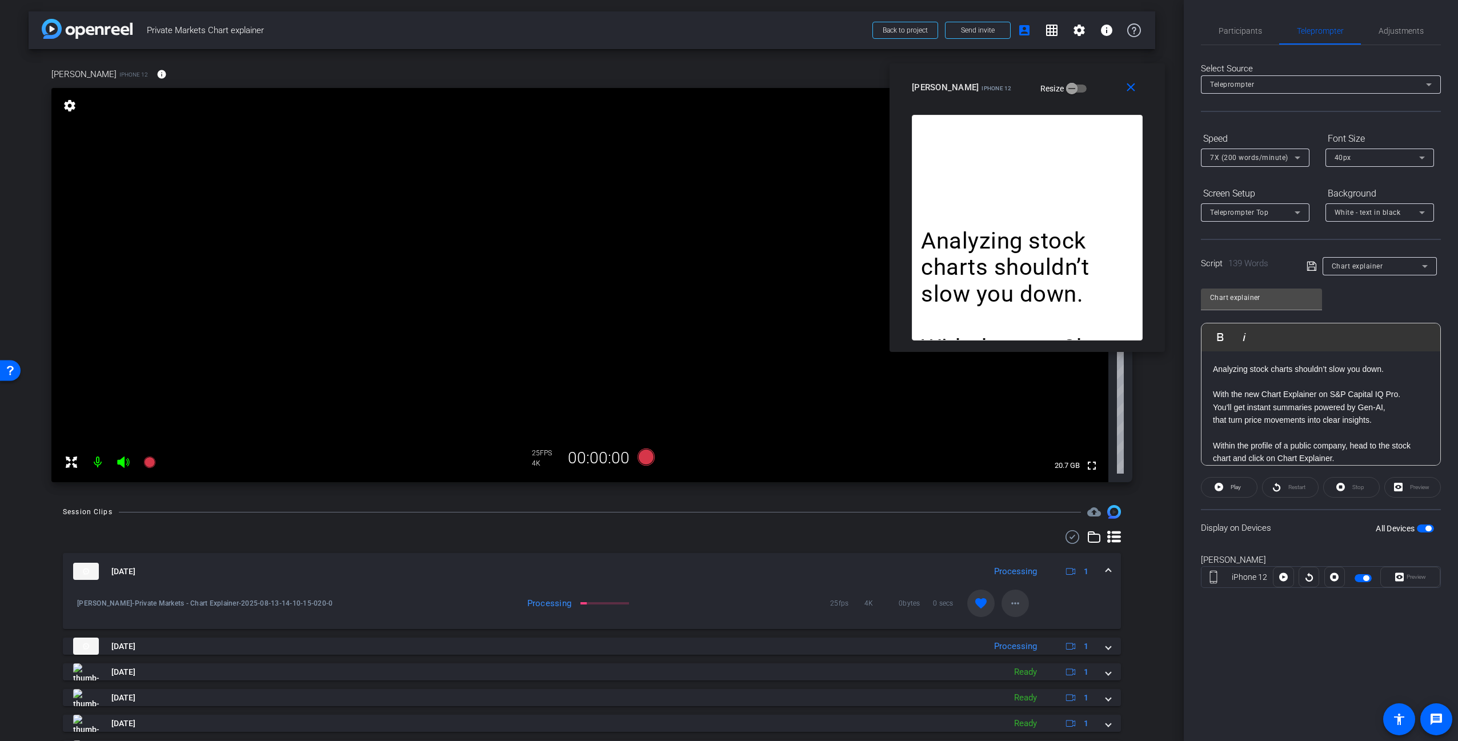
click at [1011, 602] on mat-icon "more_horiz" at bounding box center [1015, 603] width 14 height 14
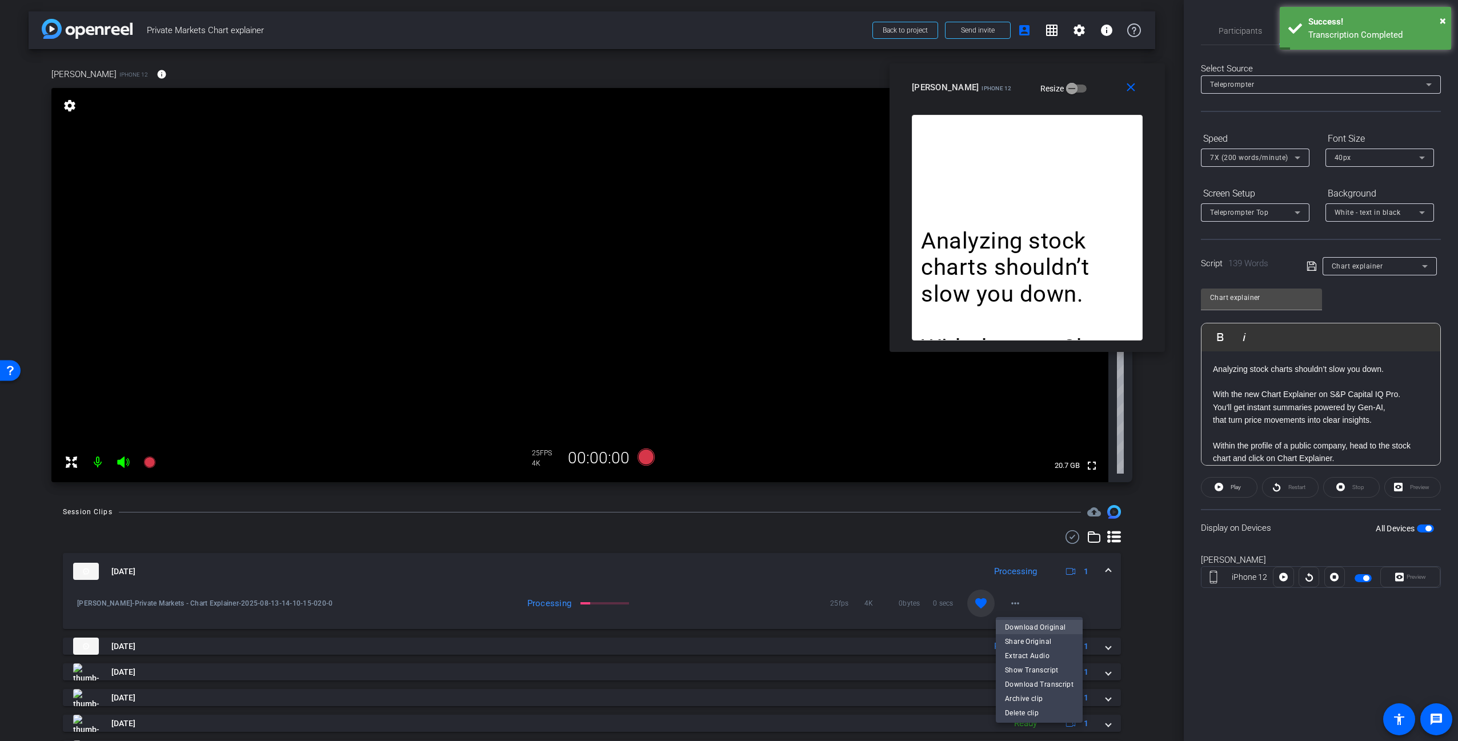
click at [1045, 627] on span "Download Original" at bounding box center [1039, 627] width 69 height 14
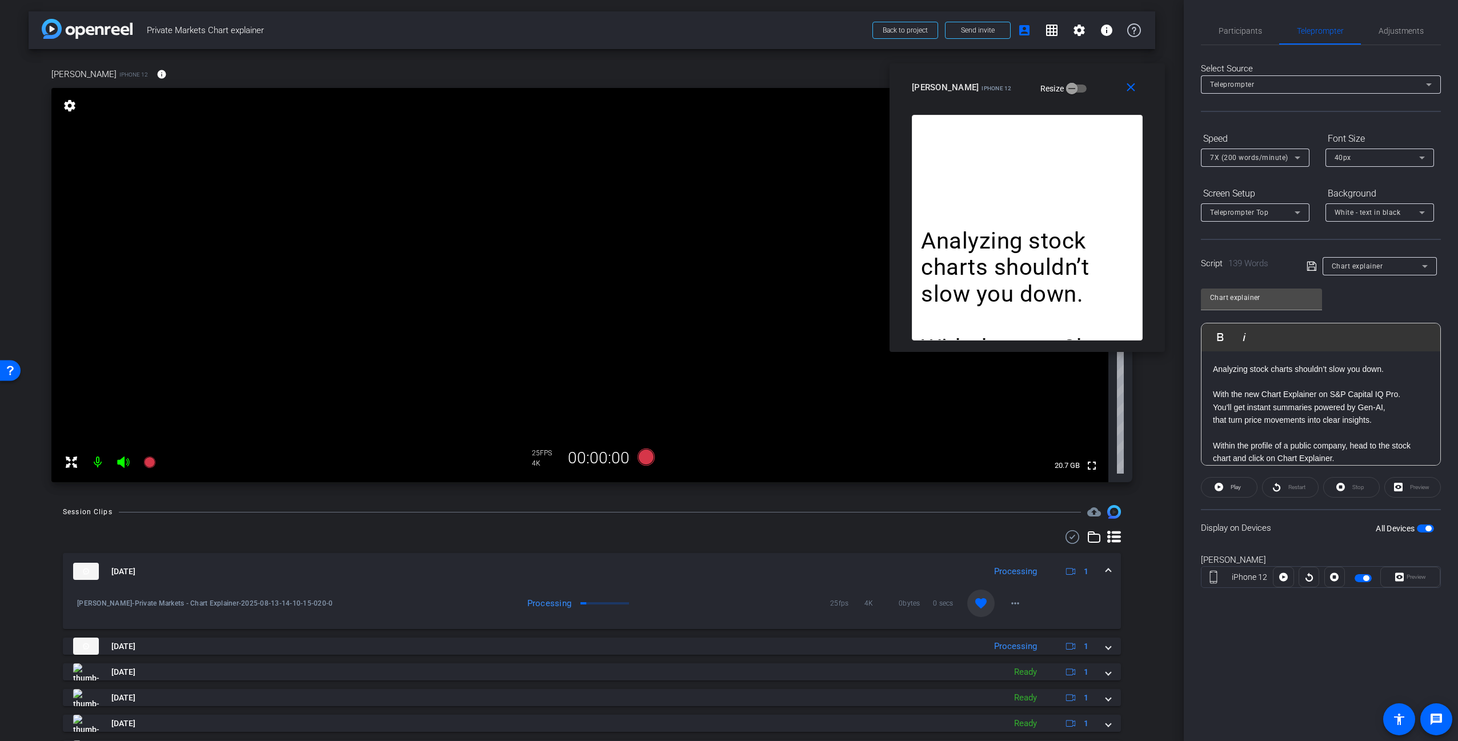
click at [386, 568] on mat-panel-title "[DATE]" at bounding box center [526, 571] width 906 height 17
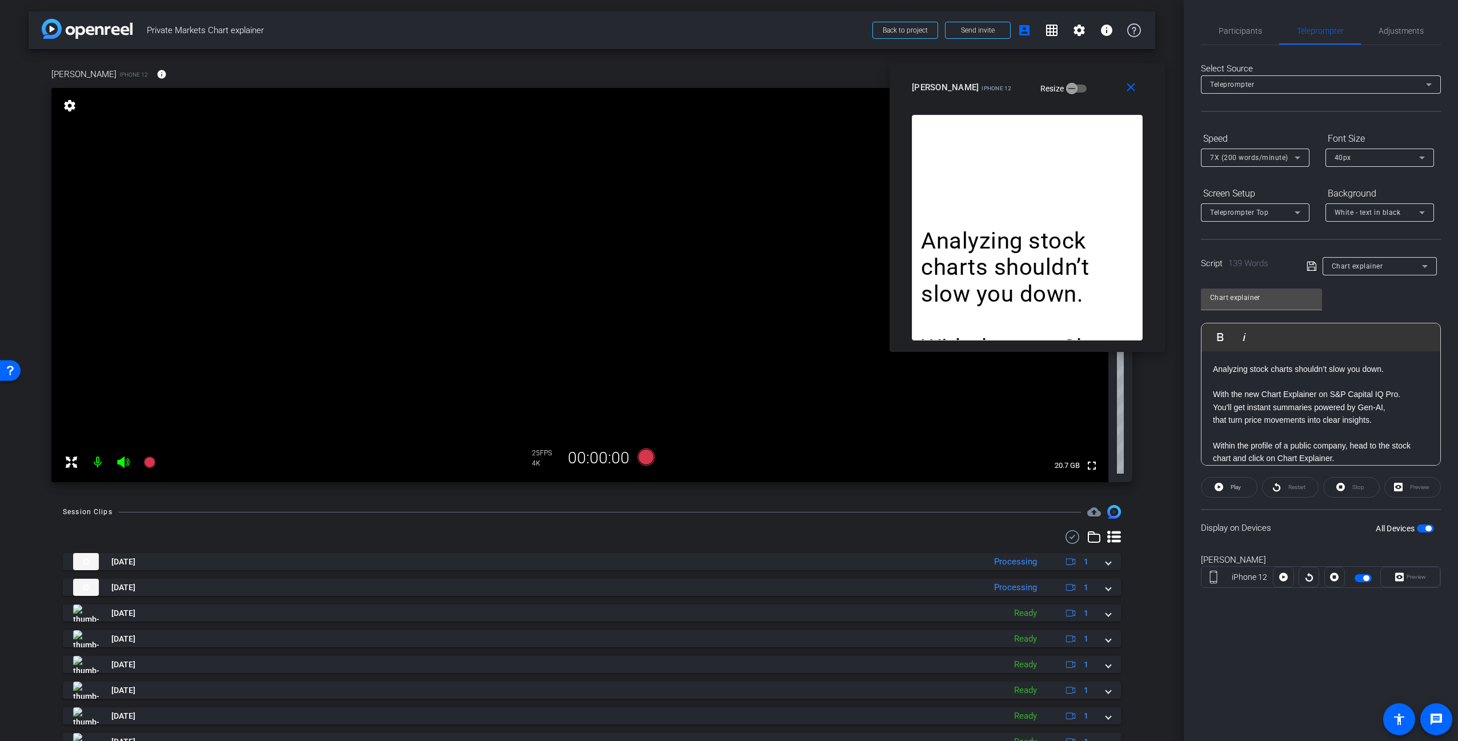
click at [742, 519] on div "Session Clips cloud_upload [DATE] Processing 1 [PERSON_NAME]-Private Markets - …" at bounding box center [592, 673] width 1127 height 337
click at [644, 455] on icon at bounding box center [646, 456] width 17 height 17
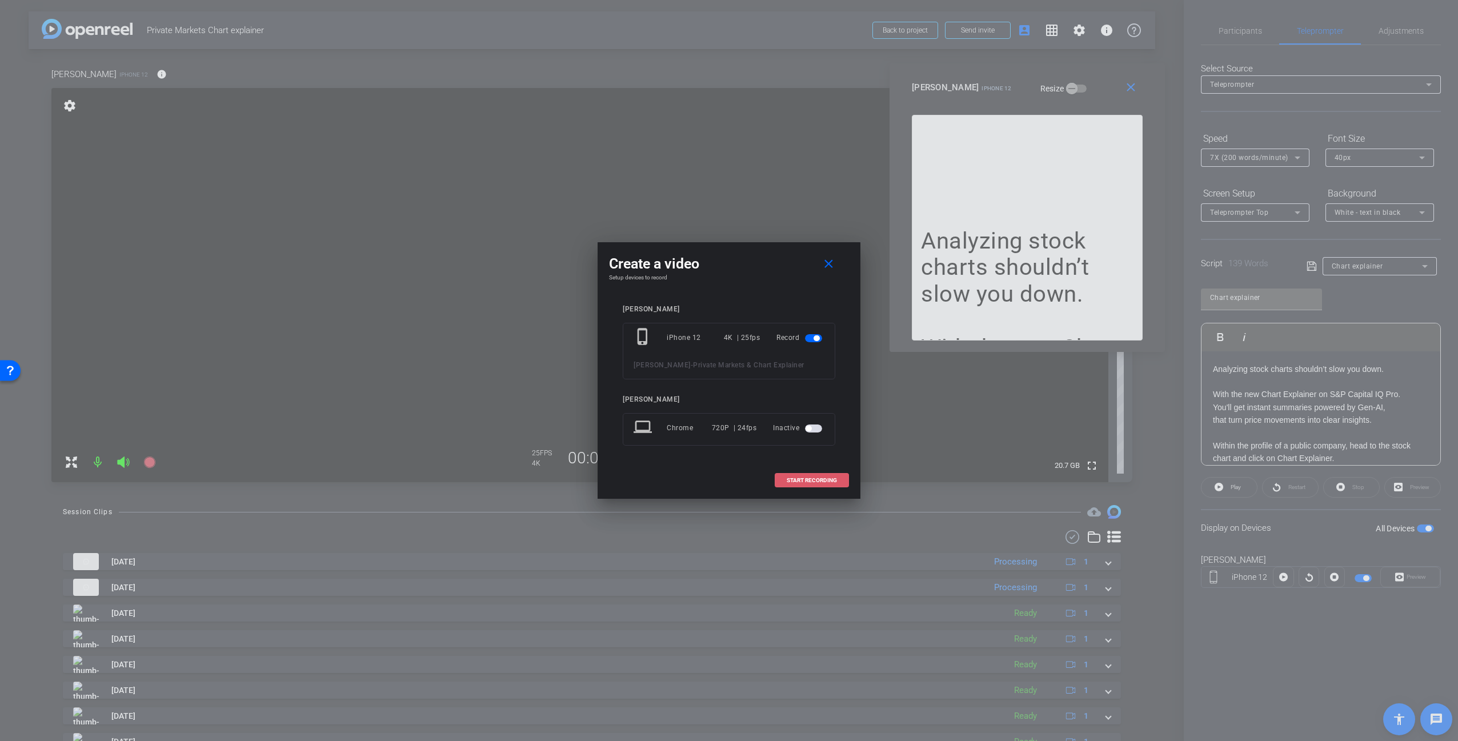
click at [838, 481] on span at bounding box center [811, 480] width 73 height 27
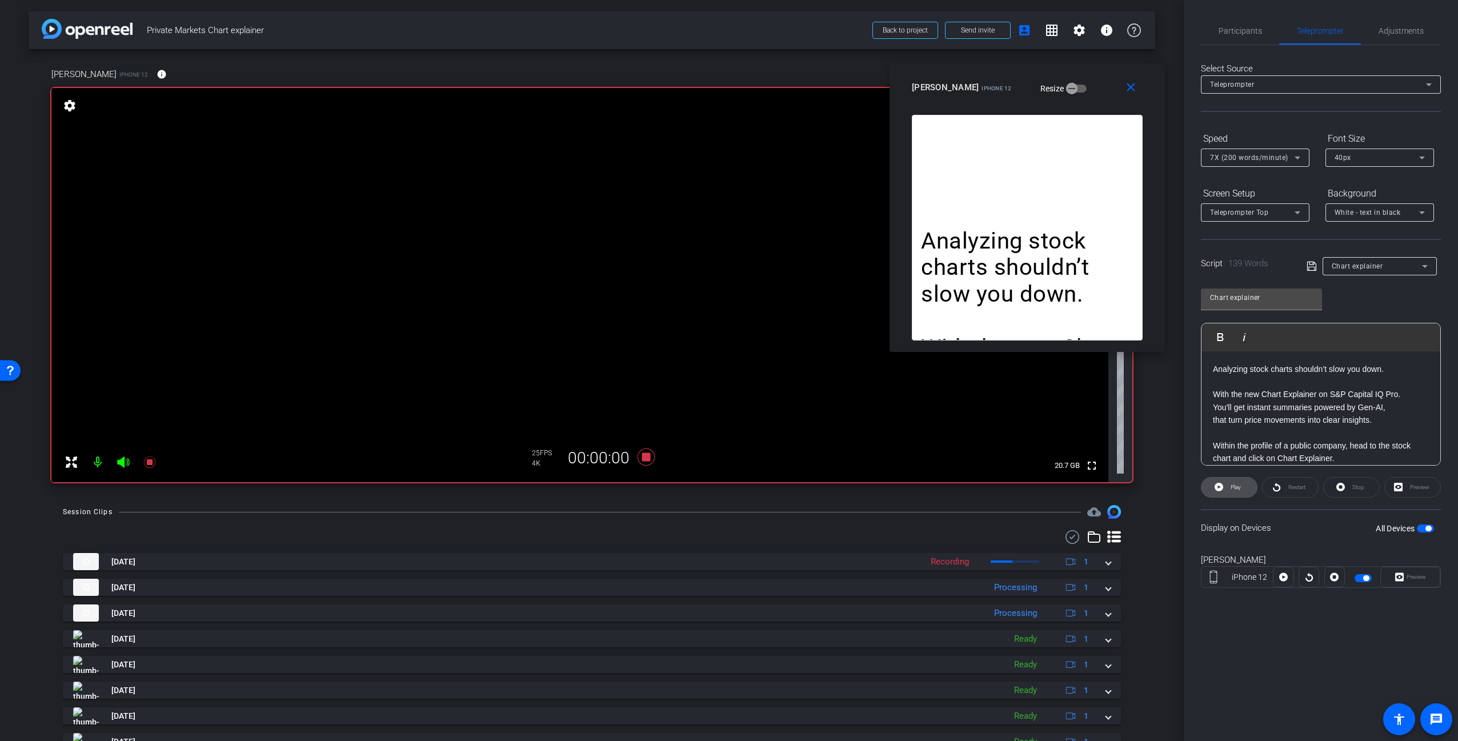
click at [1239, 487] on span "Play" at bounding box center [1236, 487] width 10 height 6
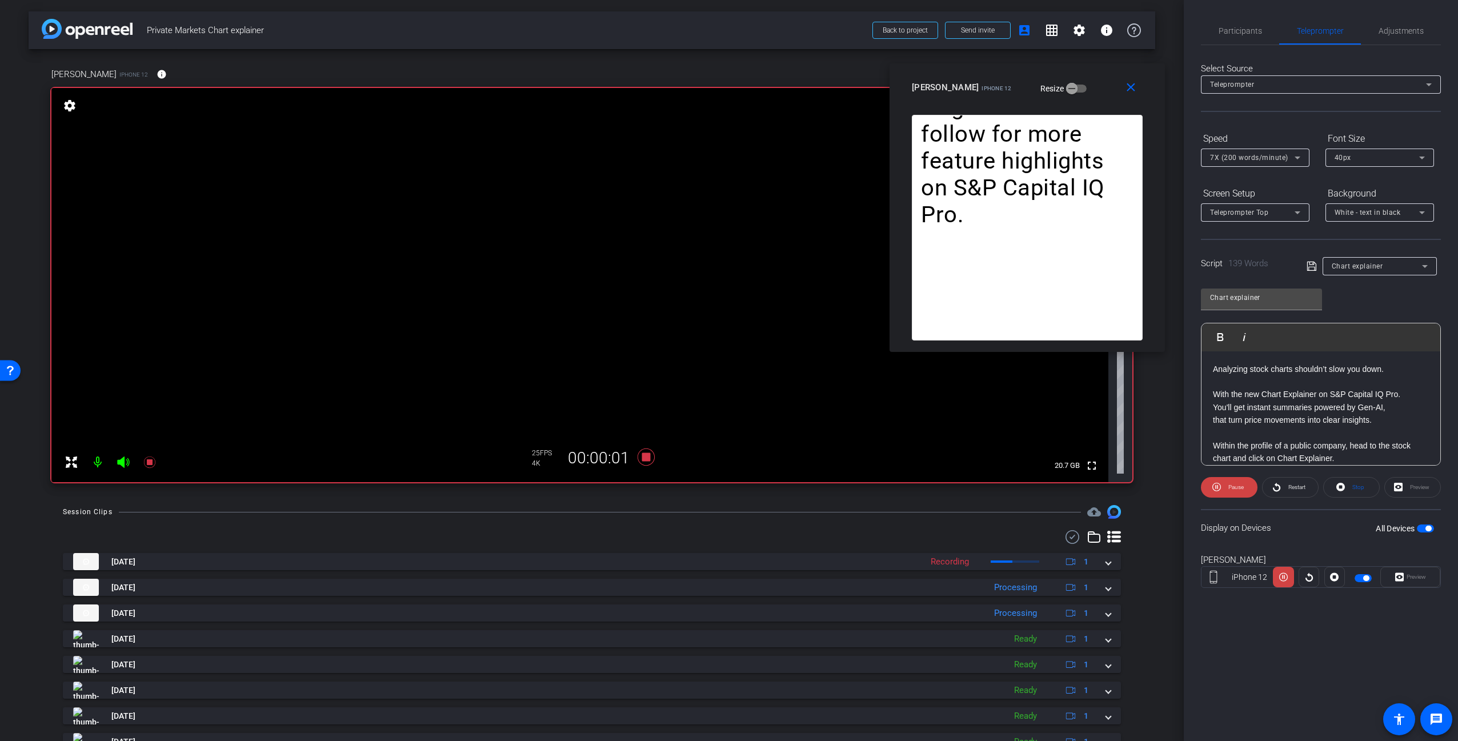
click at [1256, 155] on span "7X (200 words/minute)" at bounding box center [1249, 158] width 78 height 8
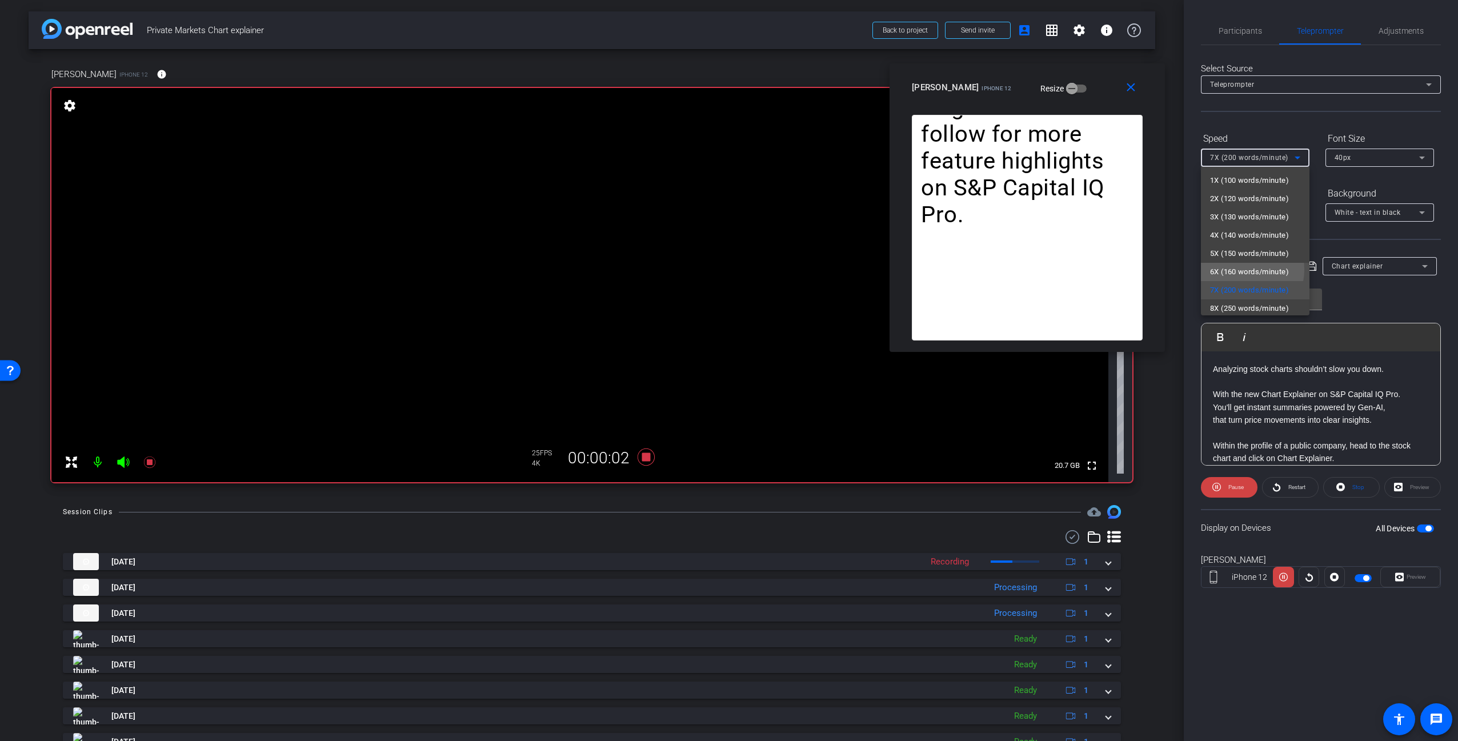
click at [1244, 270] on span "6X (160 words/minute)" at bounding box center [1249, 272] width 79 height 14
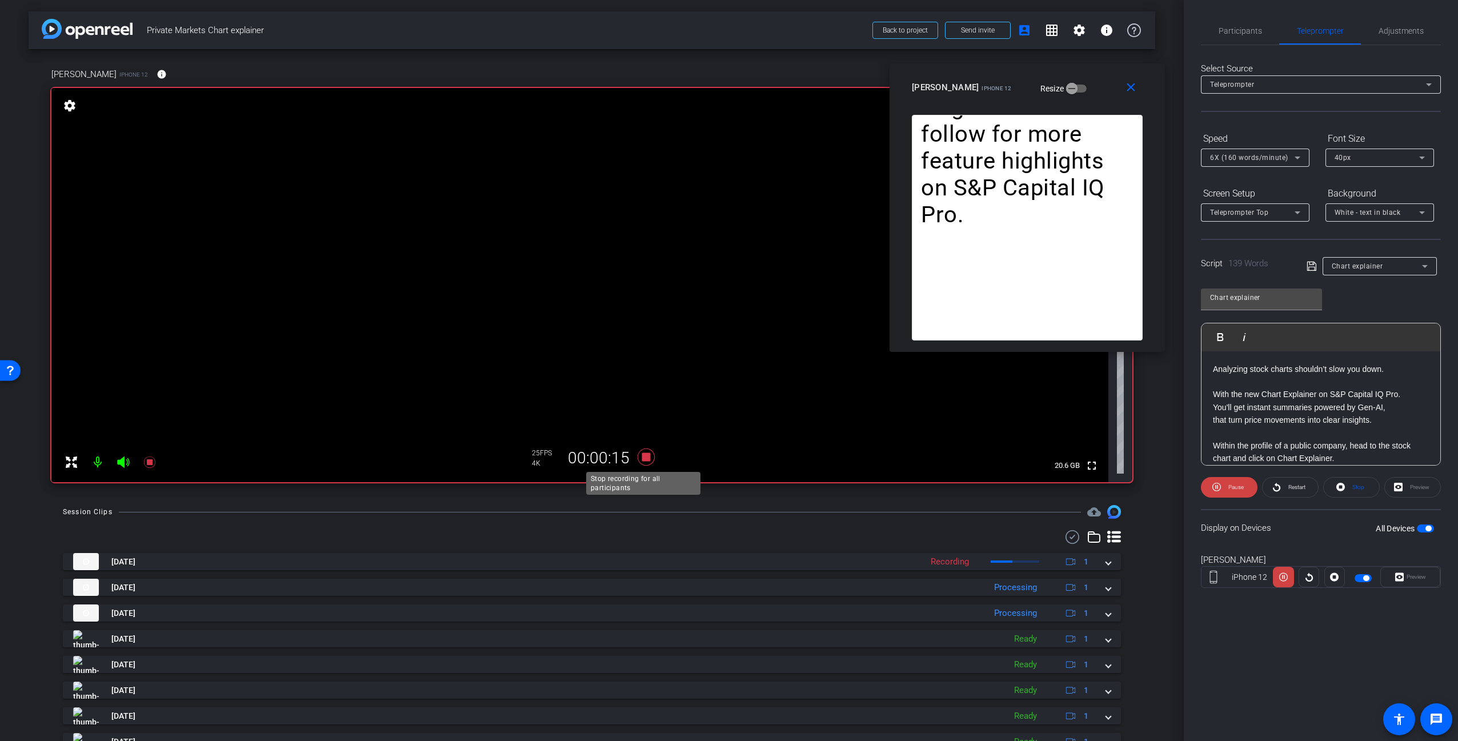
click at [643, 456] on icon at bounding box center [646, 456] width 17 height 17
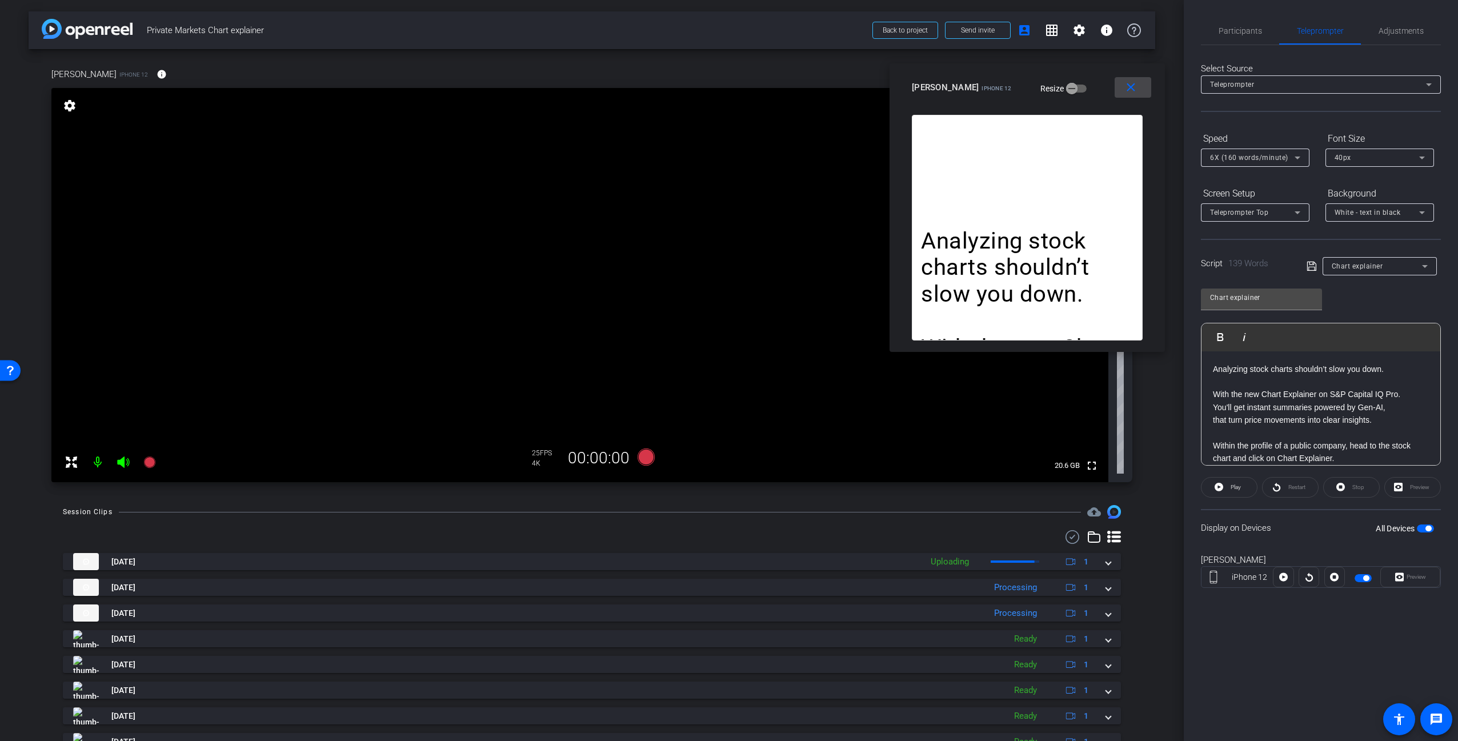
click at [1128, 87] on mat-icon "close" at bounding box center [1131, 88] width 14 height 14
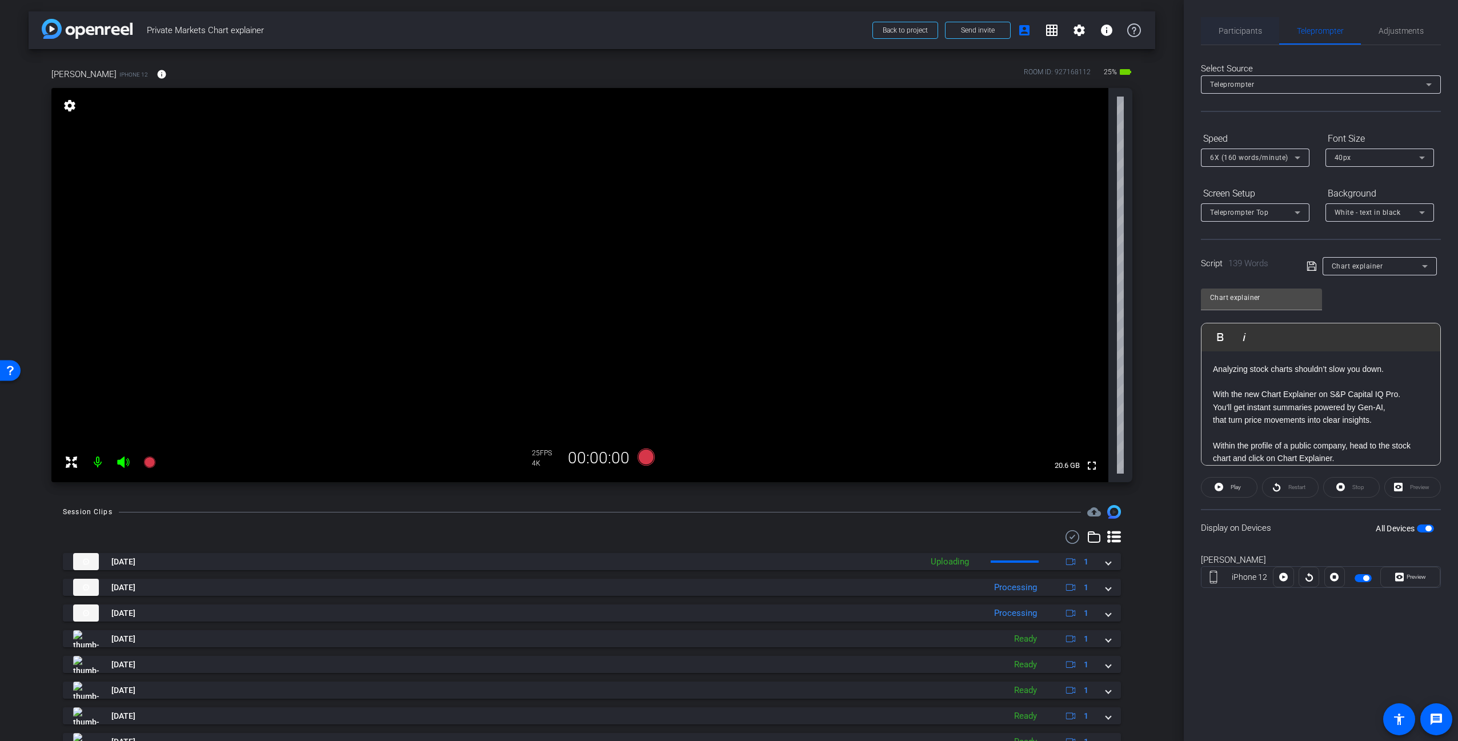
click at [1251, 27] on span "Participants" at bounding box center [1240, 31] width 43 height 8
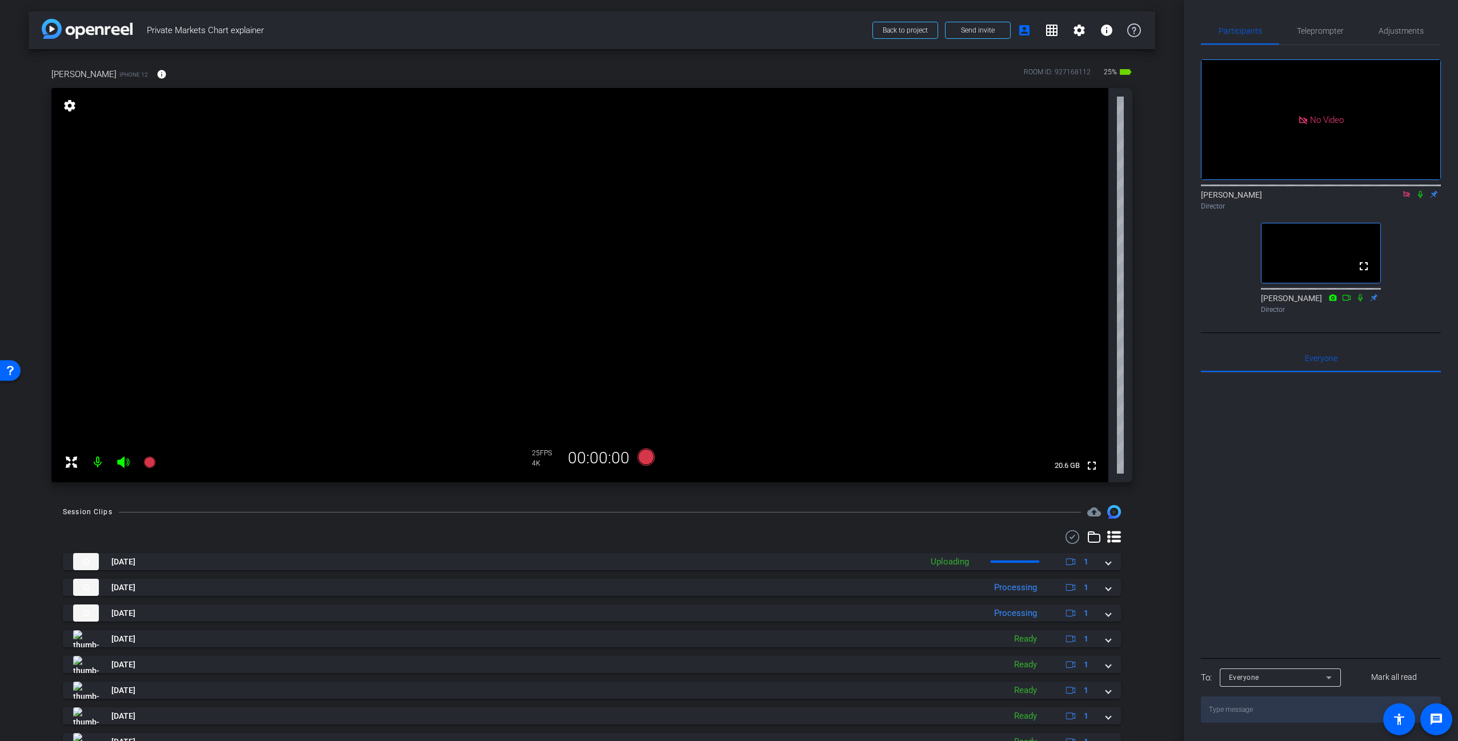
click at [1438, 229] on div "No Video [PERSON_NAME] Director fullscreen [PERSON_NAME] Director" at bounding box center [1321, 181] width 240 height 273
click at [1434, 222] on div "No Video [PERSON_NAME] Director fullscreen [PERSON_NAME] Director" at bounding box center [1321, 181] width 240 height 273
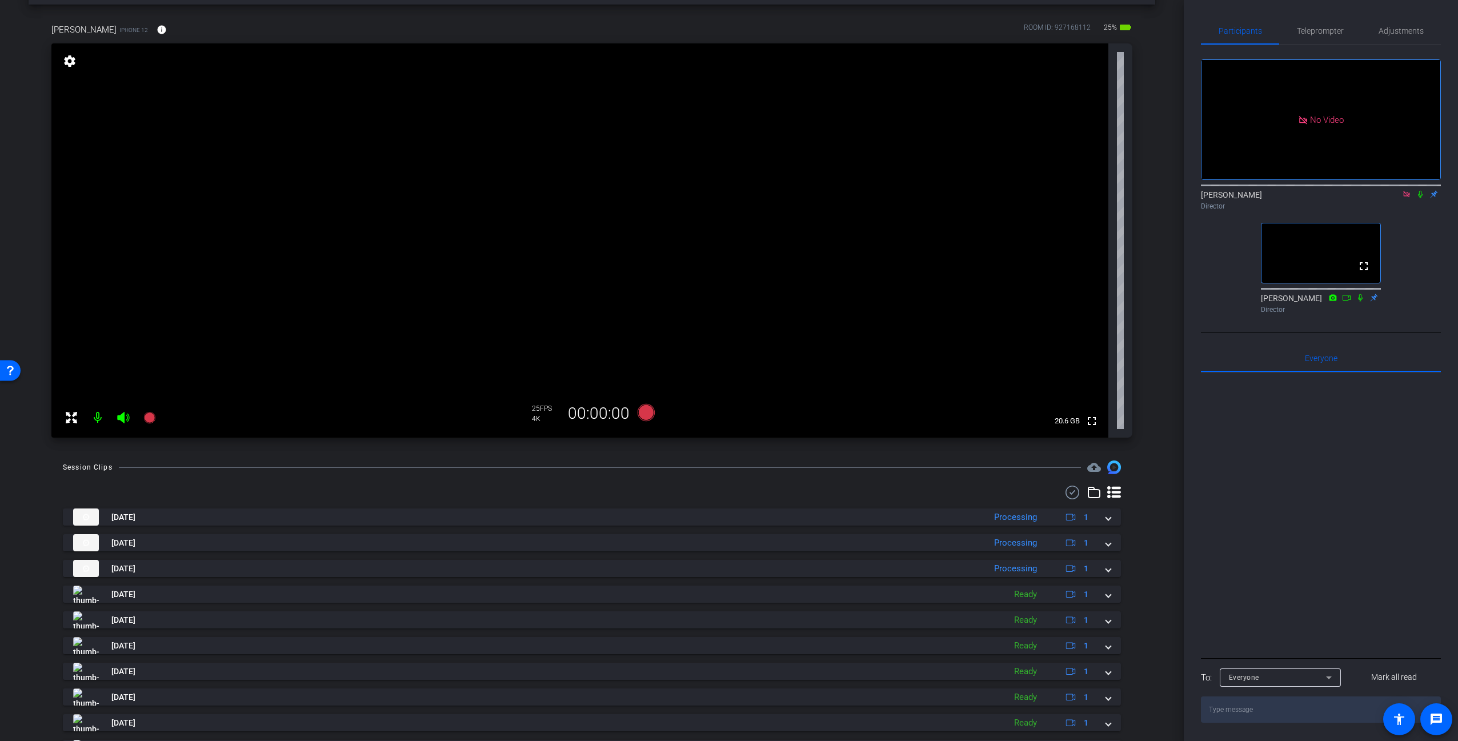
scroll to position [101, 0]
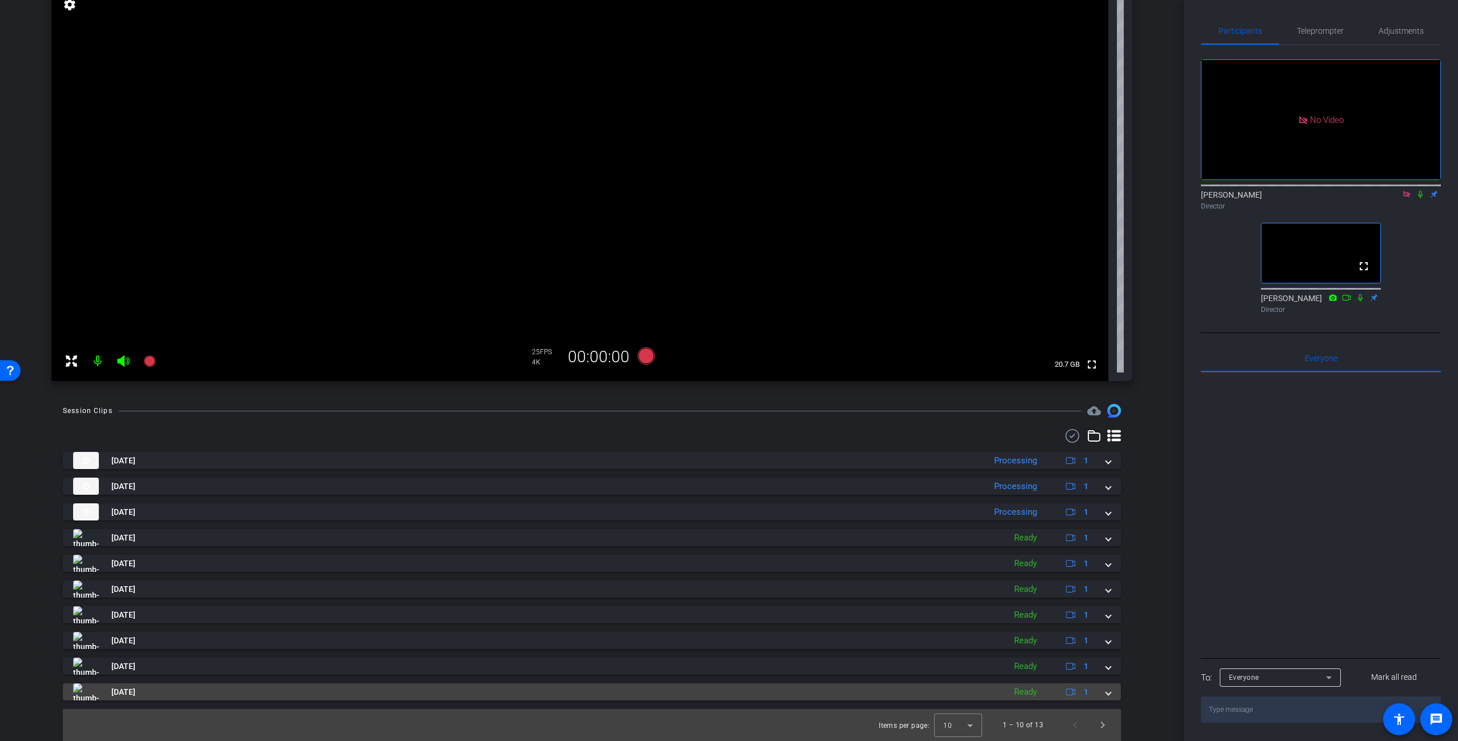
click at [927, 685] on mat-panel-title "[DATE]" at bounding box center [536, 691] width 926 height 17
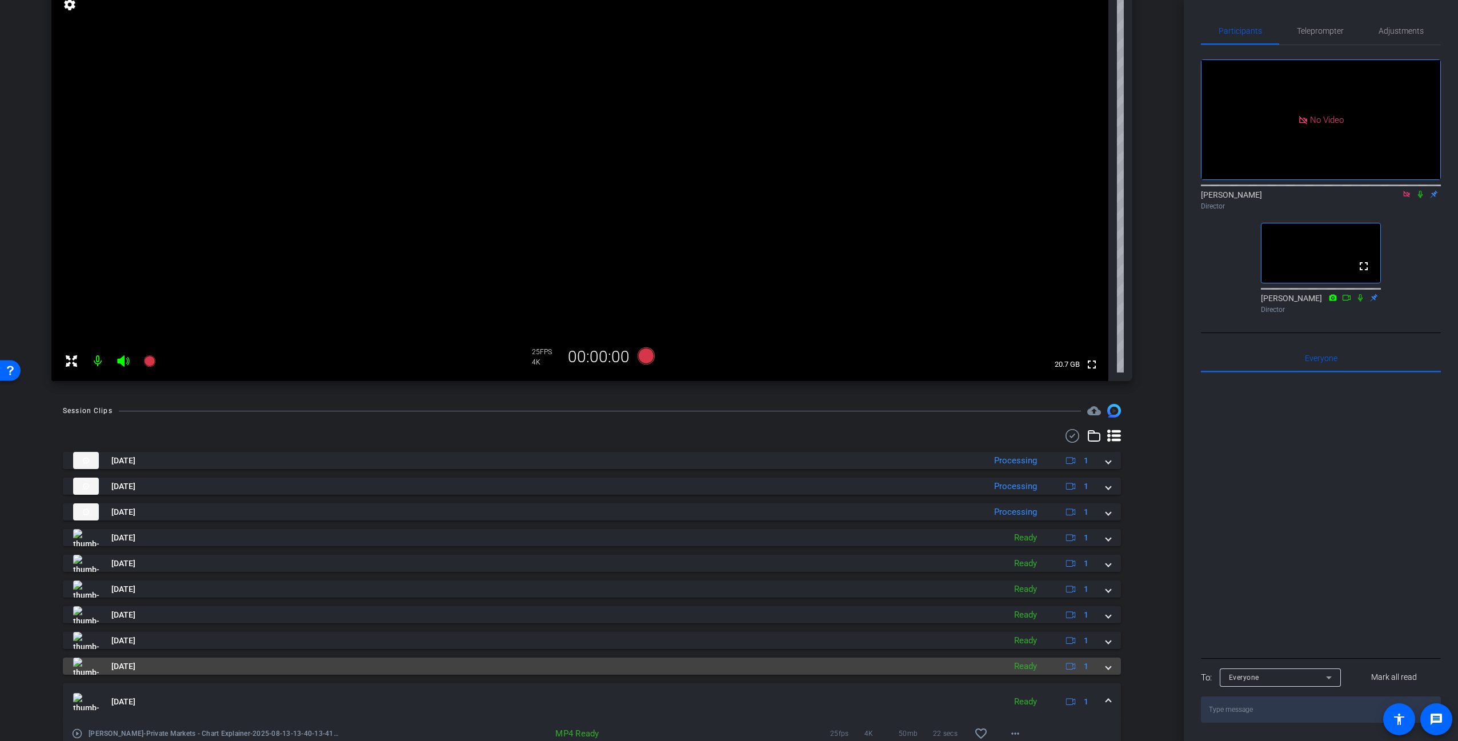
click at [926, 665] on mat-panel-title "[DATE]" at bounding box center [536, 666] width 926 height 17
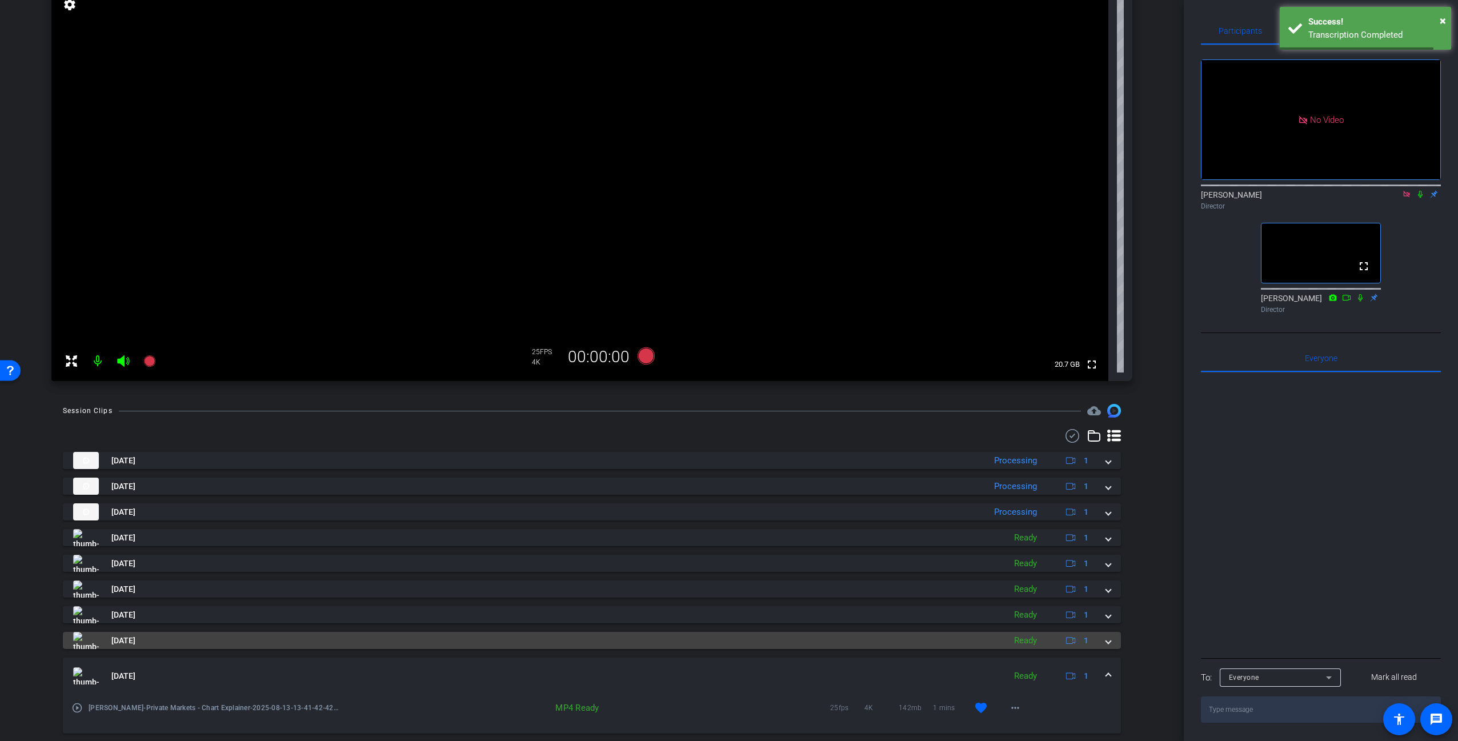
click at [932, 644] on mat-panel-title "[DATE]" at bounding box center [536, 640] width 926 height 17
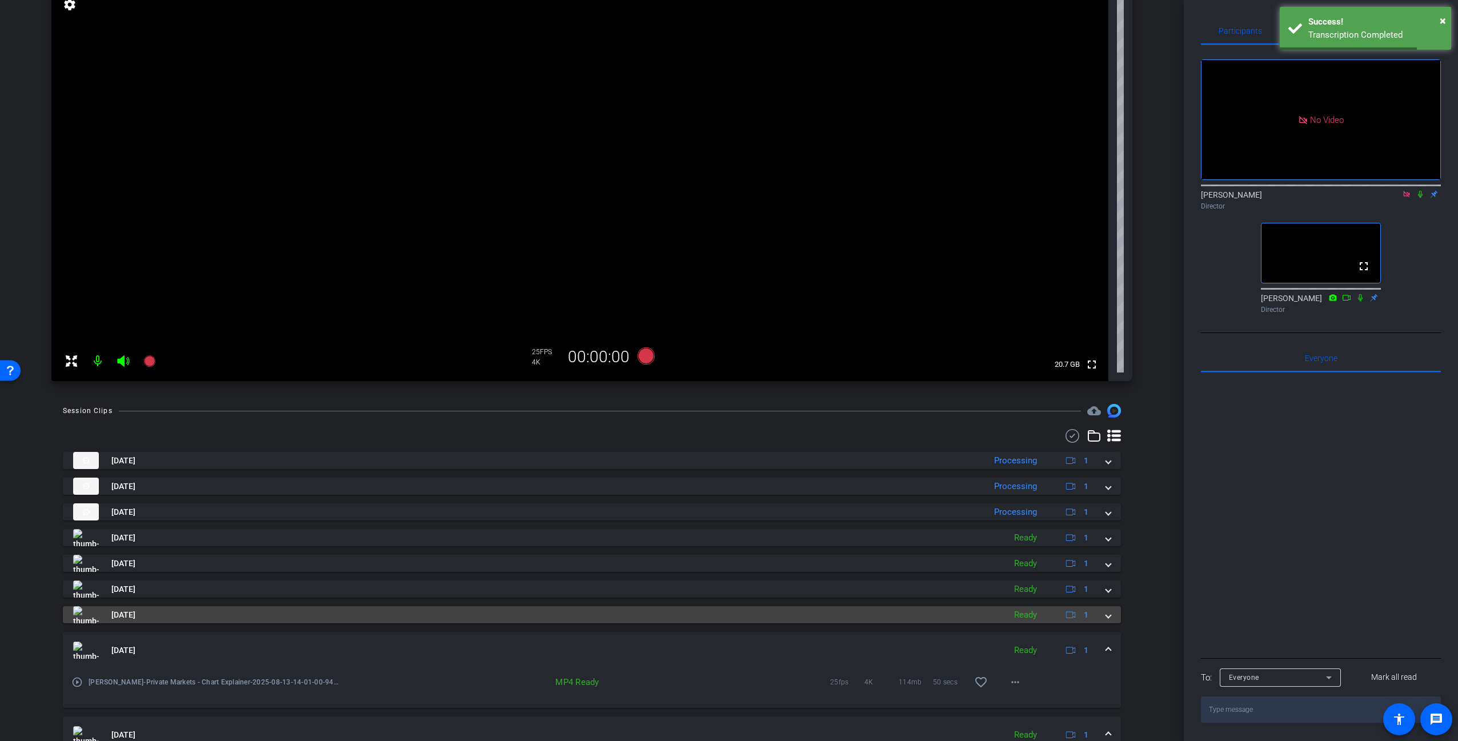
click at [935, 618] on mat-panel-title "[DATE]" at bounding box center [536, 614] width 926 height 17
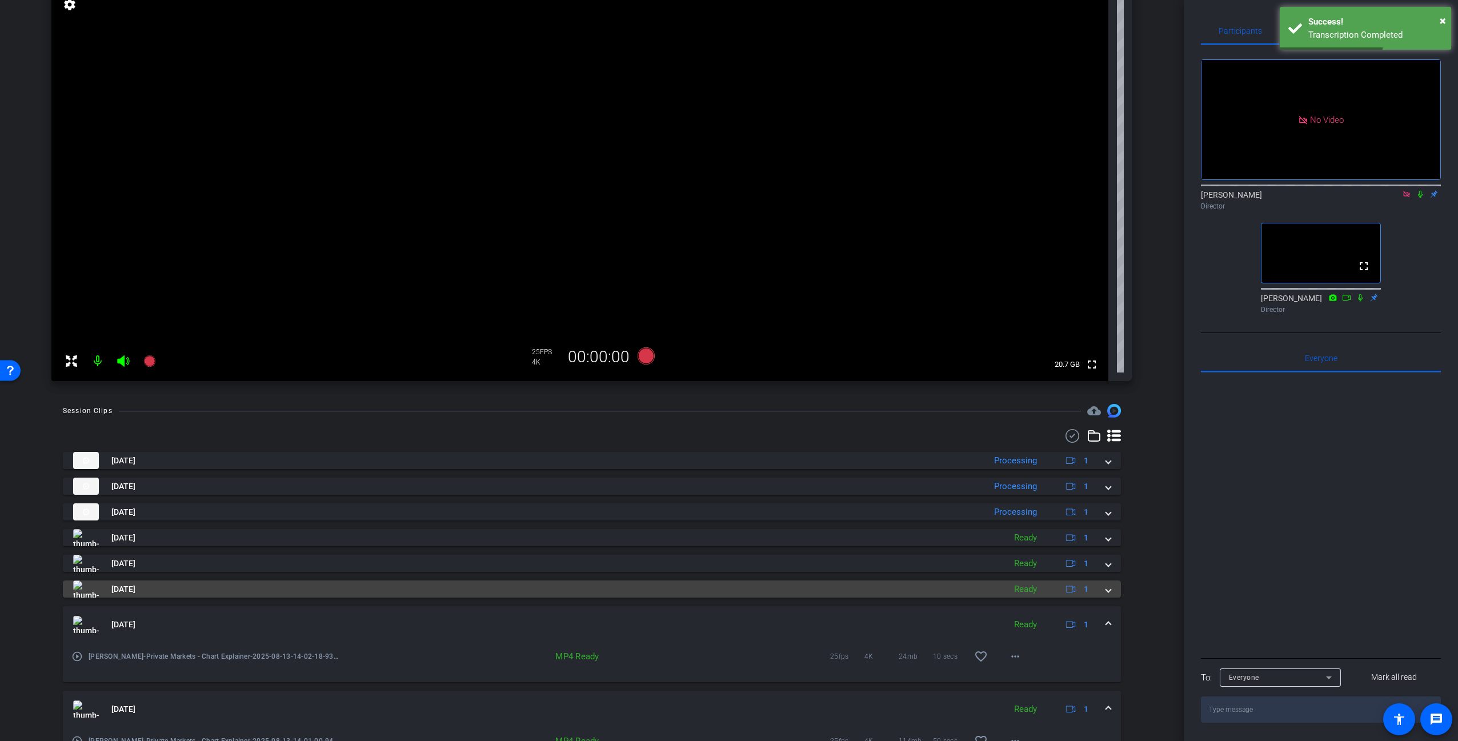
click at [946, 593] on mat-panel-title "[DATE]" at bounding box center [536, 588] width 926 height 17
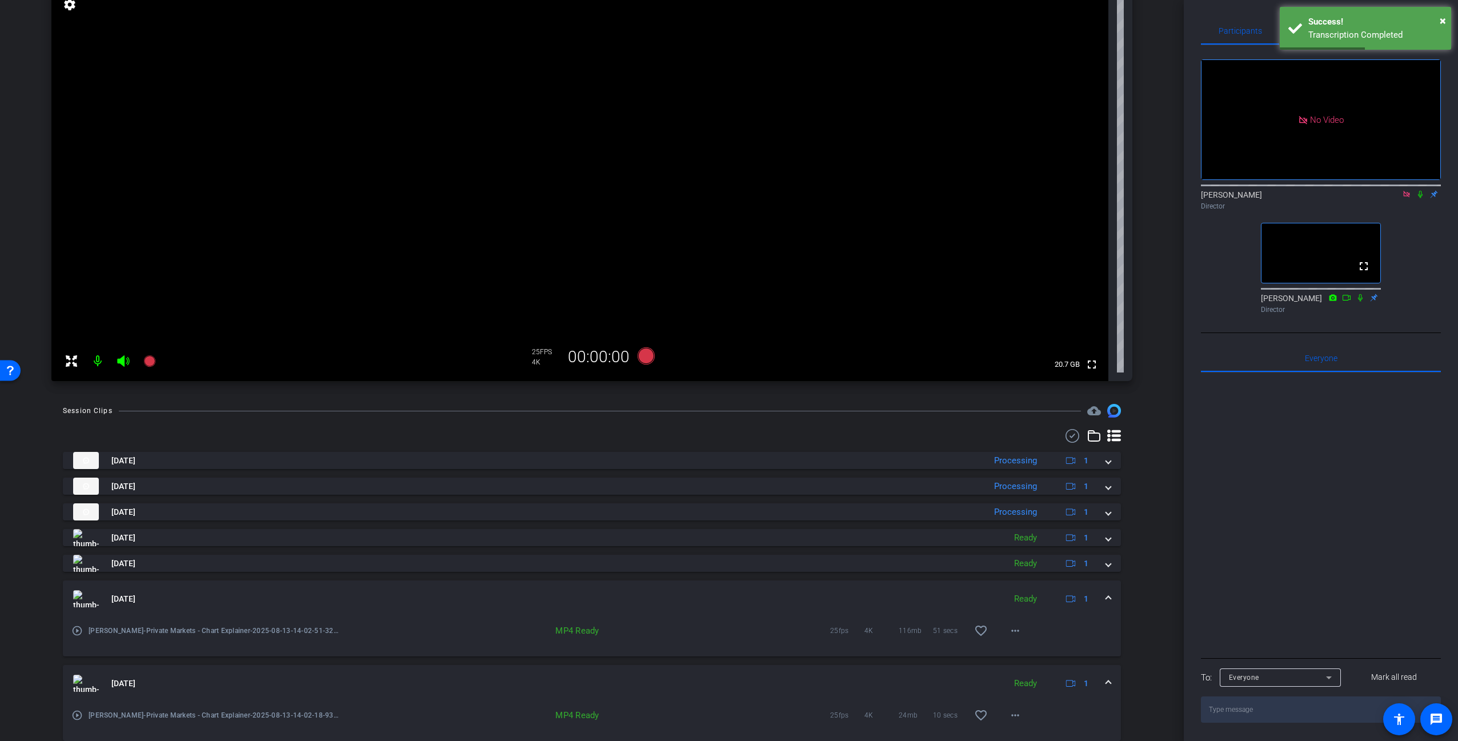
click at [947, 553] on div "[DATE] Processing 1 [PERSON_NAME]-Private Markets - Chart Explainer-2025-08-13-…" at bounding box center [592, 723] width 1058 height 543
click at [945, 534] on mat-panel-title "[DATE]" at bounding box center [536, 537] width 926 height 17
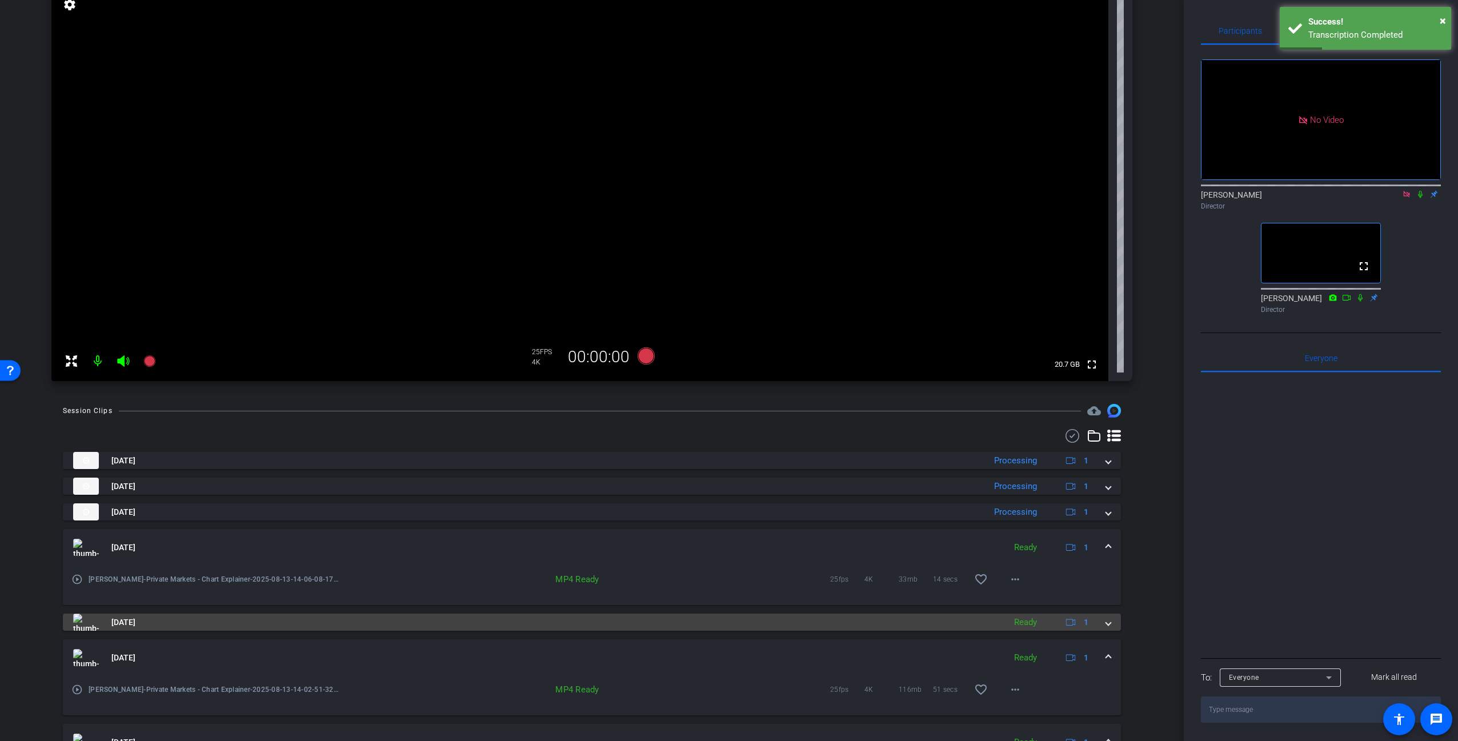
click at [957, 624] on mat-panel-title "[DATE]" at bounding box center [536, 622] width 926 height 17
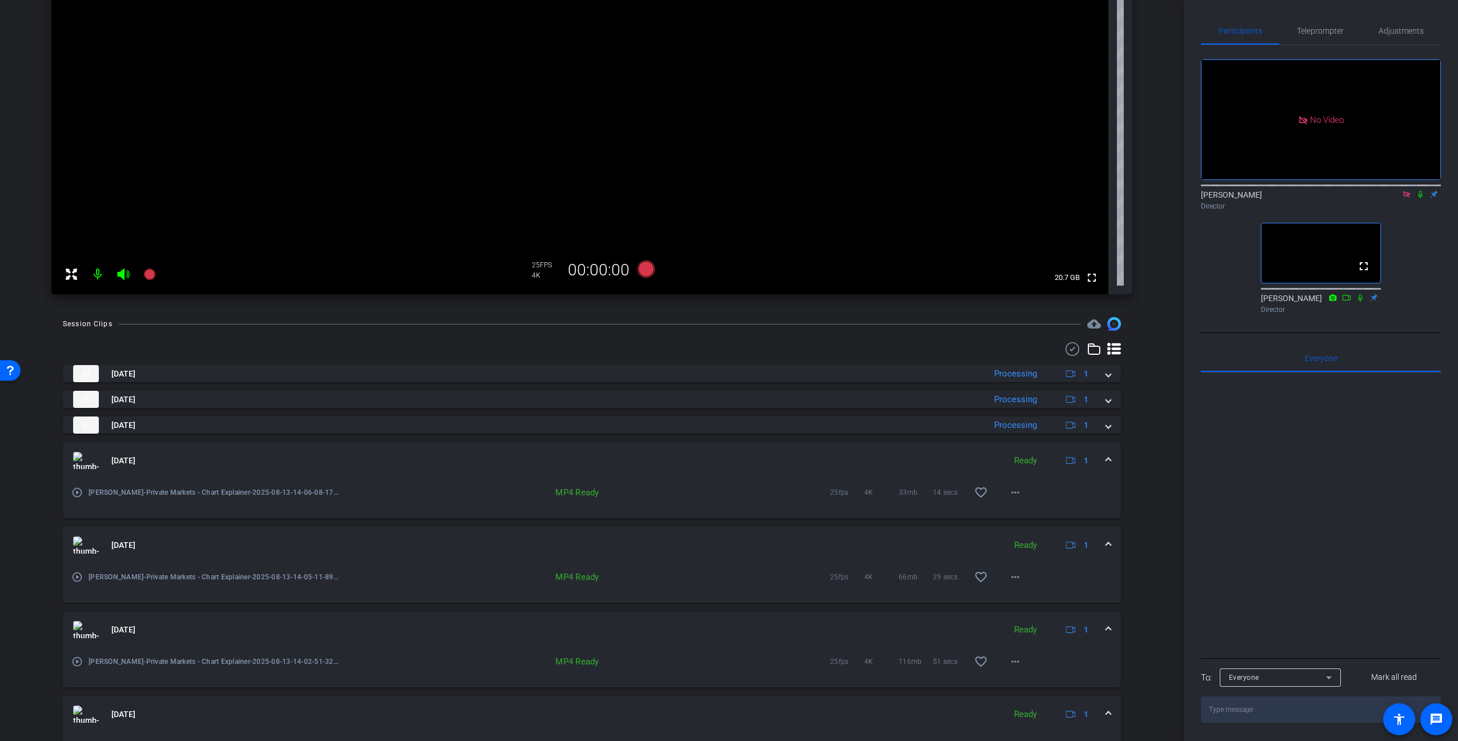
scroll to position [175, 0]
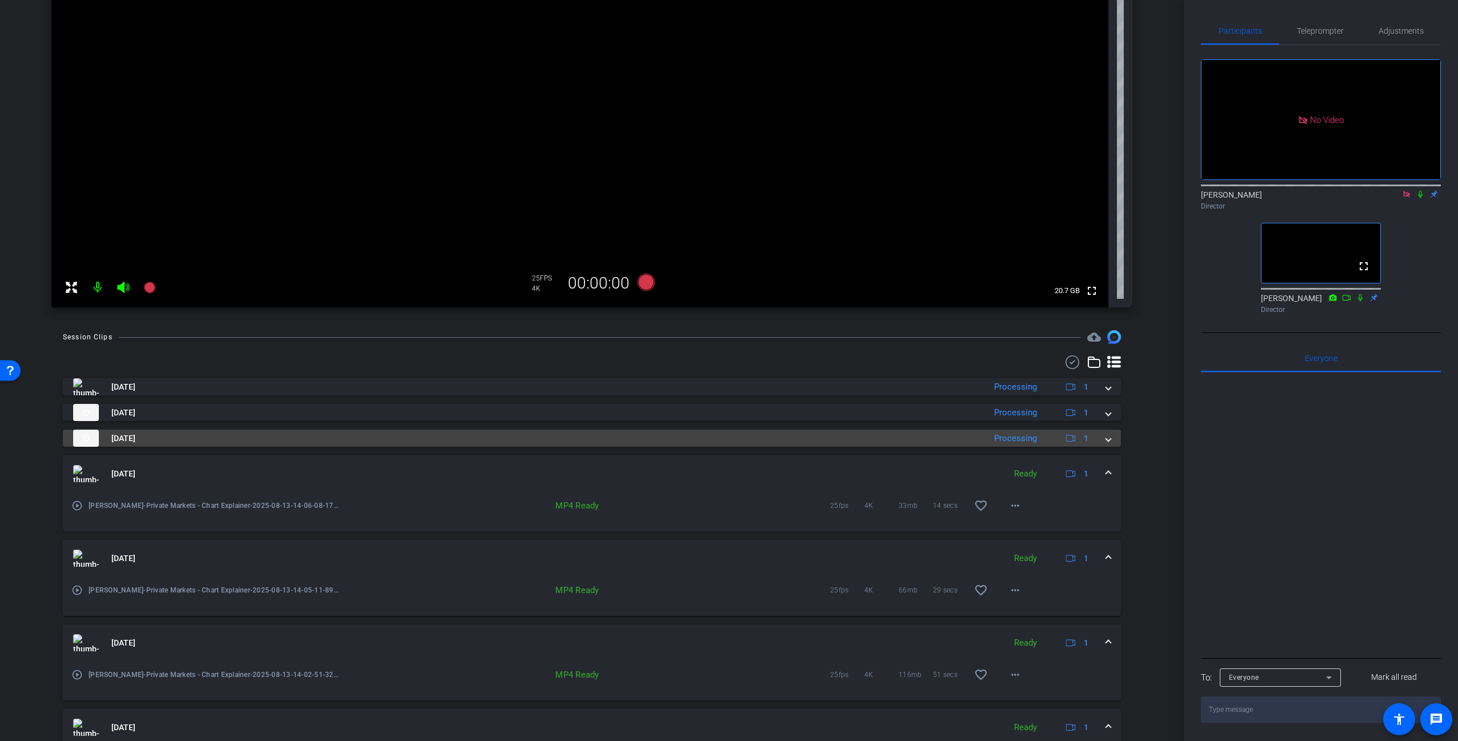
click at [823, 434] on mat-panel-title "[DATE]" at bounding box center [526, 438] width 906 height 17
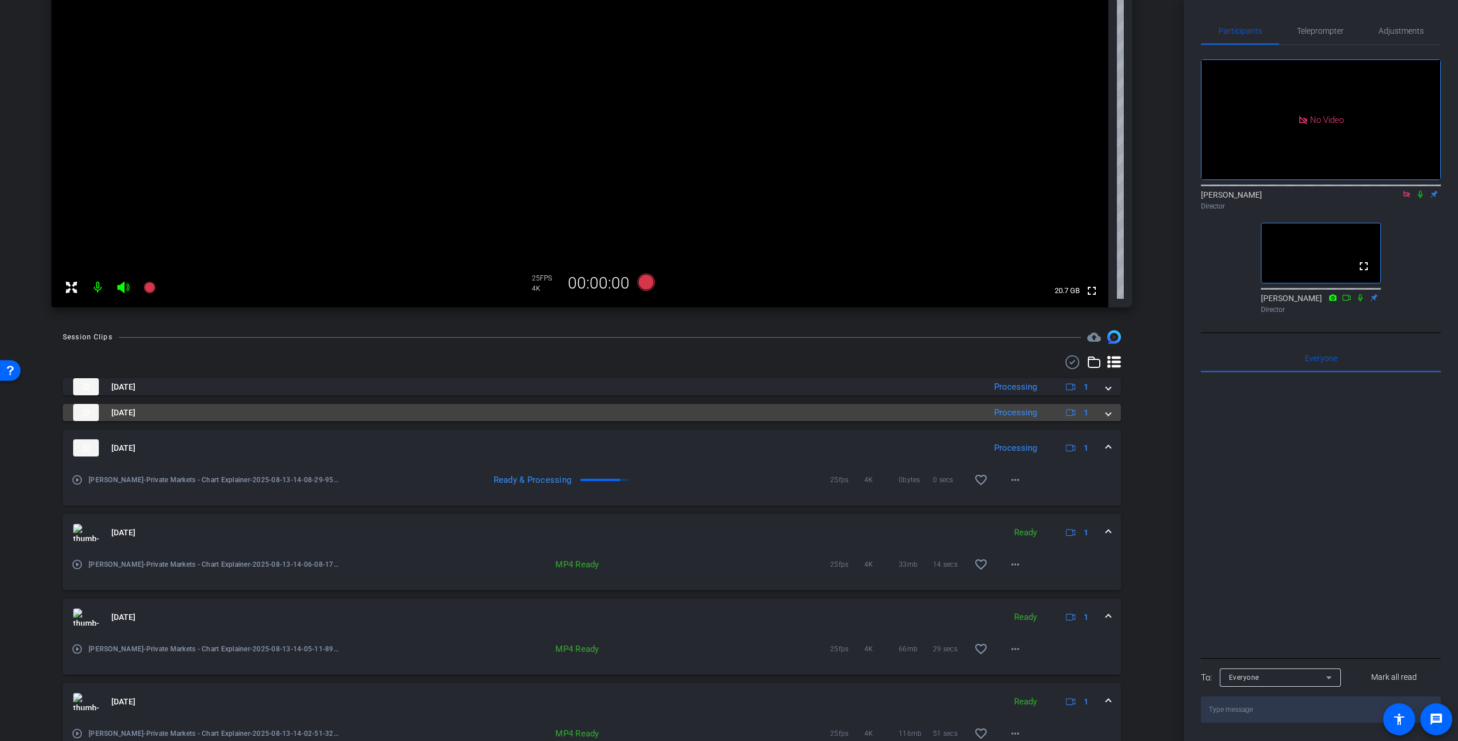
click at [833, 410] on mat-panel-title "[DATE]" at bounding box center [526, 412] width 906 height 17
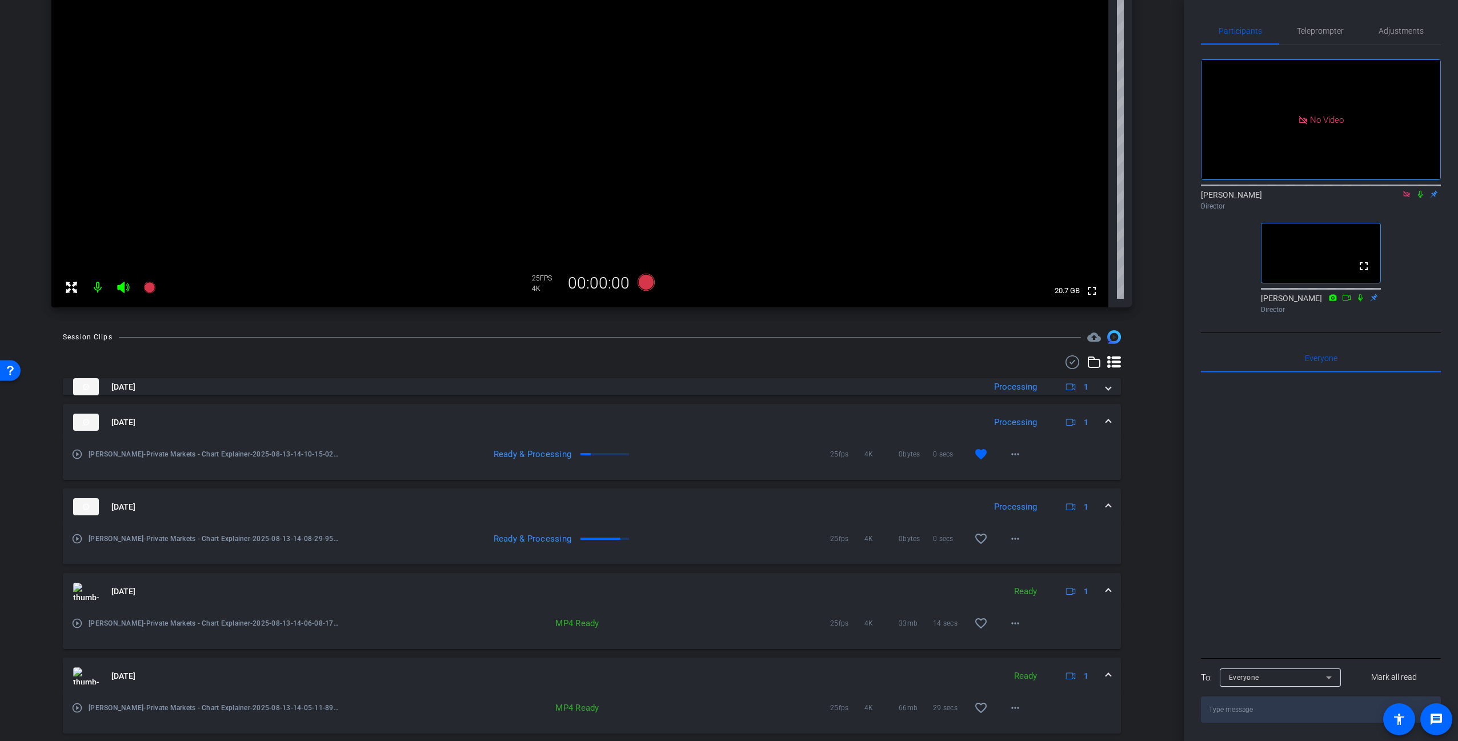
click at [865, 414] on mat-panel-title "[DATE]" at bounding box center [526, 422] width 906 height 17
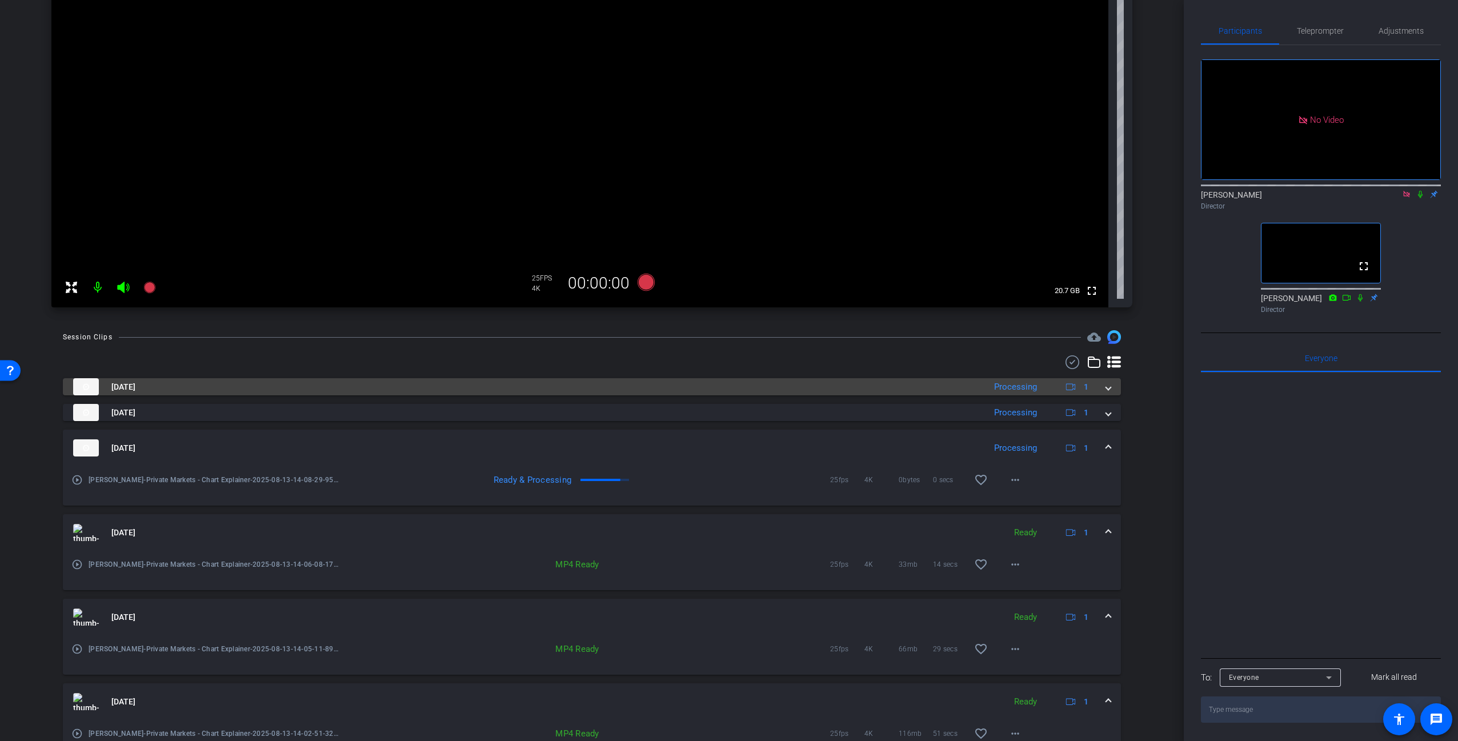
click at [878, 388] on mat-panel-title "[DATE]" at bounding box center [526, 386] width 906 height 17
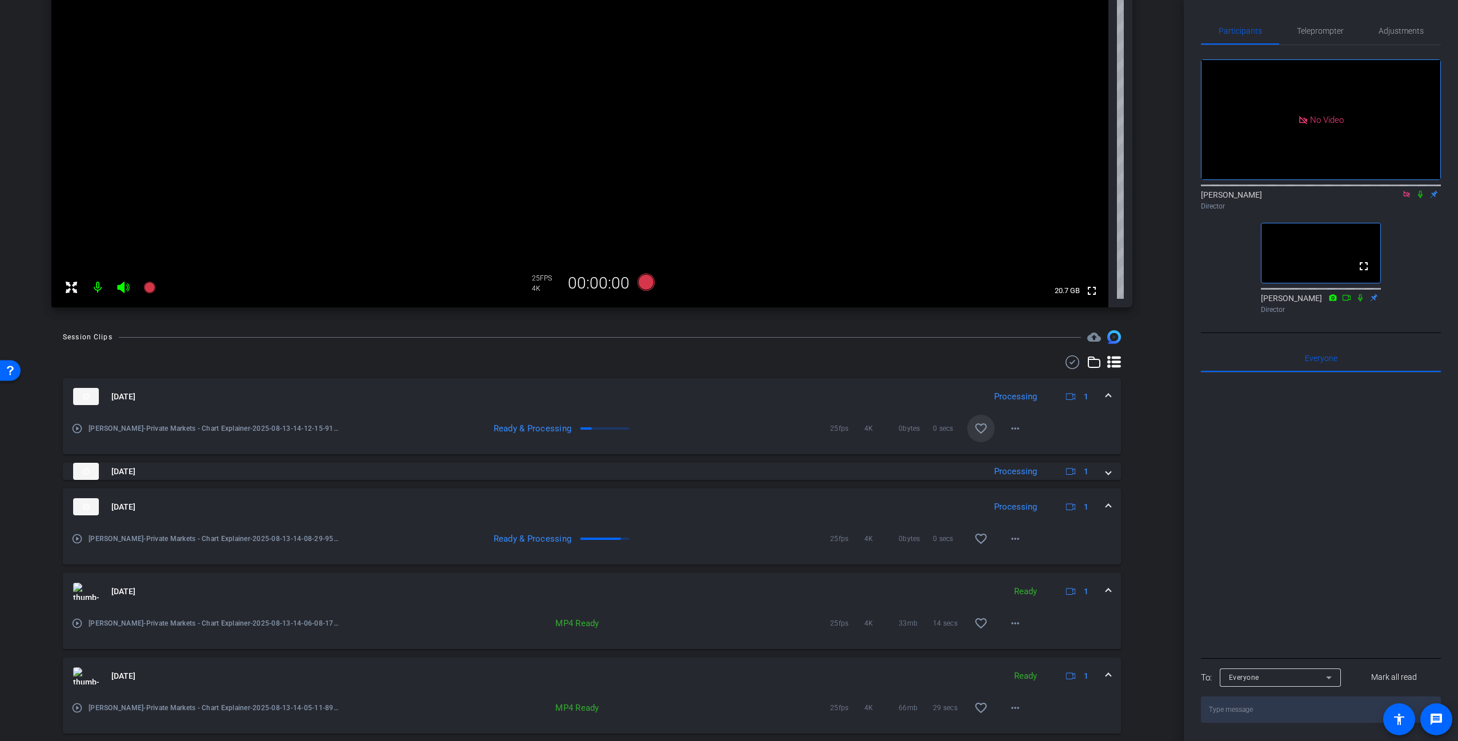
click at [880, 394] on mat-panel-title "[DATE]" at bounding box center [526, 396] width 906 height 17
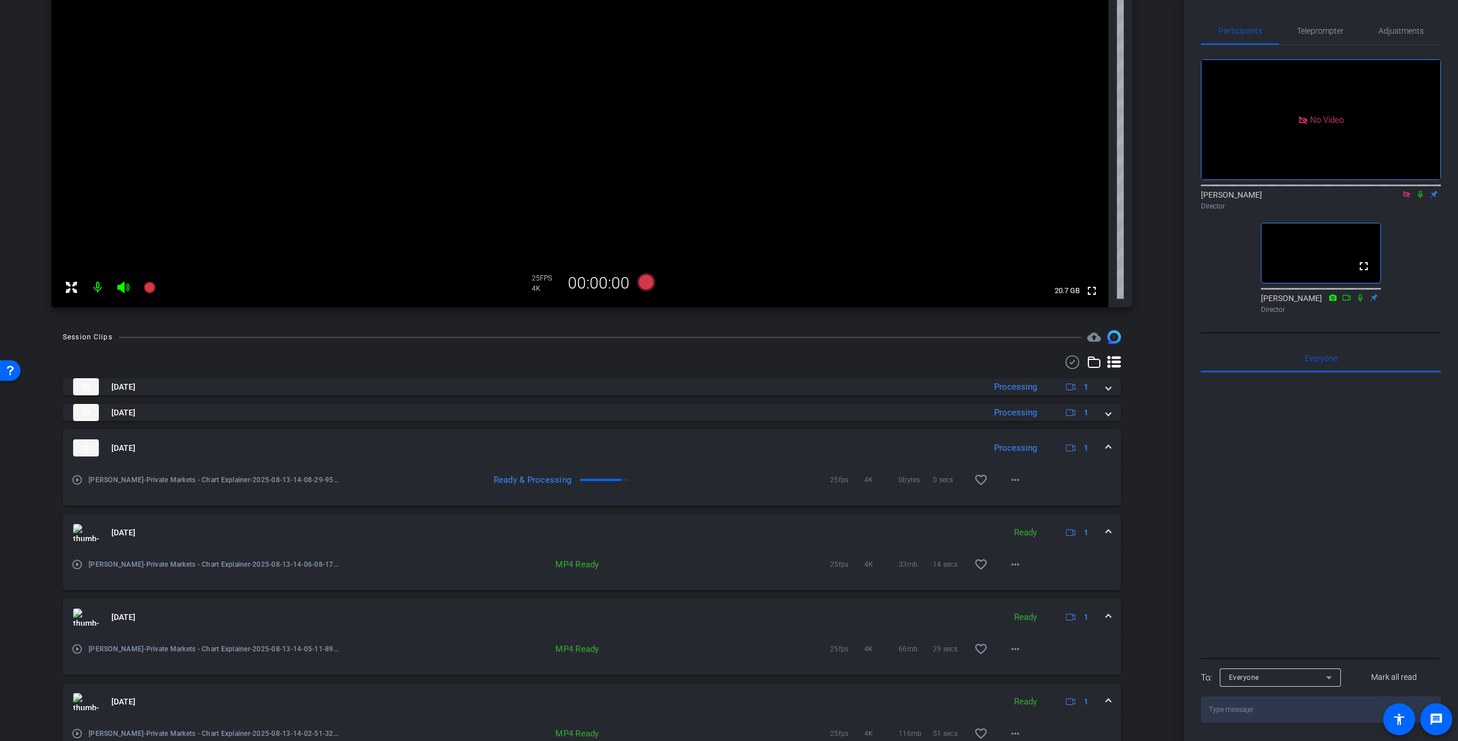
click at [1155, 384] on div "arrow_back Private Markets Chart explainer Back to project Send invite account_…" at bounding box center [592, 195] width 1184 height 741
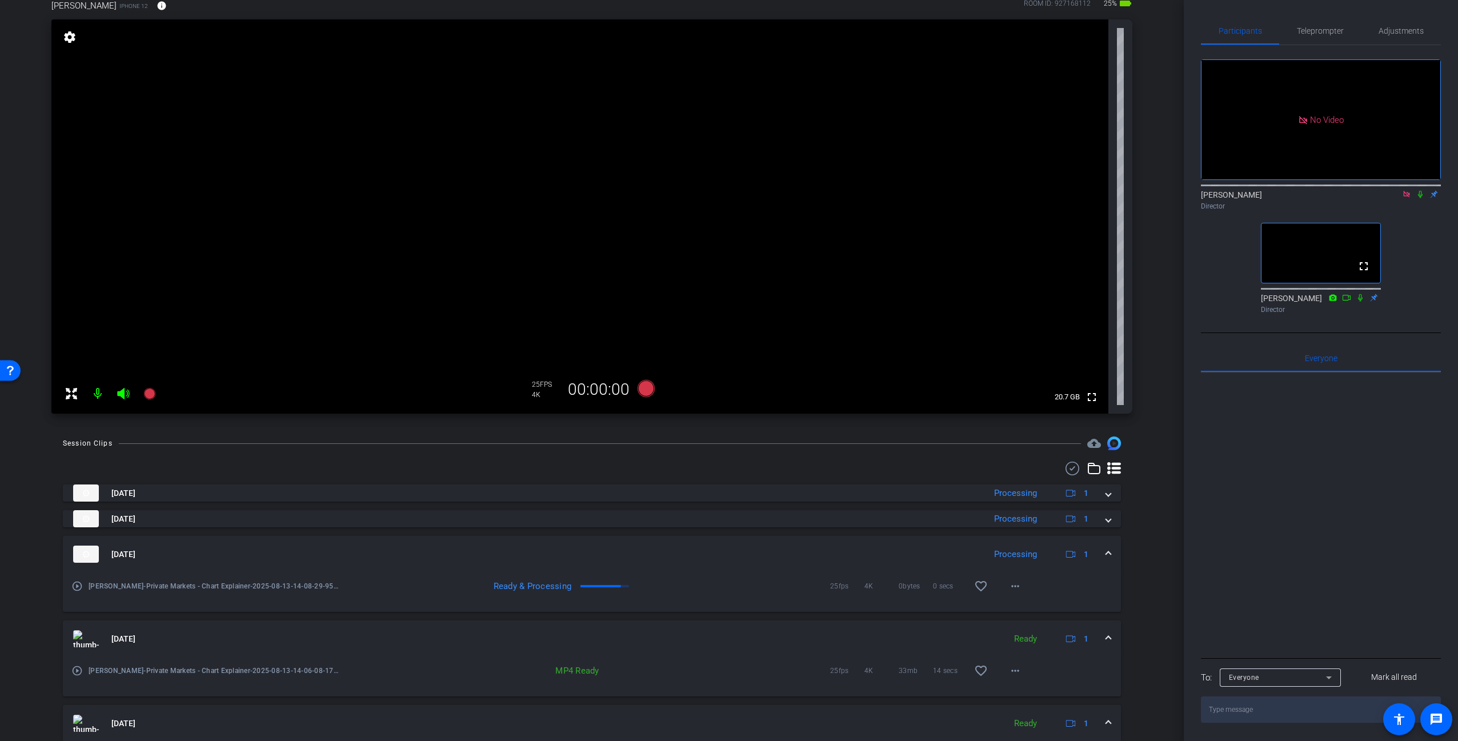
scroll to position [0, 0]
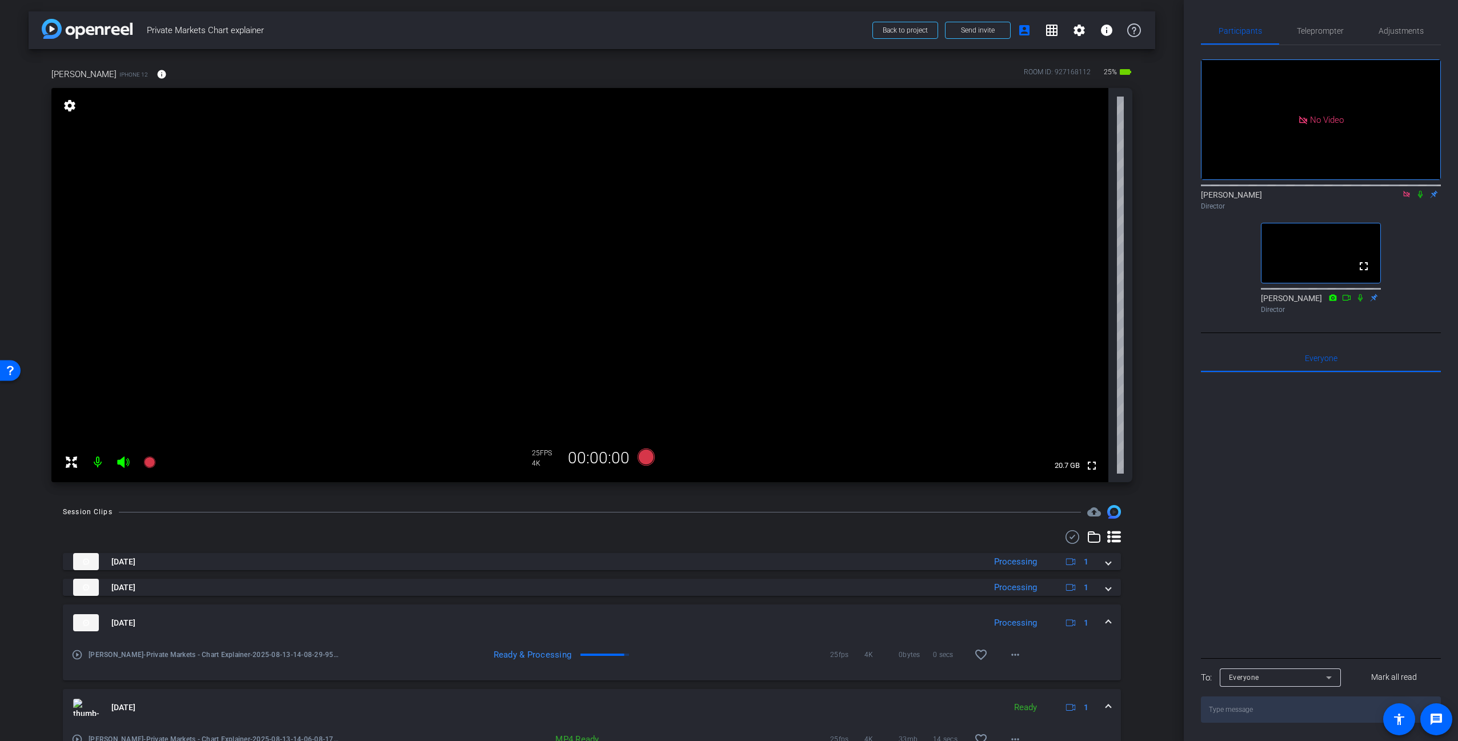
click at [864, 285] on video at bounding box center [579, 285] width 1057 height 394
click at [846, 208] on video at bounding box center [579, 285] width 1057 height 394
drag, startPoint x: 252, startPoint y: 310, endPoint x: 251, endPoint y: 302, distance: 7.4
click at [254, 305] on video at bounding box center [579, 285] width 1057 height 394
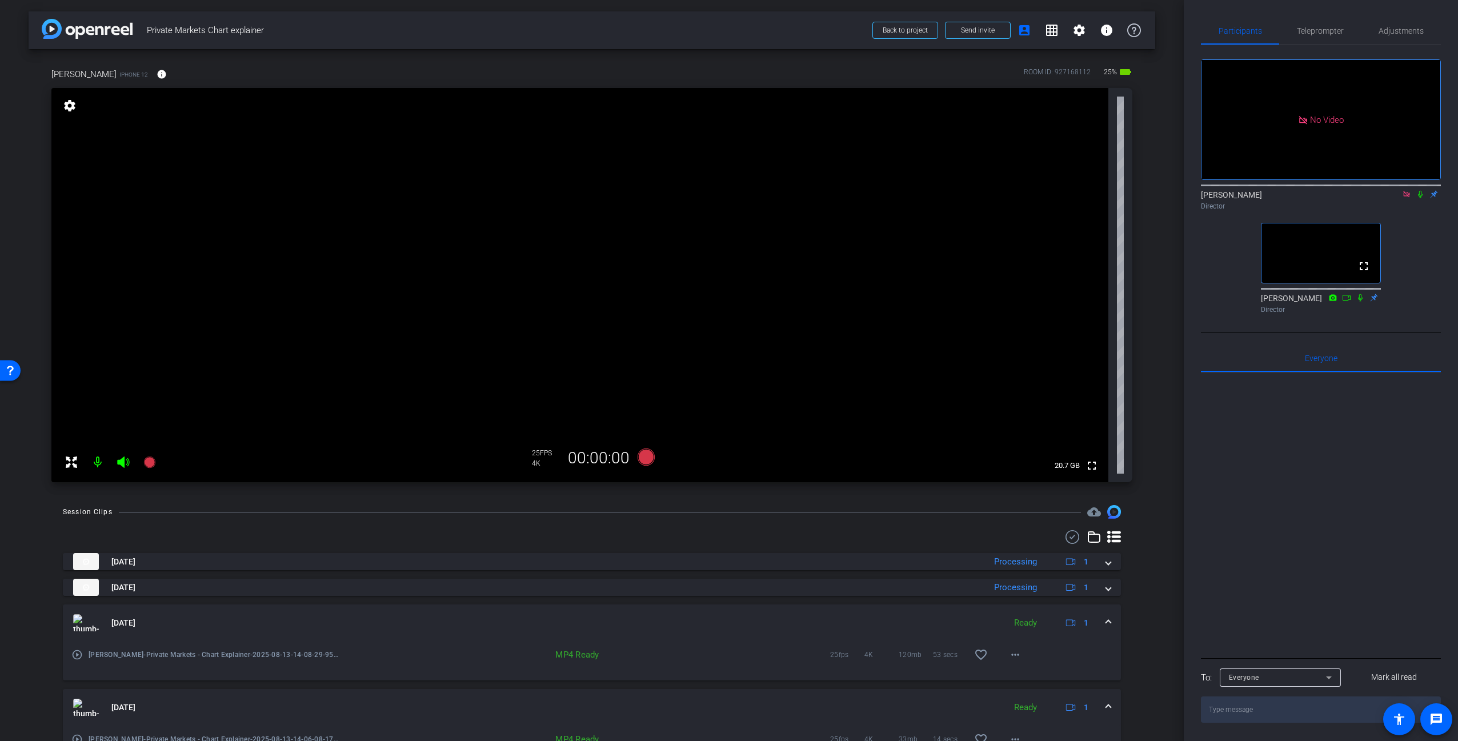
click at [595, 251] on video at bounding box center [579, 285] width 1057 height 394
click at [792, 182] on video at bounding box center [579, 285] width 1057 height 394
click at [835, 183] on video at bounding box center [579, 285] width 1057 height 394
click at [1145, 106] on div "[PERSON_NAME] iPhone 12 info ROOM ID: 927168112 25% battery_std fullscreen sett…" at bounding box center [592, 271] width 1127 height 444
click at [853, 217] on video at bounding box center [579, 285] width 1057 height 394
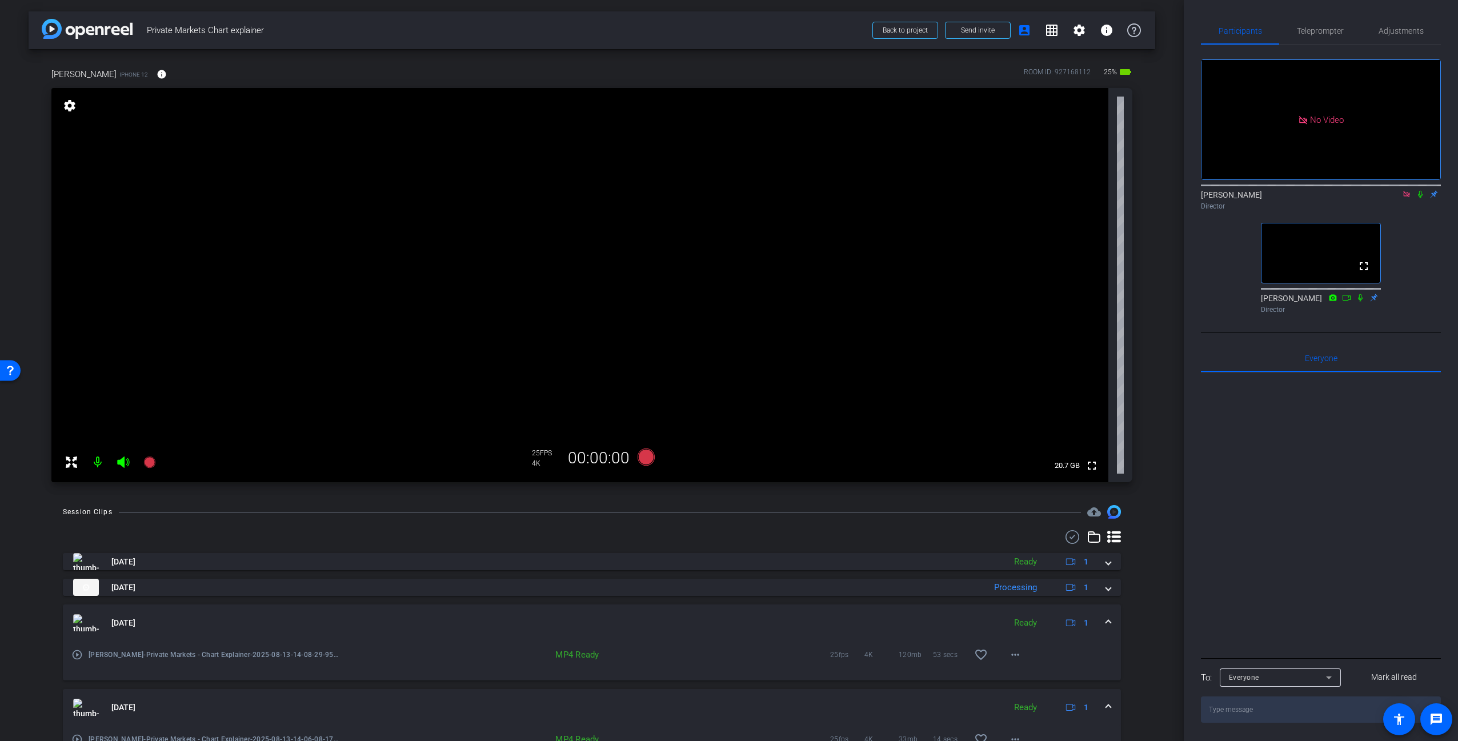
drag, startPoint x: 823, startPoint y: 386, endPoint x: 771, endPoint y: 321, distance: 82.9
click at [823, 386] on video at bounding box center [579, 285] width 1057 height 394
click at [416, 17] on div "arrow_back Private Markets Chart explainer Back to project Send invite account_…" at bounding box center [592, 30] width 1127 height 38
